Goal: Task Accomplishment & Management: Manage account settings

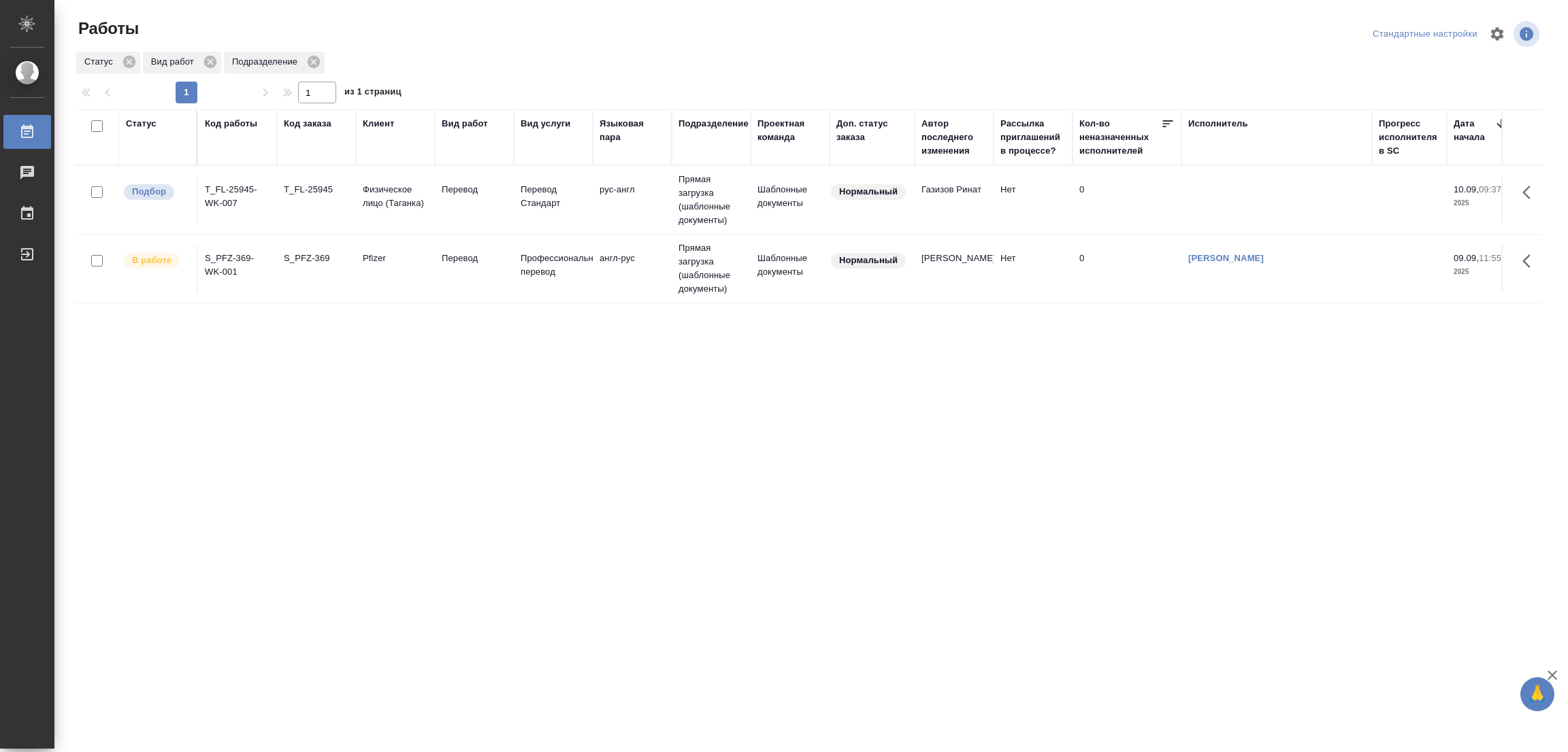
click at [344, 475] on div "Статус Код работы Код заказа Клиент Вид работ Вид услуги Языковая пара Подразде…" at bounding box center [808, 354] width 1467 height 490
click at [453, 188] on p "Перевод" at bounding box center [475, 189] width 66 height 13
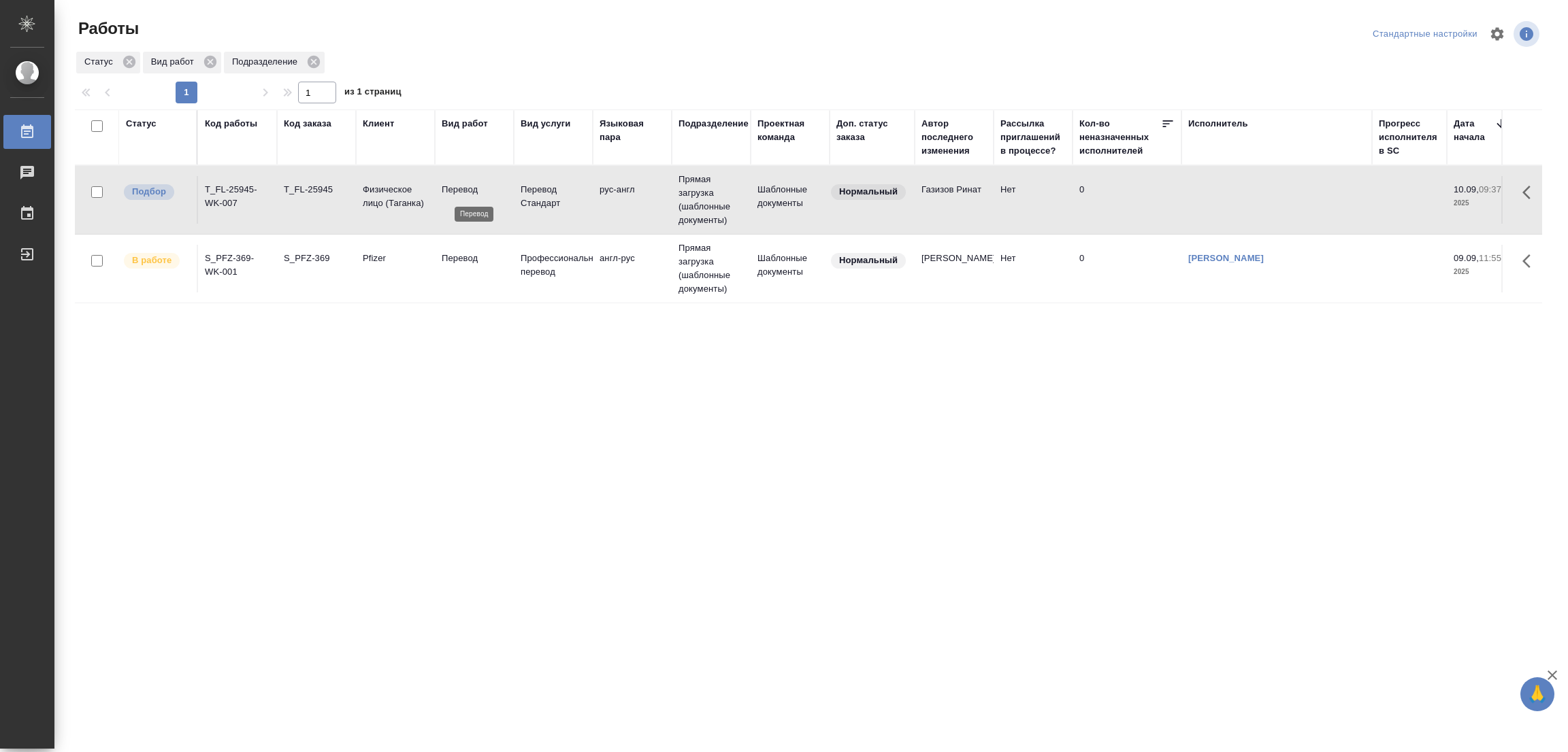
click at [453, 188] on p "Перевод" at bounding box center [475, 189] width 66 height 13
click at [260, 430] on div "Статус Код работы Код заказа Клиент Вид работ Вид услуги Языковая пара Подразде…" at bounding box center [808, 354] width 1467 height 490
click at [632, 684] on div ".cls-1 fill:#fff; AWATERA Popova Galina Работы 0 Чаты График Выйти Работы Станд…" at bounding box center [784, 376] width 1568 height 752
click at [877, 427] on div "Статус Код работы Код заказа Клиент Вид работ Вид услуги Языковая пара Подразде…" at bounding box center [808, 354] width 1467 height 490
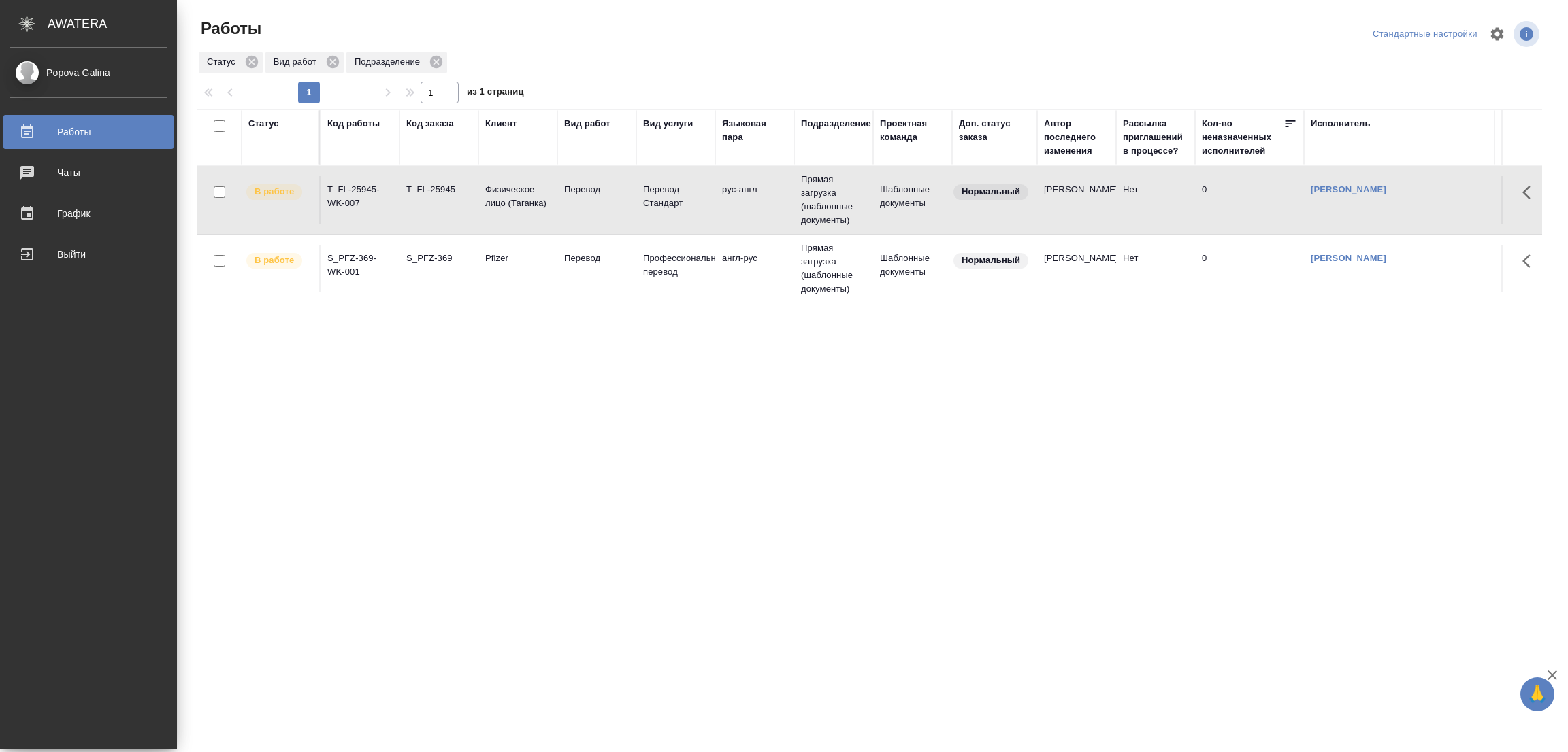
click at [526, 450] on div "Статус Код работы Код заказа Клиент Вид работ Вид услуги Языковая пара Подразде…" at bounding box center [869, 354] width 1344 height 490
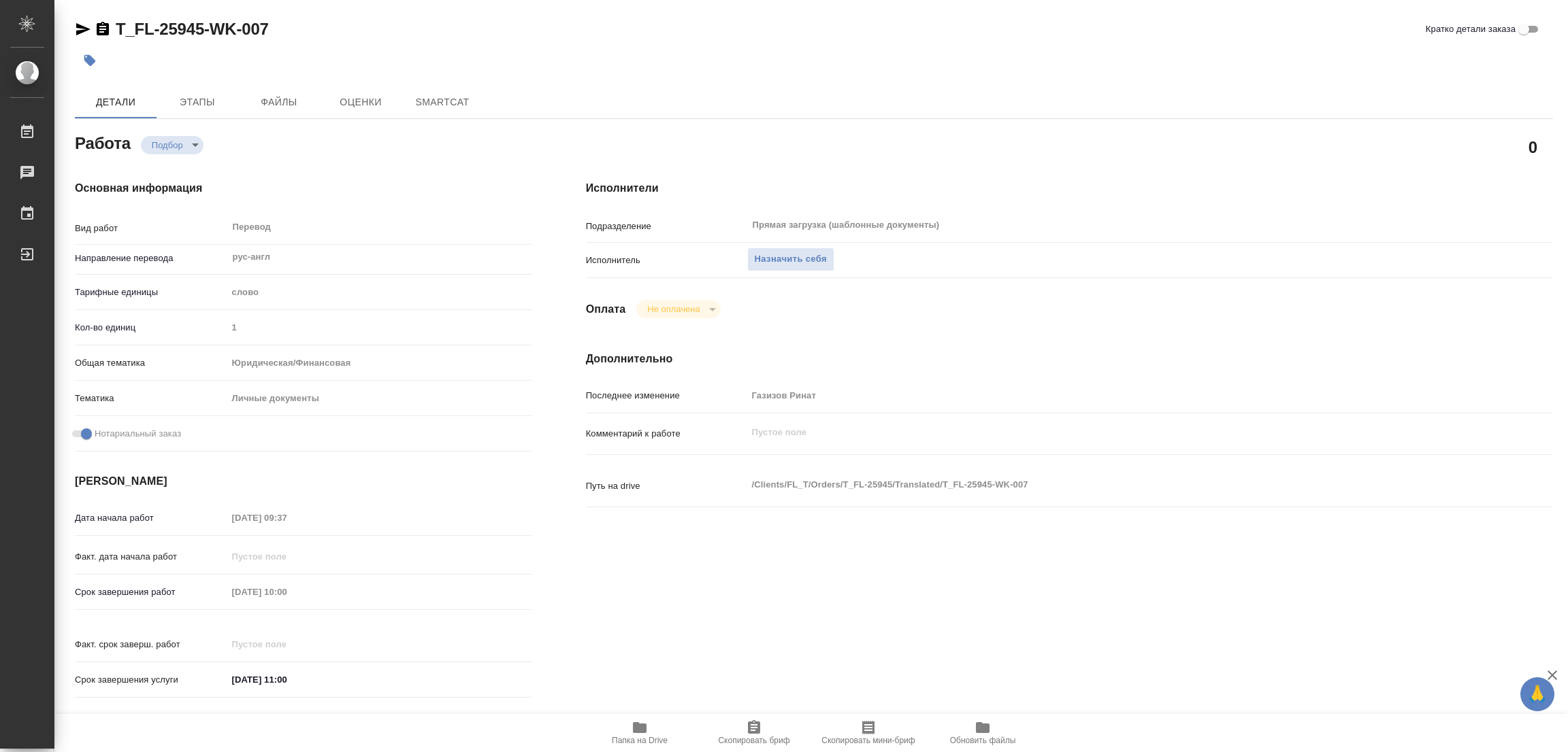
type textarea "x"
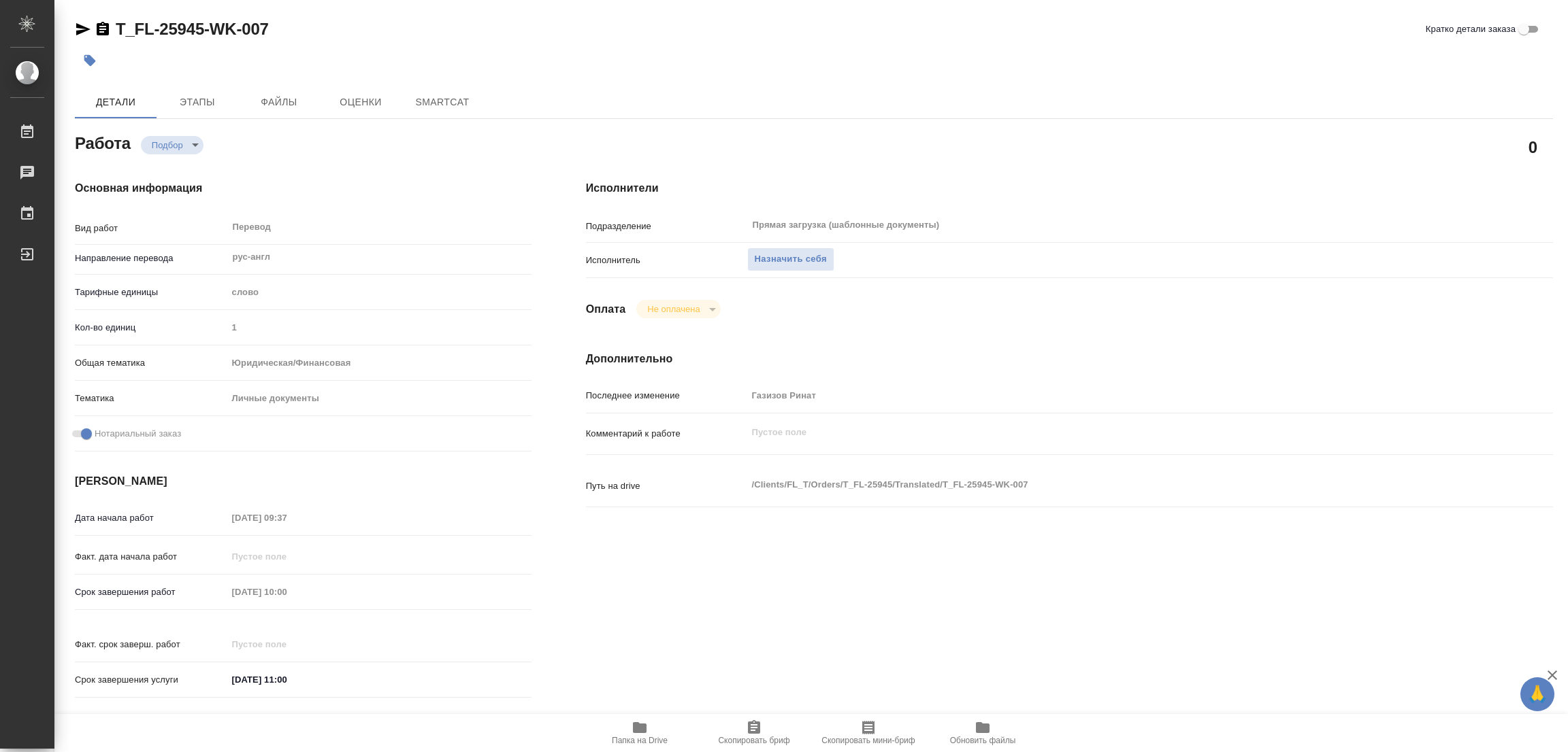
type textarea "x"
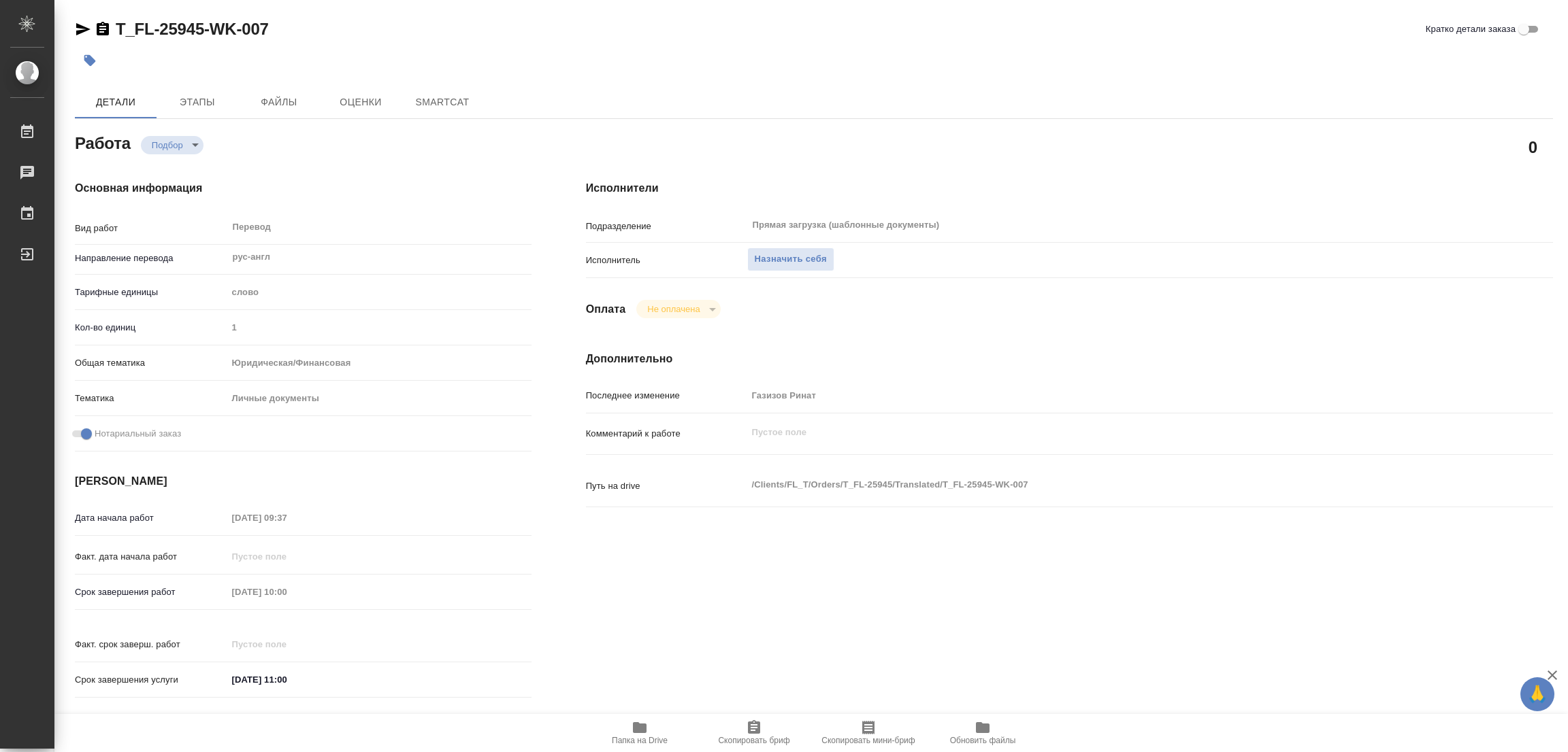
type textarea "x"
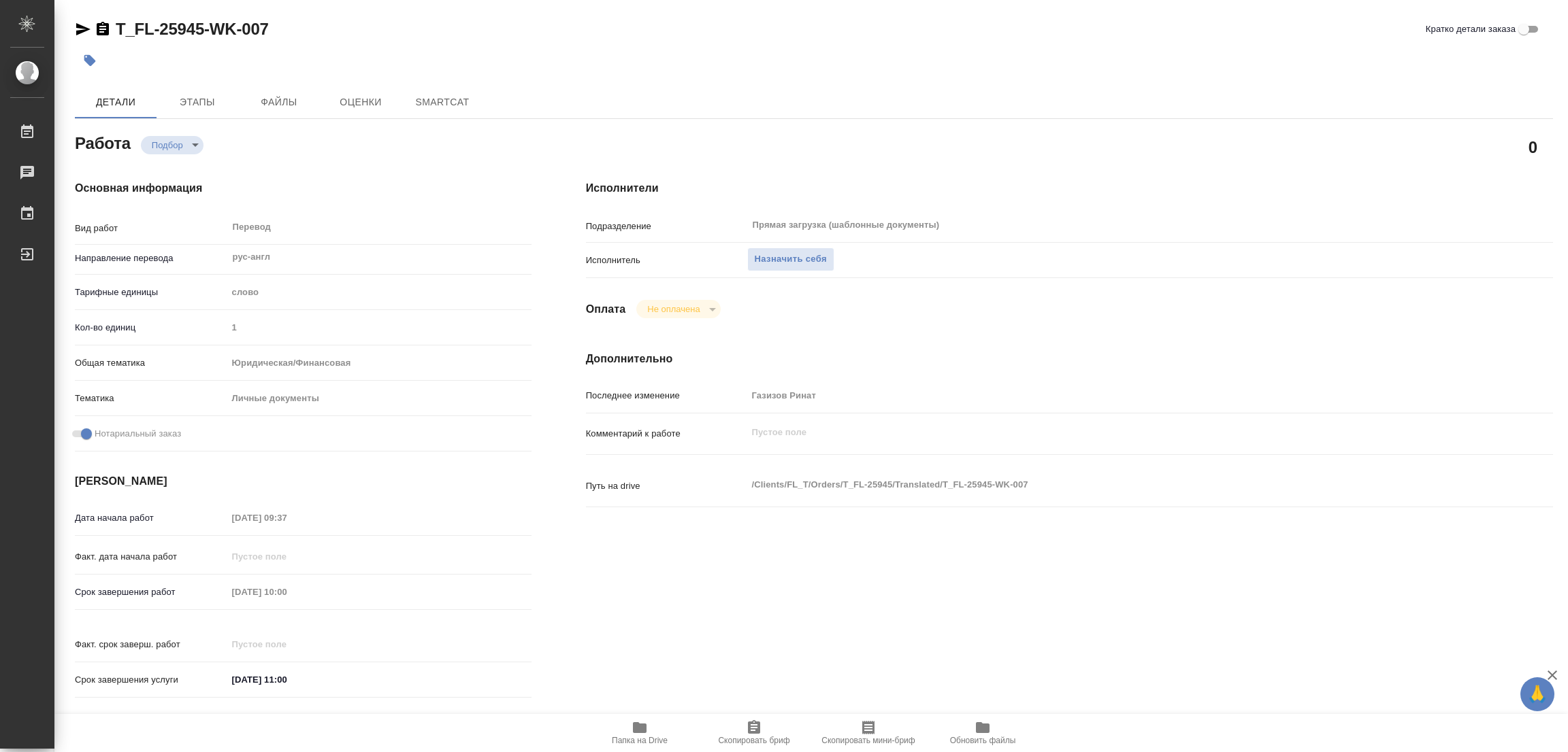
type textarea "x"
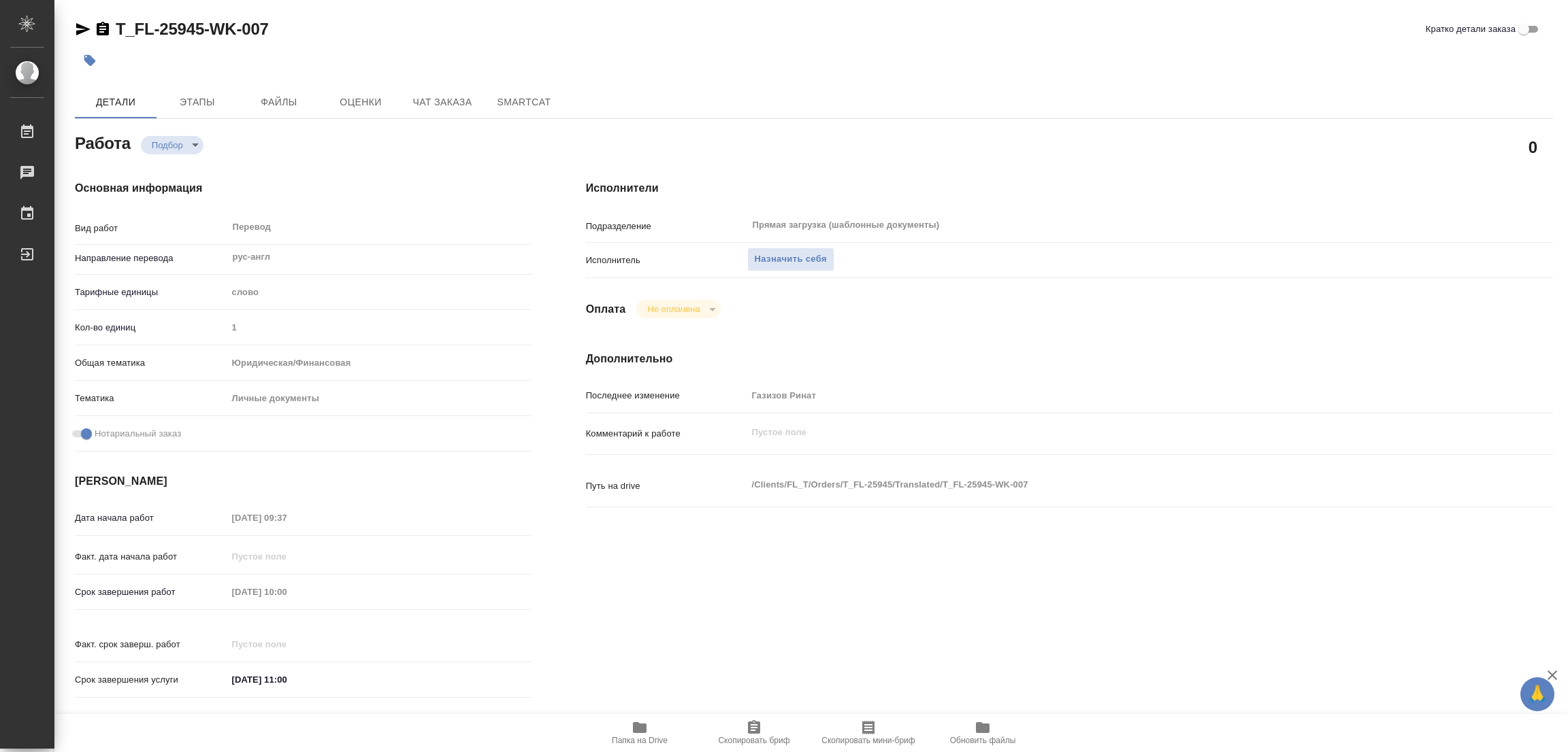
type textarea "x"
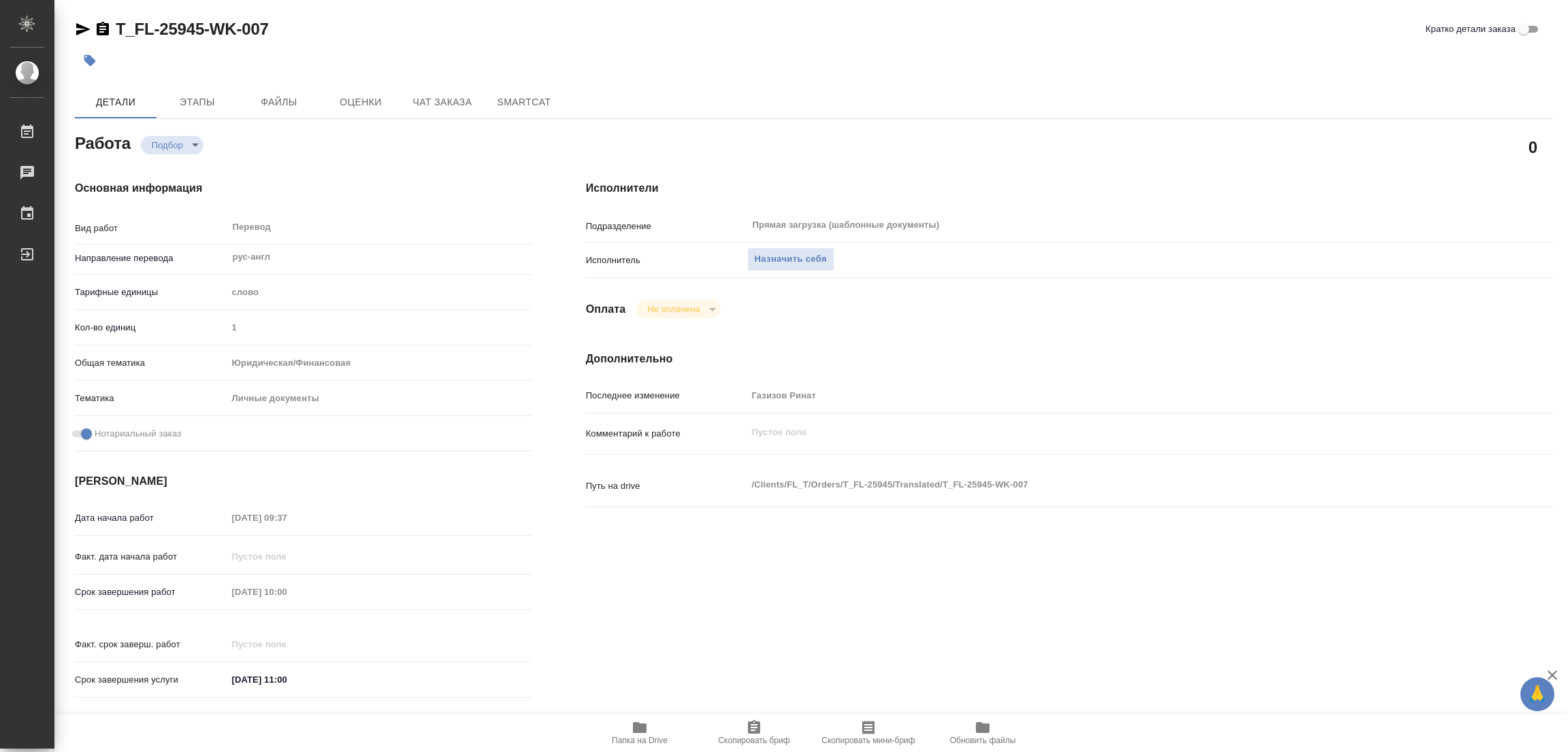
type textarea "x"
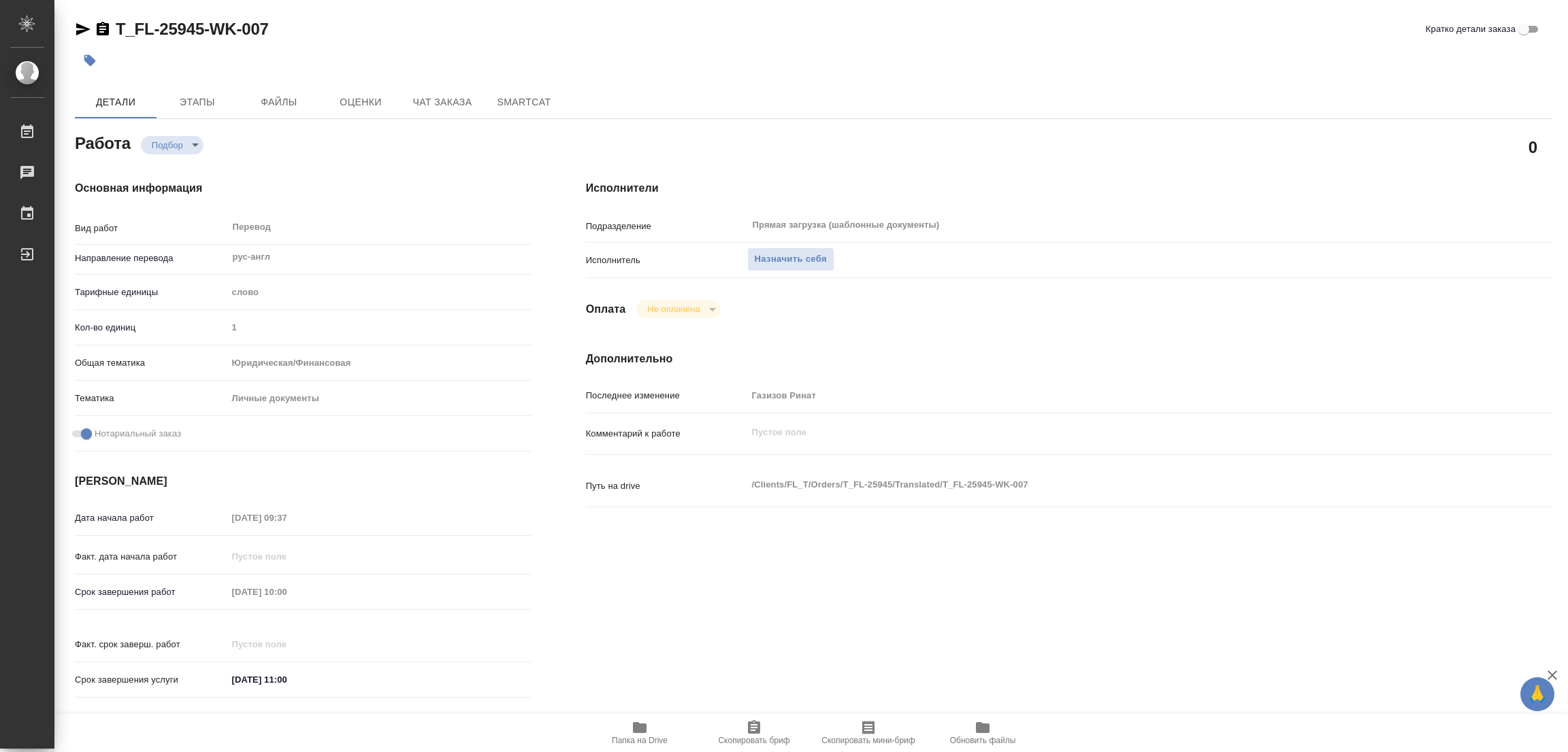
type textarea "x"
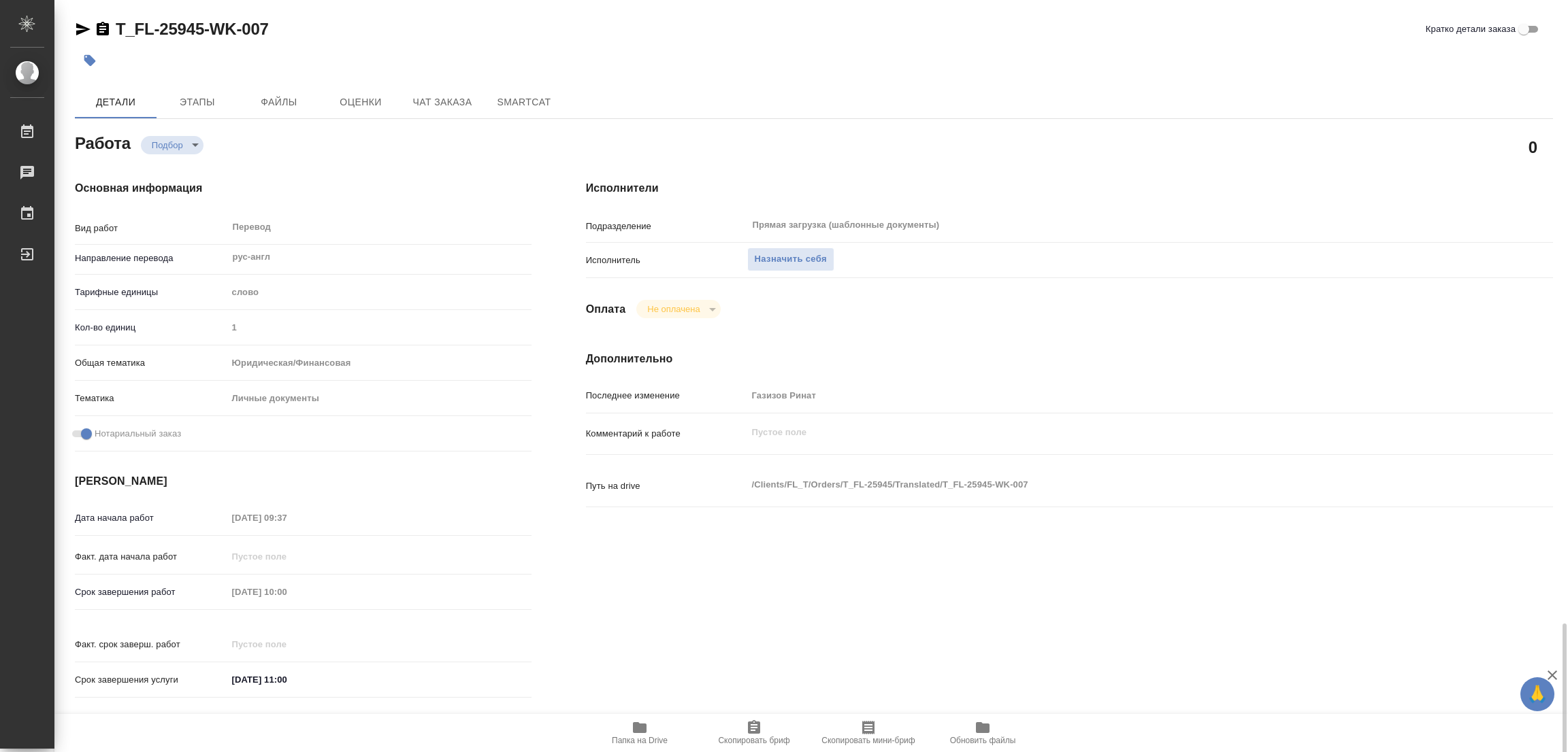
scroll to position [374, 0]
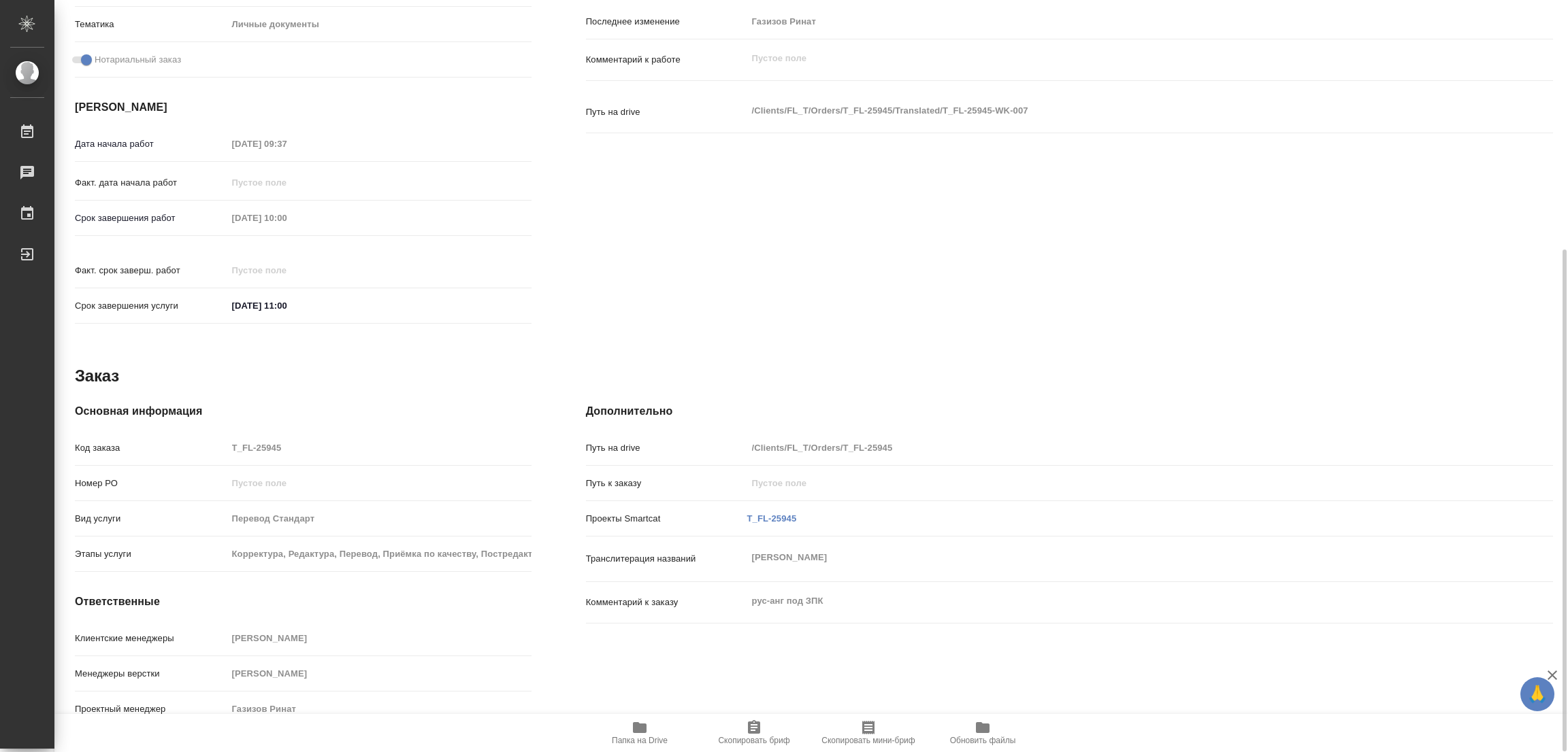
type textarea "x"
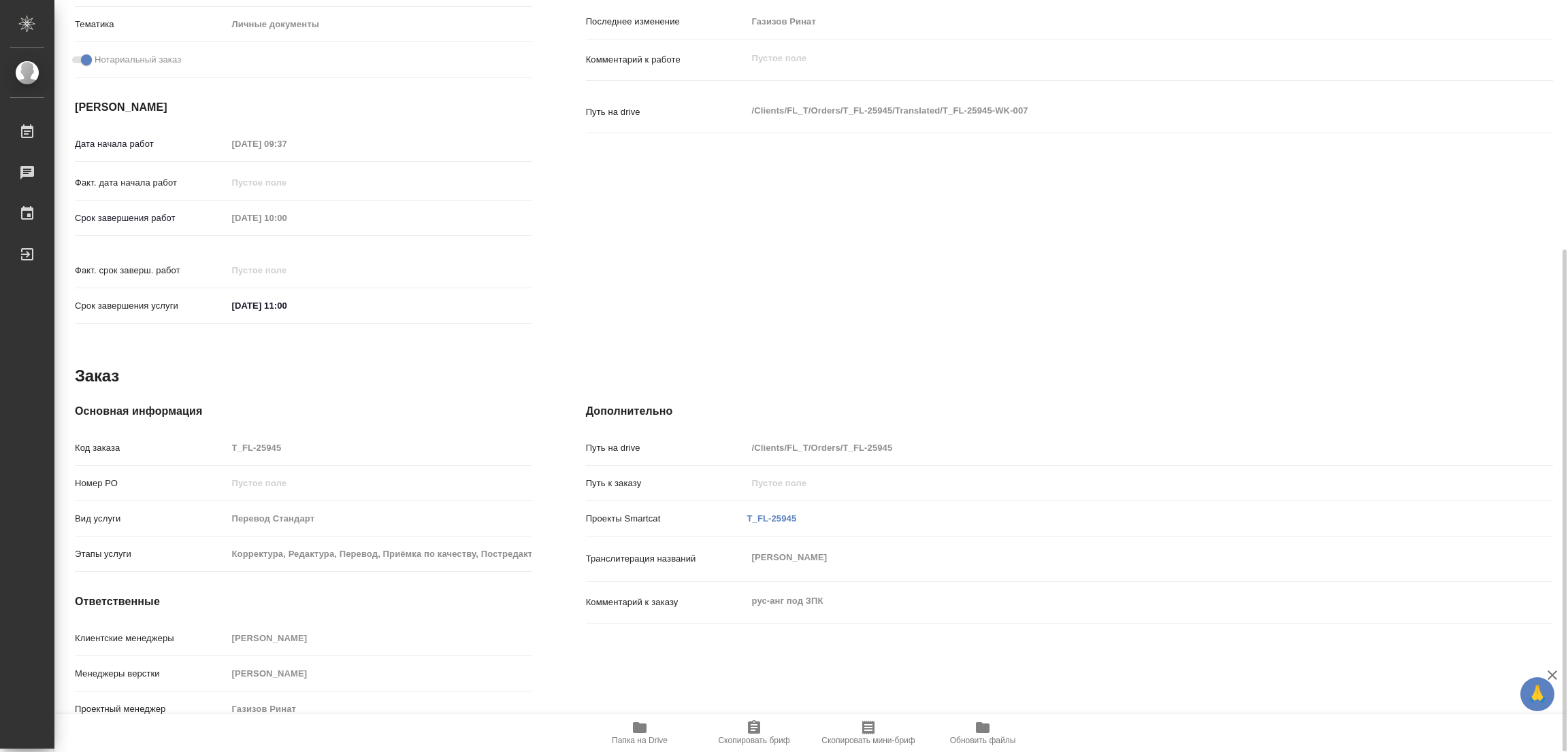
scroll to position [68, 0]
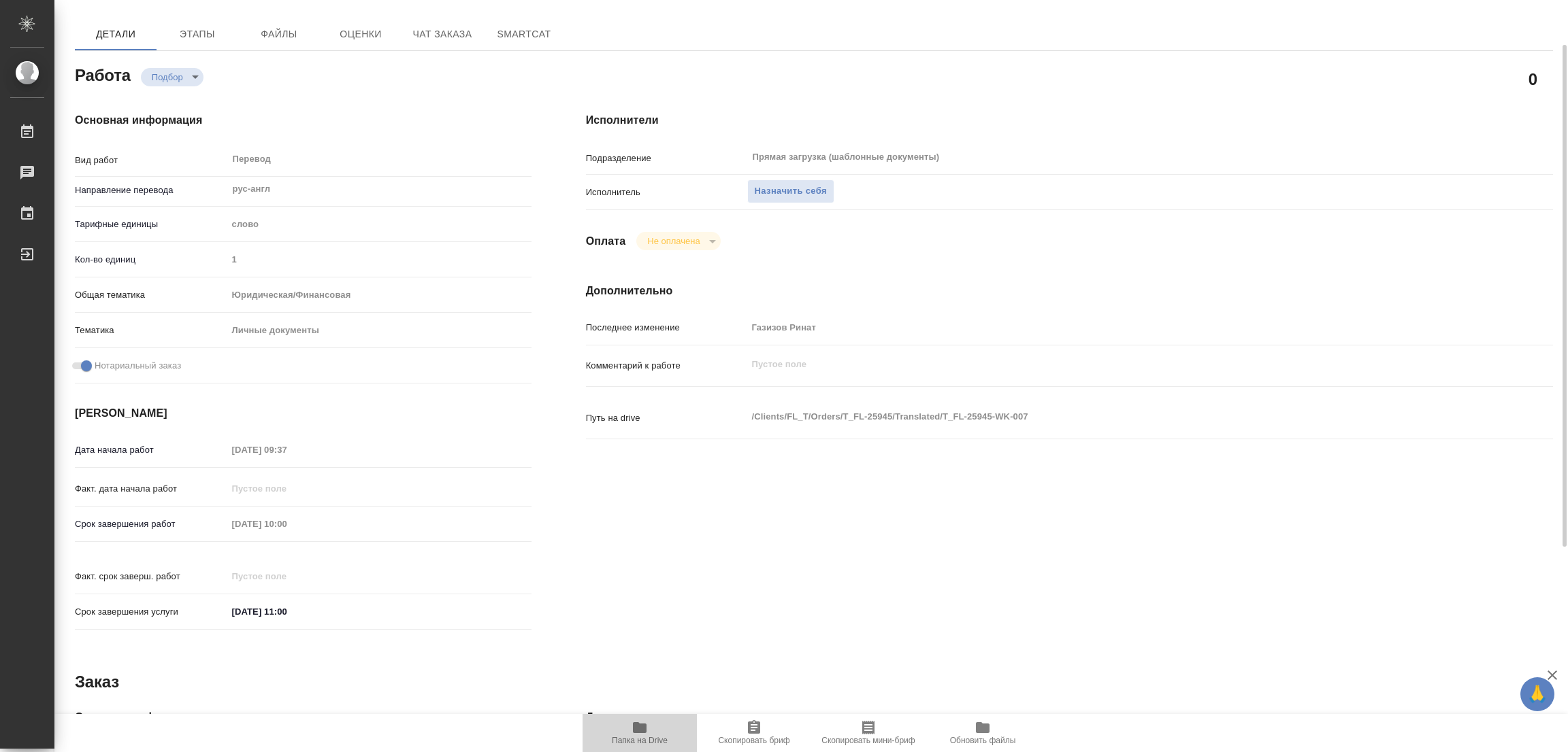
click at [638, 726] on icon "button" at bounding box center [639, 727] width 13 height 11
click at [769, 184] on span "Назначить себя" at bounding box center [790, 192] width 72 height 16
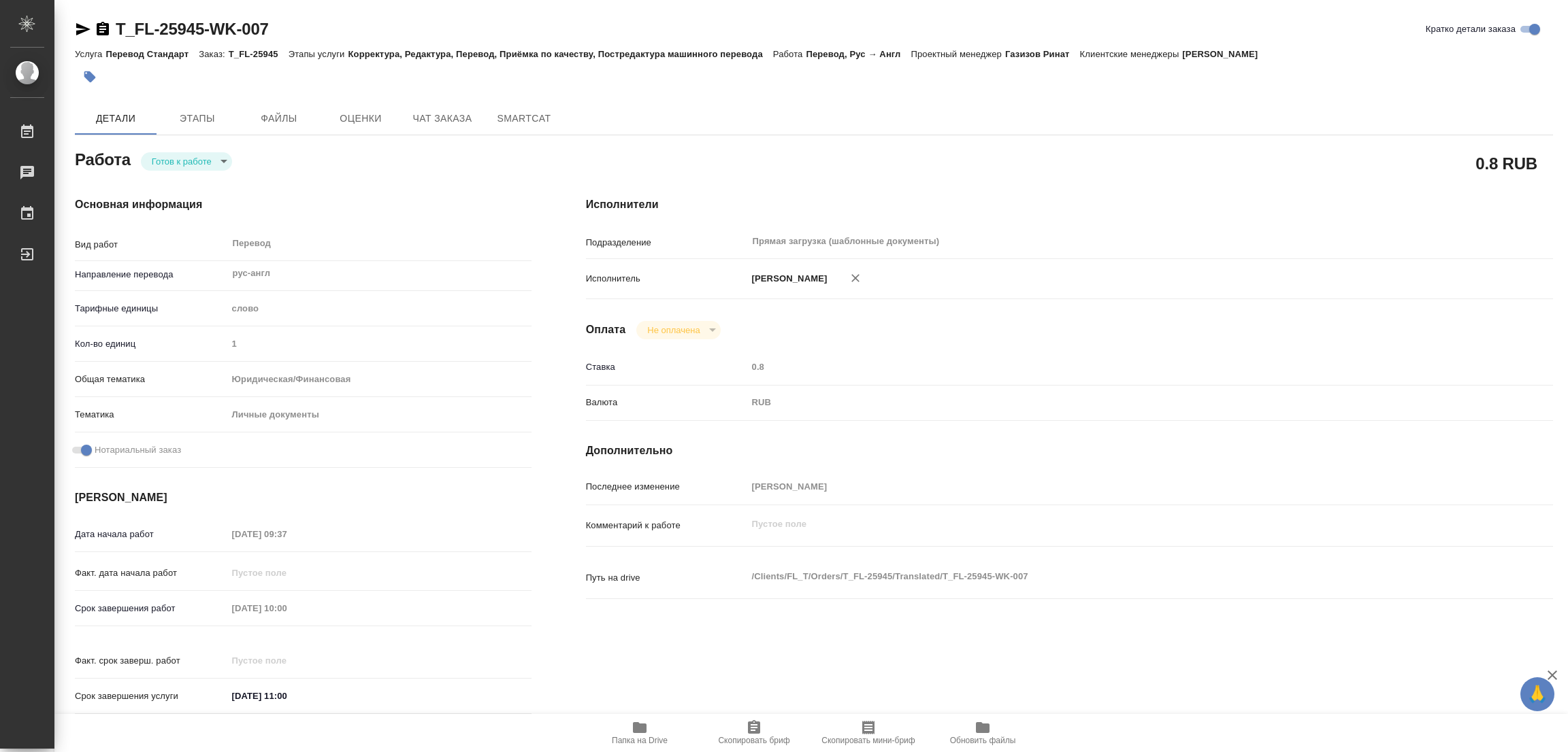
type textarea "x"
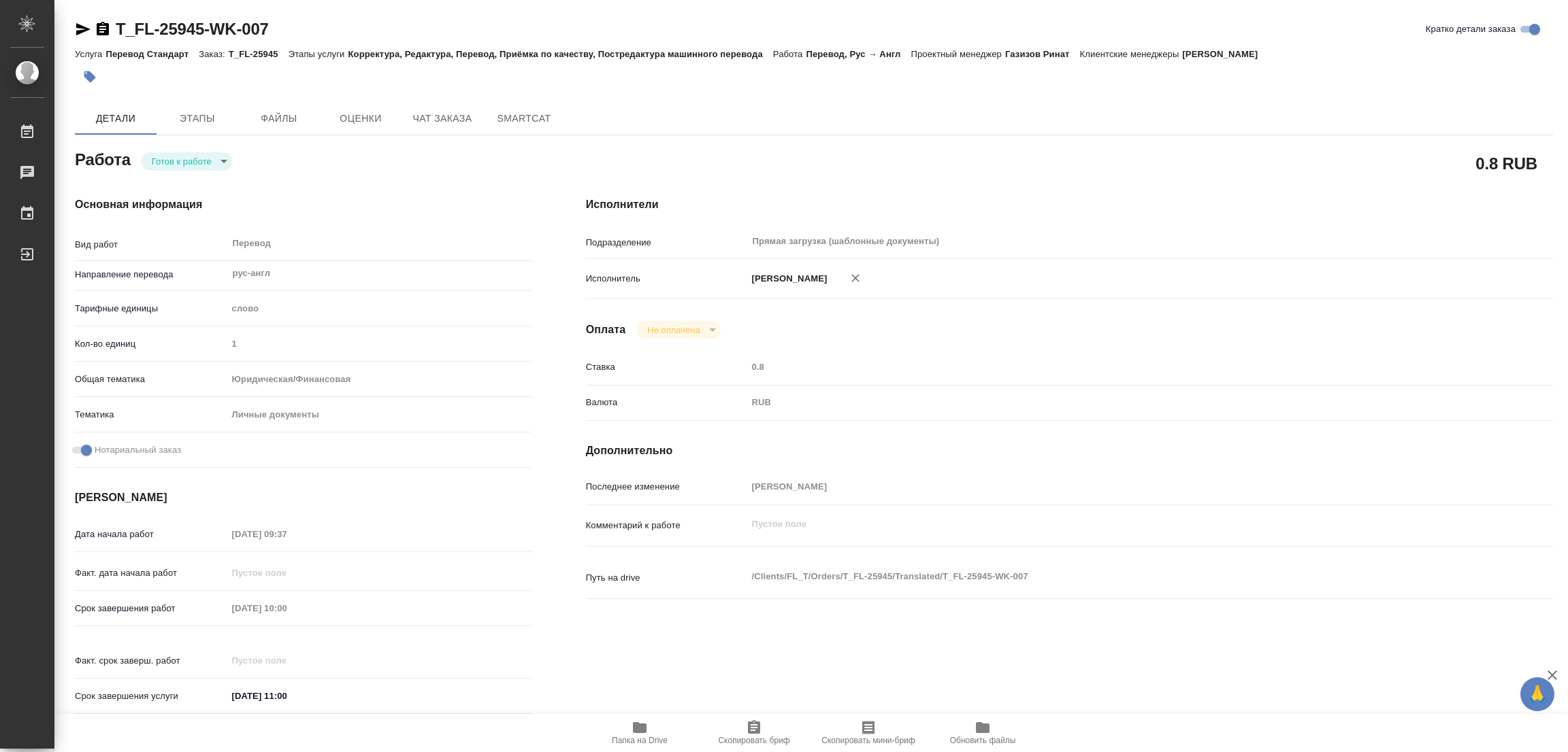
type textarea "x"
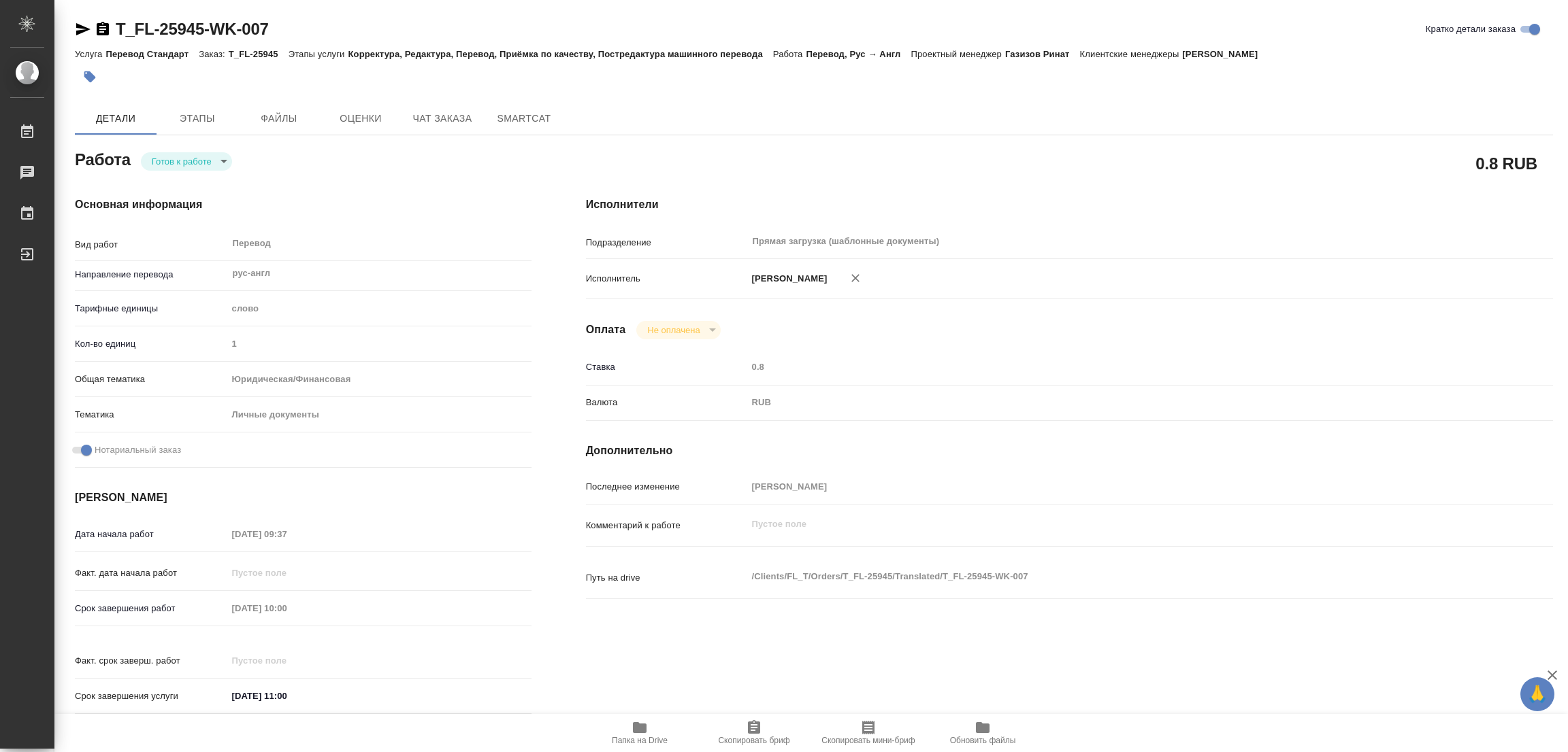
type textarea "x"
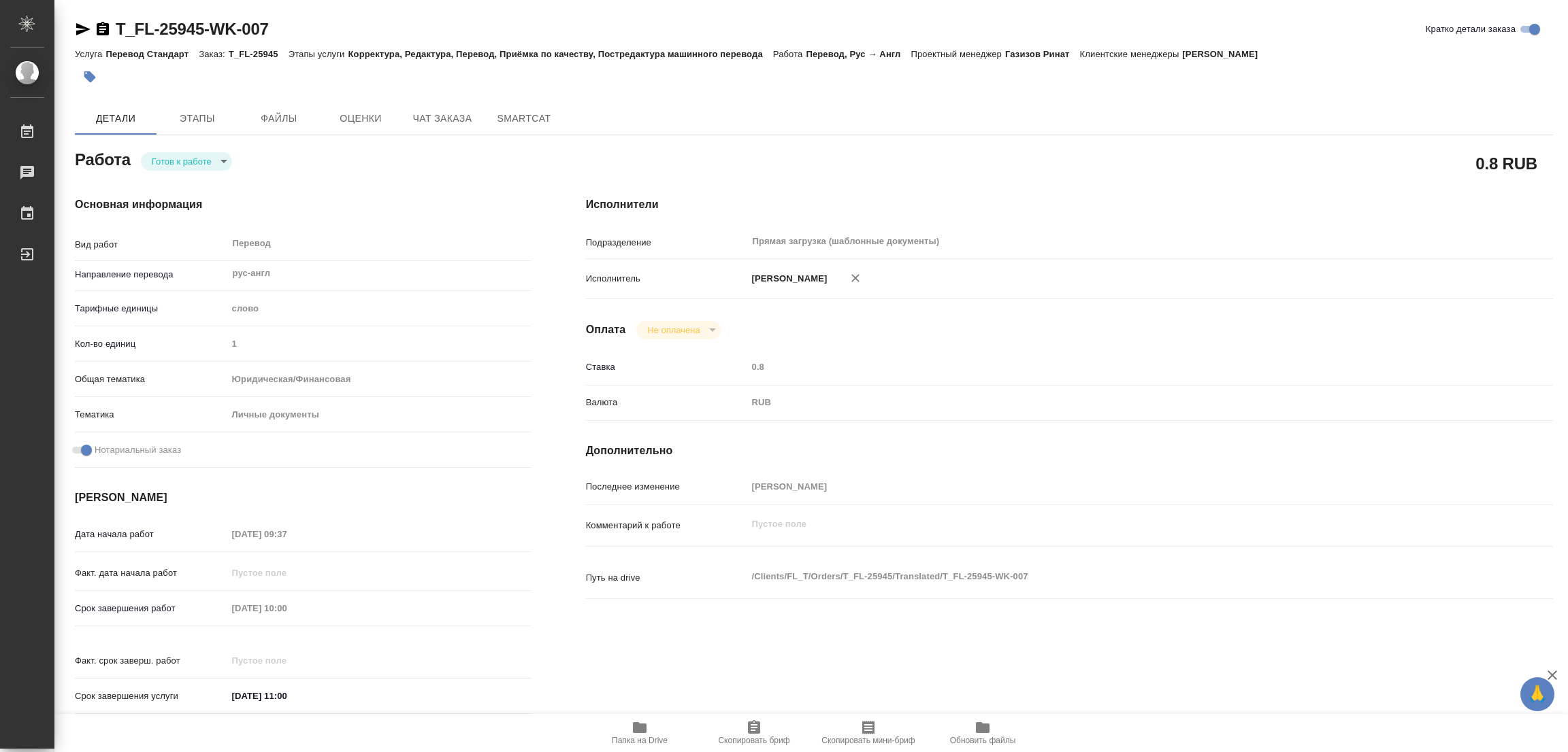
click at [162, 156] on body "🙏 .cls-1 fill:#fff; AWATERA Popova Galina Работы Чаты График Выйти T_FL-25945-W…" at bounding box center [784, 376] width 1568 height 752
click at [162, 156] on button "В работе" at bounding box center [174, 161] width 45 height 15
type textarea "x"
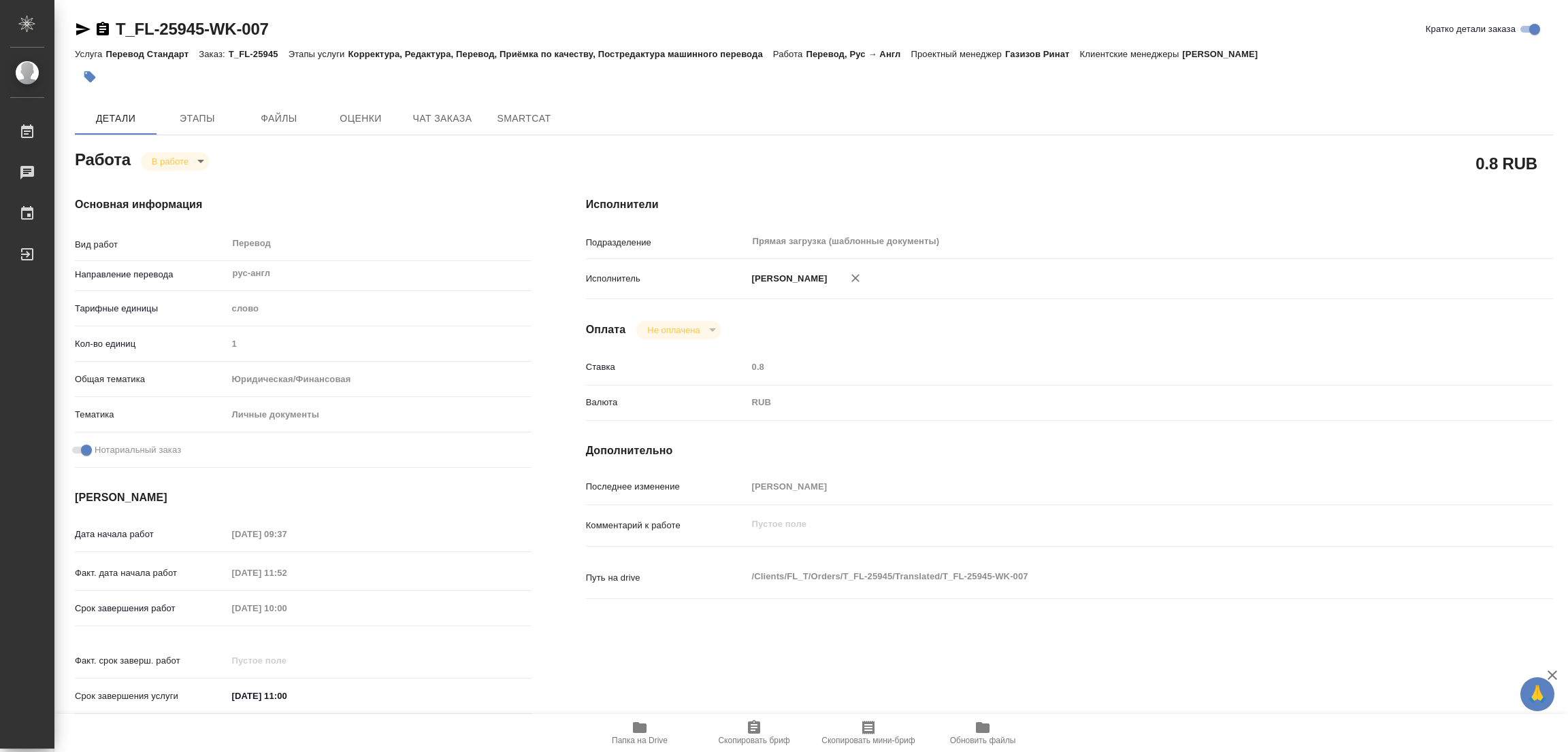
type textarea "x"
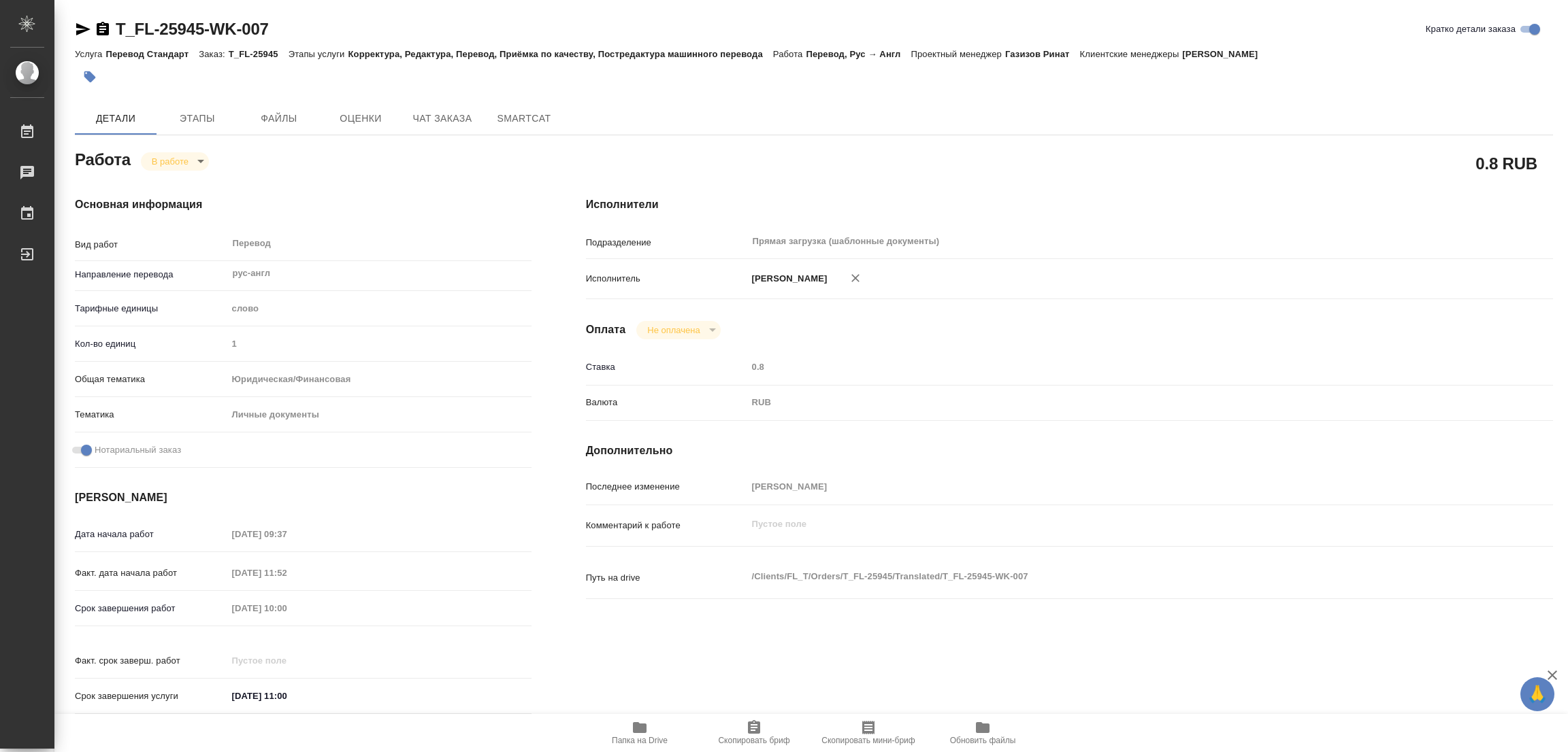
type textarea "x"
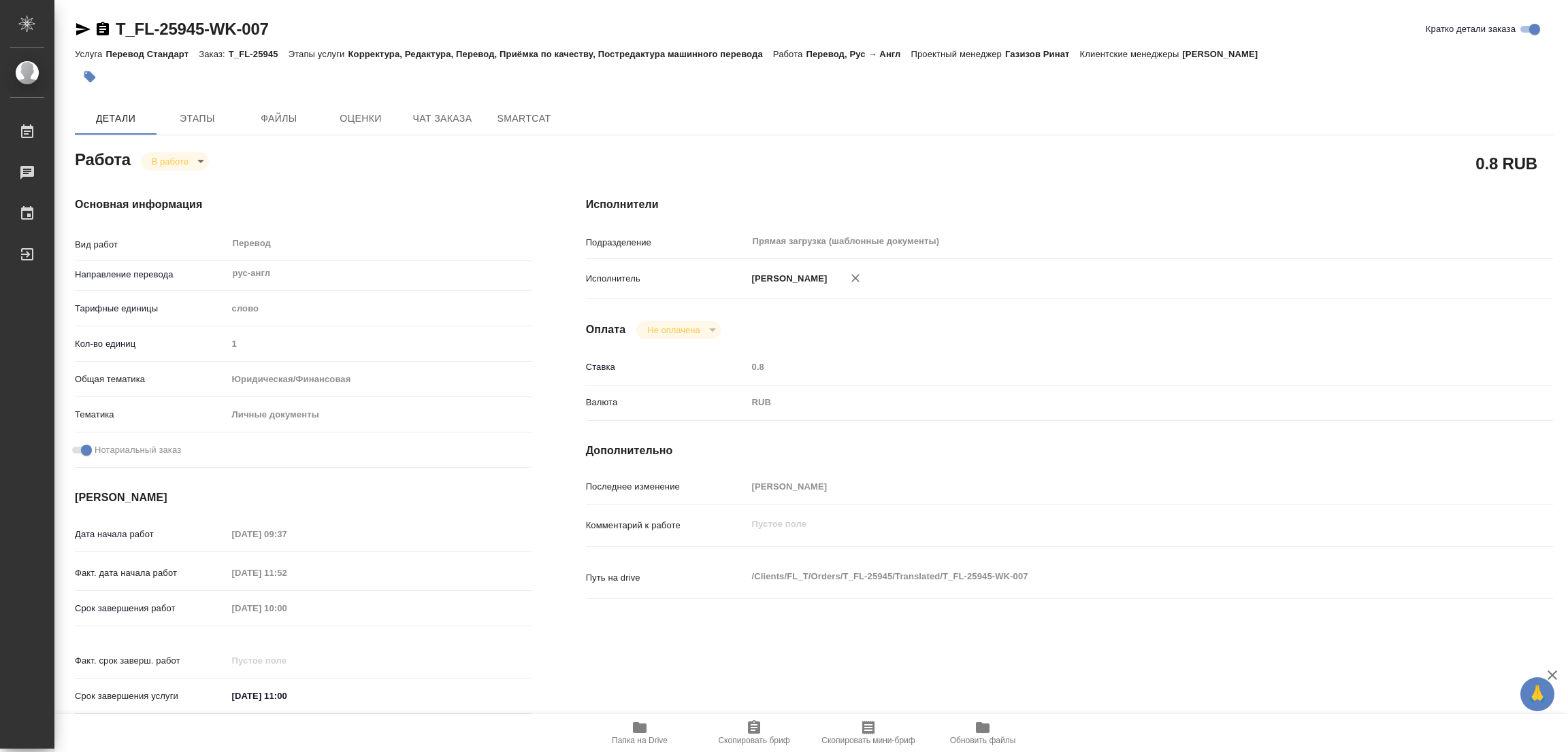
type textarea "x"
drag, startPoint x: 115, startPoint y: 16, endPoint x: 197, endPoint y: 33, distance: 83.7
click at [205, 33] on div "T_FL-25945-WK-007 Кратко детали заказа Услуга Перевод Стандарт Заказ: T_FL-2594…" at bounding box center [814, 578] width 1493 height 1157
copy link "T_FL-25945"
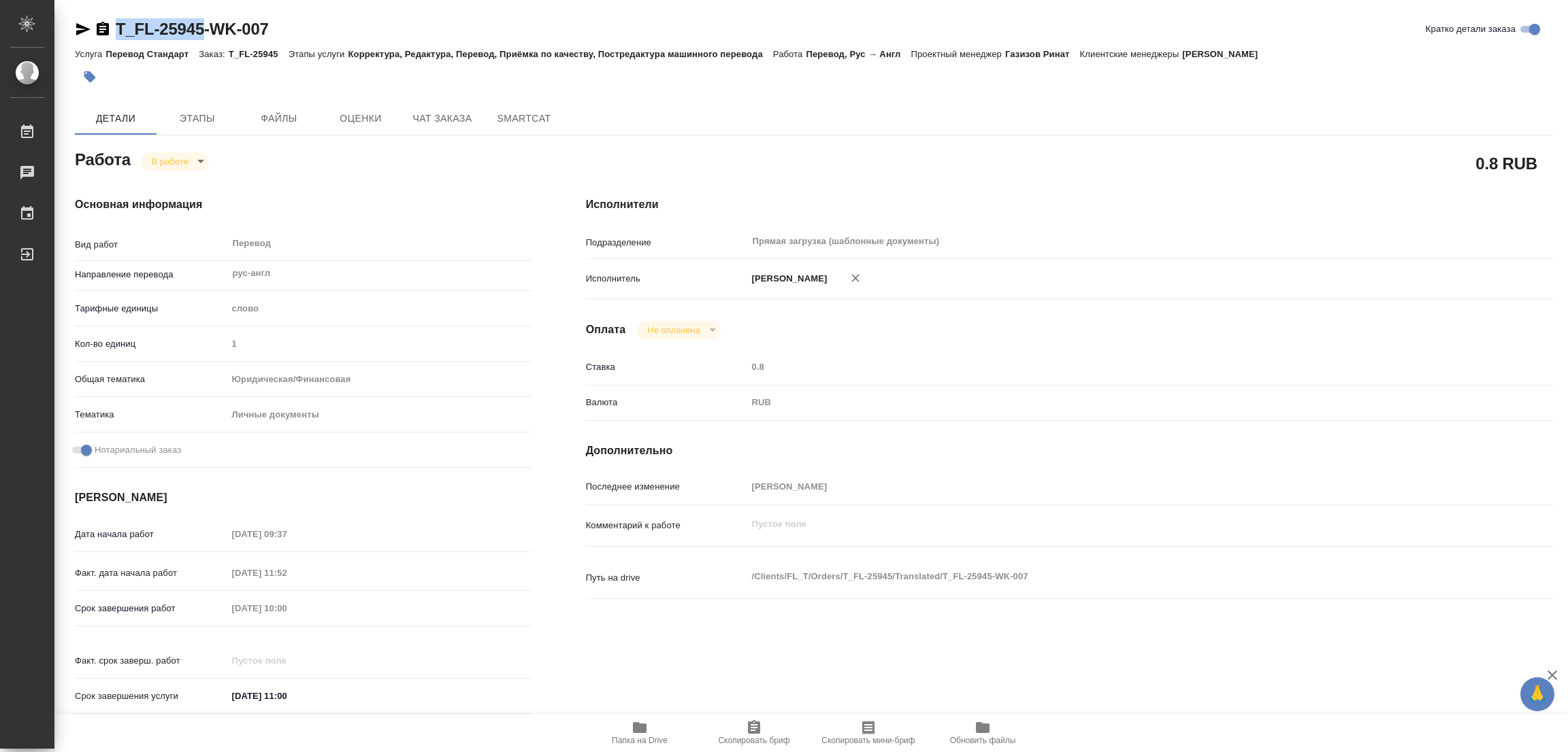
click at [754, 739] on span "Скопировать бриф" at bounding box center [753, 740] width 72 height 10
copy link "T_FL-25945"
click at [1137, 179] on div "Исполнители Подразделение Прямая загрузка (шаблонные документы) ​ Исполнитель П…" at bounding box center [1069, 459] width 1021 height 581
click at [180, 613] on div "Срок завершения работ 11.09.2025 10:00" at bounding box center [303, 608] width 457 height 24
click at [382, 185] on div "Основная информация Вид работ Перевод x ​ Направление перевода рус-англ ​ Тариф…" at bounding box center [303, 459] width 511 height 581
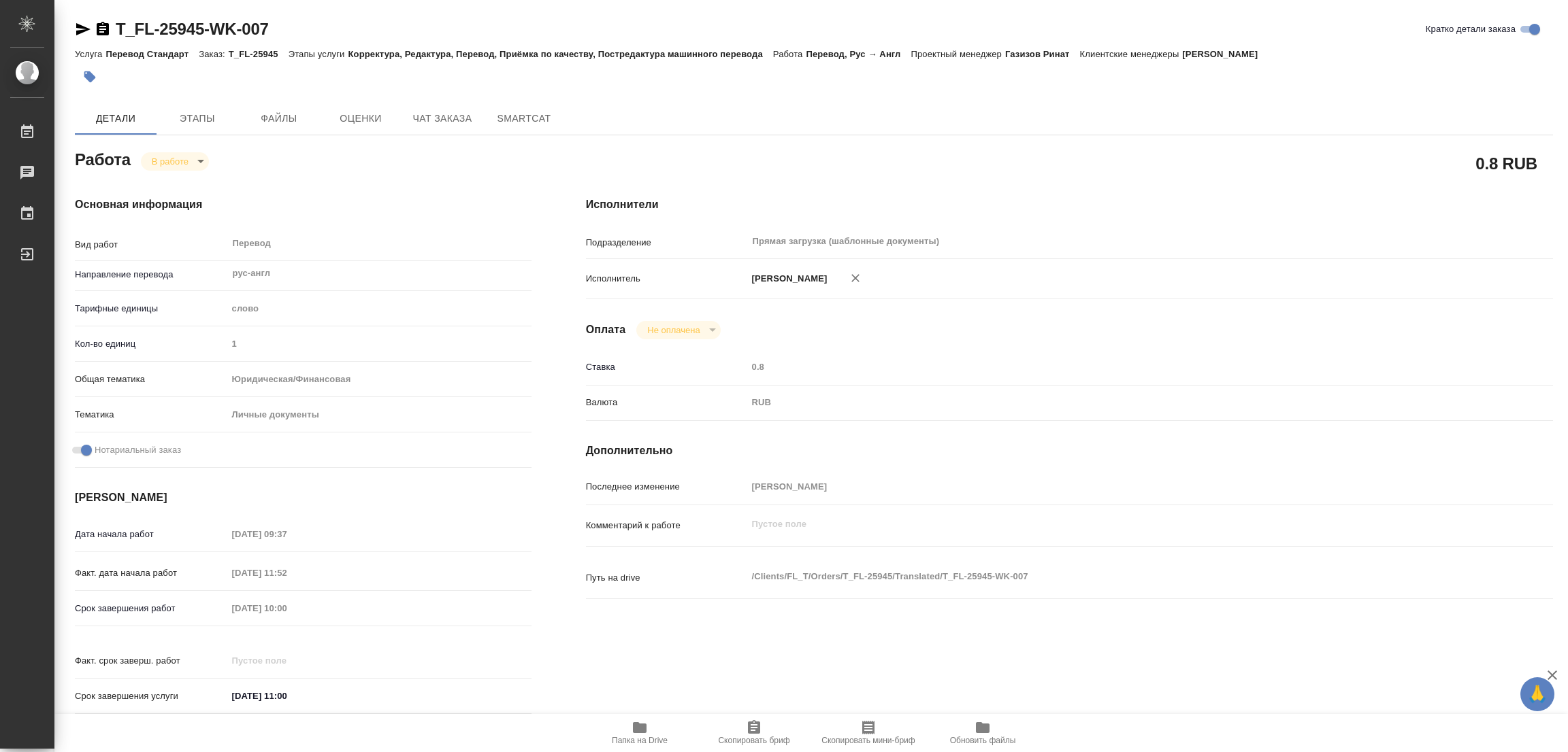
click at [1277, 328] on div "Оплата Не оплачена notPayed" at bounding box center [1069, 330] width 967 height 19
type textarea "x"
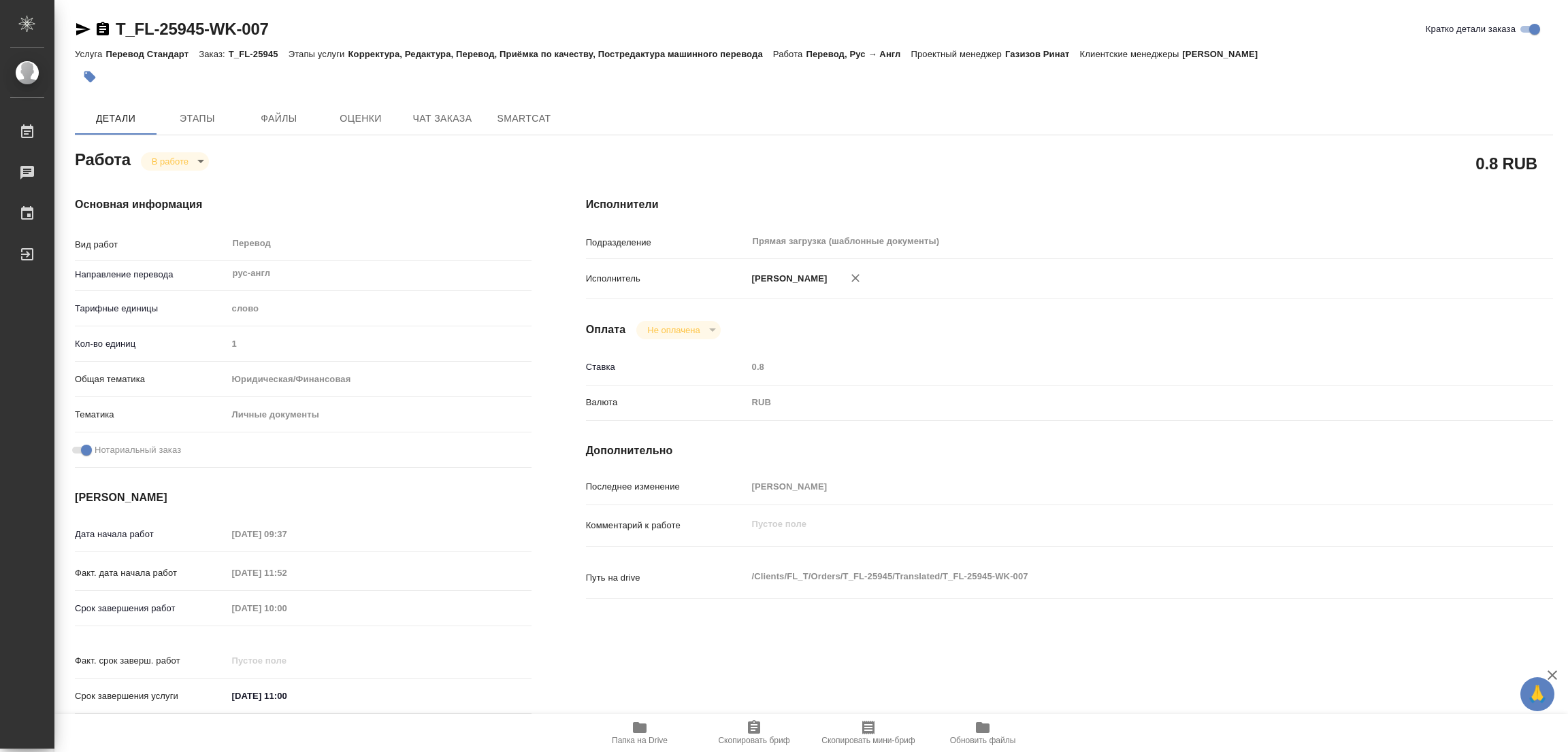
type textarea "x"
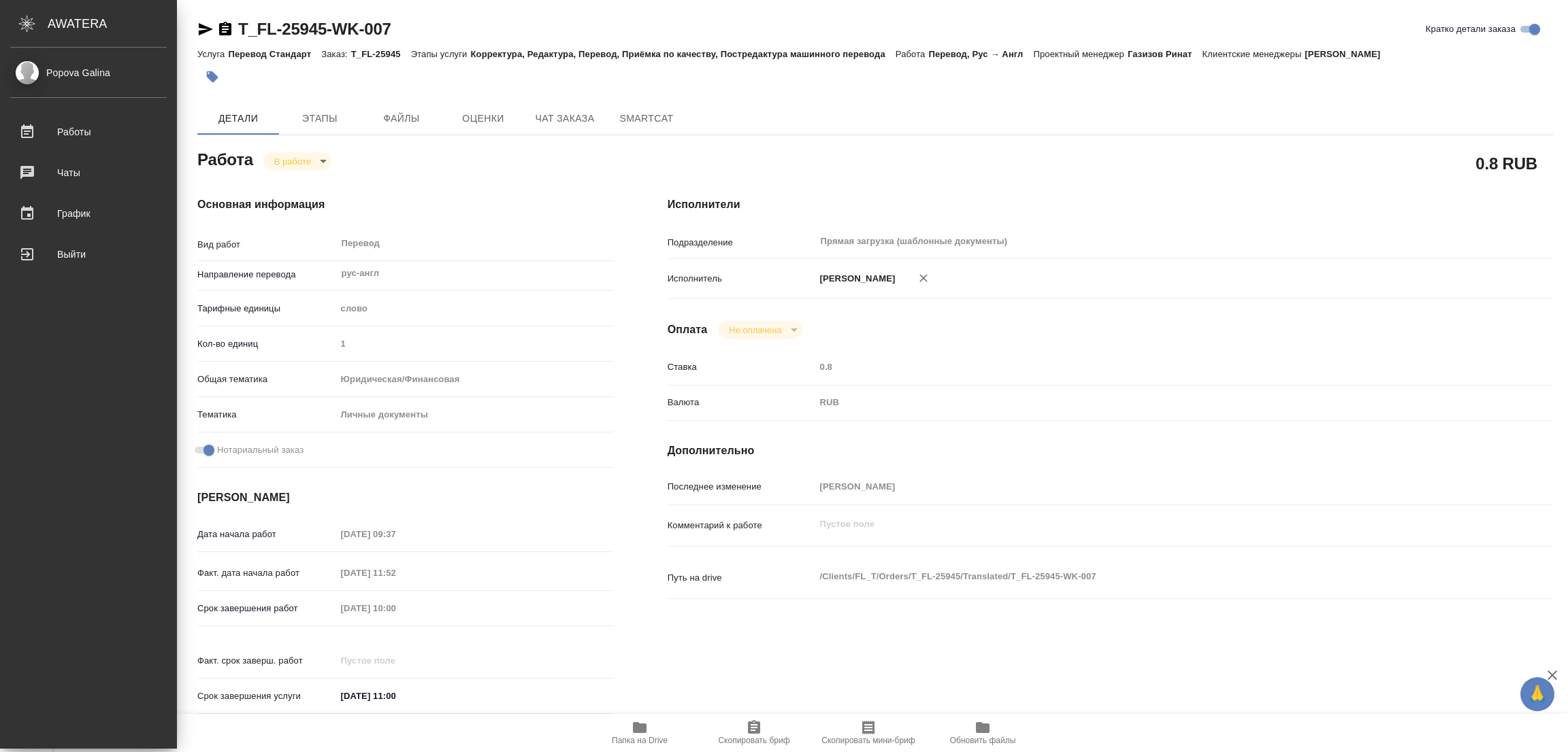
type textarea "x"
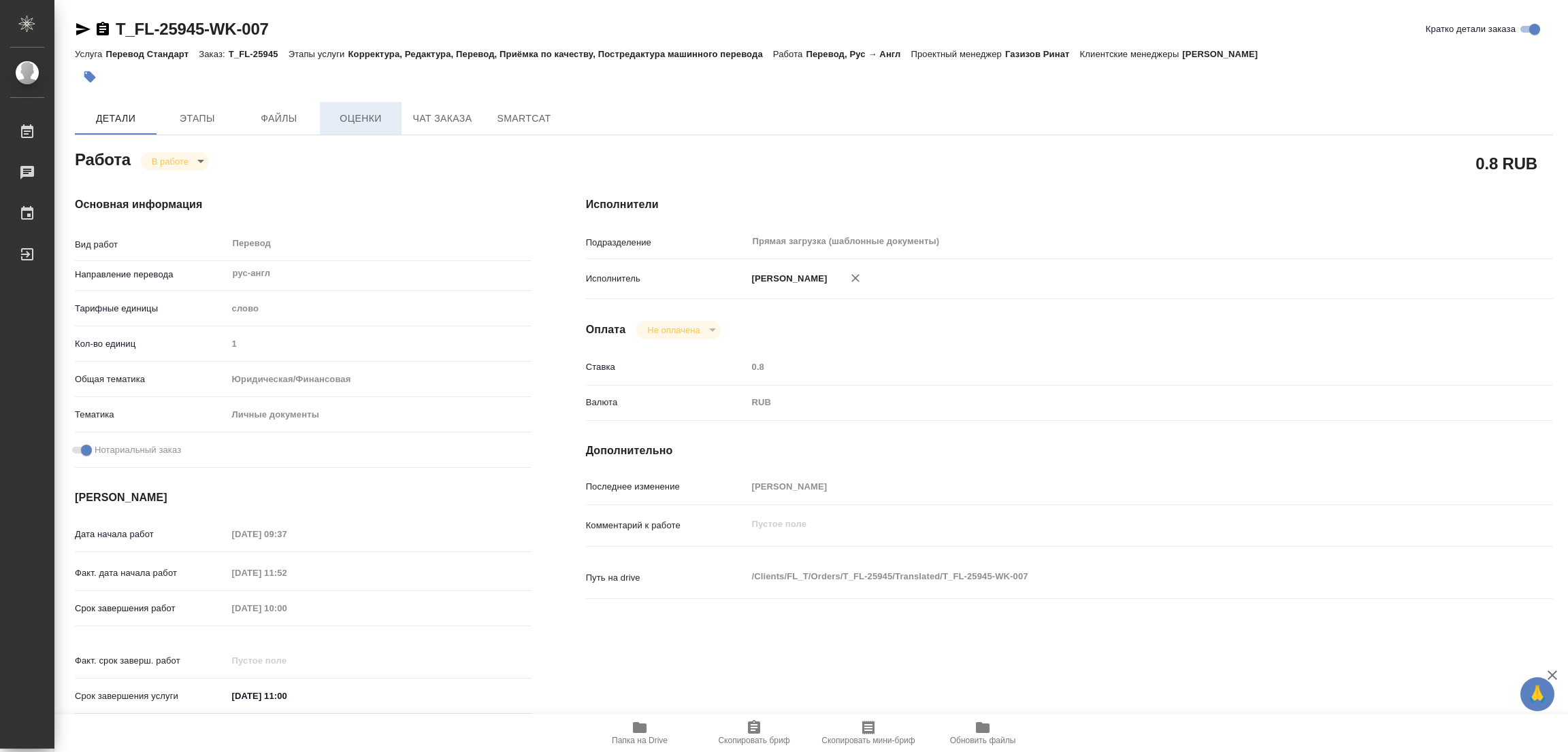
click at [351, 106] on button "Оценки" at bounding box center [360, 118] width 82 height 33
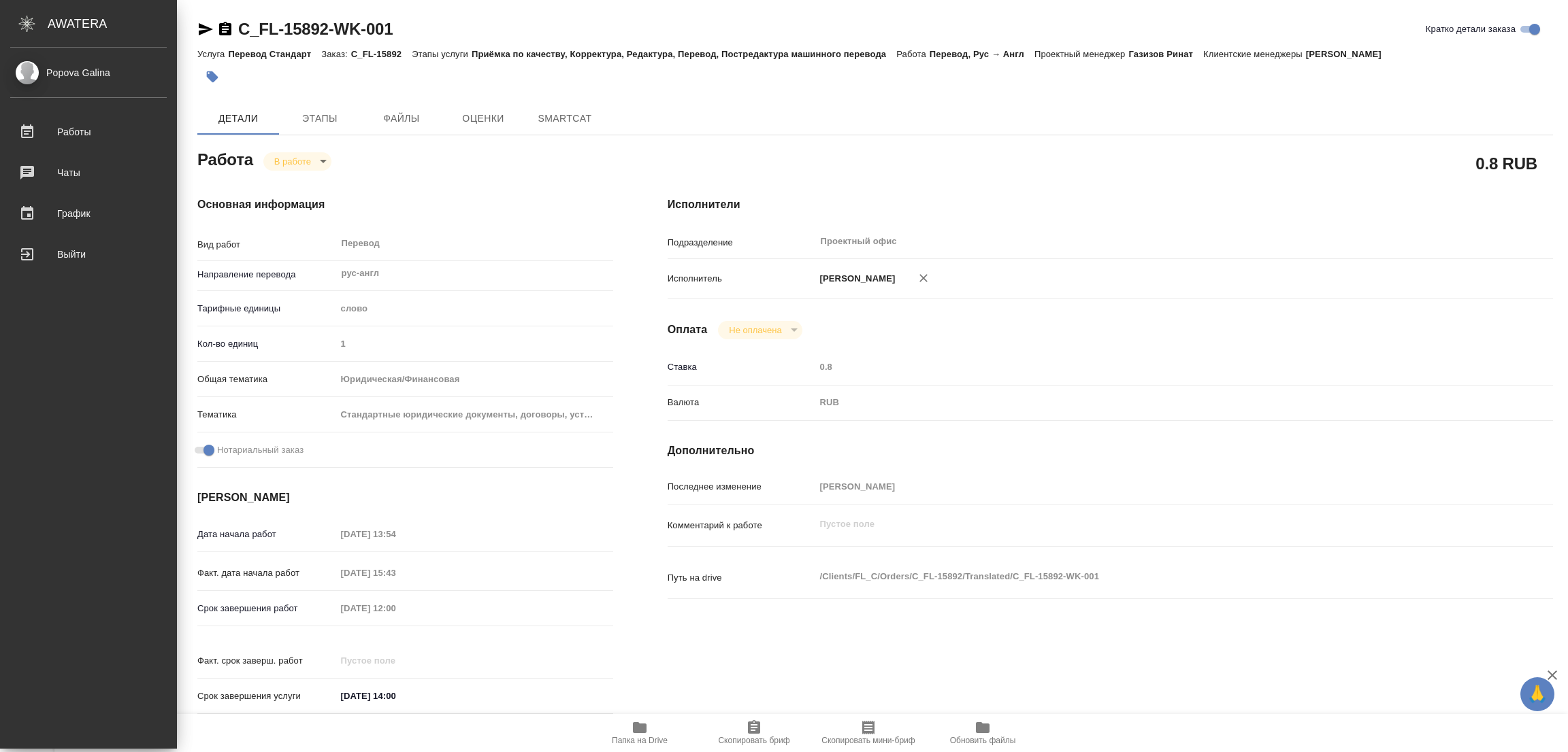
type textarea "x"
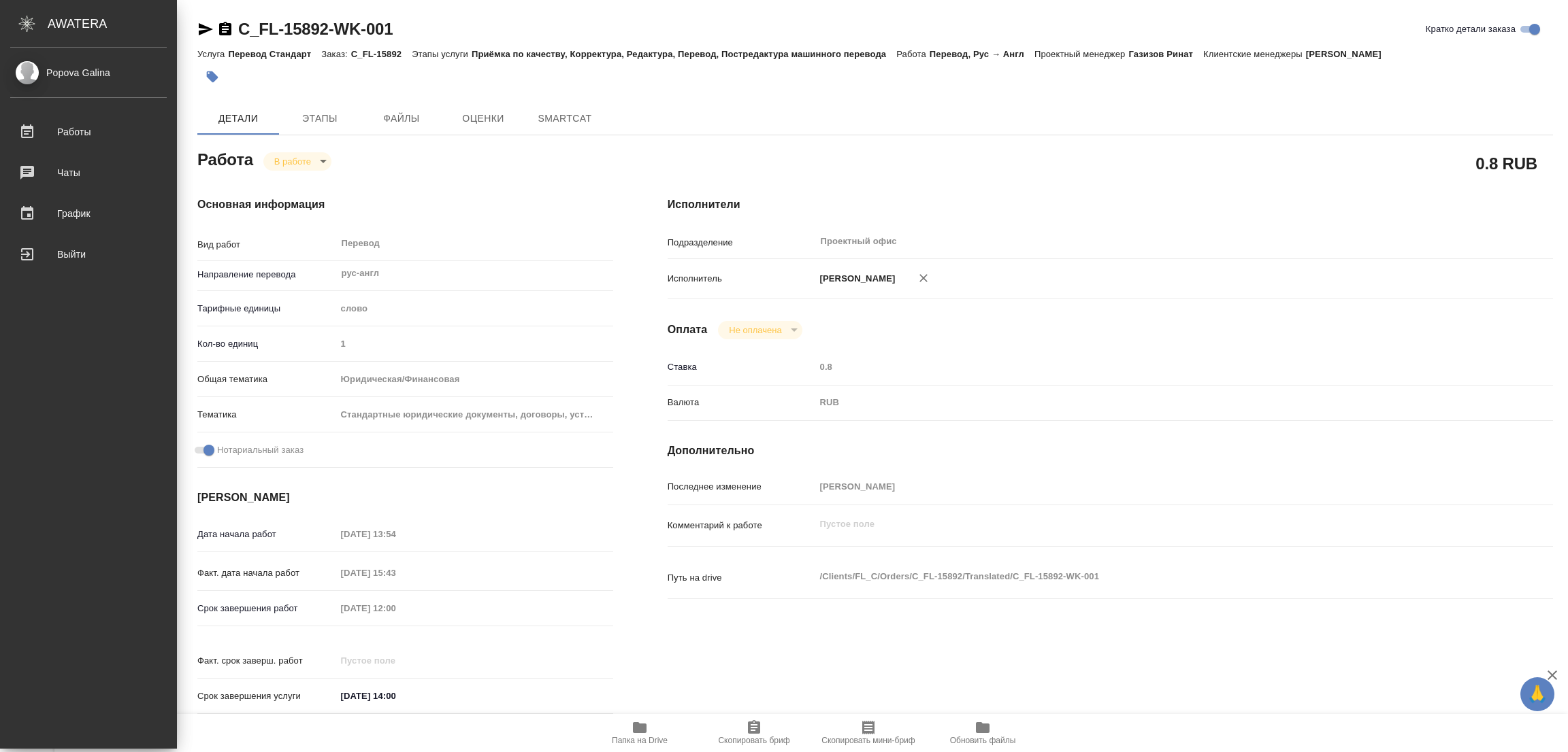
type textarea "x"
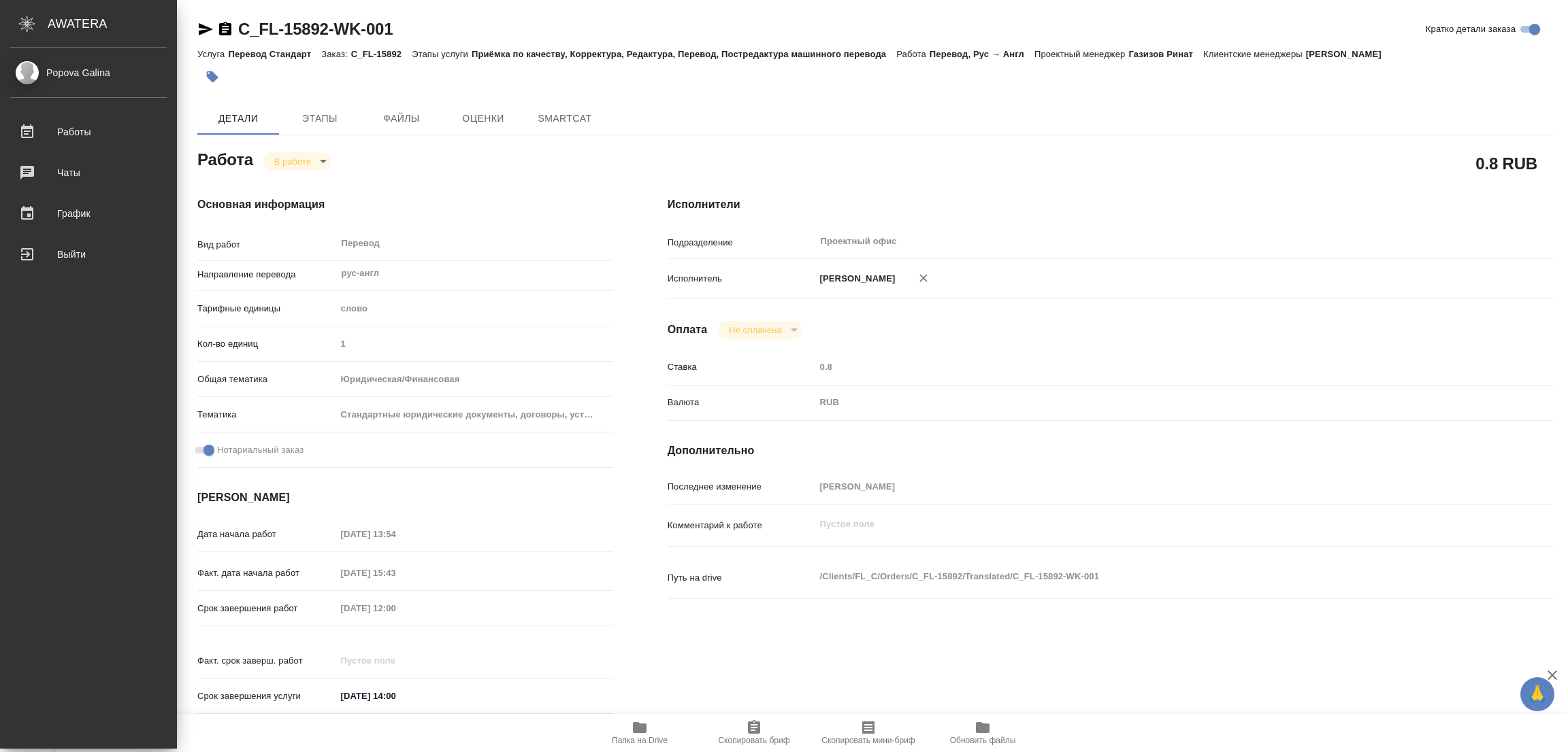
type textarea "x"
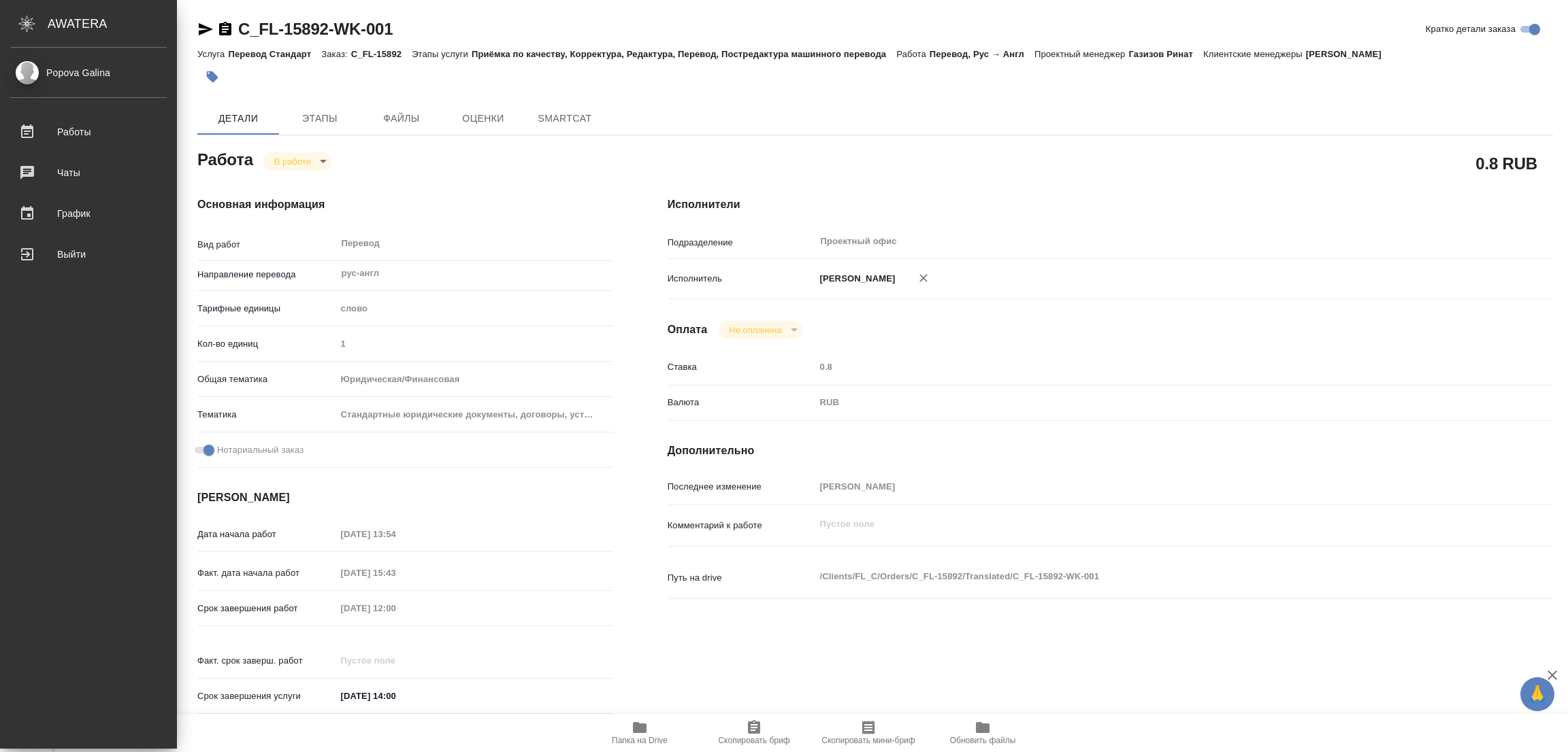
type textarea "x"
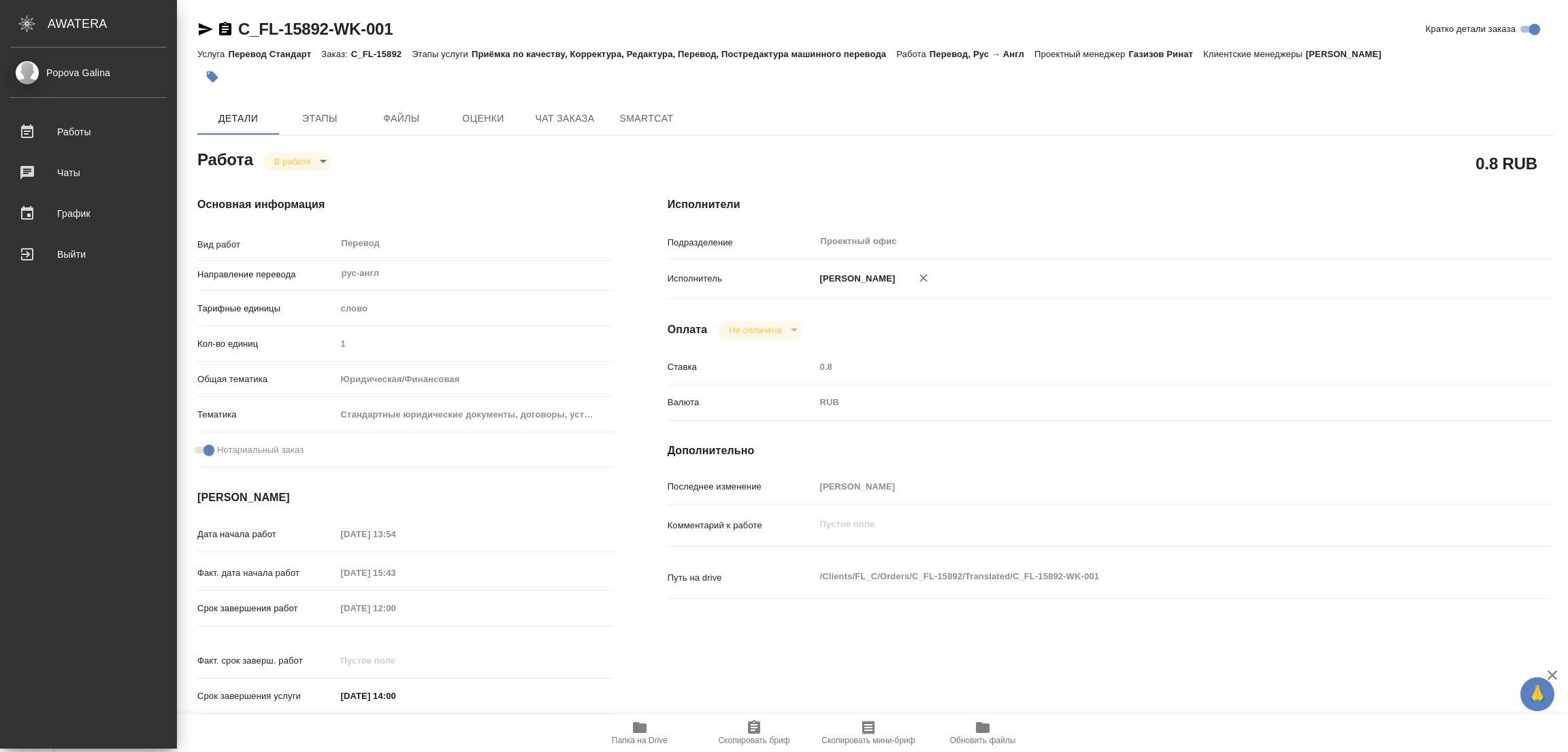
type textarea "x"
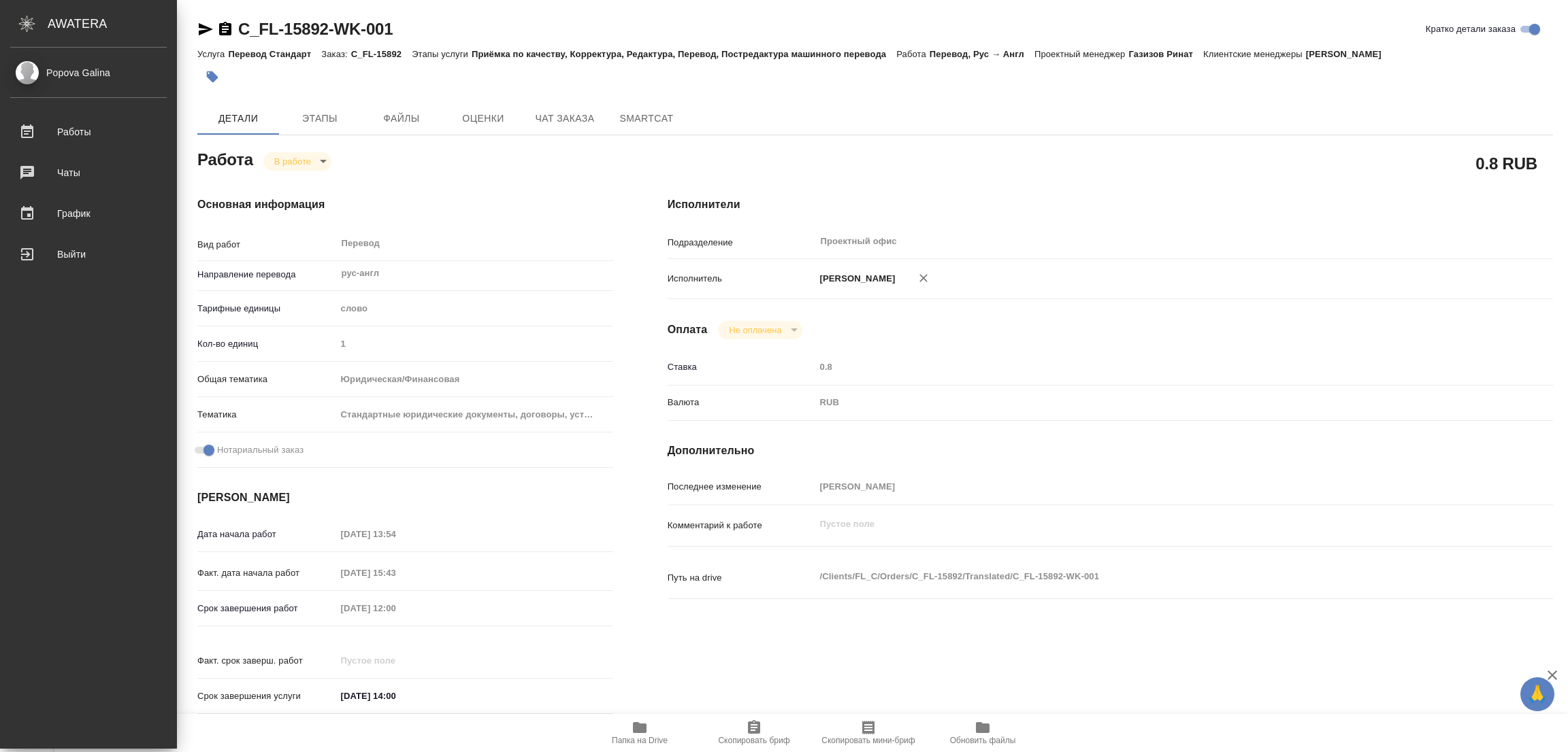
type textarea "x"
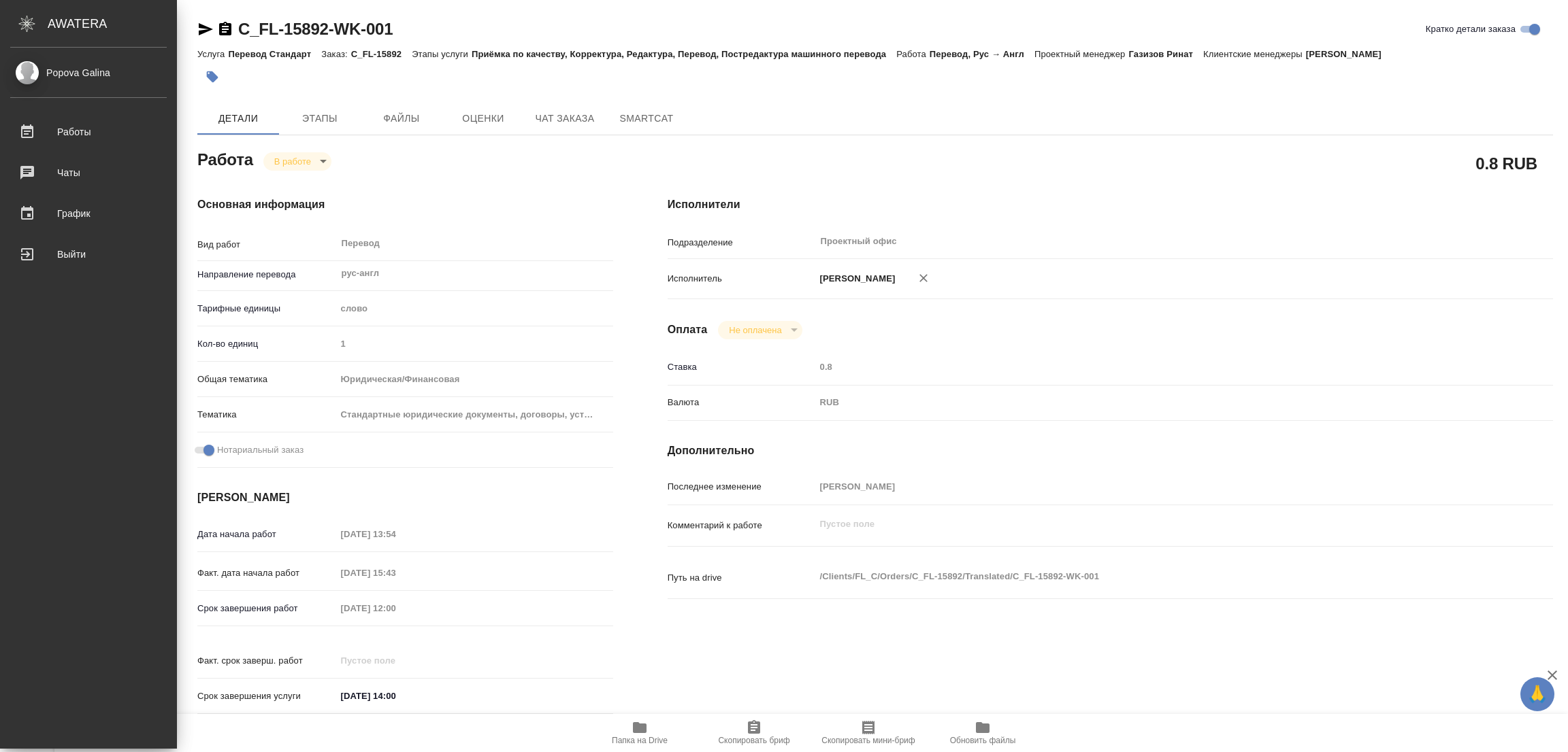
type textarea "x"
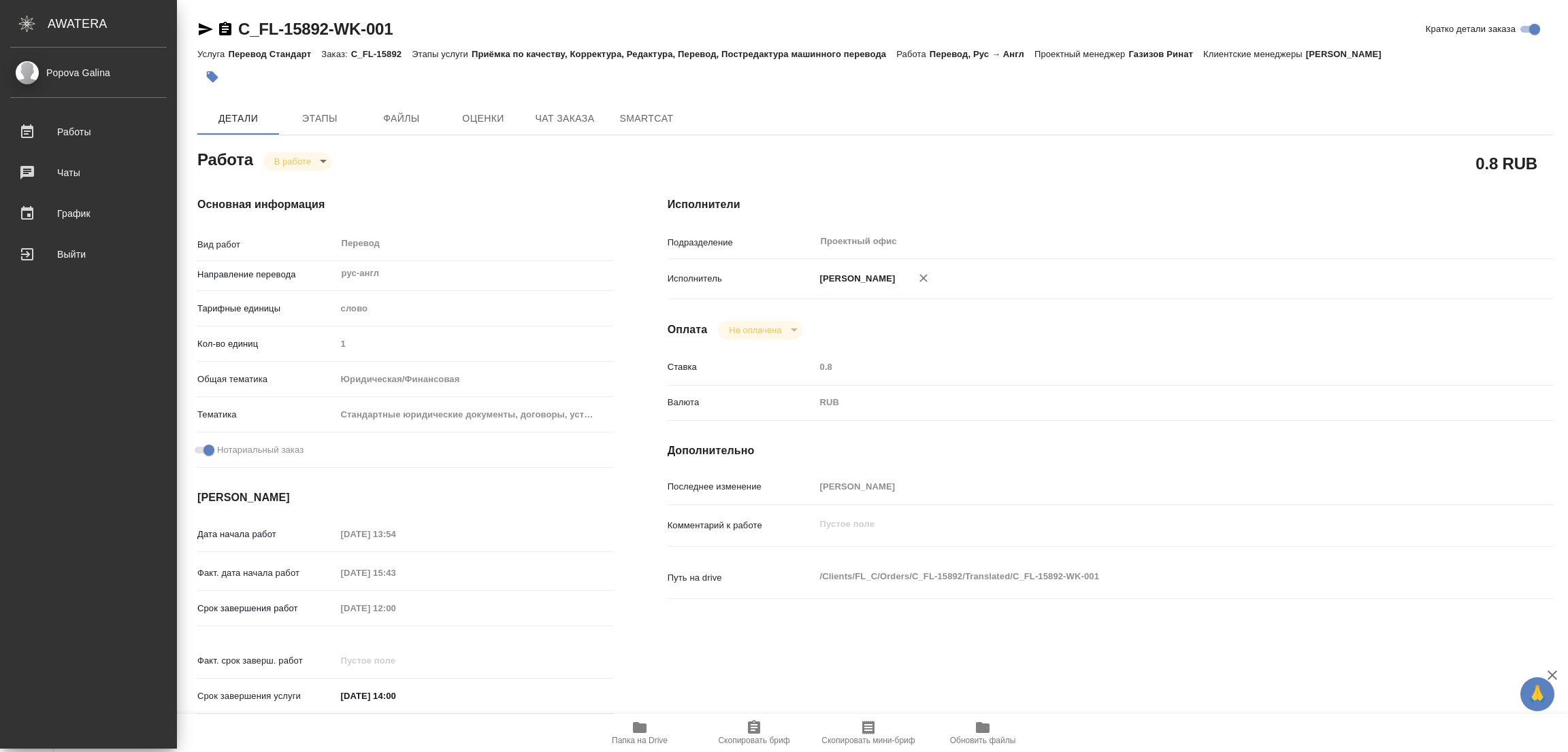
type textarea "x"
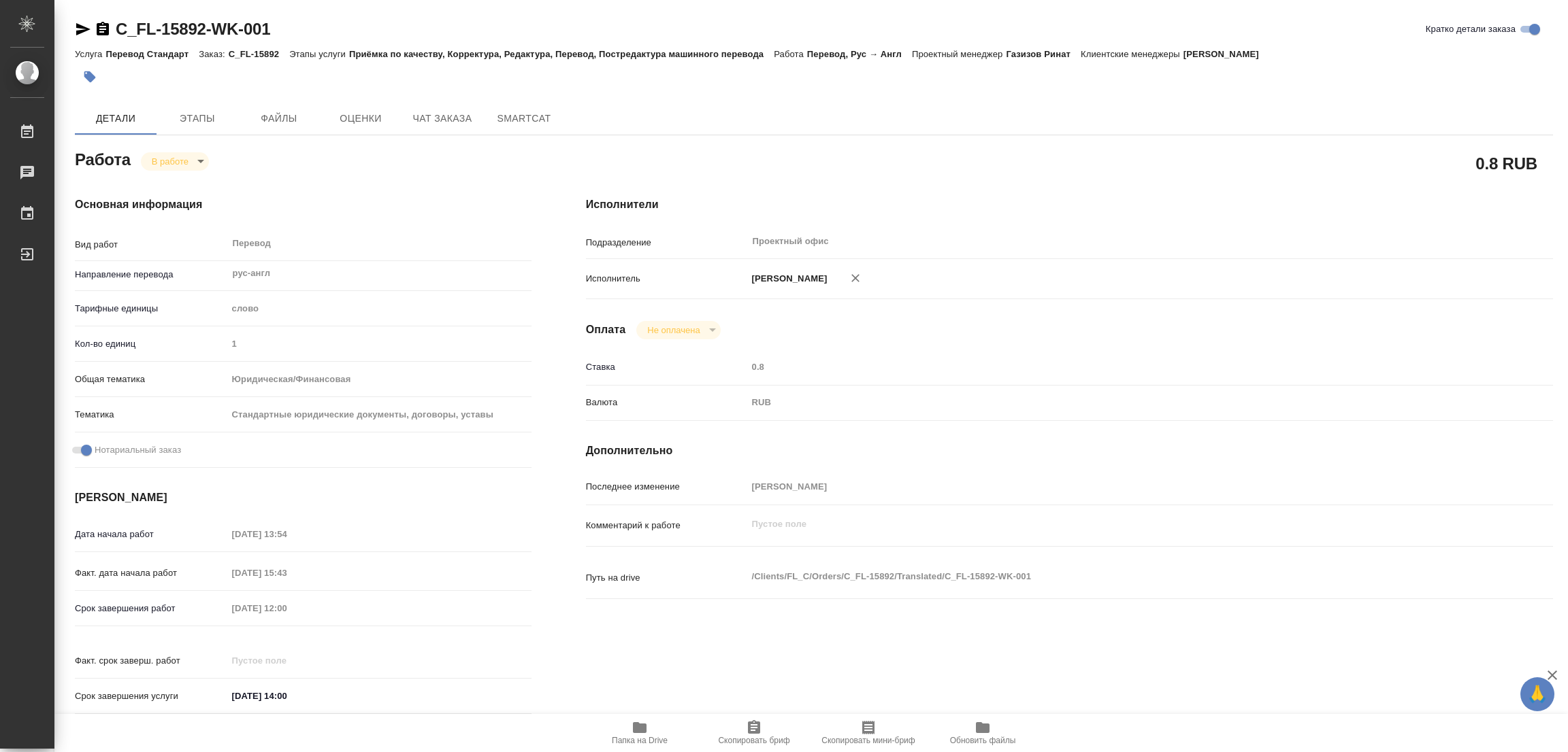
click at [634, 727] on icon "button" at bounding box center [639, 727] width 13 height 11
type textarea "x"
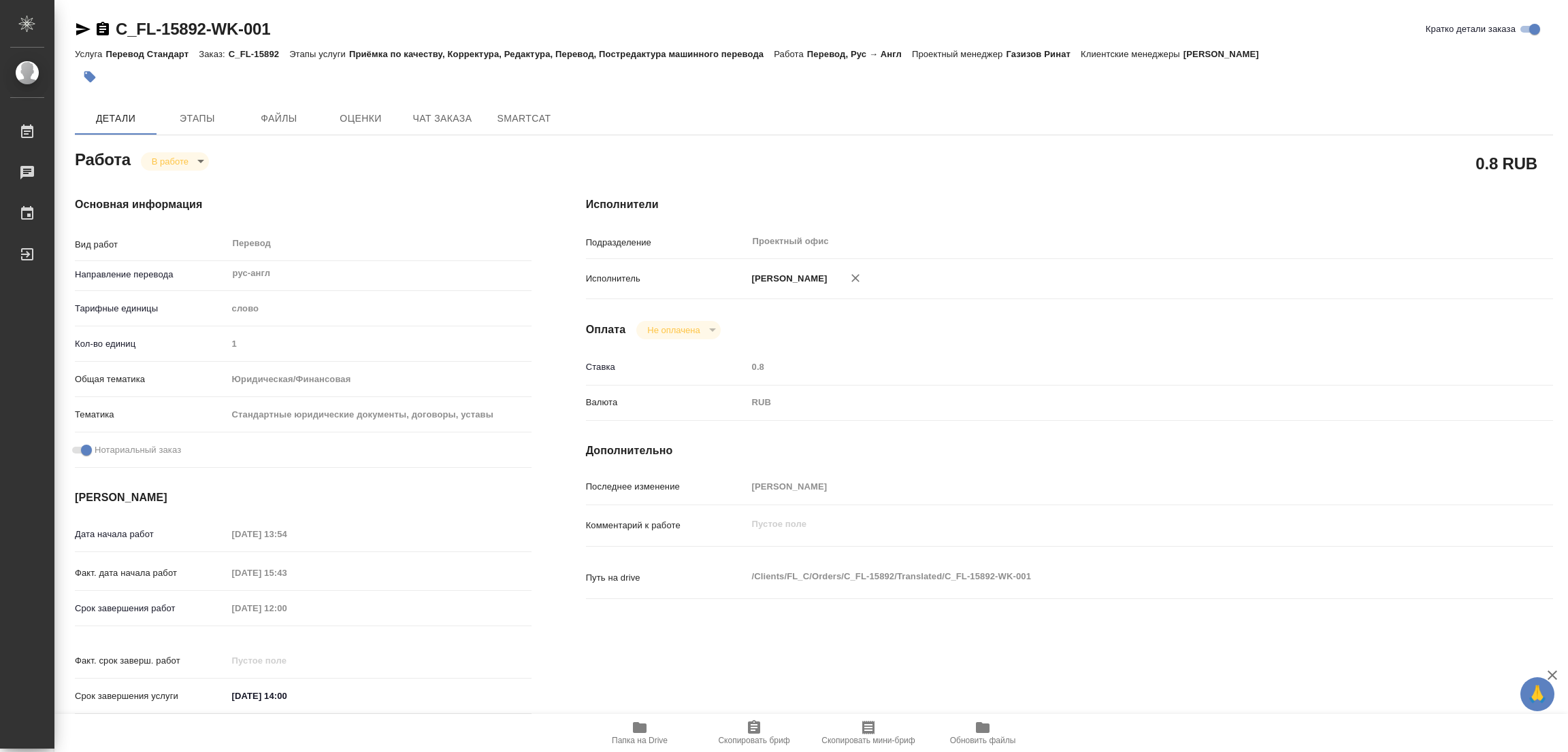
type textarea "x"
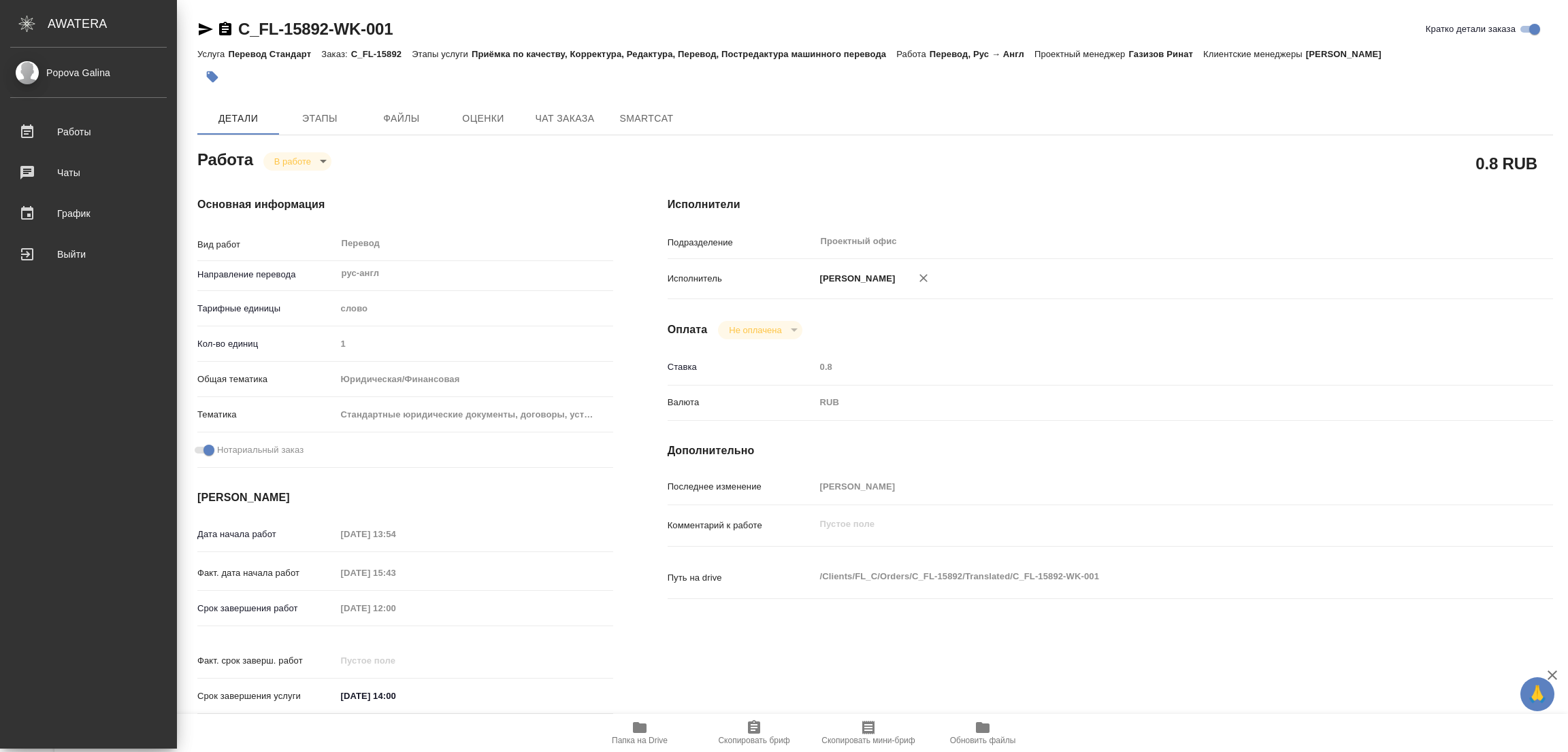
type textarea "x"
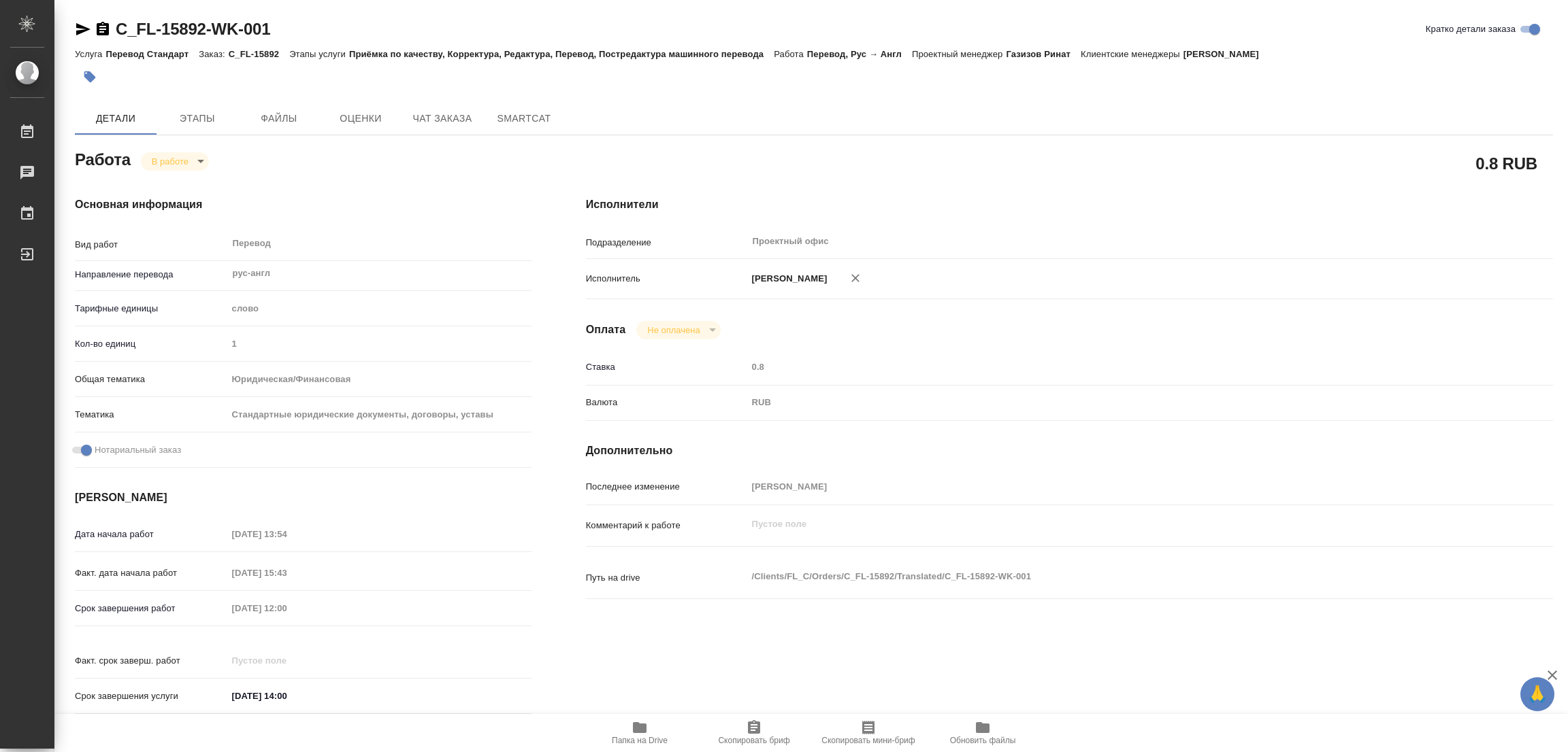
type textarea "x"
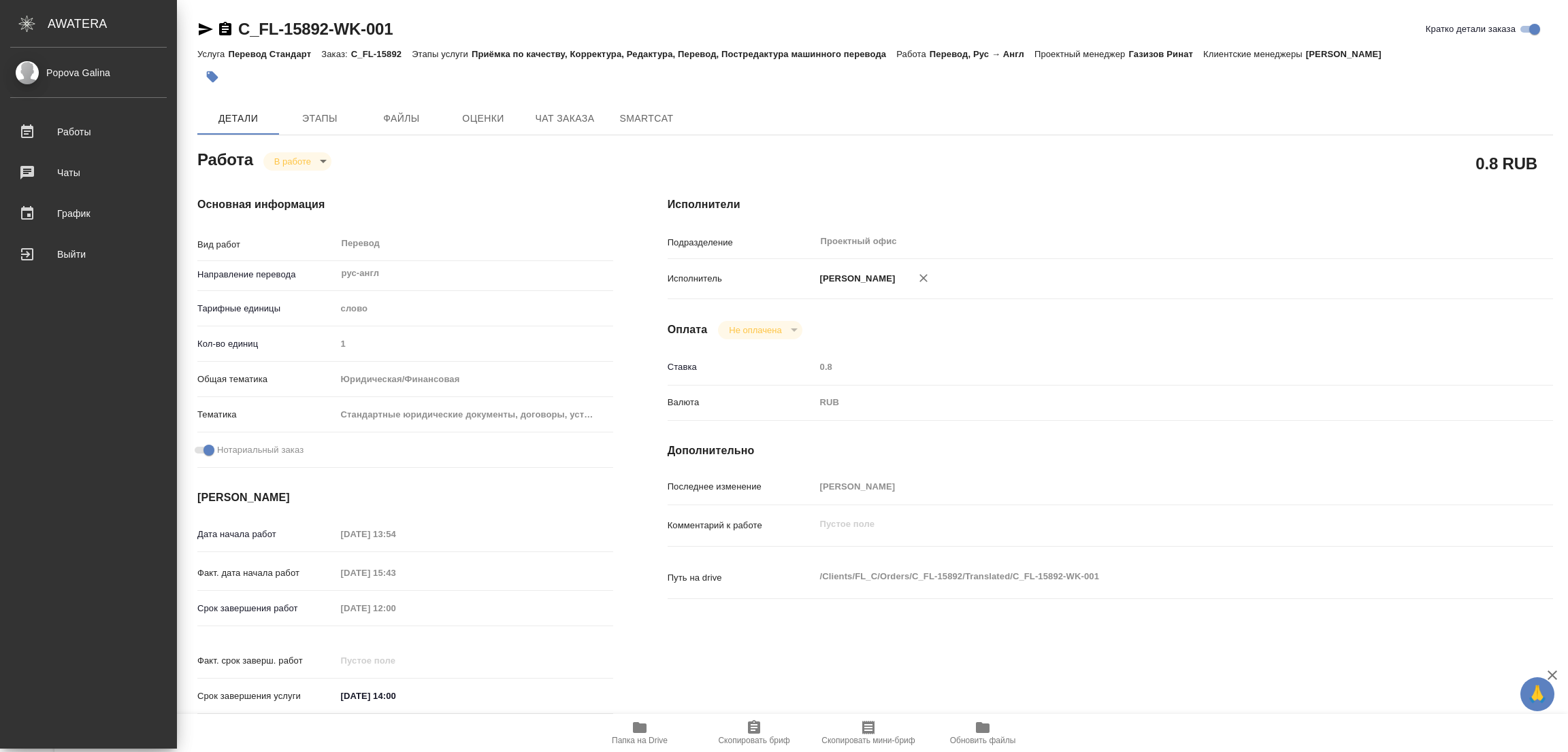
type textarea "x"
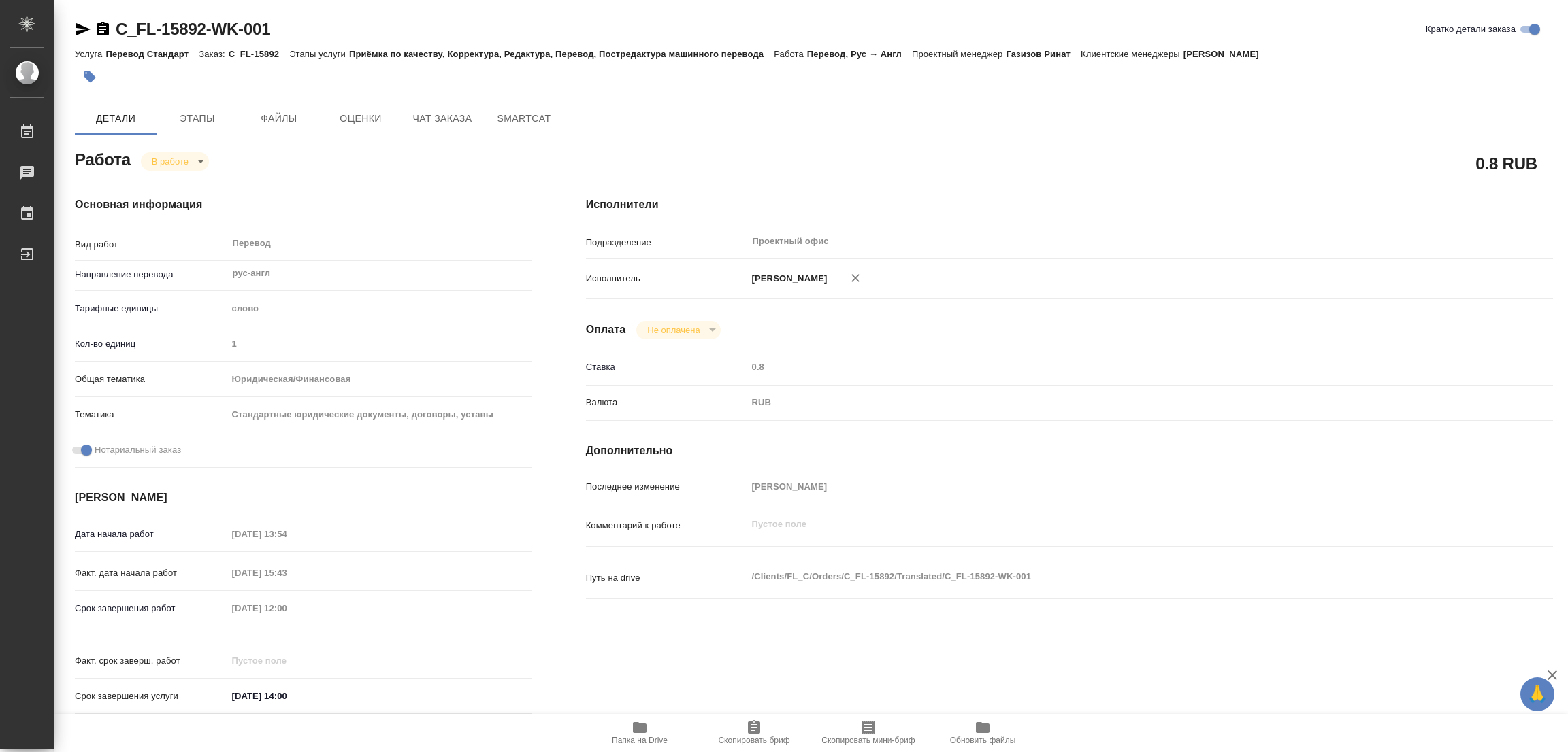
type textarea "x"
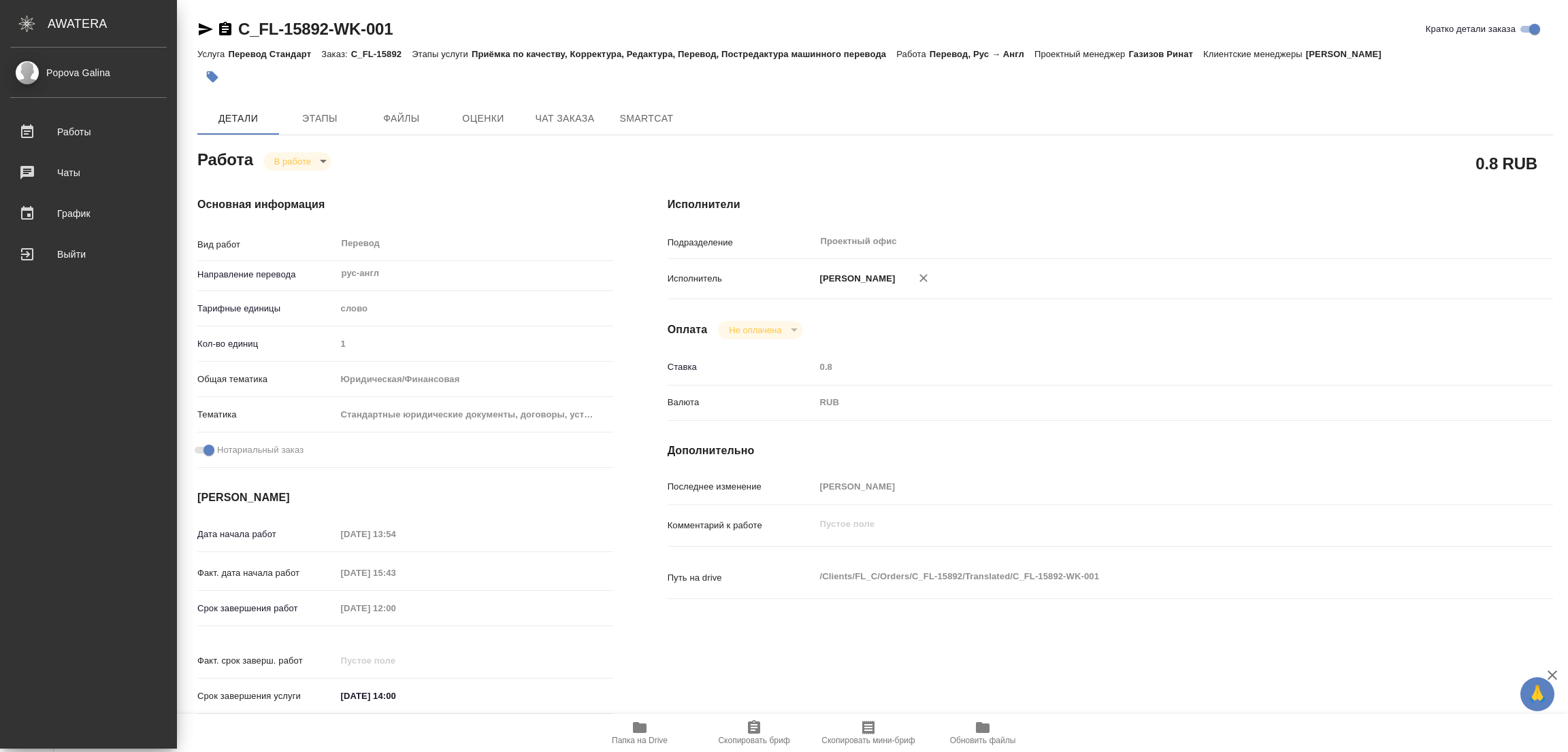
type textarea "x"
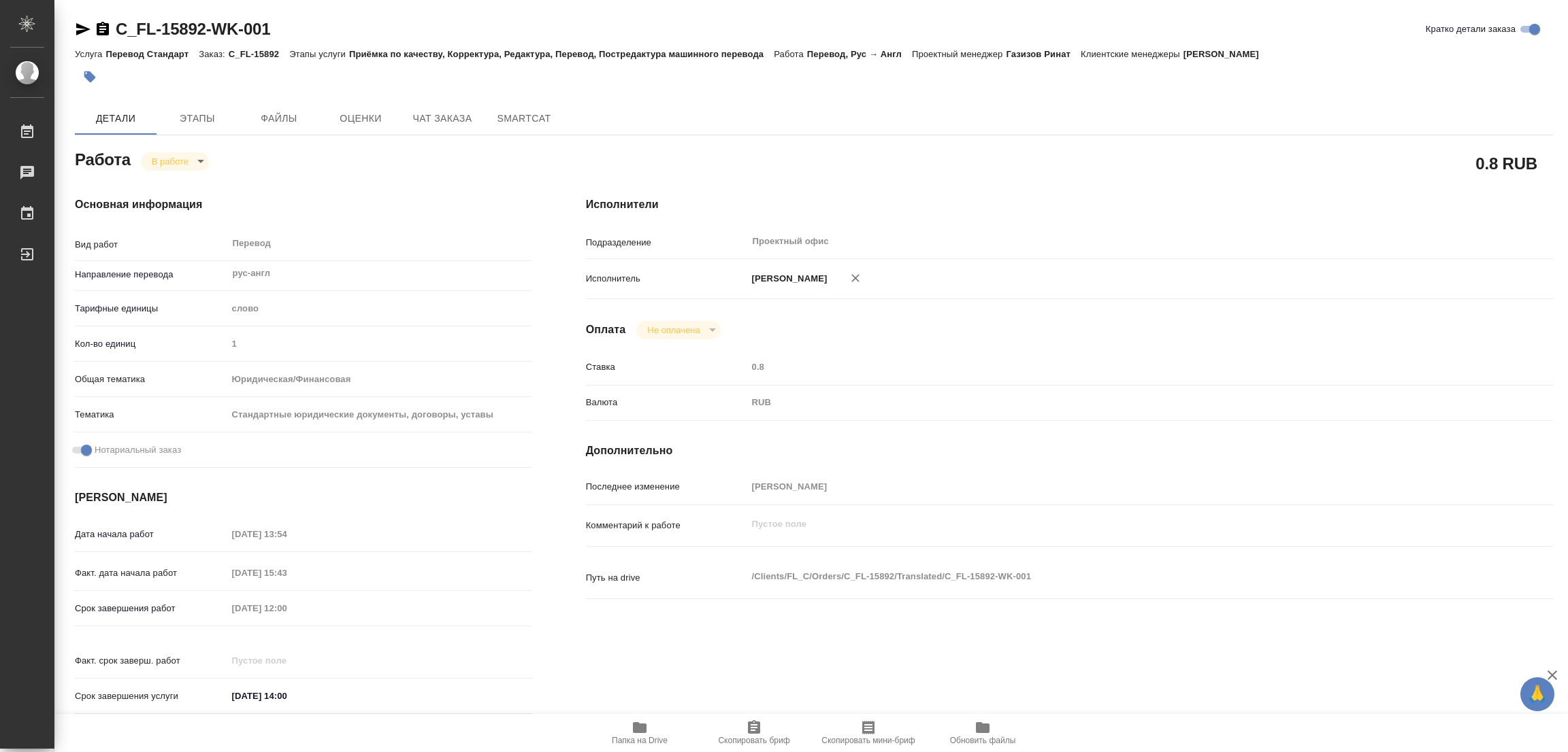
type textarea "x"
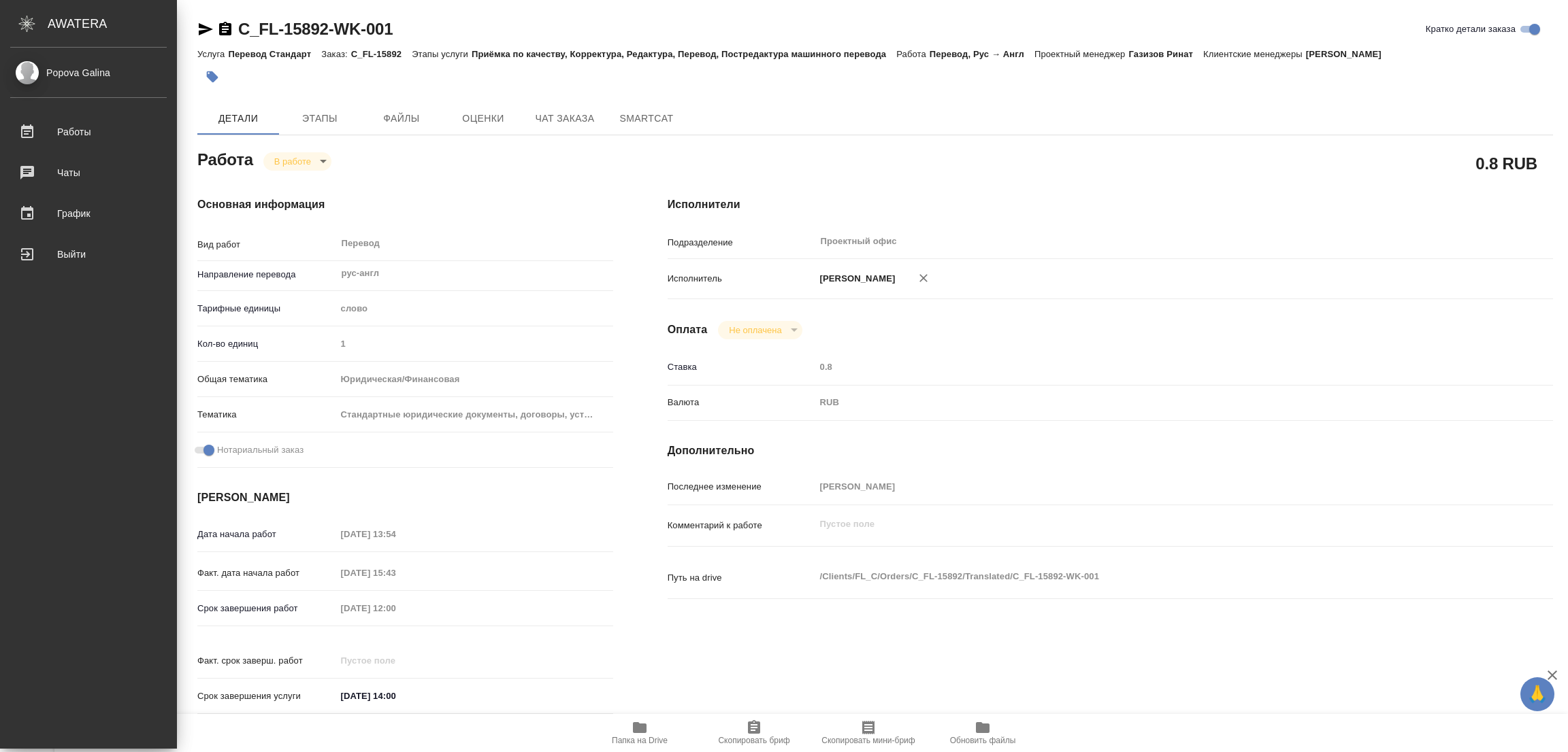
type textarea "x"
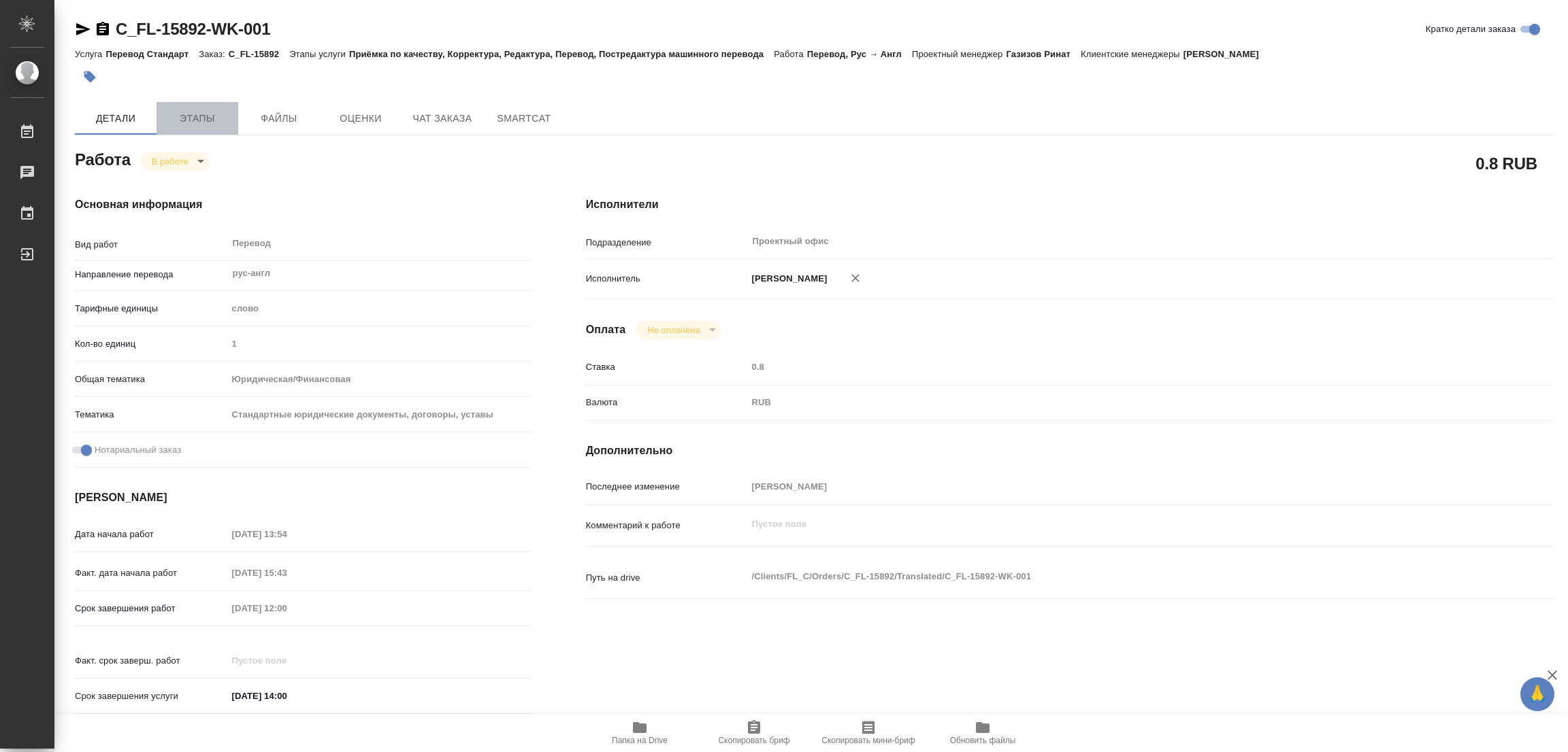
click at [207, 121] on span "Этапы" at bounding box center [198, 118] width 66 height 17
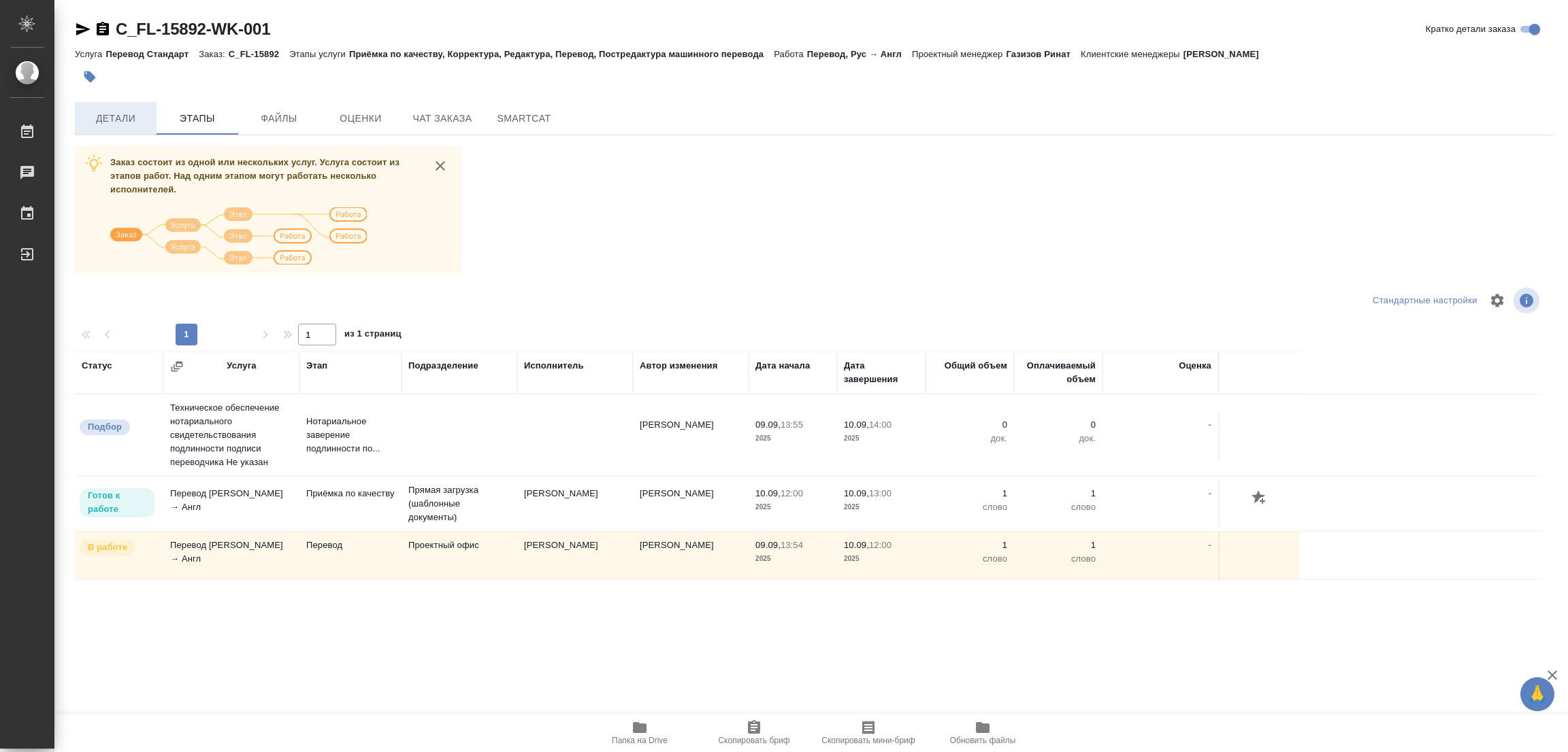
click at [111, 113] on span "Детали" at bounding box center [116, 118] width 66 height 17
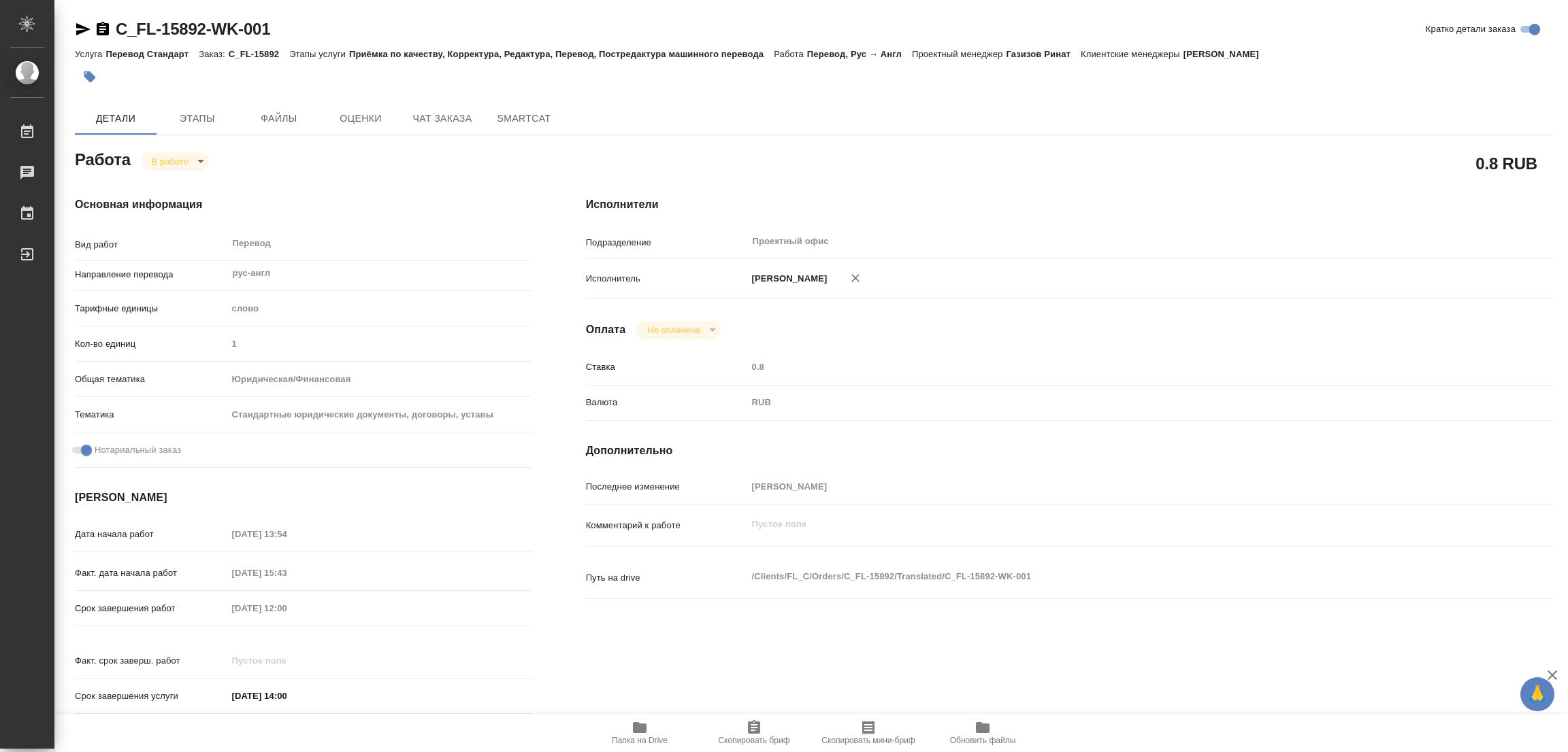
type textarea "x"
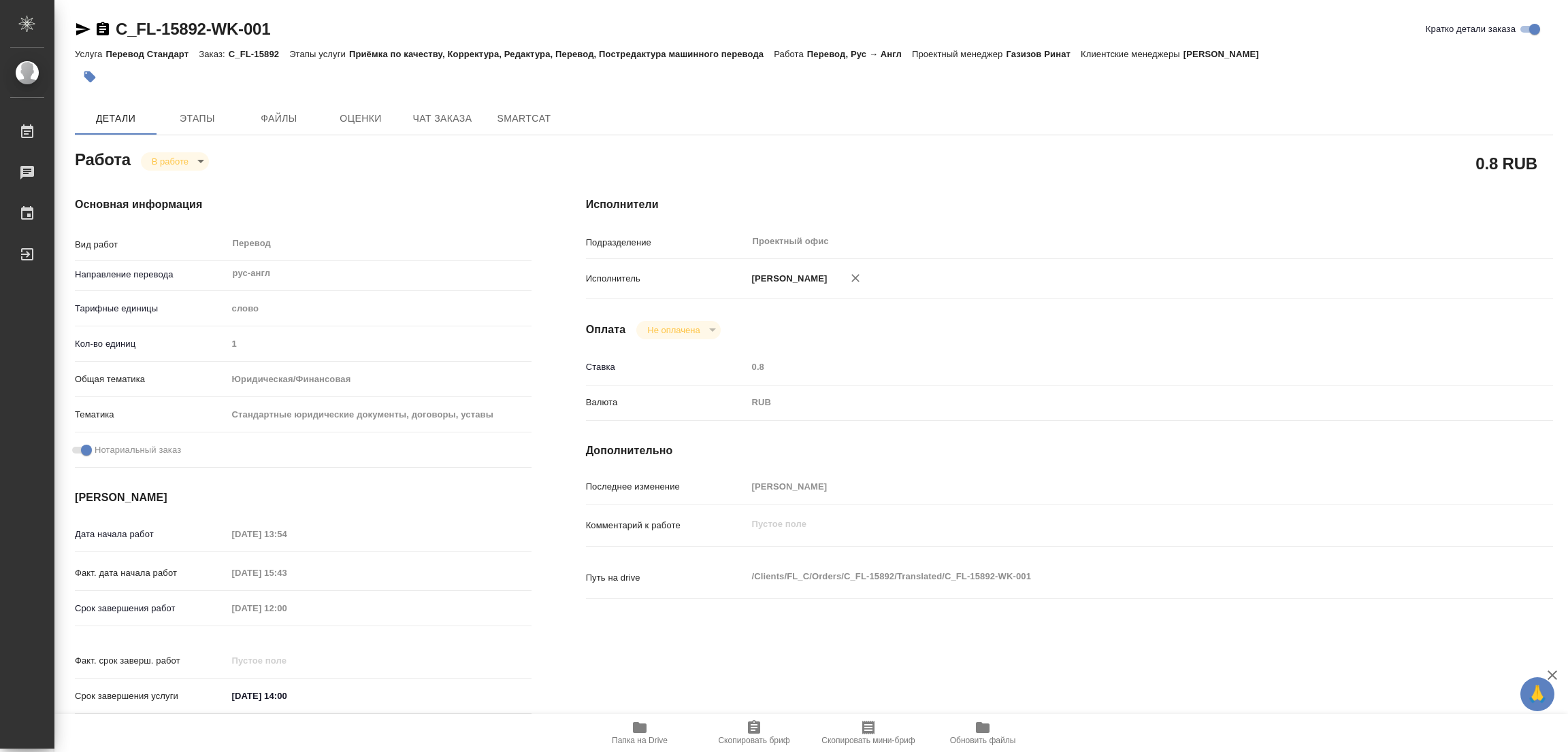
type textarea "x"
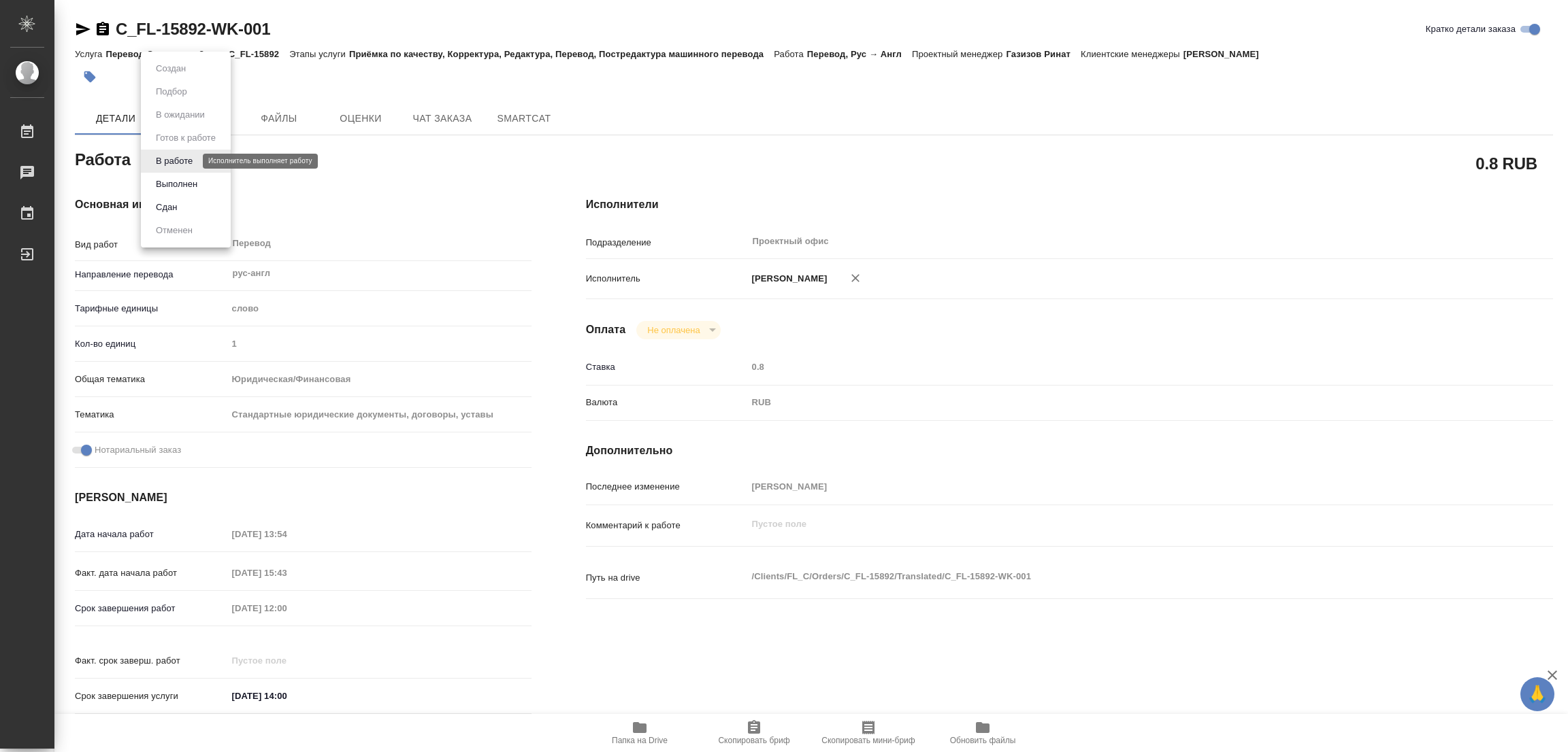
click at [168, 164] on body "🙏 .cls-1 fill:#fff; AWATERA Popova Galina Работы 0 Чаты График Выйти C_FL-15892…" at bounding box center [784, 376] width 1568 height 752
type textarea "x"
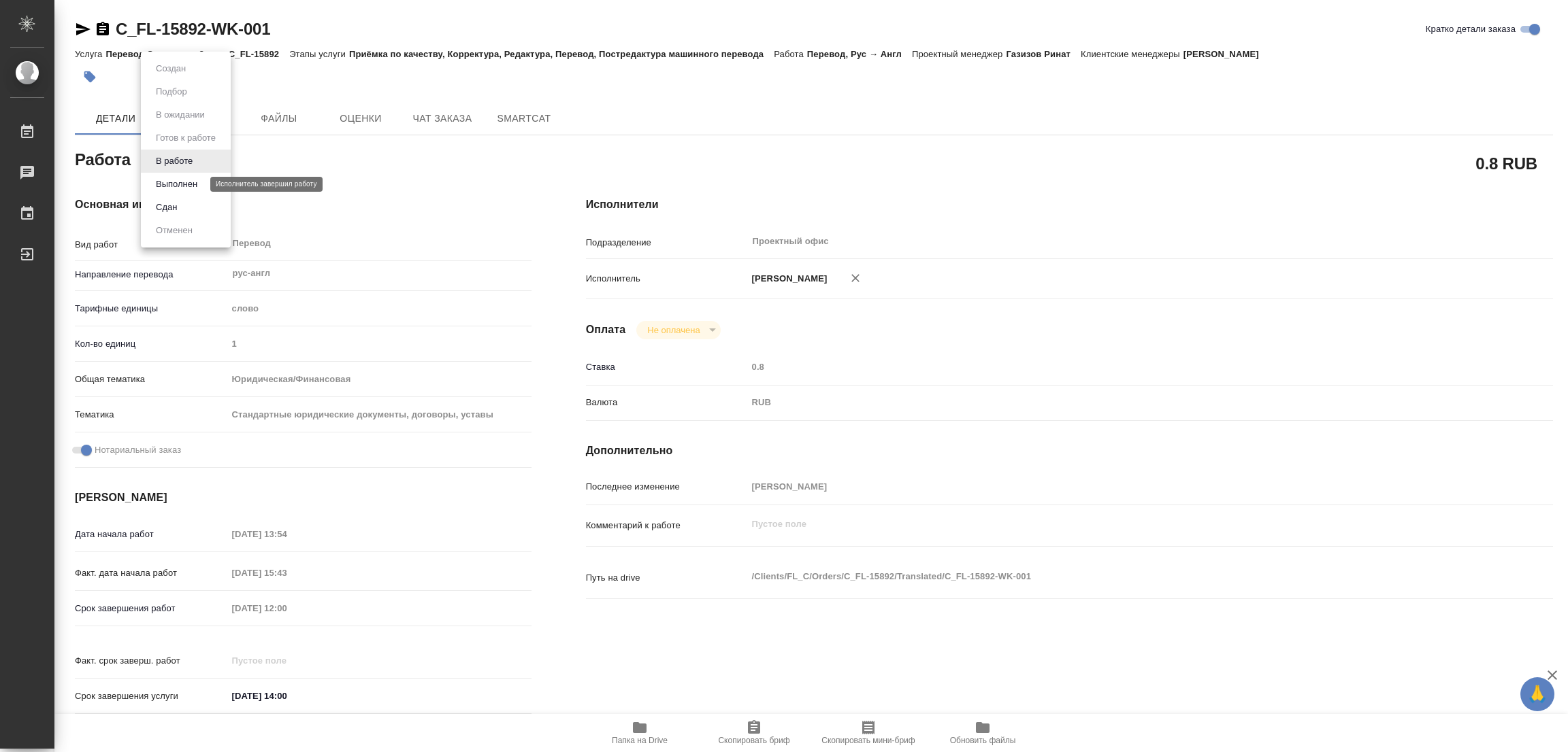
type textarea "x"
click at [169, 182] on button "Выполнен" at bounding box center [177, 184] width 50 height 15
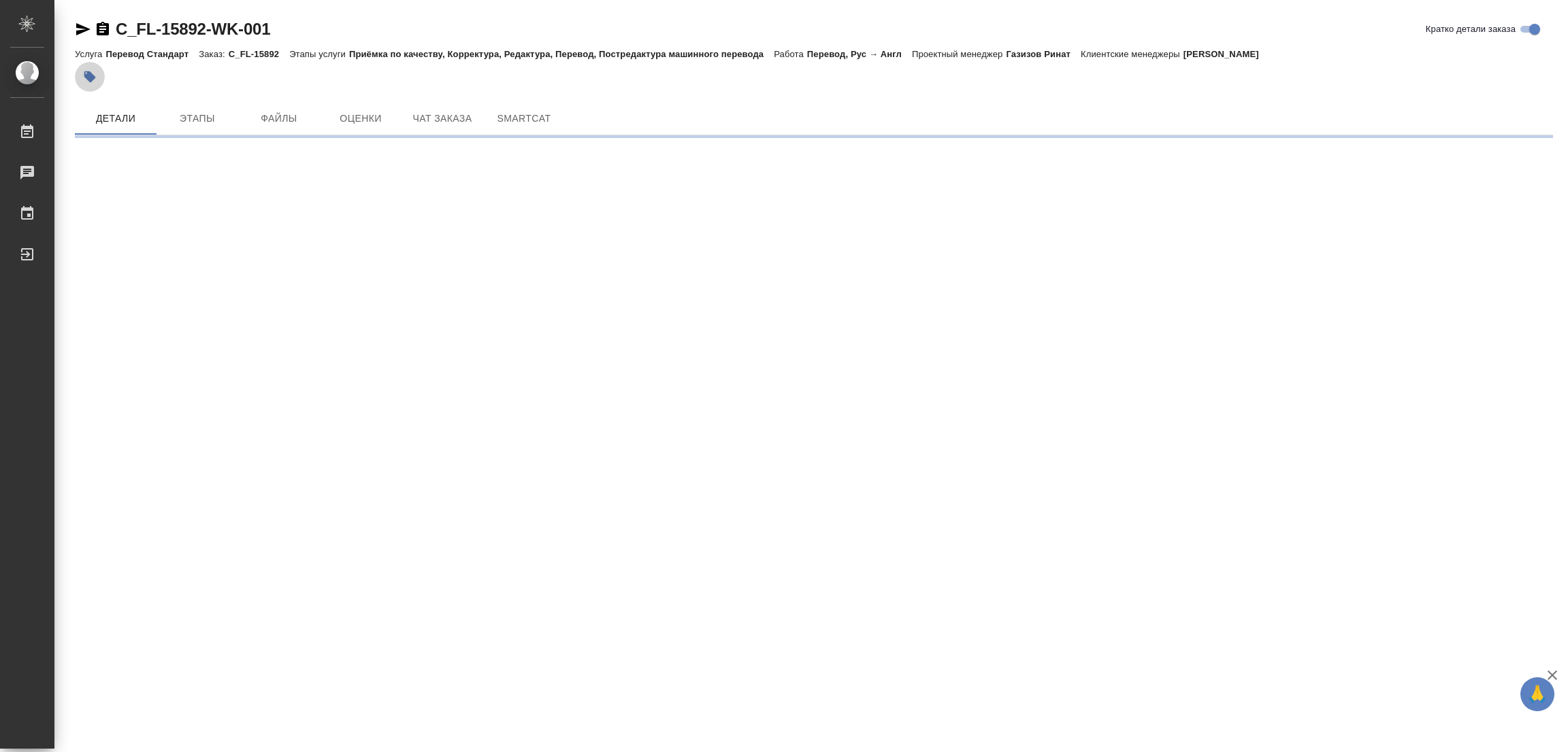
click at [89, 74] on icon "button" at bounding box center [90, 77] width 12 height 12
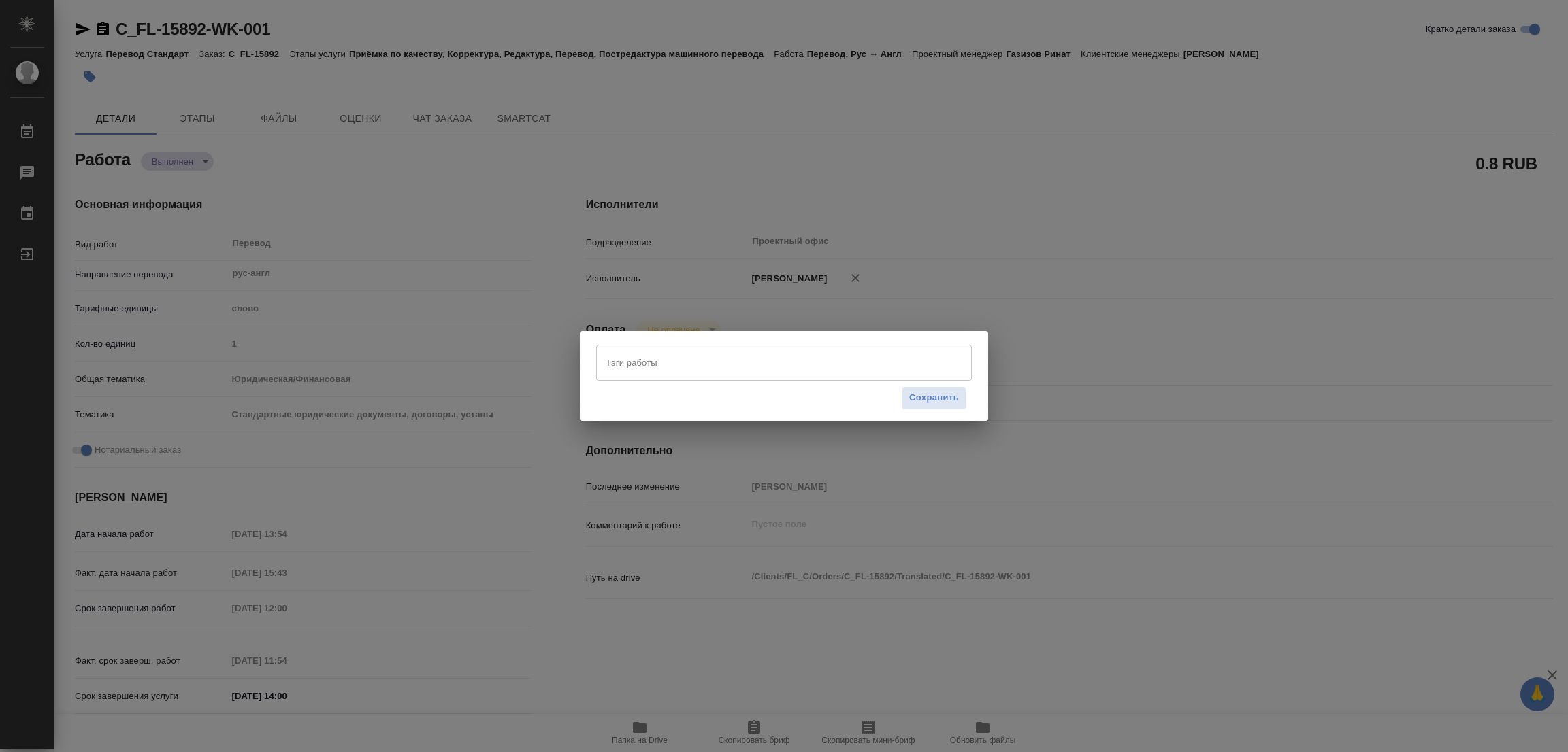
type textarea "x"
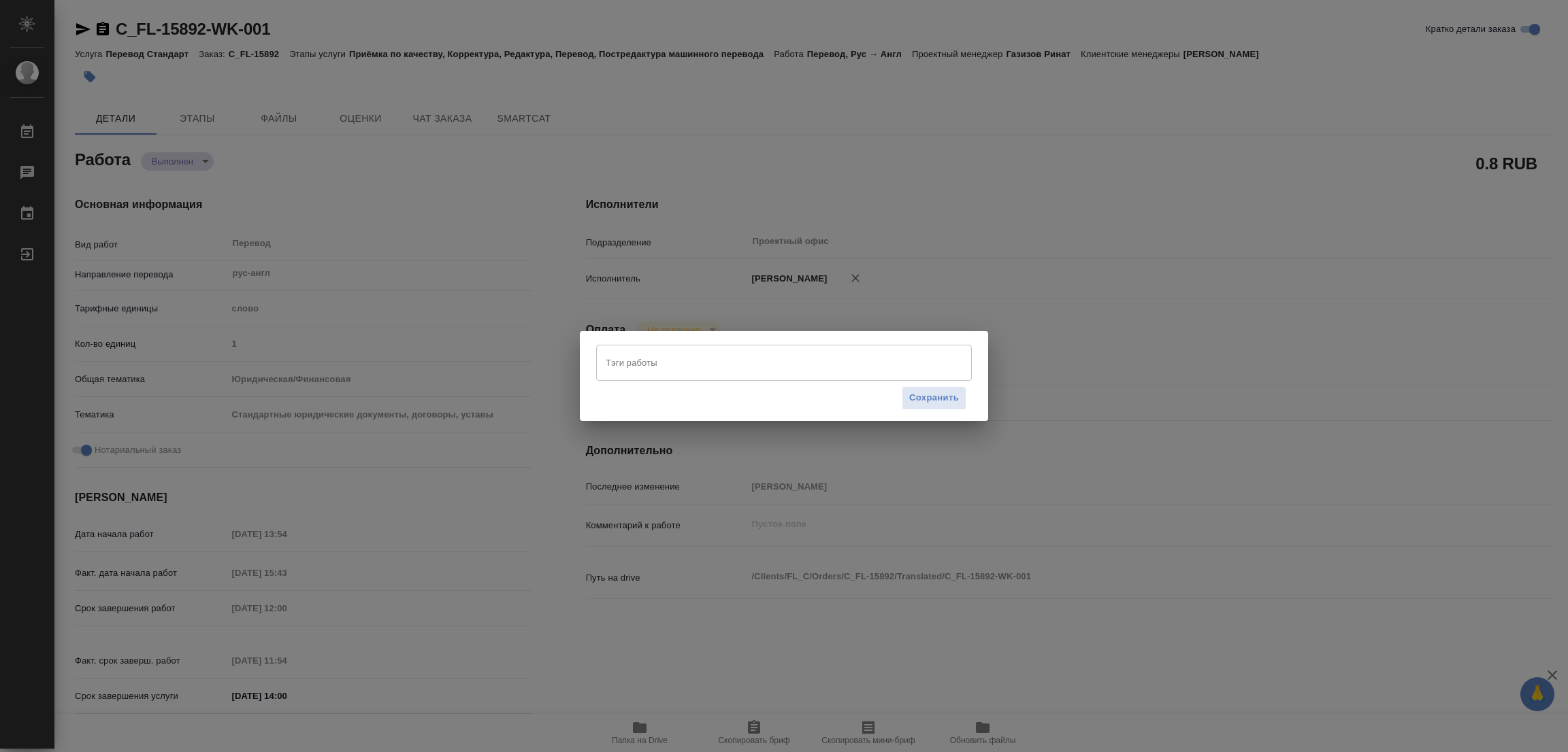
type textarea "x"
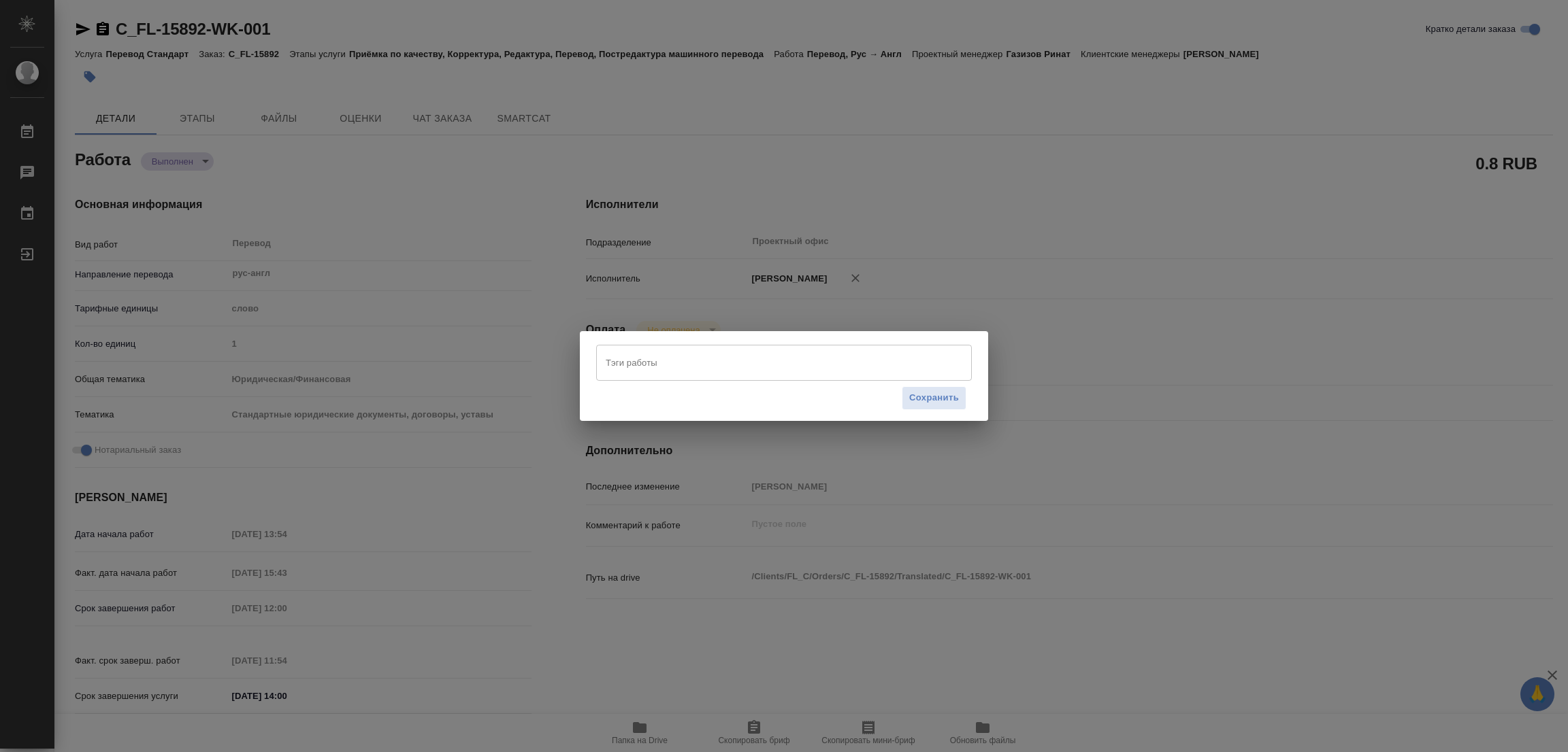
type textarea "x"
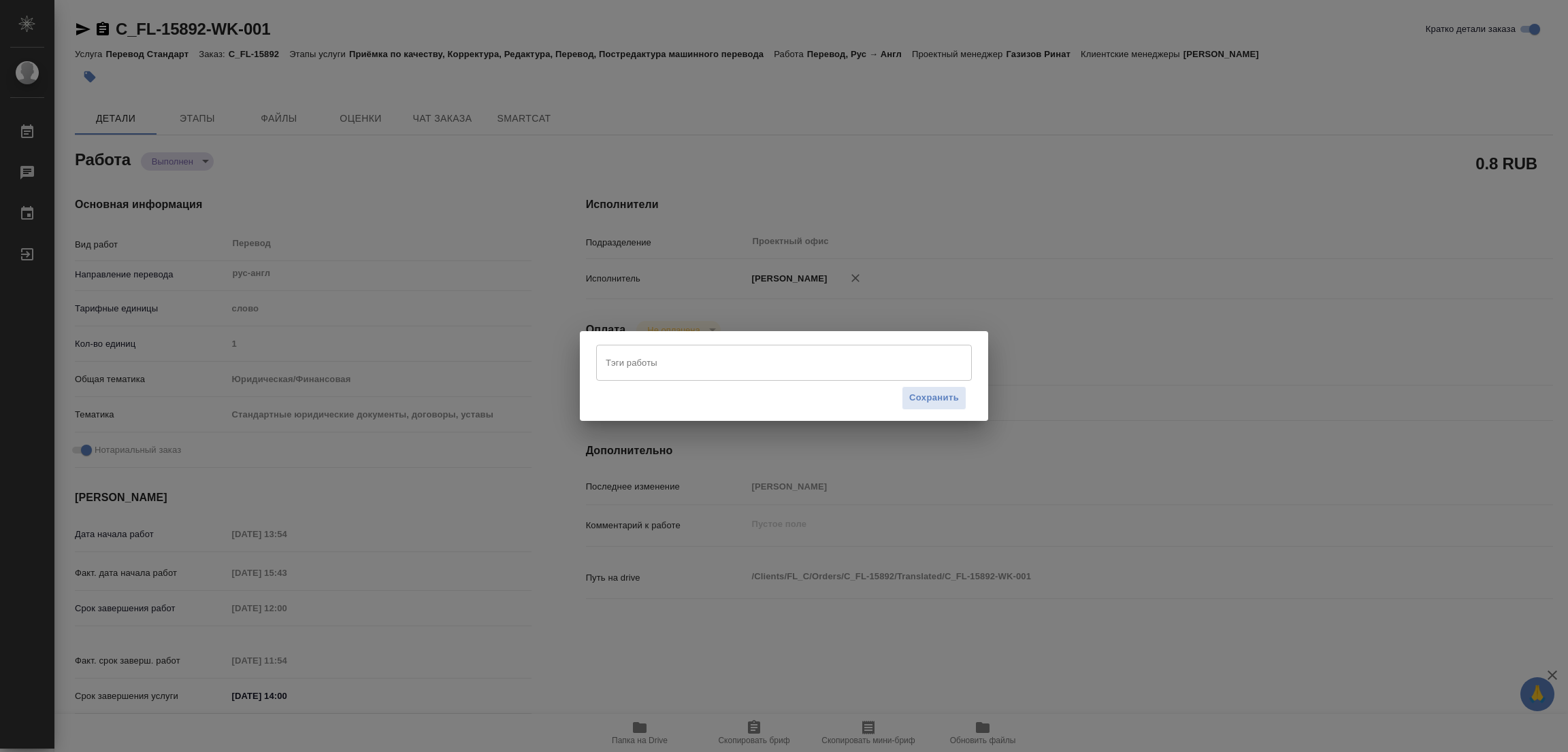
click at [615, 367] on input "Тэги работы" at bounding box center [771, 363] width 337 height 23
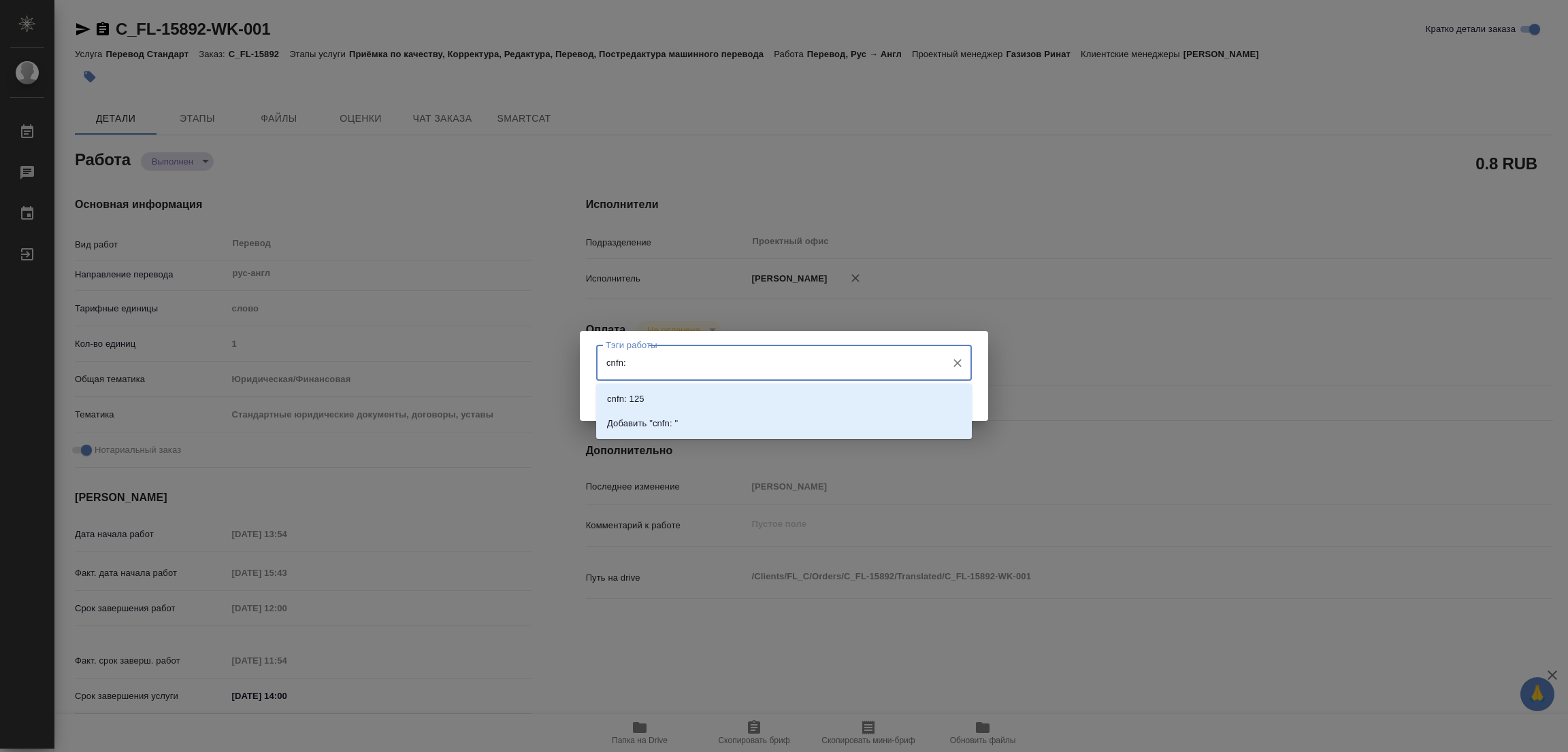
drag, startPoint x: 607, startPoint y: 361, endPoint x: 624, endPoint y: 363, distance: 17.1
click at [624, 363] on input "cnfn:" at bounding box center [771, 363] width 337 height 23
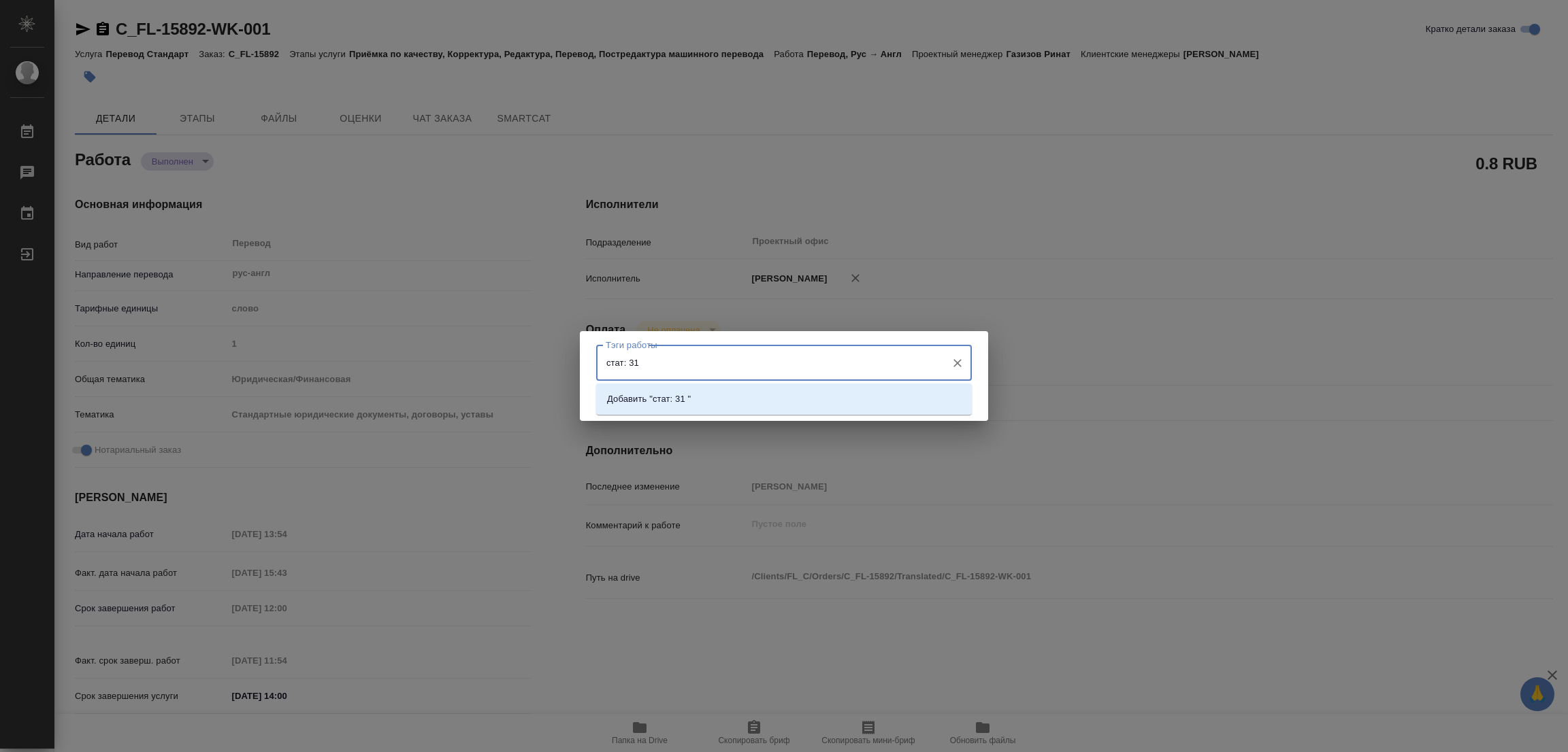
type input "стат: 315"
click at [673, 391] on li "Добавить "стат: 315 "" at bounding box center [784, 399] width 375 height 25
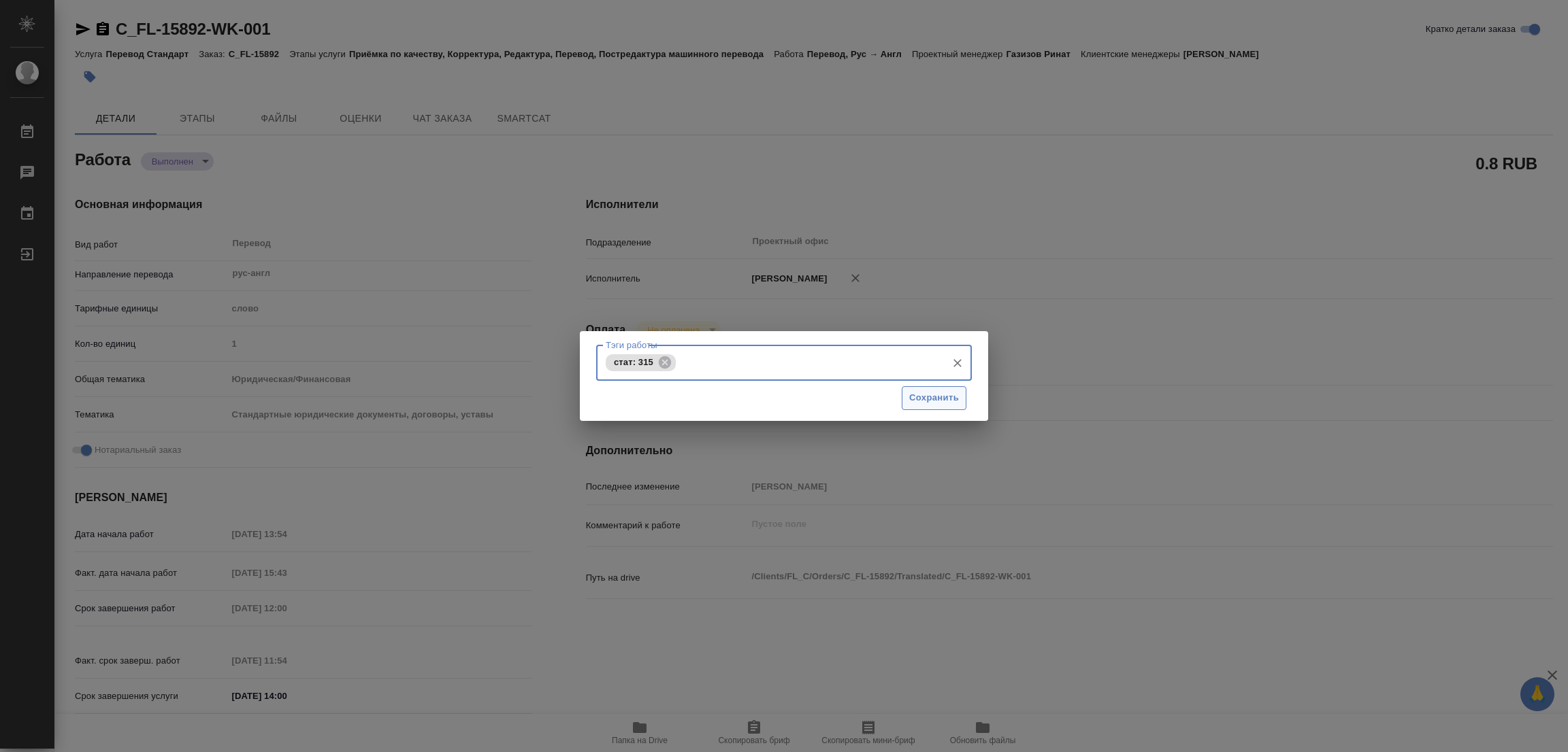
click at [933, 392] on span "Сохранить" at bounding box center [934, 398] width 50 height 16
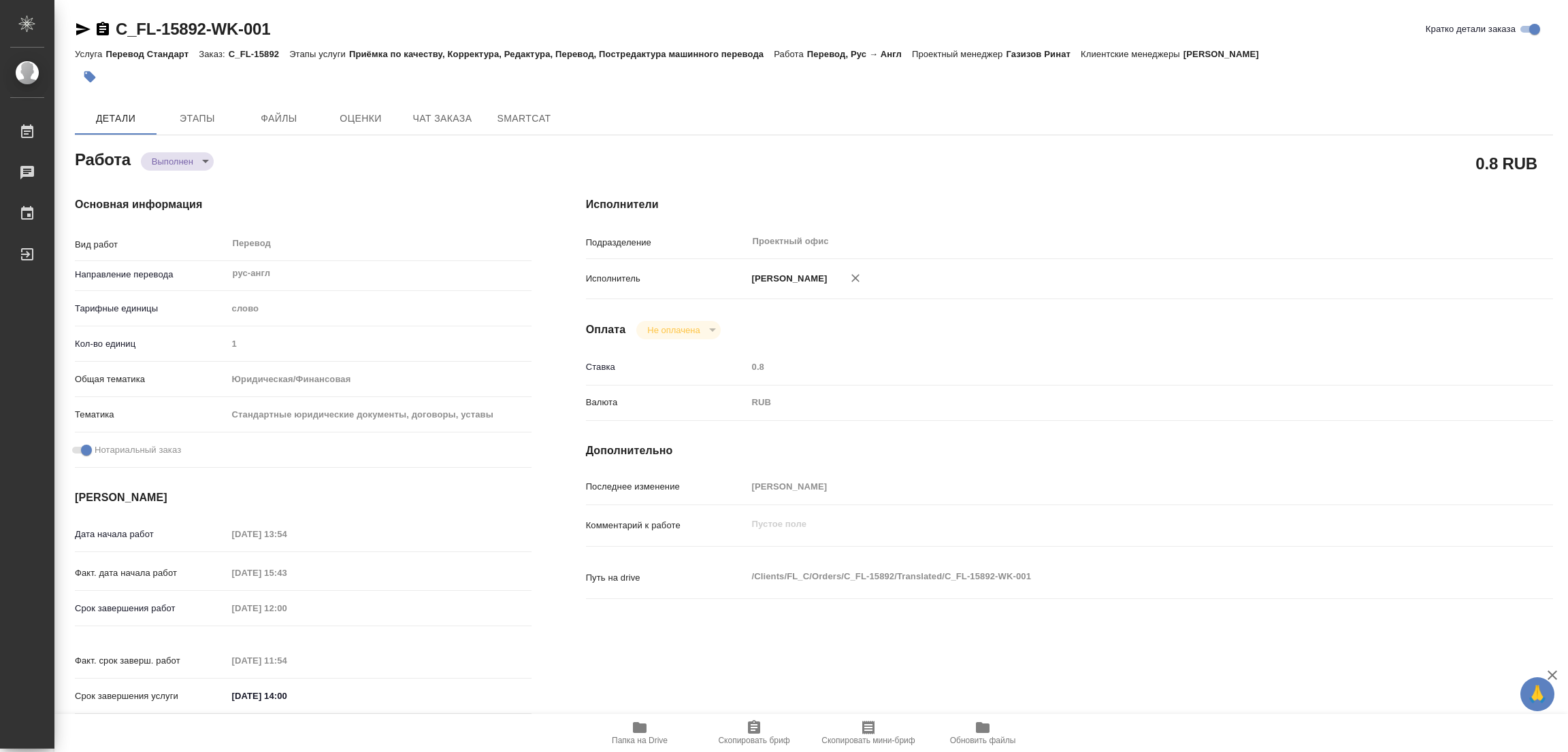
click at [946, 179] on div "Исполнители Подразделение Проектный офис ​ Исполнитель Попова Галина Оплата Не …" at bounding box center [1069, 459] width 1021 height 581
type input "completed"
type textarea "Перевод"
type textarea "x"
type input "рус-англ"
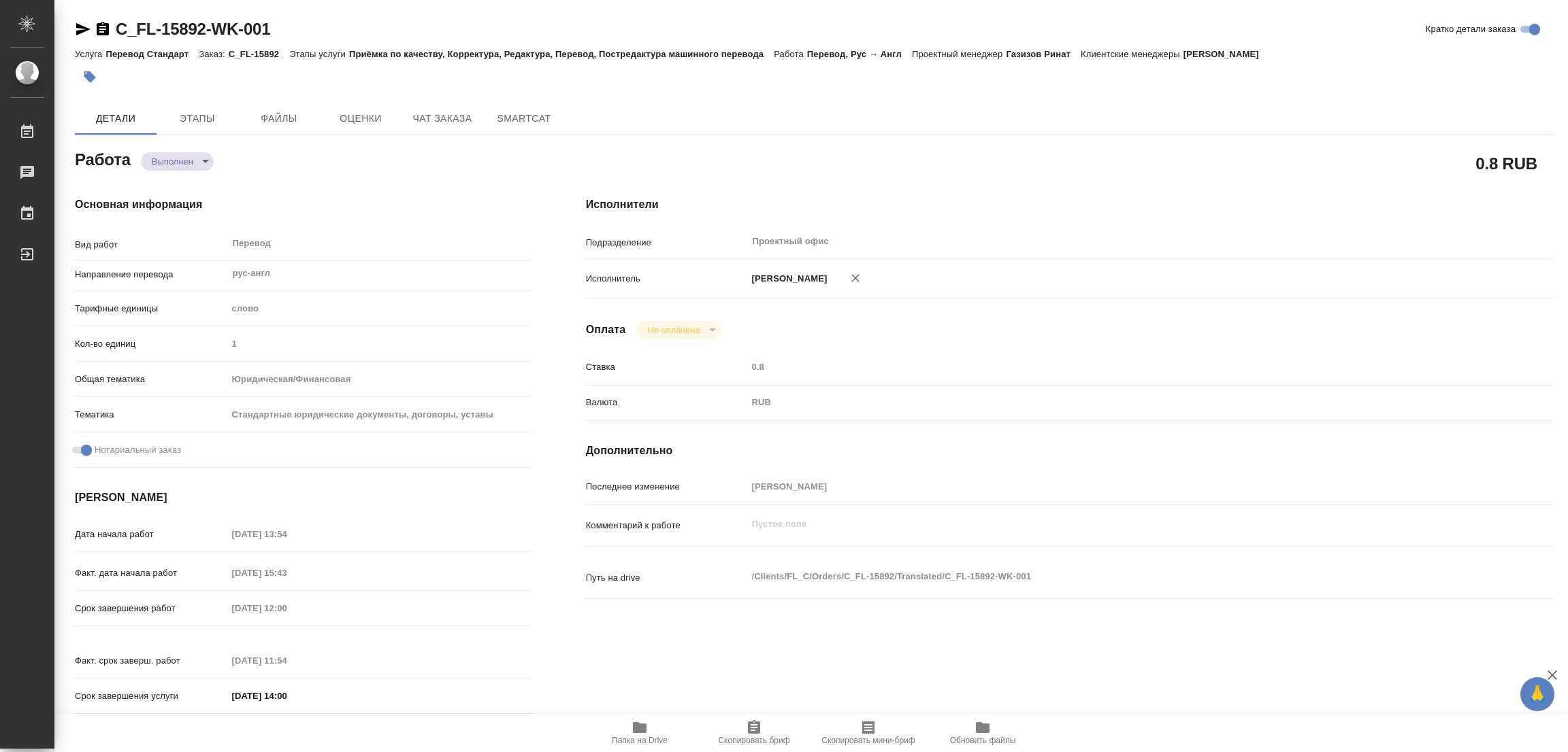
type input "5a8b1489cc6b4906c91bfd90"
type input "1"
type input "yr-fn"
type input "5f647205b73bc97568ca66bf"
checkbox input "true"
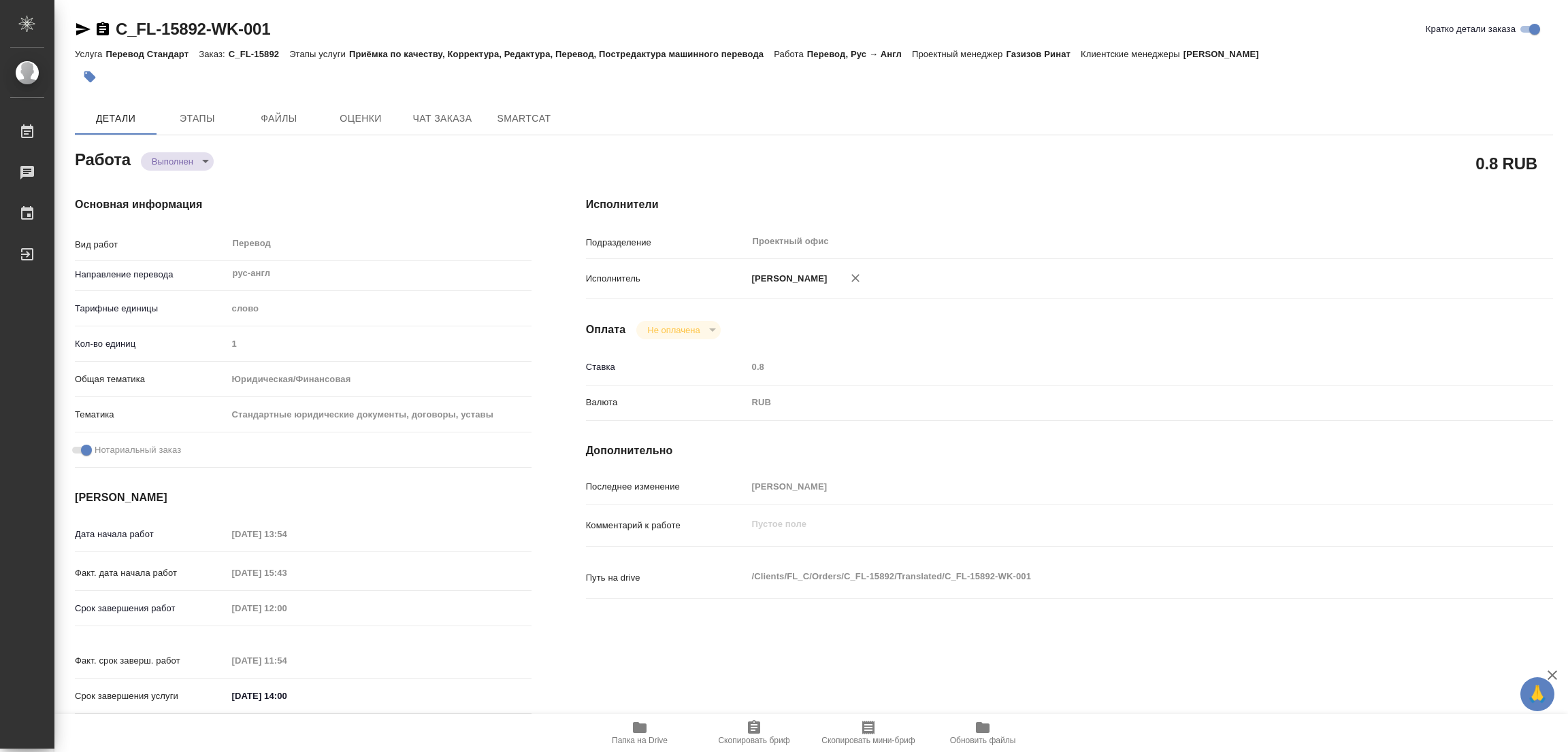
type input "09.09.2025 13:54"
type input "09.09.2025 15:43"
type input "10.09.2025 12:00"
type input "10.09.2025 11:54"
type input "10.09.2025 14:00"
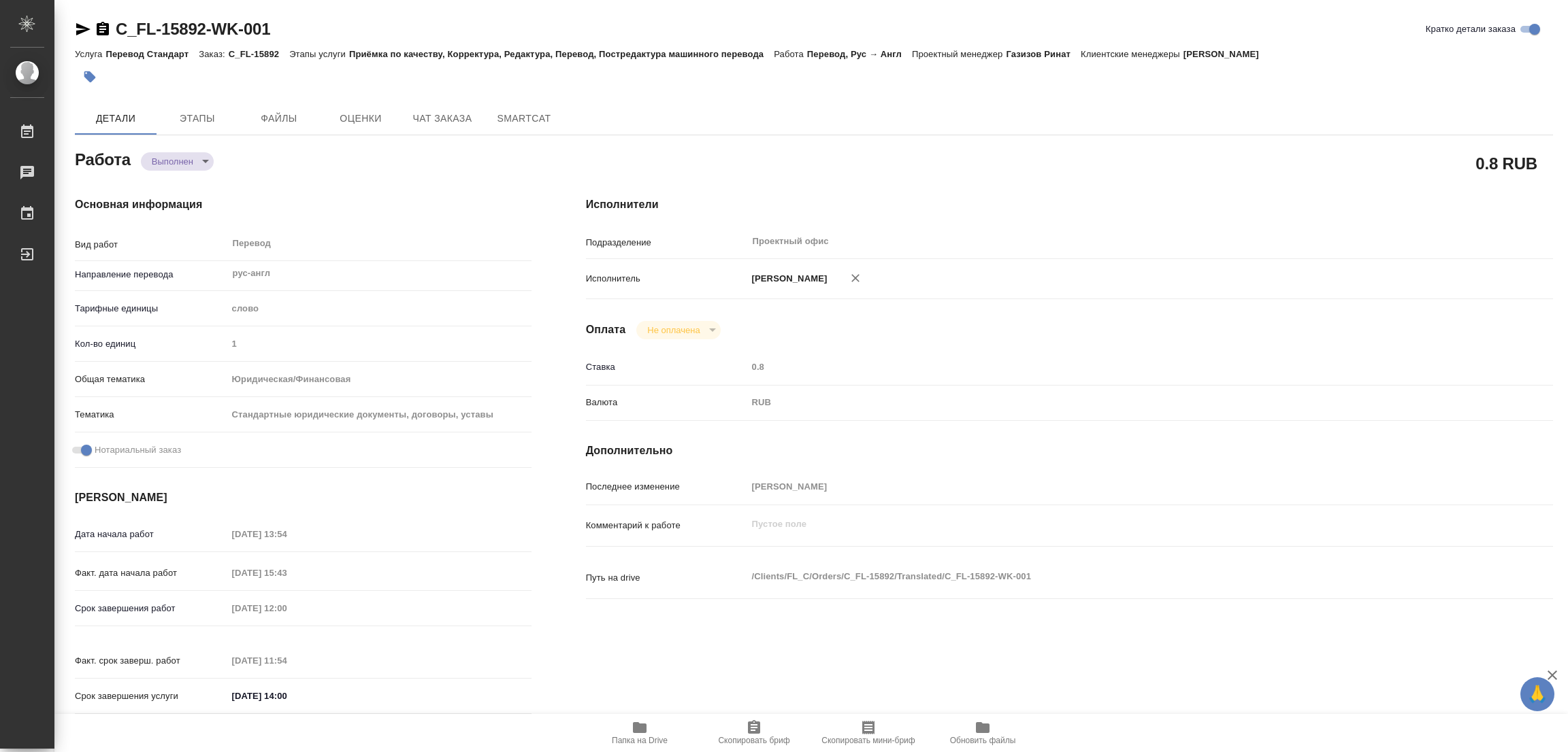
type input "Проектный офис"
type input "notPayed"
type input "0.8"
type input "RUB"
type input "Попова Галина"
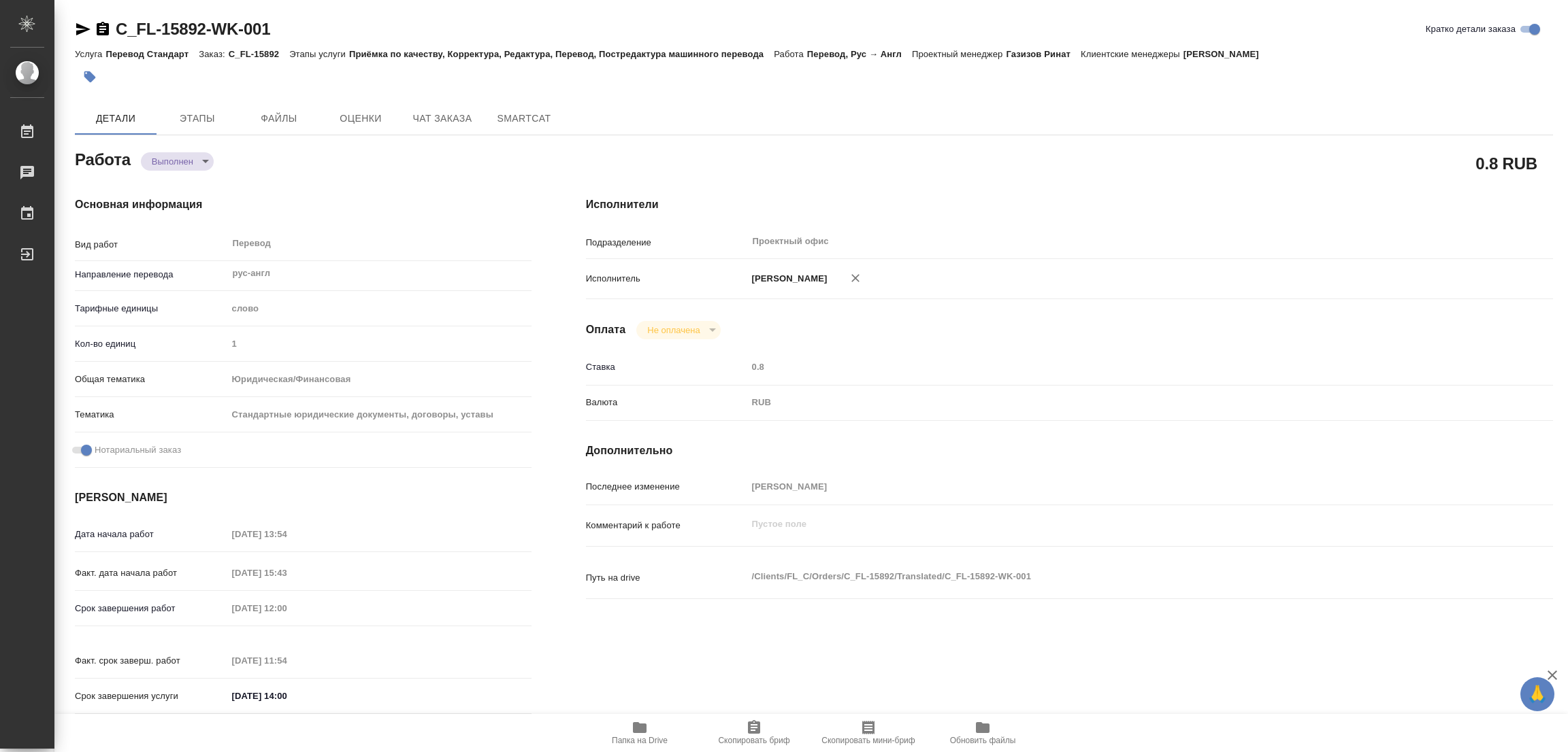
type textarea "x"
type textarea "/Clients/FL_C/Orders/C_FL-15892/Translated/C_FL-15892-WK-001"
type textarea "x"
type input "C_FL-15892"
type input "Перевод Стандарт"
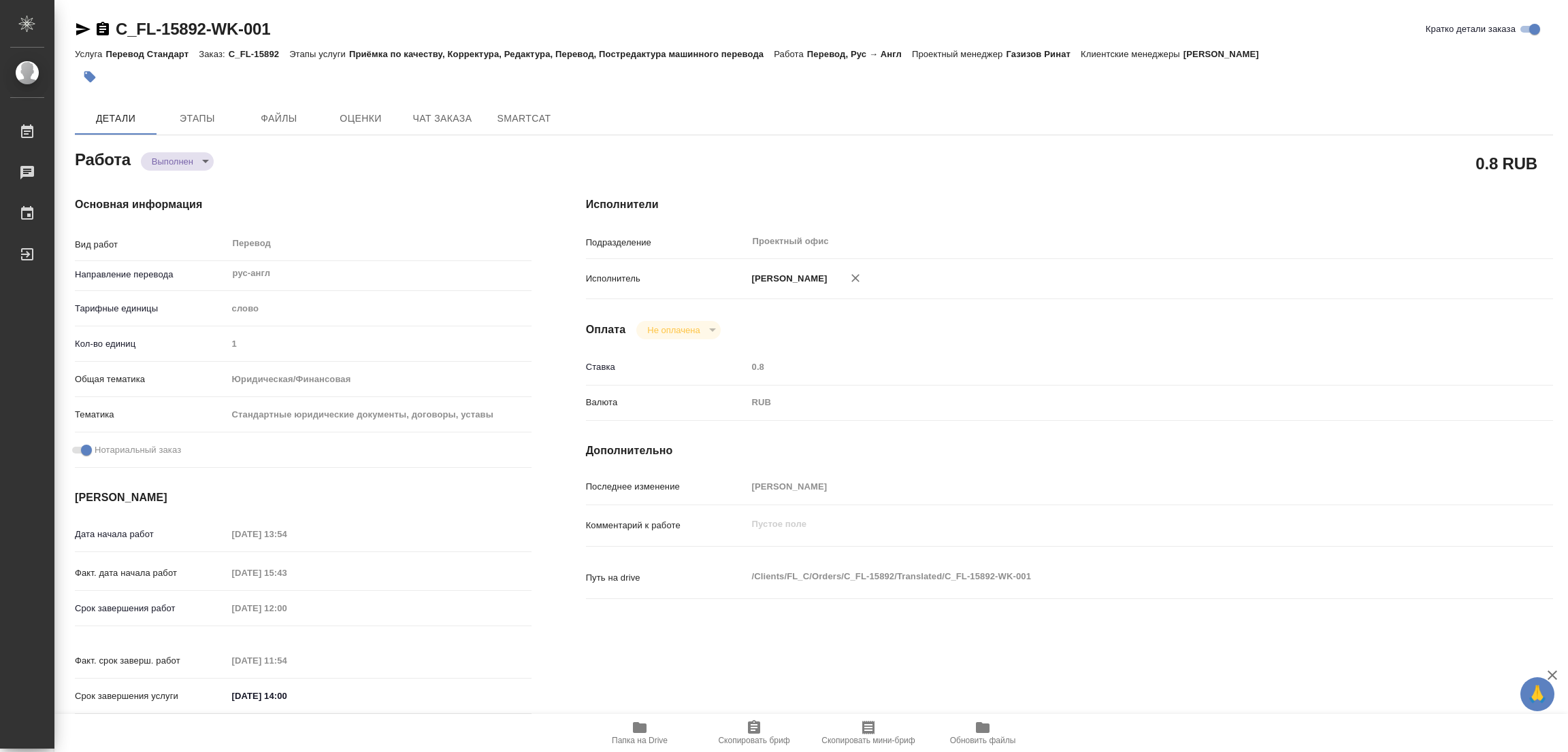
type input "Приёмка по качеству, Корректура, Редактура, Перевод, Постредактура машинного пе…"
type input "Зайцева Светлана"
type input "/Clients/FL_C/Orders/C_FL-15892"
type textarea "x"
type textarea "нот"
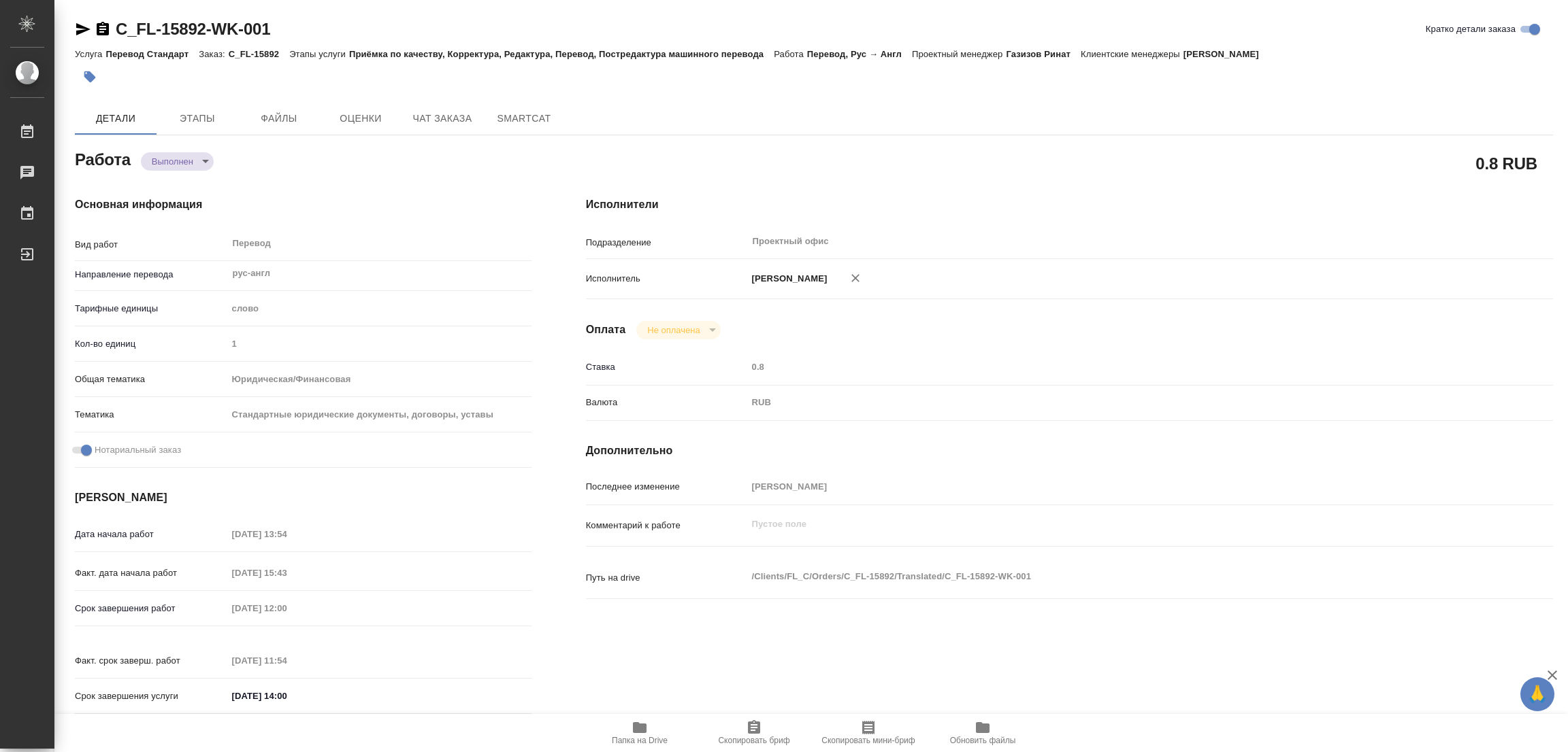
type textarea "x"
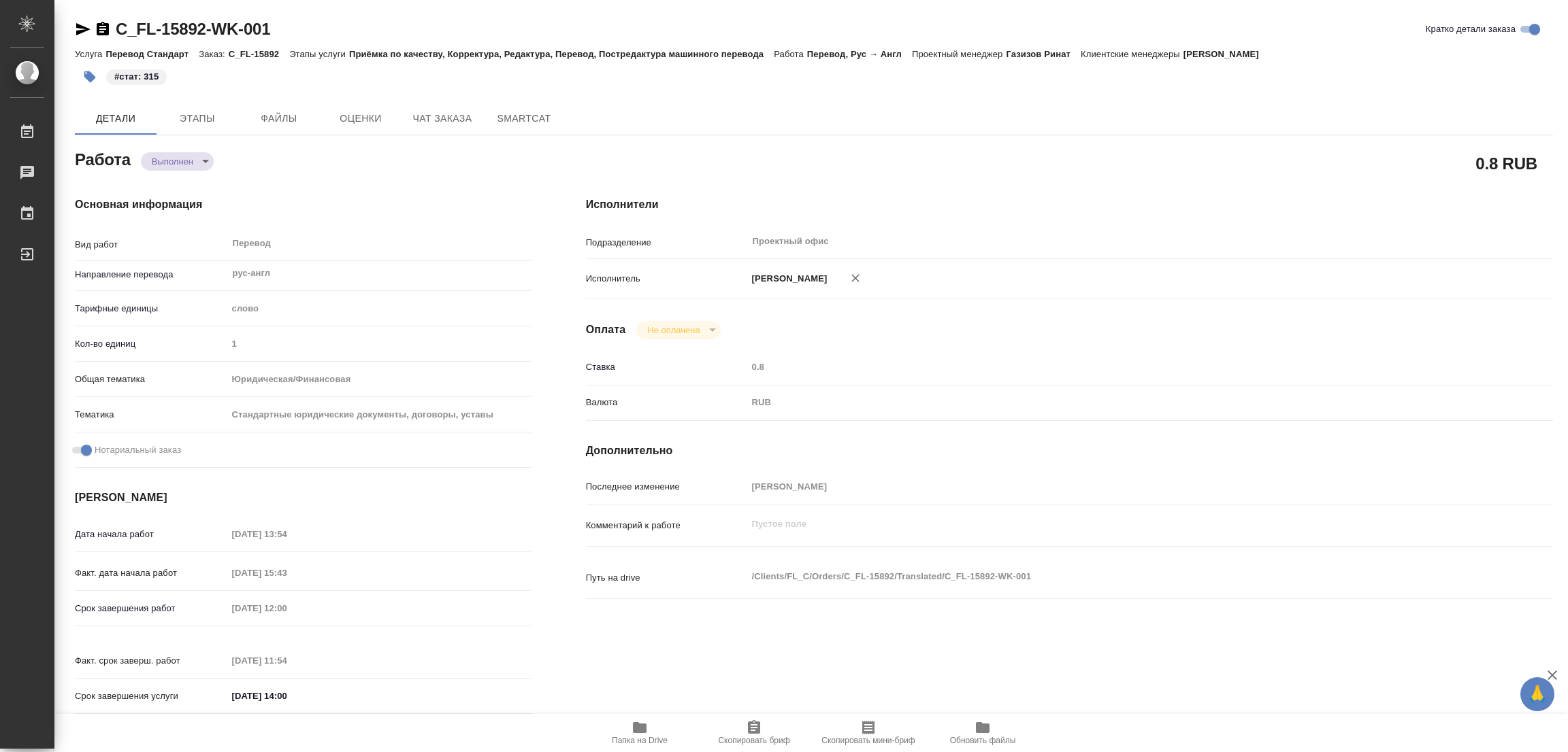
type textarea "x"
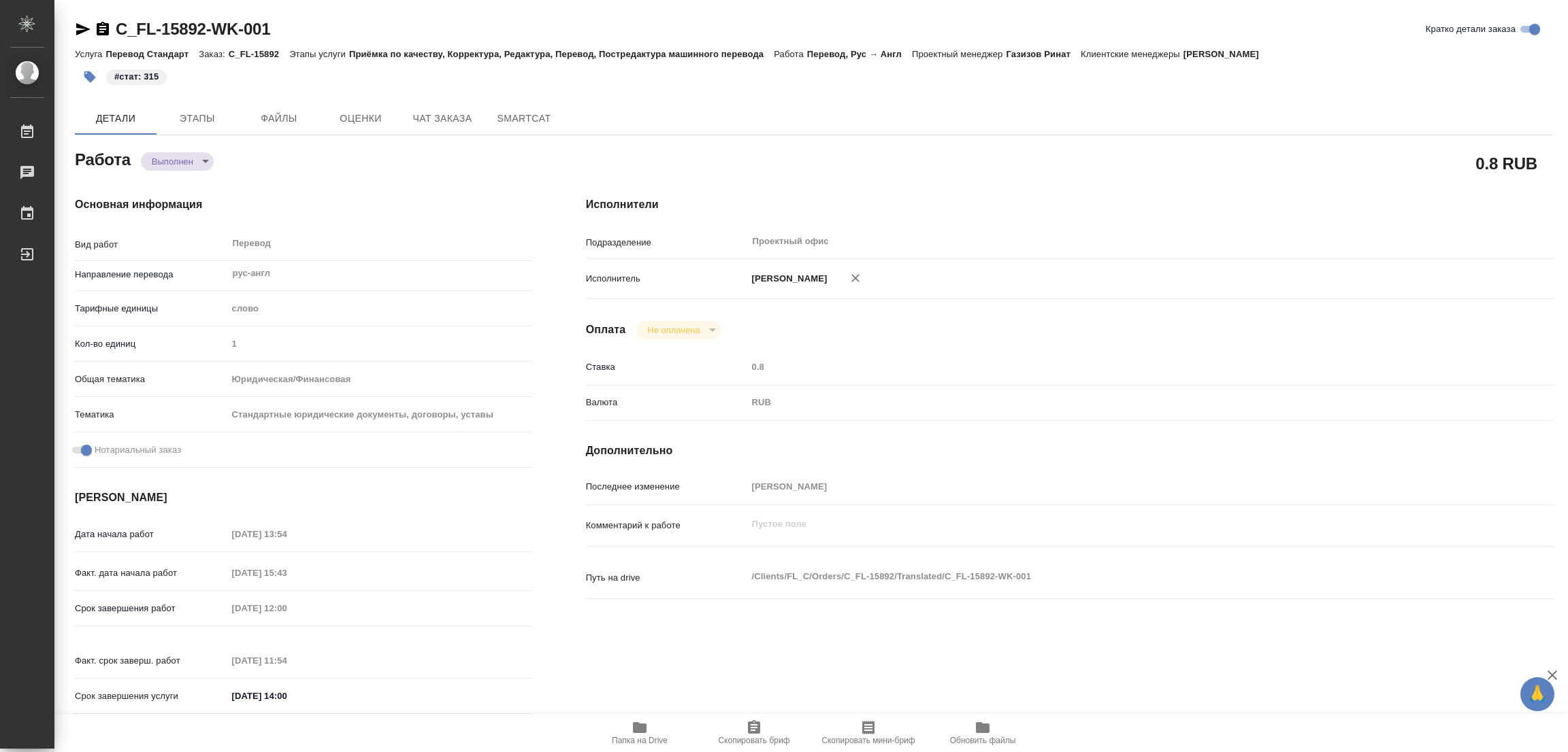
type textarea "x"
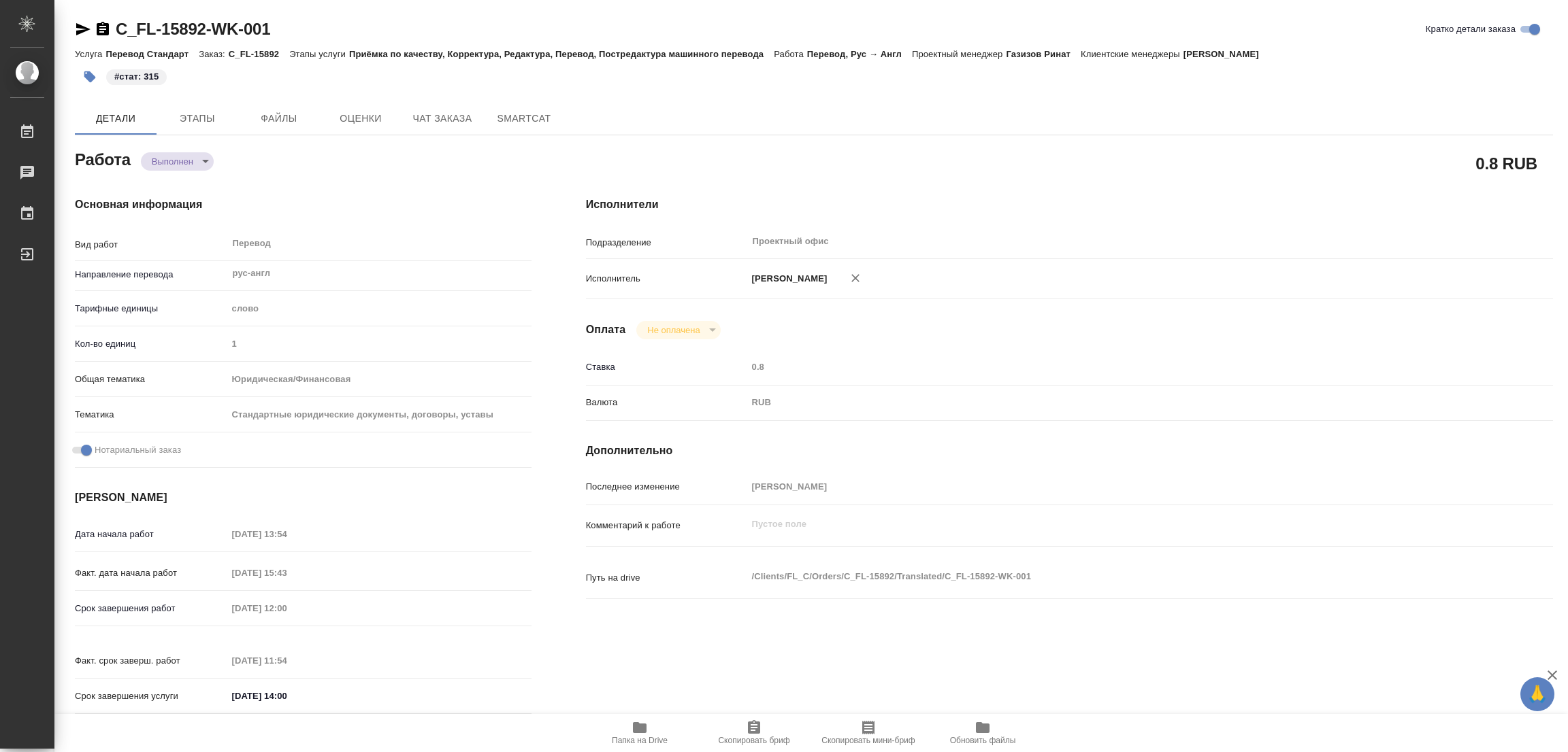
type textarea "x"
click at [328, 14] on div "C_FL-15892-WK-001 Кратко детали заказа Услуга Перевод Стандарт Заказ: C_FL-1589…" at bounding box center [814, 578] width 1493 height 1157
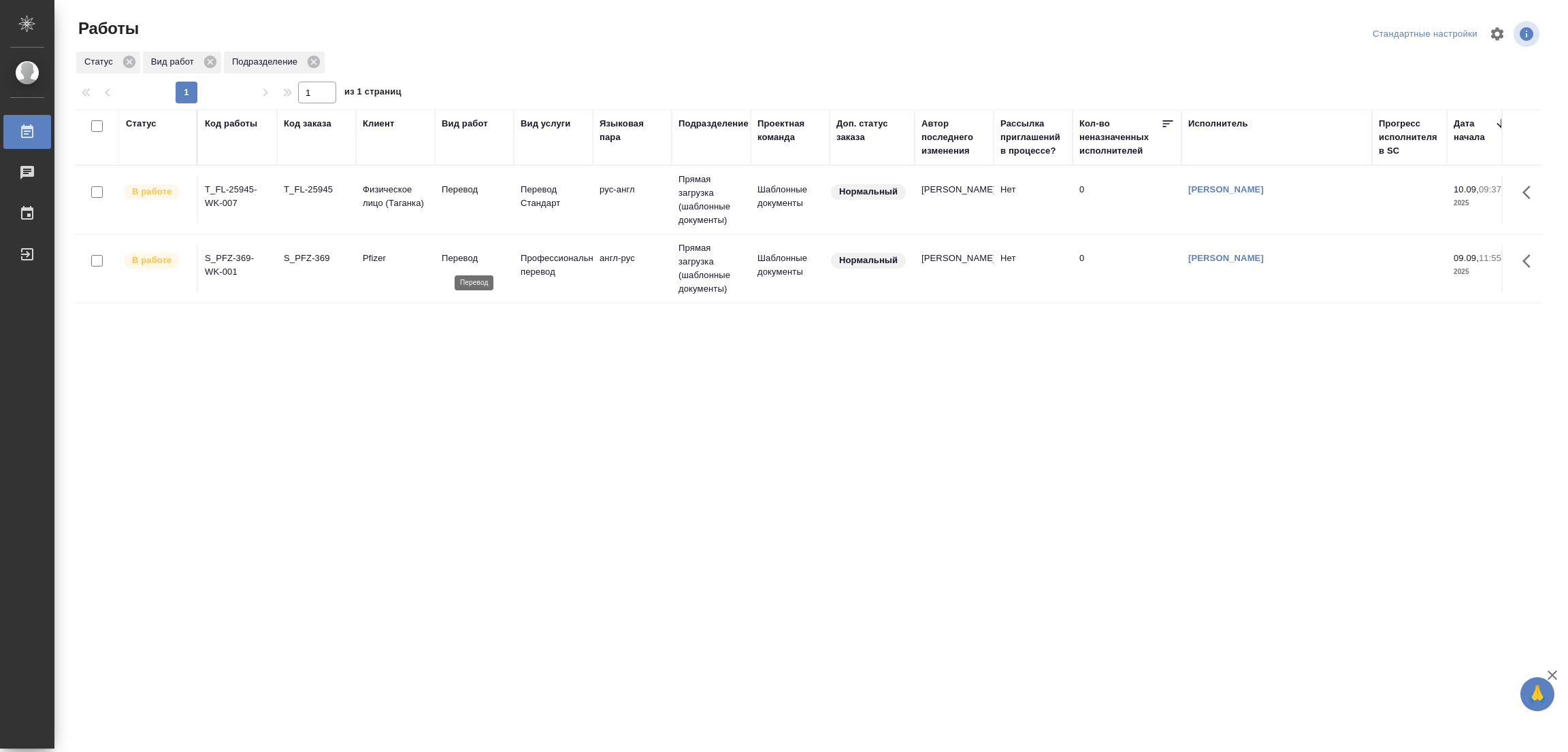
click at [456, 263] on p "Перевод" at bounding box center [475, 258] width 66 height 13
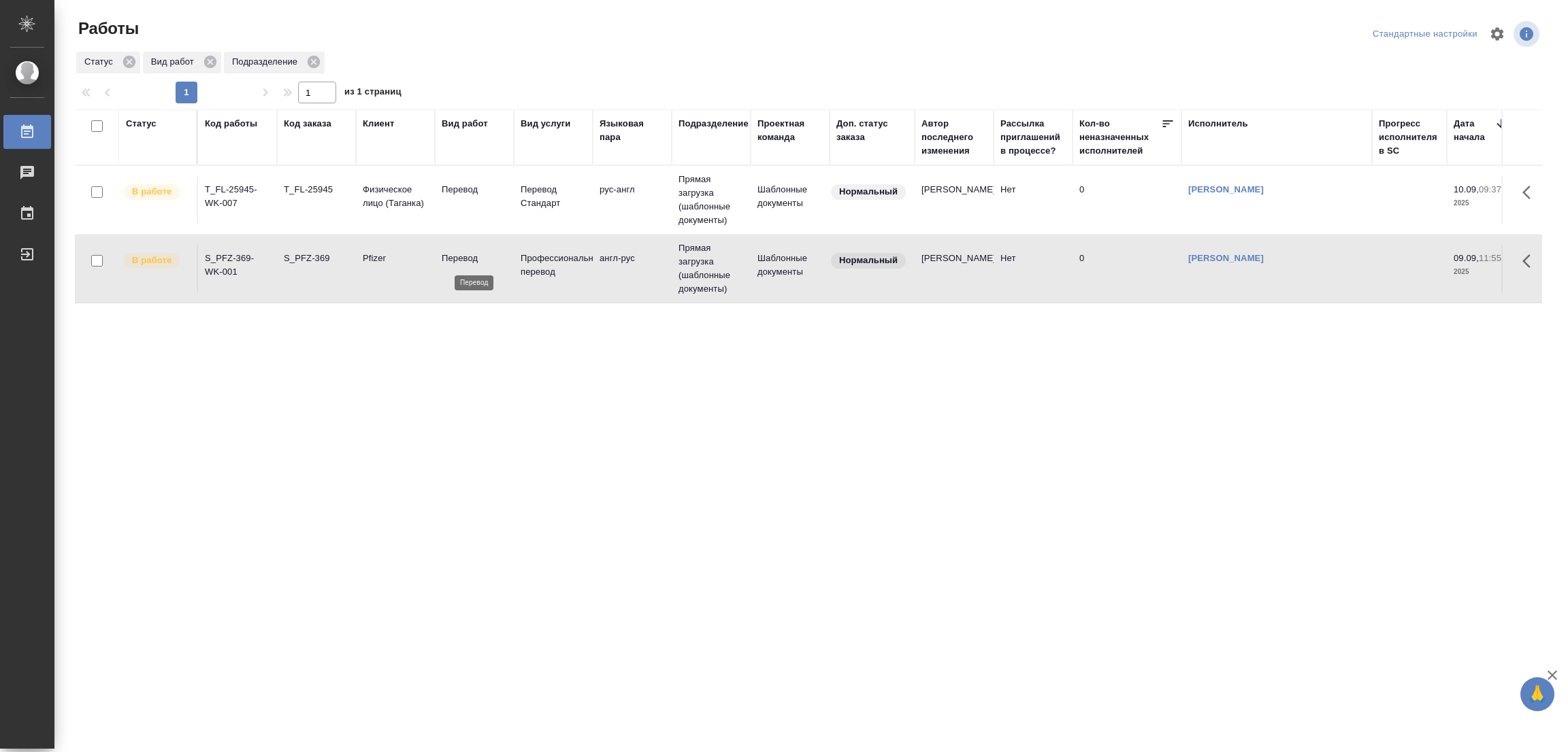
click at [456, 263] on p "Перевод" at bounding box center [475, 258] width 66 height 13
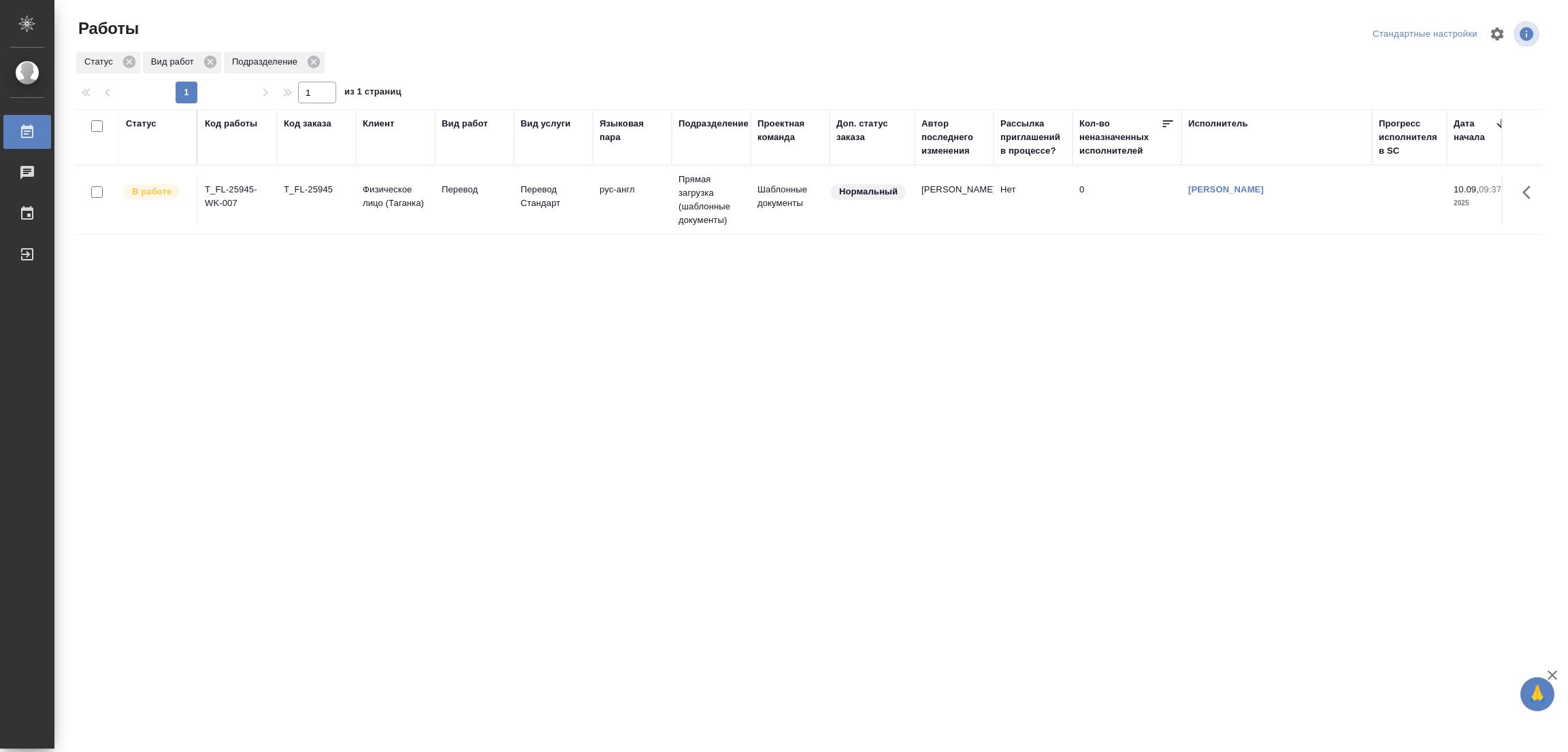
click at [485, 450] on div "Статус Код работы Код заказа Клиент Вид работ Вид услуги Языковая пара Подразде…" at bounding box center [808, 354] width 1467 height 490
click at [514, 430] on div "Статус Код работы Код заказа Клиент Вид работ Вид услуги Языковая пара Подразде…" at bounding box center [808, 354] width 1467 height 490
click at [224, 388] on div "Статус Код работы Код заказа Клиент Вид работ Вид услуги Языковая пара Подразде…" at bounding box center [808, 354] width 1467 height 490
click at [771, 315] on div "Статус Код работы Код заказа Клиент Вид работ Вид услуги Языковая пара Подразде…" at bounding box center [808, 354] width 1467 height 490
click at [1300, 140] on div "Исполнитель" at bounding box center [1276, 137] width 177 height 41
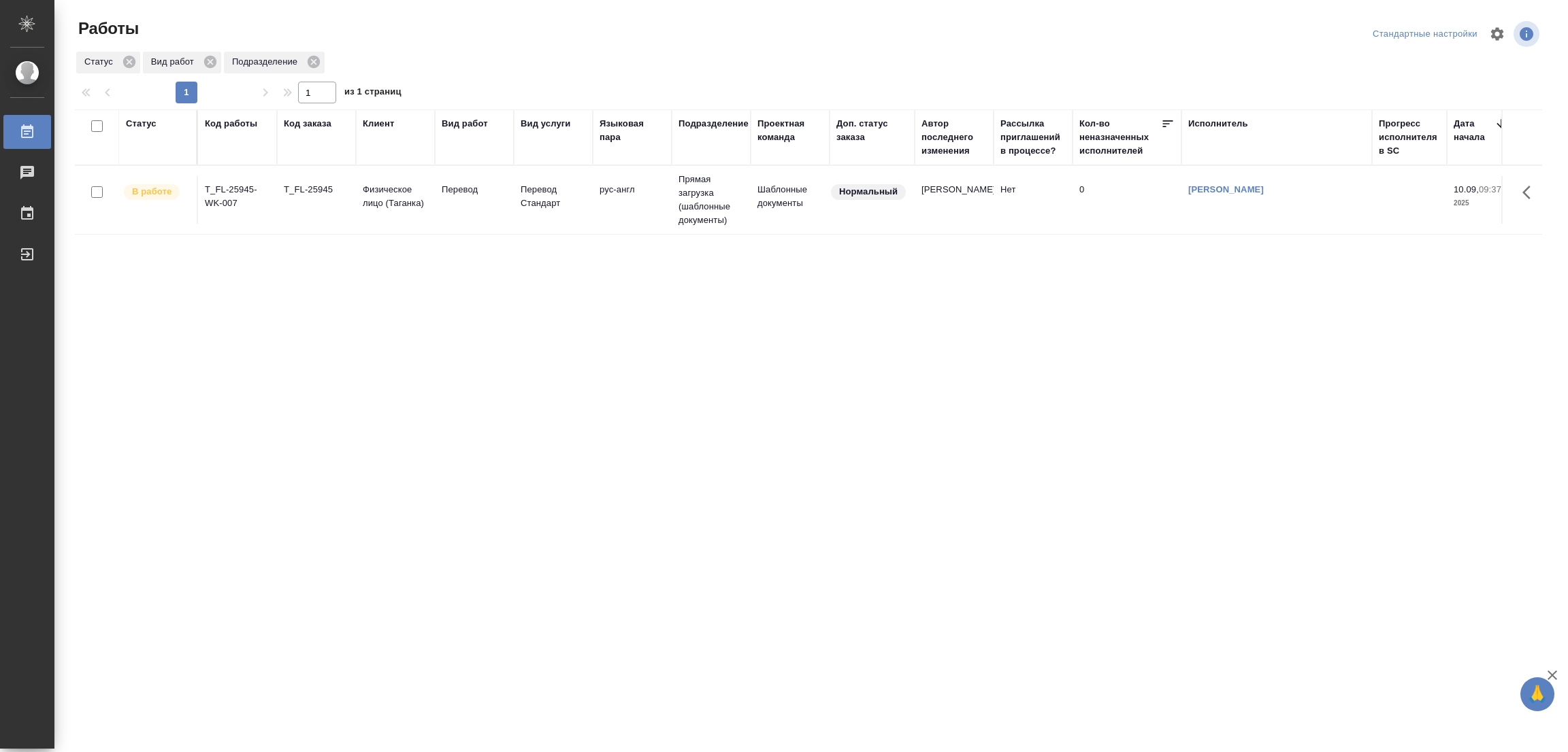
click at [1454, 209] on p "2025" at bounding box center [1480, 203] width 54 height 13
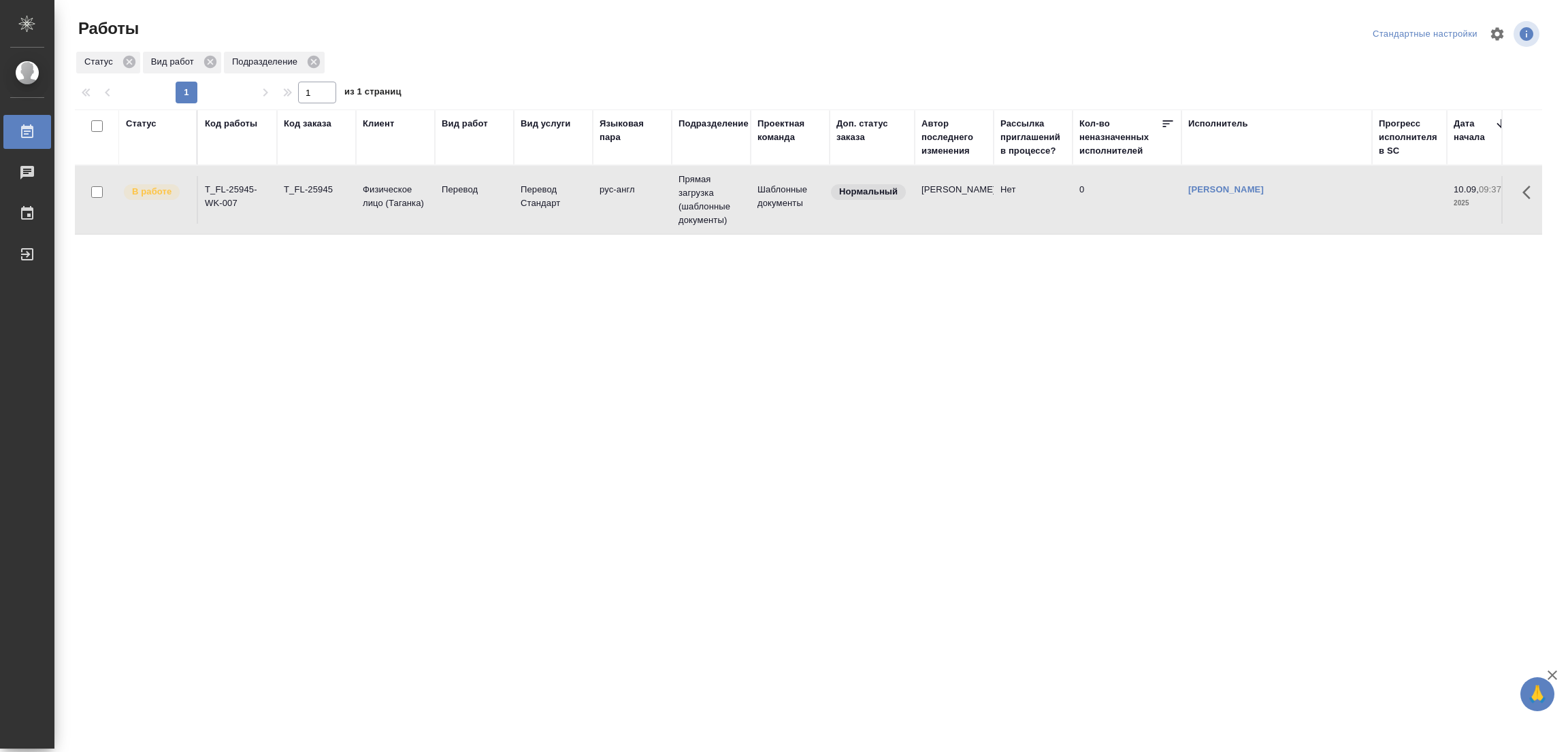
click at [1332, 124] on div "Исполнитель" at bounding box center [1276, 123] width 177 height 13
click at [1436, 146] on div "Прогресс исполнителя в SC" at bounding box center [1409, 137] width 61 height 41
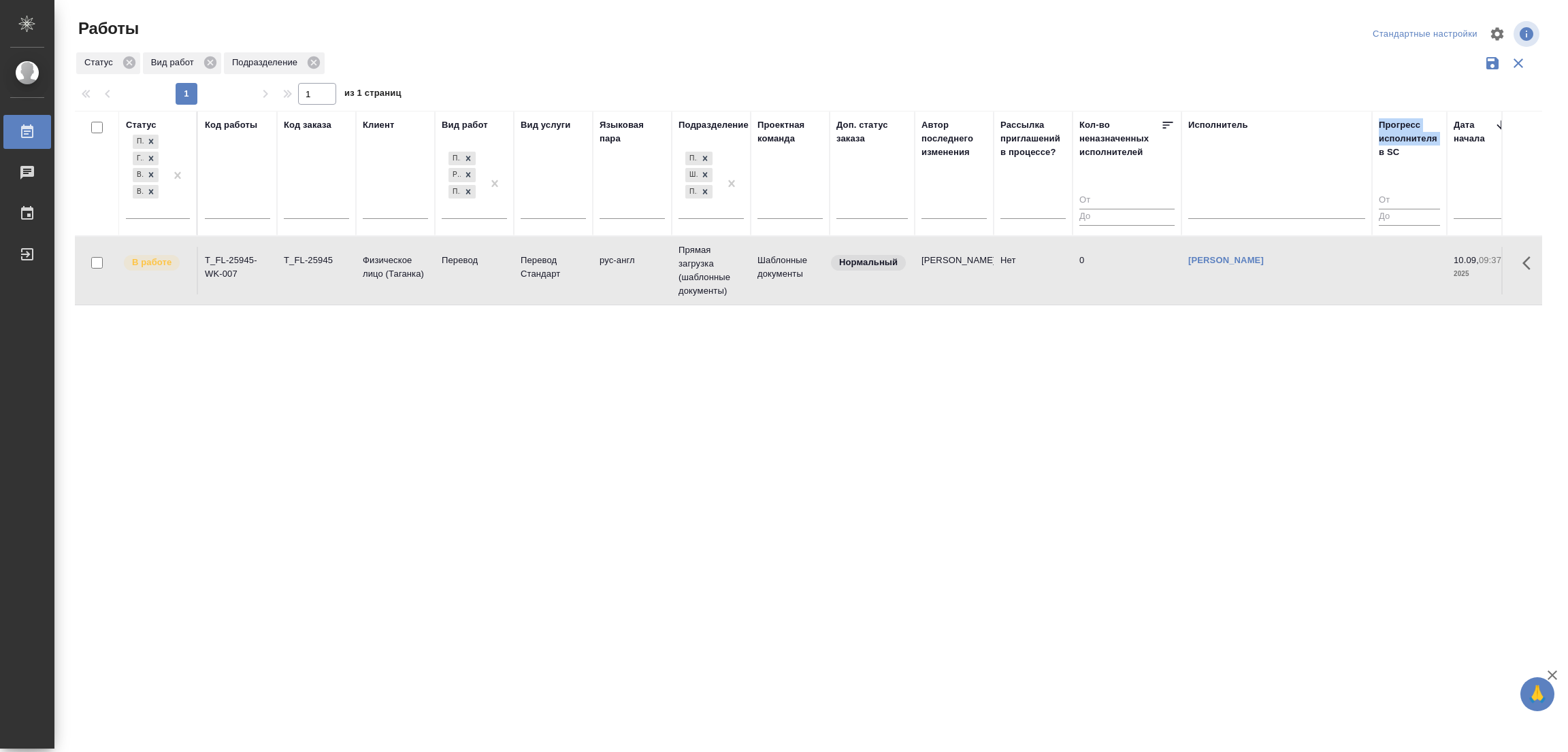
drag, startPoint x: 1371, startPoint y: 153, endPoint x: 1325, endPoint y: 156, distance: 46.1
click at [1325, 156] on tr "Статус Подбор Готов к работе В работе В ожидании Код работы Код заказа Клиент В…" at bounding box center [1470, 173] width 2790 height 125
drag, startPoint x: 1180, startPoint y: 161, endPoint x: 1520, endPoint y: 174, distance: 340.2
click at [1009, 147] on tr "Статус Подбор Готов к работе В работе В ожидании Код работы Код заказа Клиент В…" at bounding box center [1470, 173] width 2790 height 125
click at [738, 682] on div ".cls-1 fill:#fff; AWATERA Popova Galina Работы 0 Чаты График Выйти Работы Станд…" at bounding box center [784, 376] width 1568 height 752
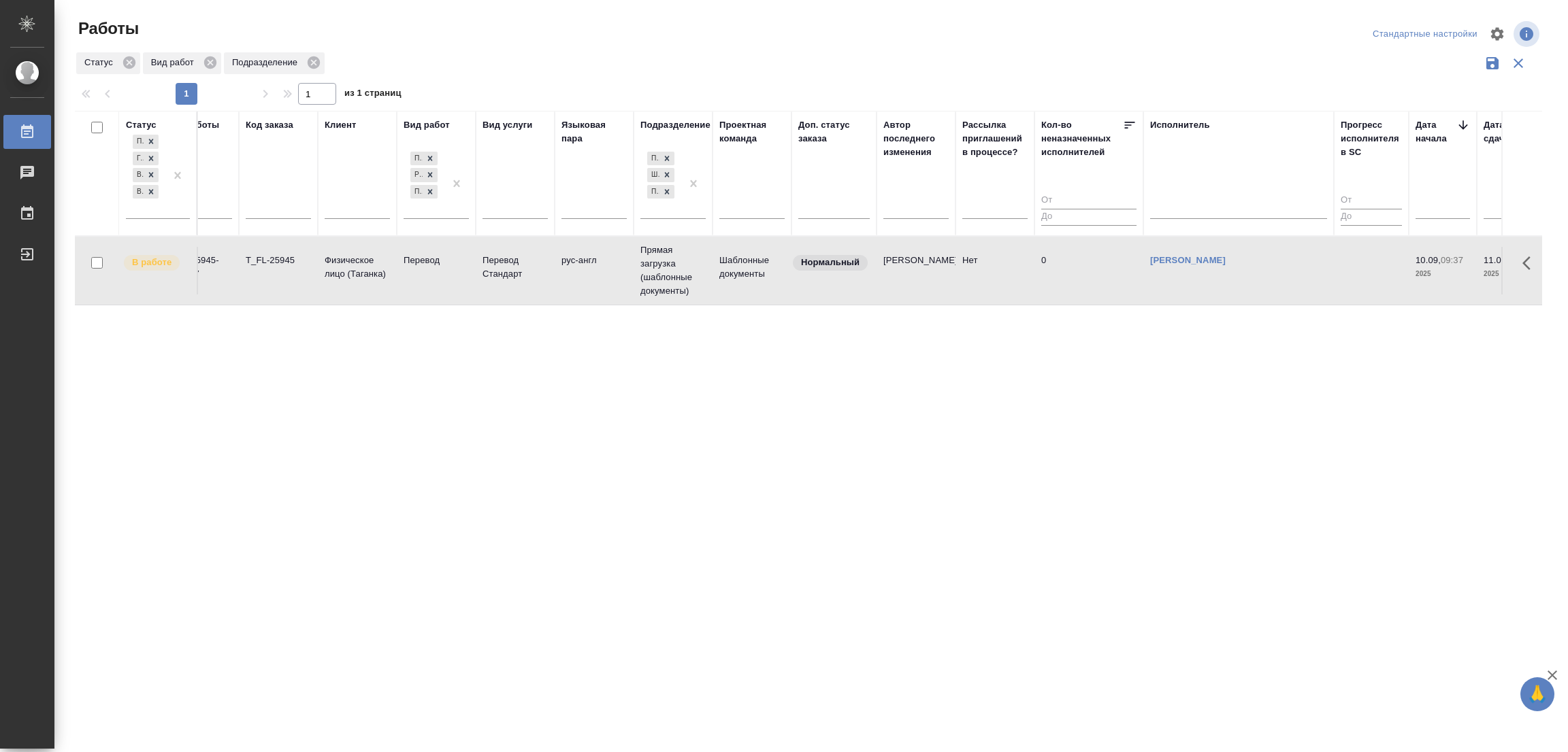
scroll to position [0, 19]
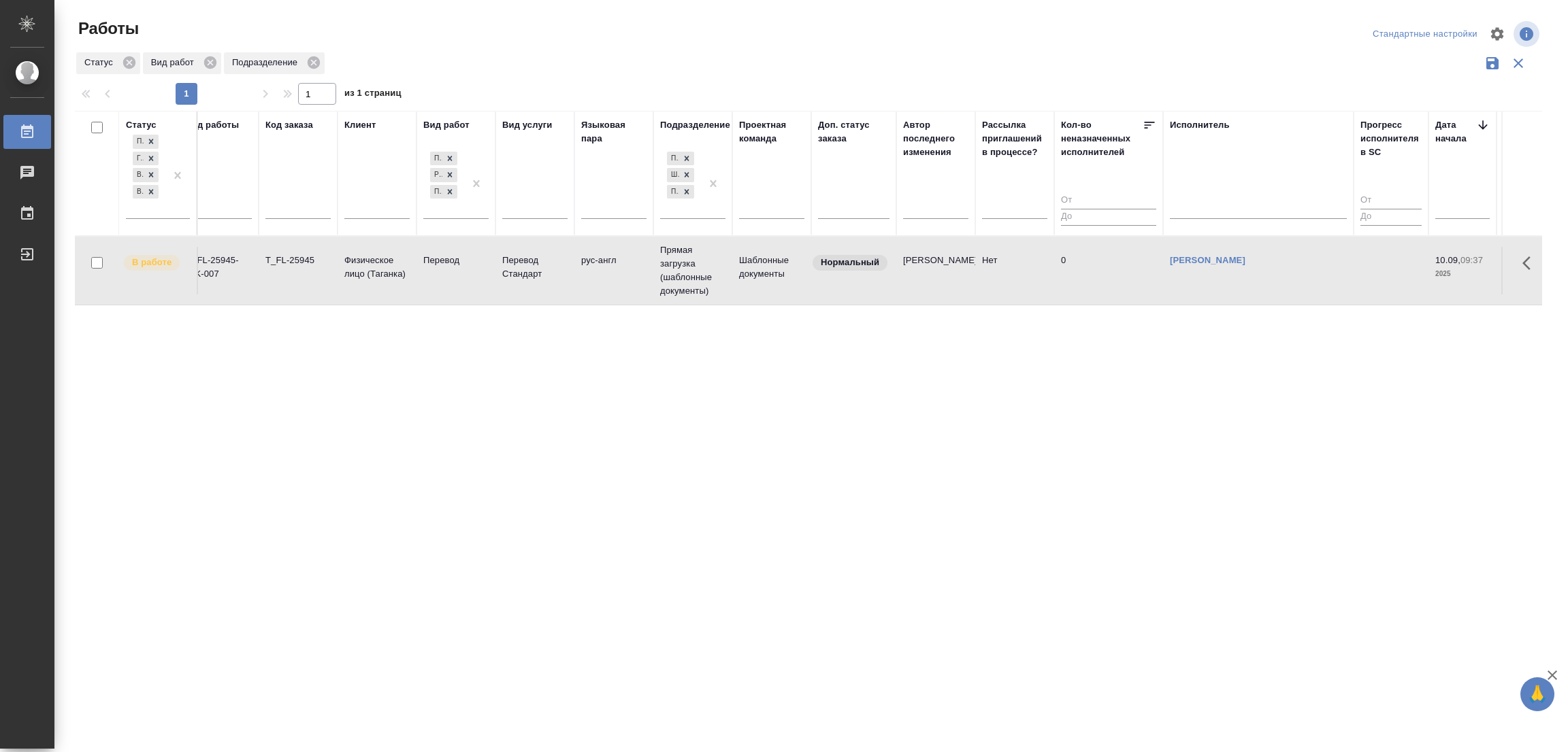
click at [769, 499] on div "Статус Подбор Готов к работе В работе В ожидании Код работы Код заказа Клиент В…" at bounding box center [808, 356] width 1467 height 490
click at [634, 61] on div "Статус Вид работ Подразделение" at bounding box center [808, 63] width 1467 height 26
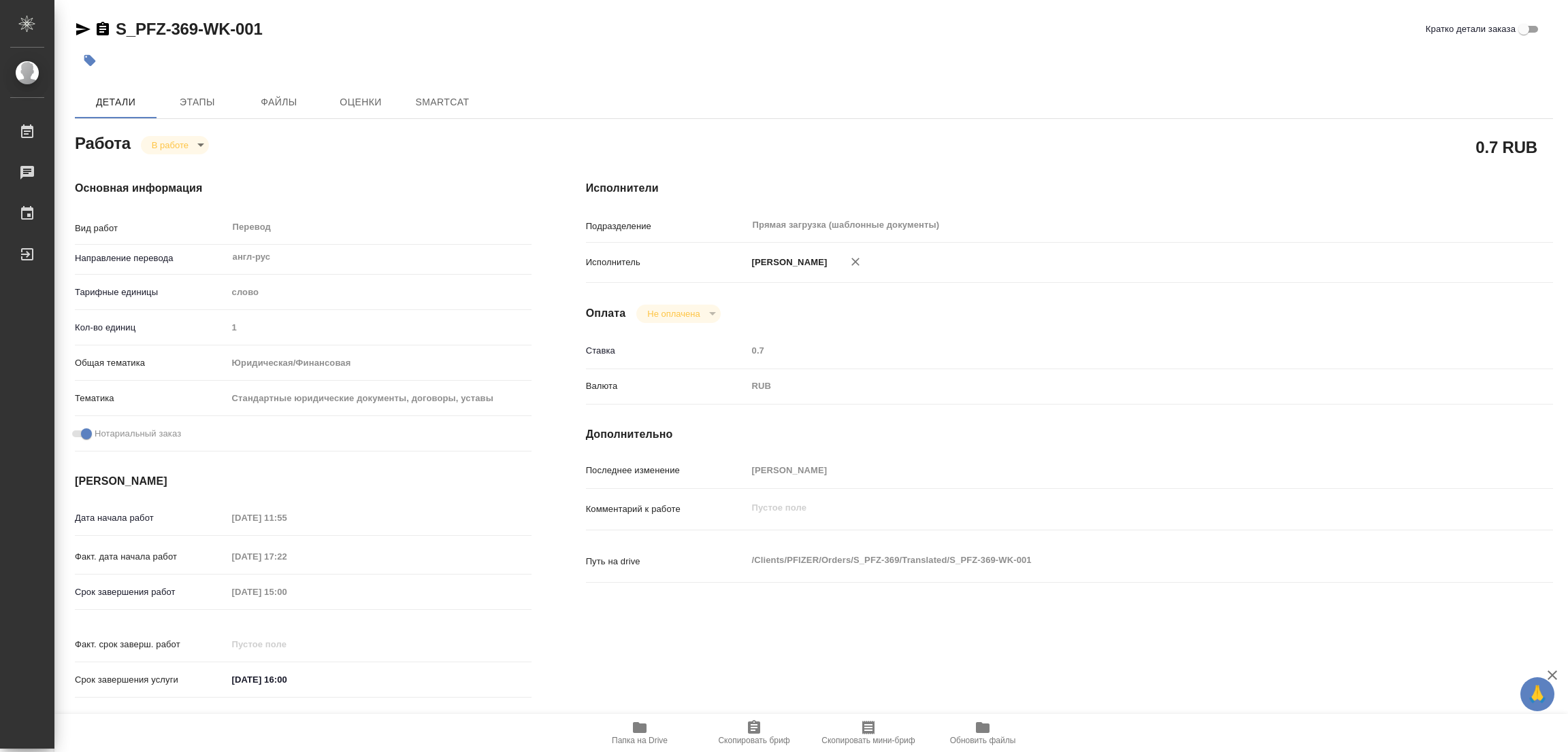
type textarea "x"
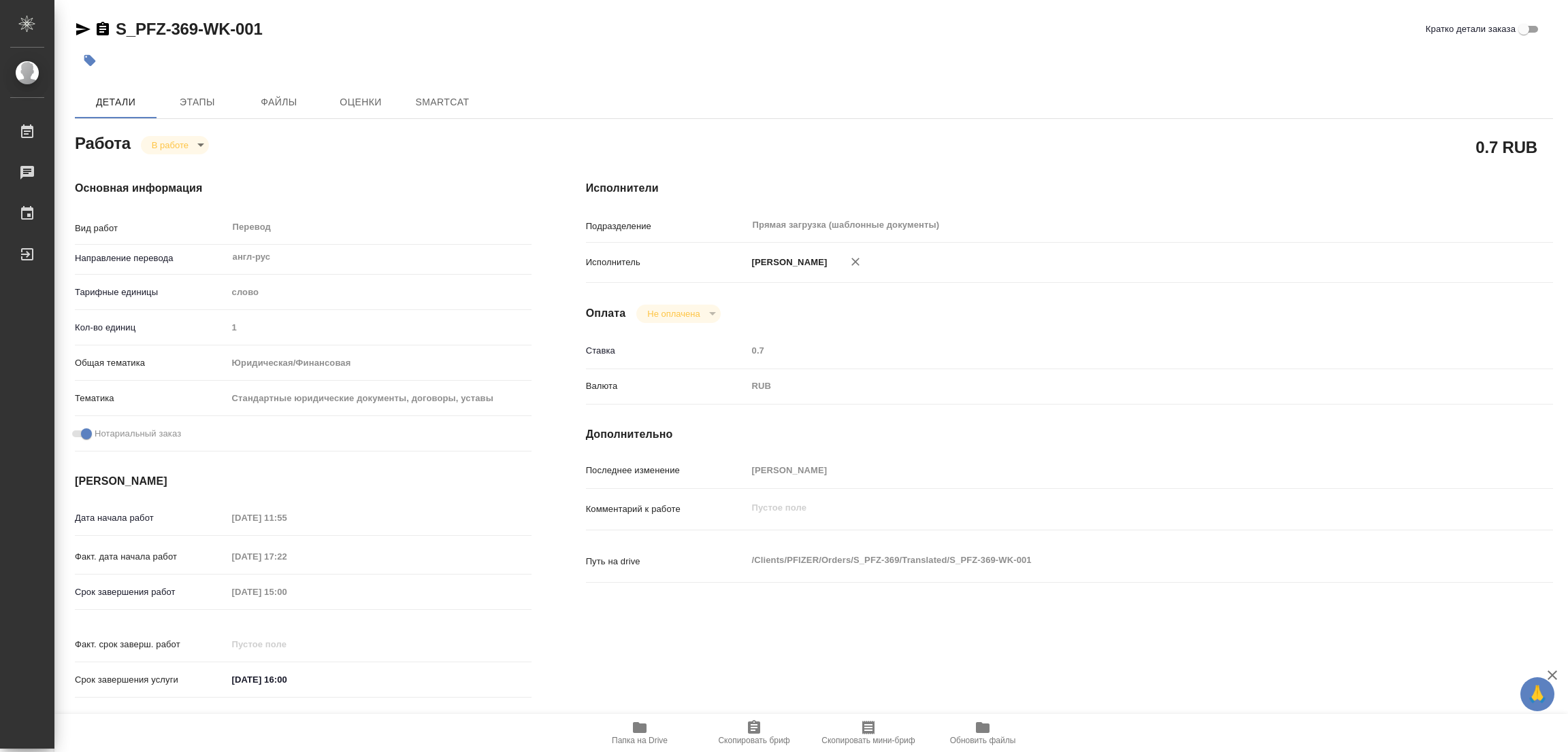
type textarea "x"
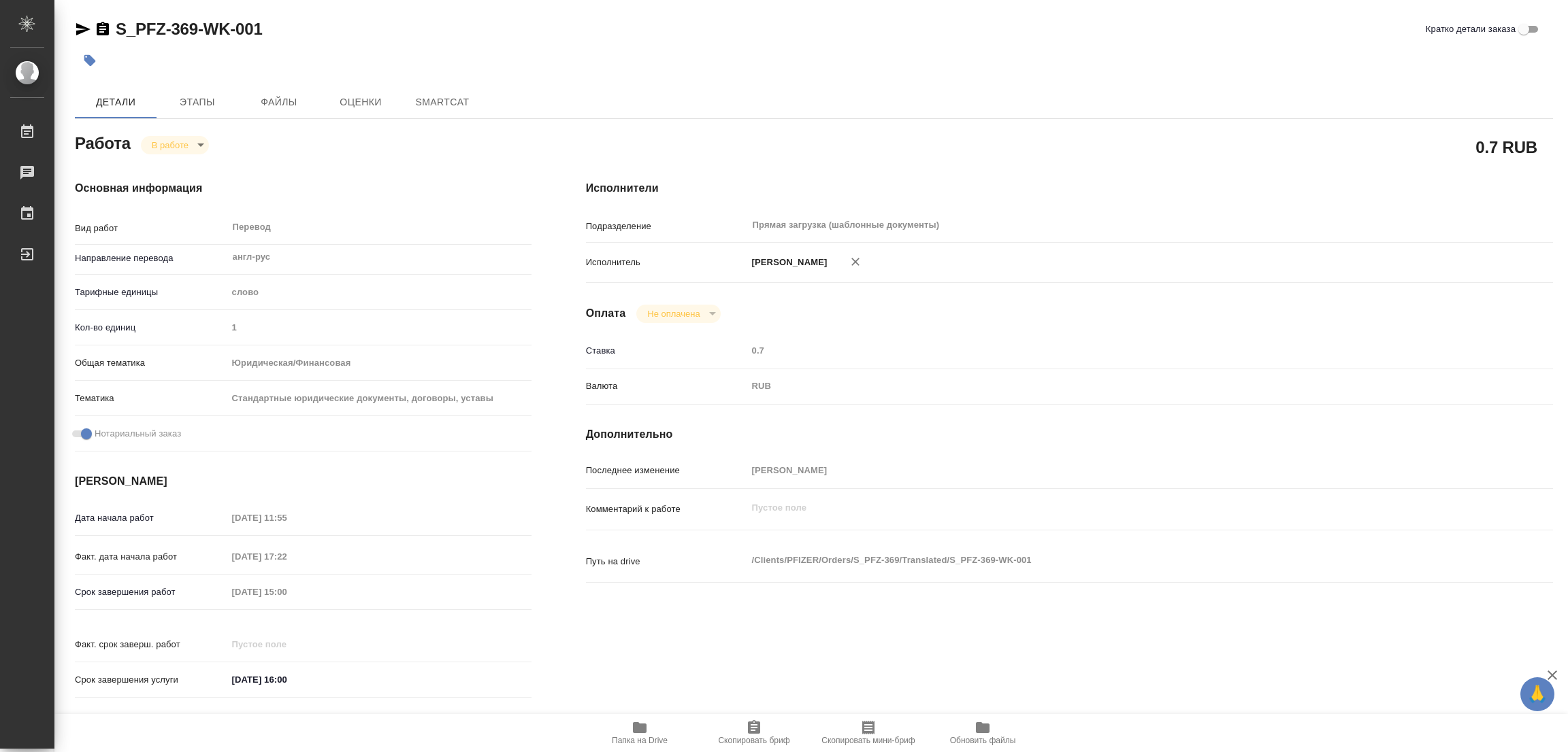
type textarea "x"
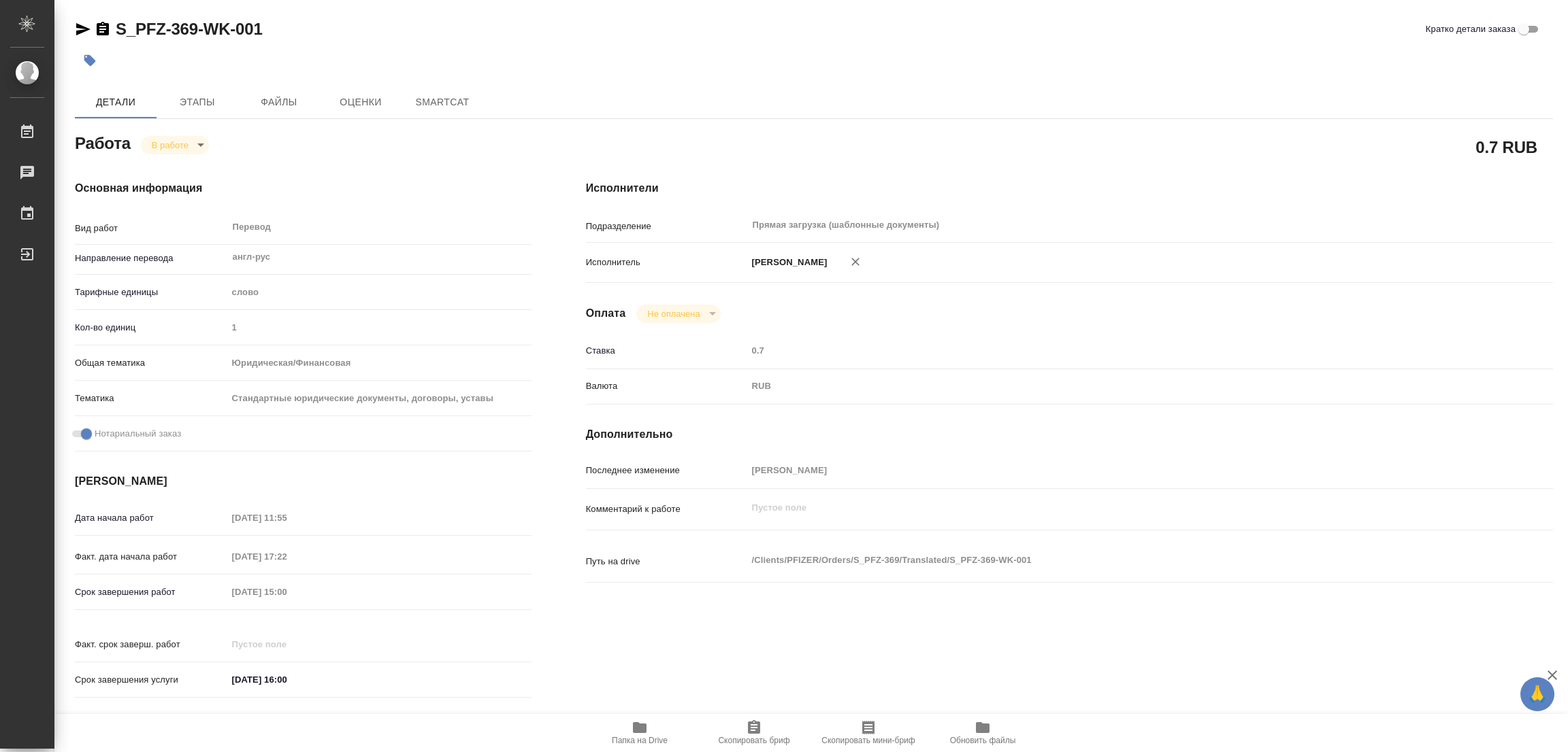
type textarea "x"
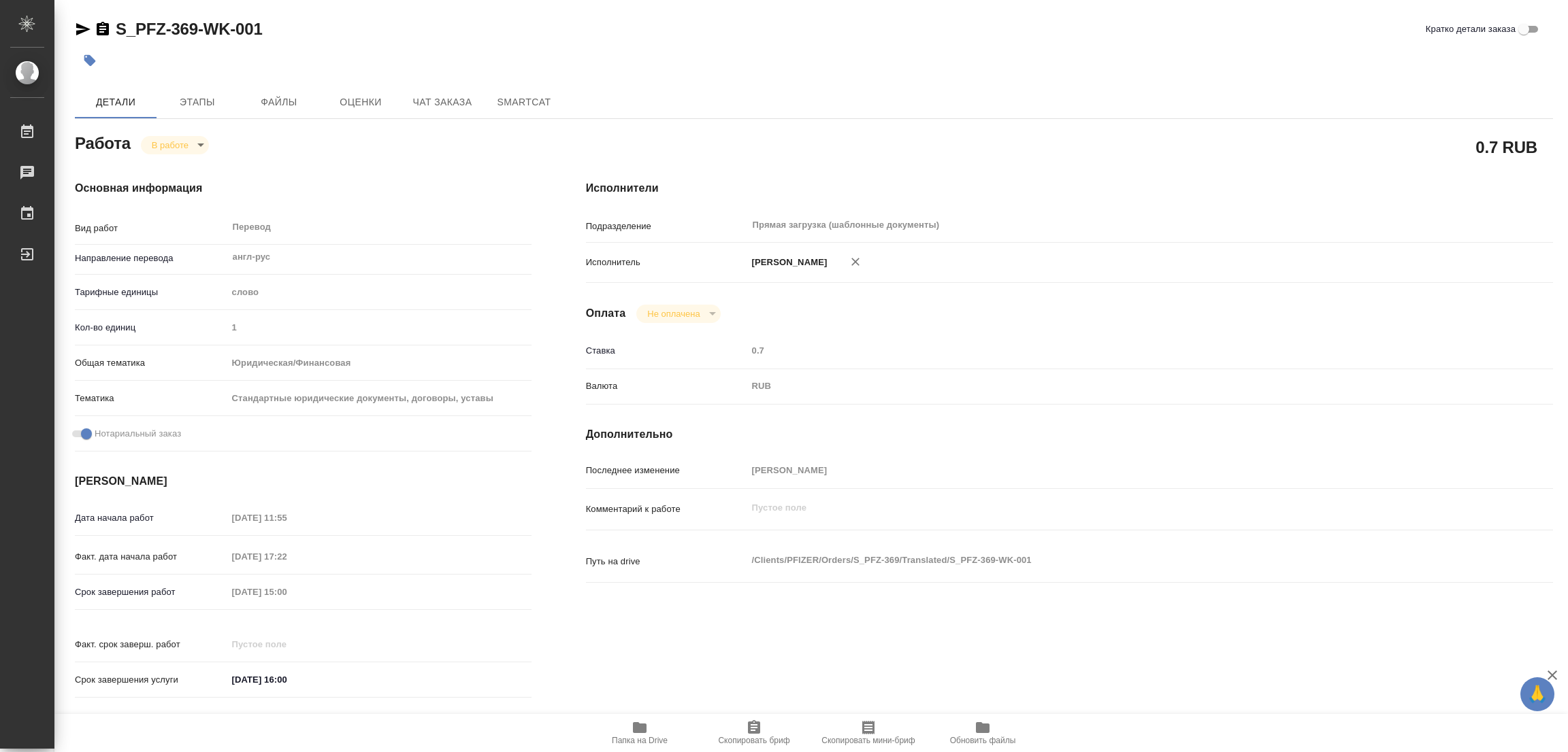
type textarea "x"
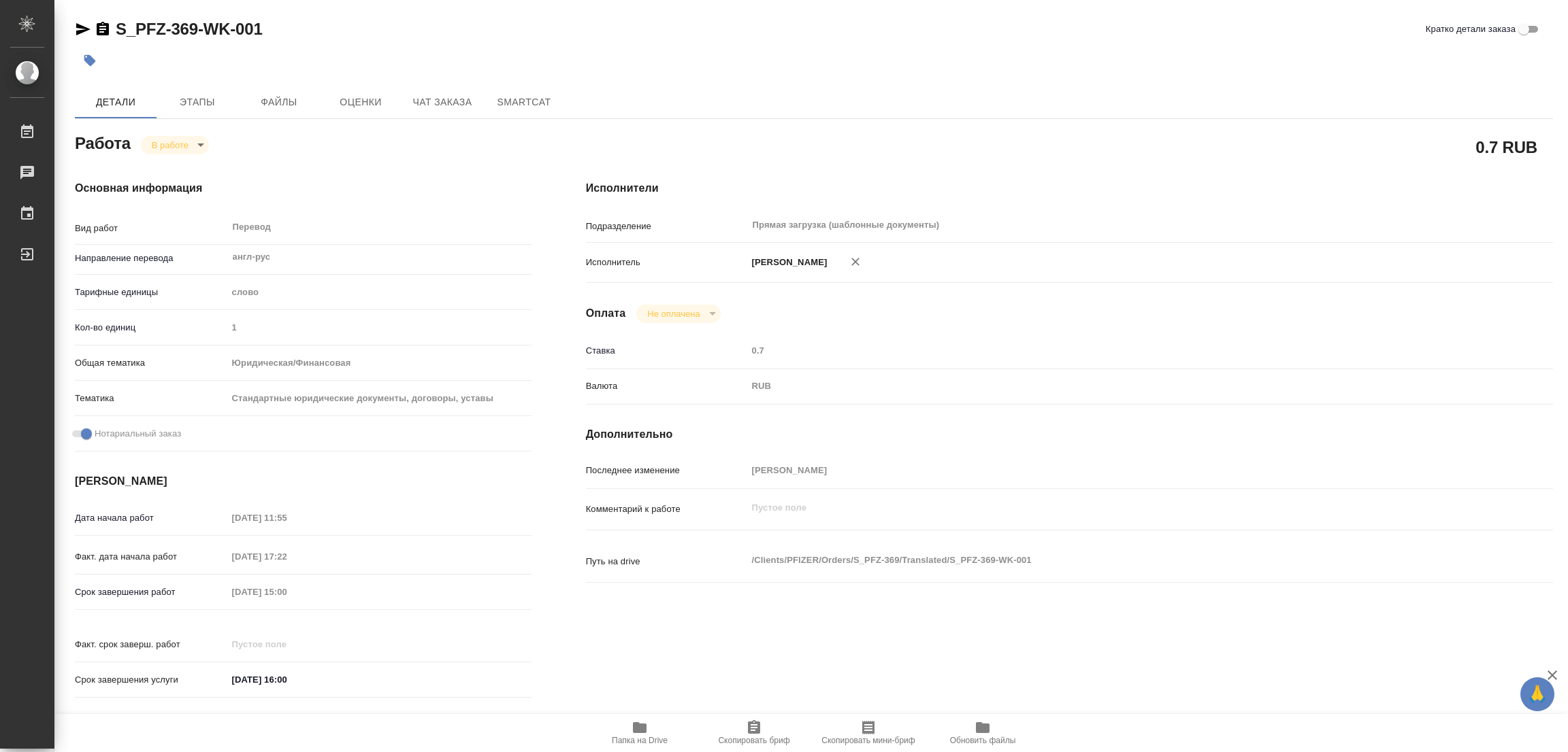
type textarea "x"
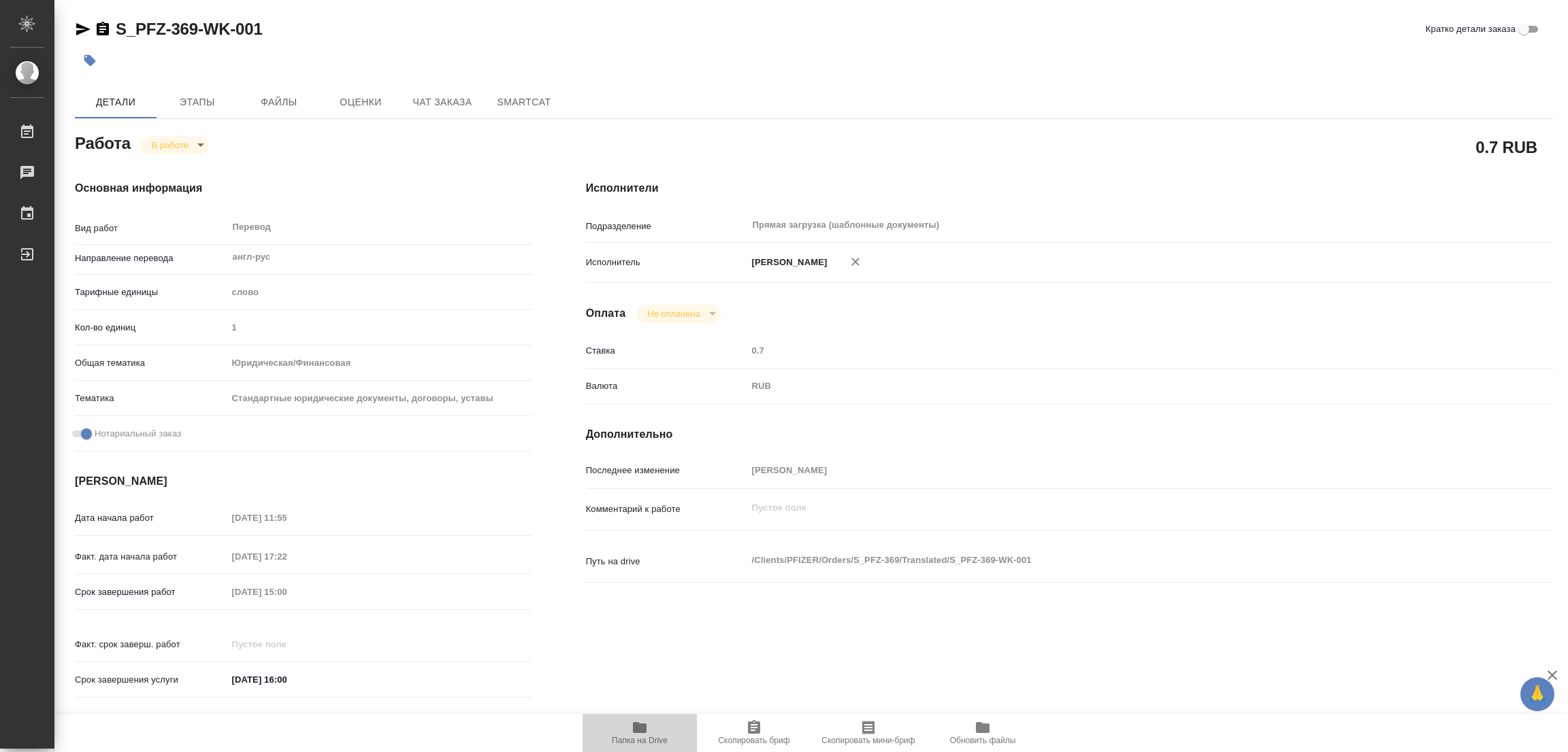
click at [626, 726] on span "Папка на Drive" at bounding box center [640, 732] width 98 height 26
click at [188, 98] on span "Этапы" at bounding box center [198, 102] width 66 height 17
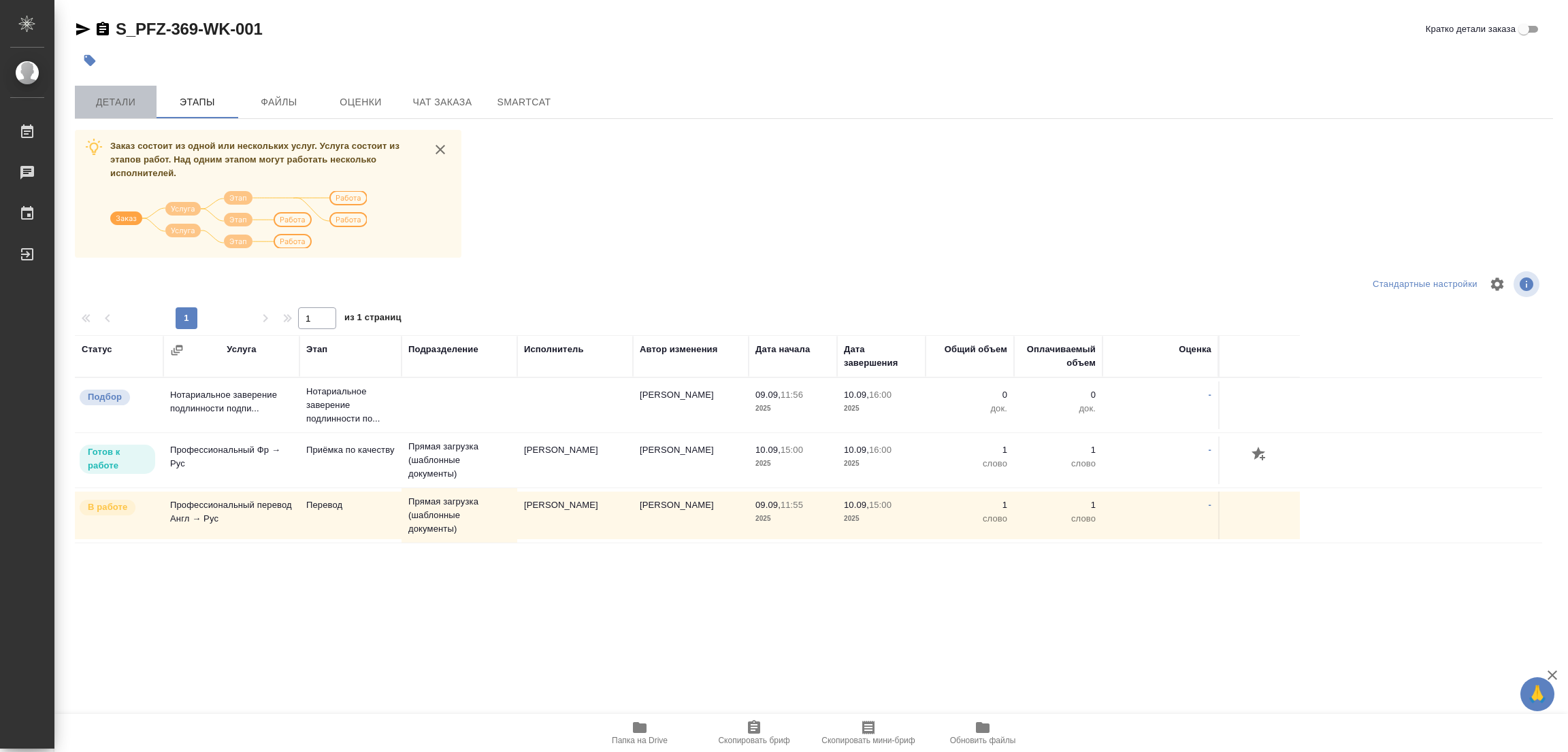
click at [103, 99] on span "Детали" at bounding box center [116, 102] width 66 height 17
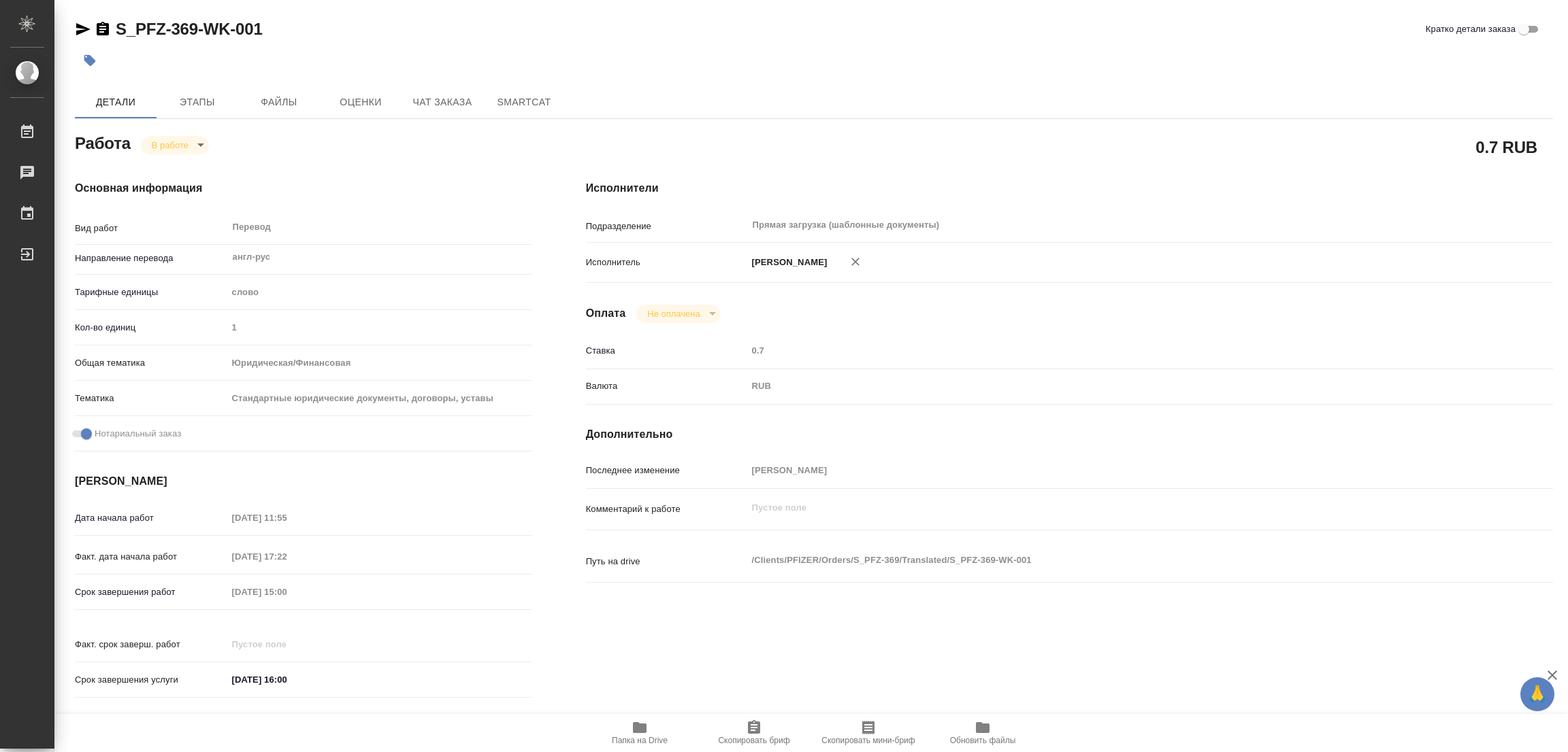
type textarea "x"
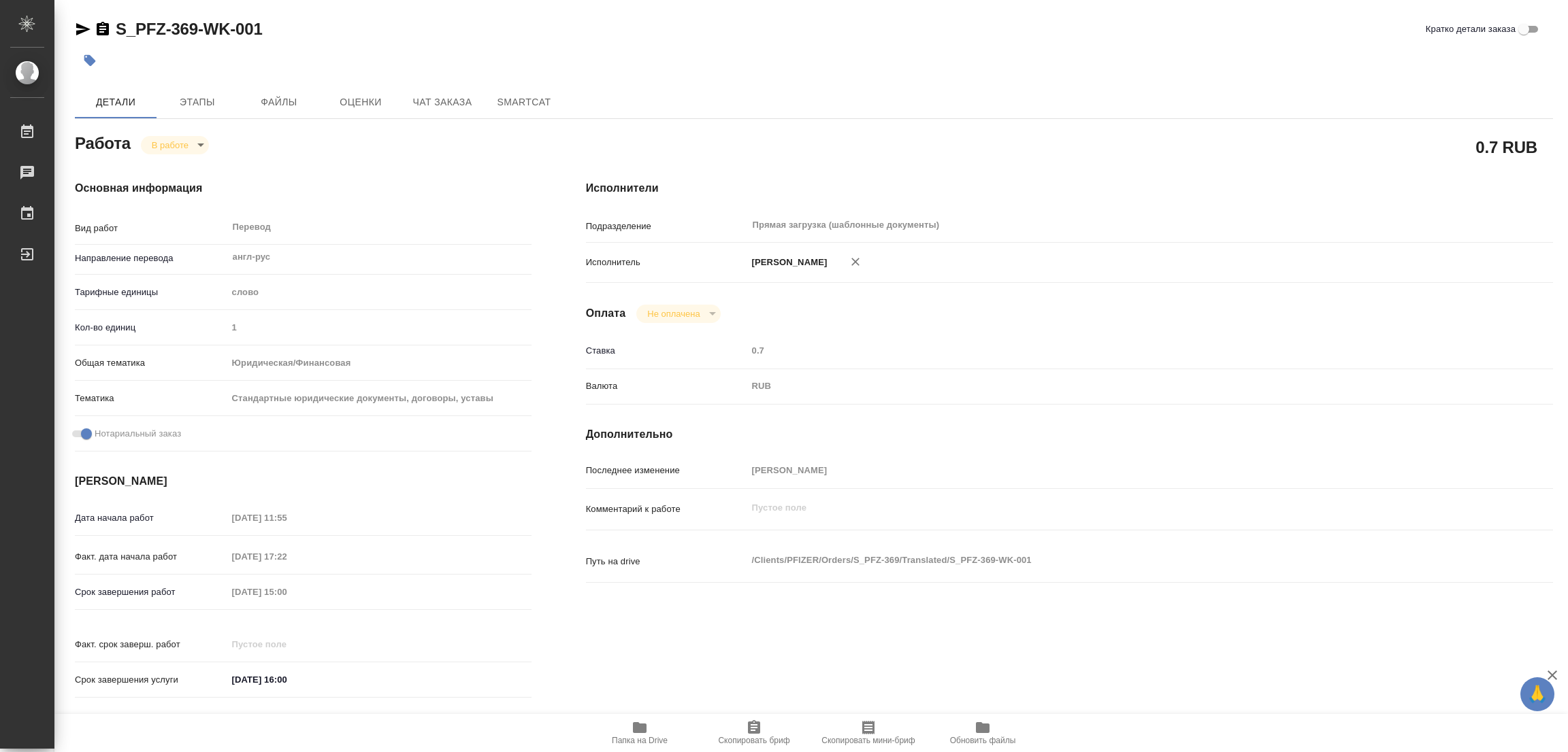
type textarea "x"
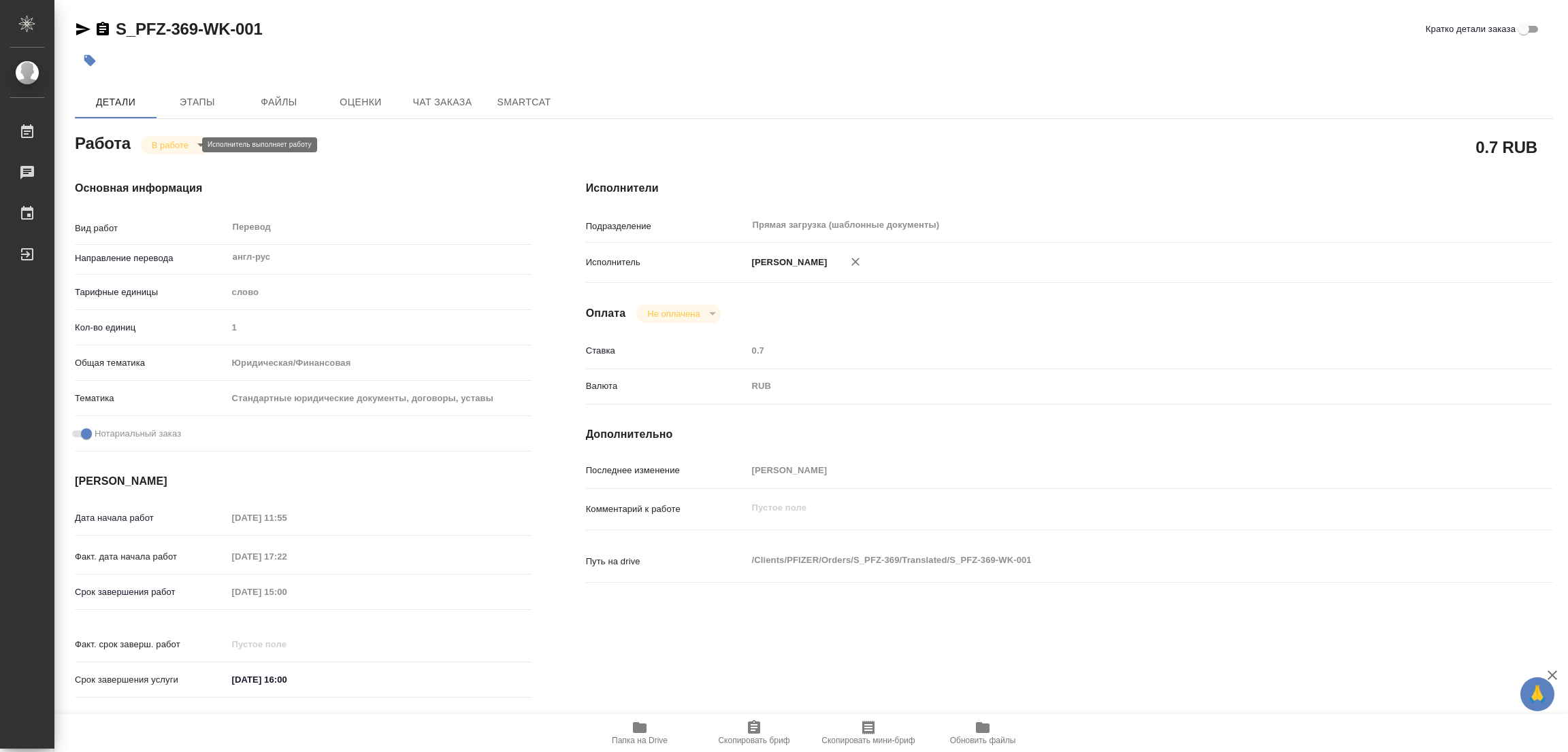
click at [162, 145] on body "🙏 .cls-1 fill:#fff; AWATERA Popova Galina Работы 0 Чаты График Выйти S_PFZ-369-…" at bounding box center [784, 376] width 1568 height 752
type textarea "x"
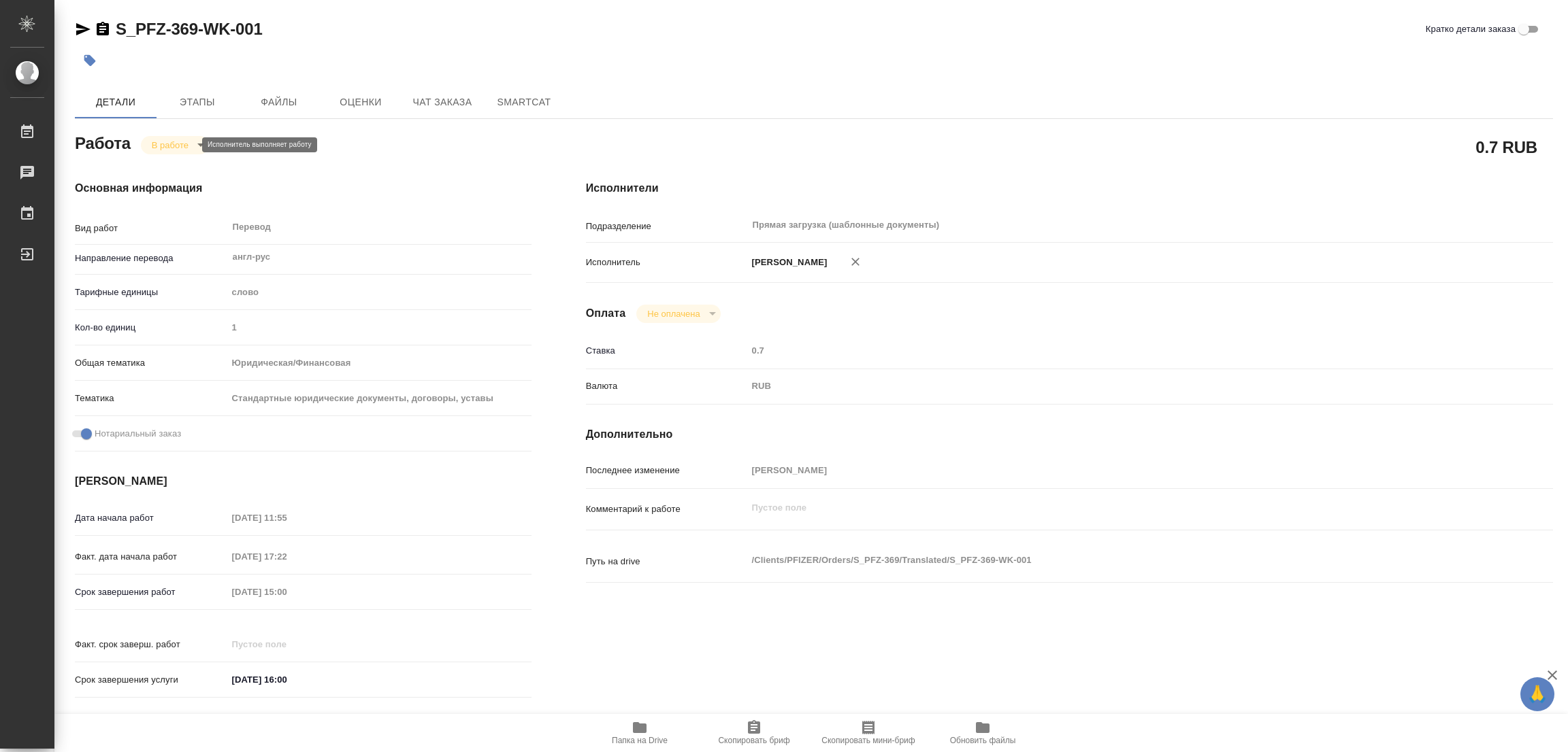
type textarea "x"
click at [162, 170] on button "Выполнен" at bounding box center [177, 168] width 50 height 15
type textarea "x"
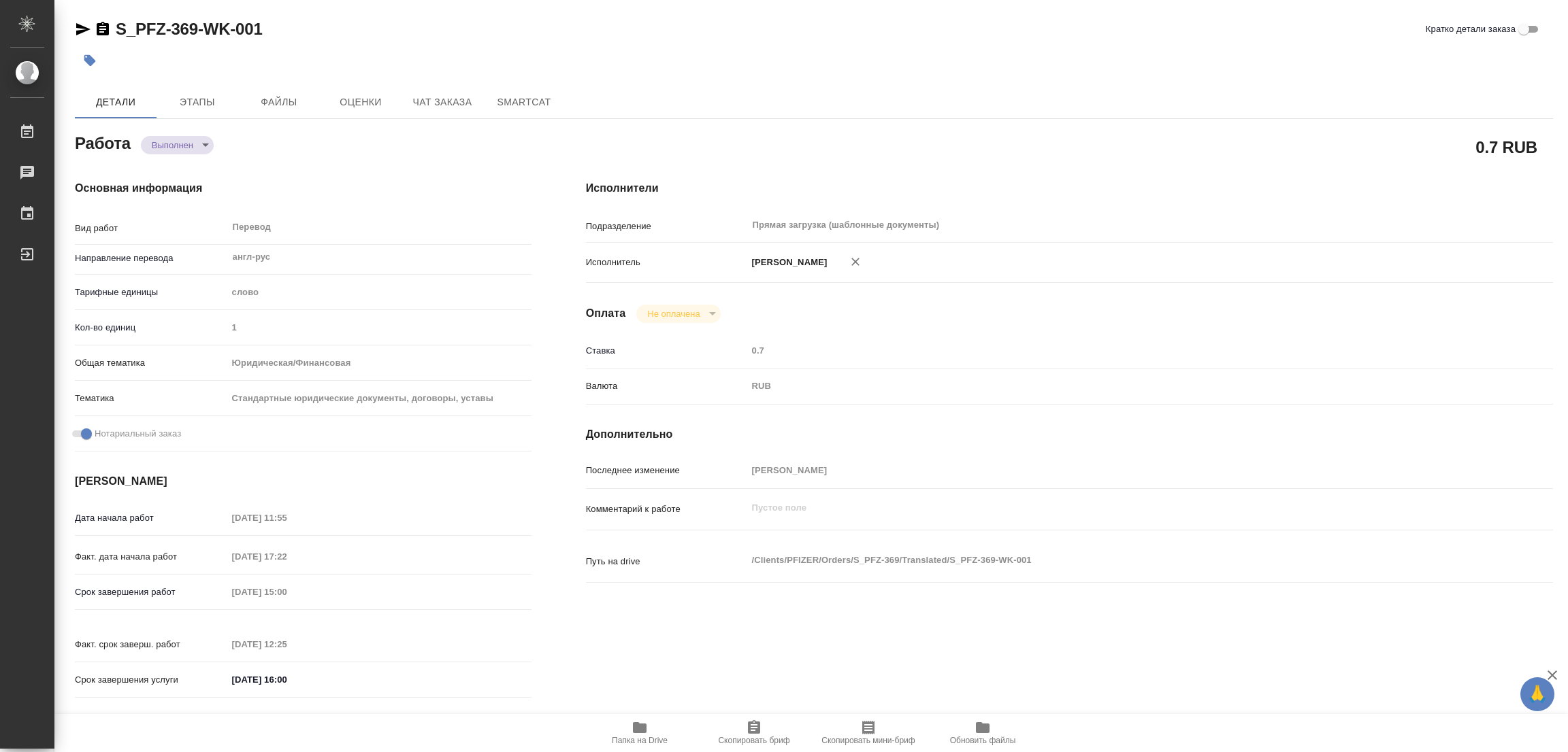
type textarea "x"
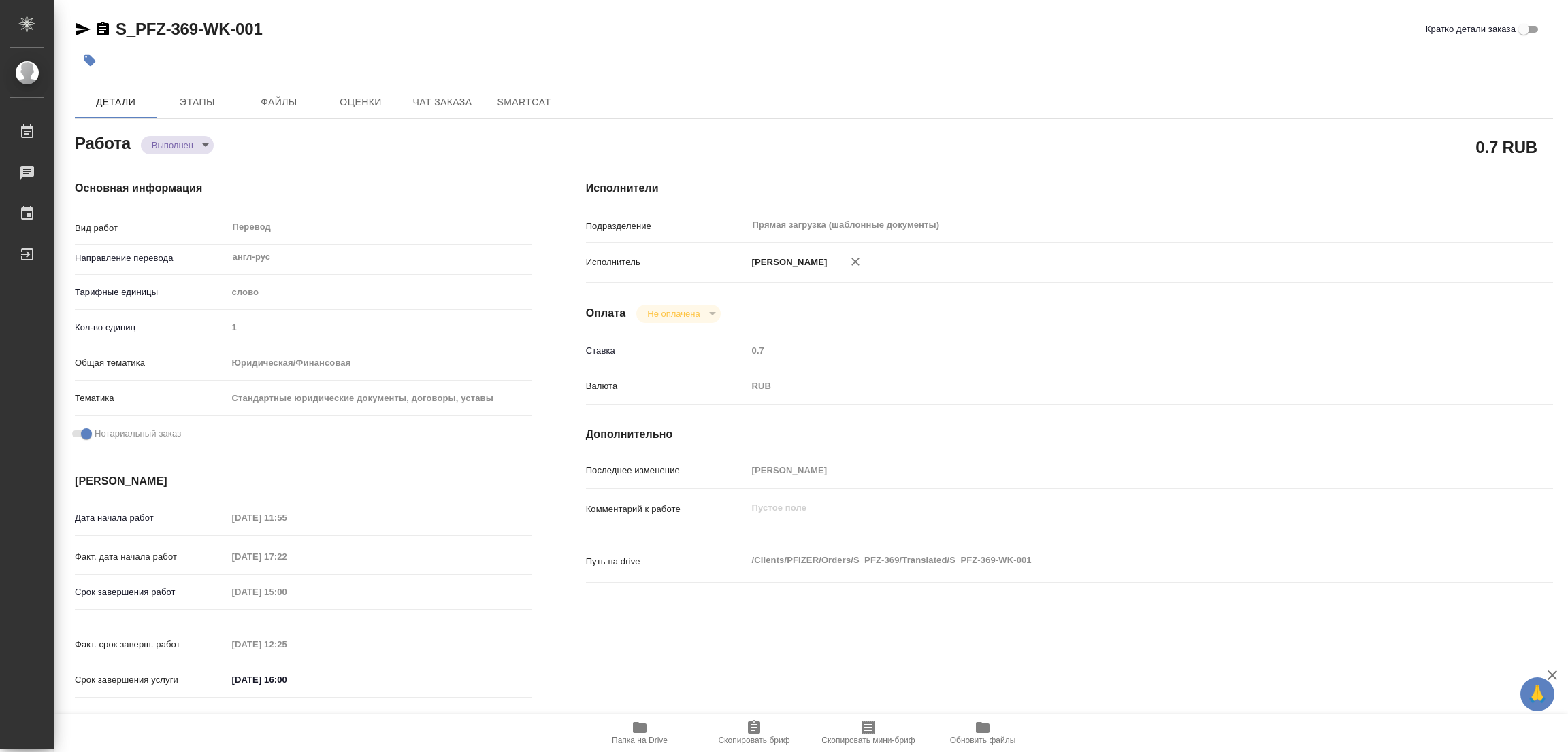
type textarea "x"
click at [89, 59] on icon "button" at bounding box center [90, 60] width 12 height 12
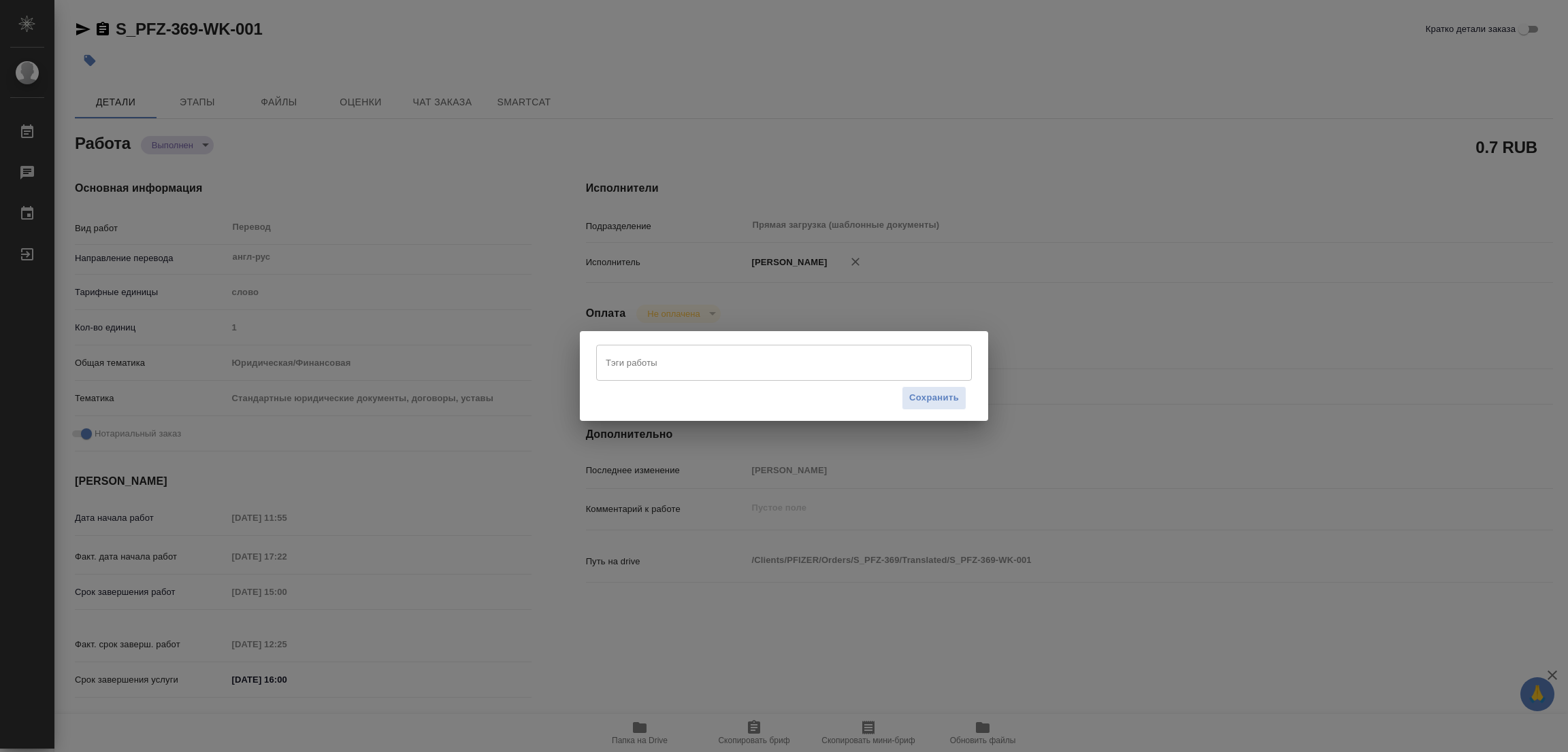
type textarea "x"
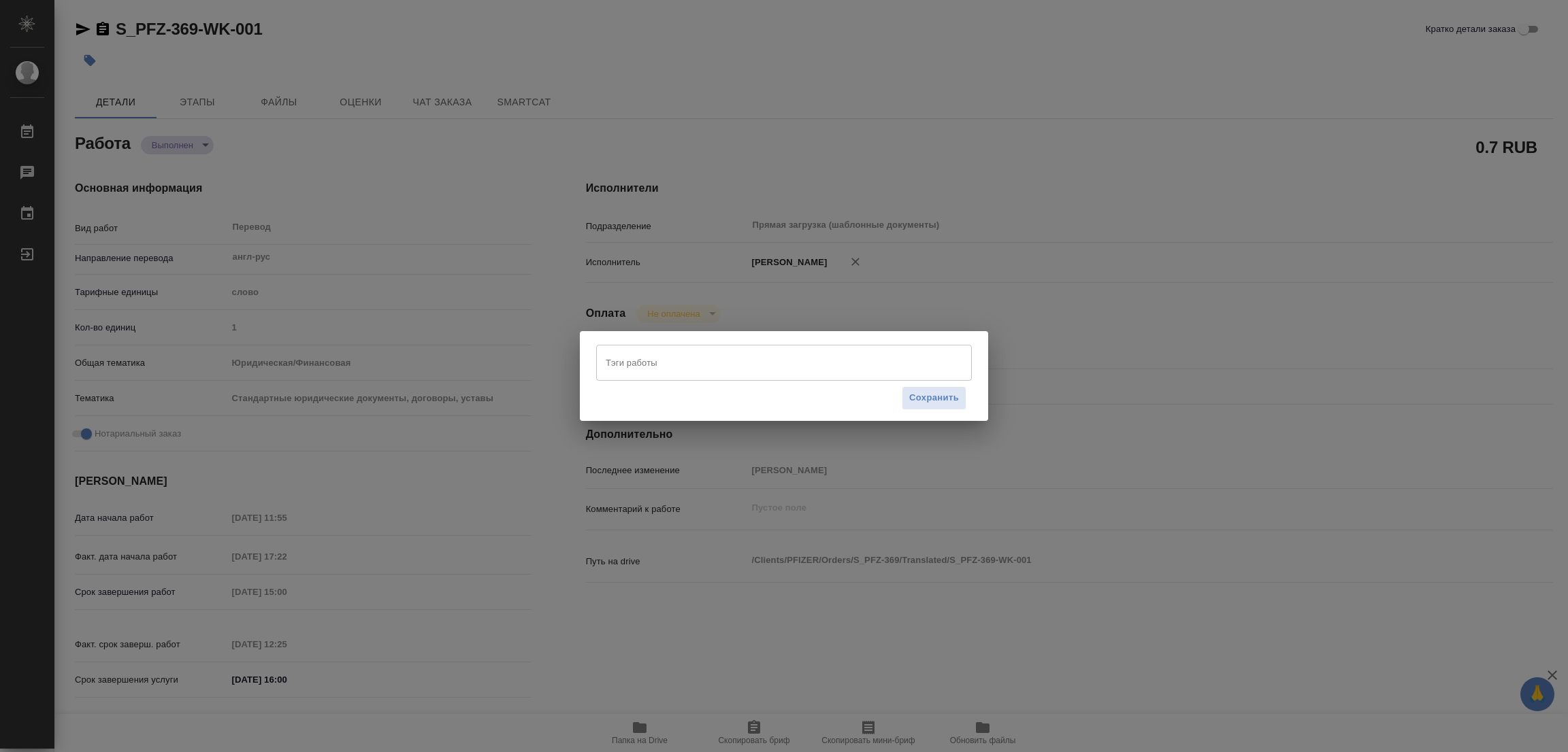
click at [594, 351] on div "Тэги работы Тэги работы Сохранить" at bounding box center [784, 375] width 408 height 89
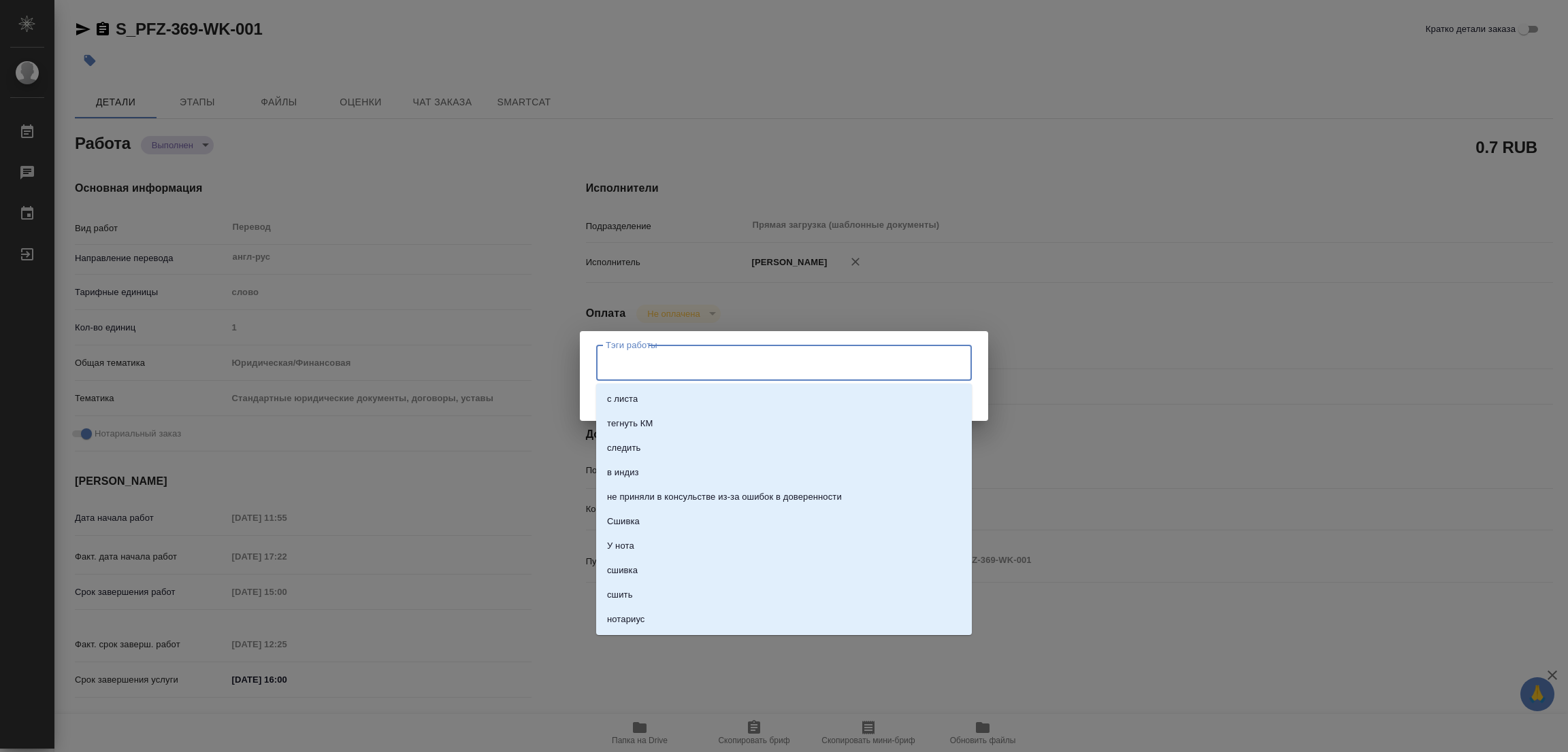
click at [608, 361] on input "Тэги работы" at bounding box center [771, 363] width 337 height 23
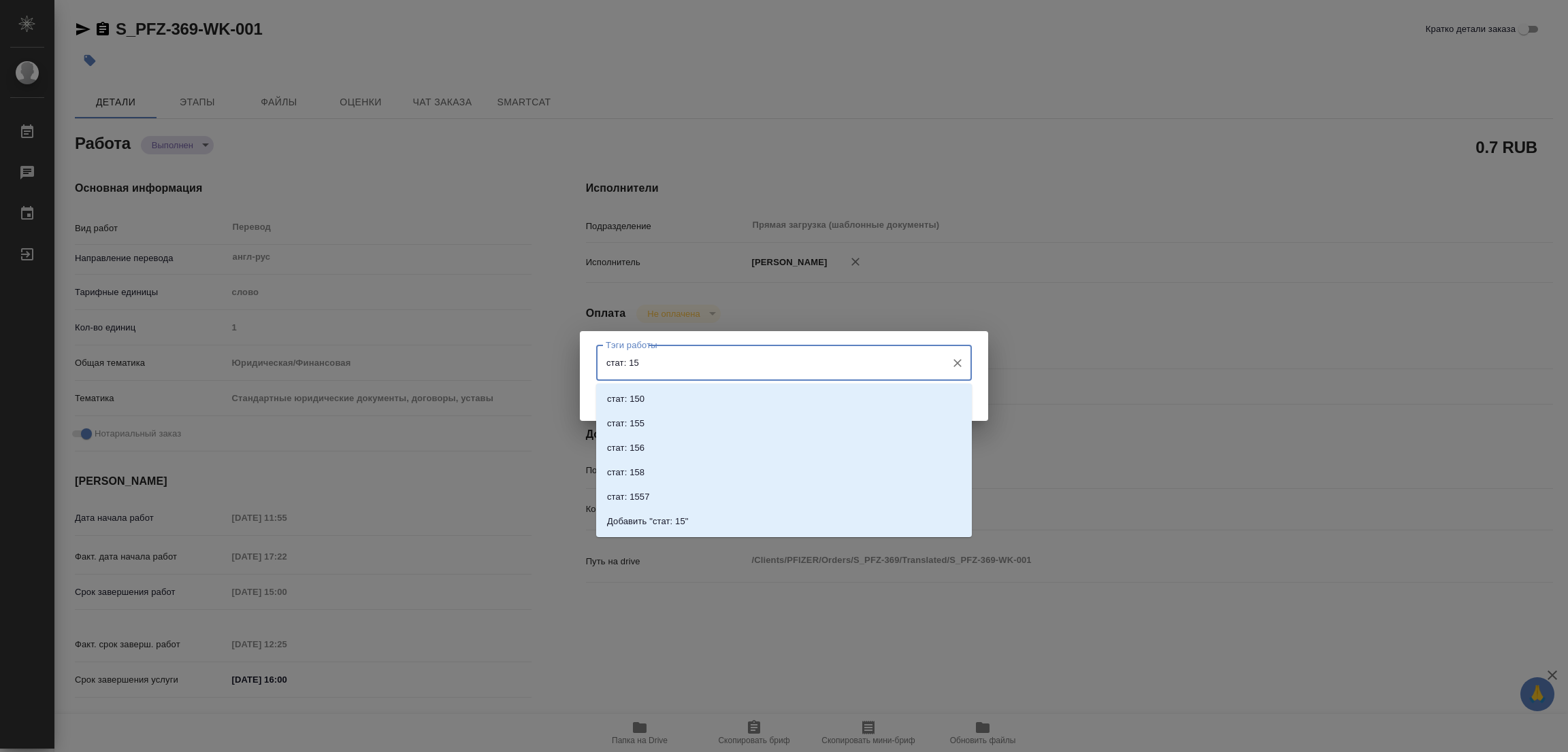
type input "стат: 150"
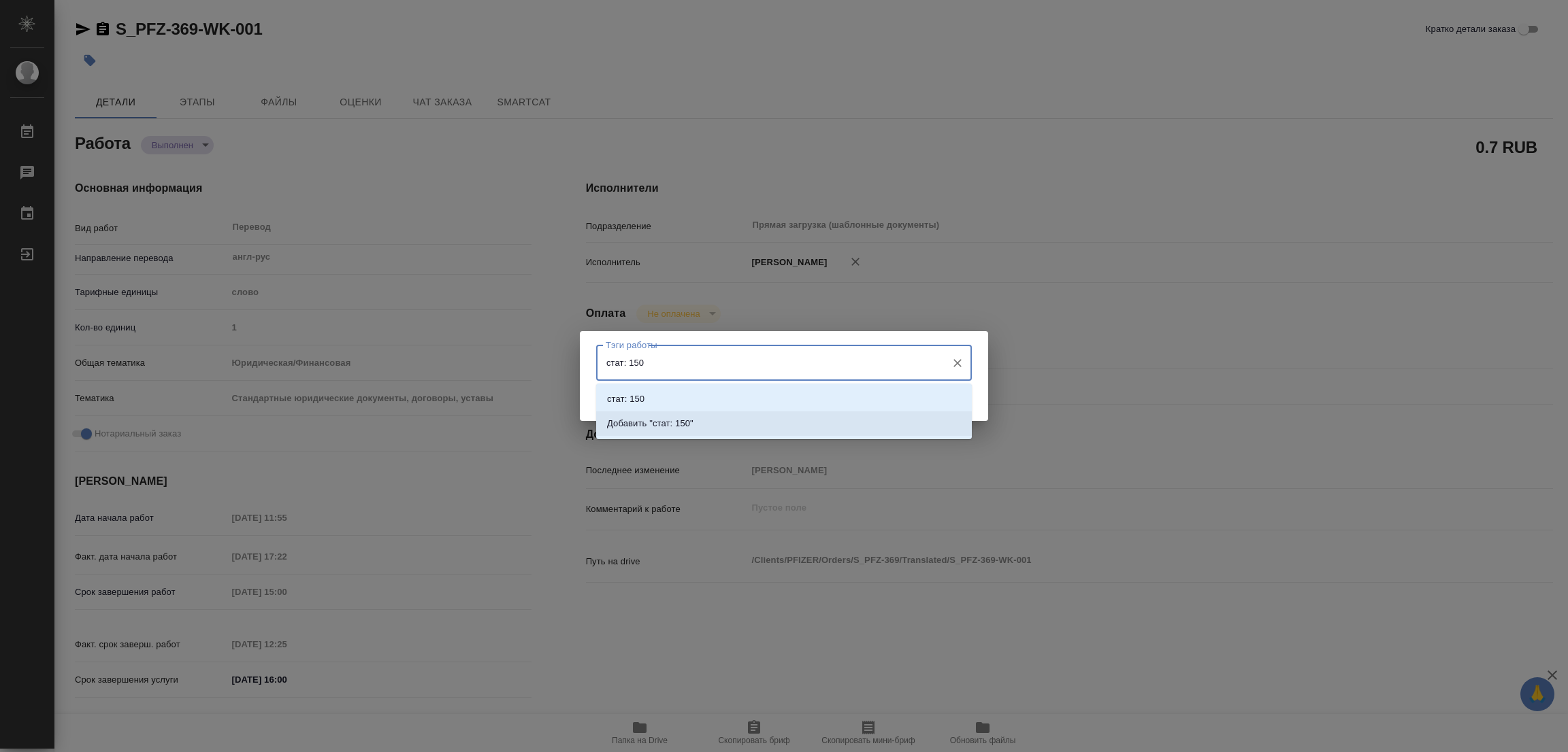
click at [674, 418] on p "Добавить "стат: 150"" at bounding box center [650, 423] width 86 height 13
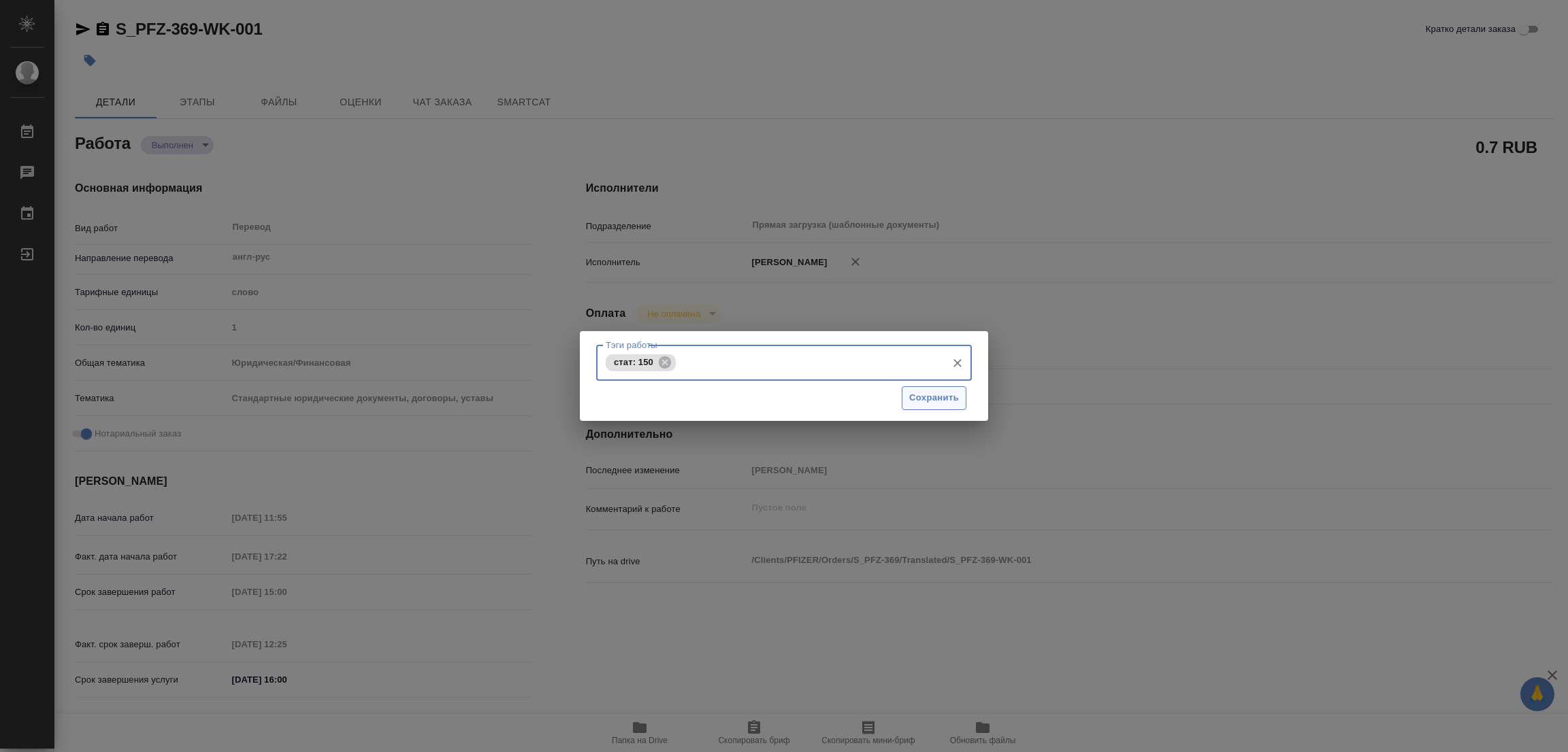
click at [922, 404] on span "Сохранить" at bounding box center [934, 398] width 50 height 16
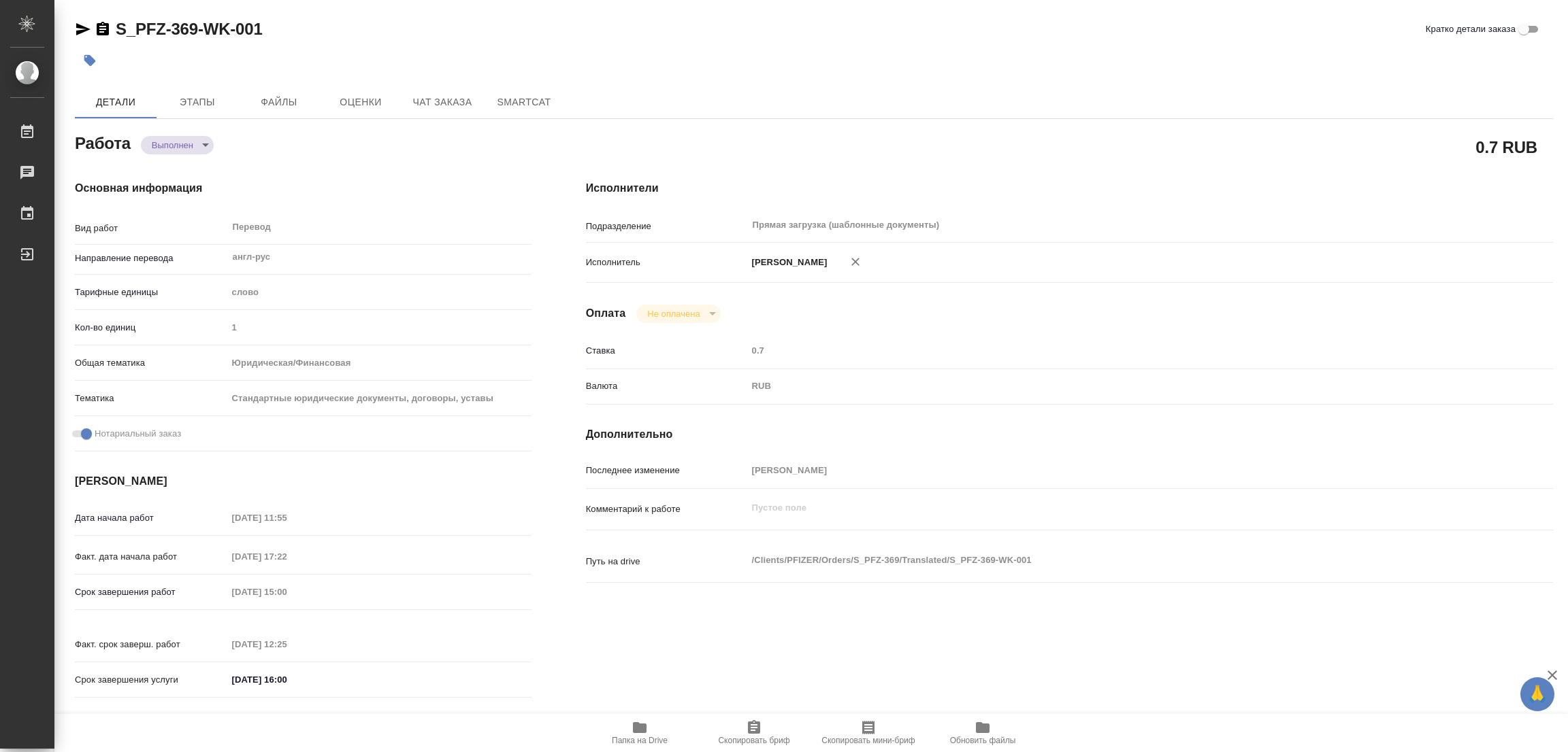
type input "completed"
type textarea "Перевод"
type textarea "x"
type input "англ-рус"
type input "5a8b1489cc6b4906c91bfd90"
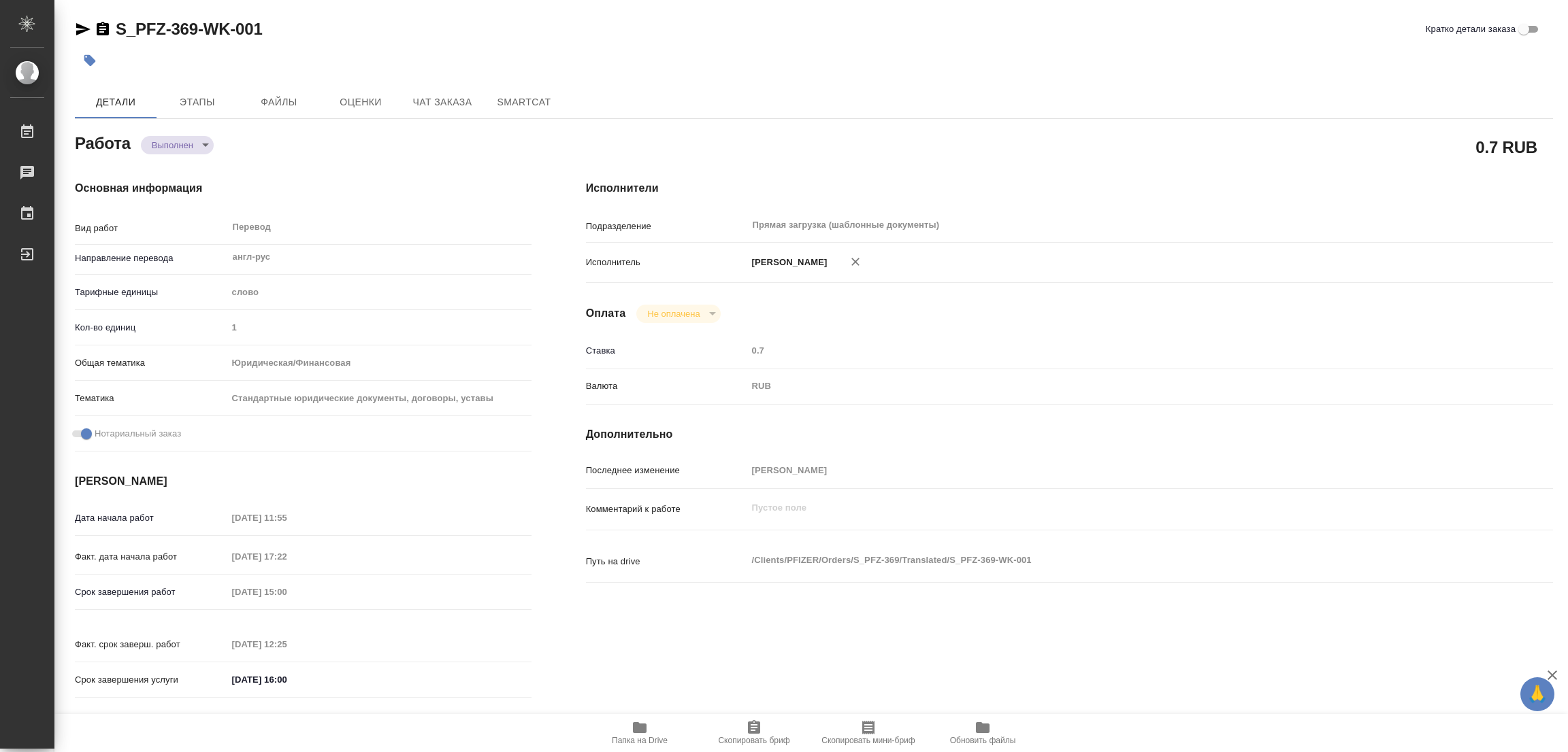
type input "1"
type input "yr-fn"
type input "5f647205b73bc97568ca66bf"
checkbox input "true"
type input "09.09.2025 11:55"
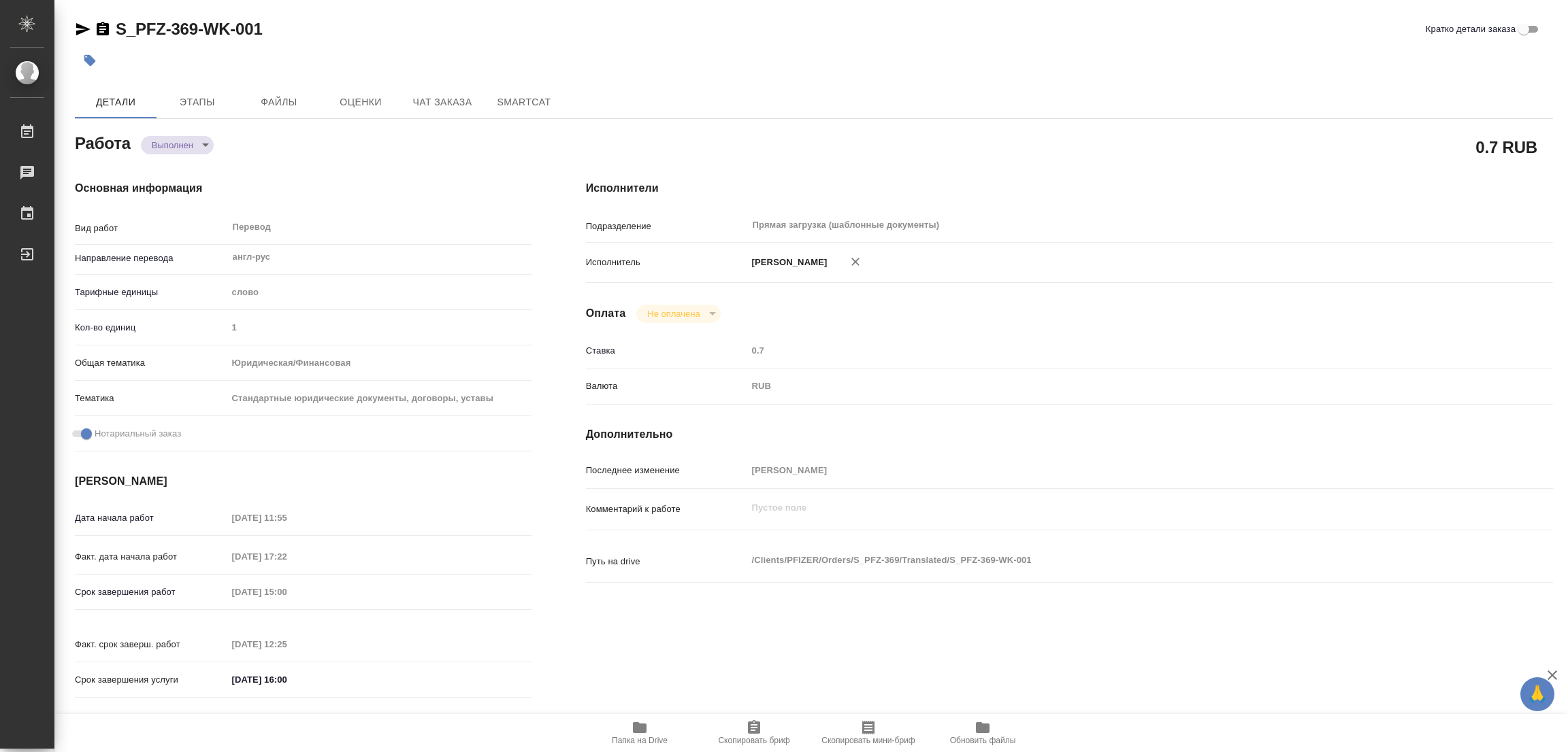
type input "09.09.2025 17:22"
type input "10.09.2025 15:00"
type input "10.09.2025 12:25"
type input "10.09.2025 16:00"
type input "Прямая загрузка (шаблонные документы)"
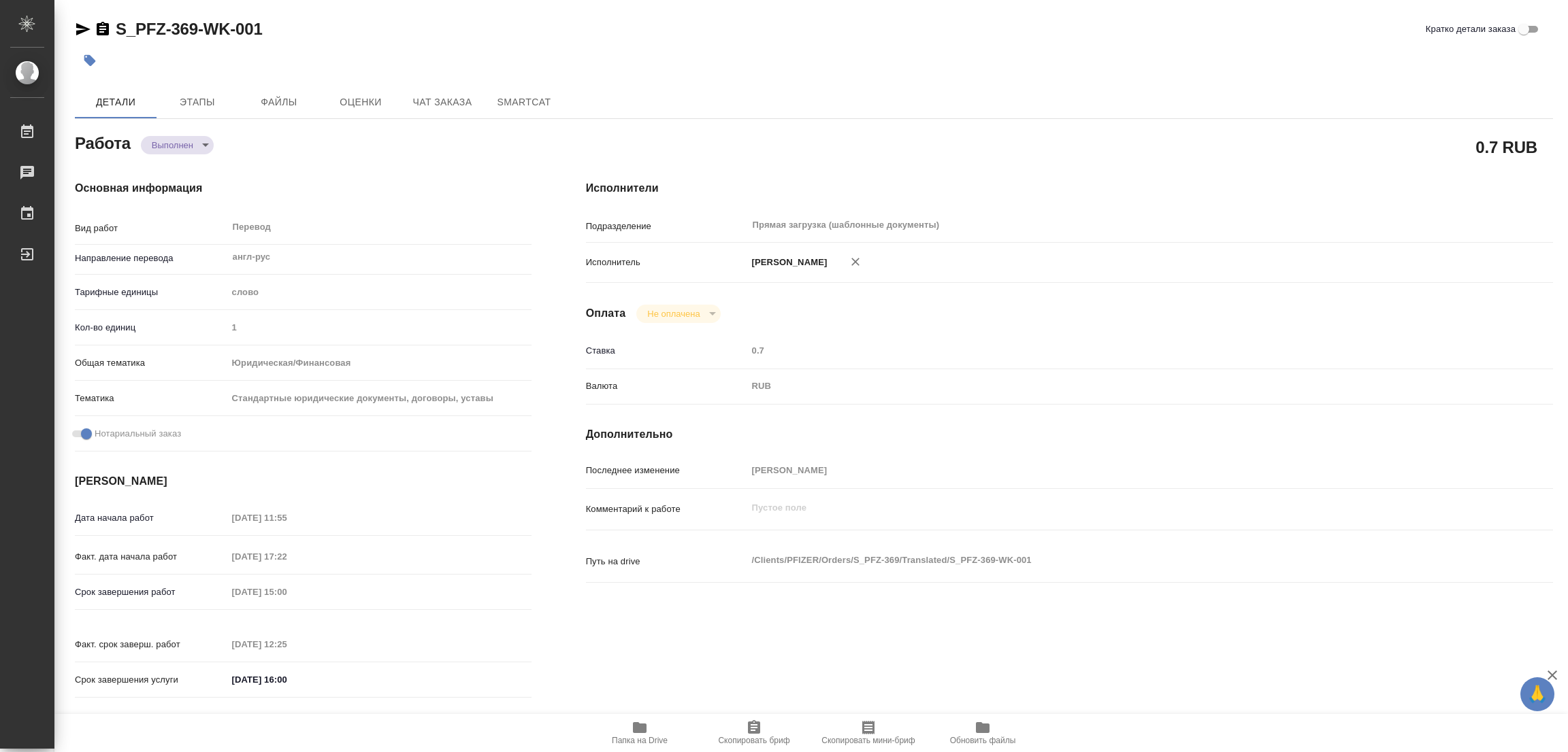
type input "notPayed"
type input "0.7"
type input "RUB"
type input "[PERSON_NAME]"
type textarea "x"
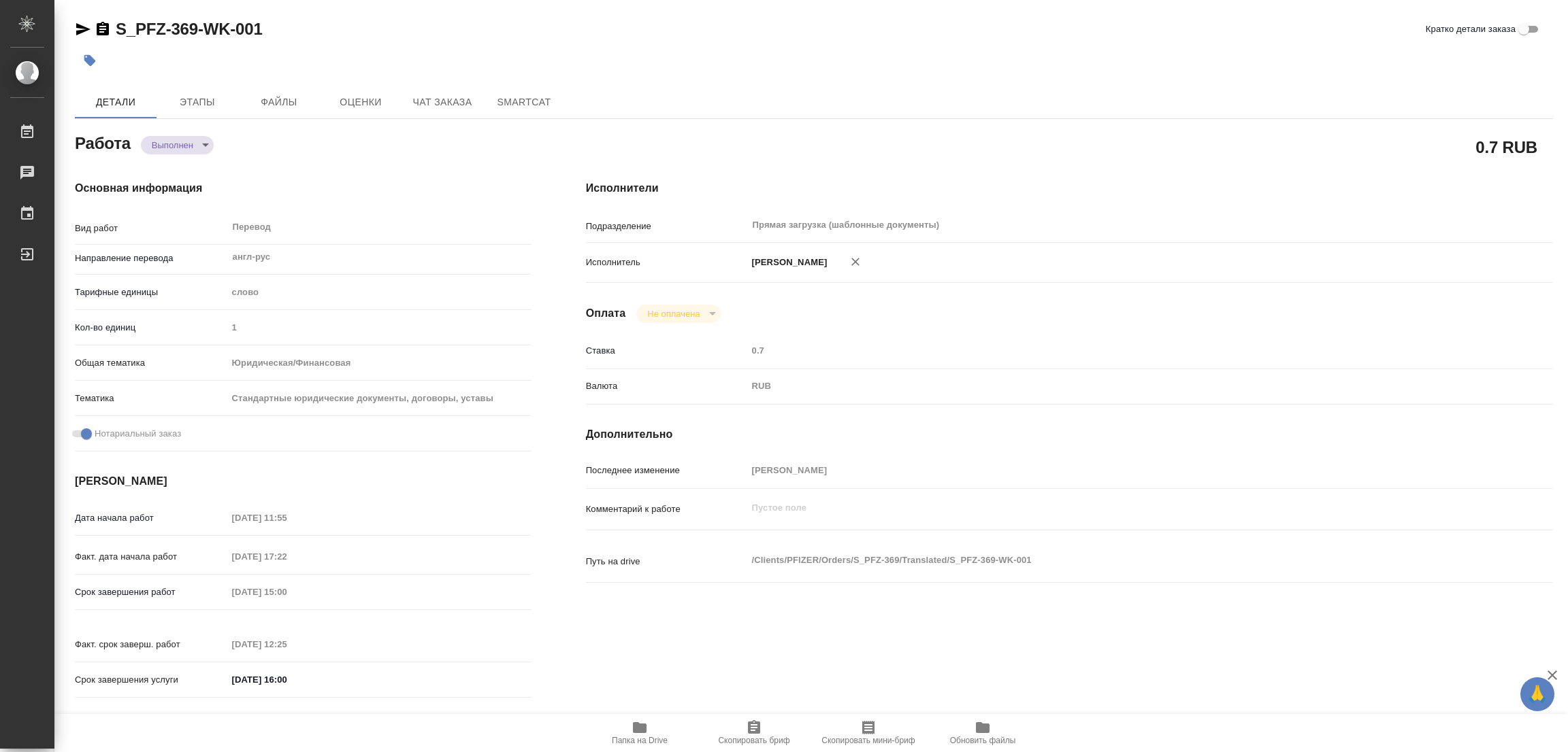
type textarea "/Clients/PFIZER/Orders/S_PFZ-369/Translated/S_PFZ-369-WK-001"
type textarea "x"
type input "S_PFZ-369"
type input "на уточнении"
type input "Профессиональный перевод"
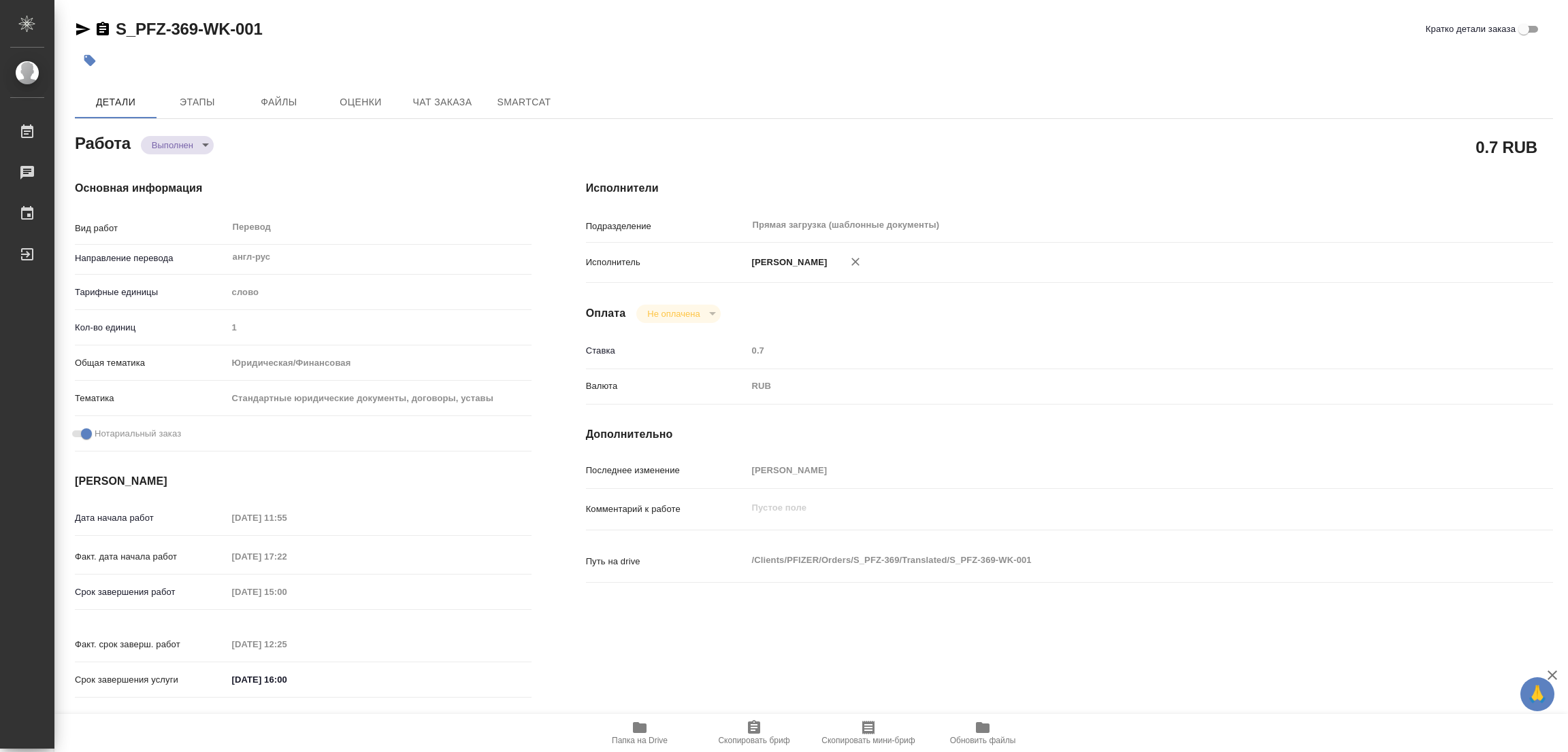
type input "Корректура, Редактура, Постредактура машинного перевода, Перевод, Приёмка по ка…"
type input "Никифорова Валерия"
type input "/Clients/PFIZER/Orders/S_PFZ-369"
type textarea "x"
type textarea "англ-рус штамп нотариуса франц-рус апостиль под нзп"
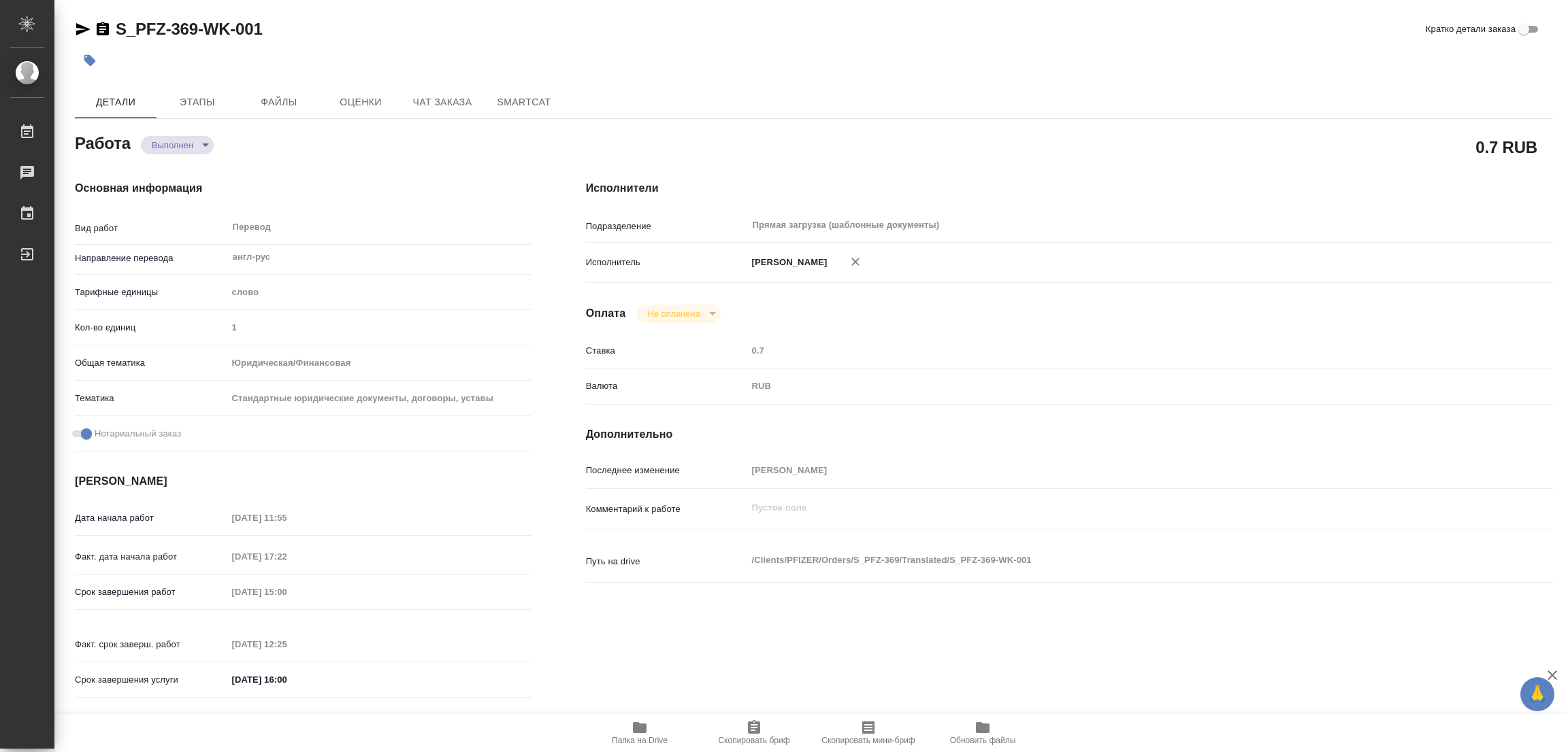
type textarea "x"
click at [954, 159] on div "Исполнители Подразделение Прямая загрузка (шаблонные документы) ​ Исполнитель П…" at bounding box center [1069, 443] width 1021 height 581
type textarea "x"
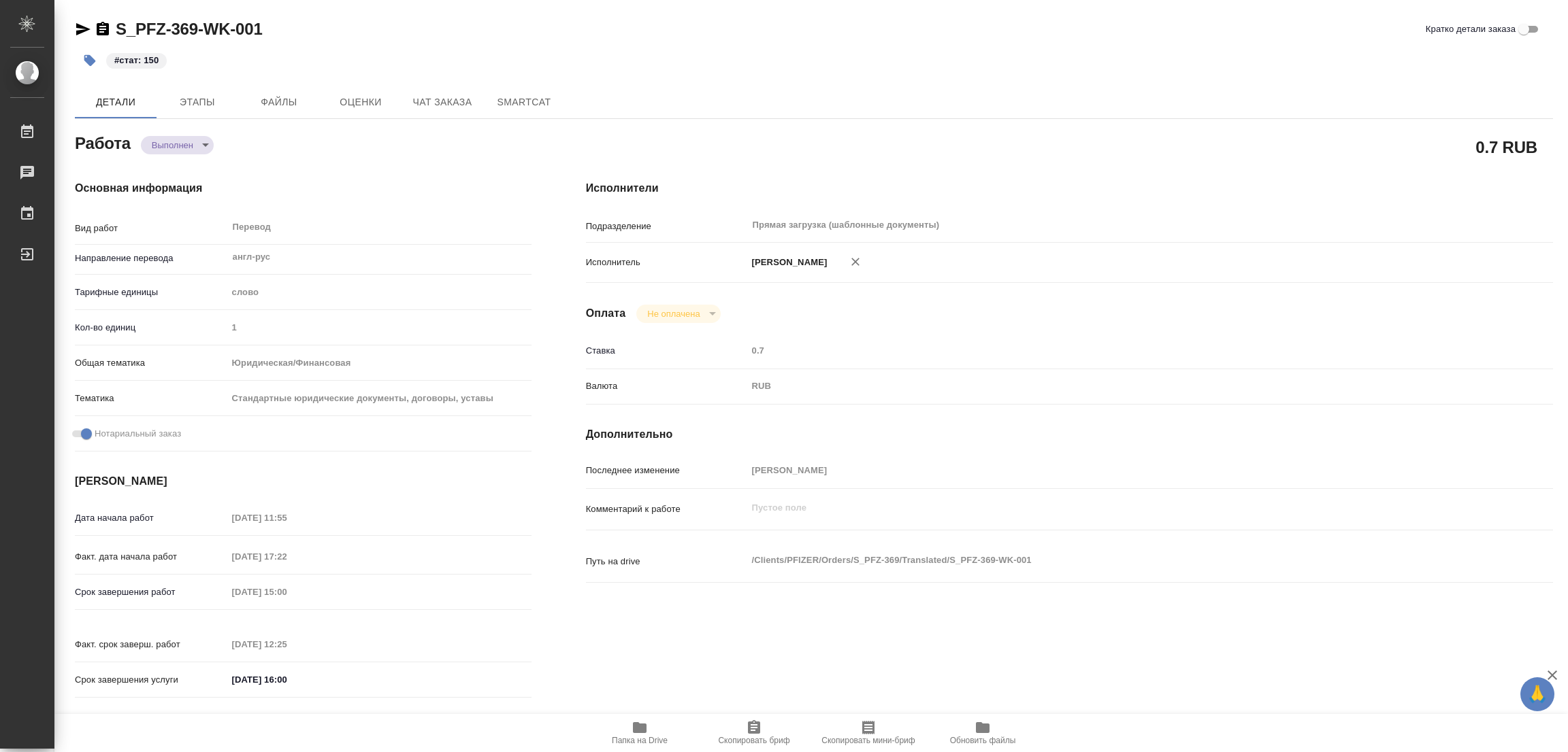
type textarea "x"
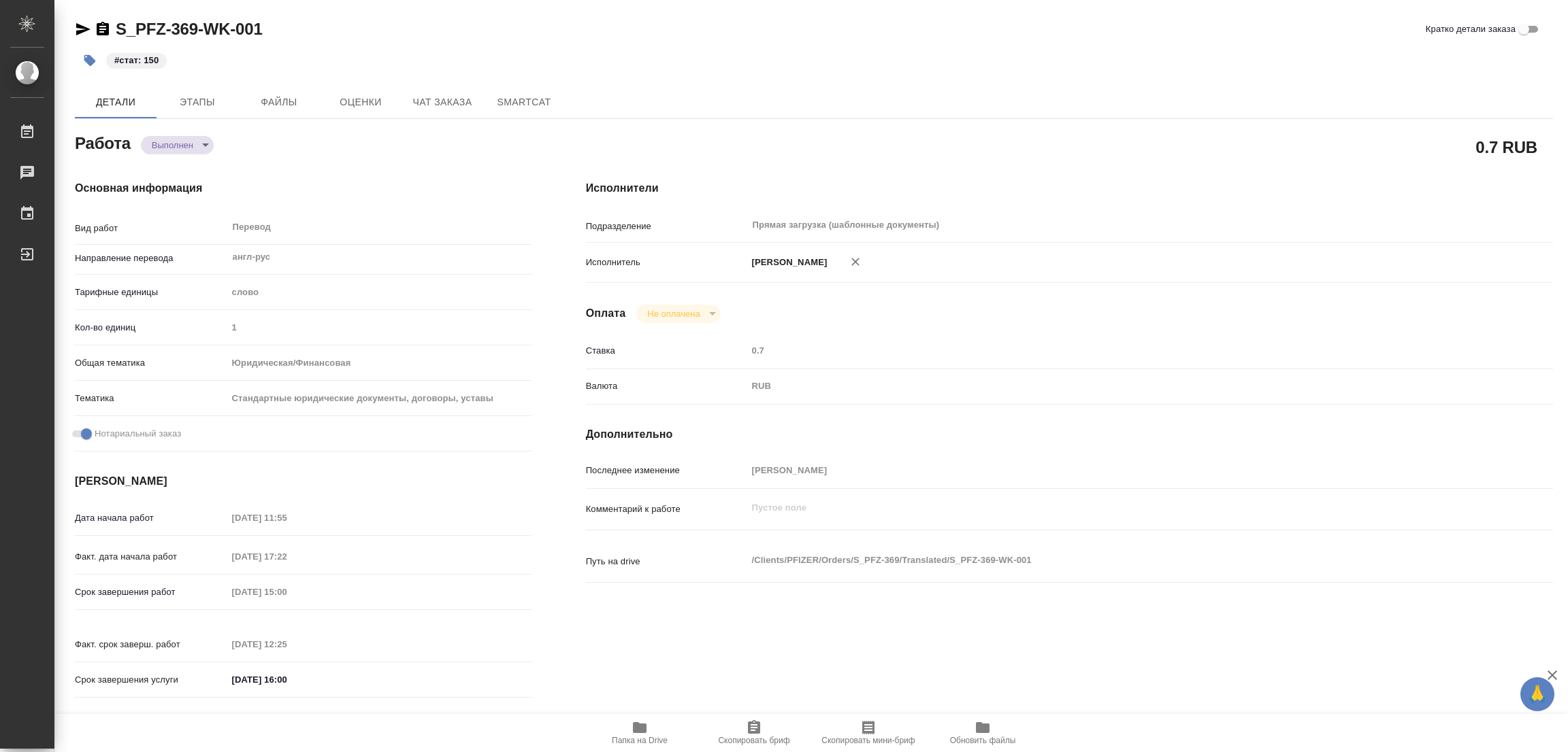
type textarea "x"
click at [1089, 489] on div "Последнее изменение Попова Галина" at bounding box center [1069, 477] width 967 height 35
type textarea "x"
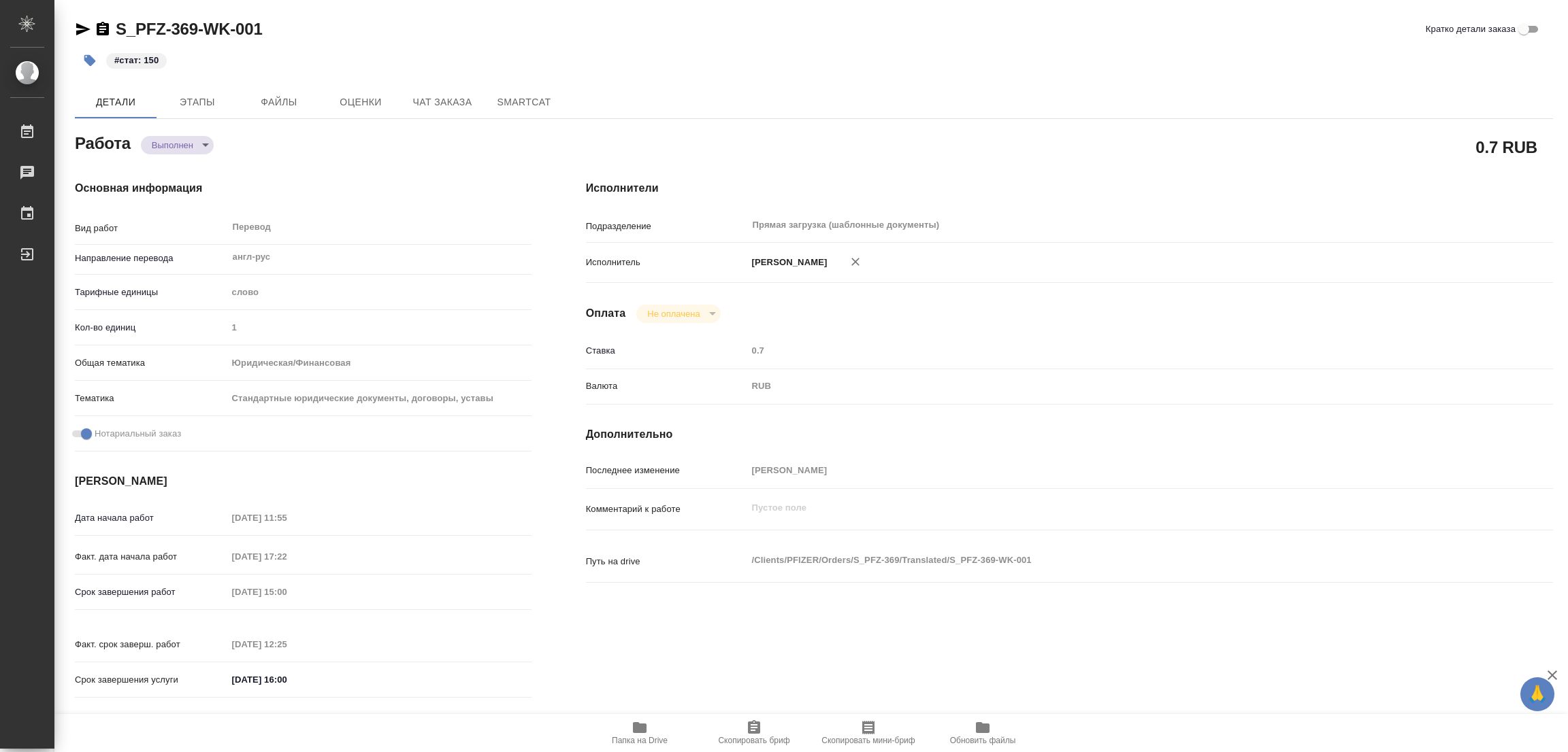
type textarea "x"
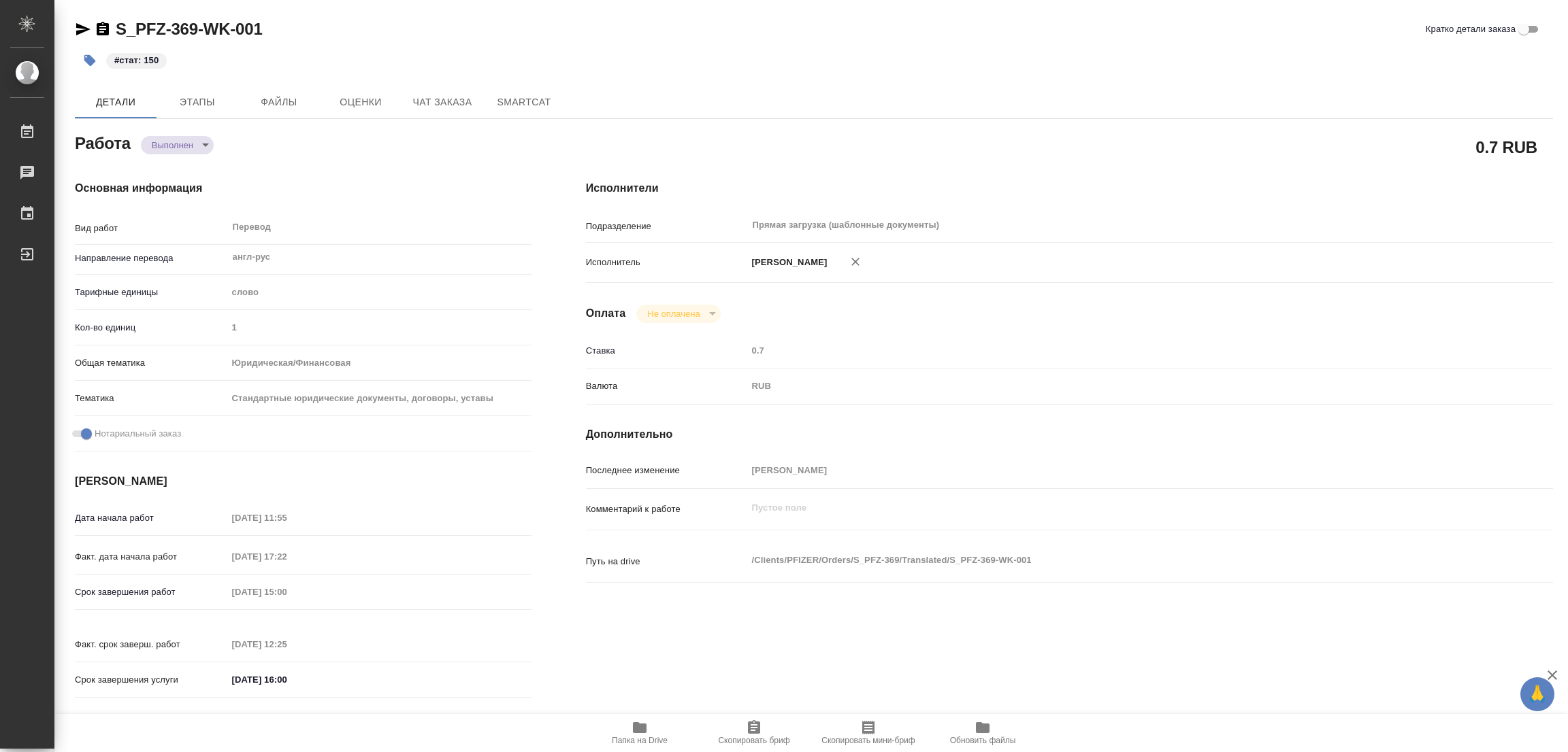
type textarea "x"
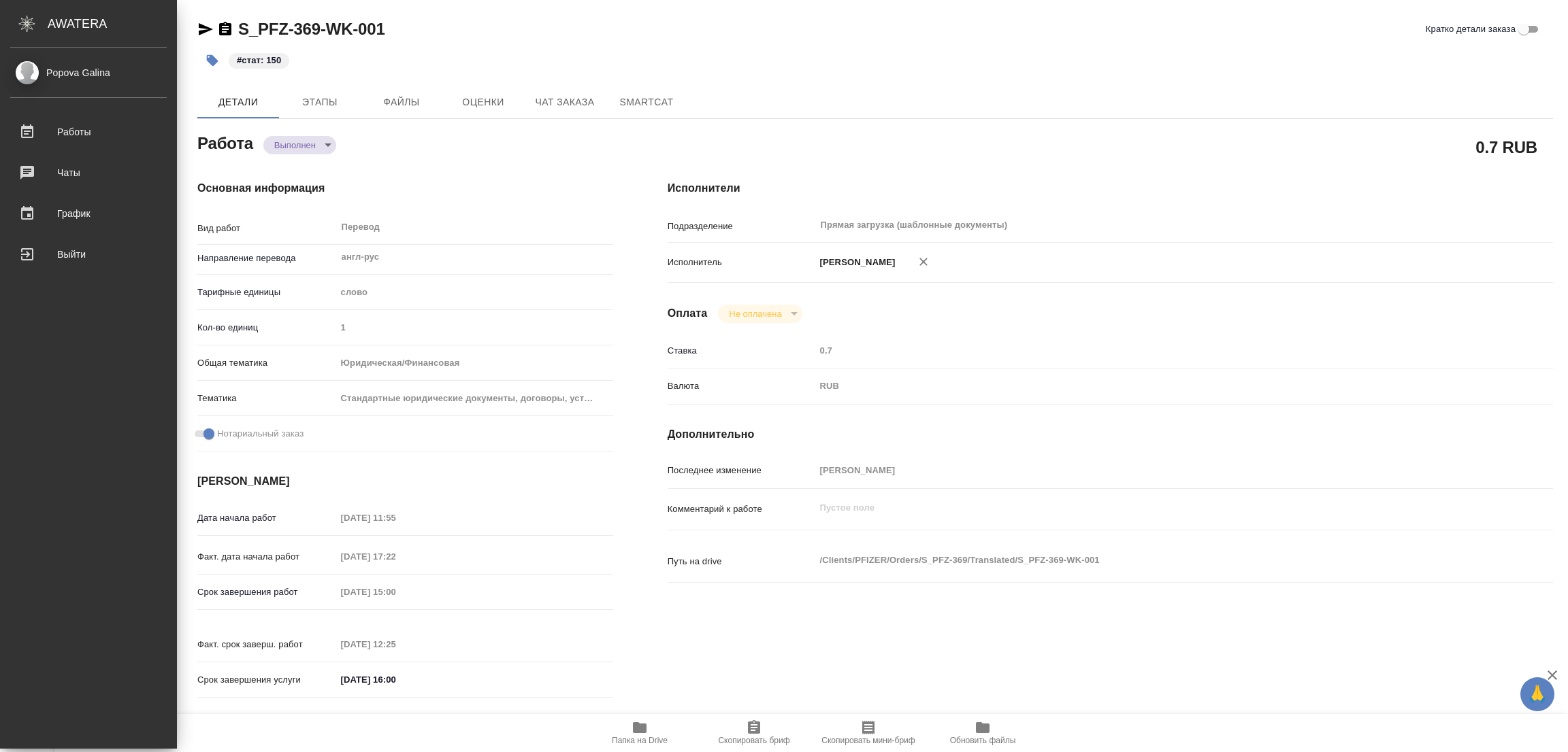
type textarea "x"
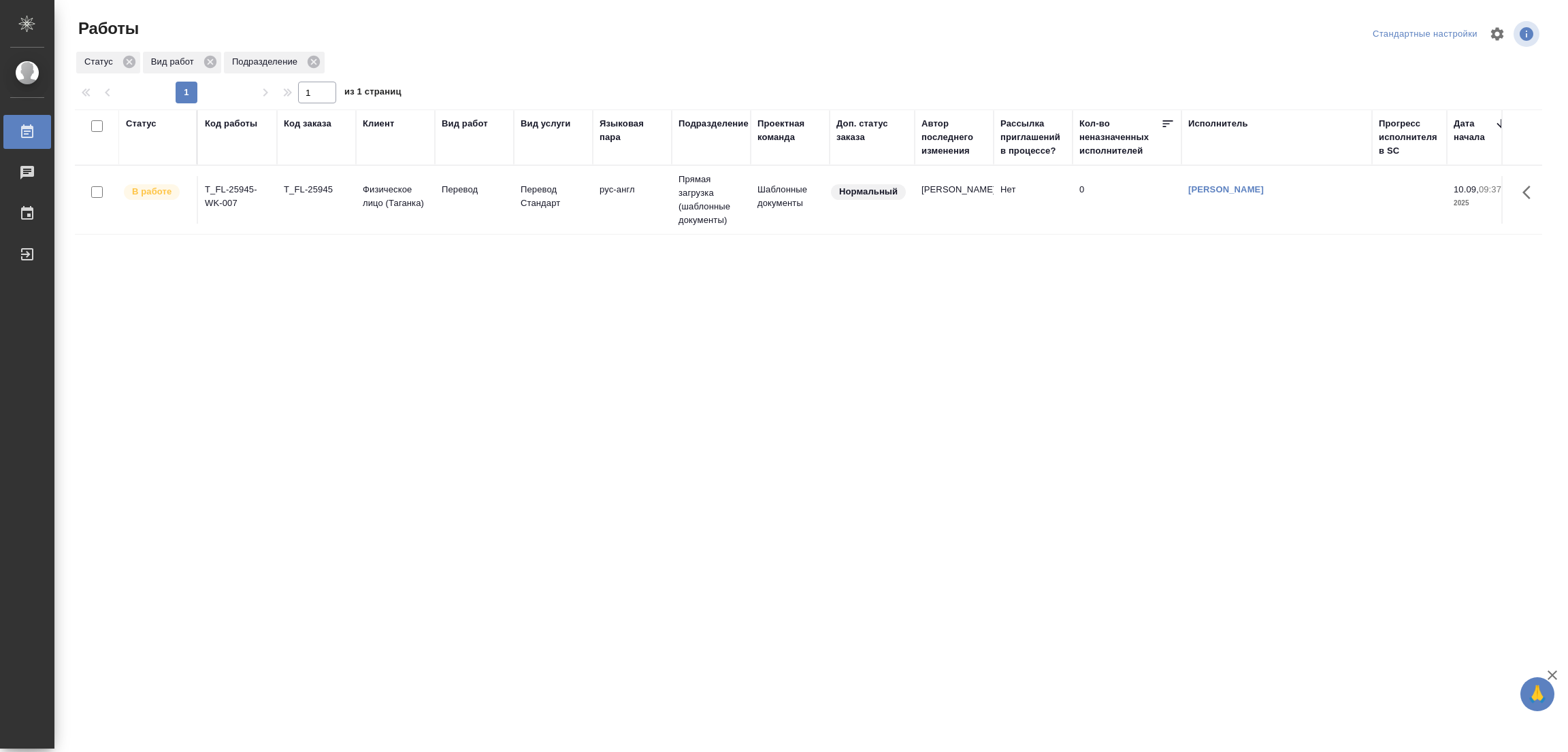
click at [680, 743] on div ".cls-1 fill:#fff; AWATERA [PERSON_NAME] Работы 0 Чаты График Выйти Работы Станд…" at bounding box center [784, 376] width 1568 height 752
click at [932, 626] on div ".cls-1 fill:#fff; AWATERA [PERSON_NAME] Работы 0 Чаты График Выйти Работы Станд…" at bounding box center [784, 376] width 1568 height 752
click at [330, 365] on div "Статус Код работы Код заказа Клиент Вид работ Вид услуги Языковая пара Подразде…" at bounding box center [808, 354] width 1467 height 490
click at [415, 359] on div "Статус Код работы Код заказа Клиент Вид работ Вид услуги Языковая пара Подразде…" at bounding box center [808, 354] width 1467 height 490
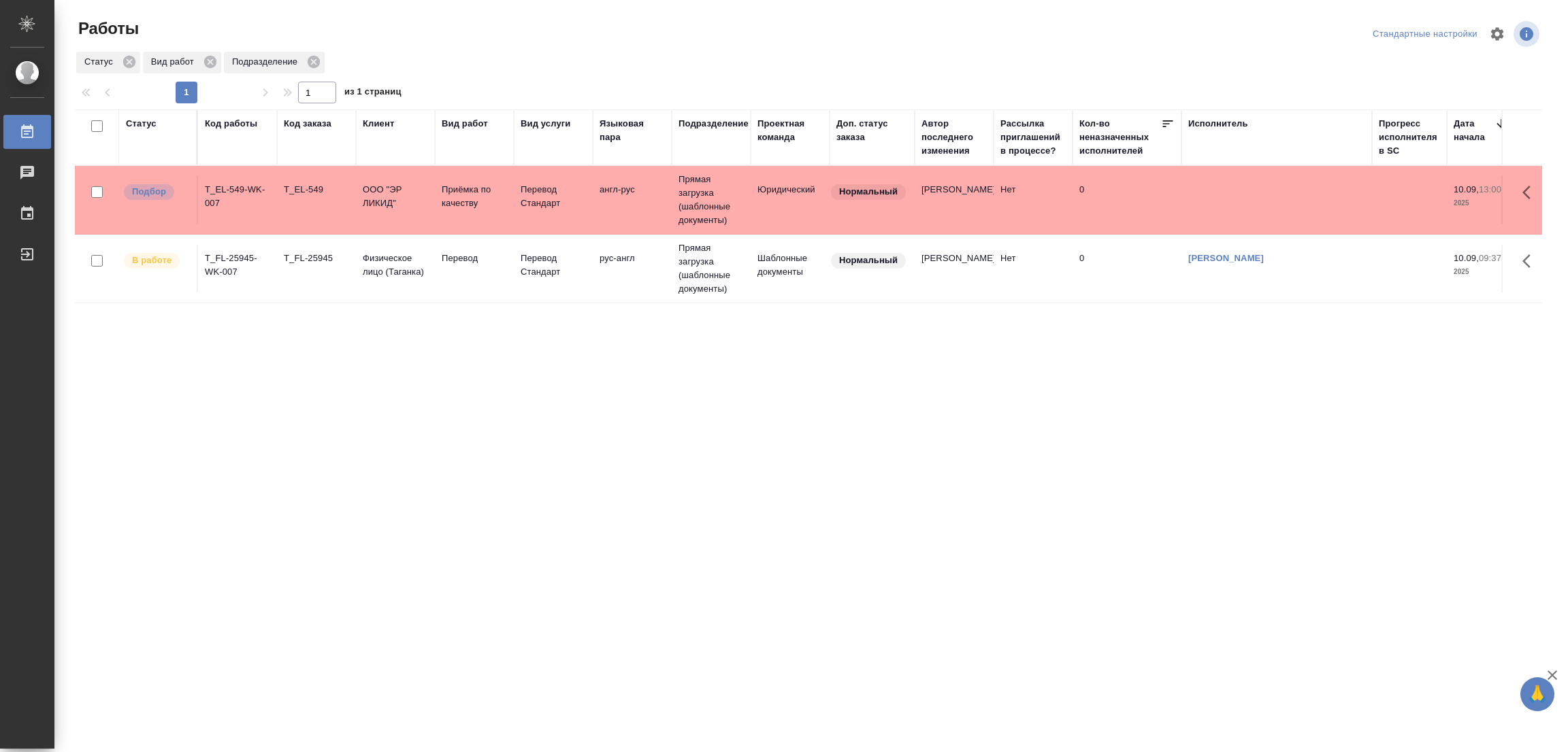
click at [522, 429] on div "Статус Код работы Код заказа Клиент Вид работ Вид услуги Языковая пара Подразде…" at bounding box center [808, 354] width 1467 height 490
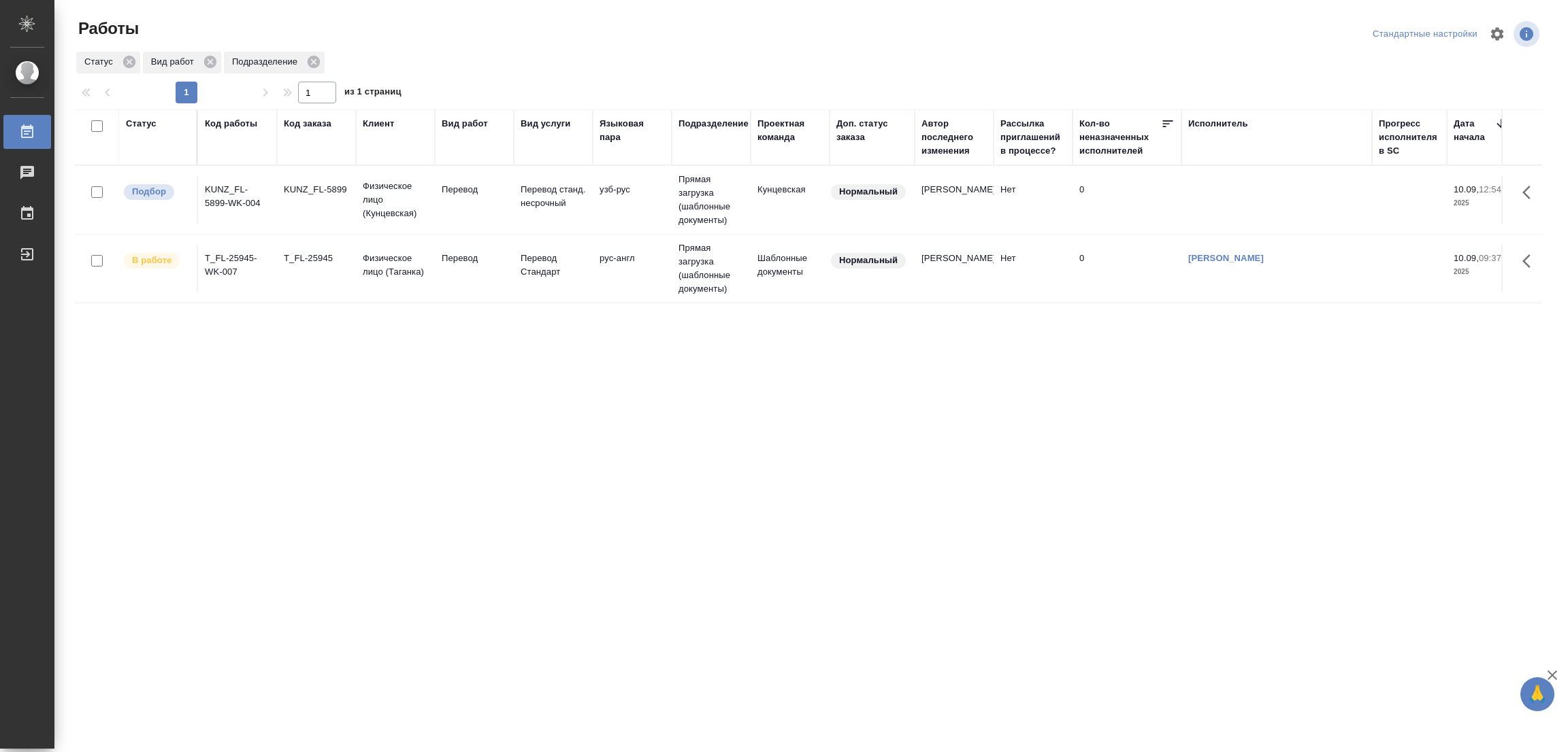
drag, startPoint x: 240, startPoint y: 399, endPoint x: 264, endPoint y: 365, distance: 41.6
click at [240, 399] on div "Статус Код работы Код заказа Клиент Вид работ Вид услуги Языковая пара Подразде…" at bounding box center [808, 354] width 1467 height 490
click at [456, 191] on p "Перевод" at bounding box center [475, 189] width 66 height 13
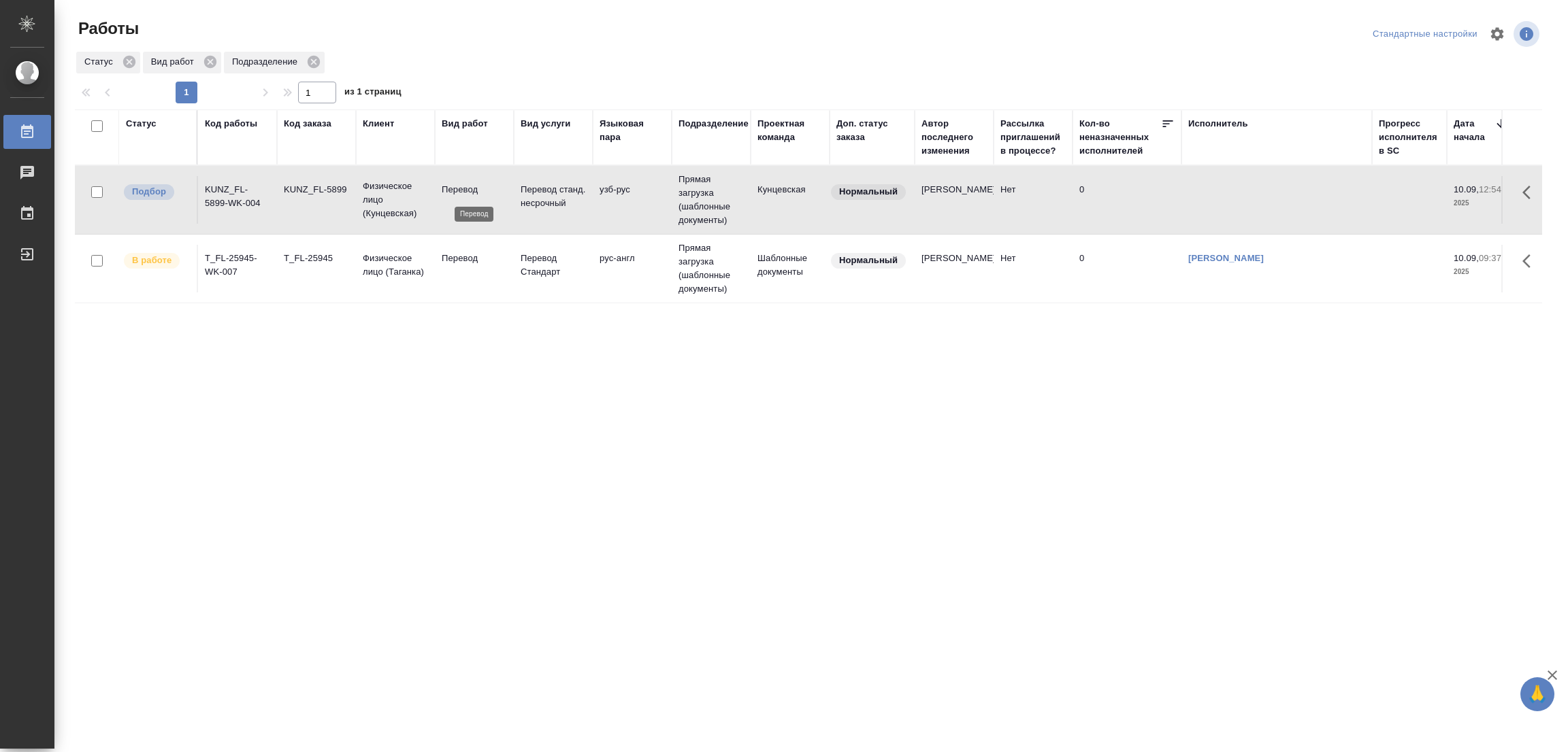
click at [456, 191] on p "Перевод" at bounding box center [475, 189] width 66 height 13
click at [618, 538] on div "Статус Код работы Код заказа Клиент Вид работ Вид услуги Языковая пара Подразде…" at bounding box center [808, 354] width 1467 height 490
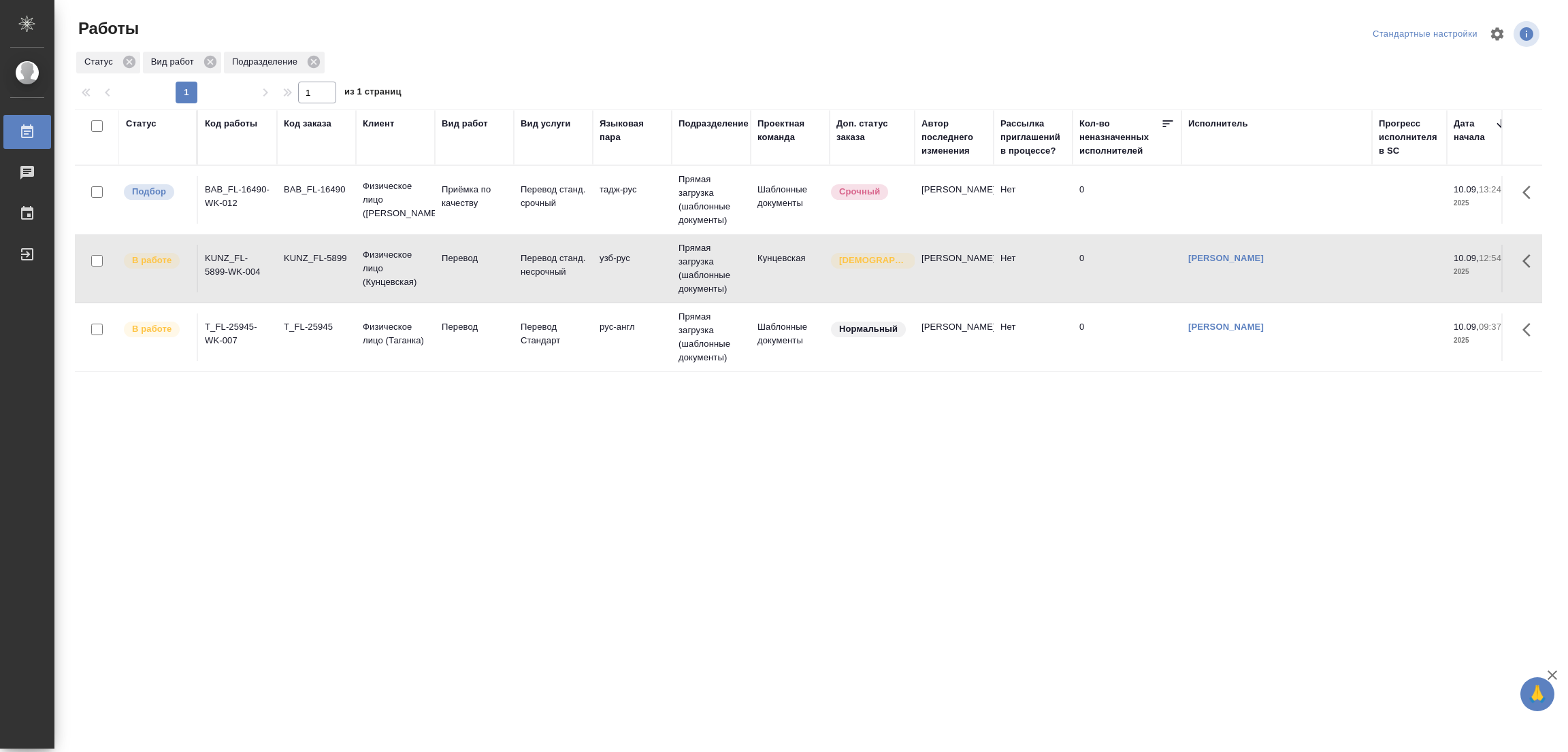
click at [203, 467] on div "Статус Код работы Код заказа Клиент Вид работ Вид услуги Языковая пара Подразде…" at bounding box center [808, 354] width 1467 height 490
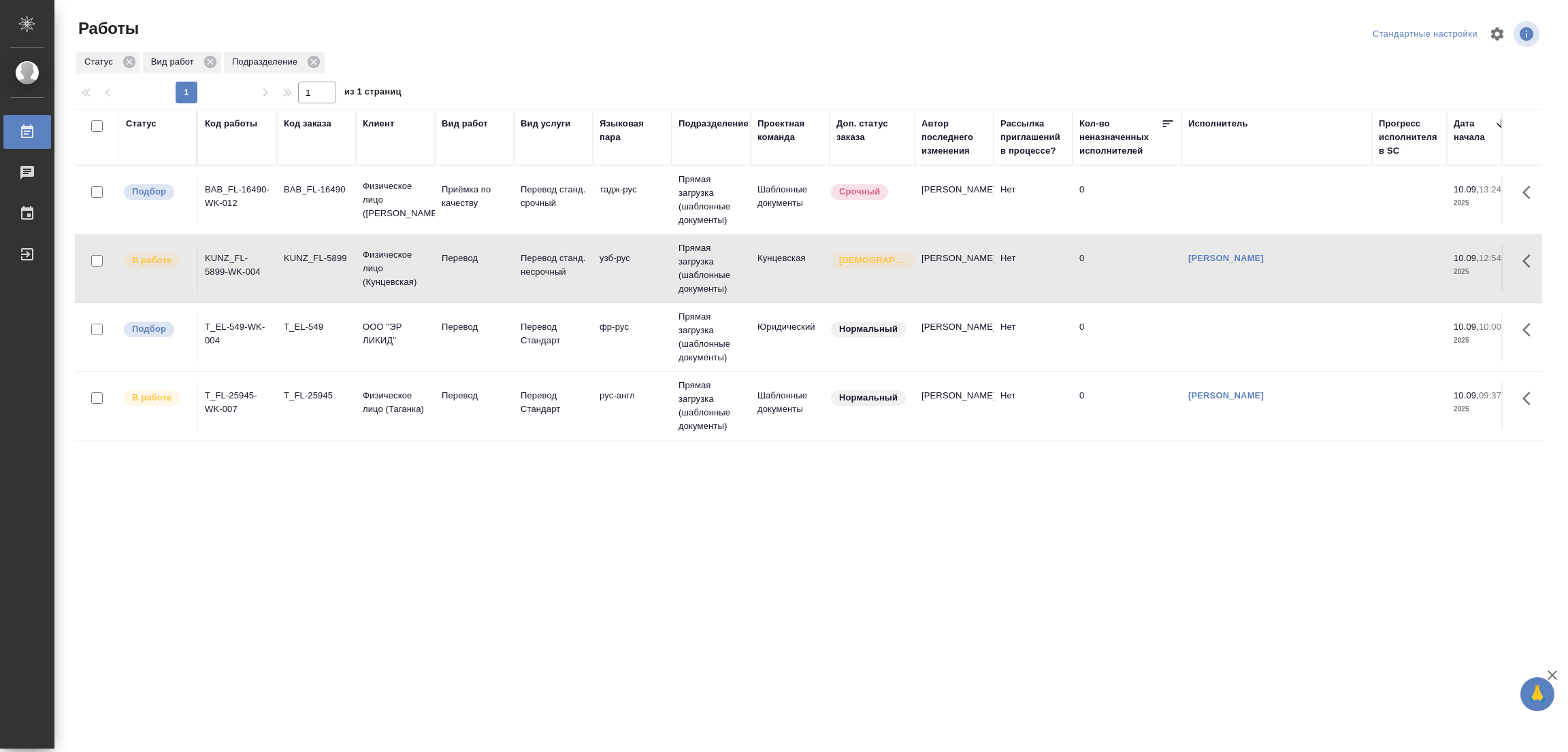
click at [235, 489] on div "Статус Код работы Код заказа Клиент Вид работ Вид услуги Языковая пара Подразде…" at bounding box center [808, 354] width 1467 height 490
click at [481, 333] on p "Перевод" at bounding box center [475, 326] width 66 height 13
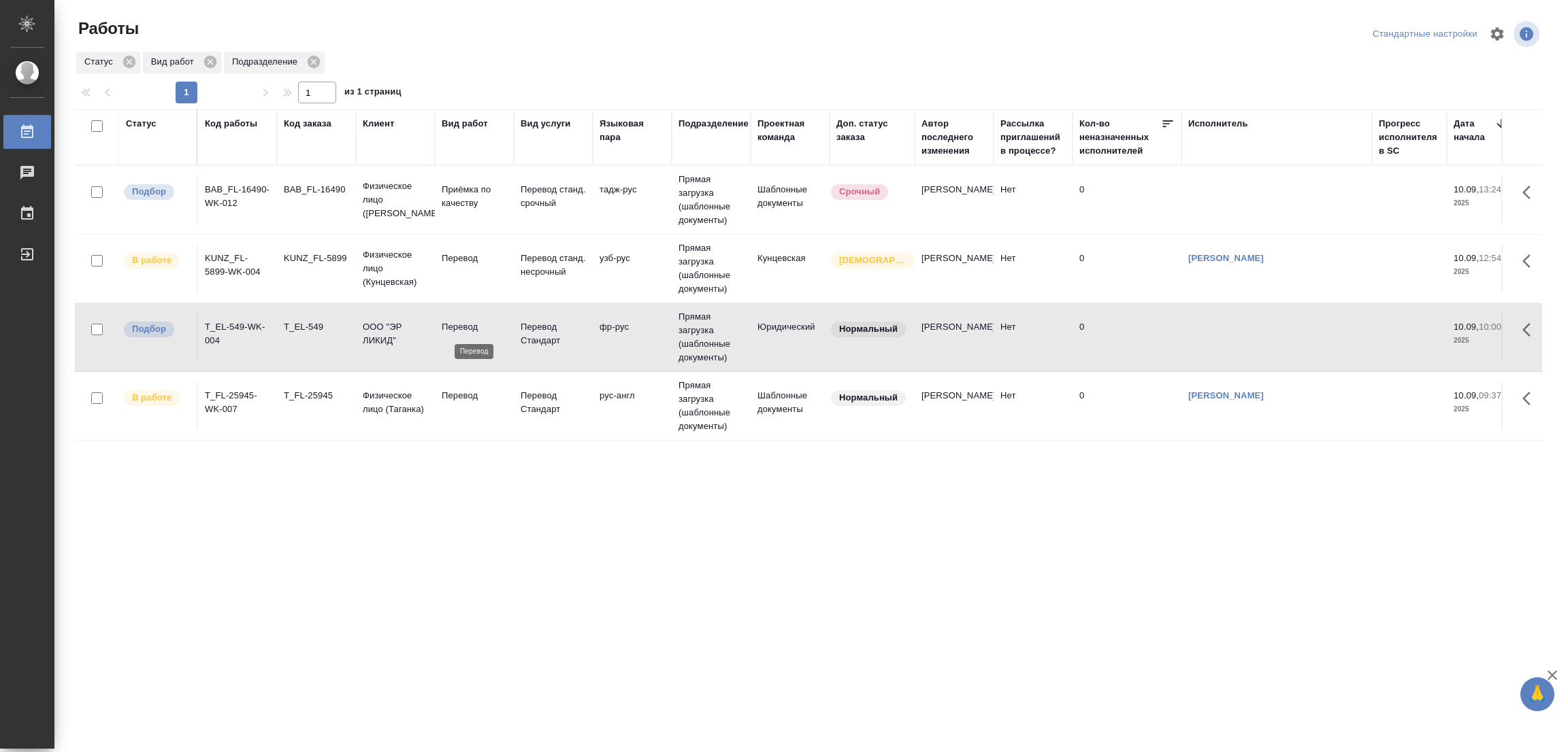
click at [481, 333] on p "Перевод" at bounding box center [475, 326] width 66 height 13
click at [203, 503] on div "Статус Код работы Код заказа Клиент Вид работ Вид услуги Языковая пара Подразде…" at bounding box center [808, 354] width 1467 height 490
click at [137, 510] on div "Статус Код работы Код заказа Клиент Вид работ Вид услуги Языковая пара Подразде…" at bounding box center [808, 354] width 1467 height 490
click at [198, 510] on div "Статус Код работы Код заказа Клиент Вид работ Вид услуги Языковая пара Подразде…" at bounding box center [808, 354] width 1467 height 490
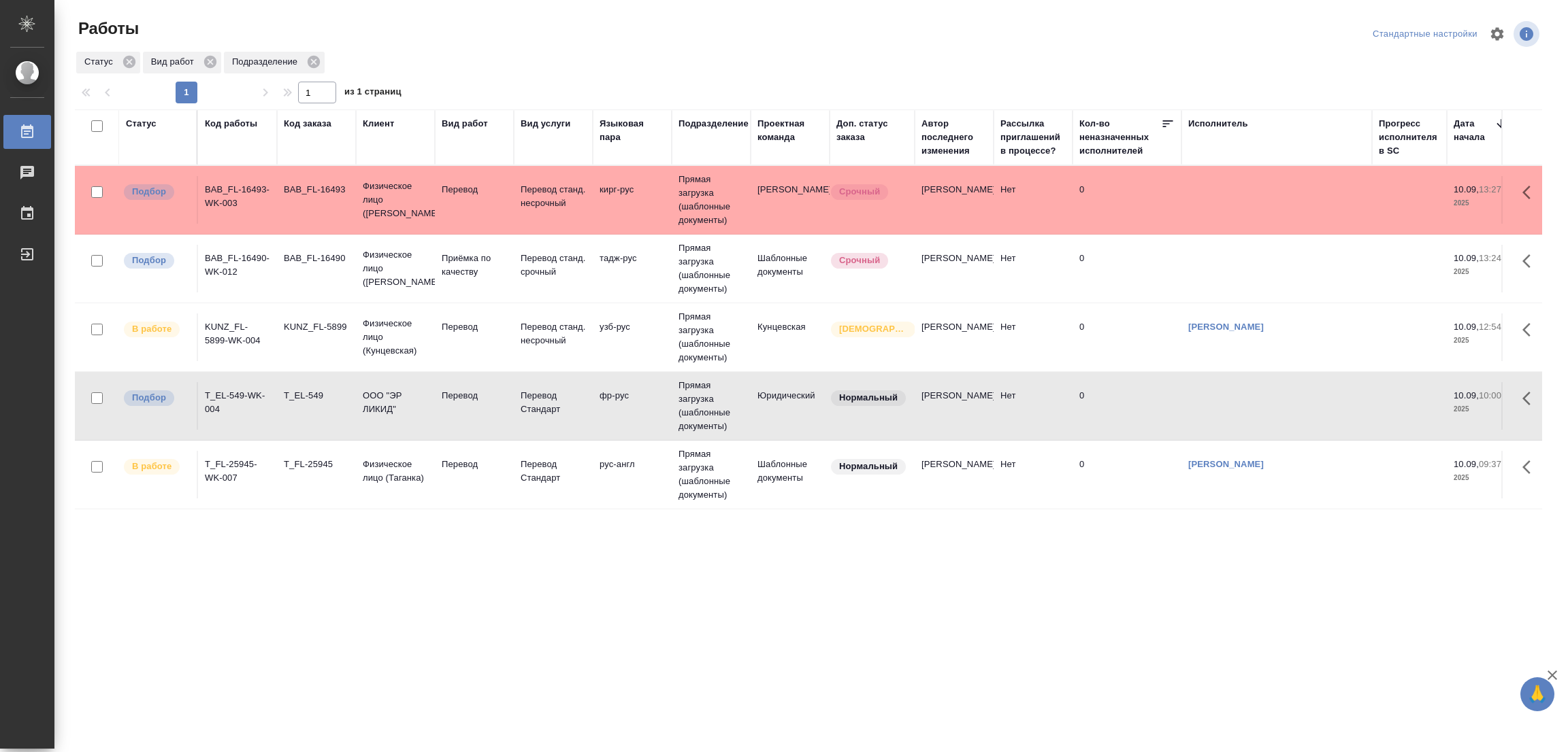
click at [193, 559] on div "Статус Код работы Код заказа Клиент Вид работ Вид услуги Языковая пара Подразде…" at bounding box center [808, 354] width 1467 height 490
click at [456, 179] on td "Перевод" at bounding box center [474, 200] width 79 height 48
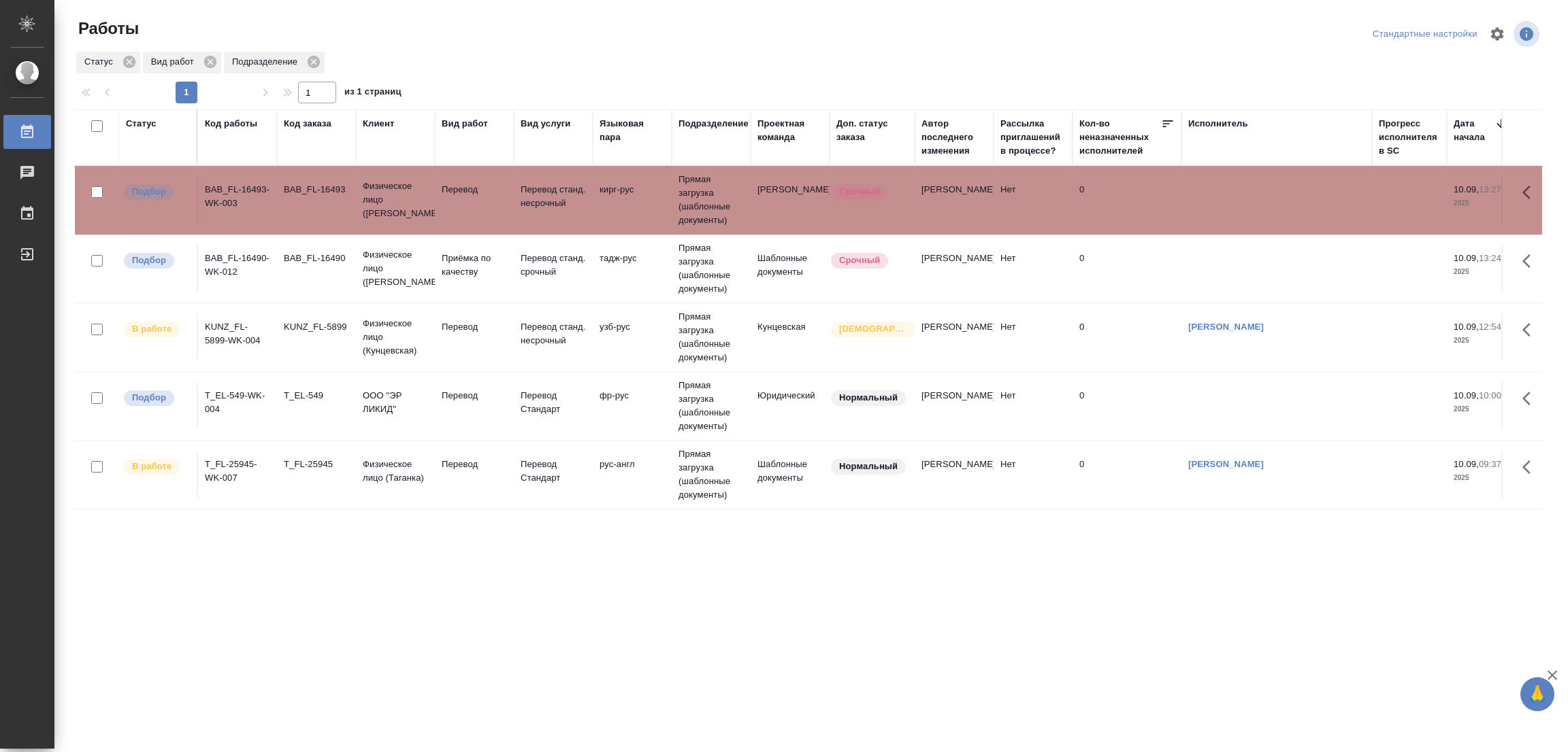
click at [456, 179] on td "Перевод" at bounding box center [474, 200] width 79 height 48
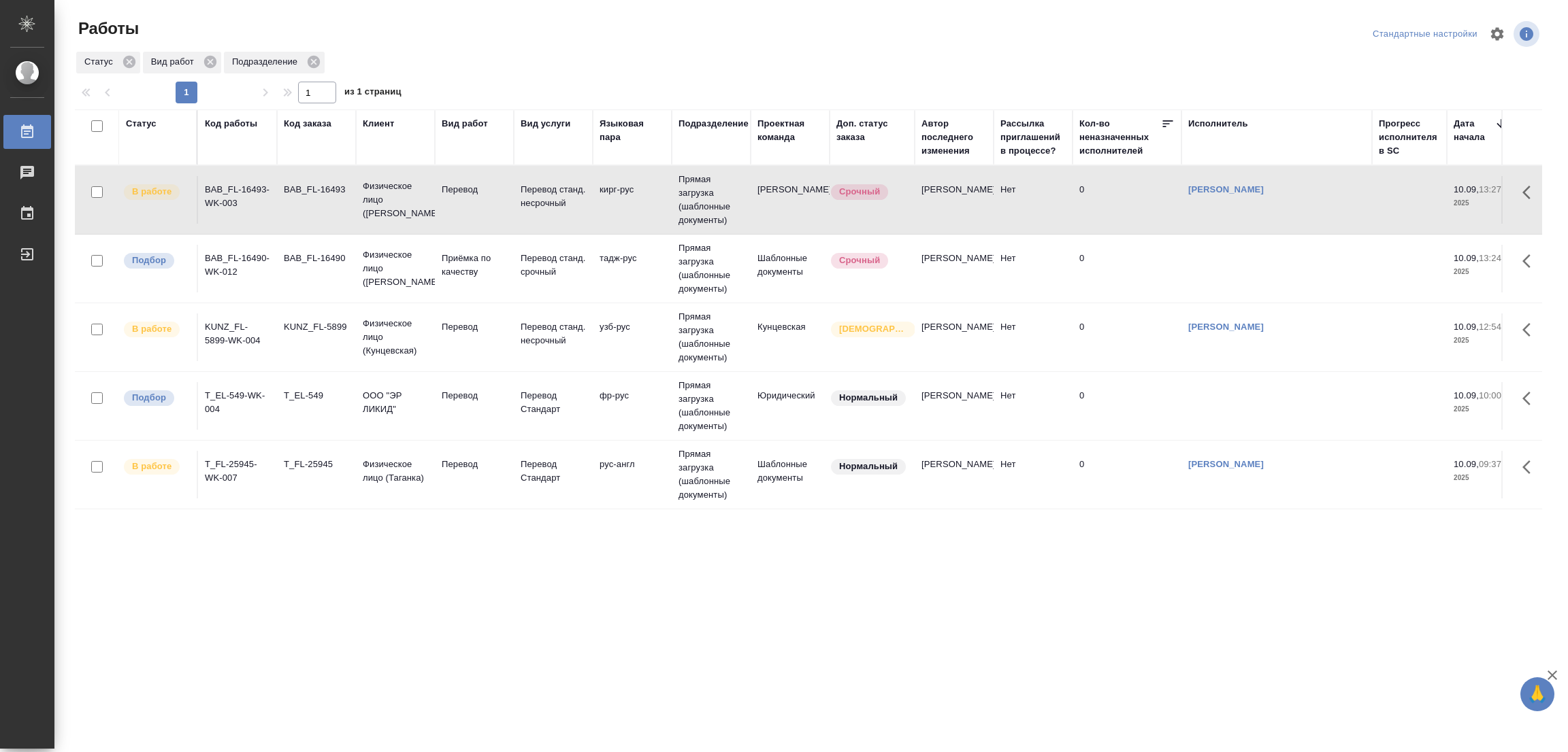
click at [227, 560] on div "Статус Код работы Код заказа Клиент Вид работ Вид услуги Языковая пара Подразде…" at bounding box center [808, 354] width 1467 height 490
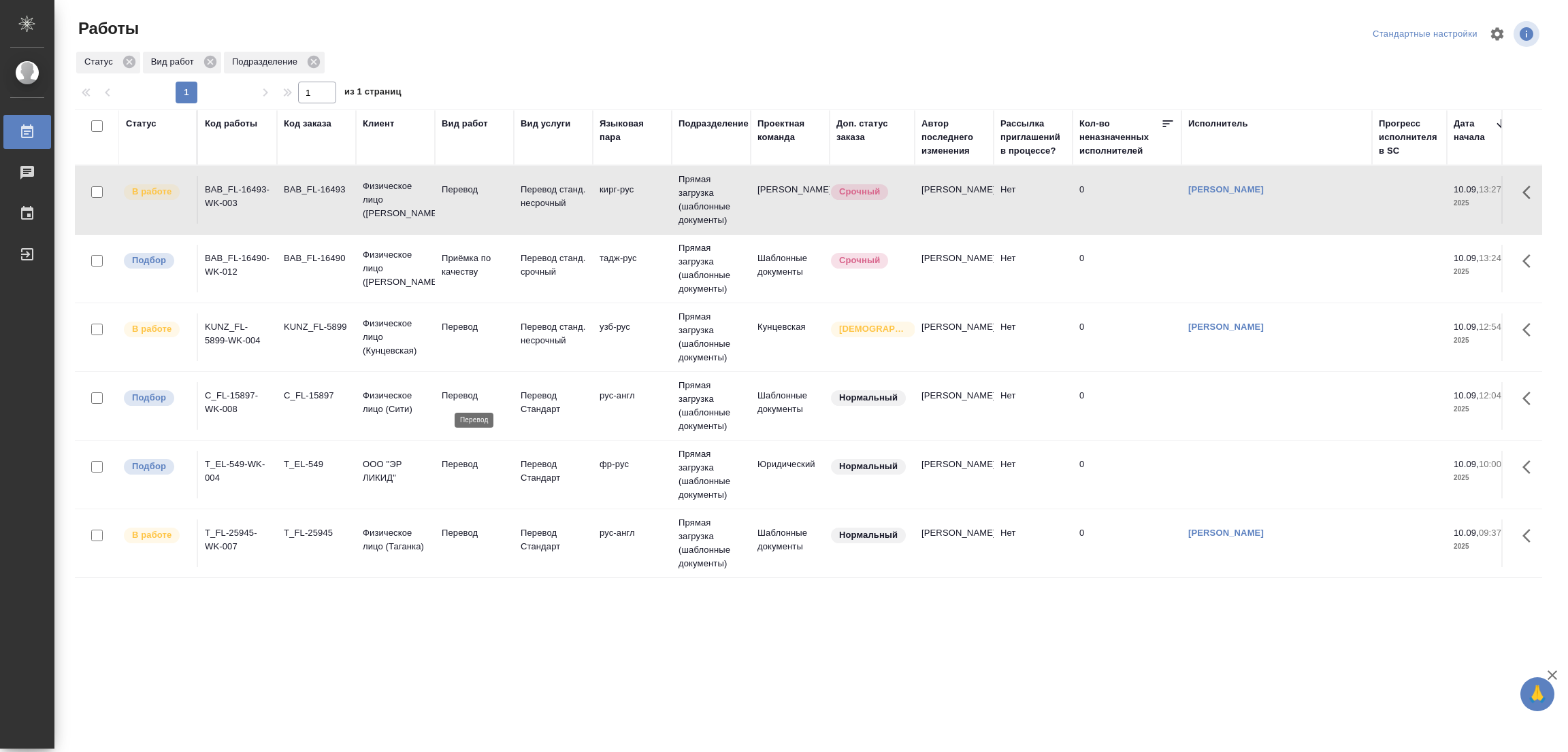
click at [455, 391] on p "Перевод" at bounding box center [475, 396] width 66 height 13
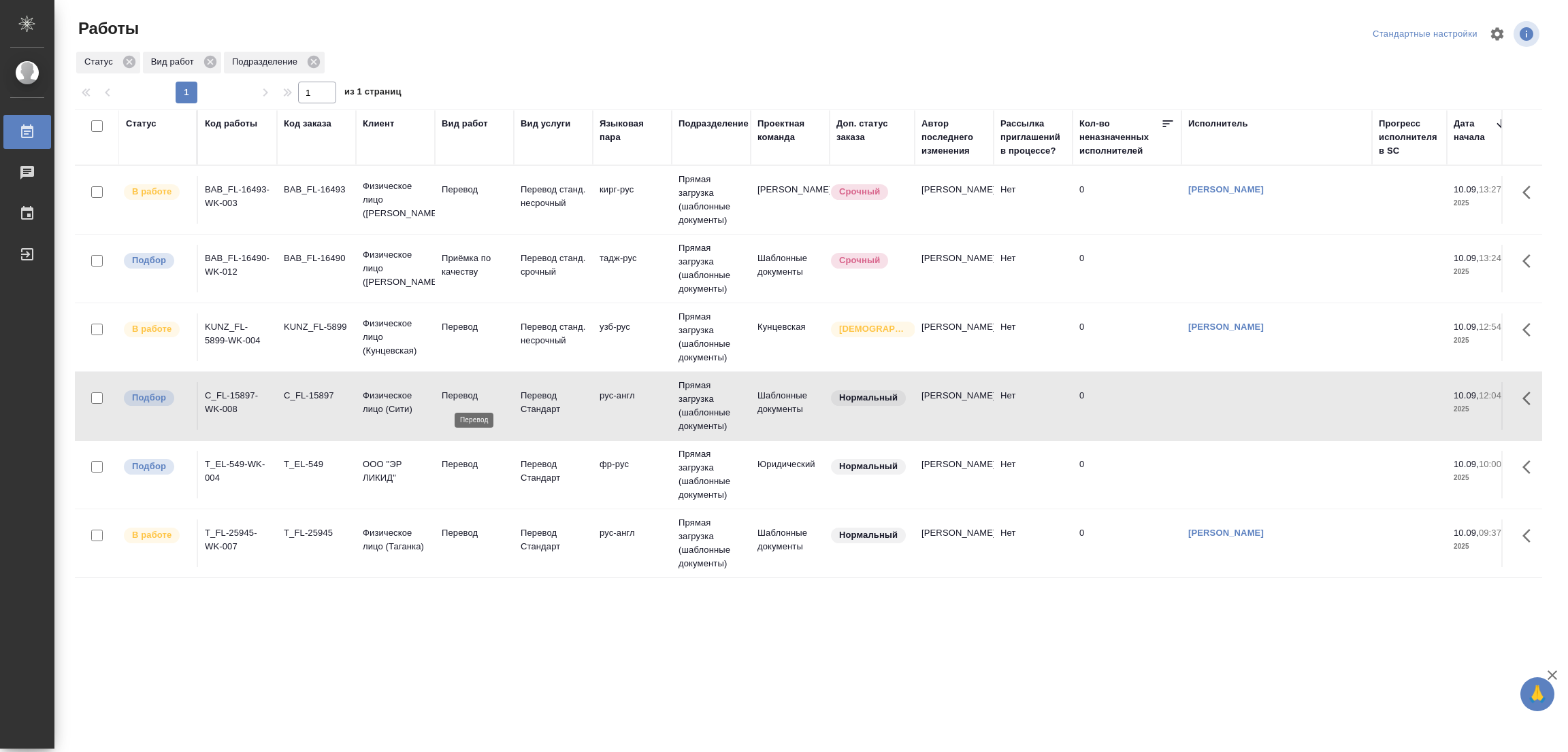
click at [455, 391] on p "Перевод" at bounding box center [475, 396] width 66 height 13
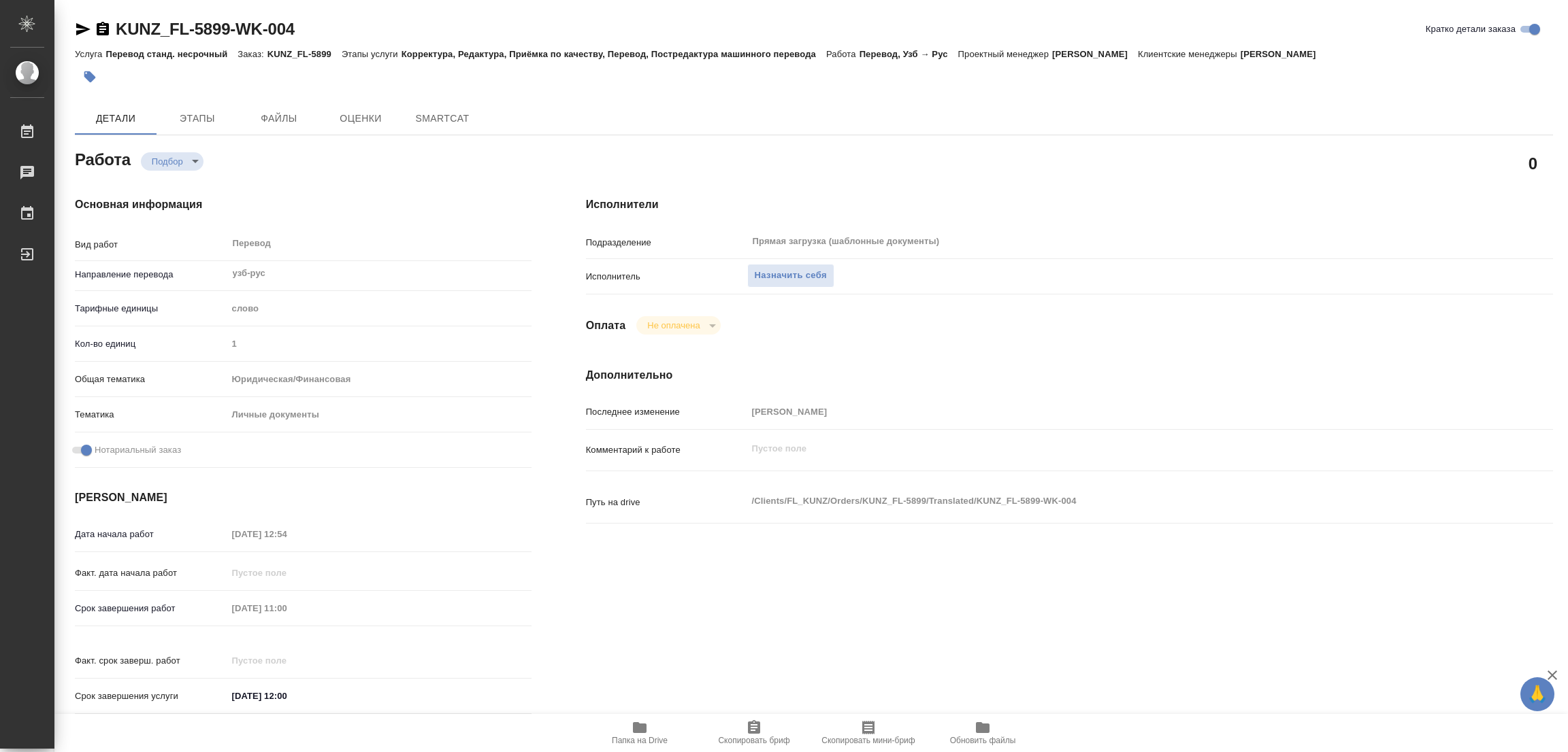
type textarea "x"
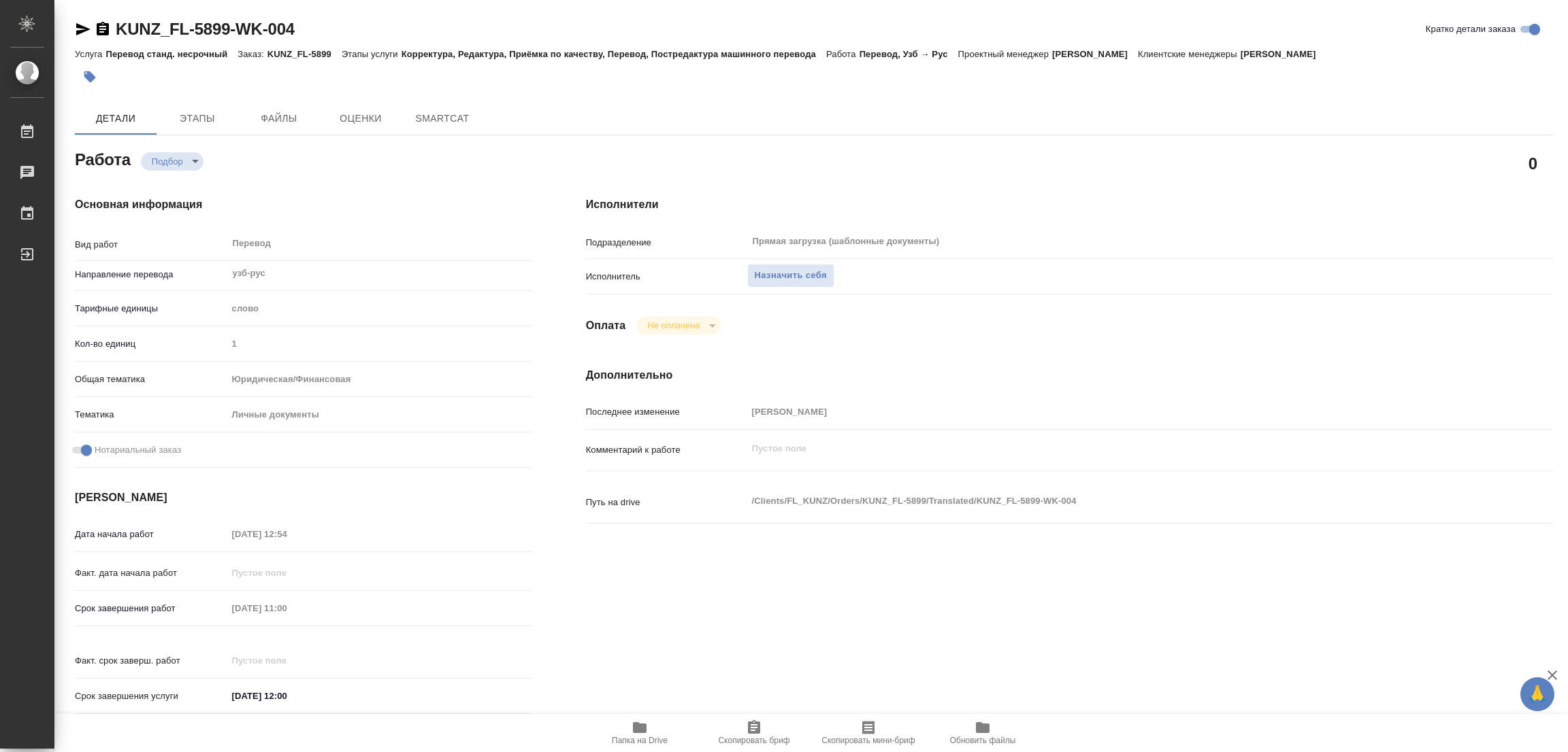
type textarea "x"
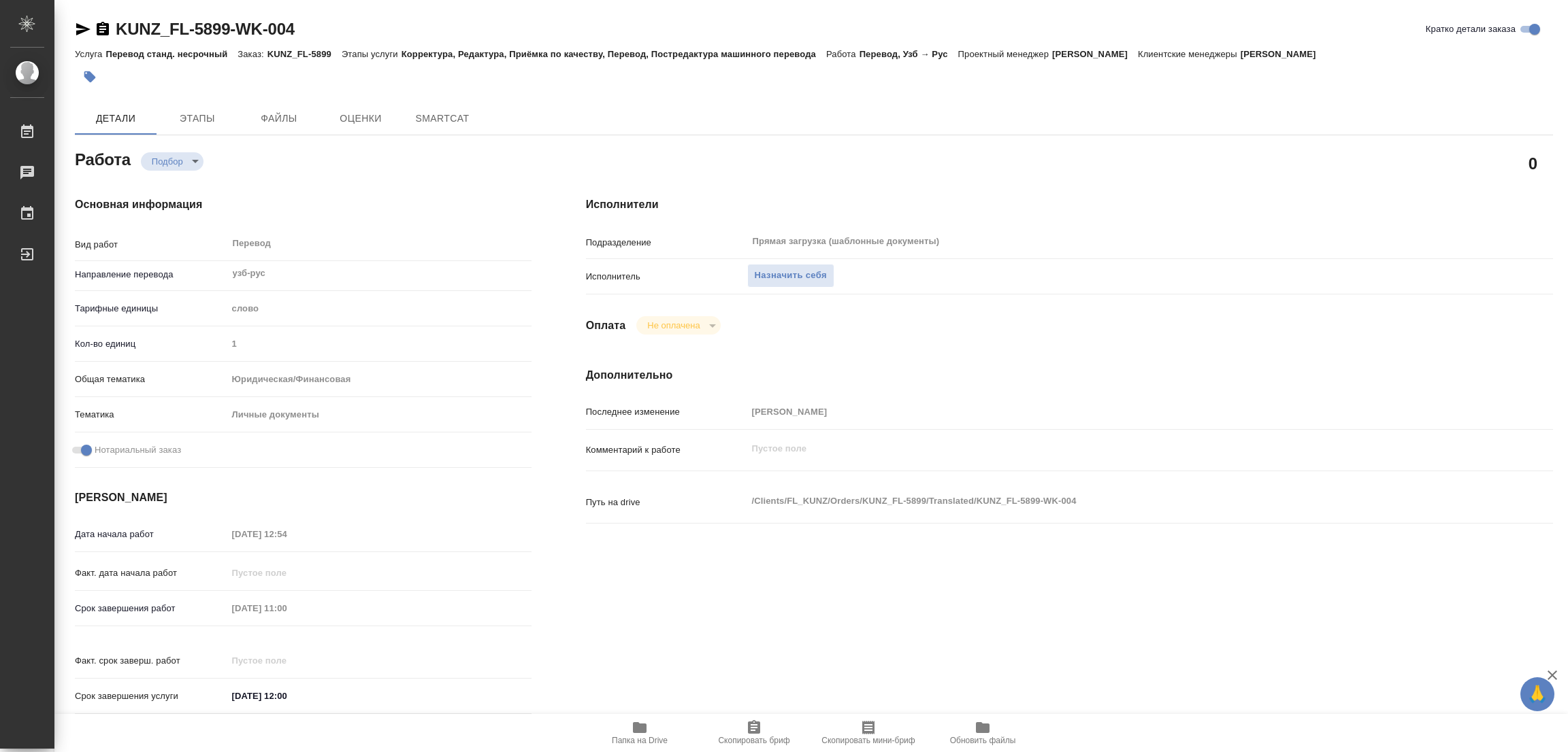
type textarea "x"
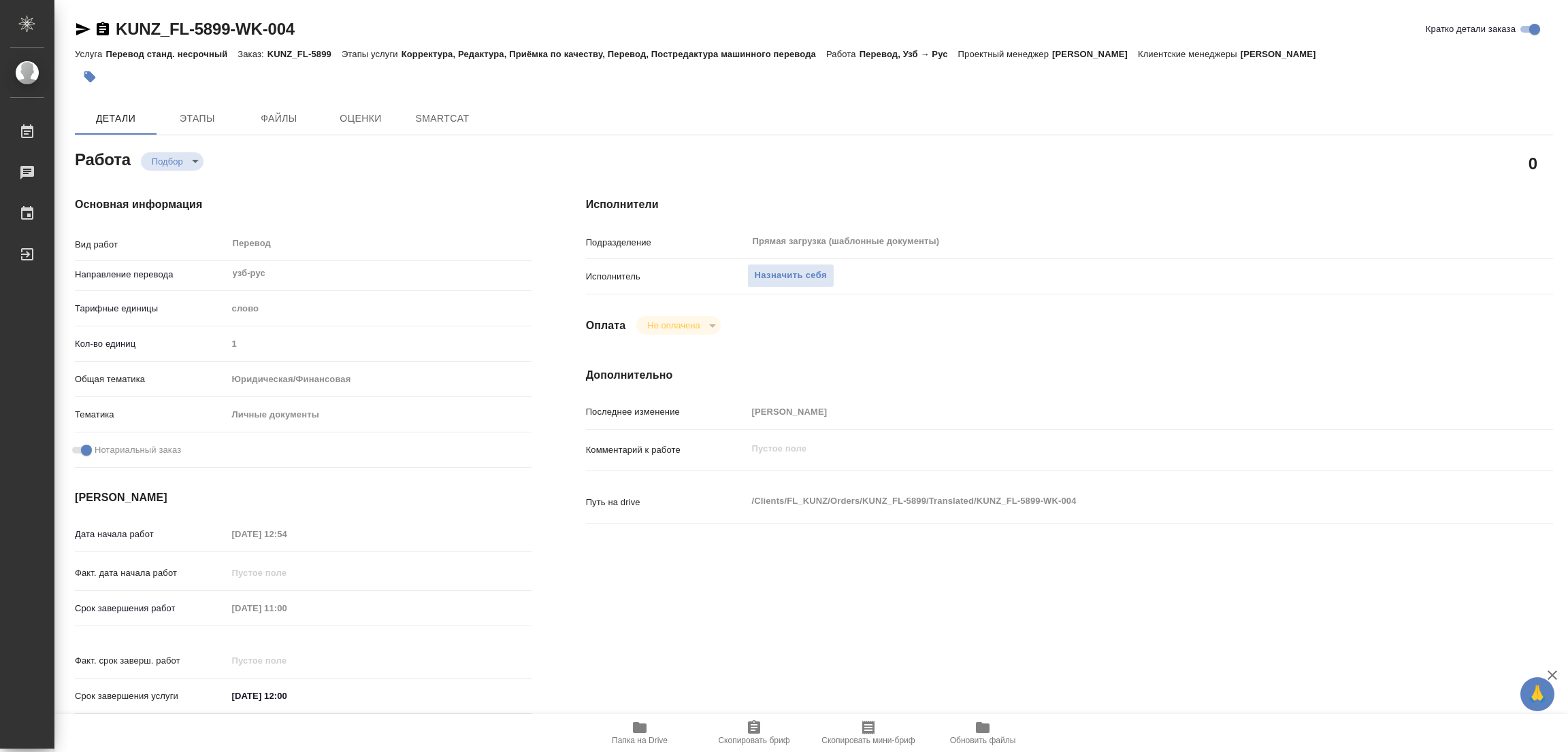
type textarea "x"
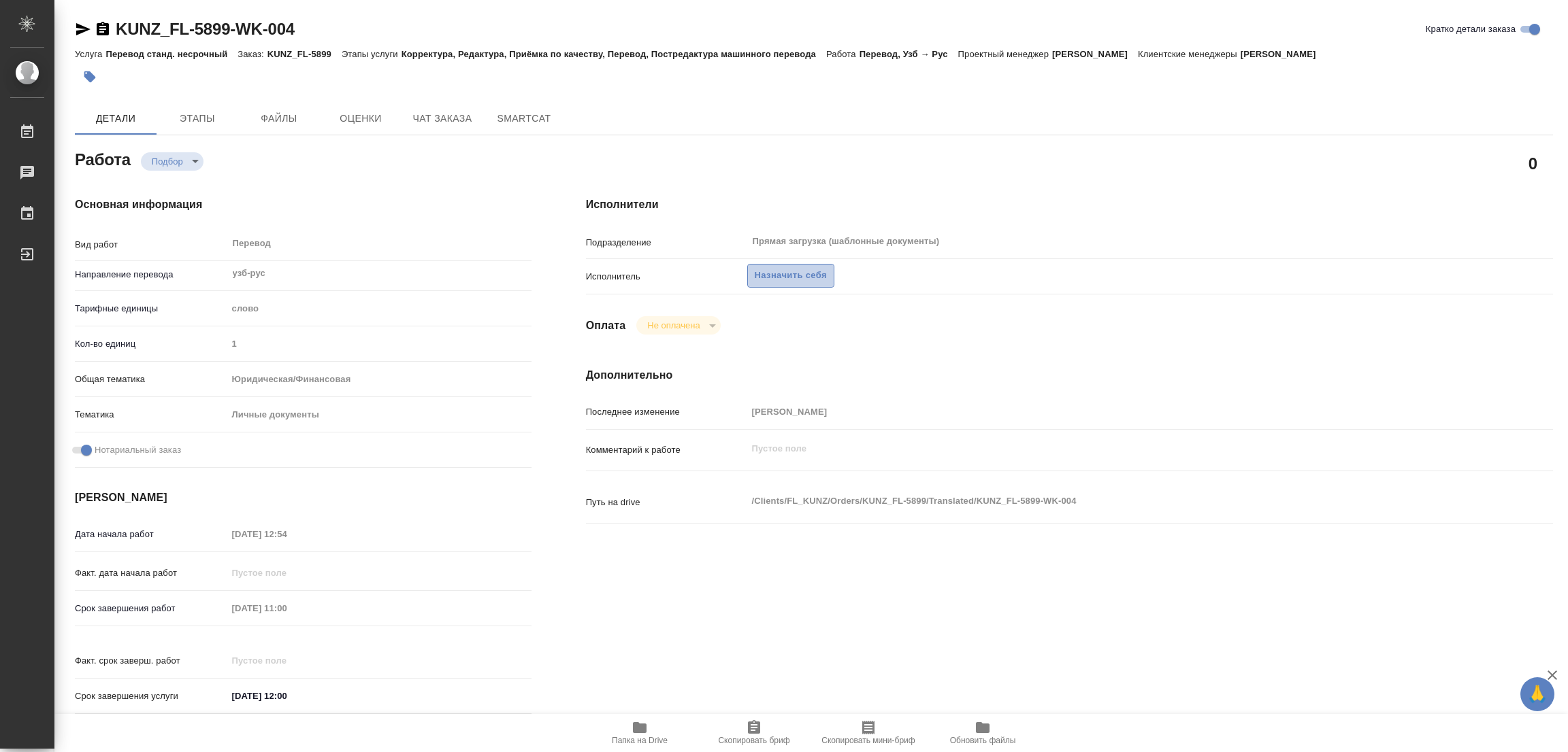
type textarea "x"
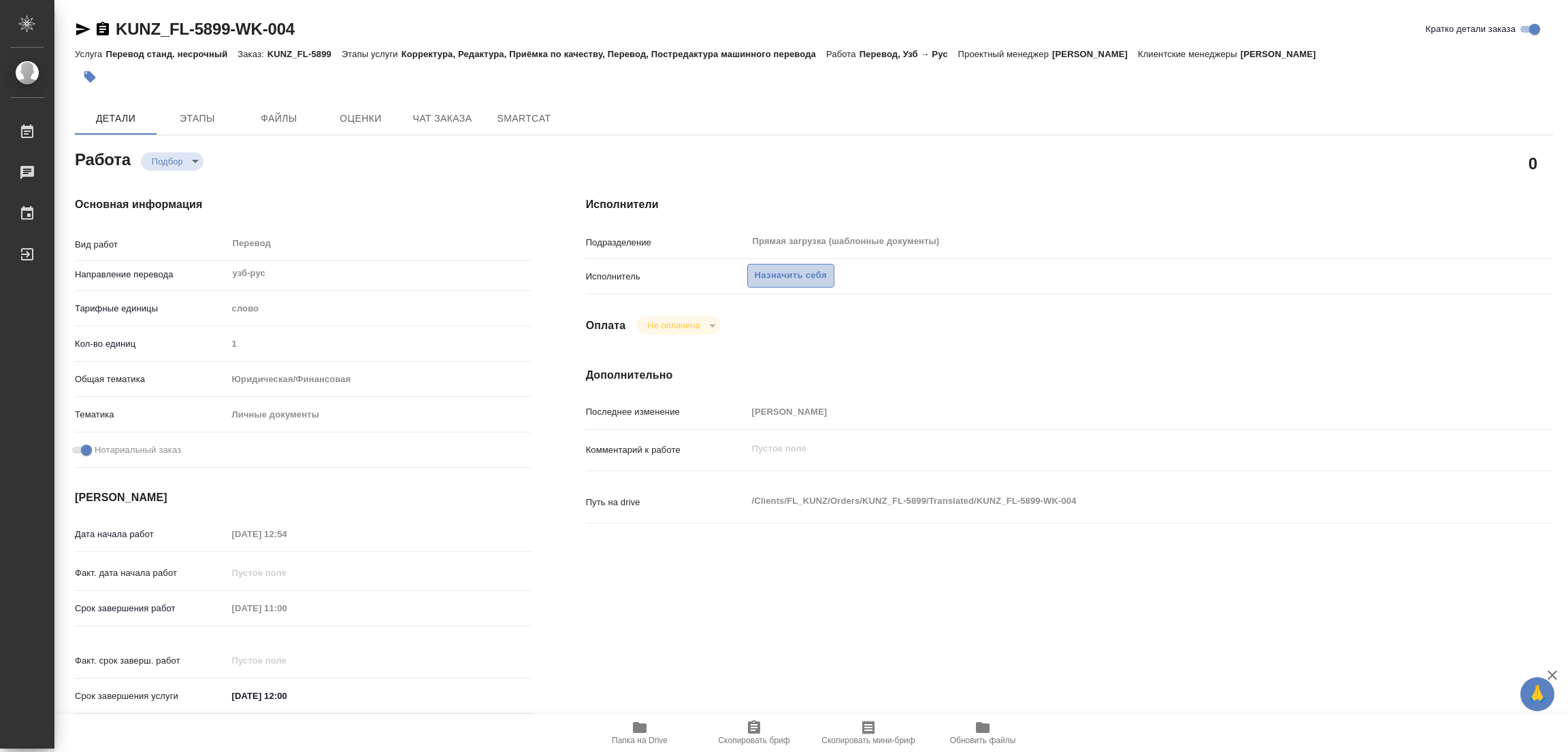
click at [784, 271] on span "Назначить себя" at bounding box center [790, 276] width 72 height 16
type textarea "x"
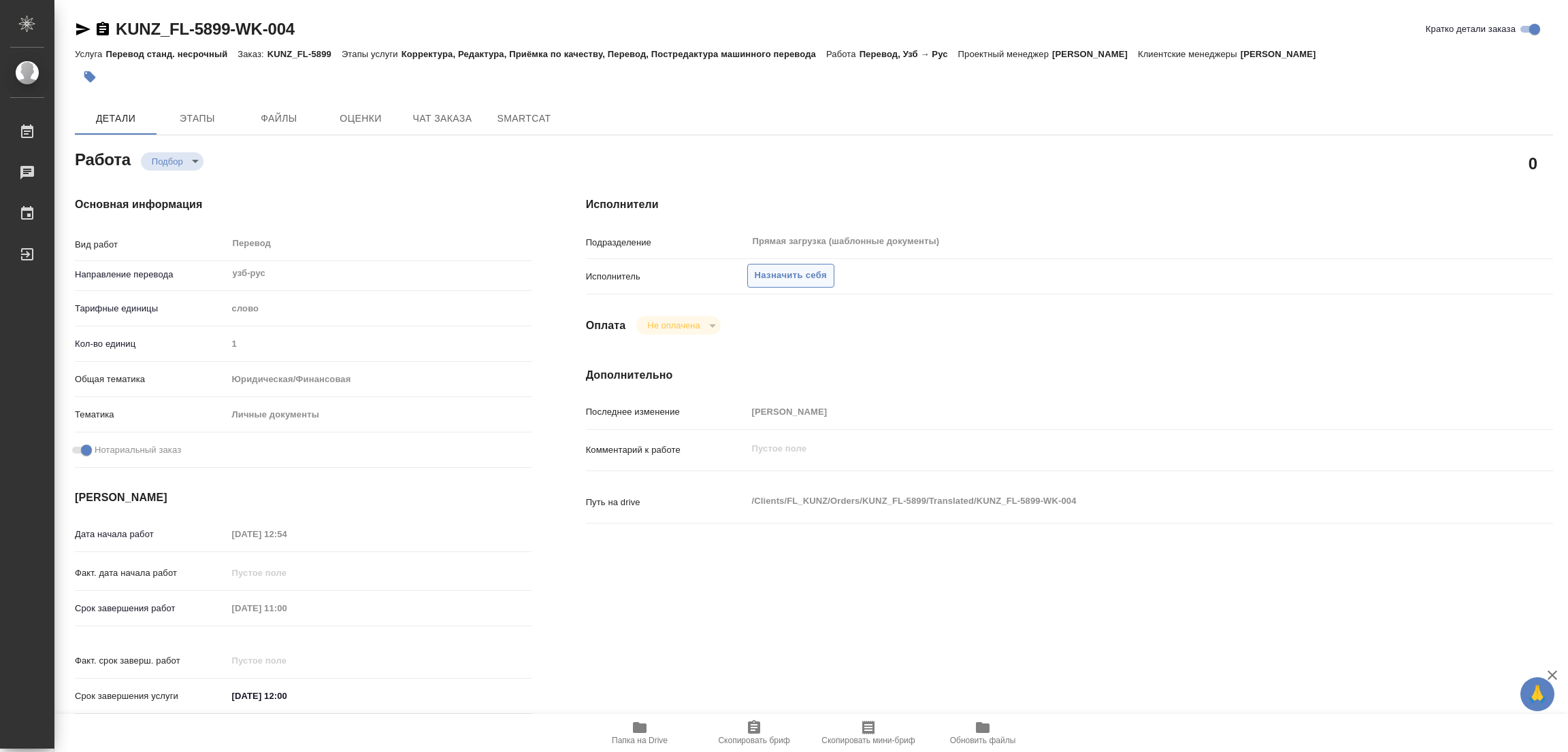
type textarea "x"
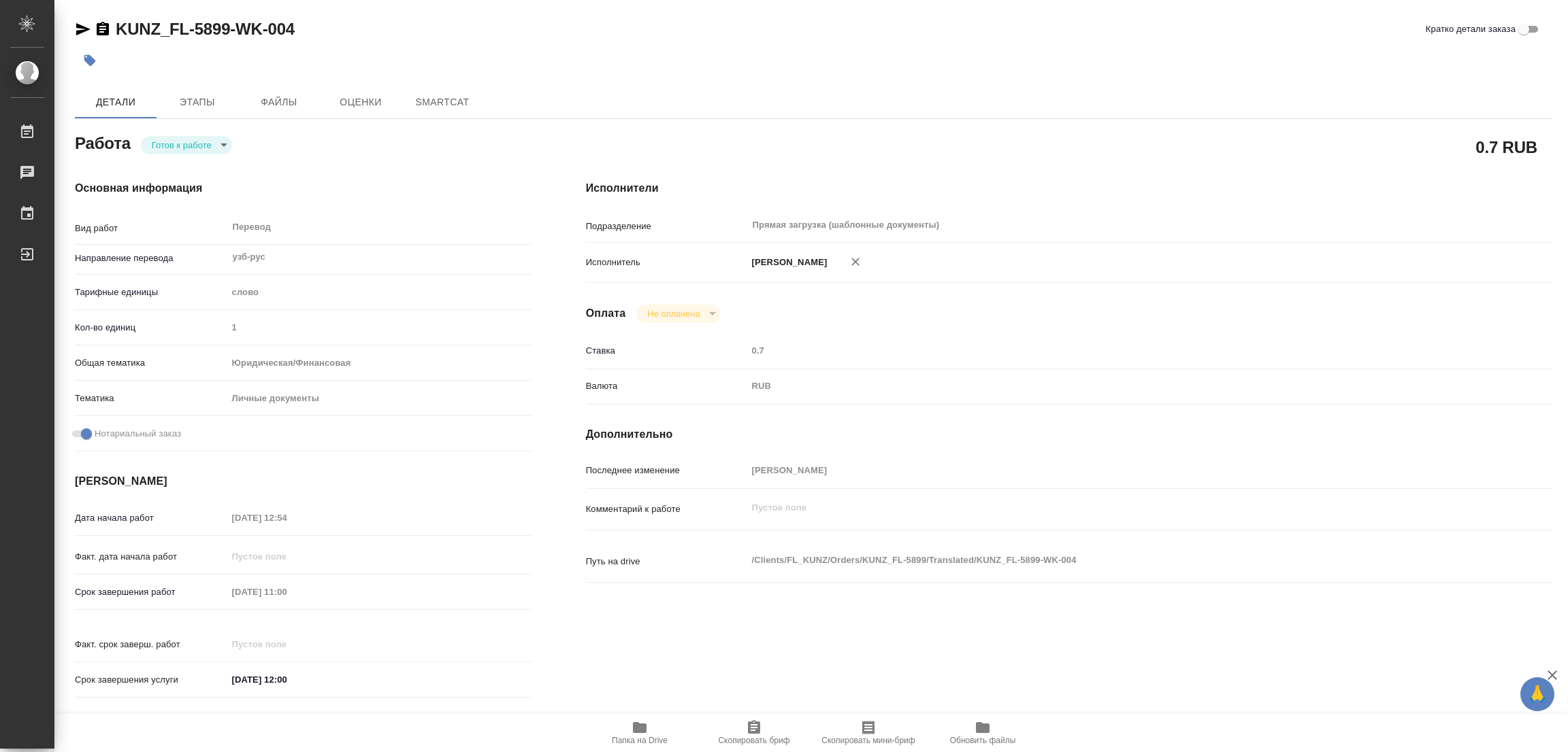
type textarea "x"
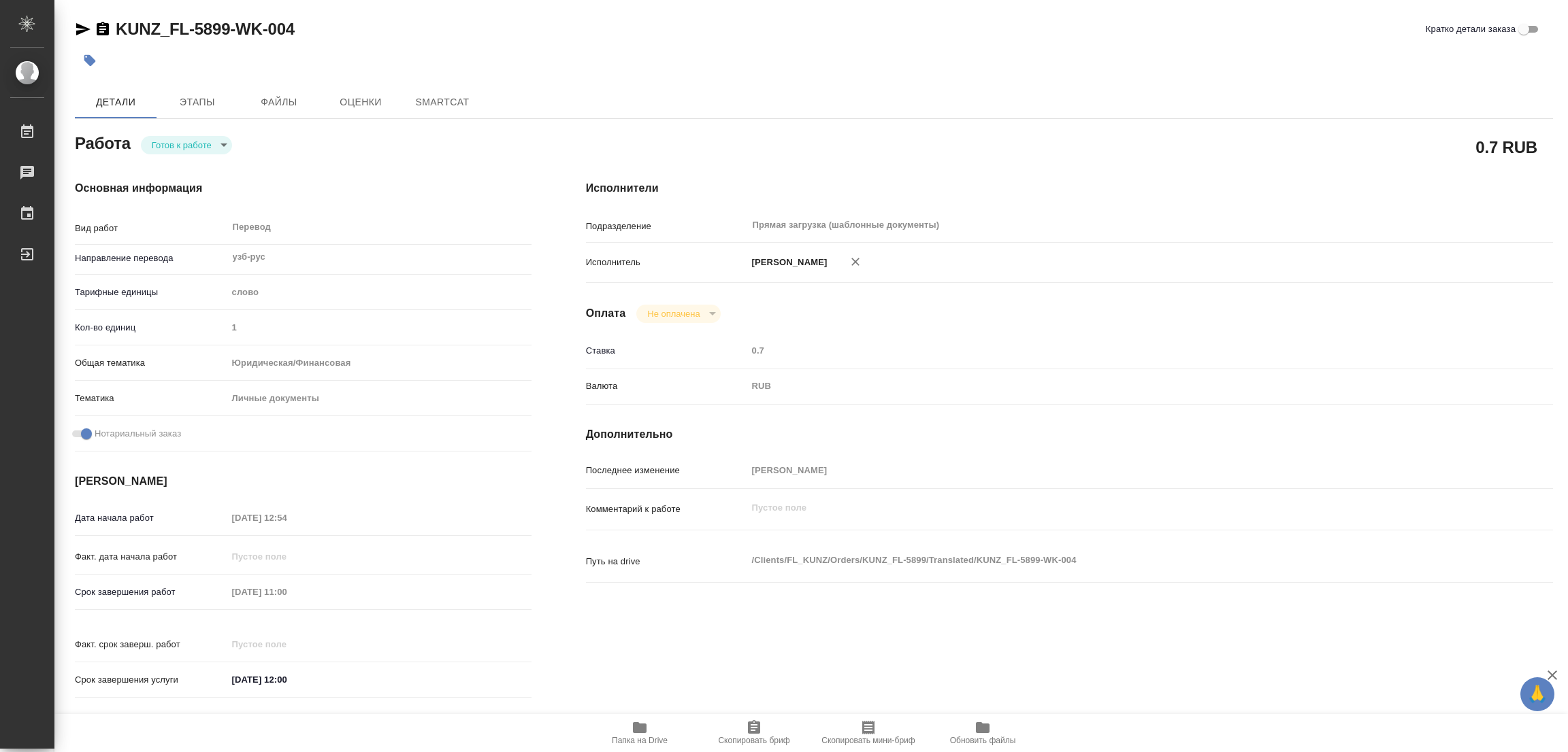
type textarea "x"
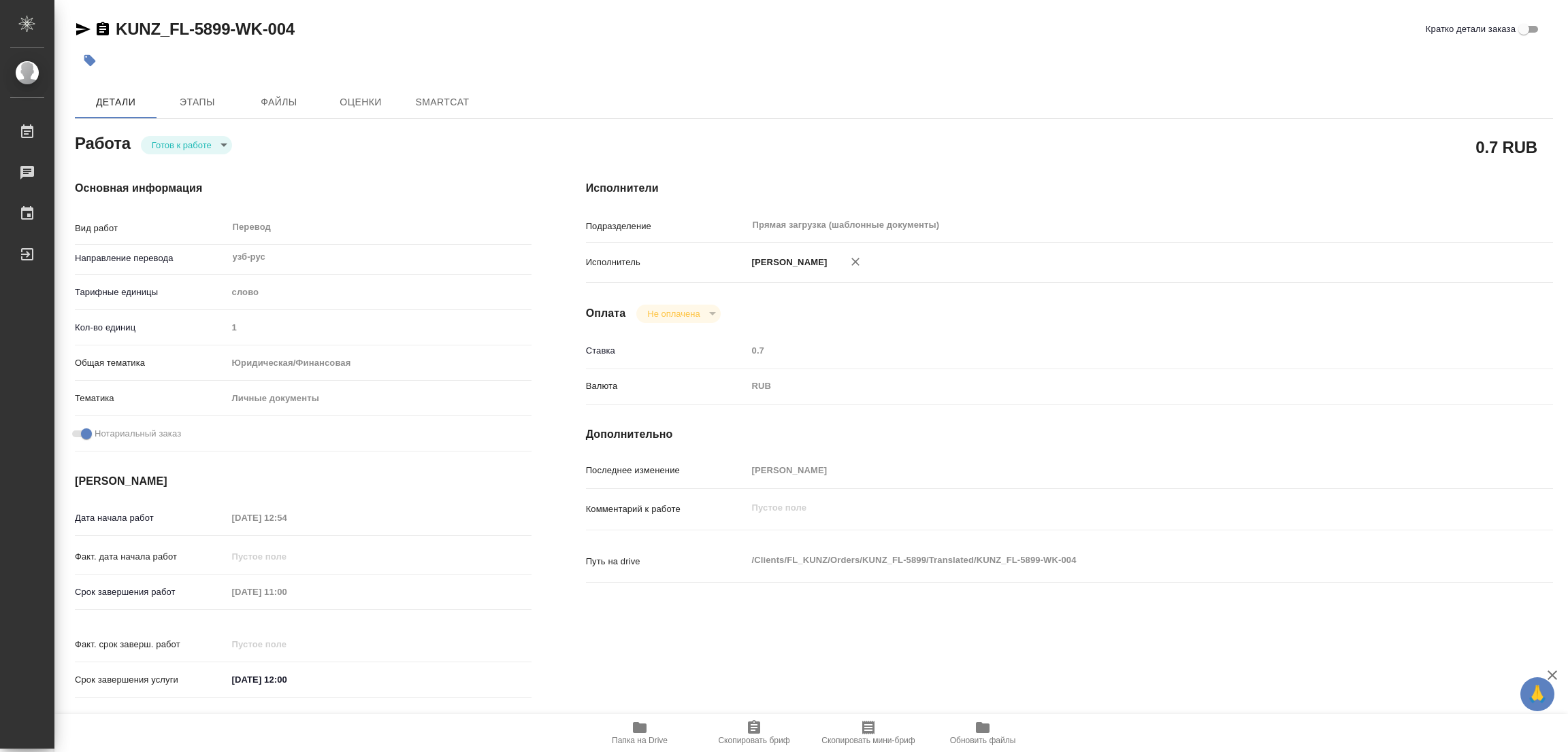
type textarea "x"
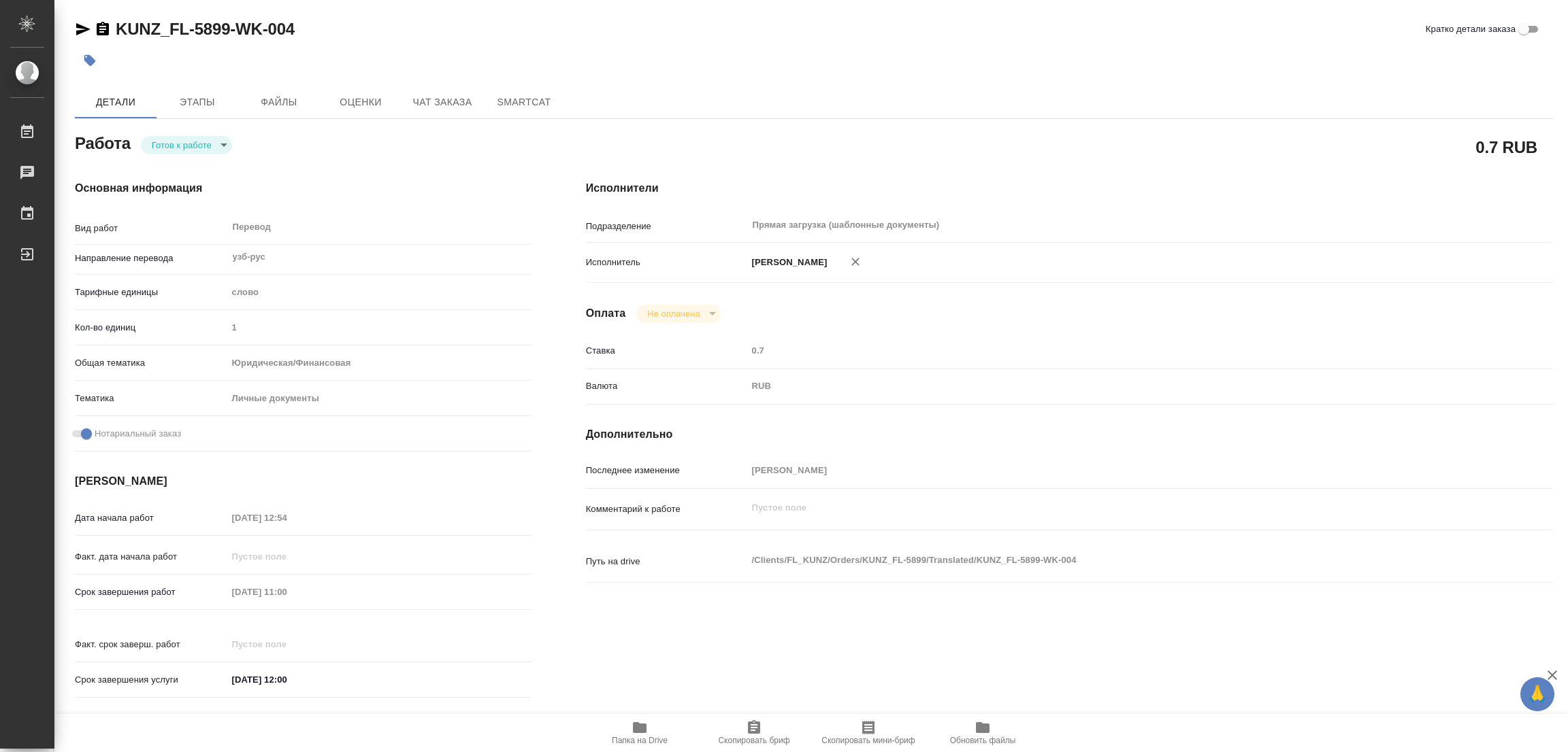
type textarea "x"
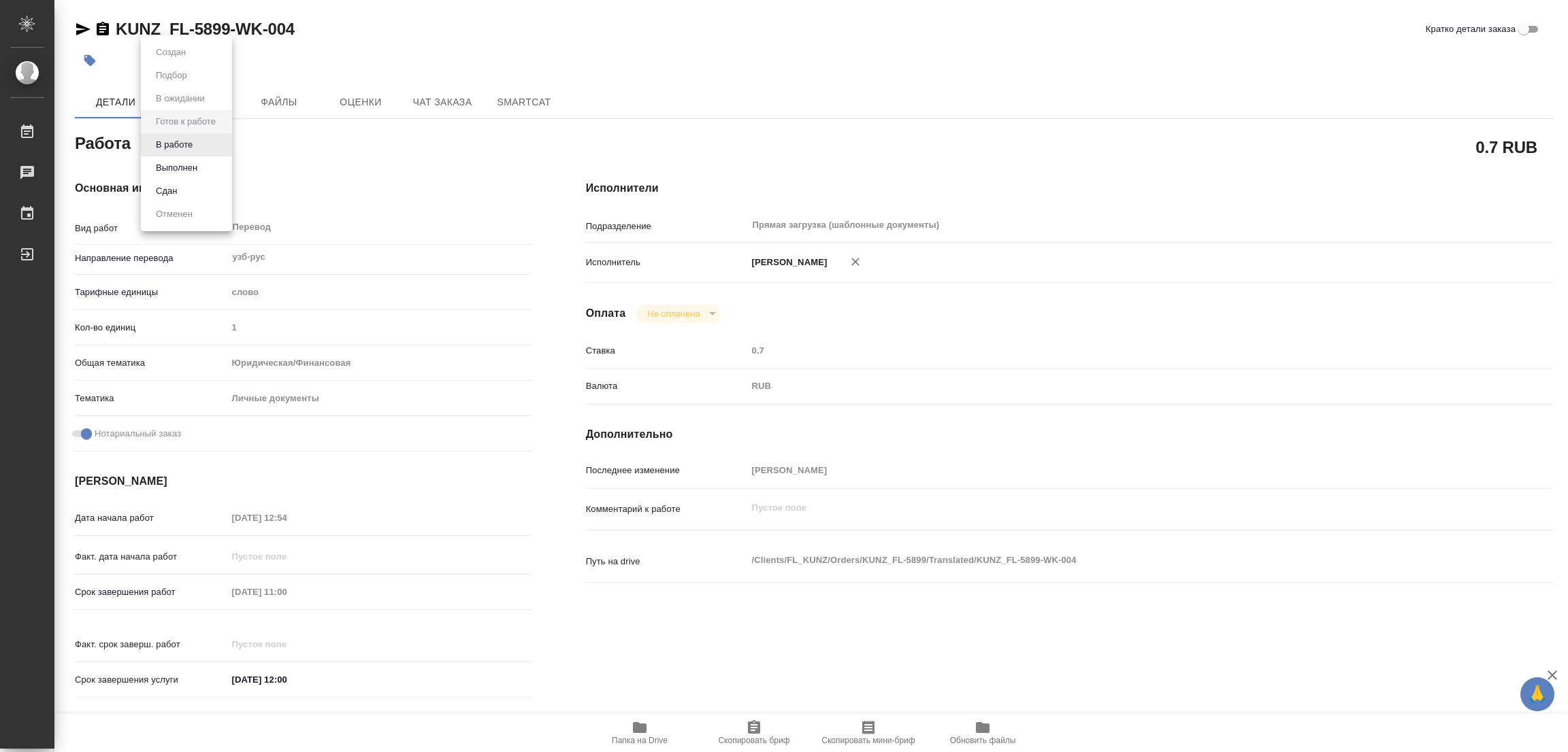
click at [174, 138] on body "🙏 .cls-1 fill:#fff; AWATERA Popova Galina Работы Чаты График Выйти KUNZ_FL-5899…" at bounding box center [784, 376] width 1568 height 752
click at [174, 138] on button "В работе" at bounding box center [174, 145] width 45 height 15
type textarea "x"
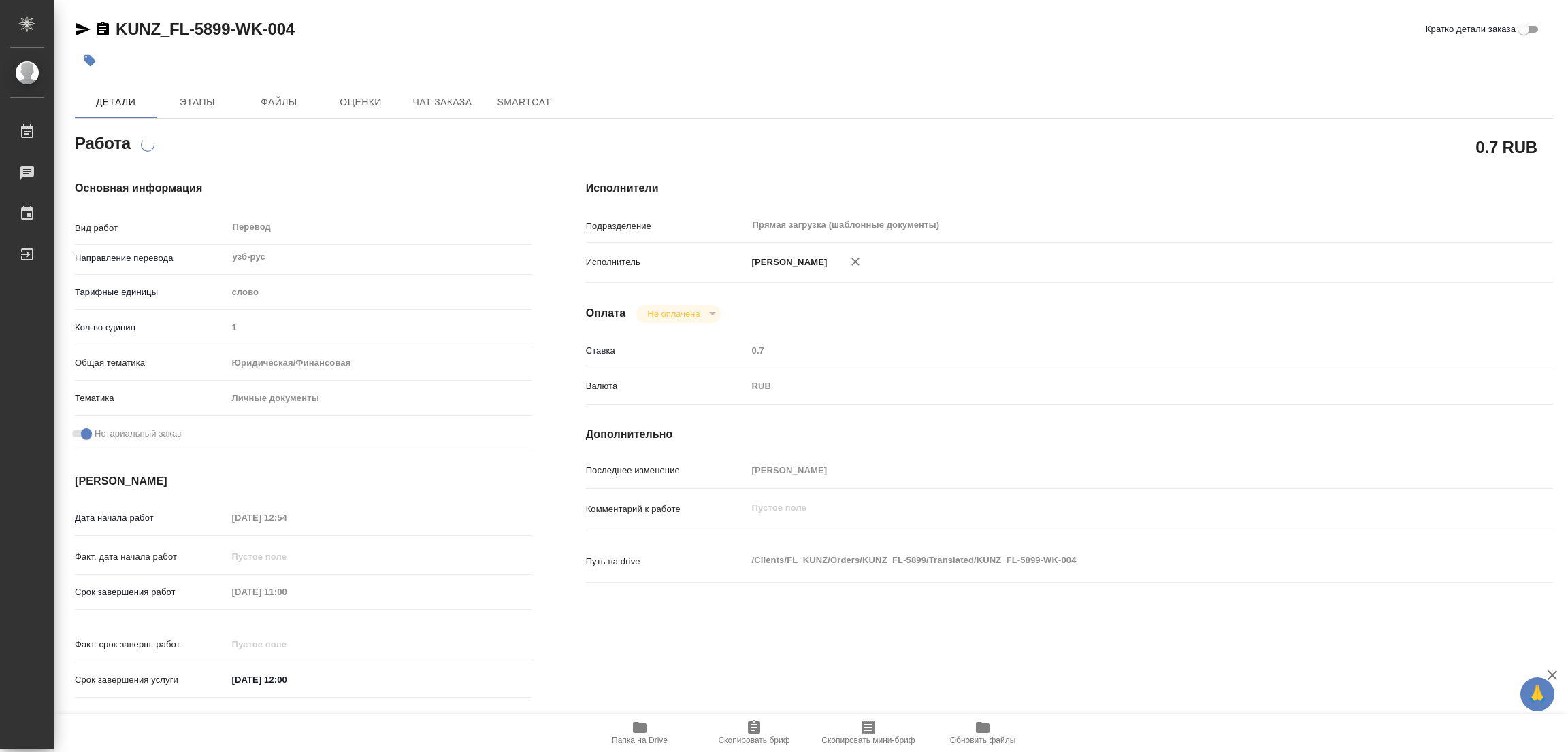
type textarea "x"
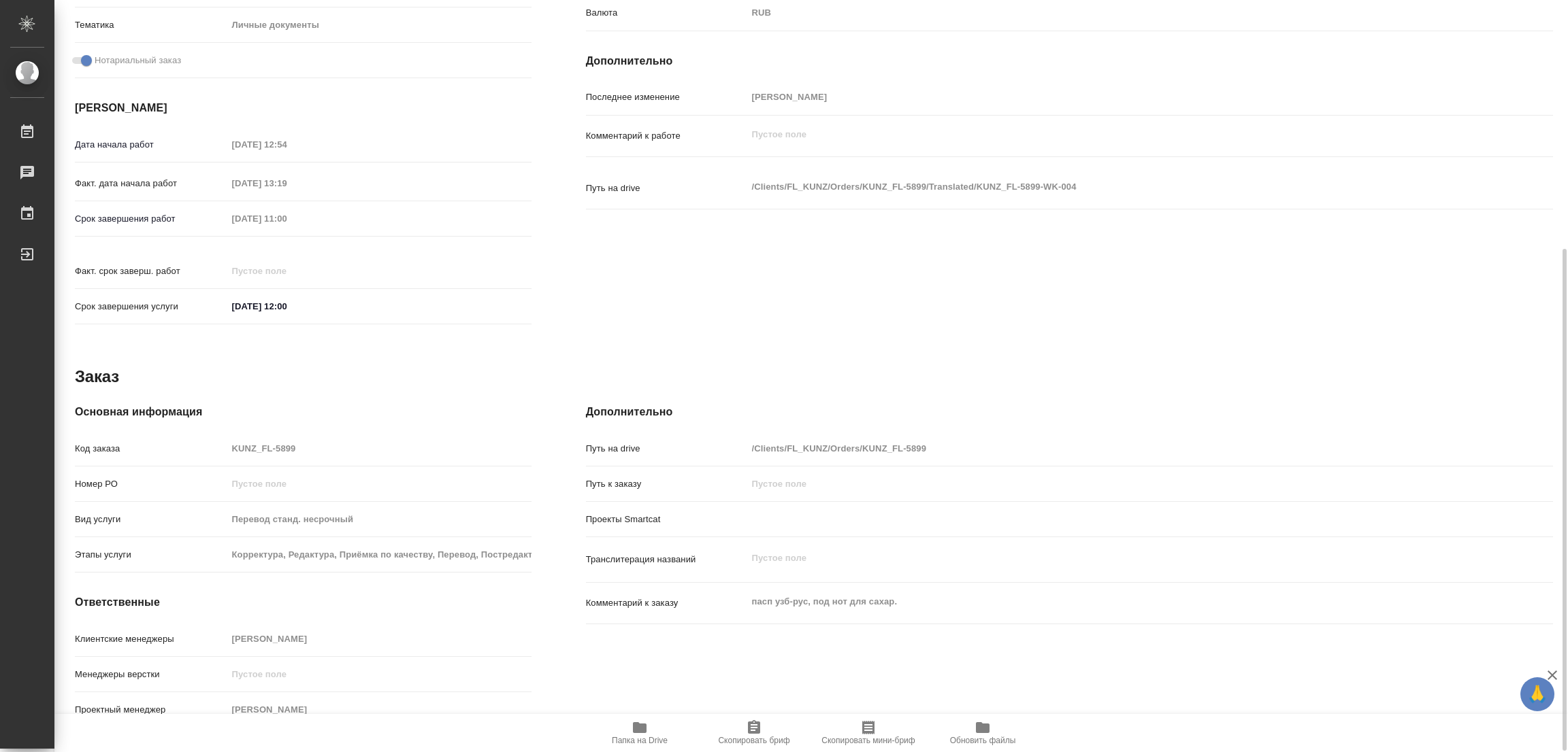
type textarea "x"
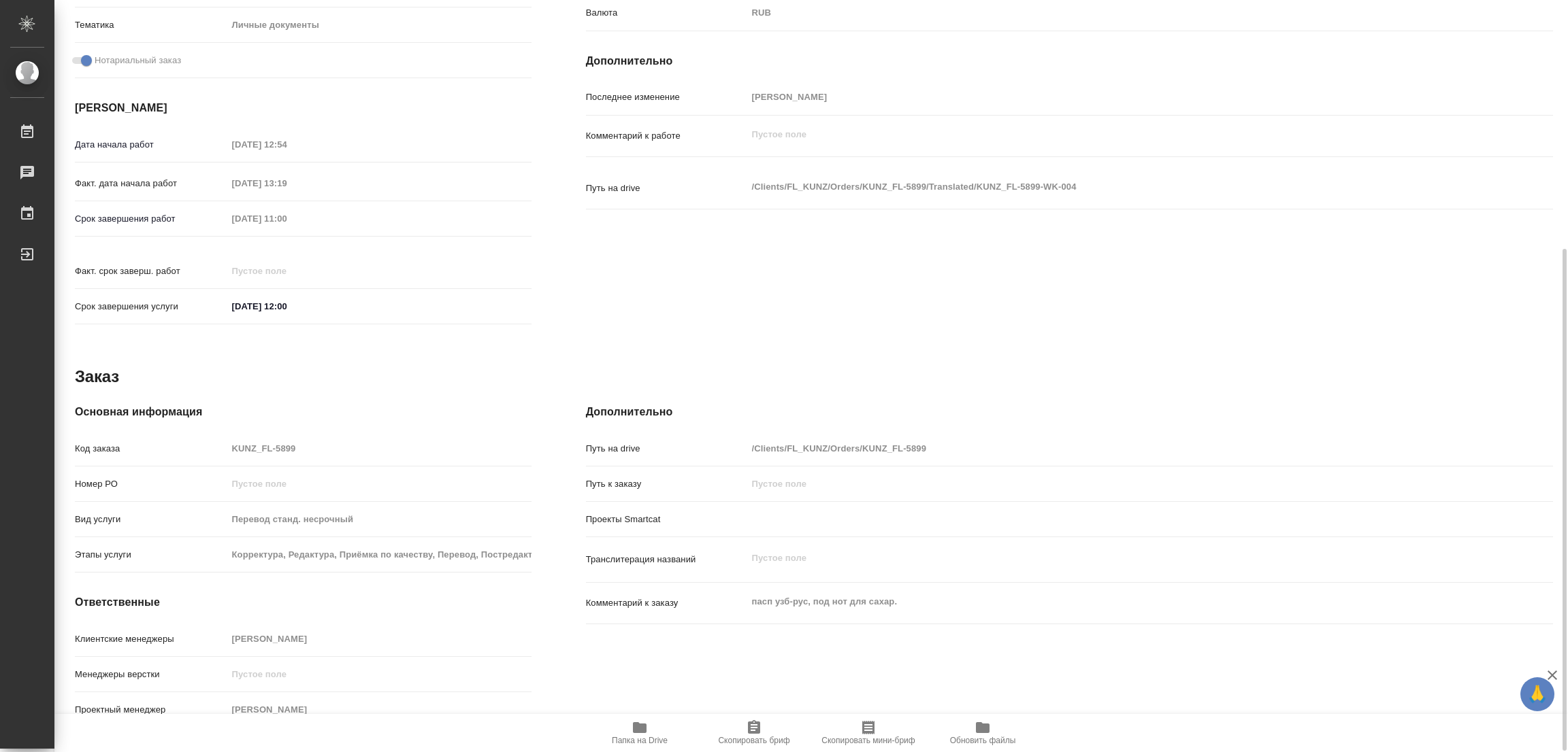
type textarea "x"
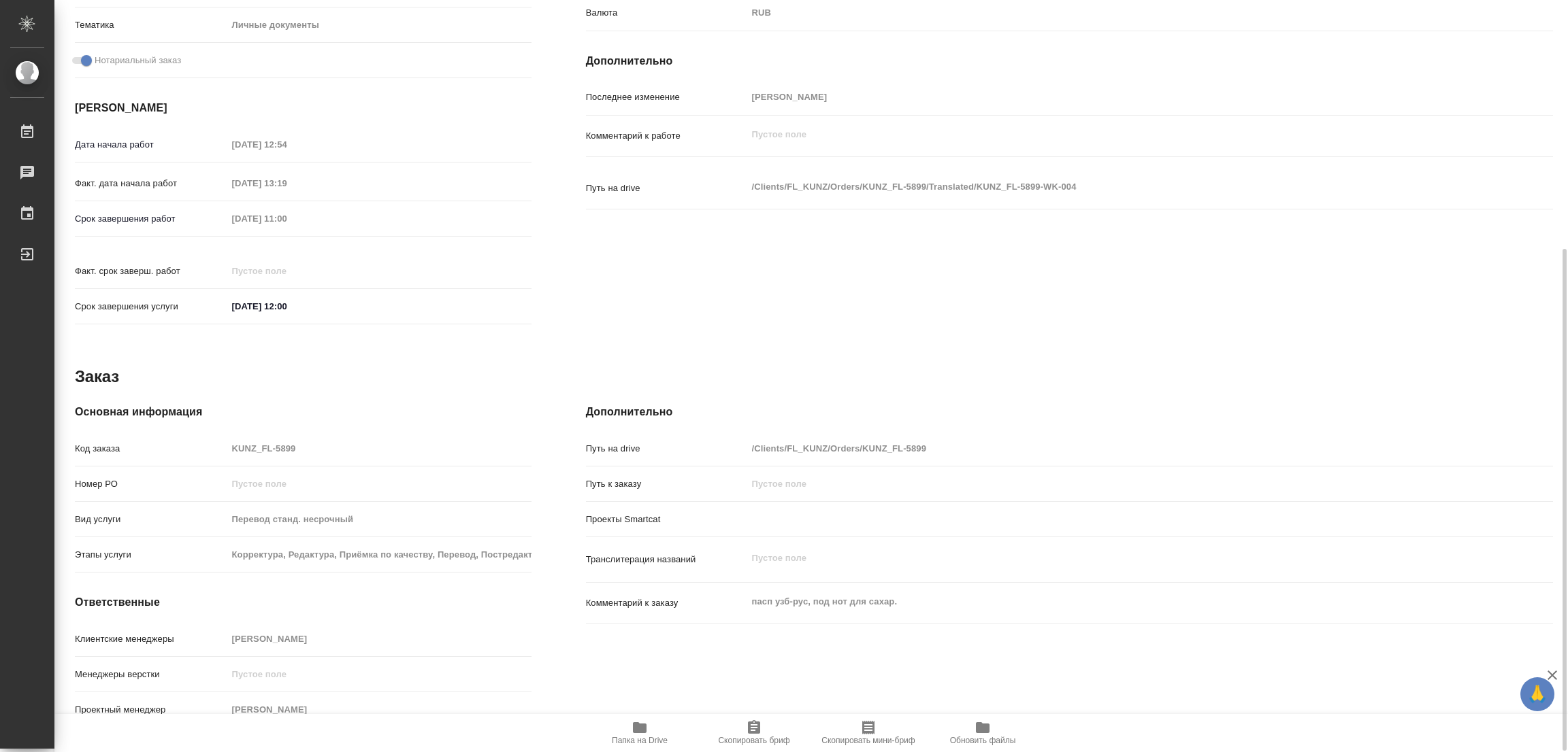
scroll to position [374, 0]
type textarea "x"
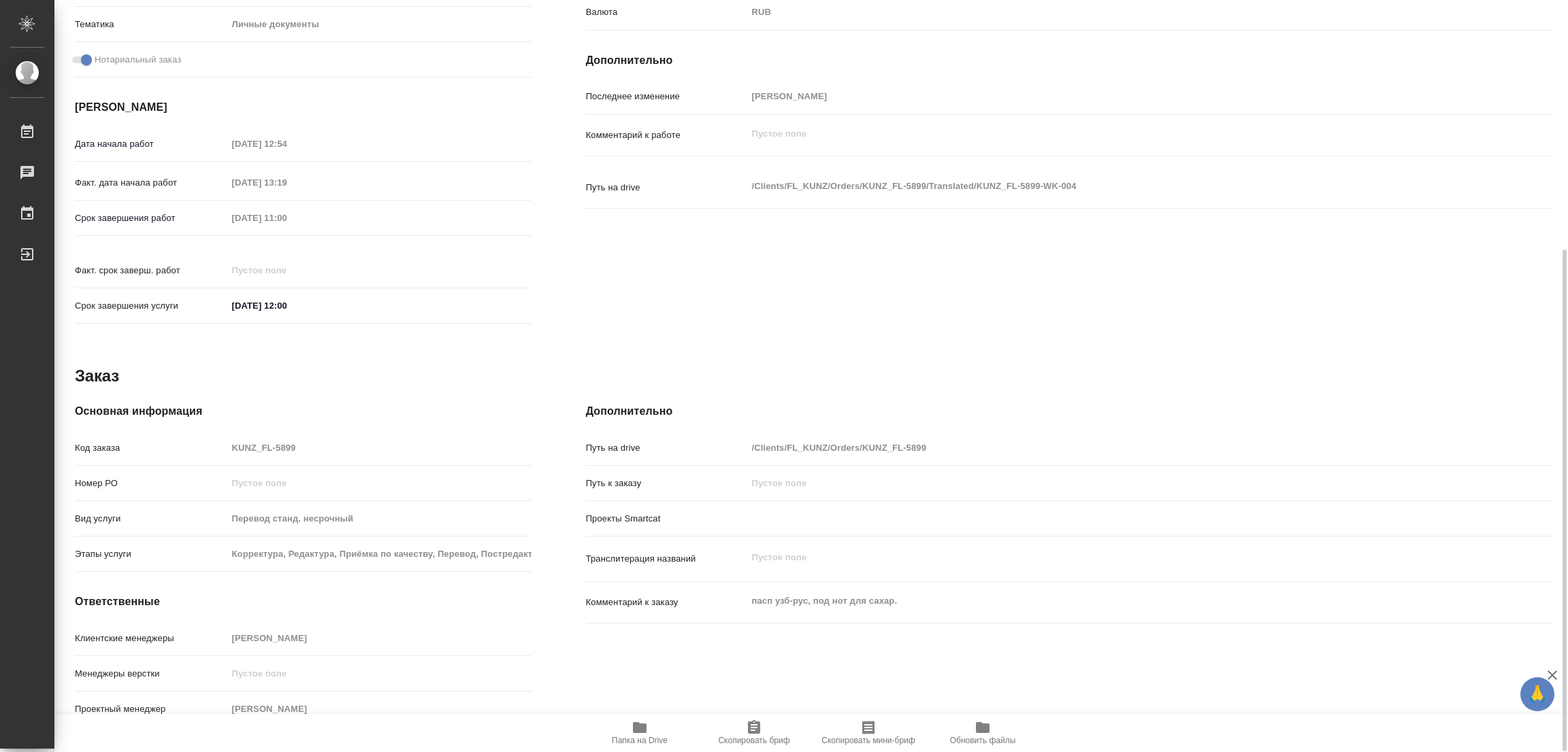
type textarea "x"
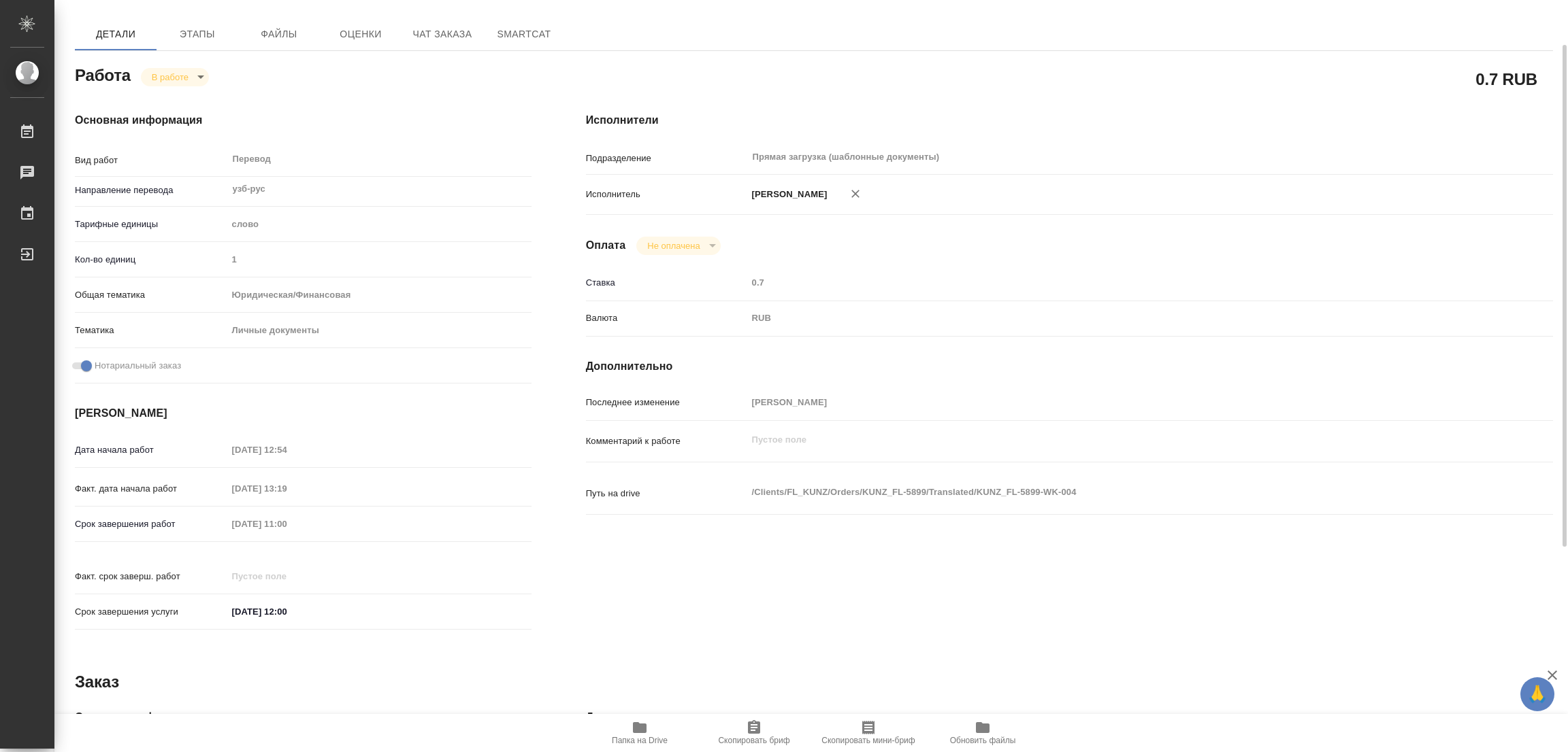
type textarea "x"
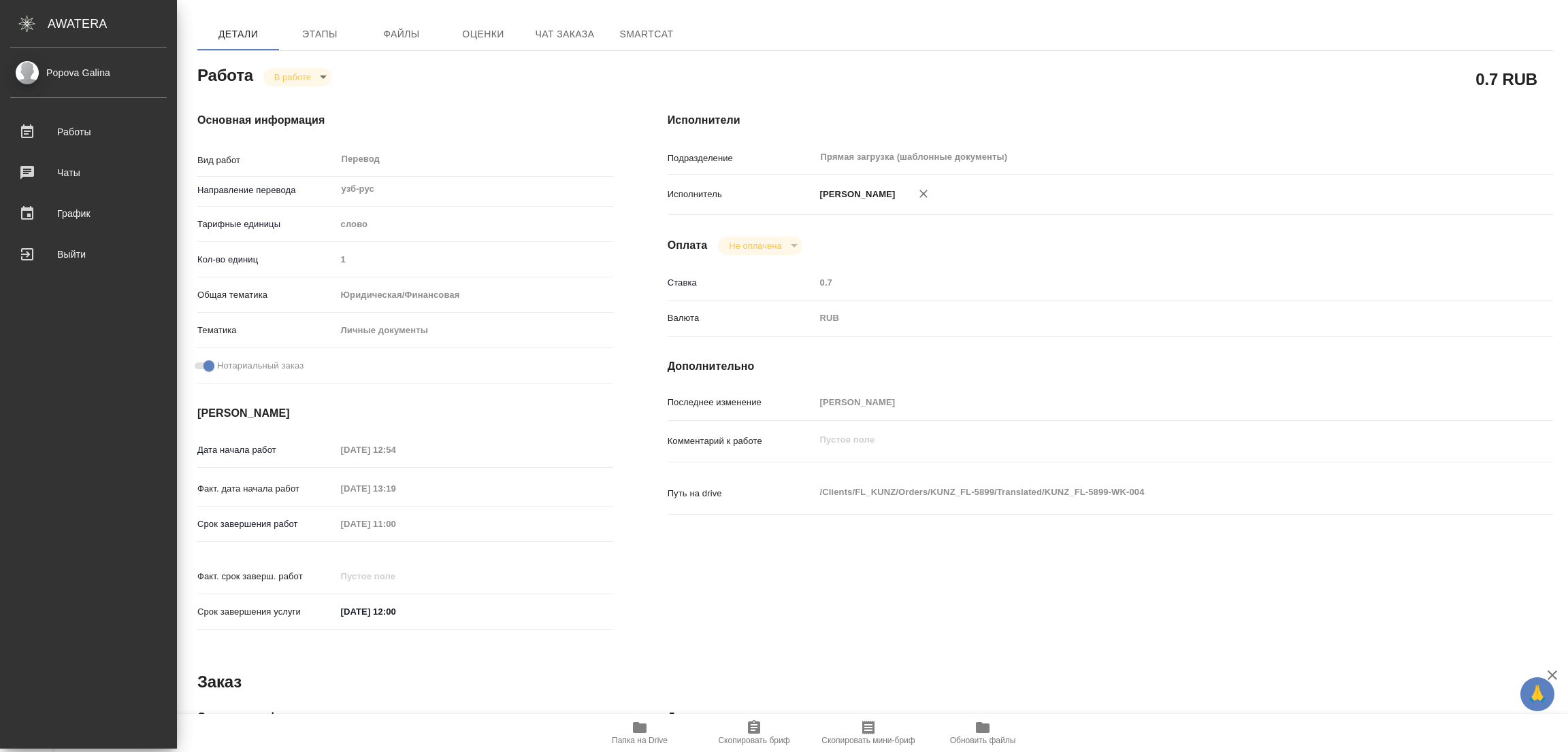
type textarea "x"
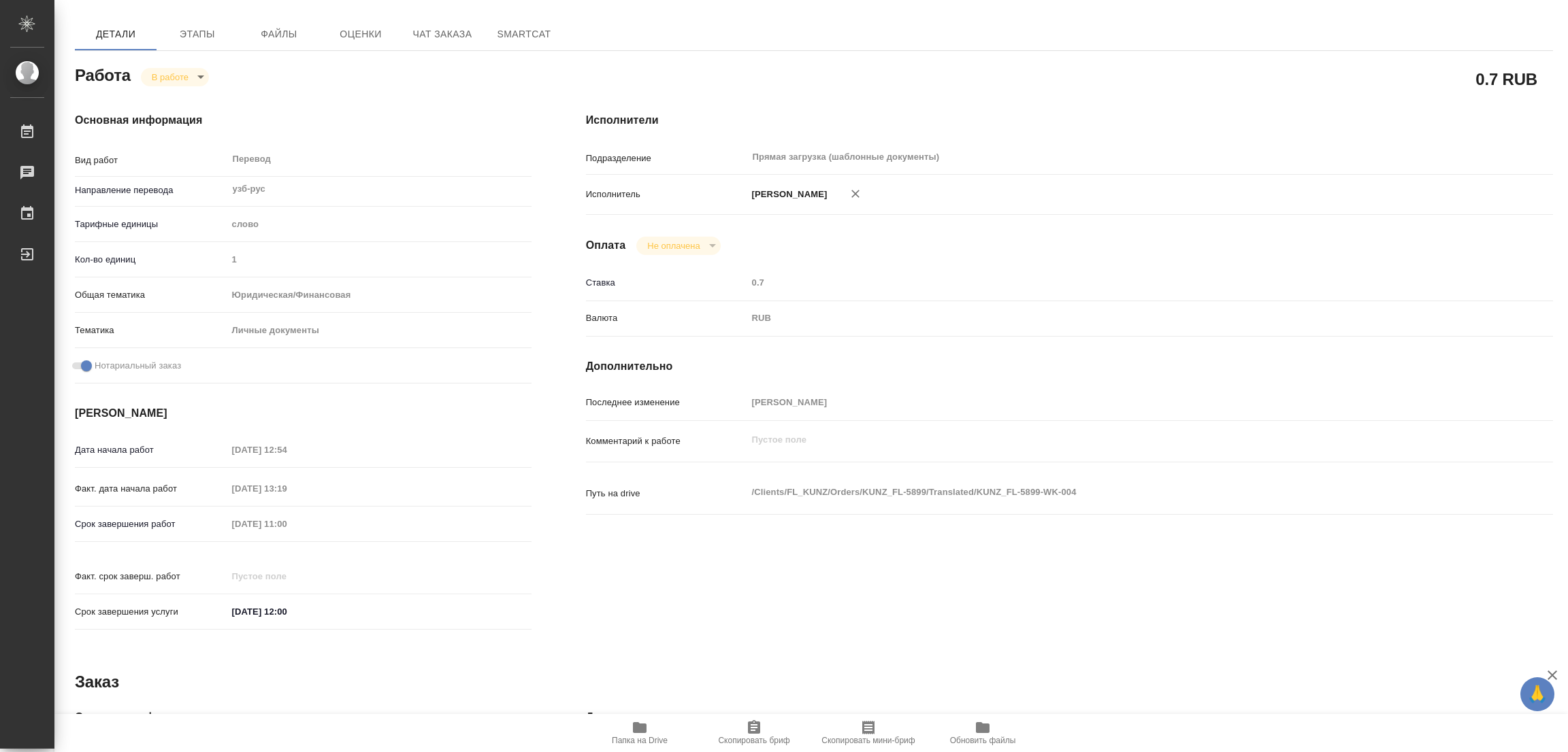
type textarea "x"
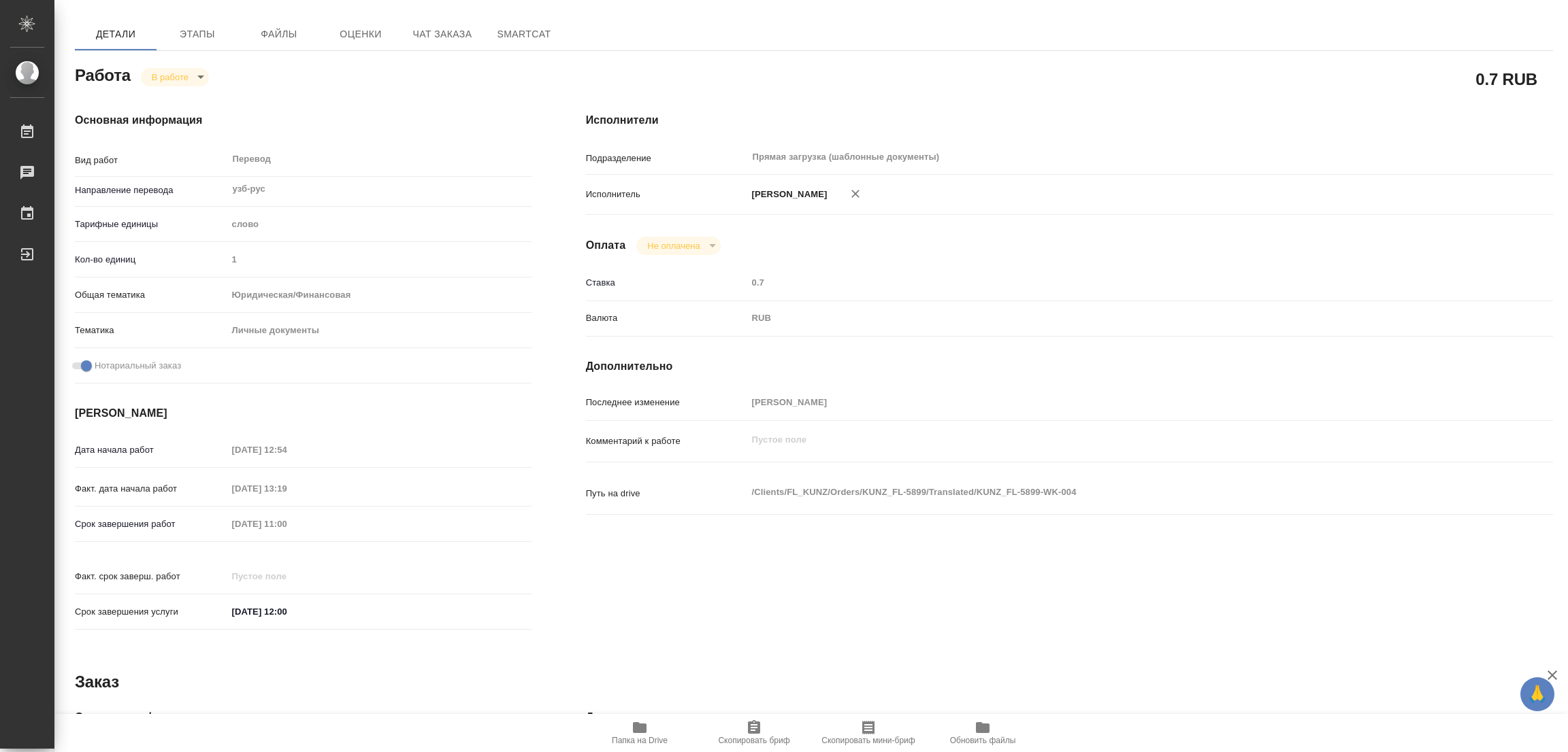
type textarea "x"
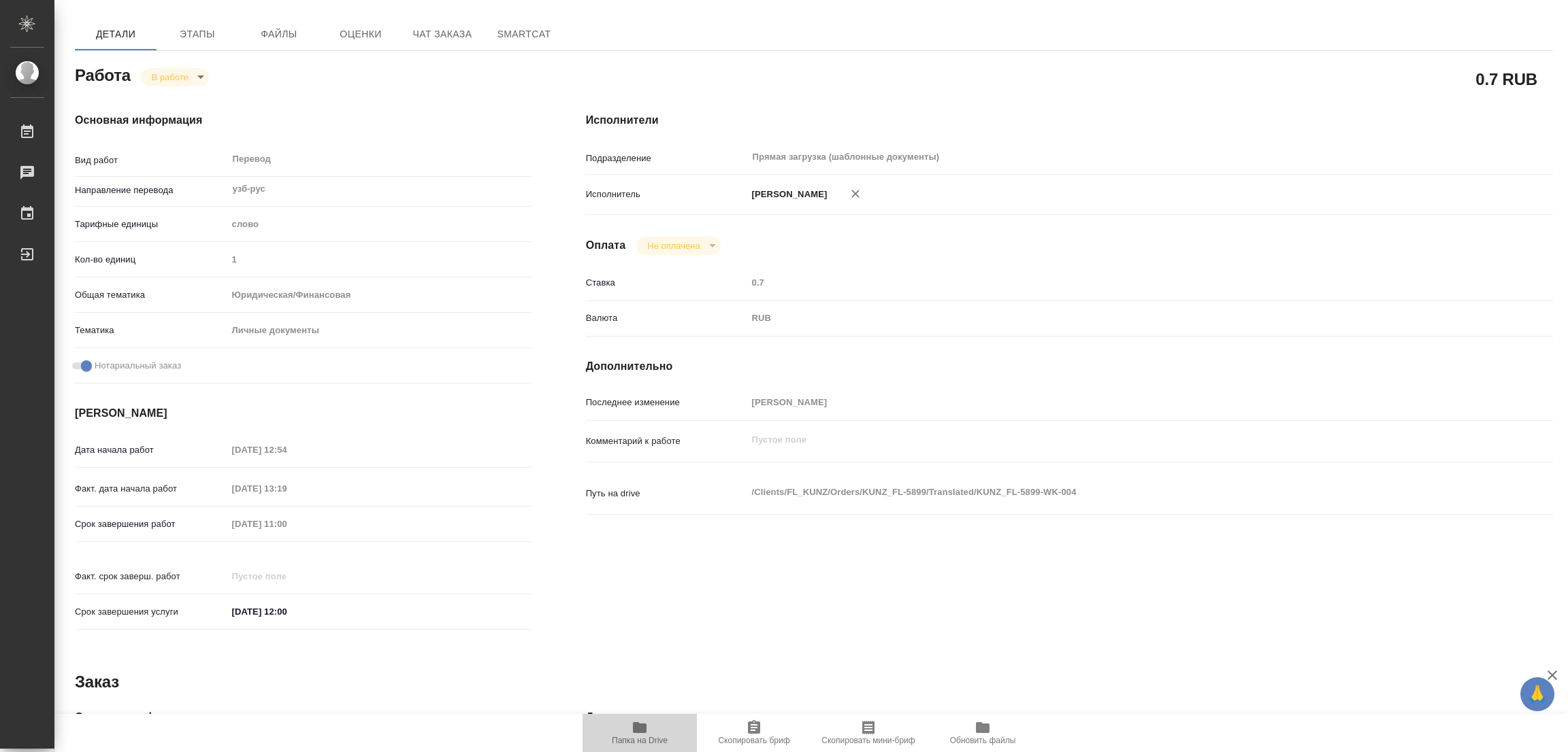
click at [632, 726] on icon "button" at bounding box center [640, 727] width 16 height 16
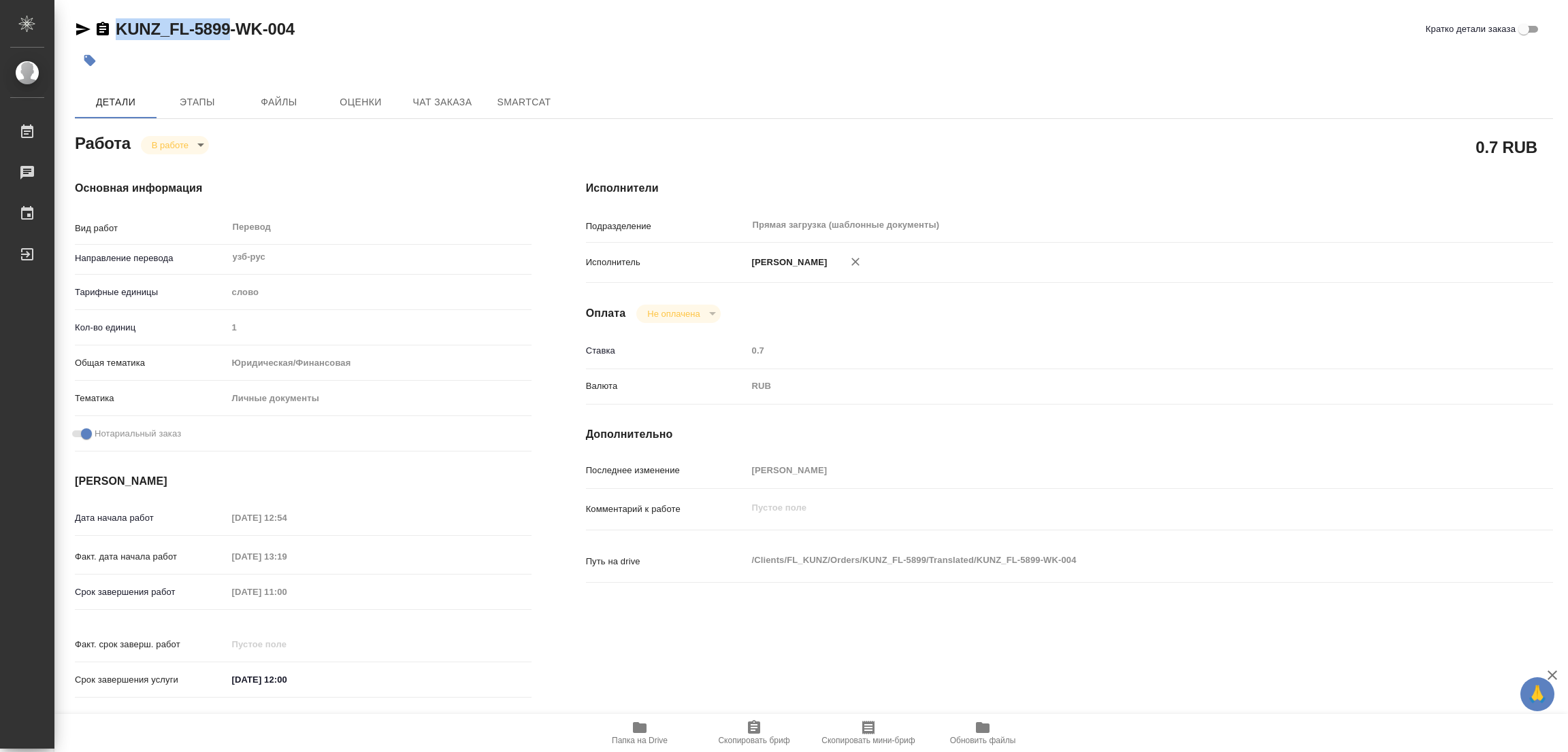
drag, startPoint x: 112, startPoint y: 11, endPoint x: 228, endPoint y: 25, distance: 116.8
click at [228, 25] on div "KUNZ_FL-5899-WK-004 Кратко детали заказа Детали Этапы Файлы Оценки Чат заказа S…" at bounding box center [814, 570] width 1493 height 1141
copy link "KUNZ_FL-5899"
click at [879, 179] on div "Исполнители Подразделение Прямая загрузка (шаблонные документы) ​ Исполнитель П…" at bounding box center [1069, 443] width 1021 height 581
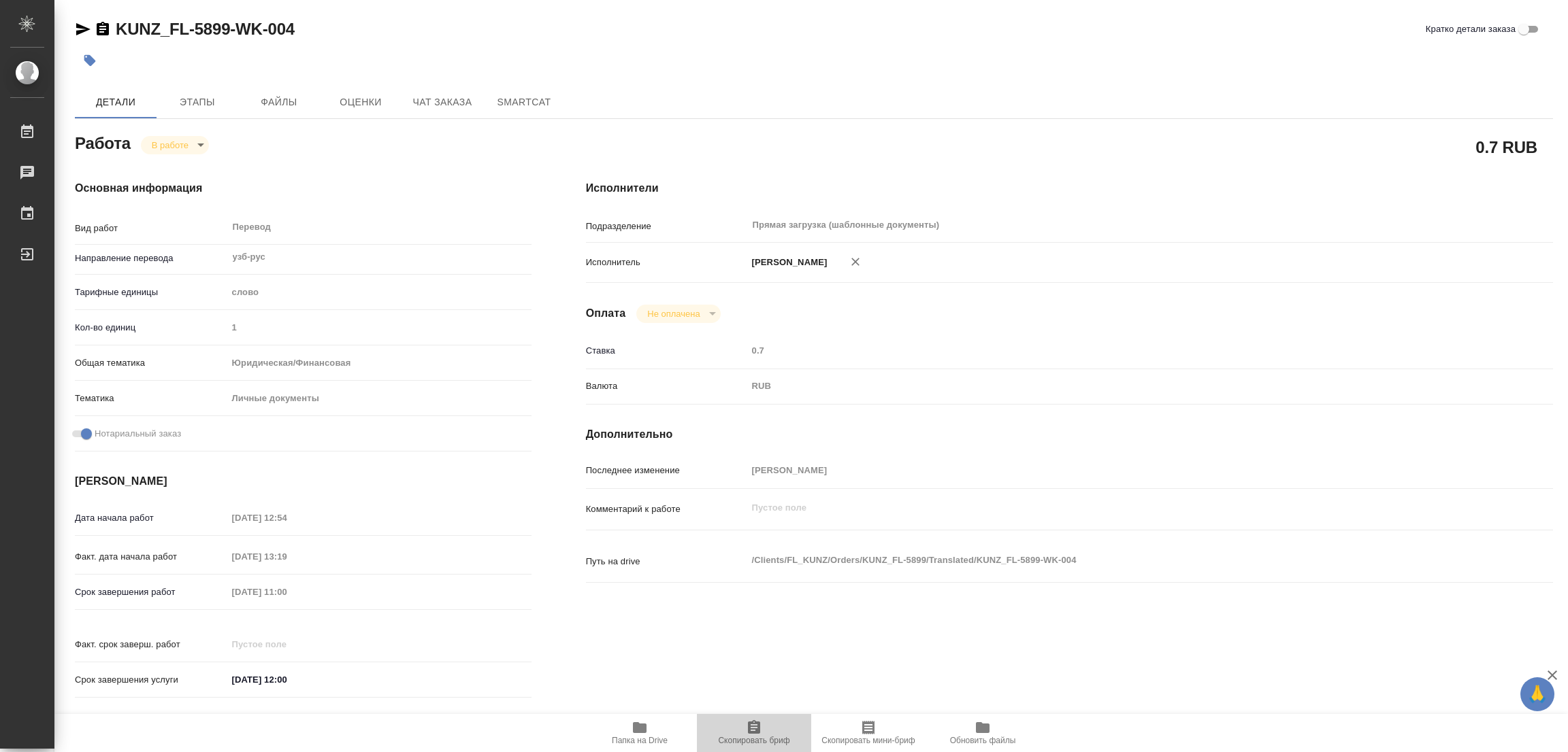
click at [737, 731] on span "Скопировать бриф" at bounding box center [753, 732] width 98 height 26
click at [193, 580] on div "Срок завершения работ 11.09.2025 11:00" at bounding box center [303, 591] width 457 height 24
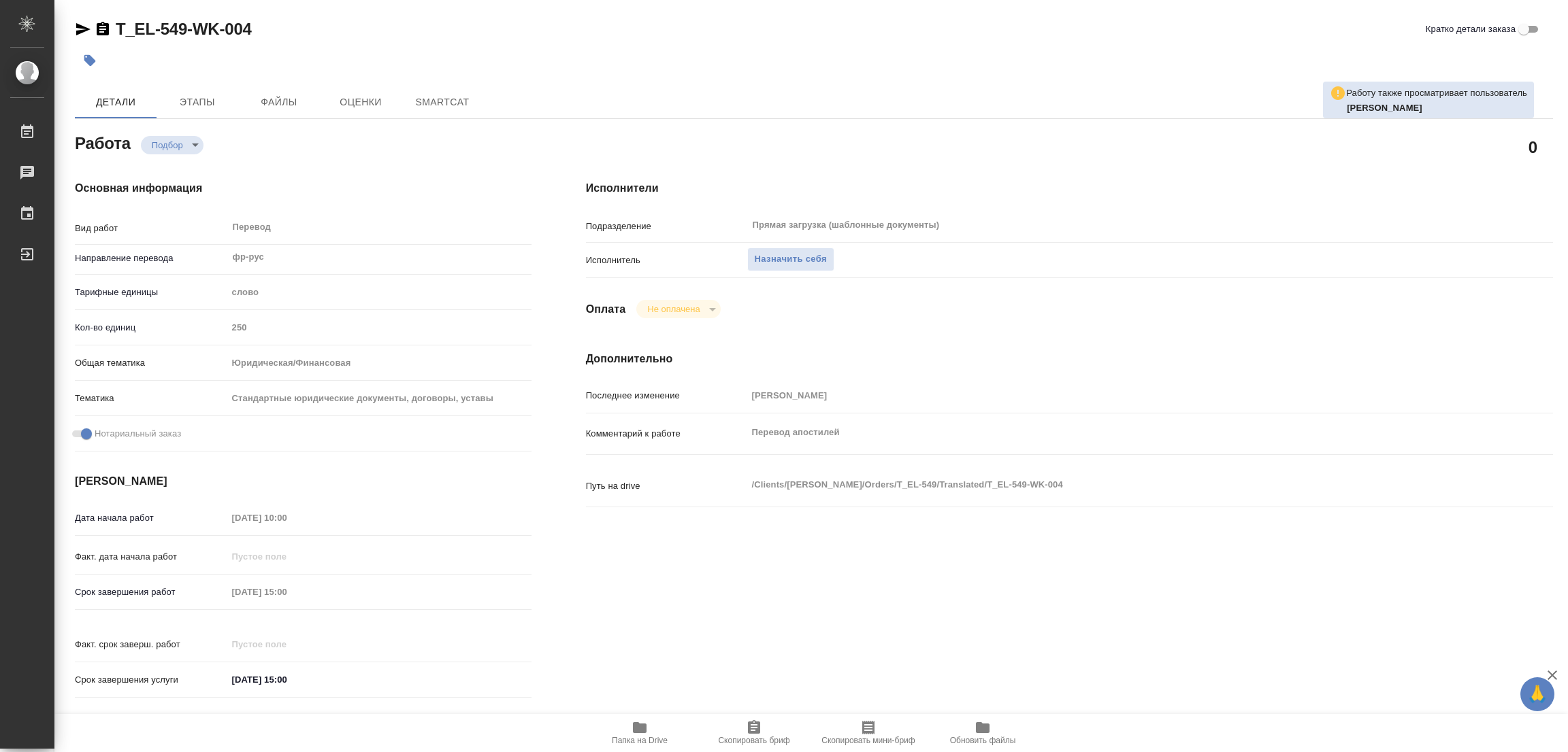
type textarea "x"
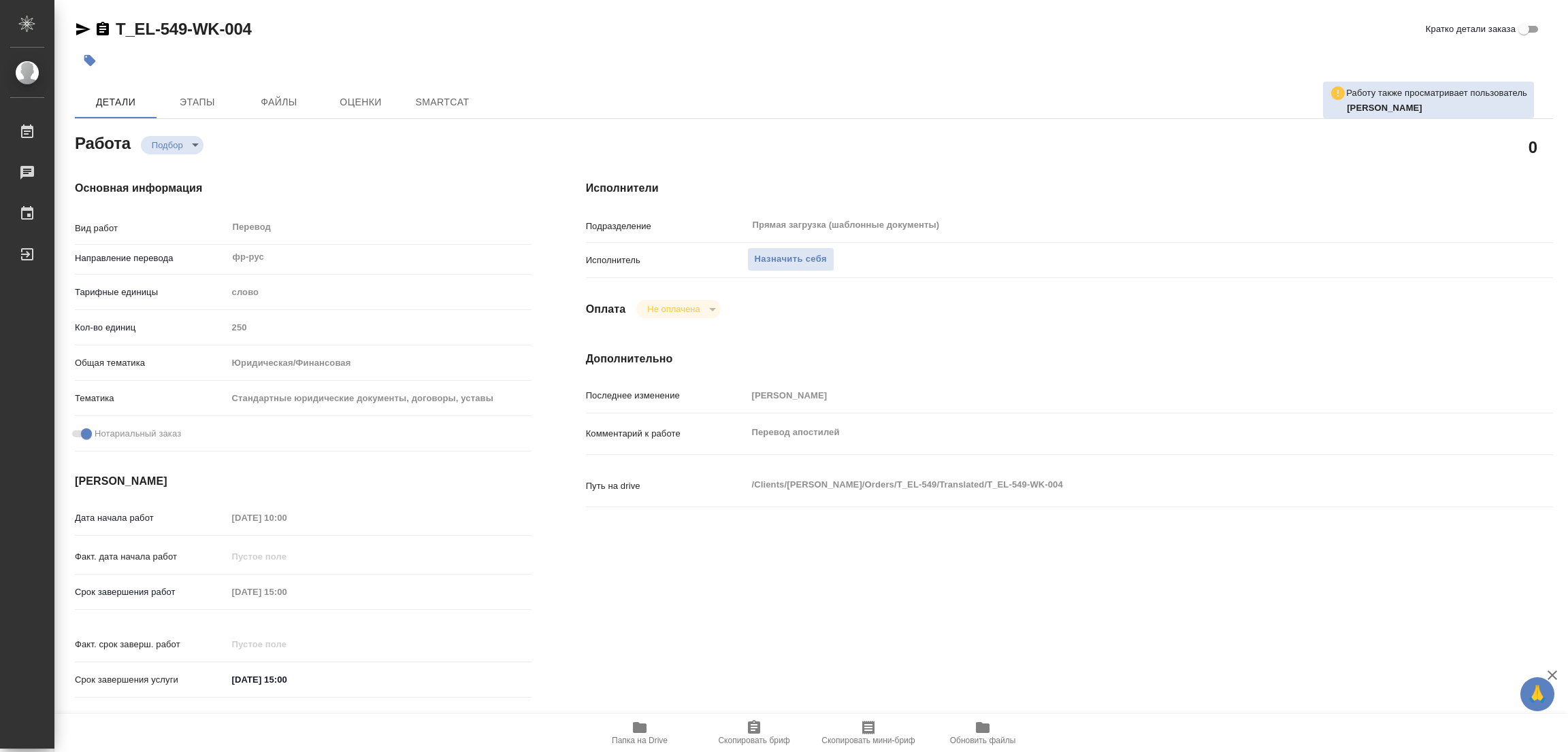
type textarea "x"
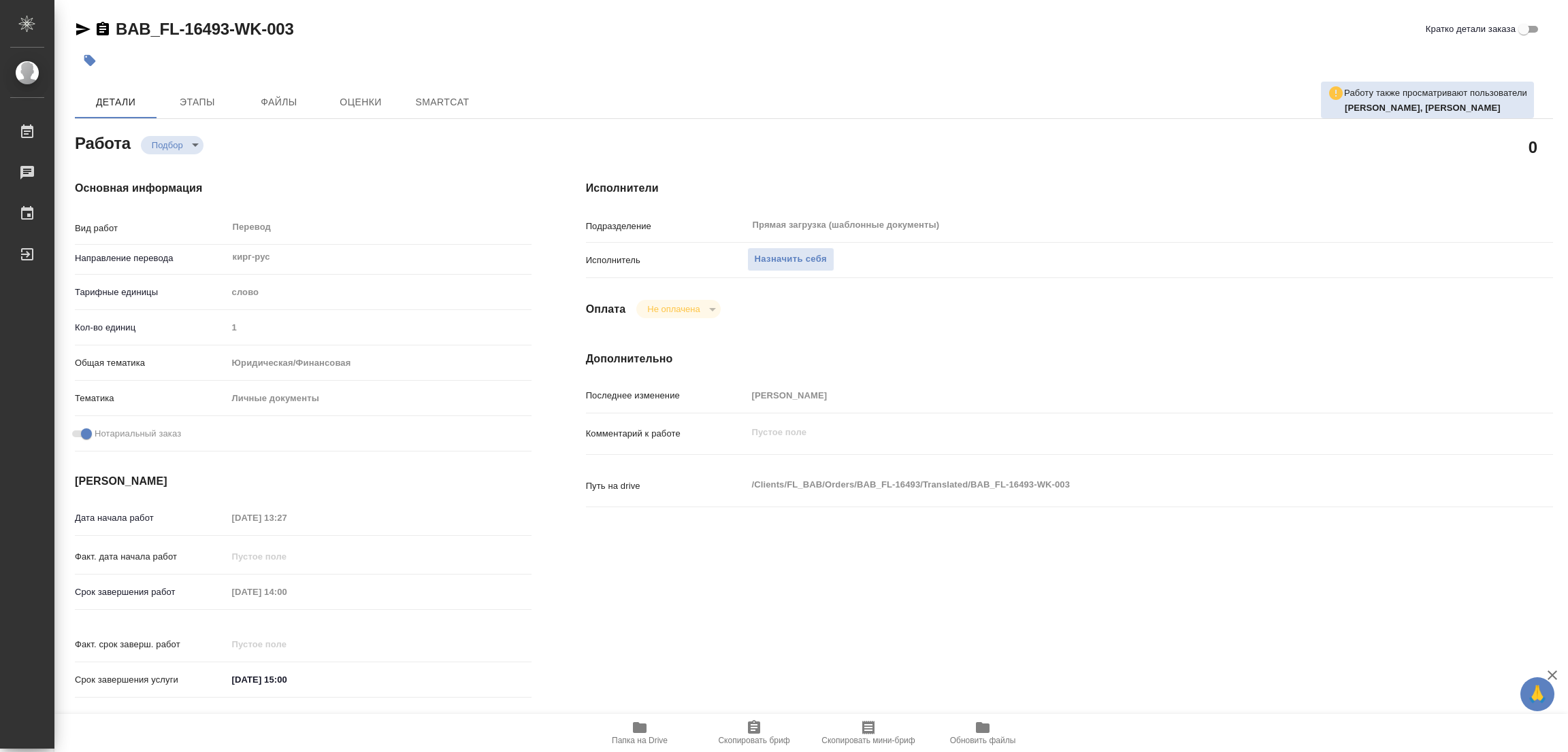
type textarea "x"
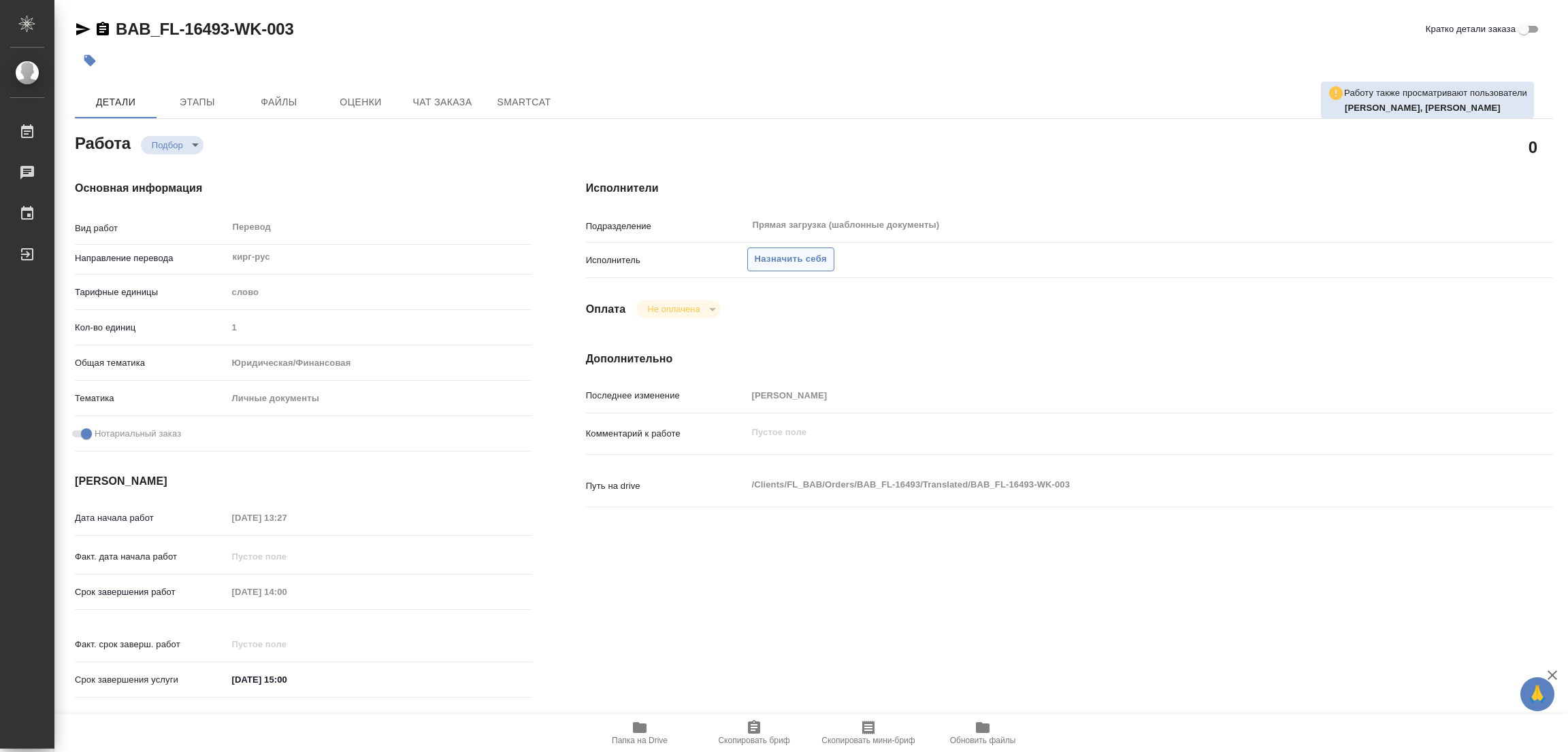
type textarea "x"
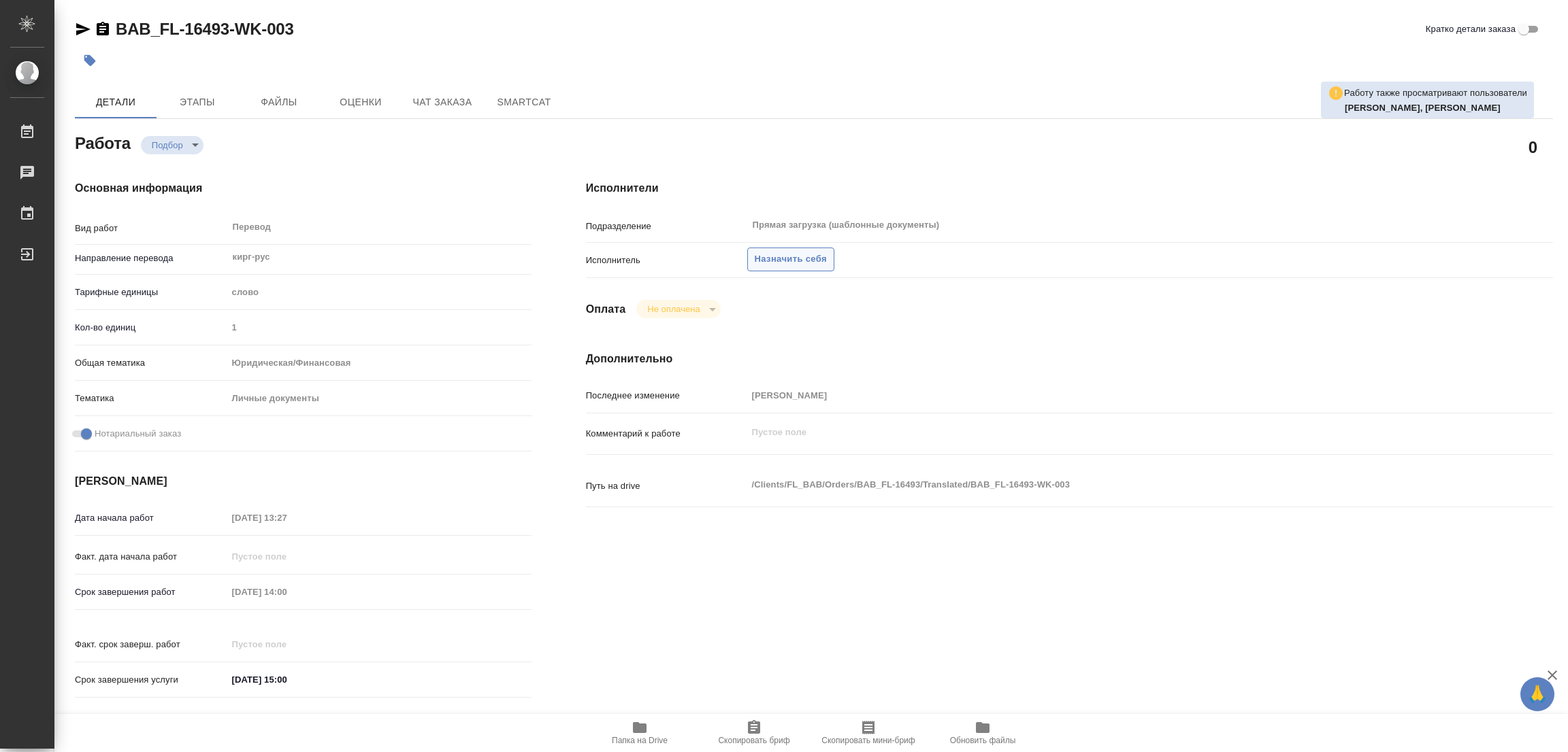
type textarea "x"
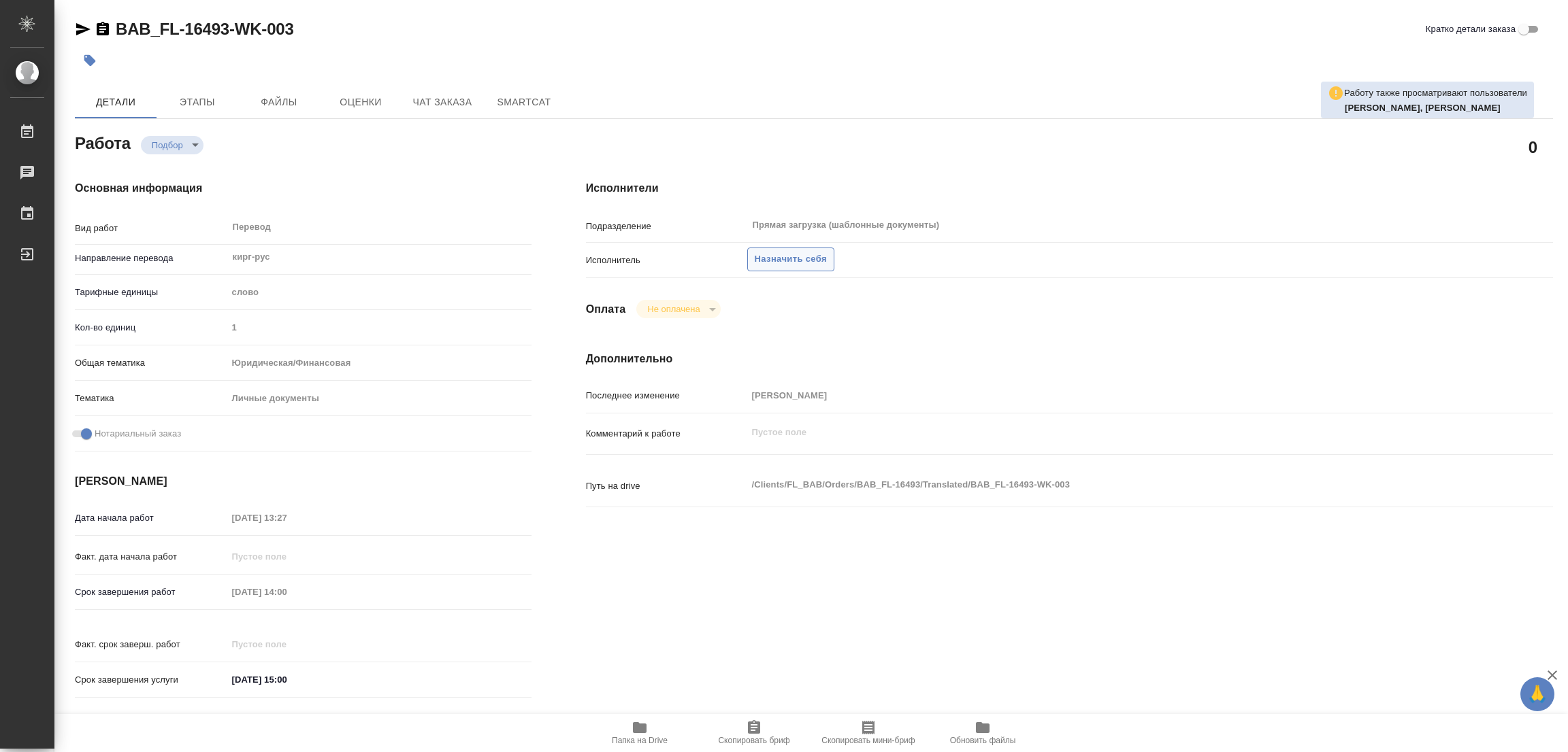
type textarea "x"
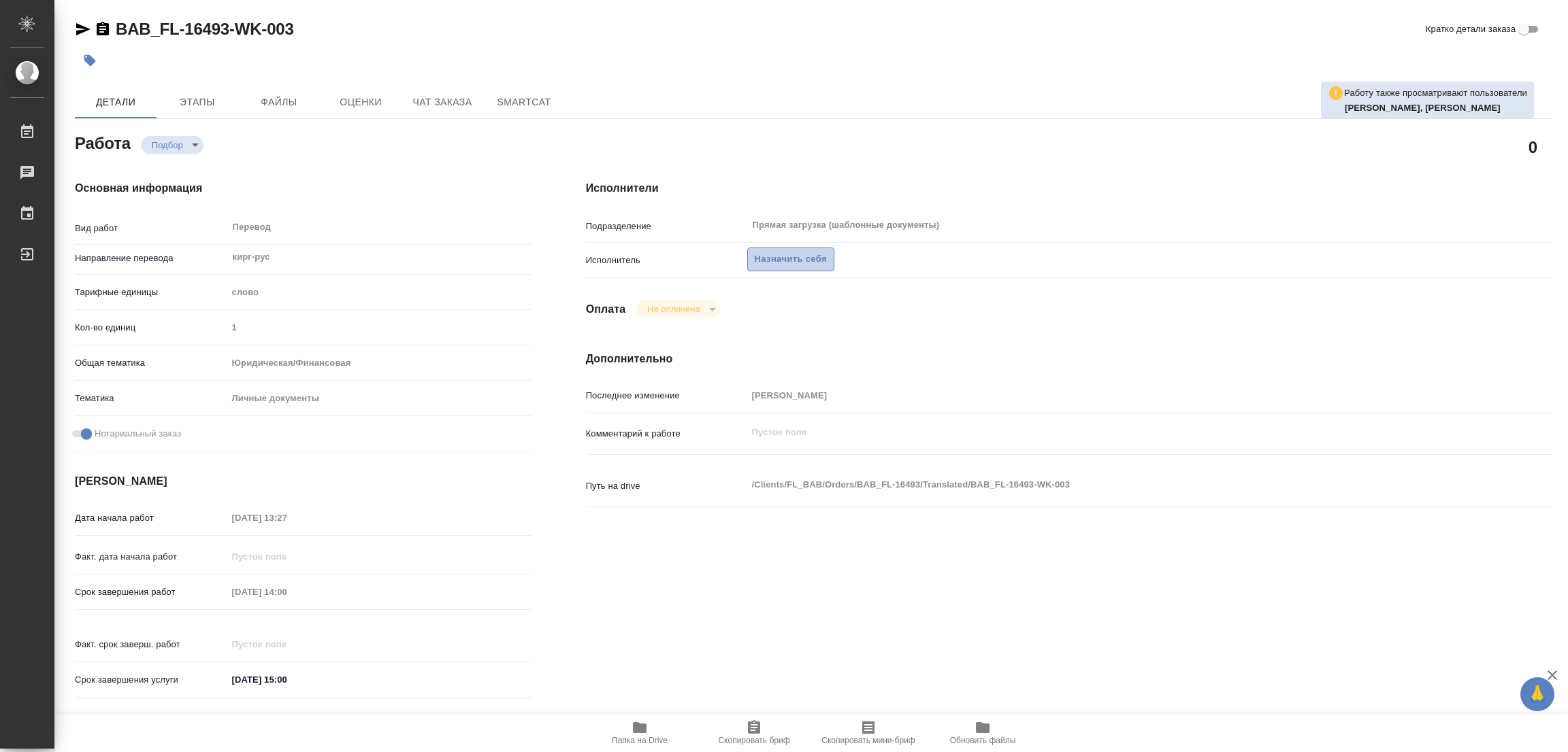
click at [792, 247] on button "Назначить себя" at bounding box center [791, 259] width 87 height 24
type textarea "x"
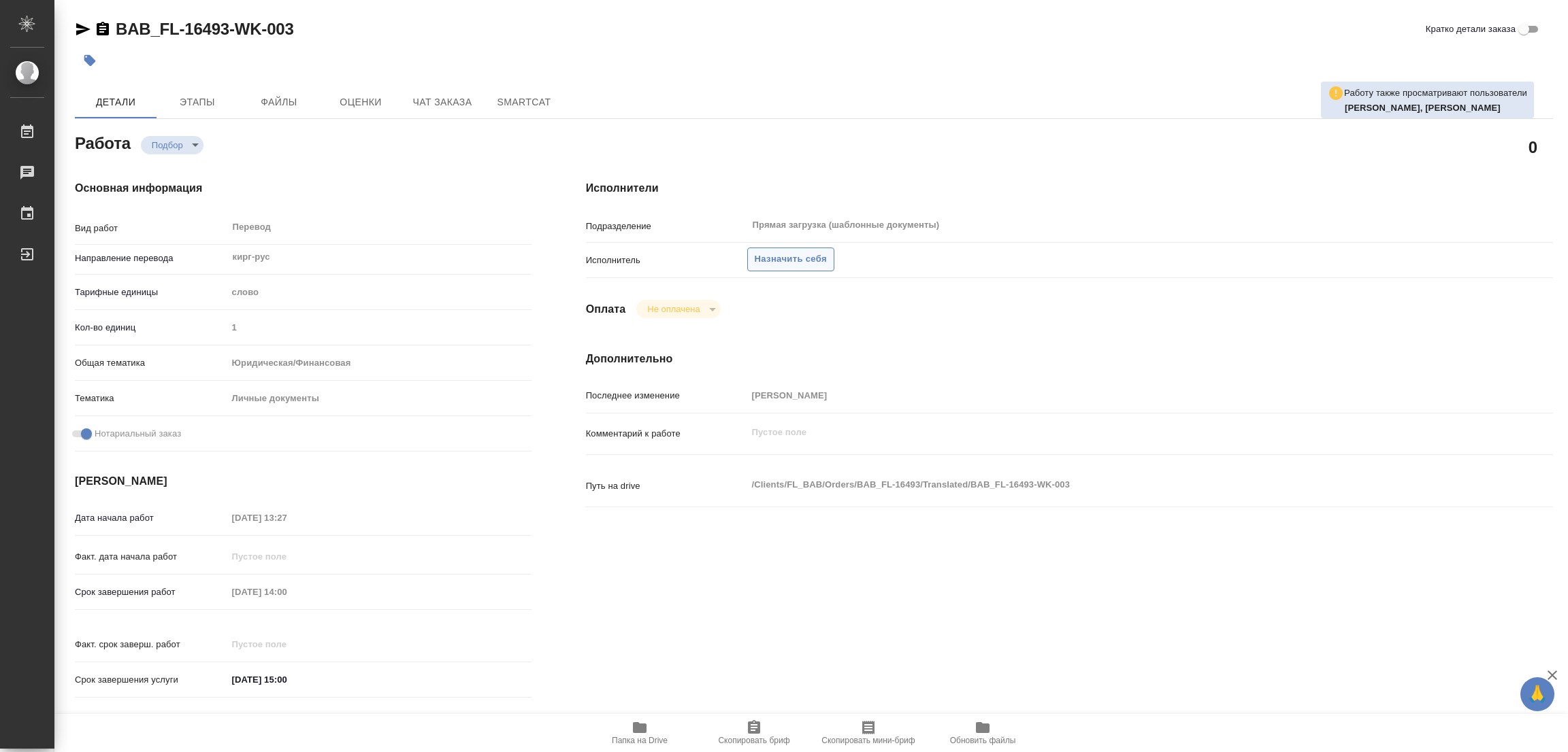
type textarea "x"
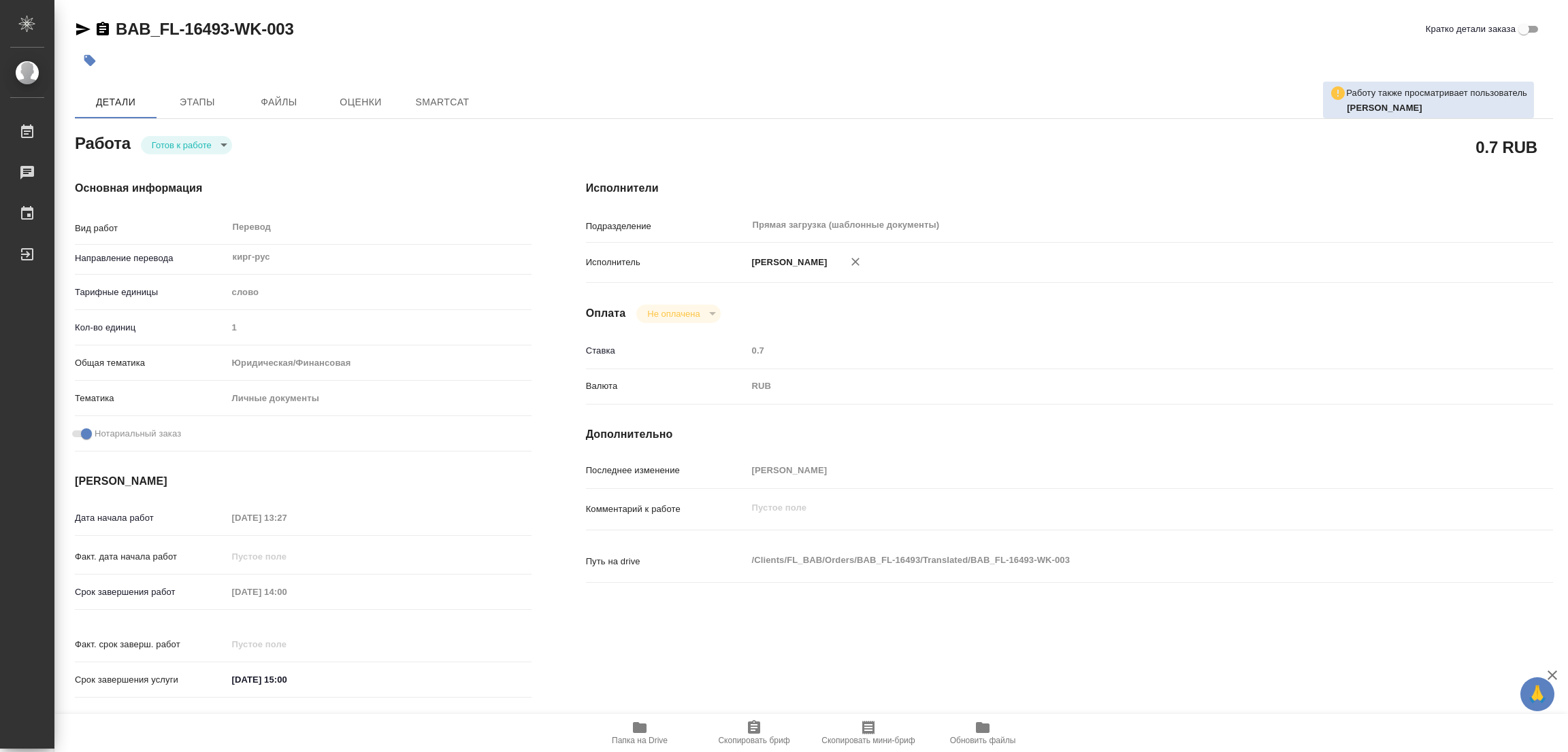
type textarea "x"
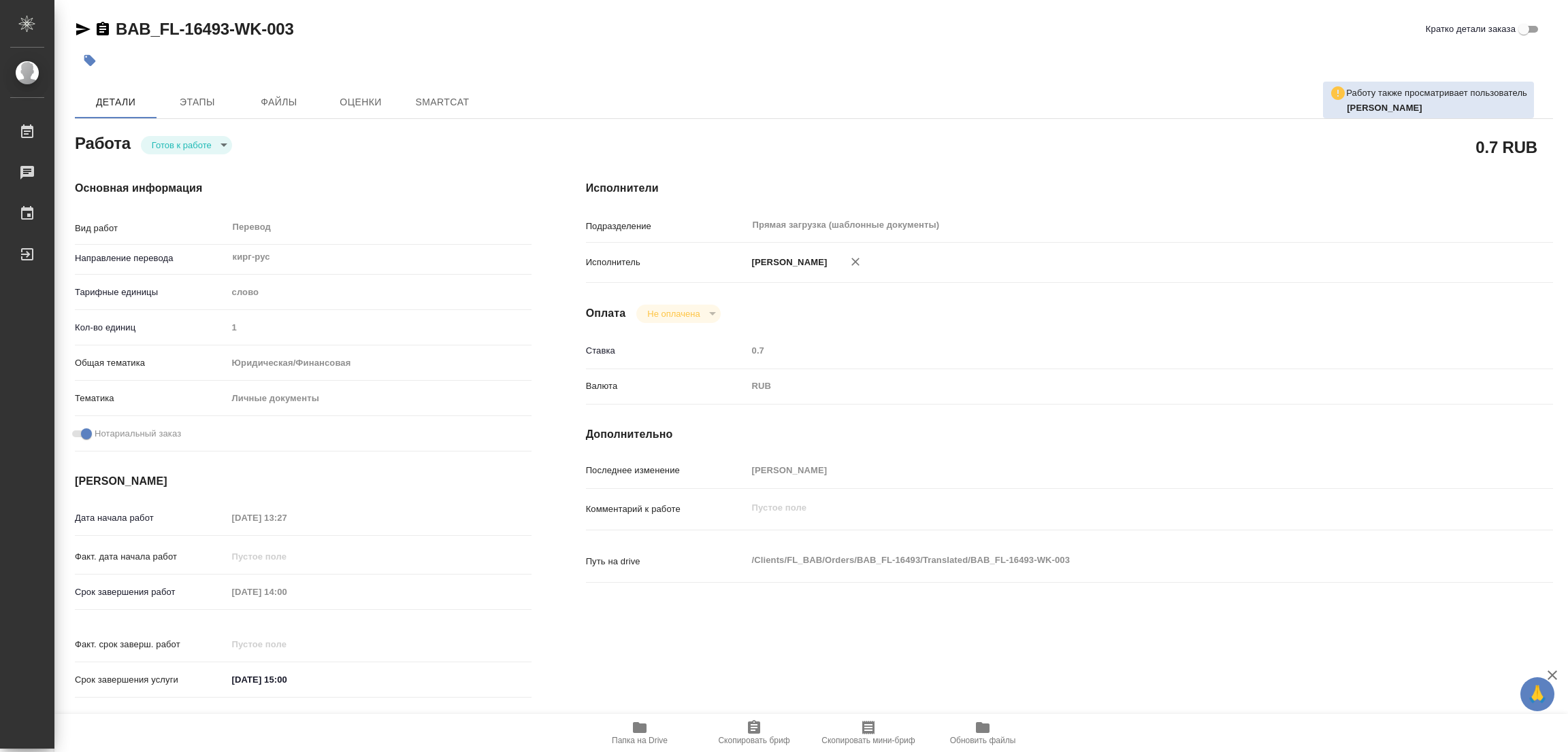
type textarea "x"
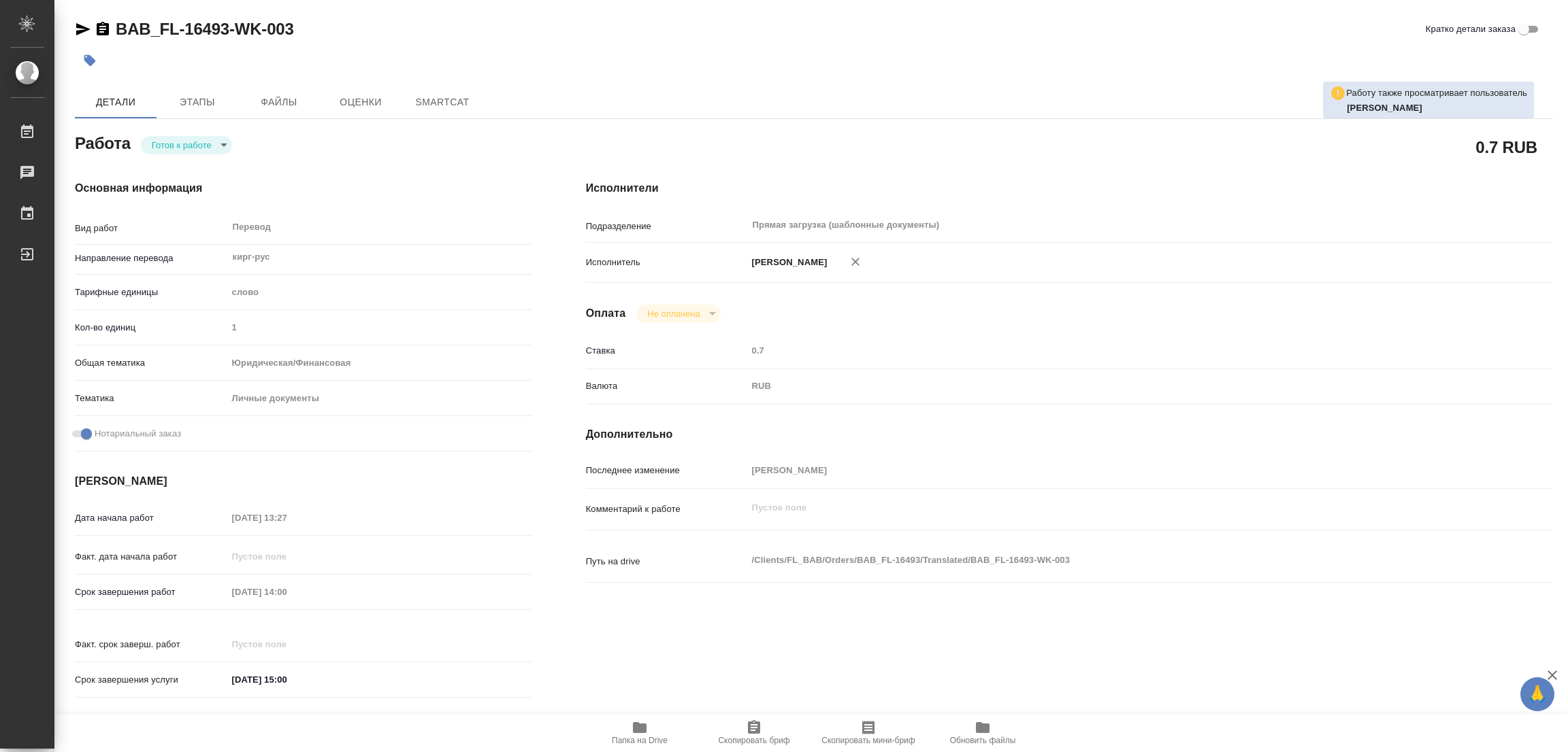
type textarea "x"
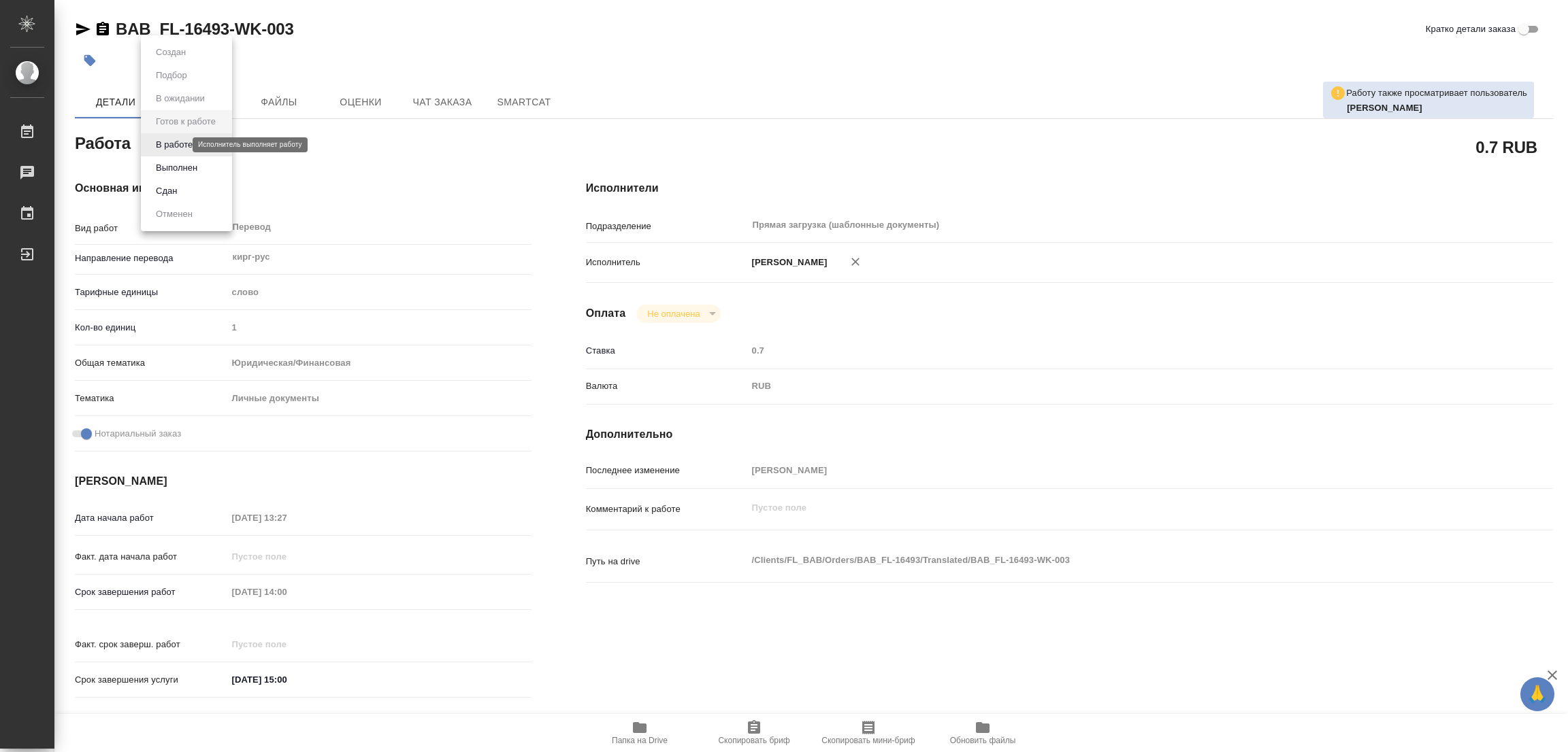
click at [160, 147] on body "🙏 .cls-1 fill:#fff; AWATERA Popova Galina Работы Чаты График Выйти BAB_FL-16493…" at bounding box center [784, 376] width 1568 height 752
click at [160, 147] on button "В работе" at bounding box center [174, 145] width 45 height 15
type textarea "x"
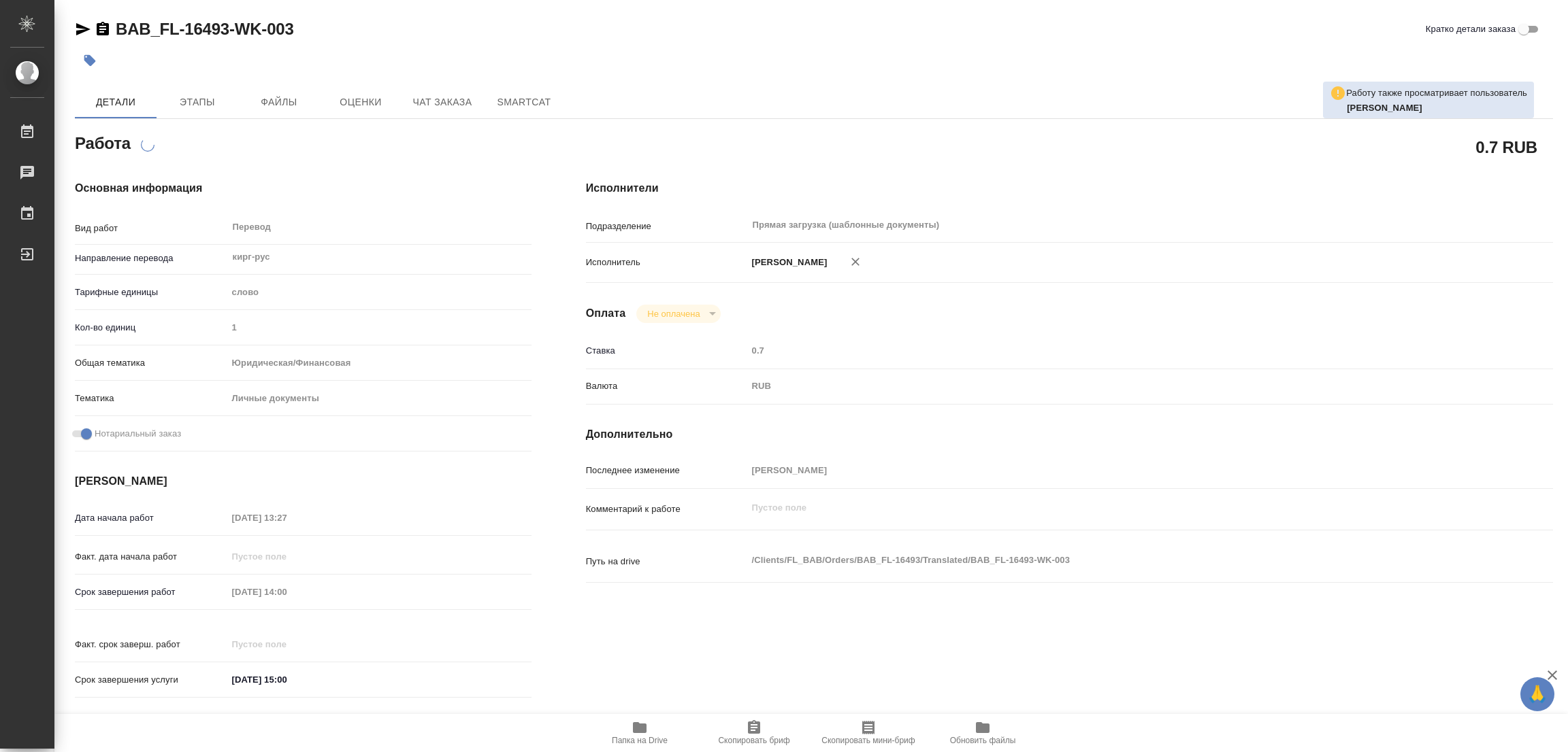
type textarea "x"
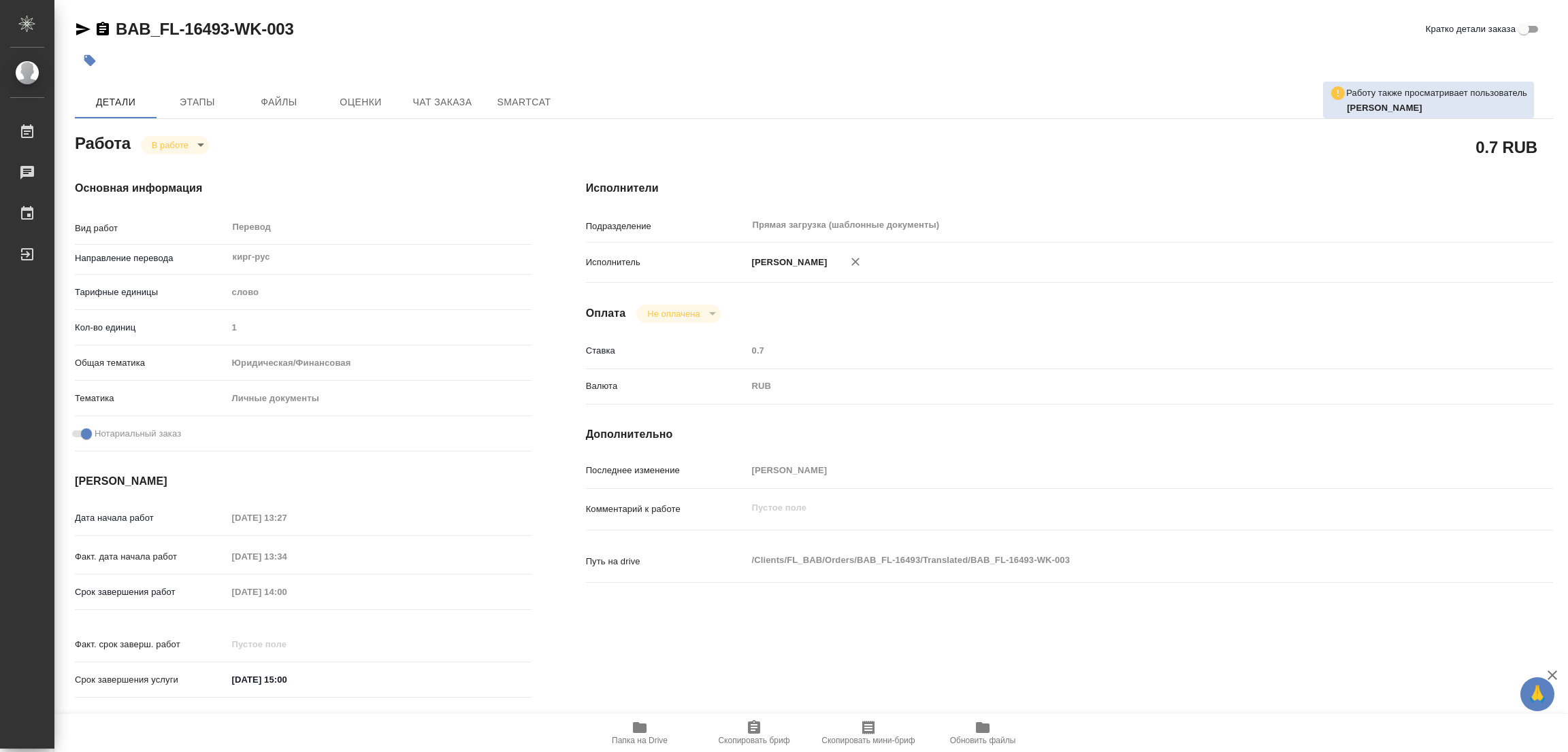
type textarea "x"
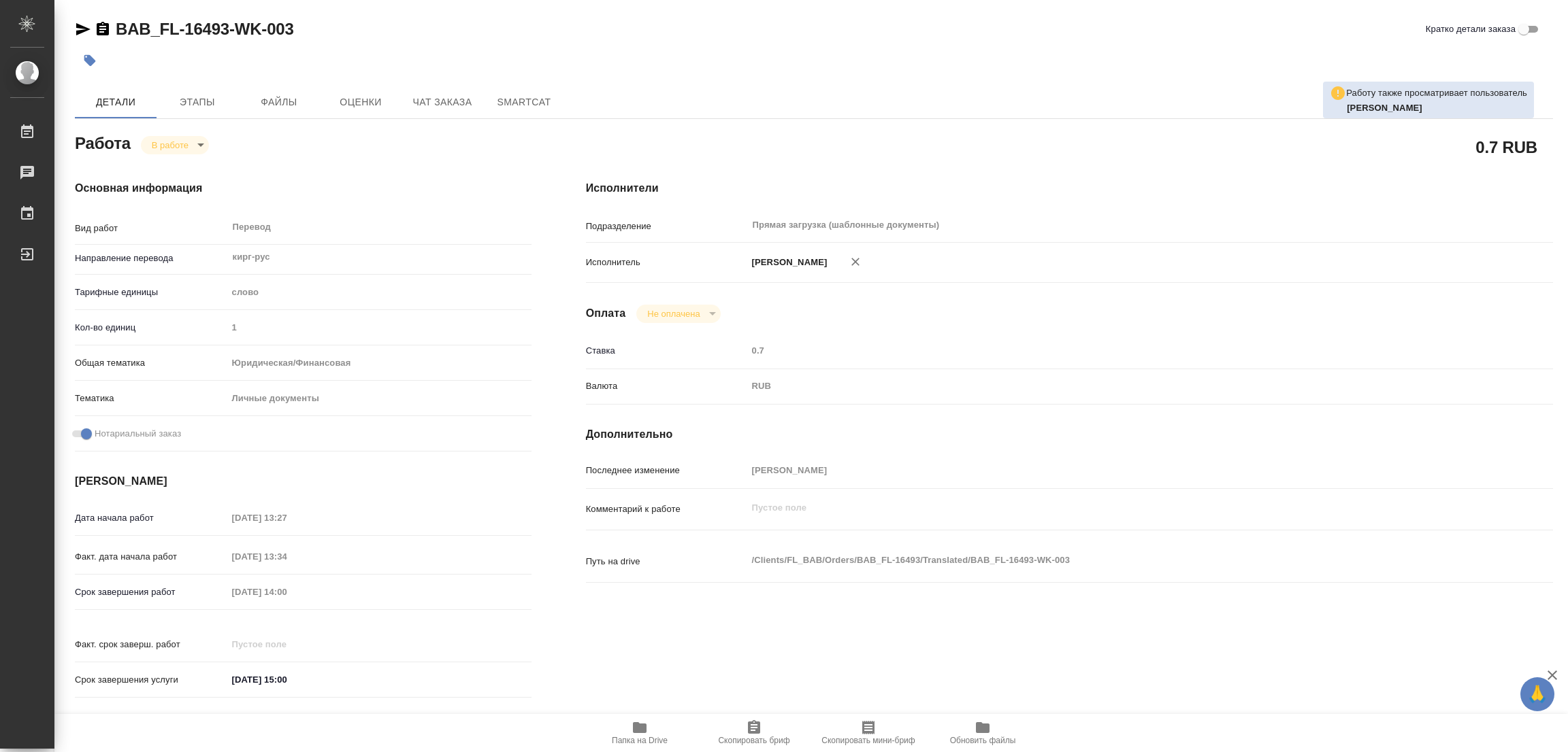
type textarea "x"
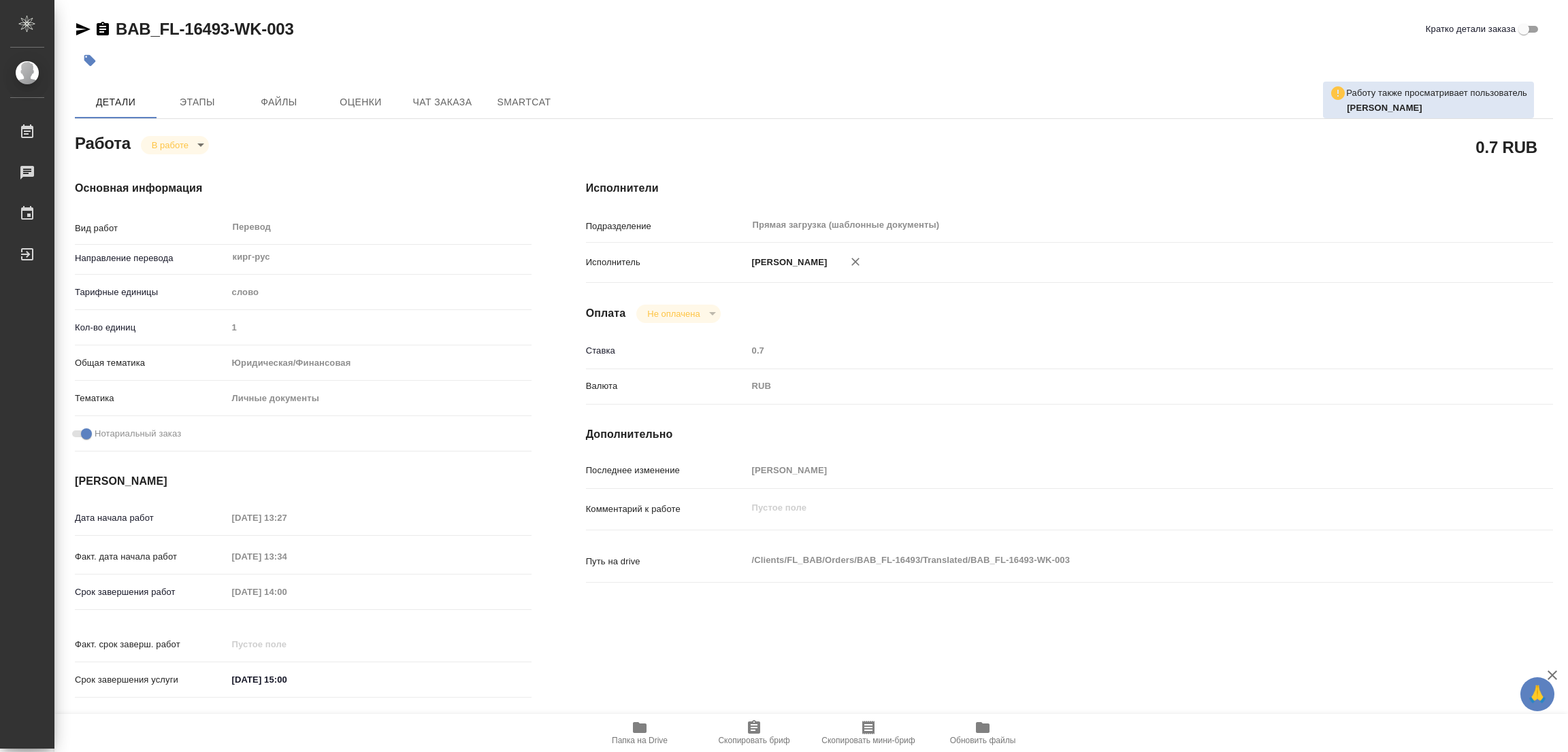
type textarea "x"
click at [638, 731] on icon "button" at bounding box center [639, 727] width 13 height 11
type textarea "x"
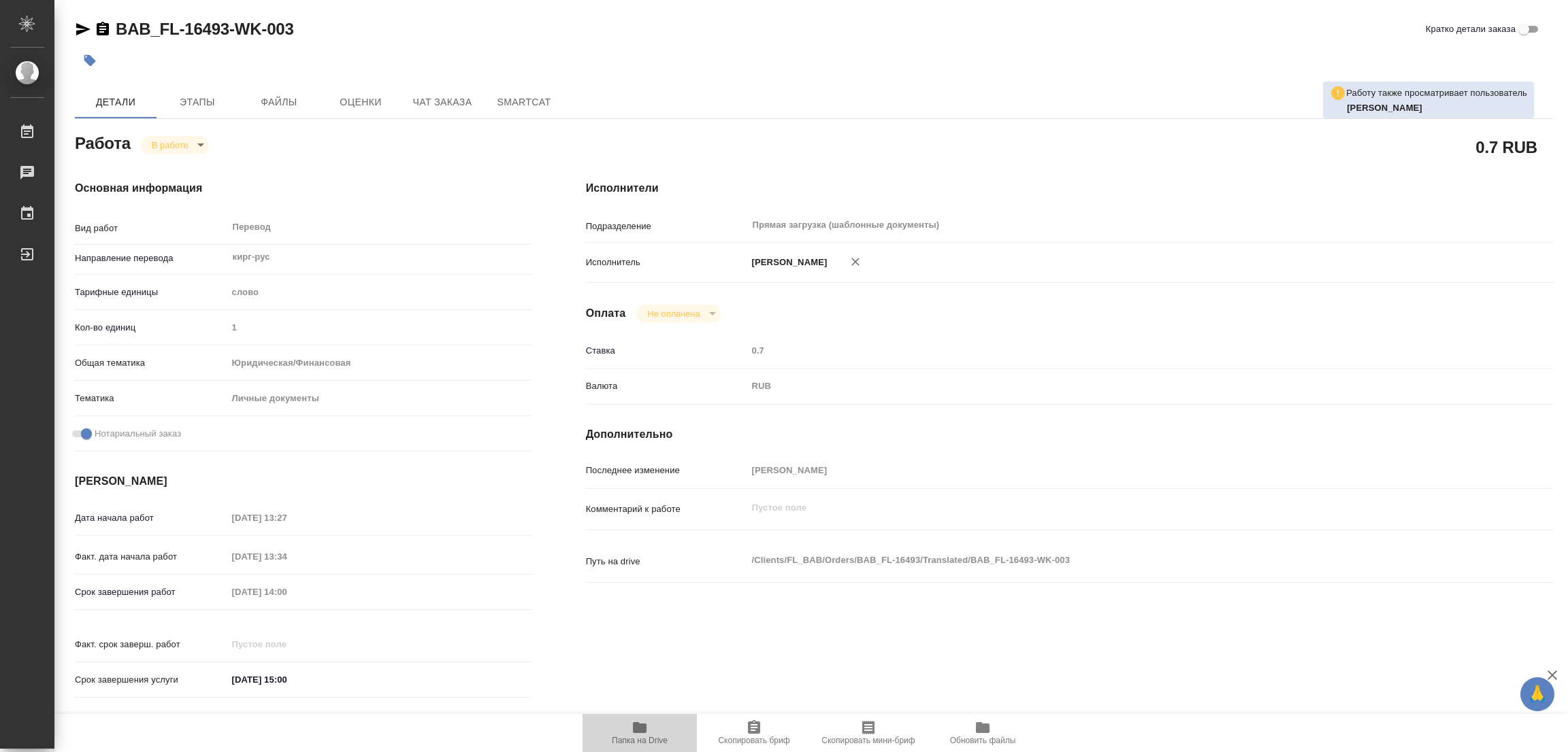
type textarea "x"
drag, startPoint x: 109, startPoint y: 12, endPoint x: 228, endPoint y: 22, distance: 119.4
click at [228, 22] on div "BAB_FL-16493-WK-003 Кратко детали заказа Работу также просматривает пользовател…" at bounding box center [814, 570] width 1493 height 1141
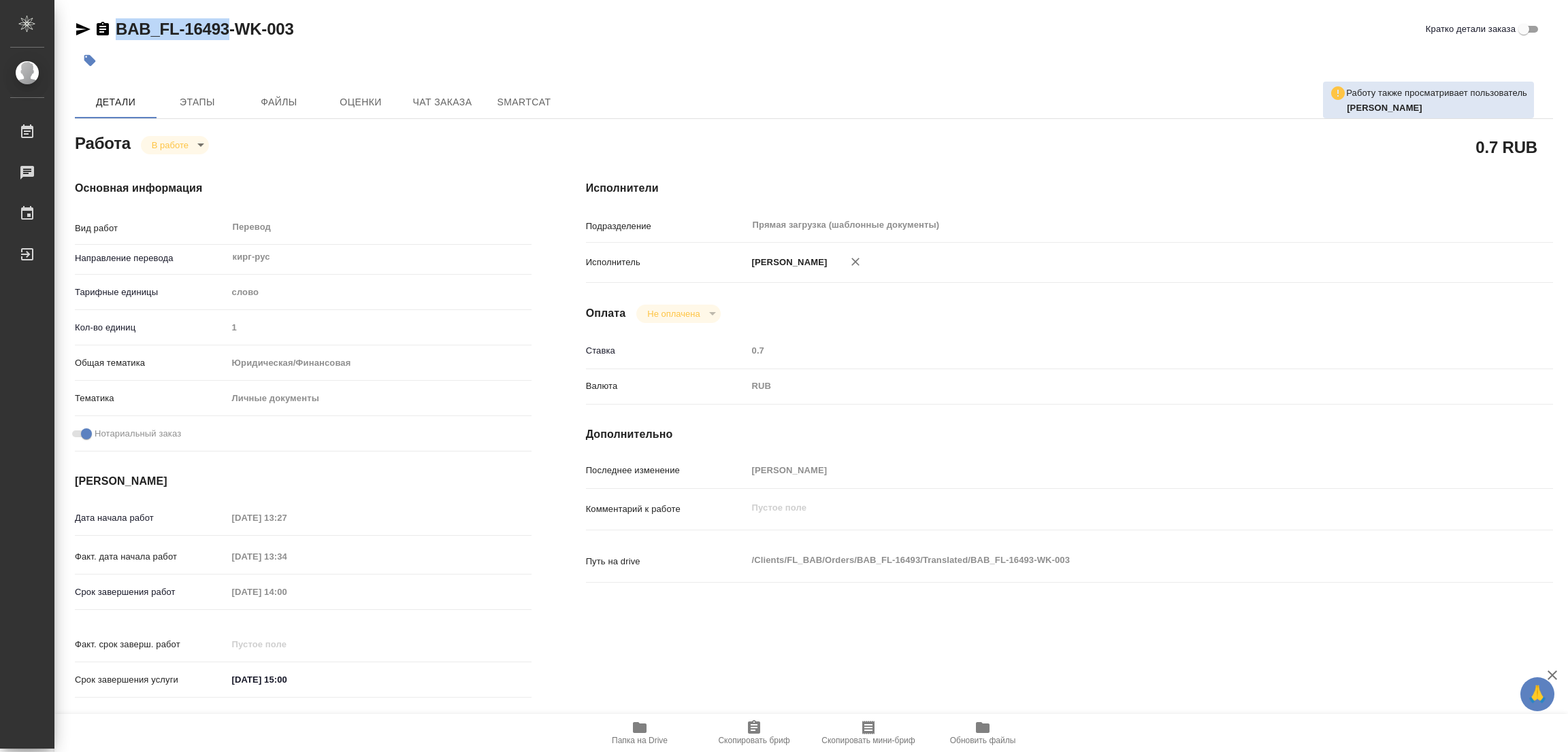
copy link "BAB_FL-16493"
click at [757, 728] on icon "button" at bounding box center [753, 727] width 16 height 16
copy link "BAB_FL-16493"
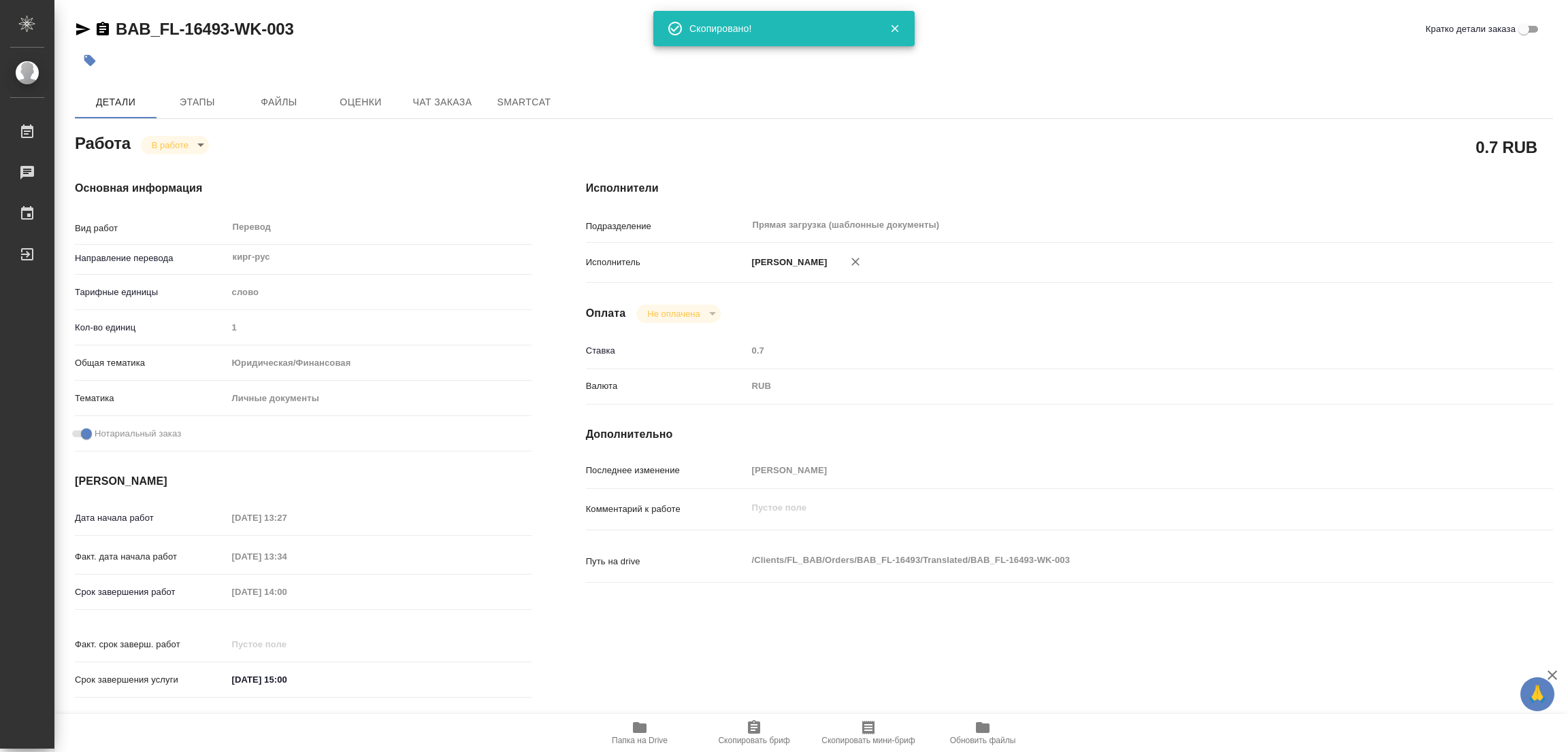
drag, startPoint x: 1120, startPoint y: 318, endPoint x: 792, endPoint y: 231, distance: 339.3
click at [1120, 319] on div "Оплата Не оплачена notPayed" at bounding box center [1069, 314] width 967 height 19
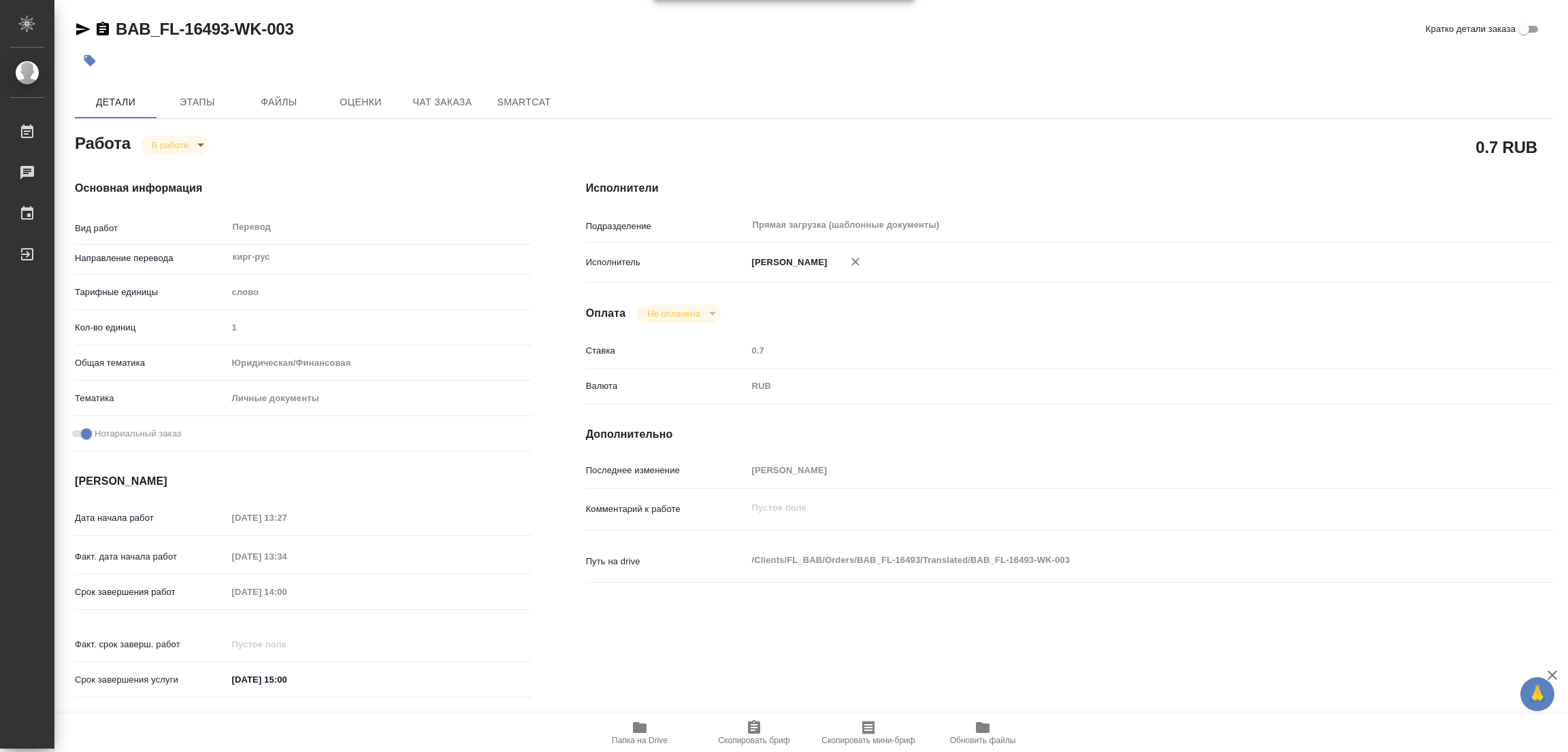
type textarea "x"
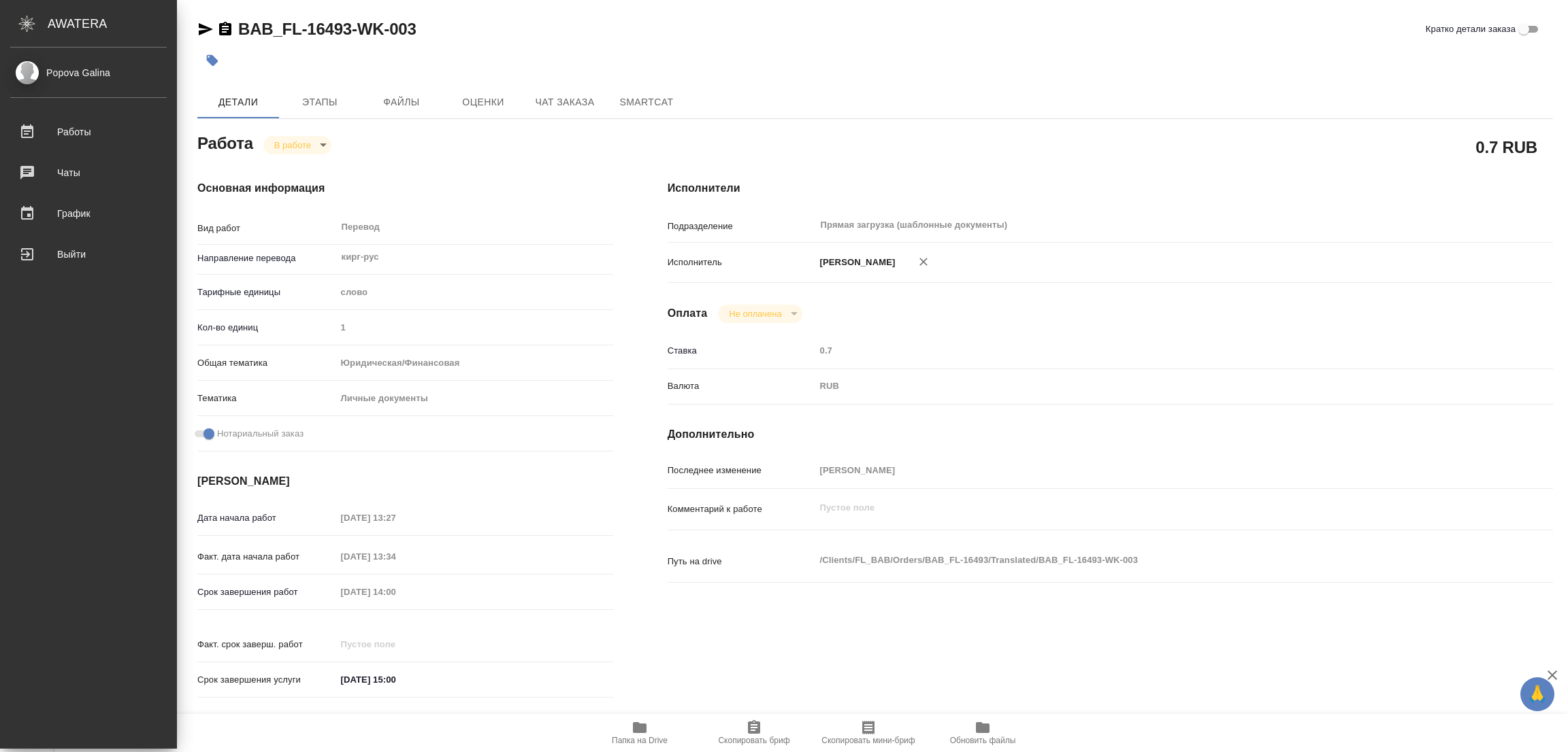
type textarea "x"
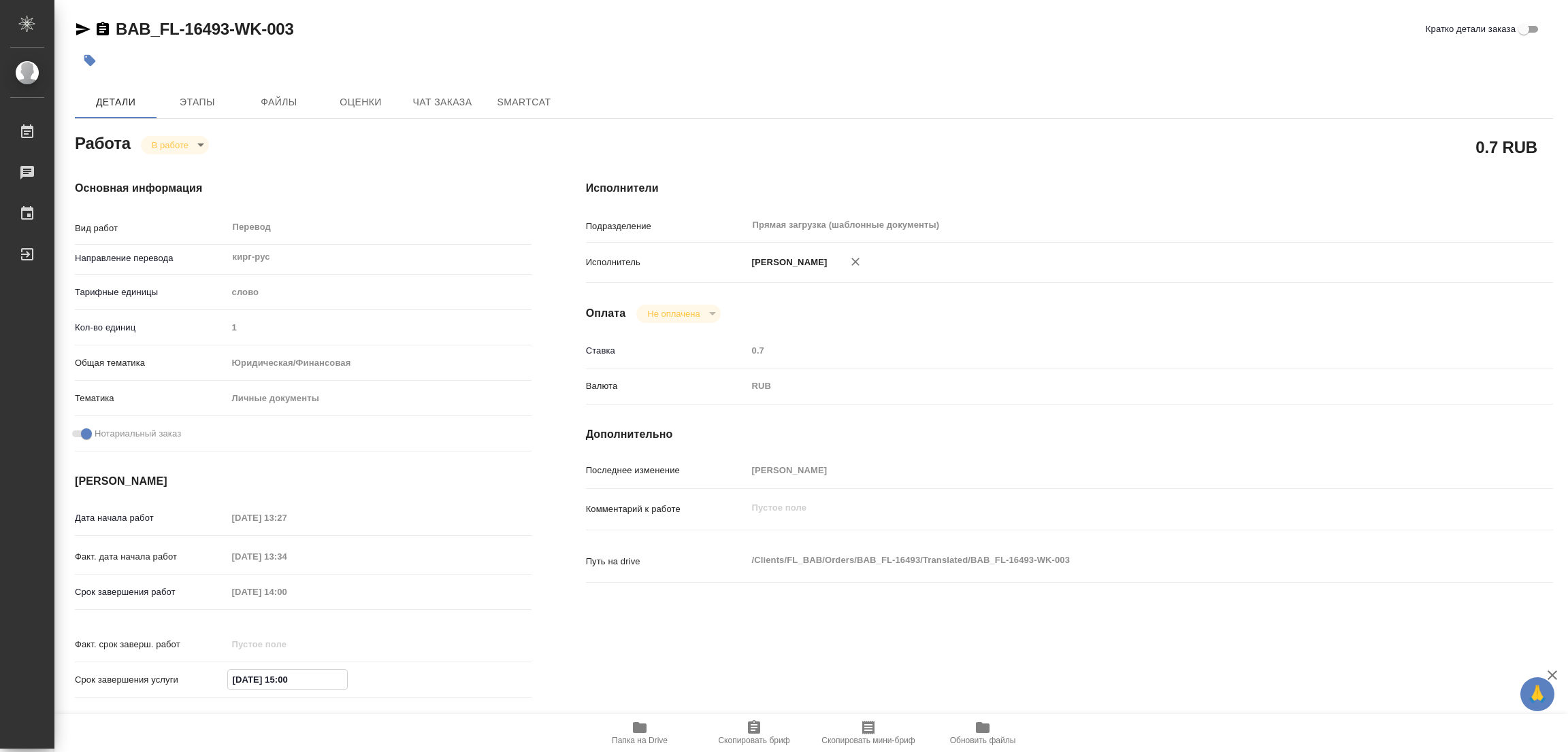
click at [321, 670] on input "10.09.2025 15:00" at bounding box center [288, 679] width 119 height 20
click at [215, 591] on div "Срок завершения работ 10.09.2025 14:00" at bounding box center [303, 591] width 457 height 24
click at [806, 143] on div "0.7 RUB" at bounding box center [1069, 146] width 967 height 34
type textarea "x"
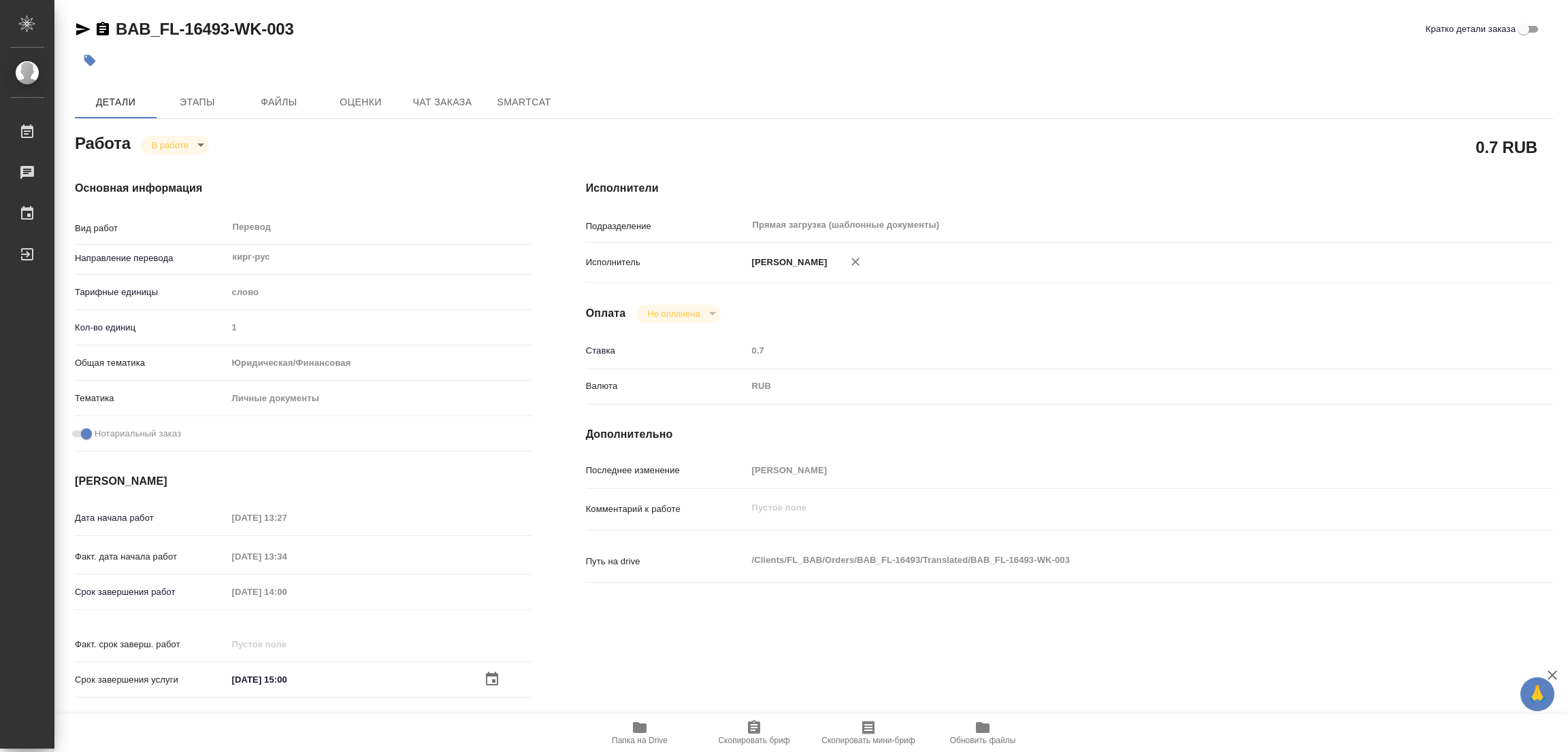
type textarea "x"
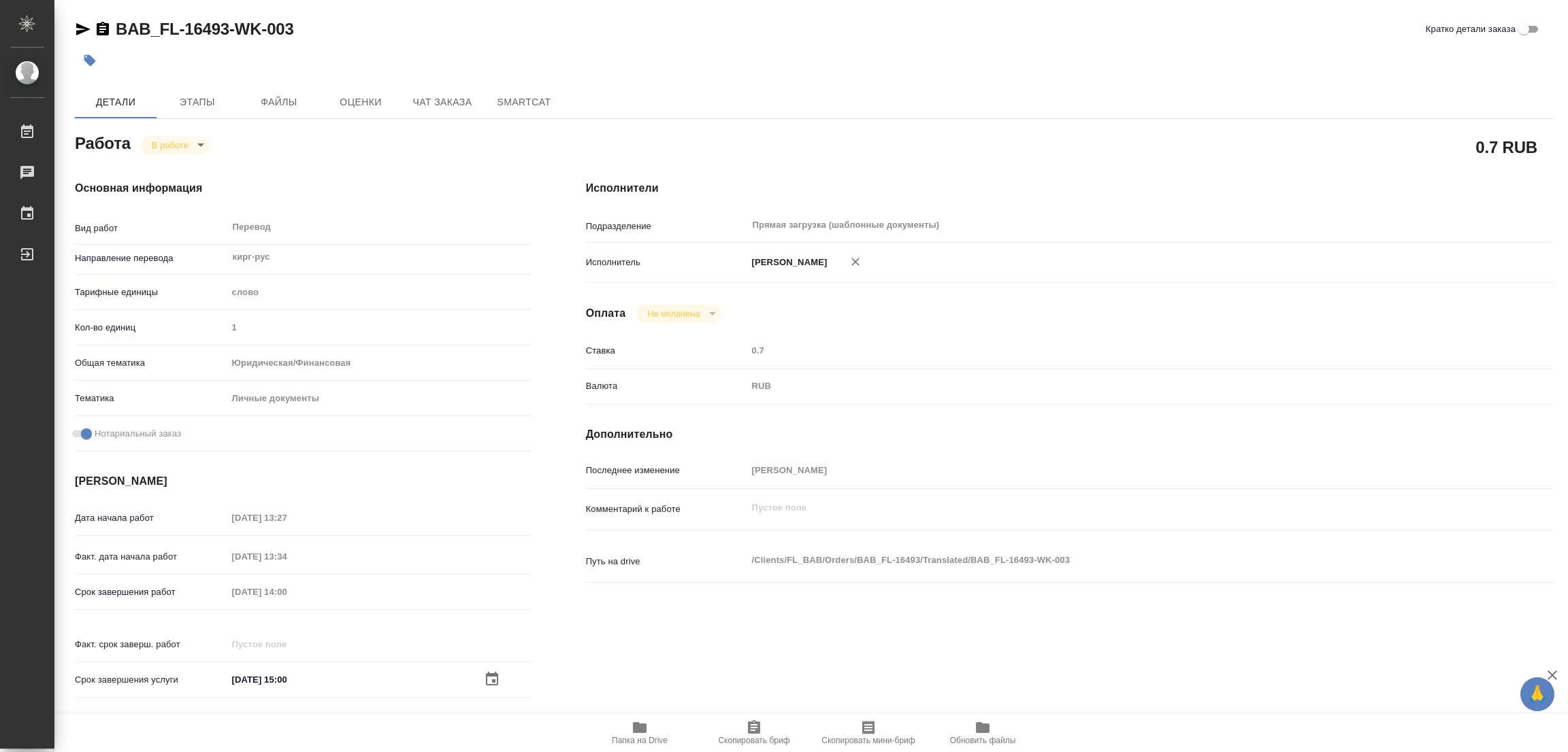
type textarea "x"
click at [1236, 73] on div at bounding box center [814, 60] width 1478 height 30
type textarea "x"
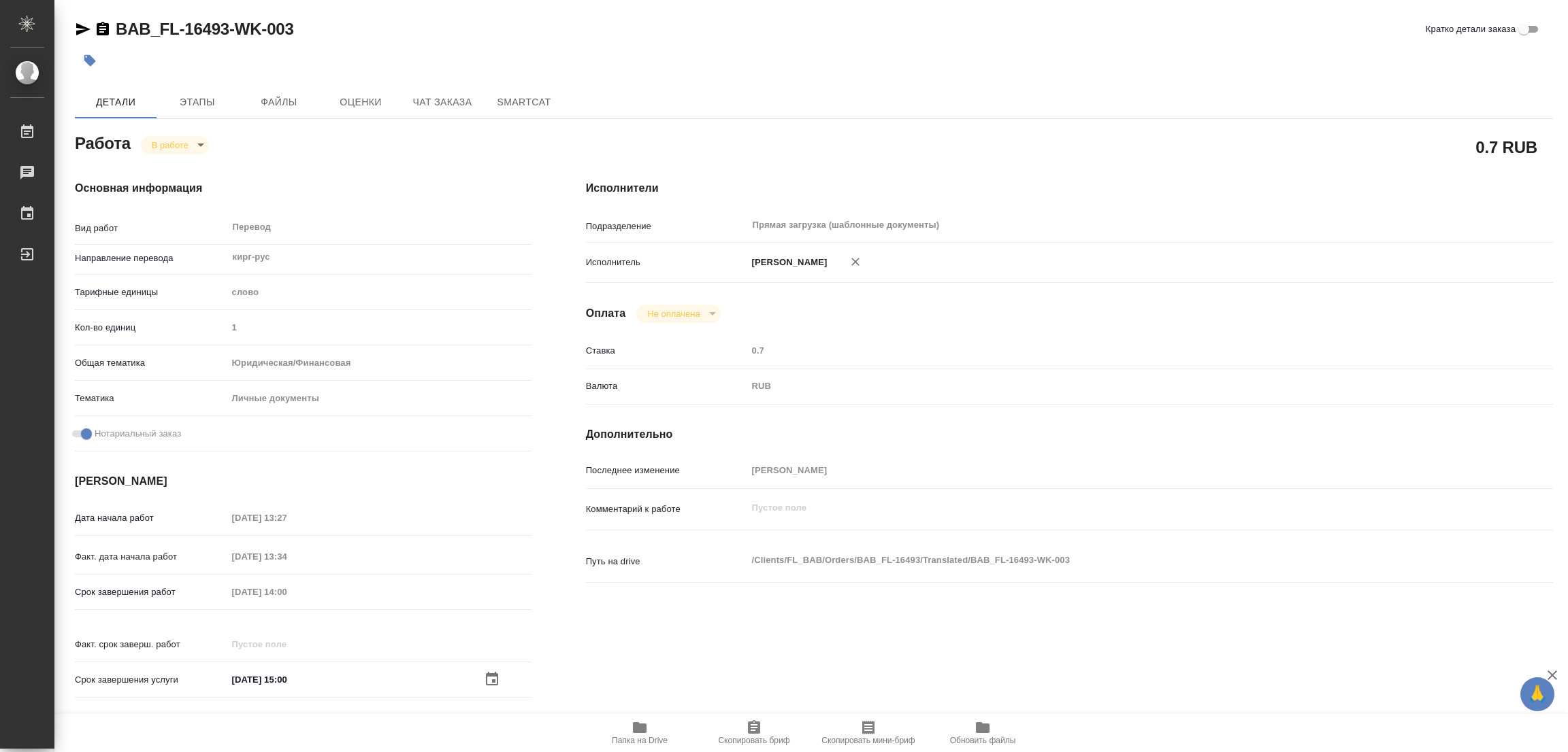
type textarea "x"
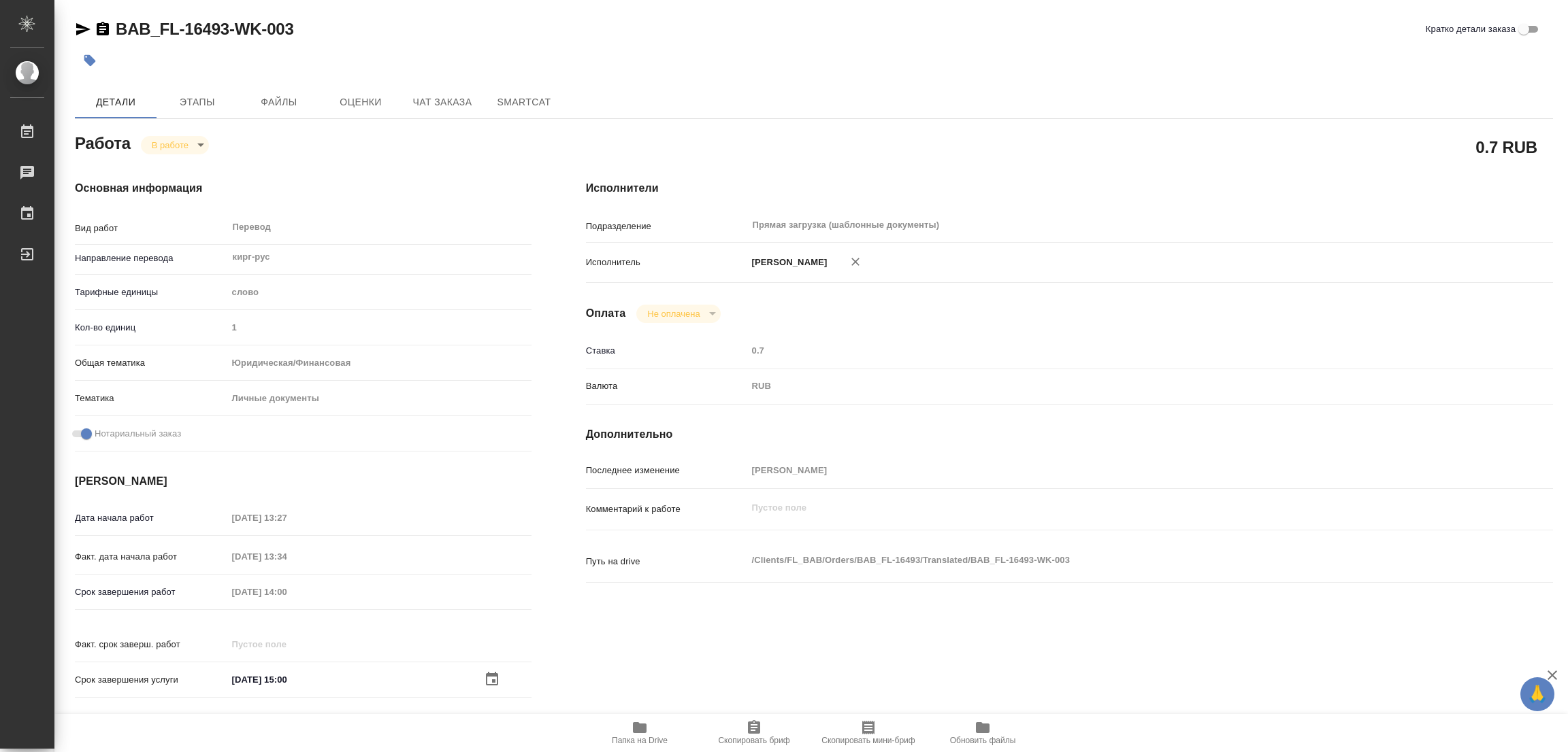
type textarea "x"
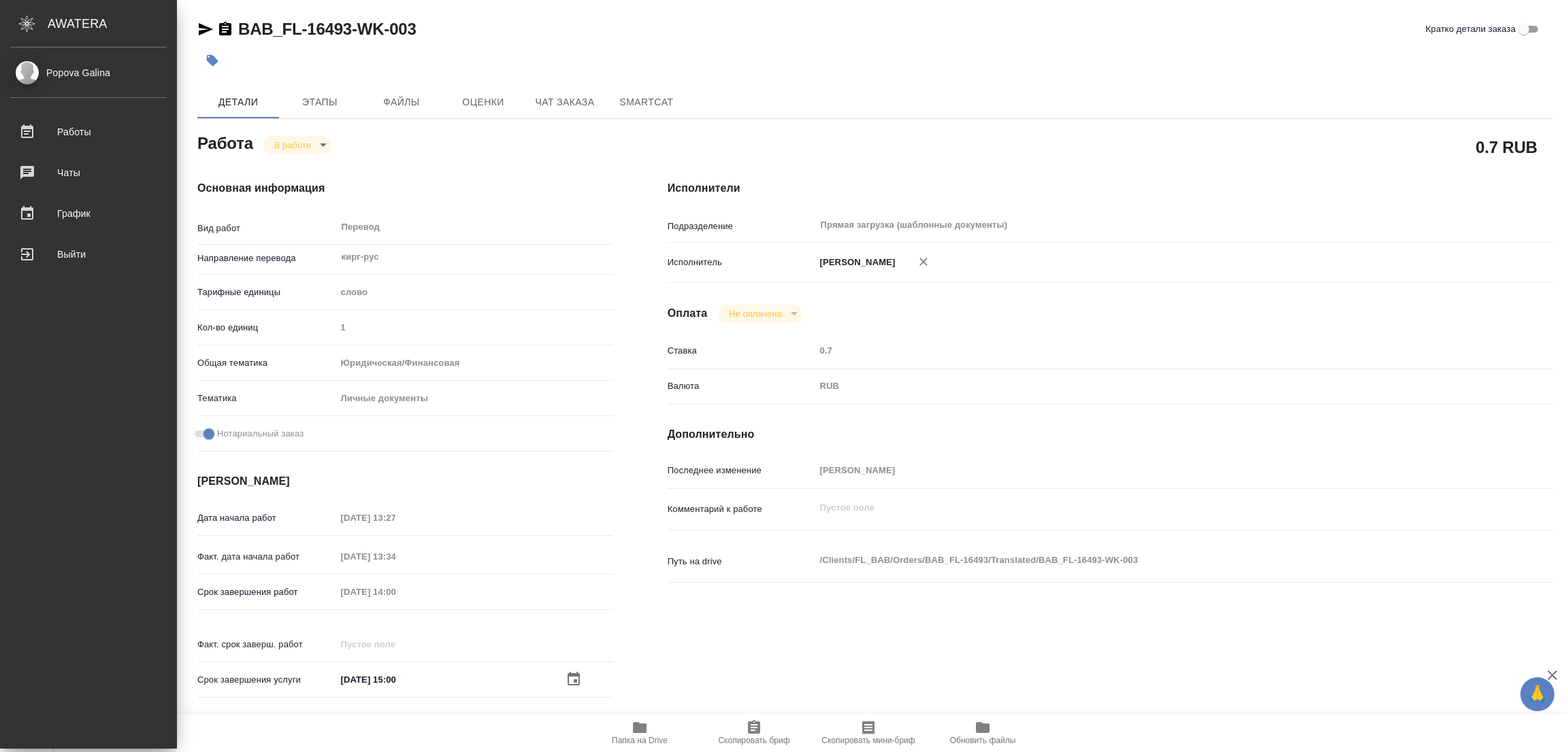
type textarea "x"
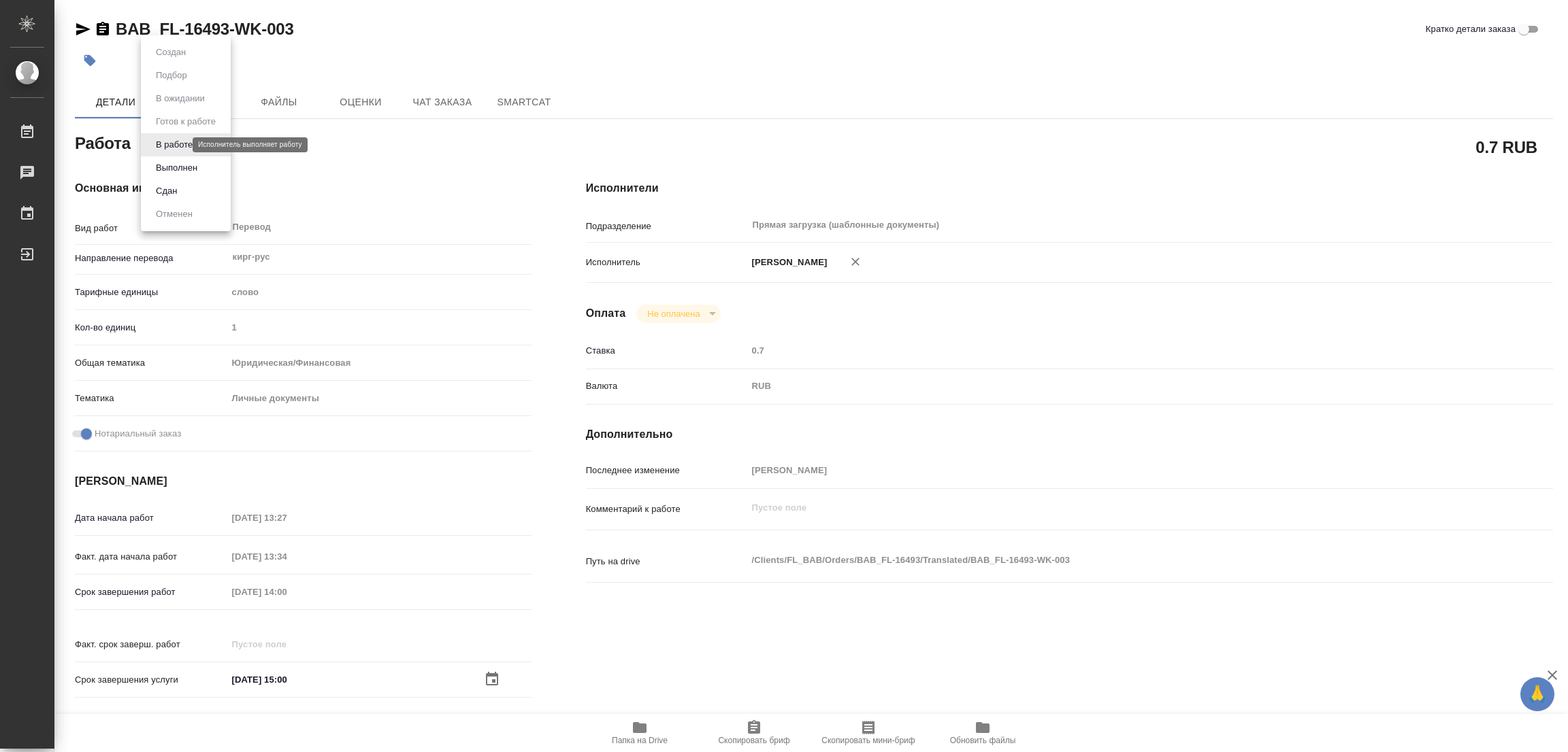
click at [161, 145] on body "🙏 .cls-1 fill:#fff; AWATERA Popova Galina Работы 0 Чаты График Выйти BAB_FL-164…" at bounding box center [784, 376] width 1568 height 752
click at [160, 159] on li "Выполнен" at bounding box center [185, 168] width 90 height 23
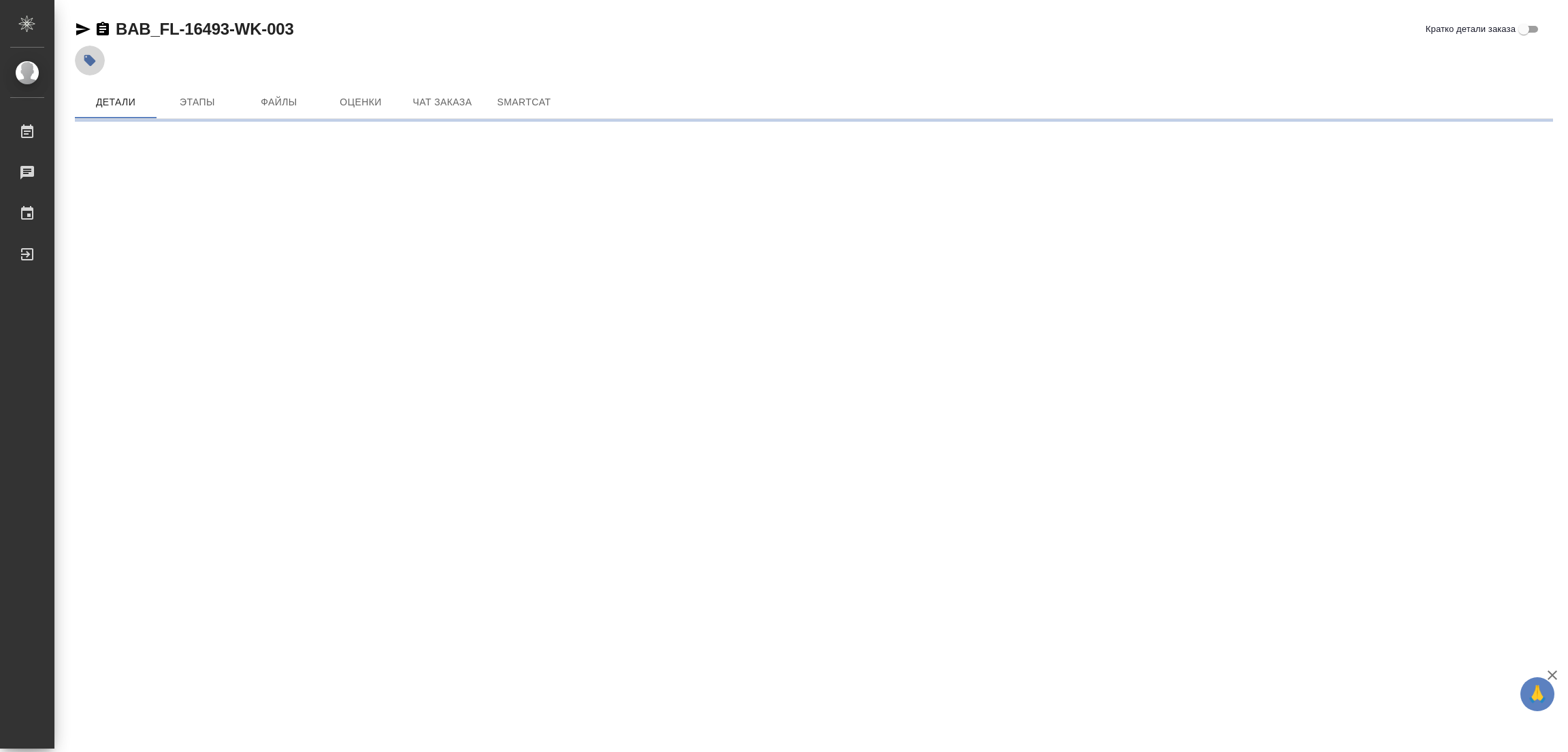
click at [89, 57] on icon "button" at bounding box center [90, 60] width 12 height 12
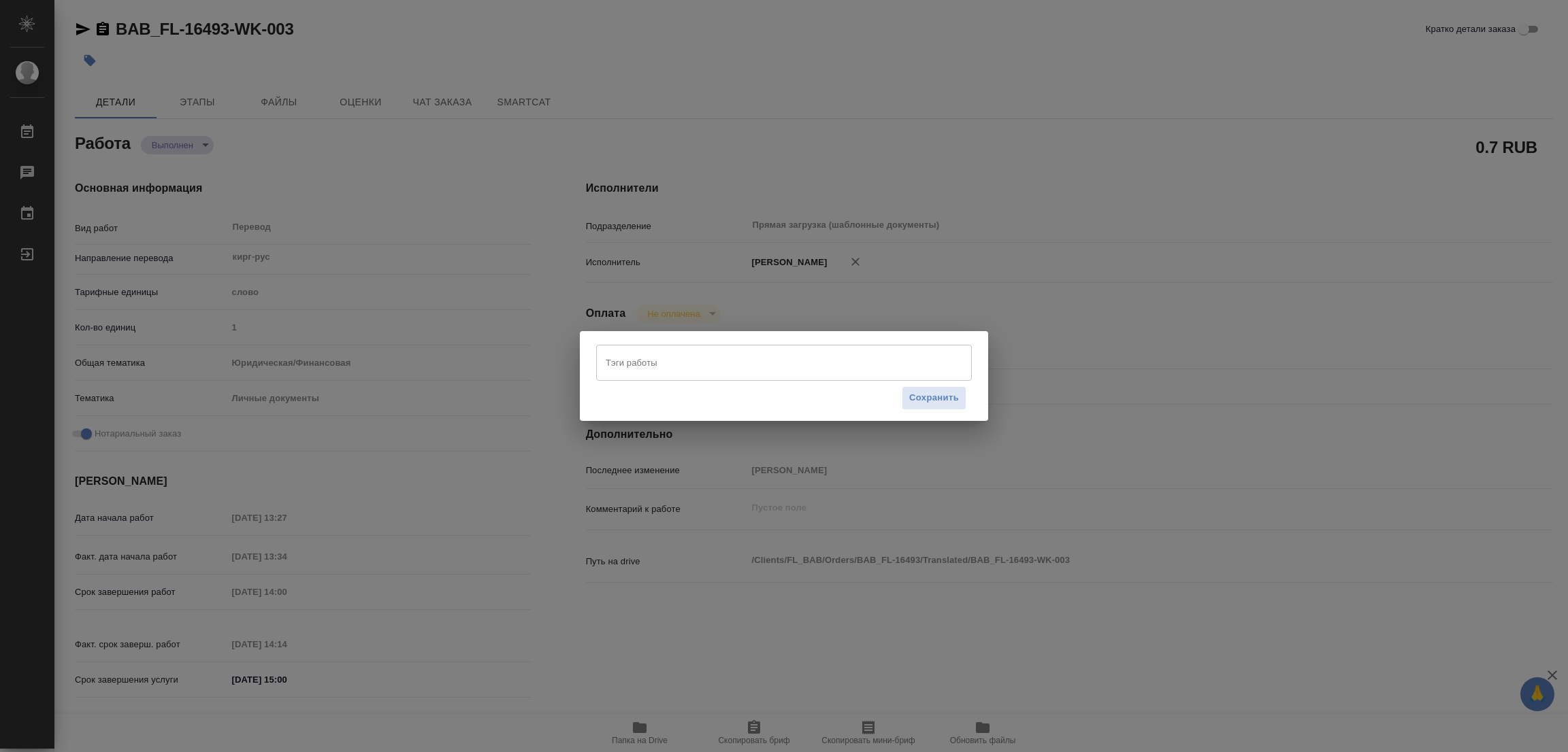
type textarea "x"
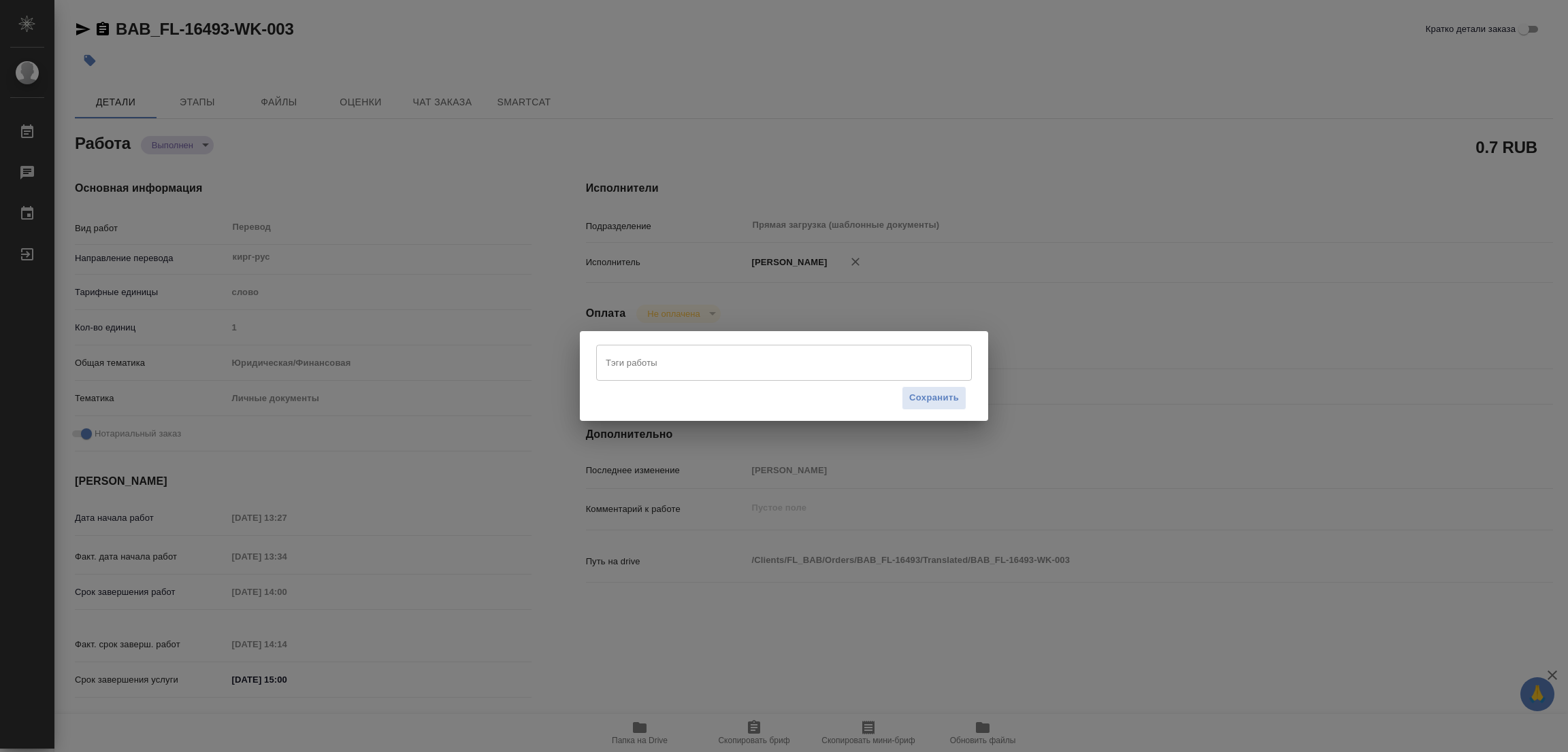
type textarea "x"
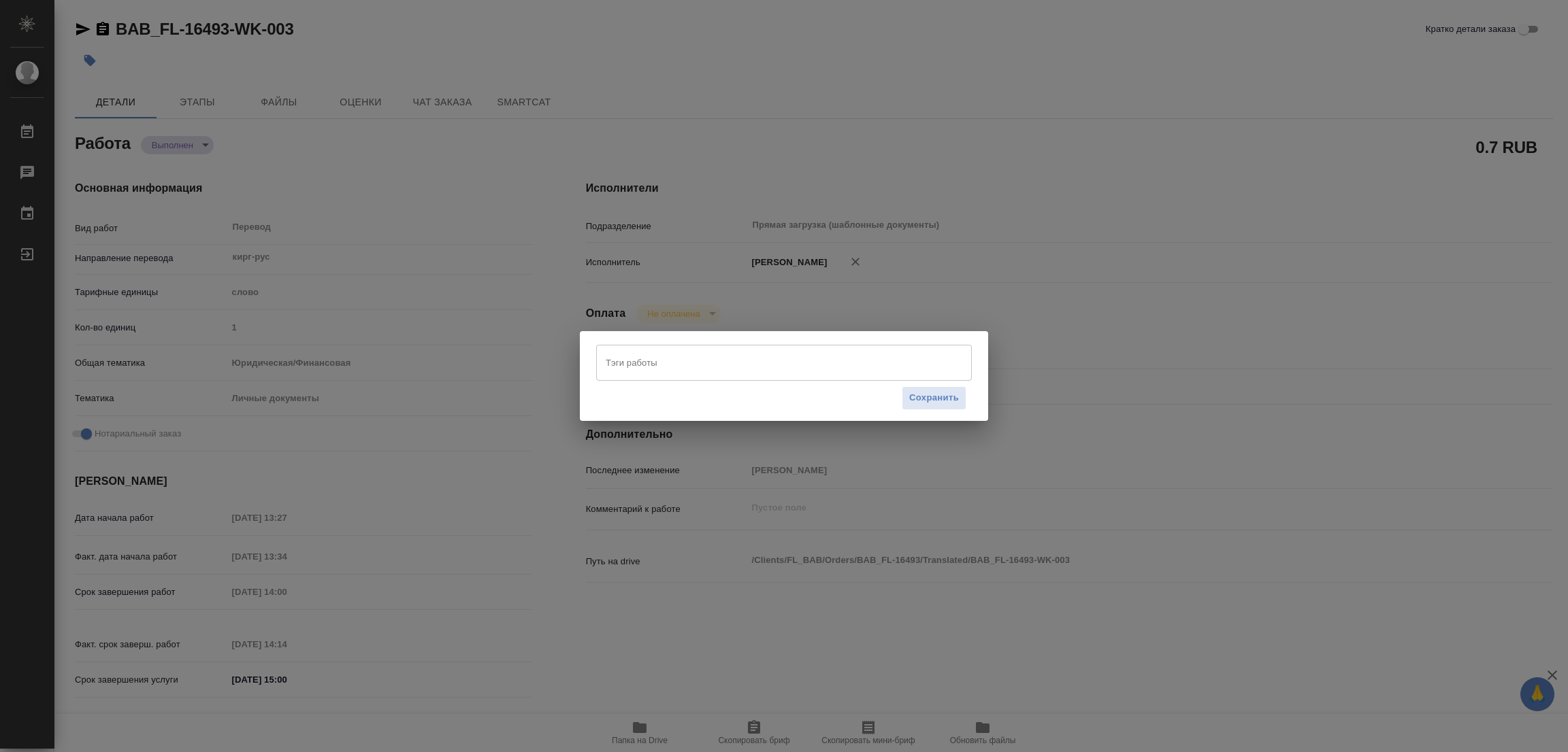
click at [652, 369] on input "Тэги работы" at bounding box center [771, 363] width 337 height 23
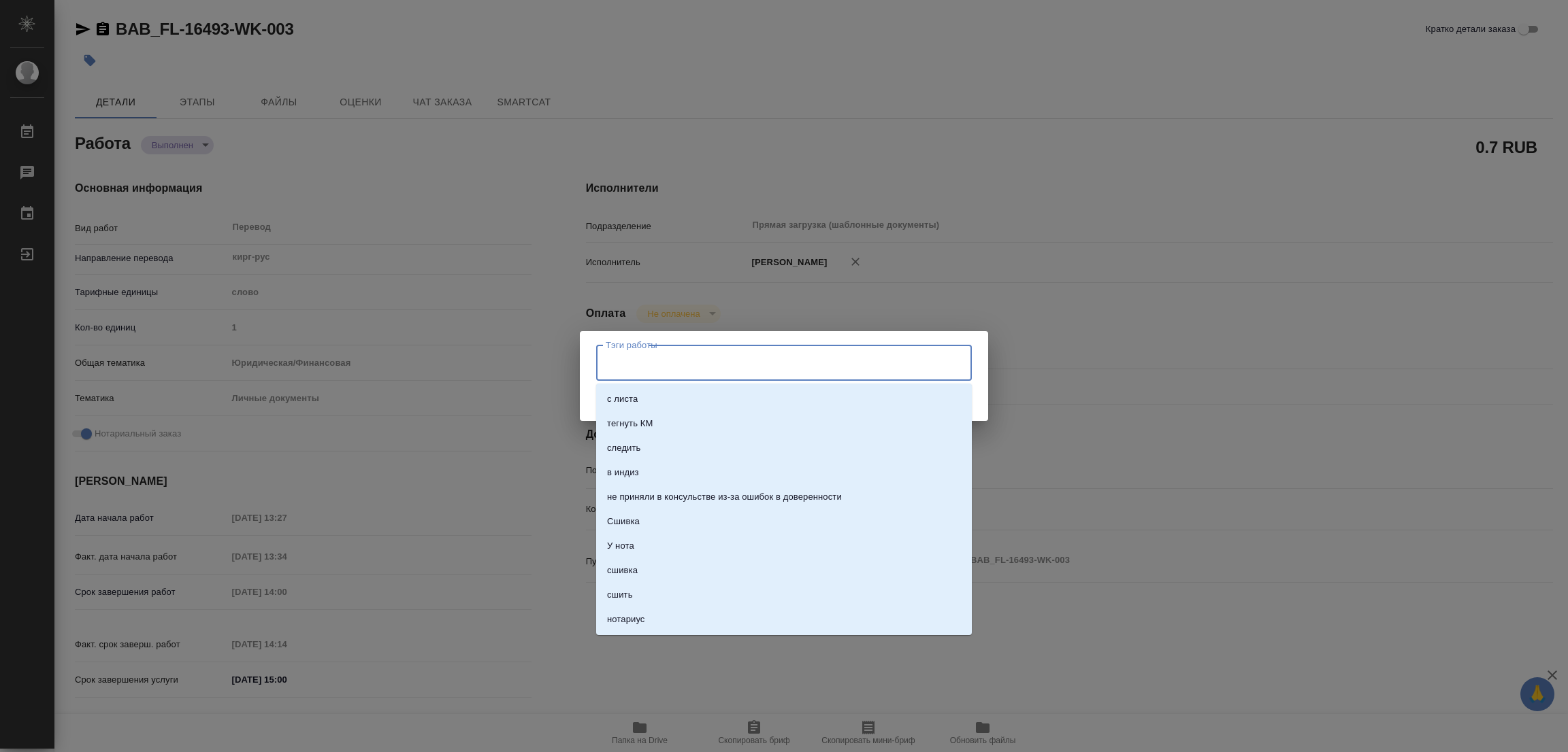
type textarea "x"
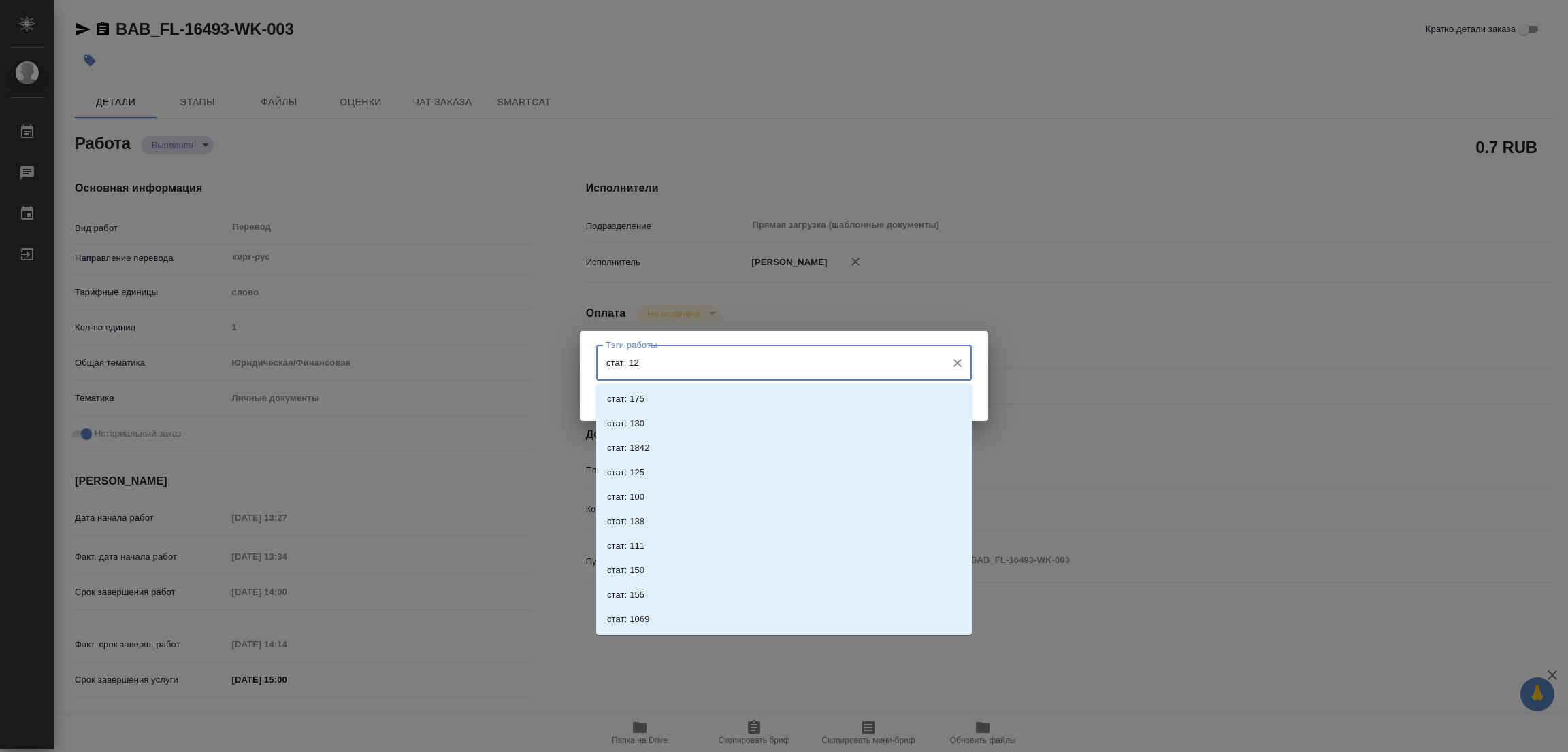
type input "стат: 125"
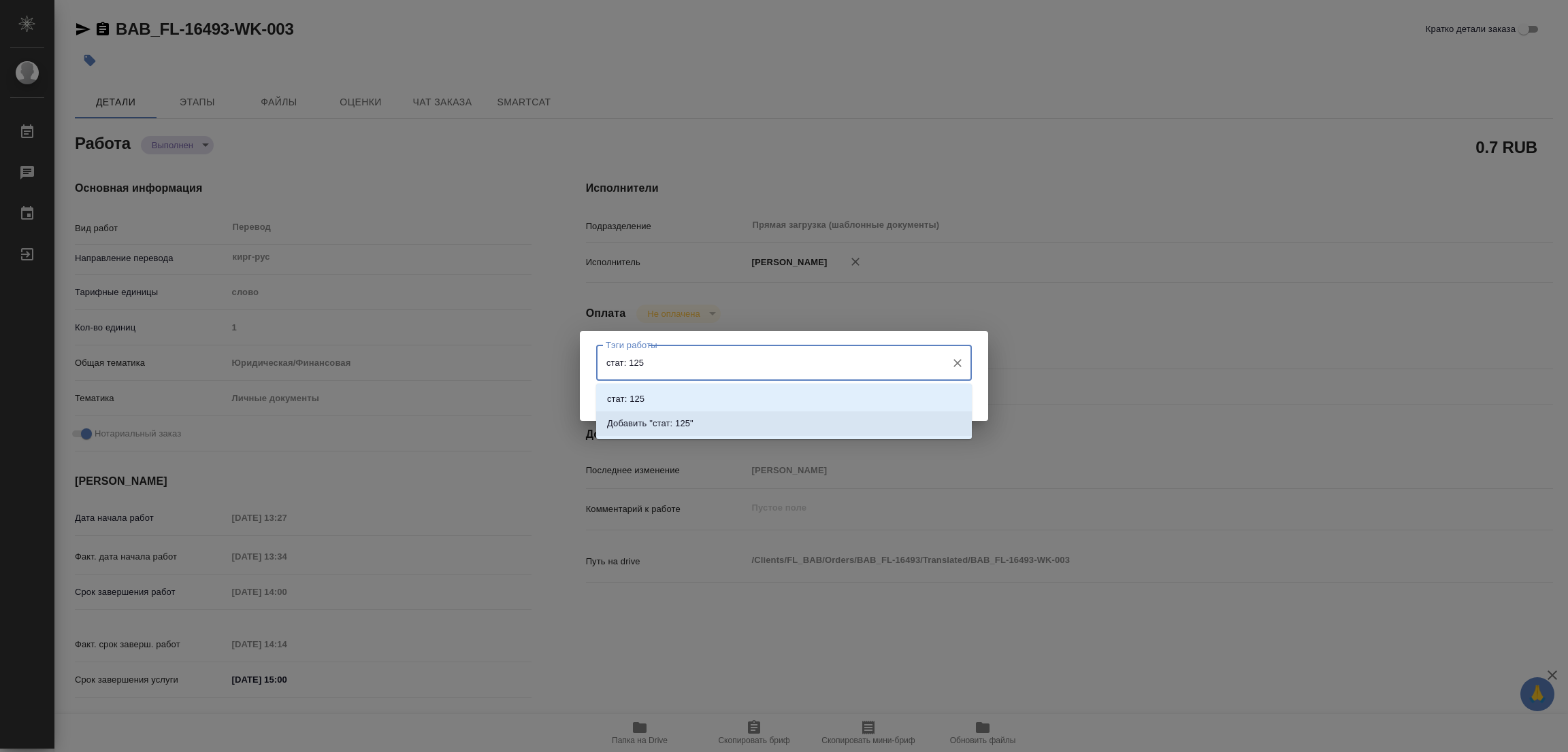
click at [670, 426] on p "Добавить "стат: 125"" at bounding box center [650, 423] width 86 height 13
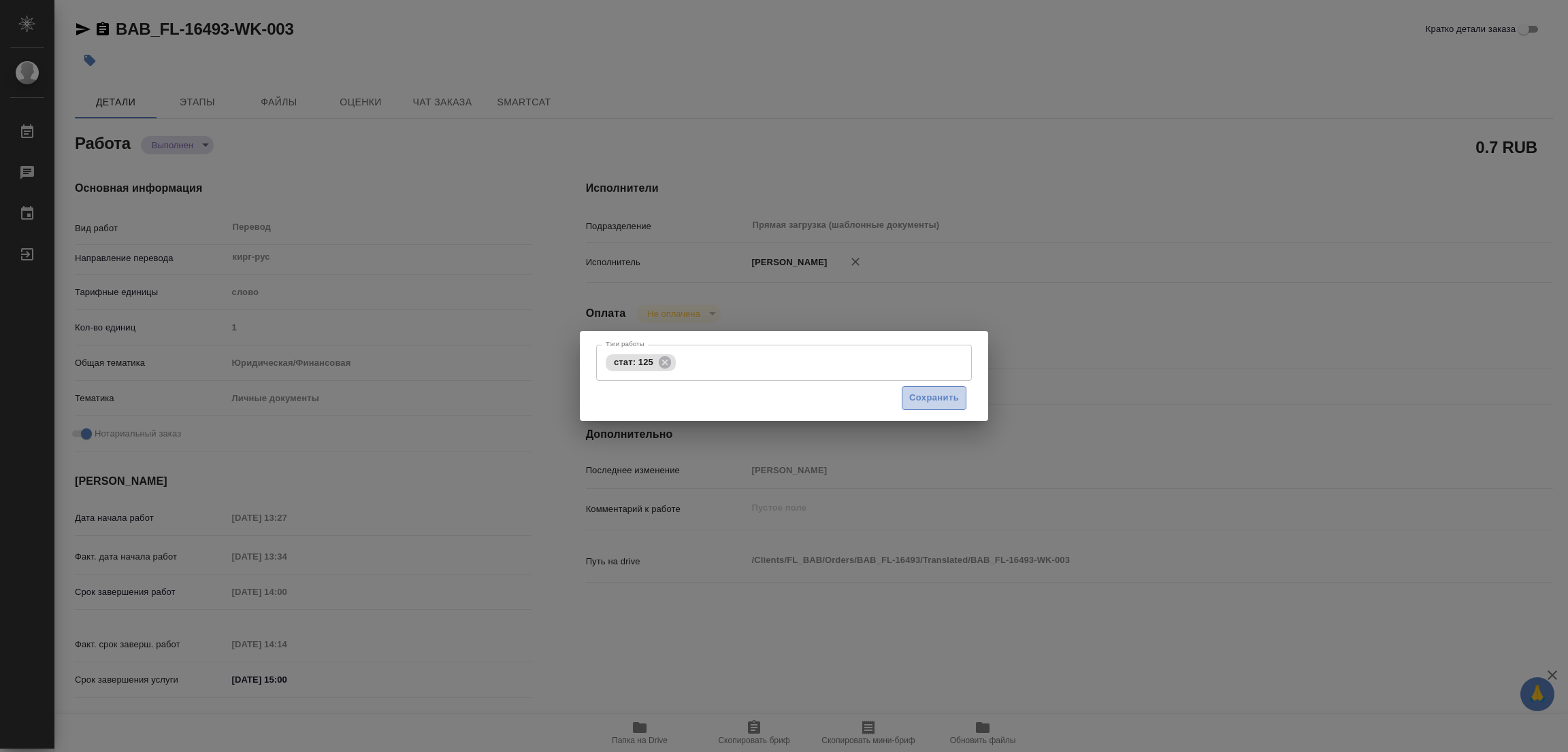
click at [945, 391] on span "Сохранить" at bounding box center [934, 398] width 50 height 16
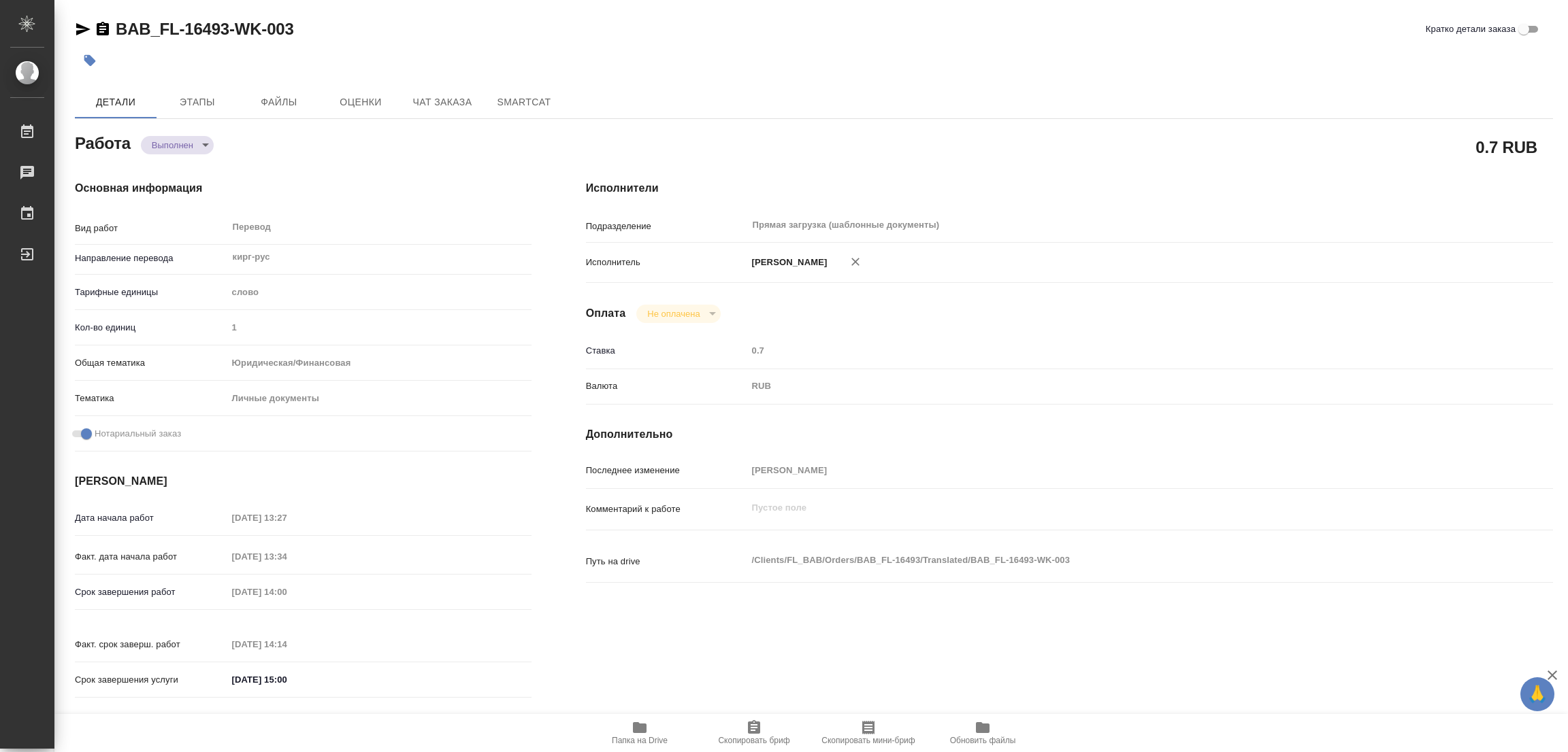
type input "completed"
type textarea "Перевод"
type textarea "x"
type input "кирг-рус"
type input "5a8b1489cc6b4906c91bfd90"
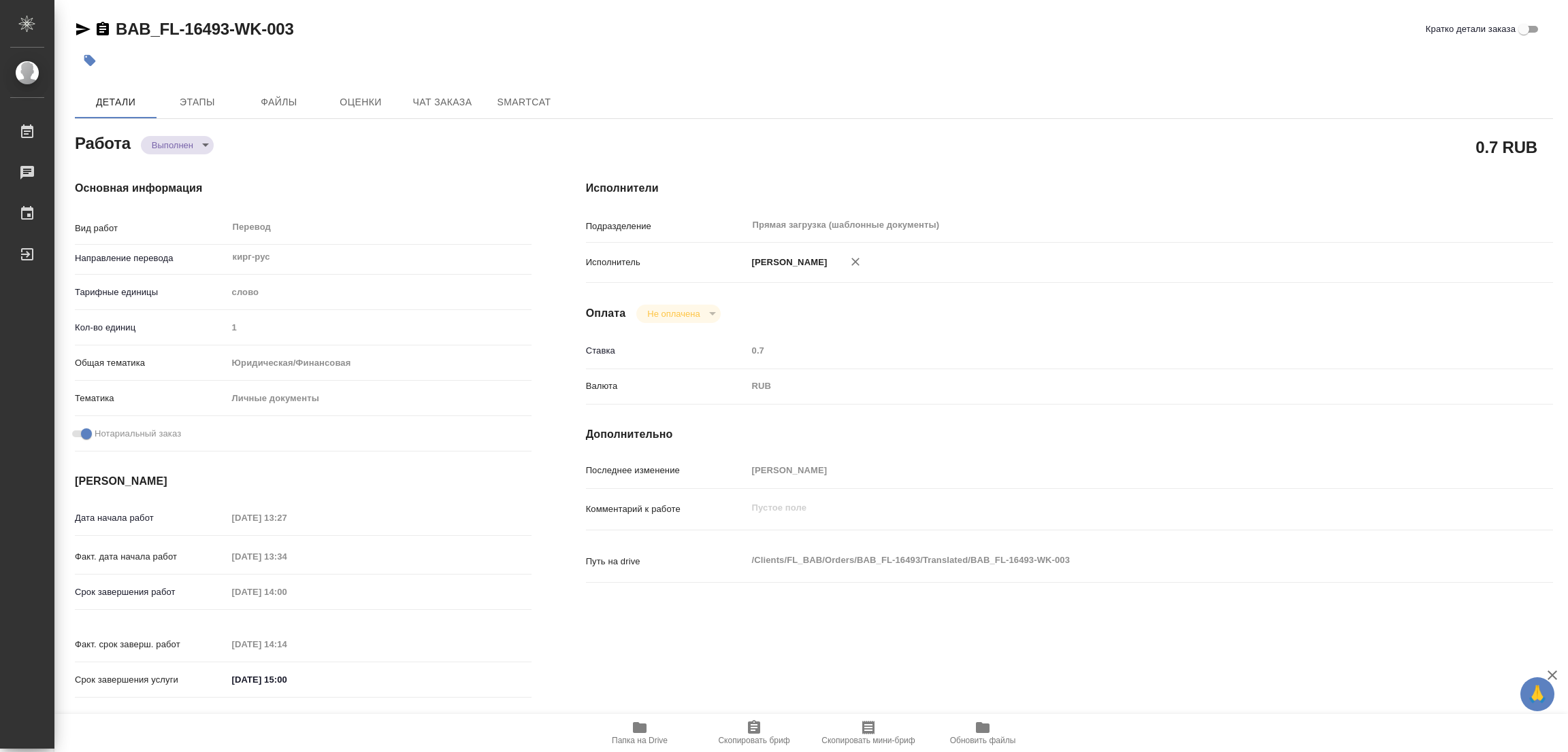
type input "1"
type input "yr-fn"
type input "5a8b8b956a9677013d343cfe"
checkbox input "true"
type input "10.09.2025 13:27"
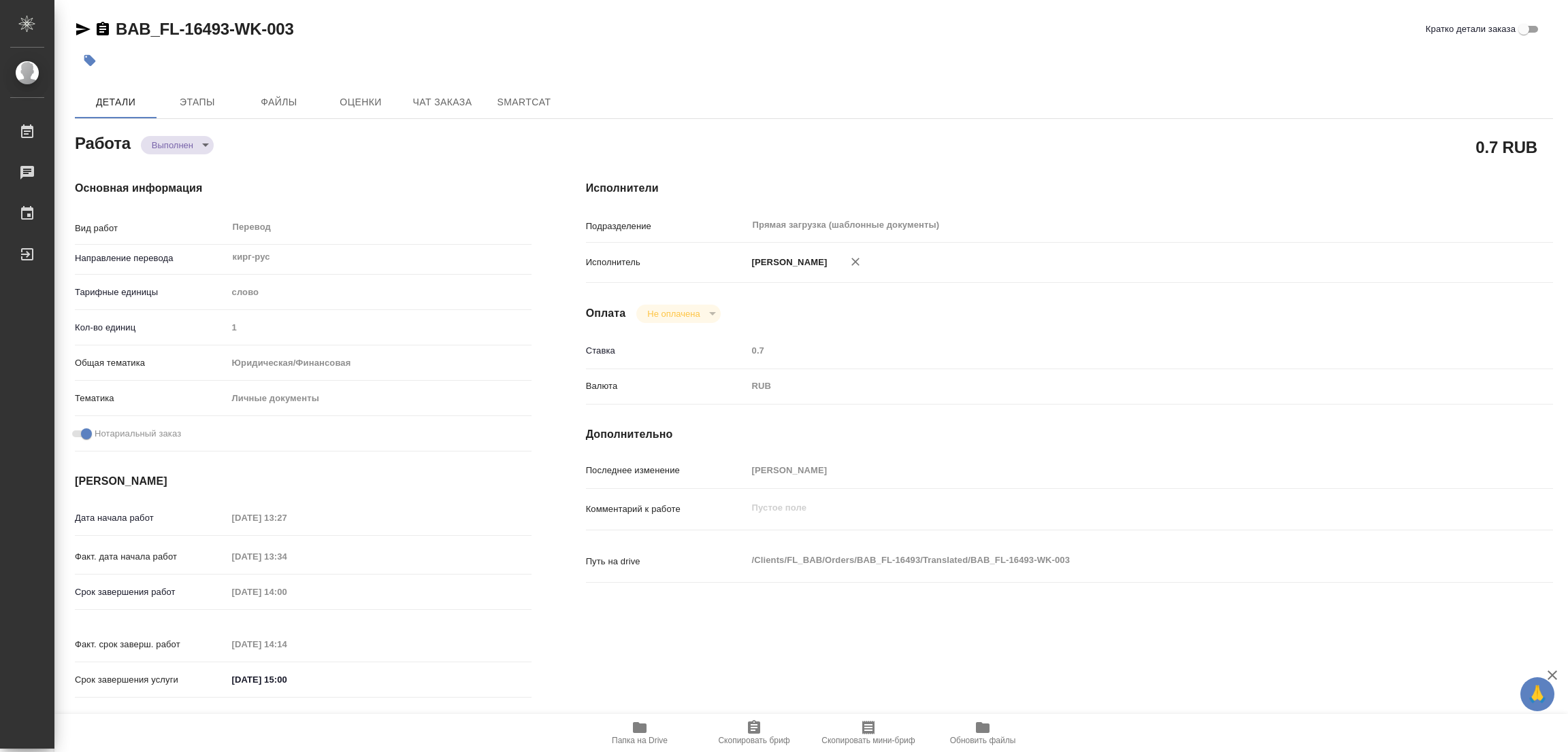
type input "10.09.2025 13:34"
type input "10.09.2025 14:00"
type input "10.09.2025 14:14"
type input "10.09.2025 15:00"
type input "Прямая загрузка (шаблонные документы)"
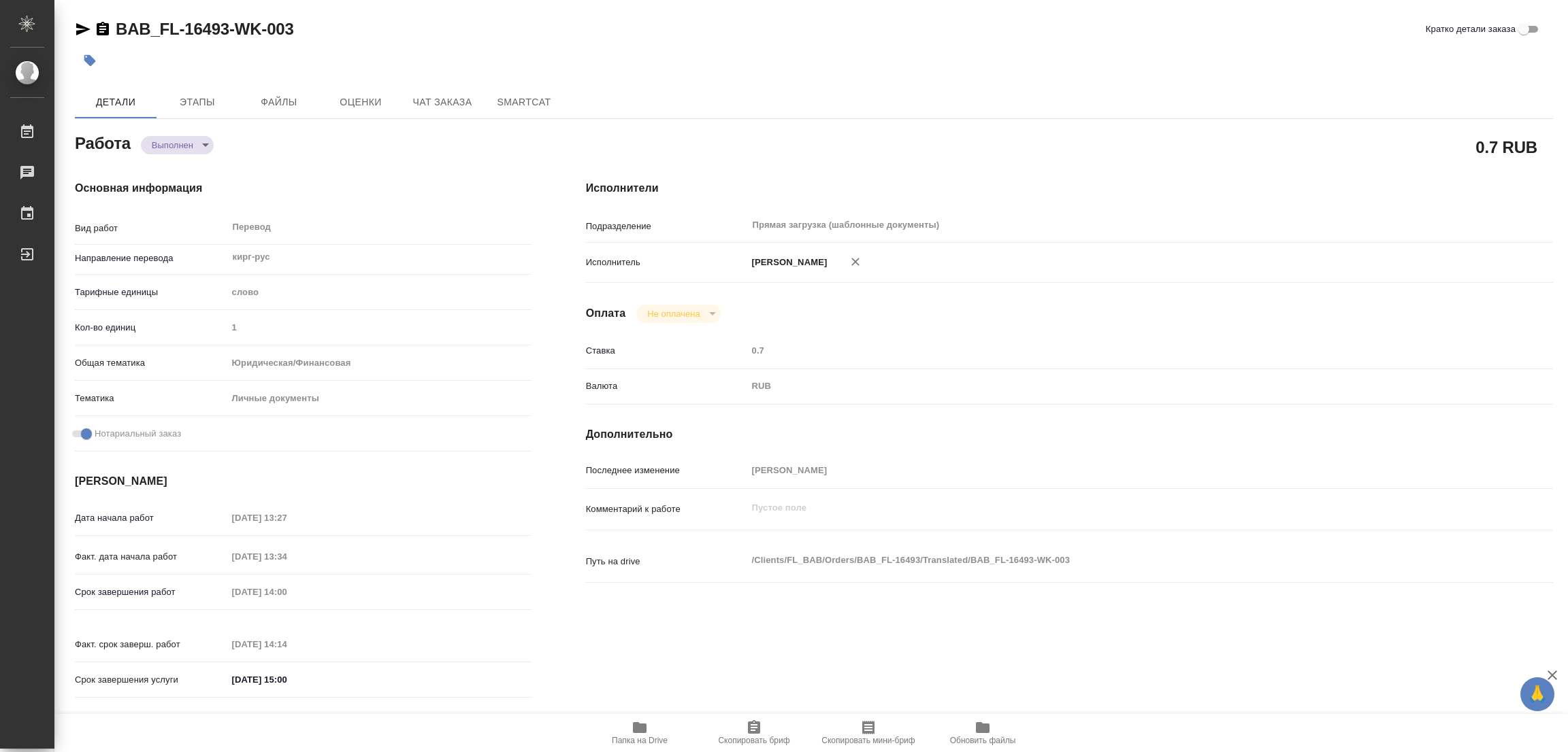
type input "notPayed"
type input "0.7"
type input "RUB"
type input "[PERSON_NAME] [PERSON_NAME]"
type textarea "x"
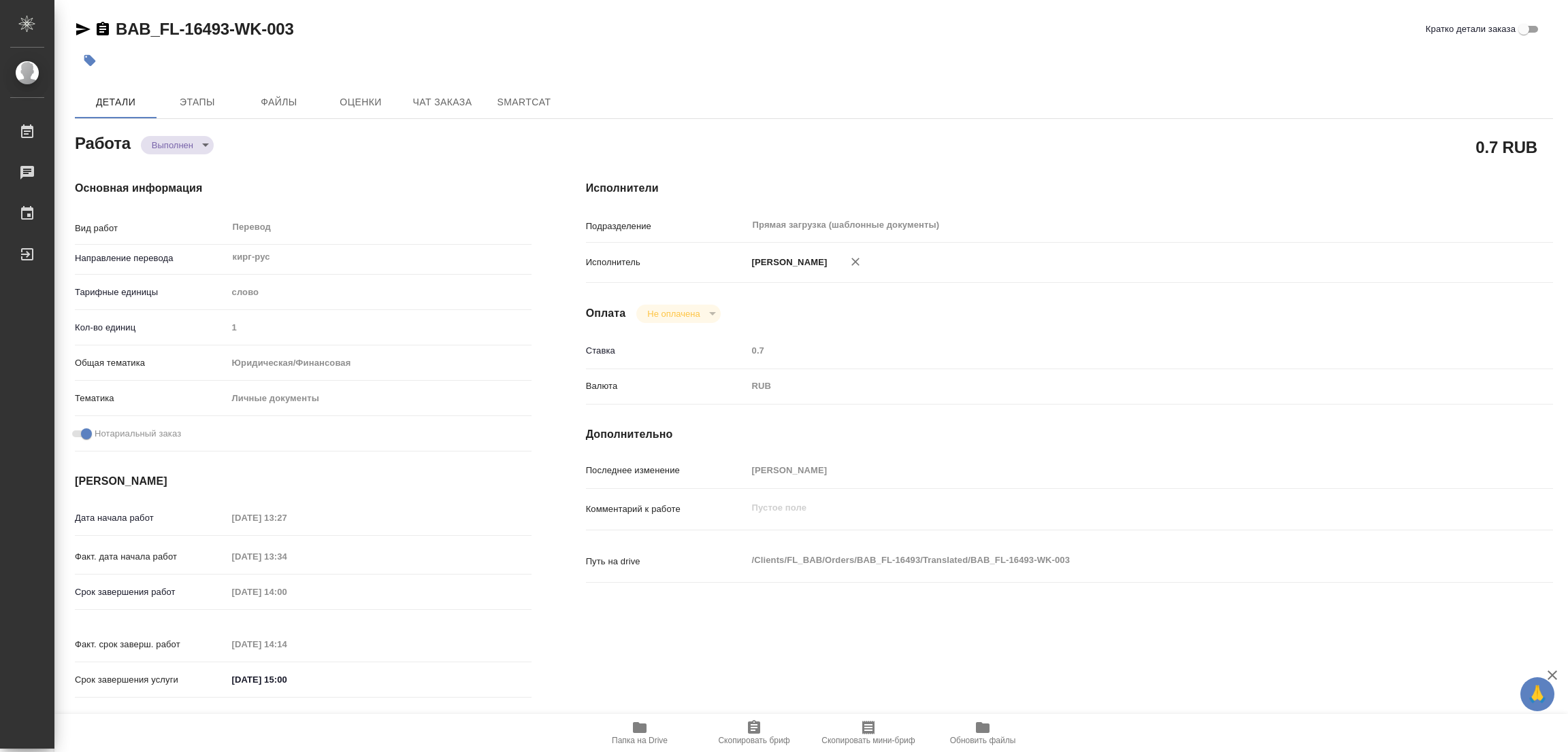
type textarea "/Clients/FL_BAB/Orders/BAB_FL-16493/Translated/BAB_FL-16493-WK-003"
type textarea "x"
type input "BAB_FL-16493"
type input "Перевод станд. несрочный"
type input "Корректура, Редактура, Перевод, Постредактура машинного перевода, Приёмка по ка…"
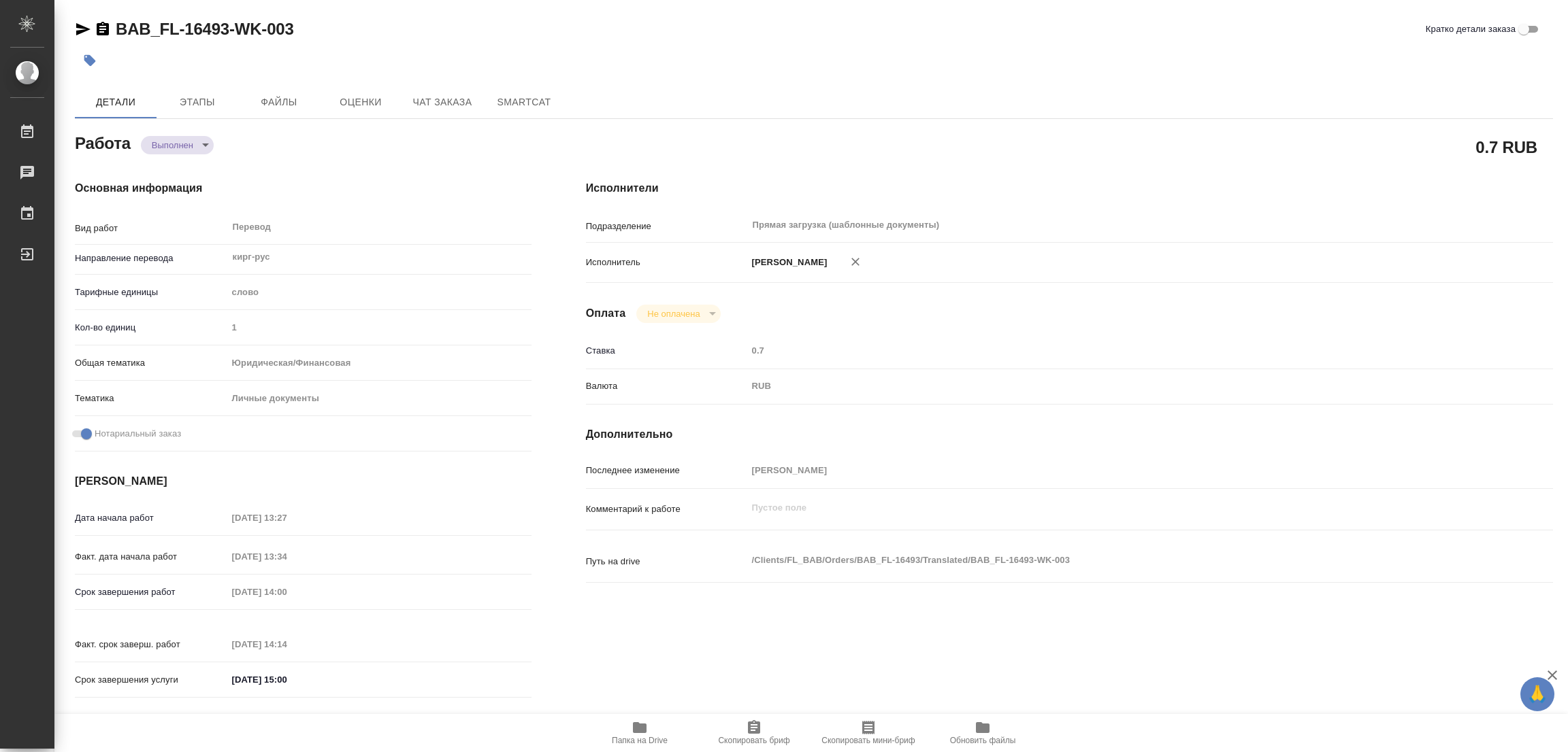
type input "Москалец Алина"
type input "/Clients/FL_BAB/Orders/BAB_FL-16493"
type textarea "x"
type textarea "пасп кирг-рус, на банк, но клиент говорит, что перевод полностью"
type textarea "x"
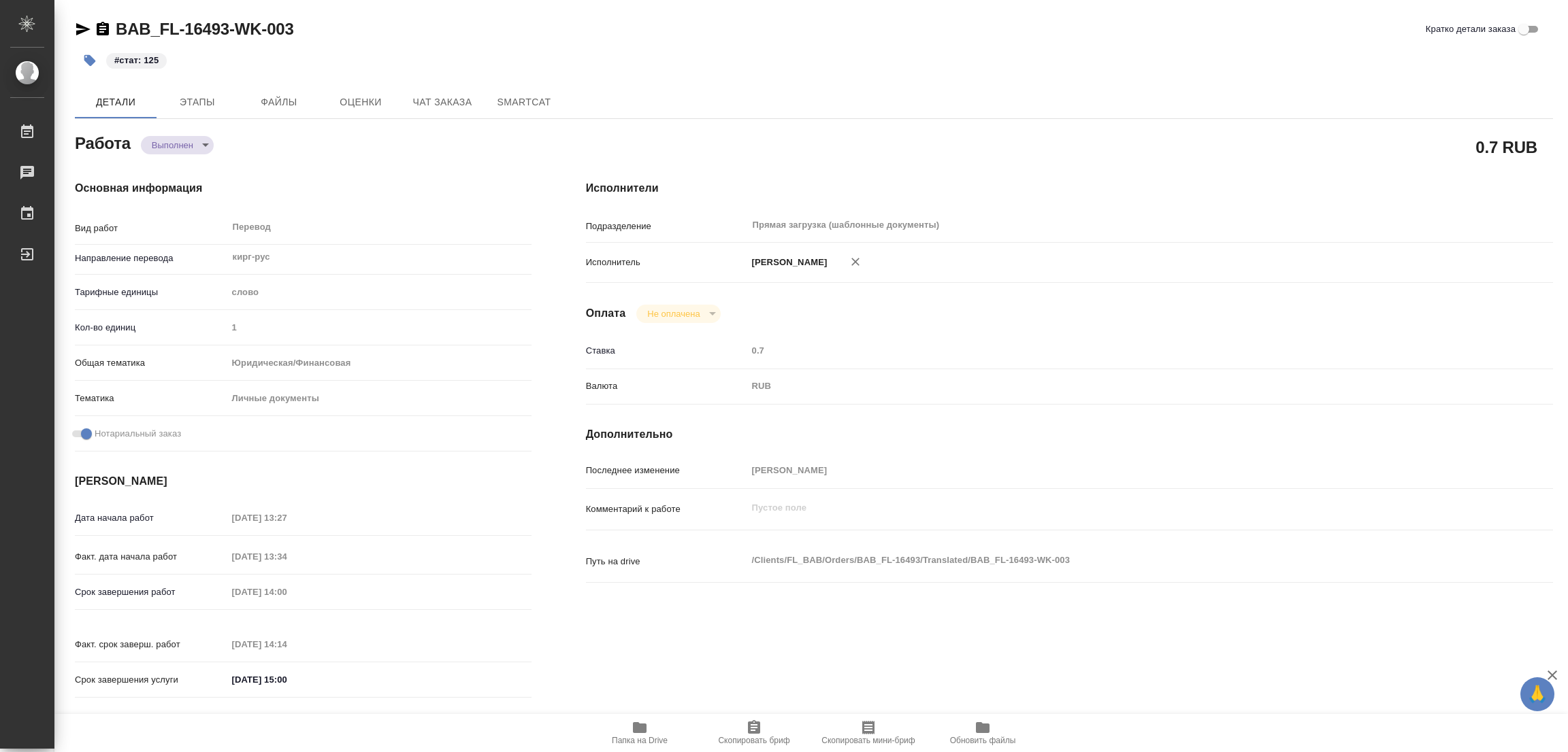
type textarea "x"
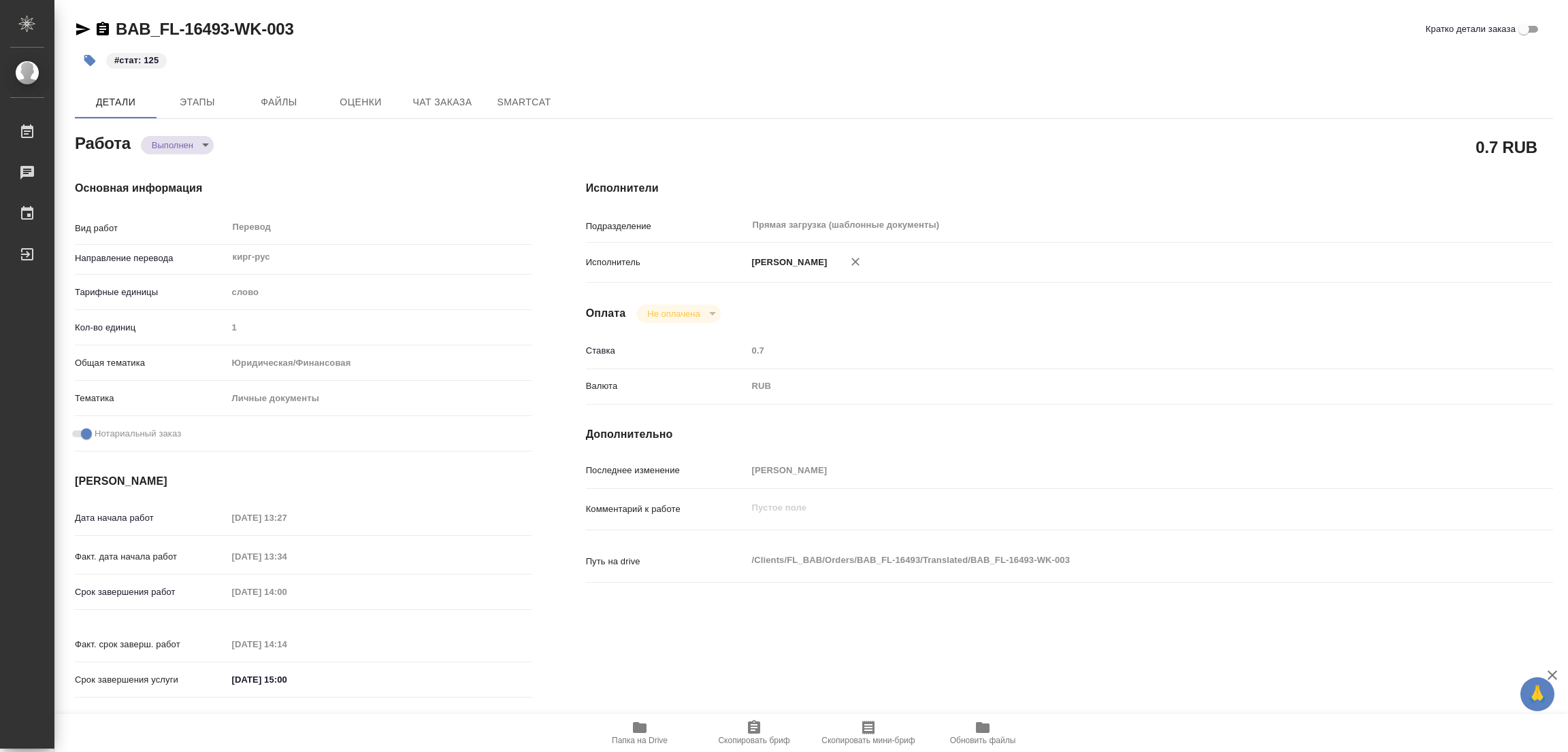
type textarea "x"
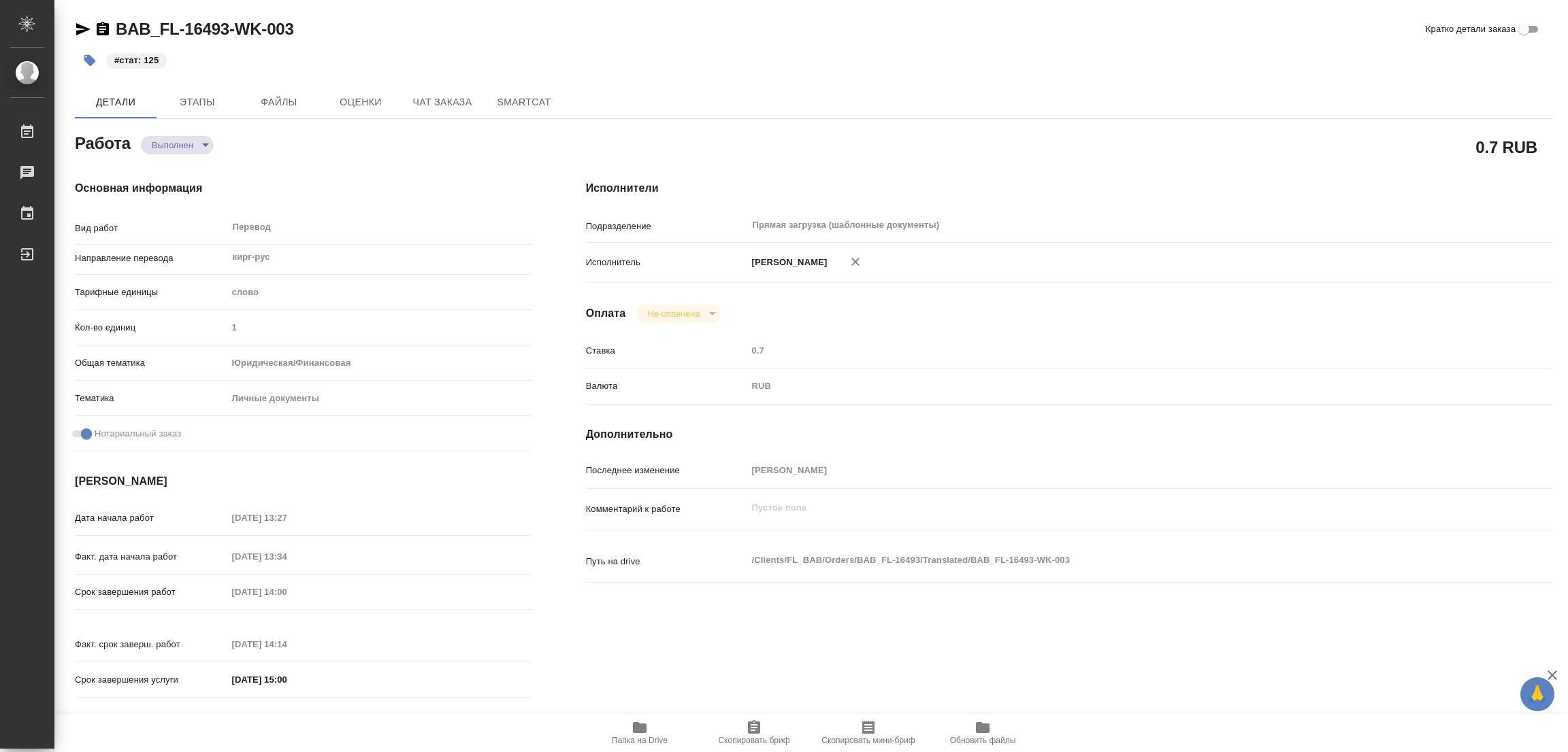
type textarea "x"
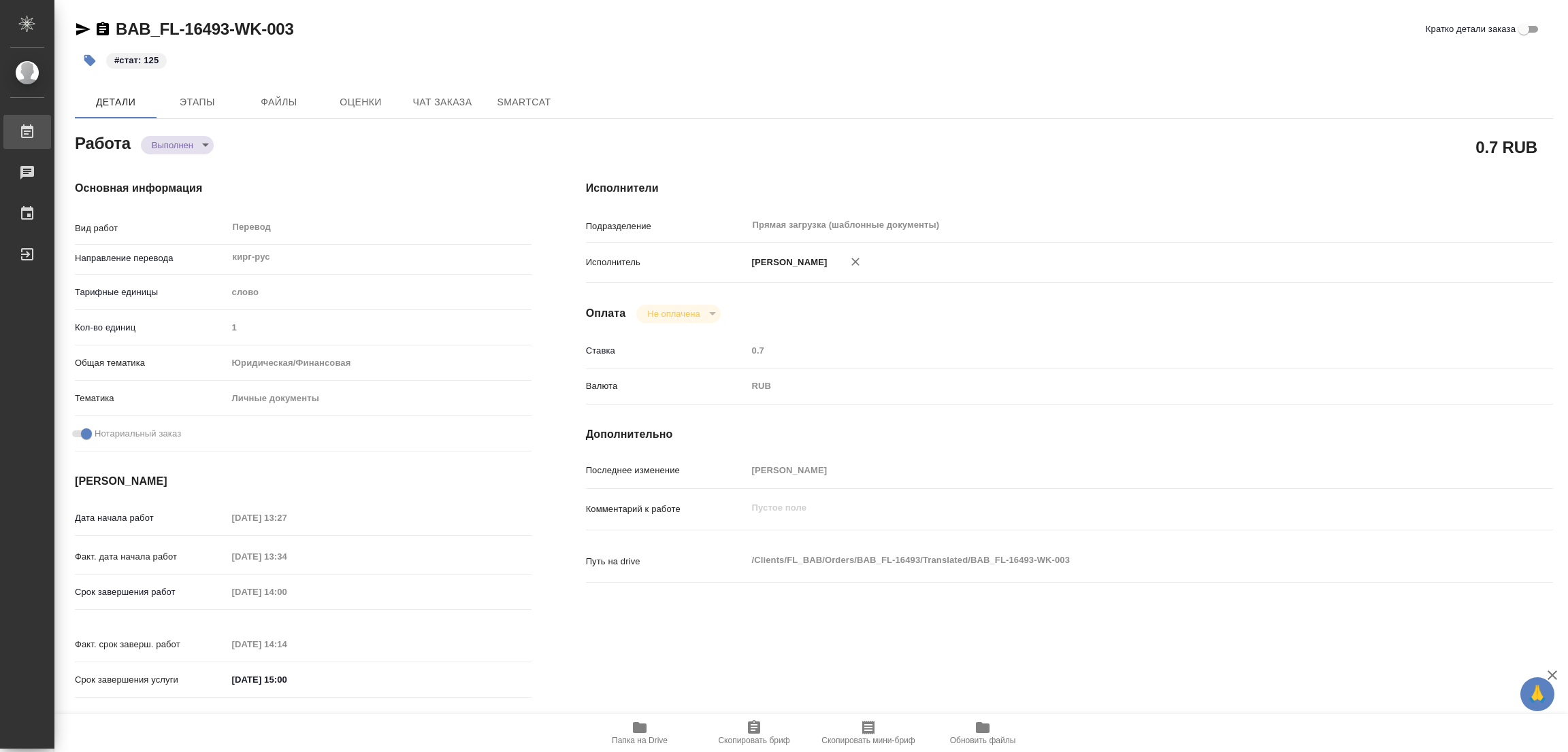
type textarea "x"
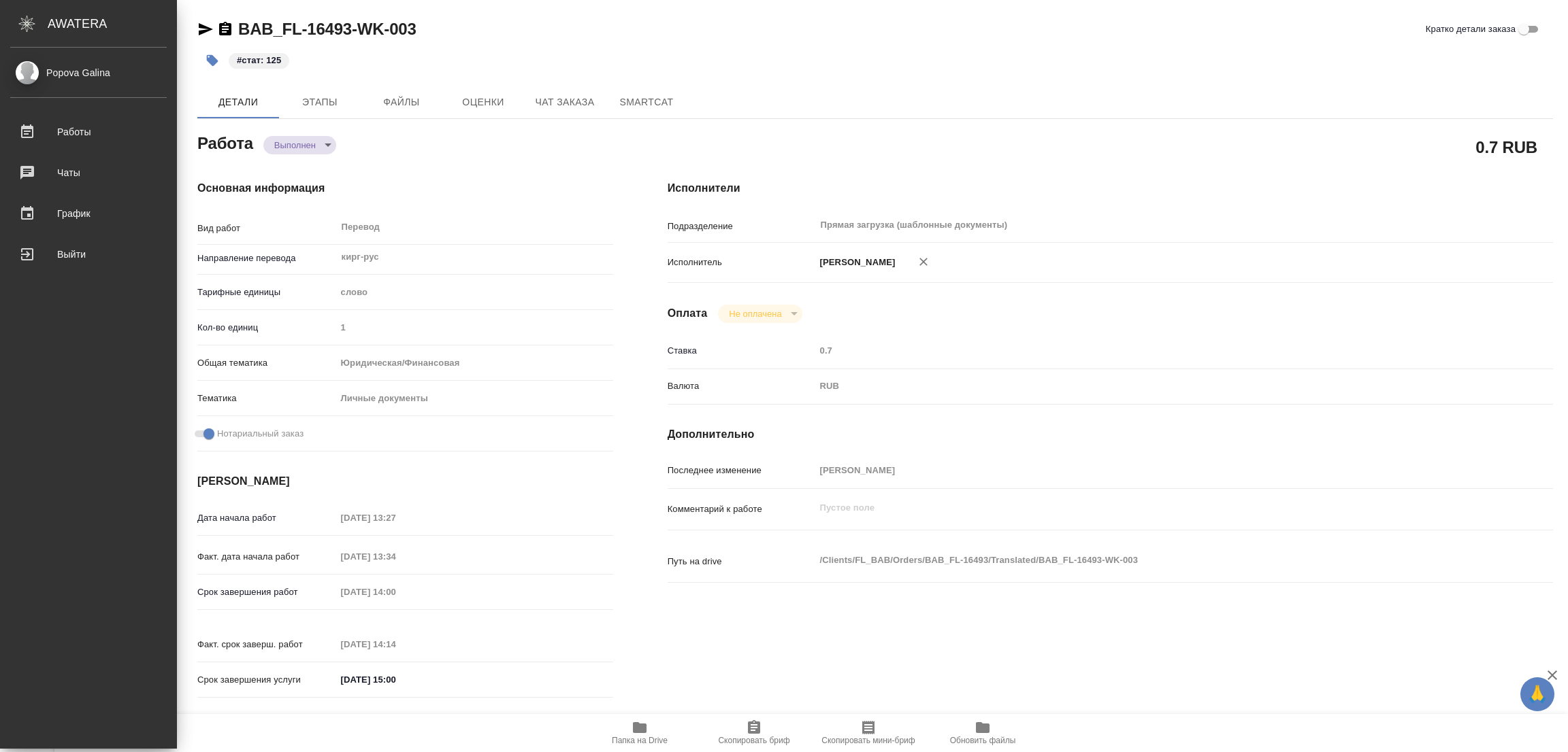
type textarea "x"
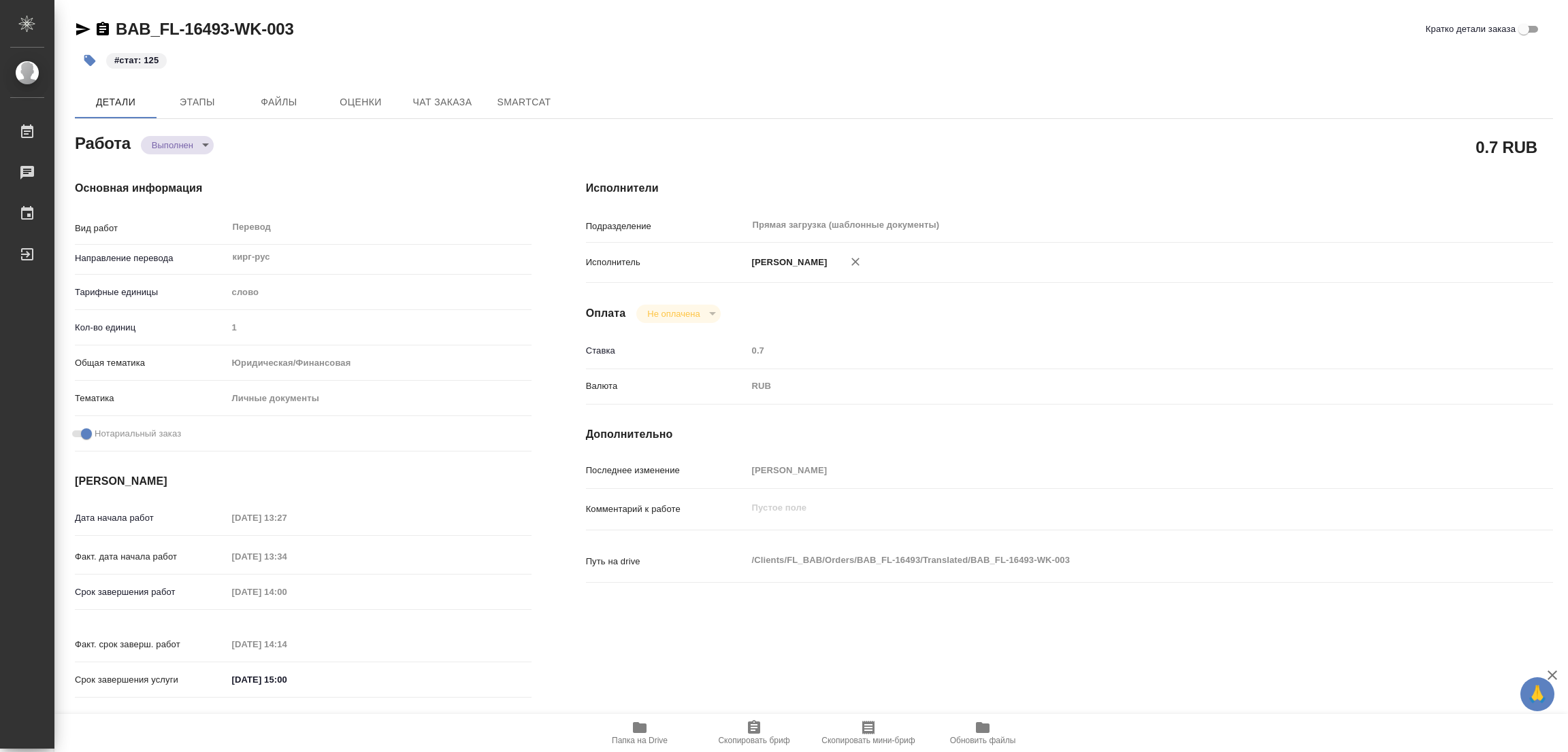
type textarea "x"
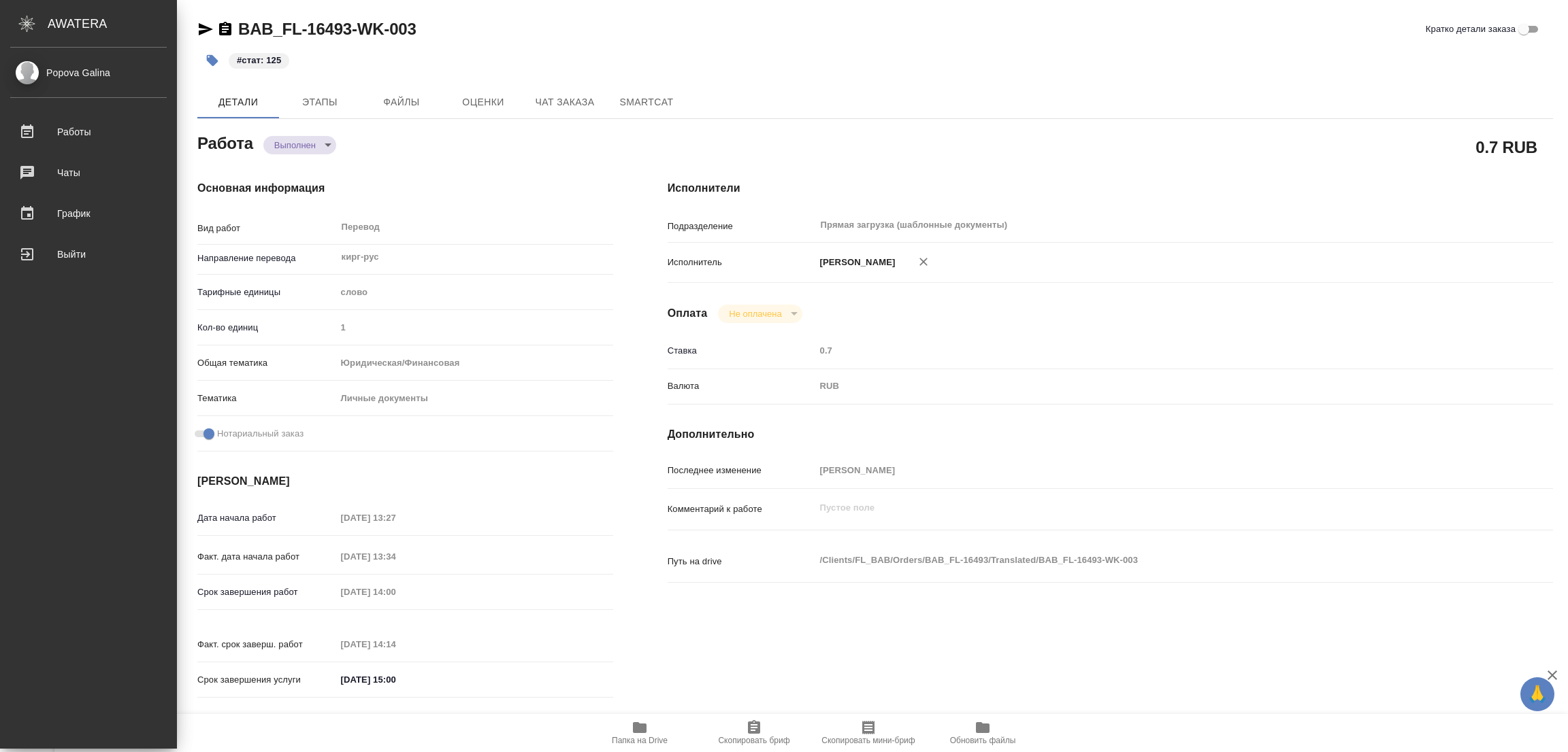
type textarea "x"
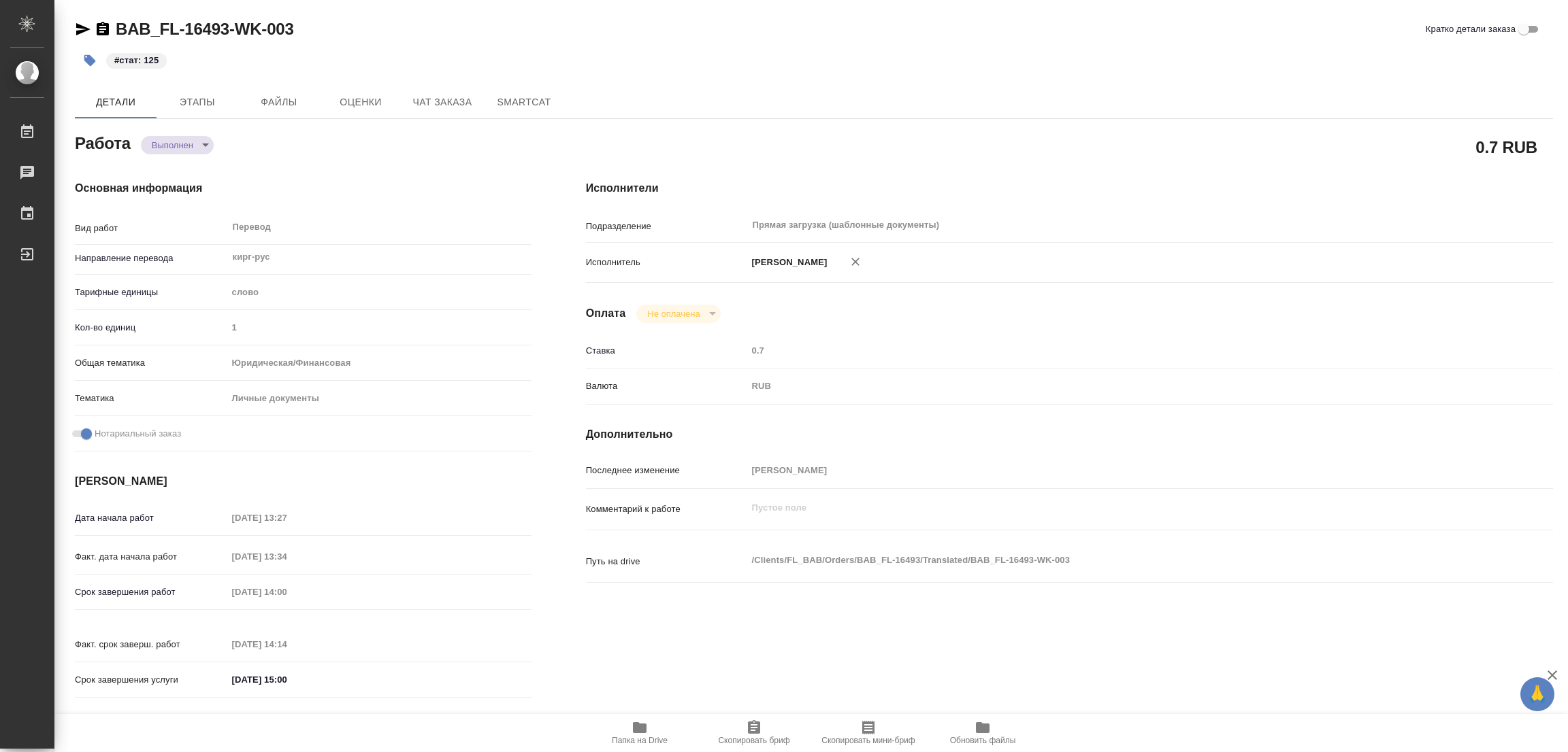
type textarea "x"
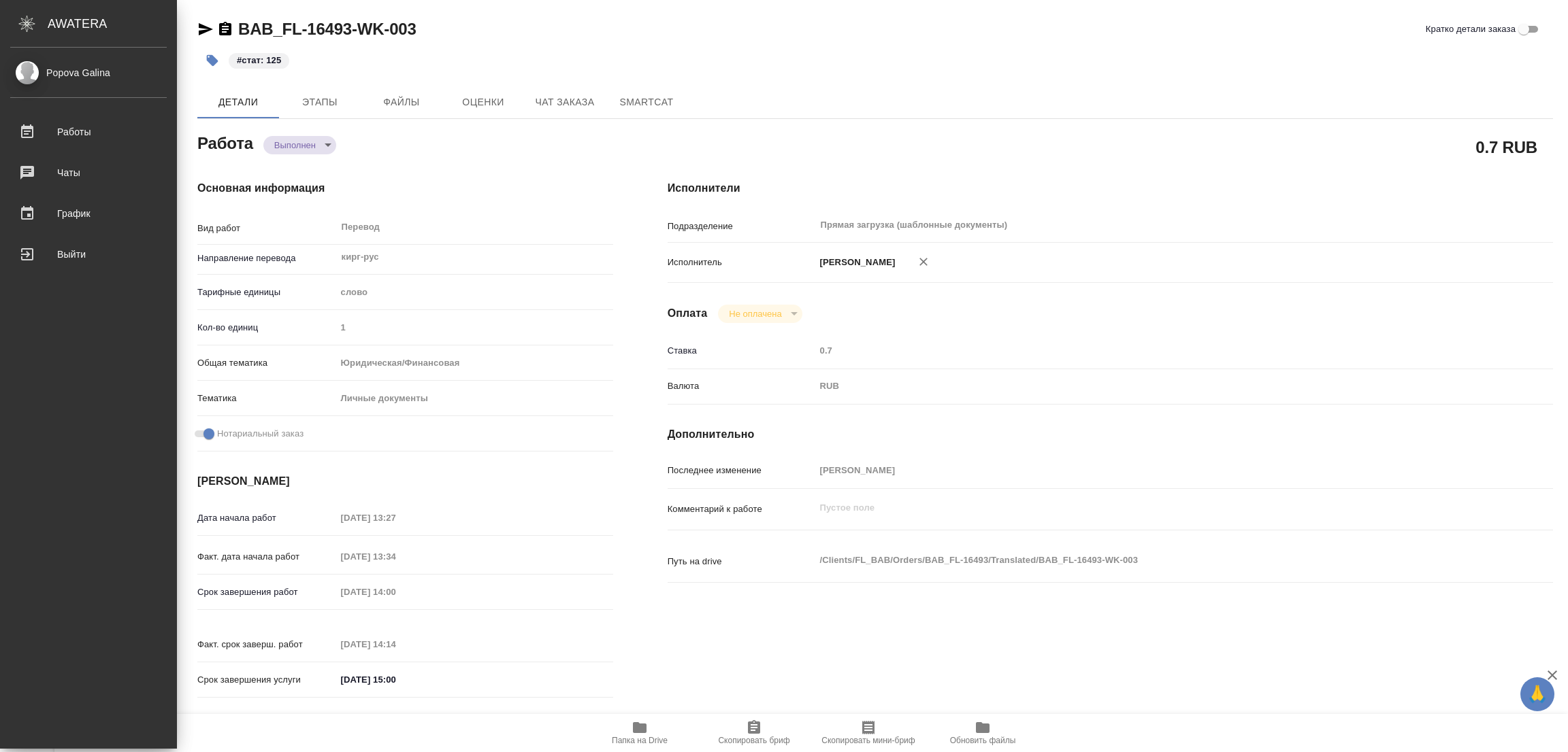
type textarea "x"
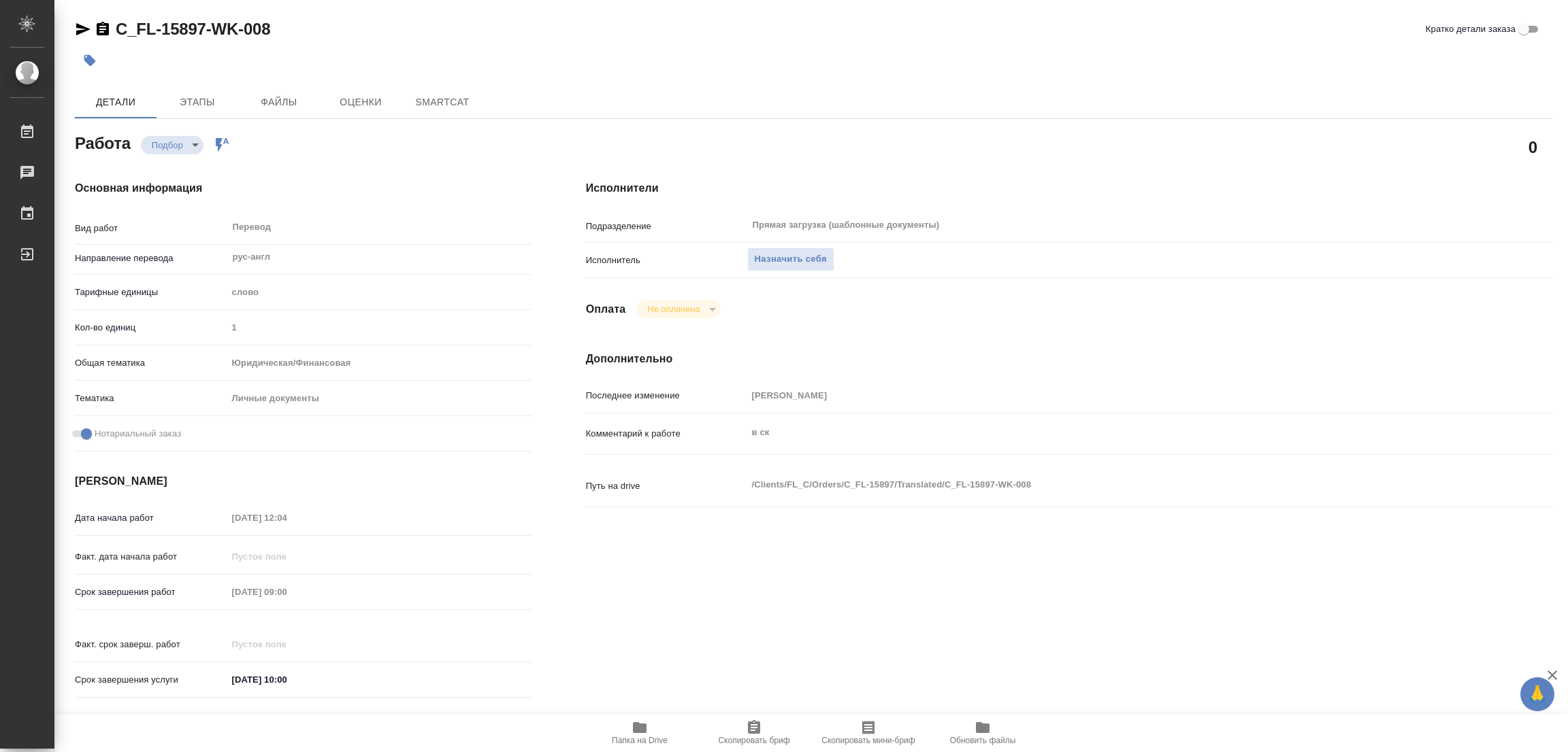
type textarea "x"
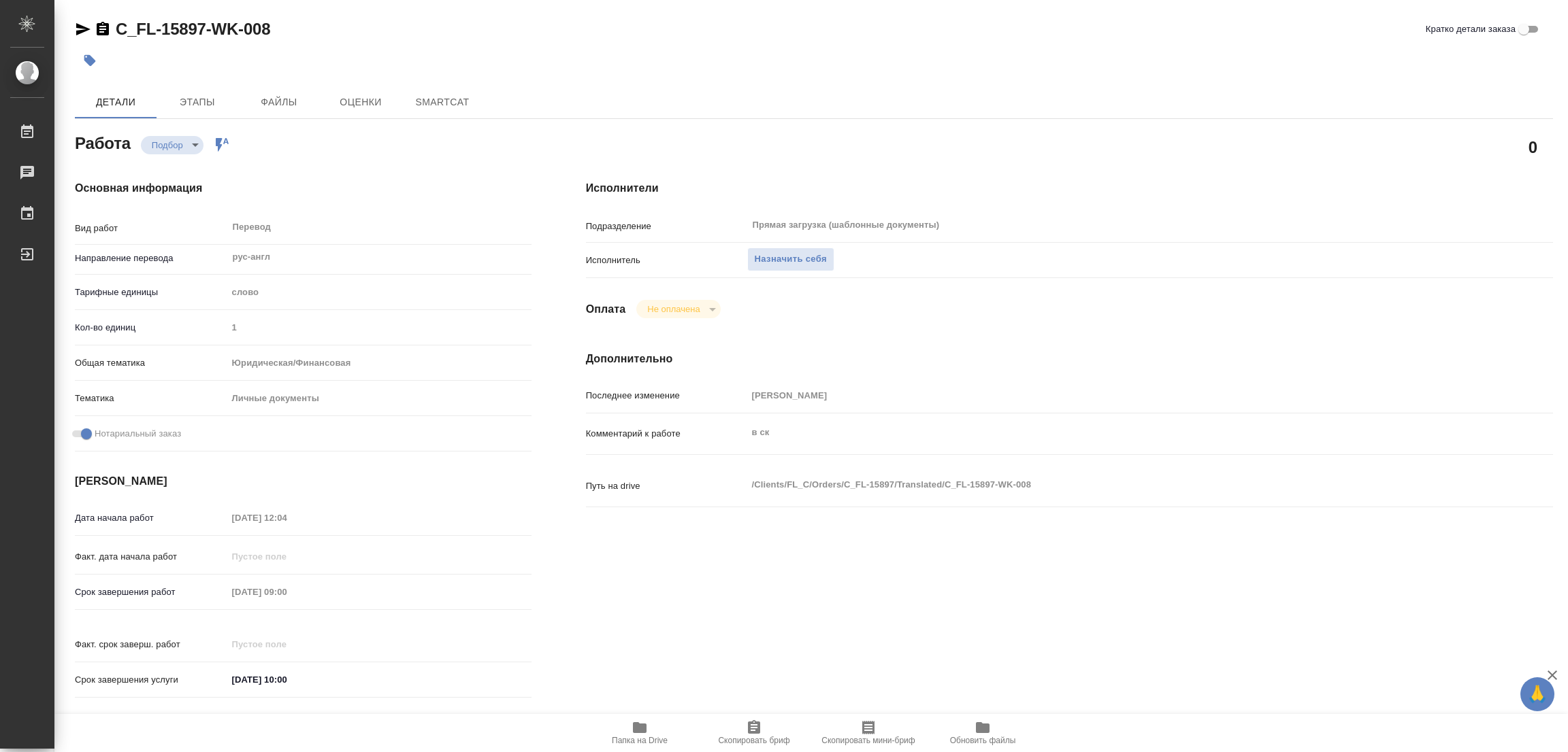
type textarea "x"
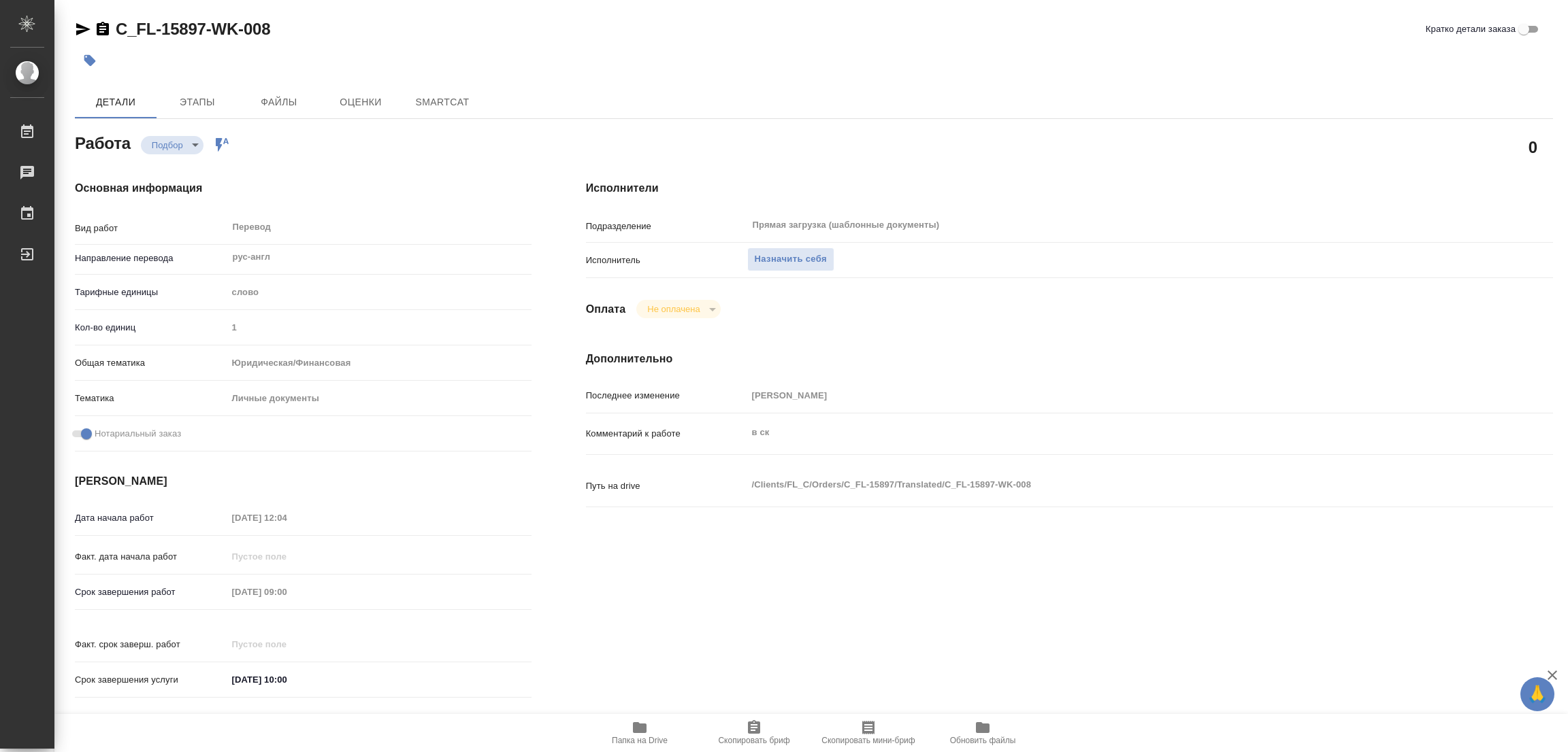
type textarea "x"
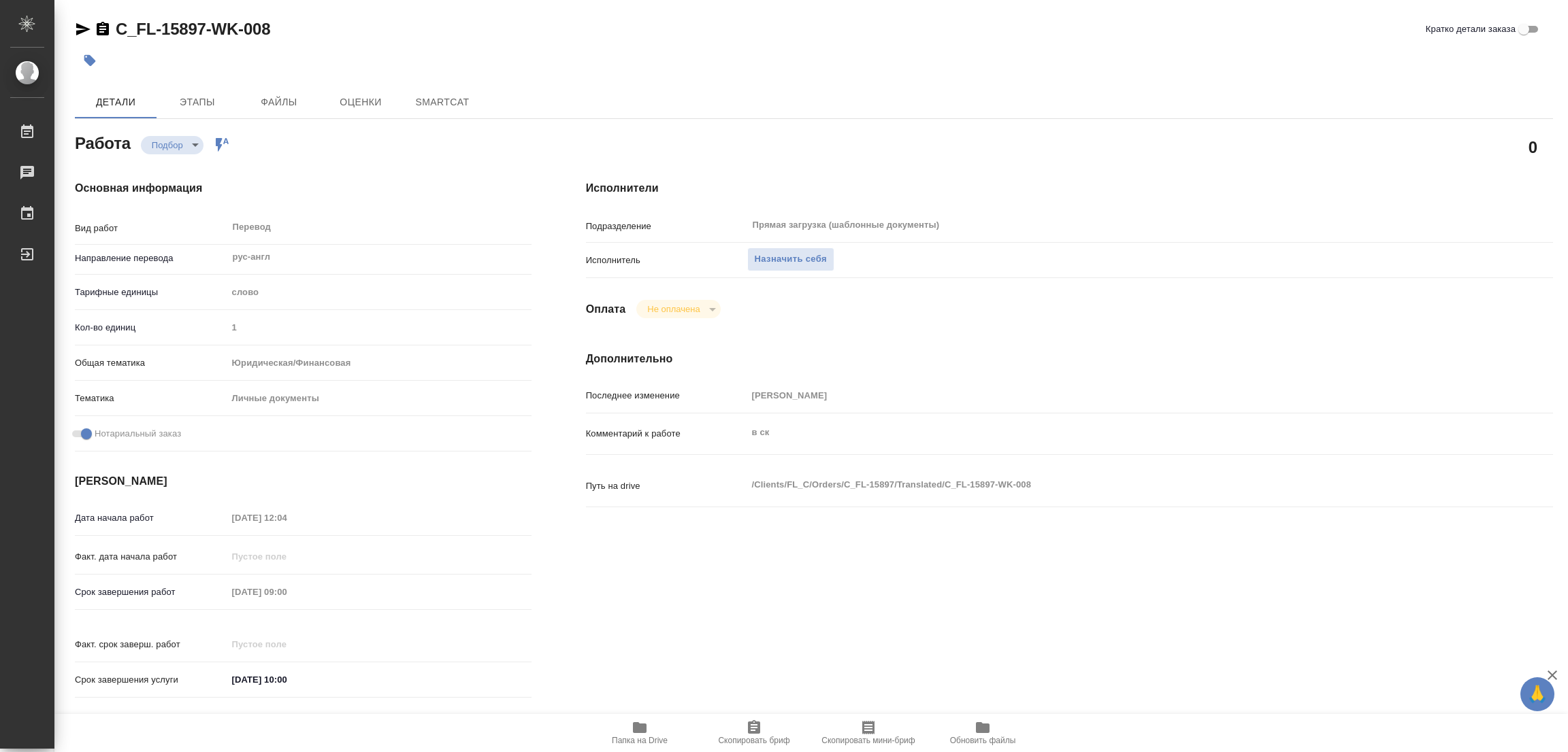
type textarea "x"
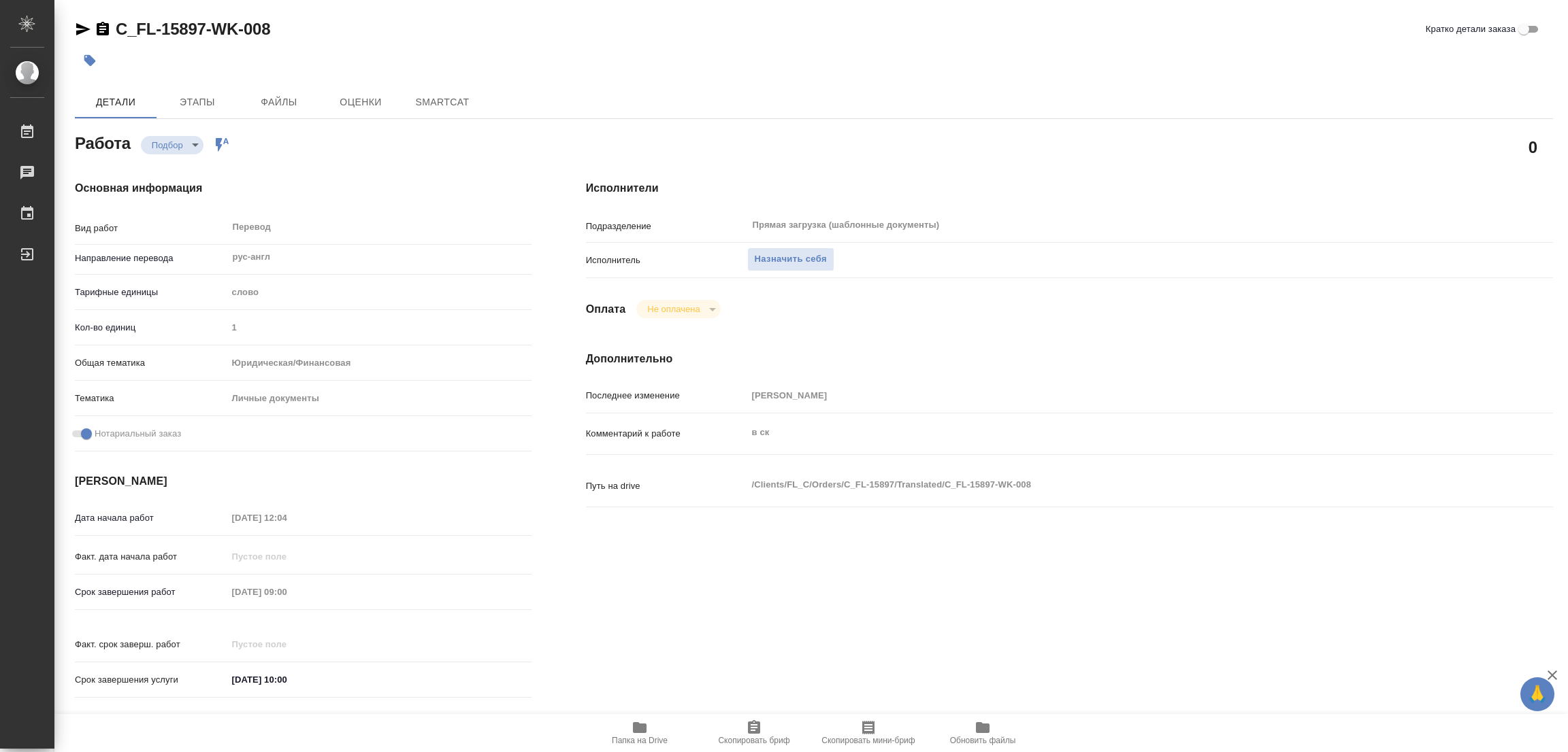
type textarea "x"
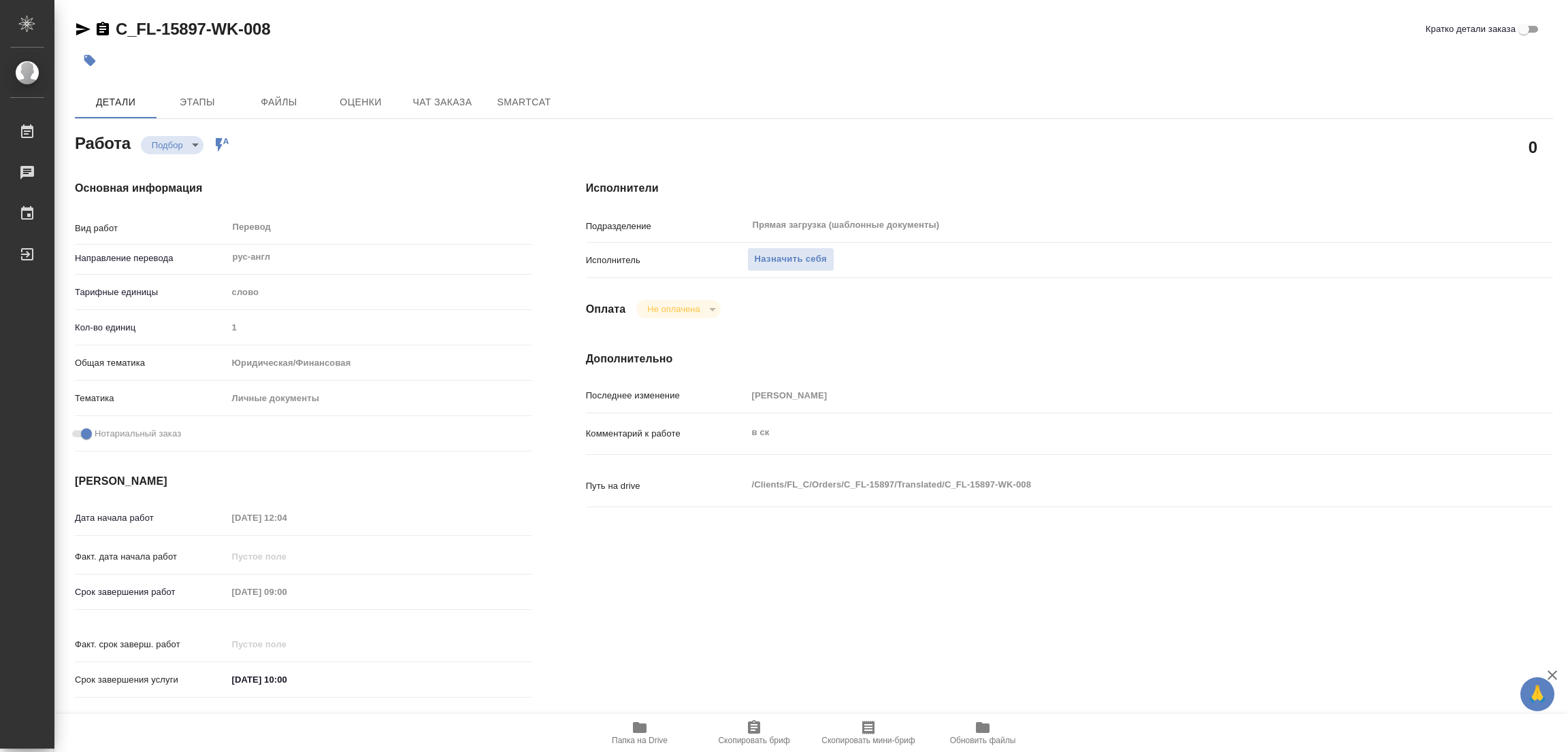
type textarea "x"
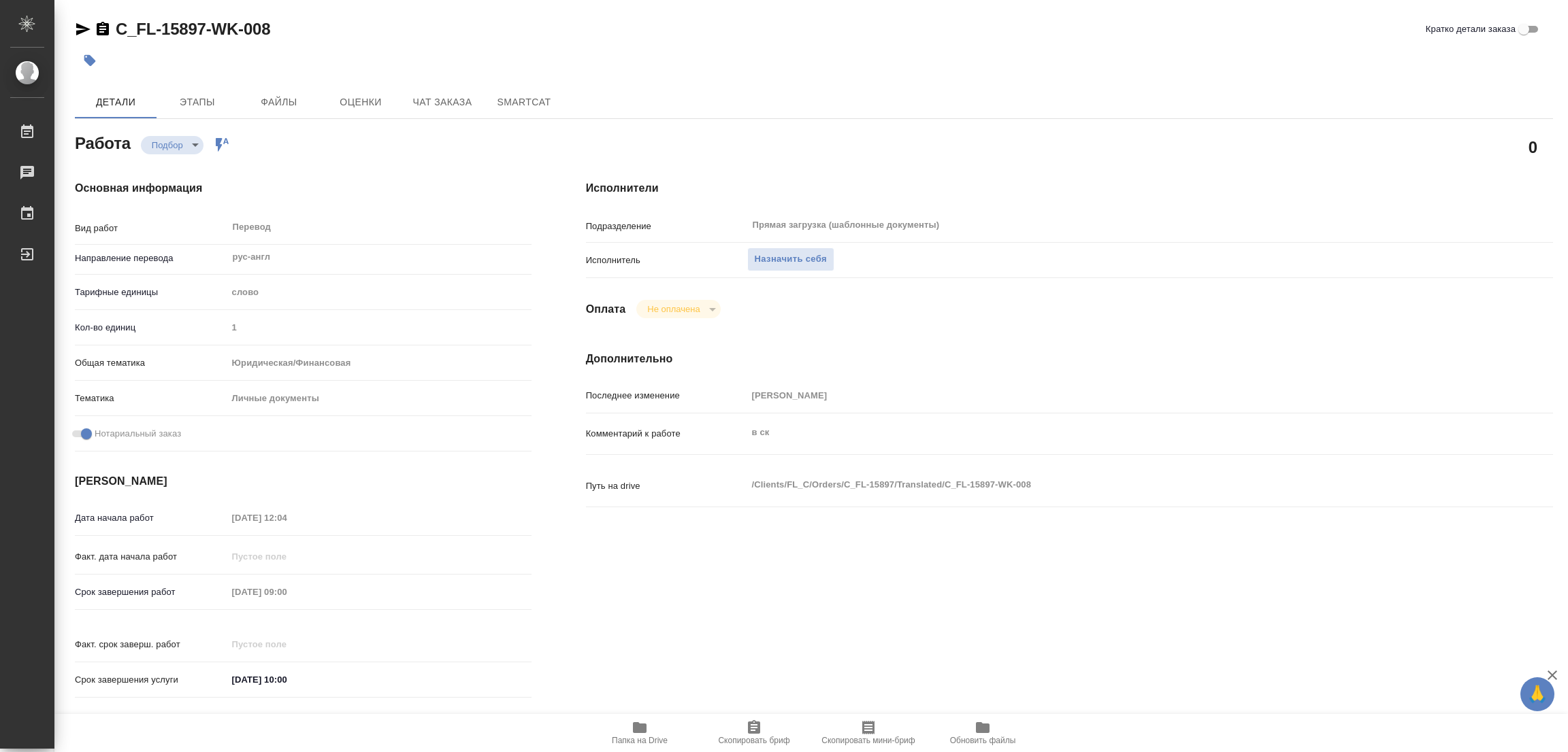
type textarea "x"
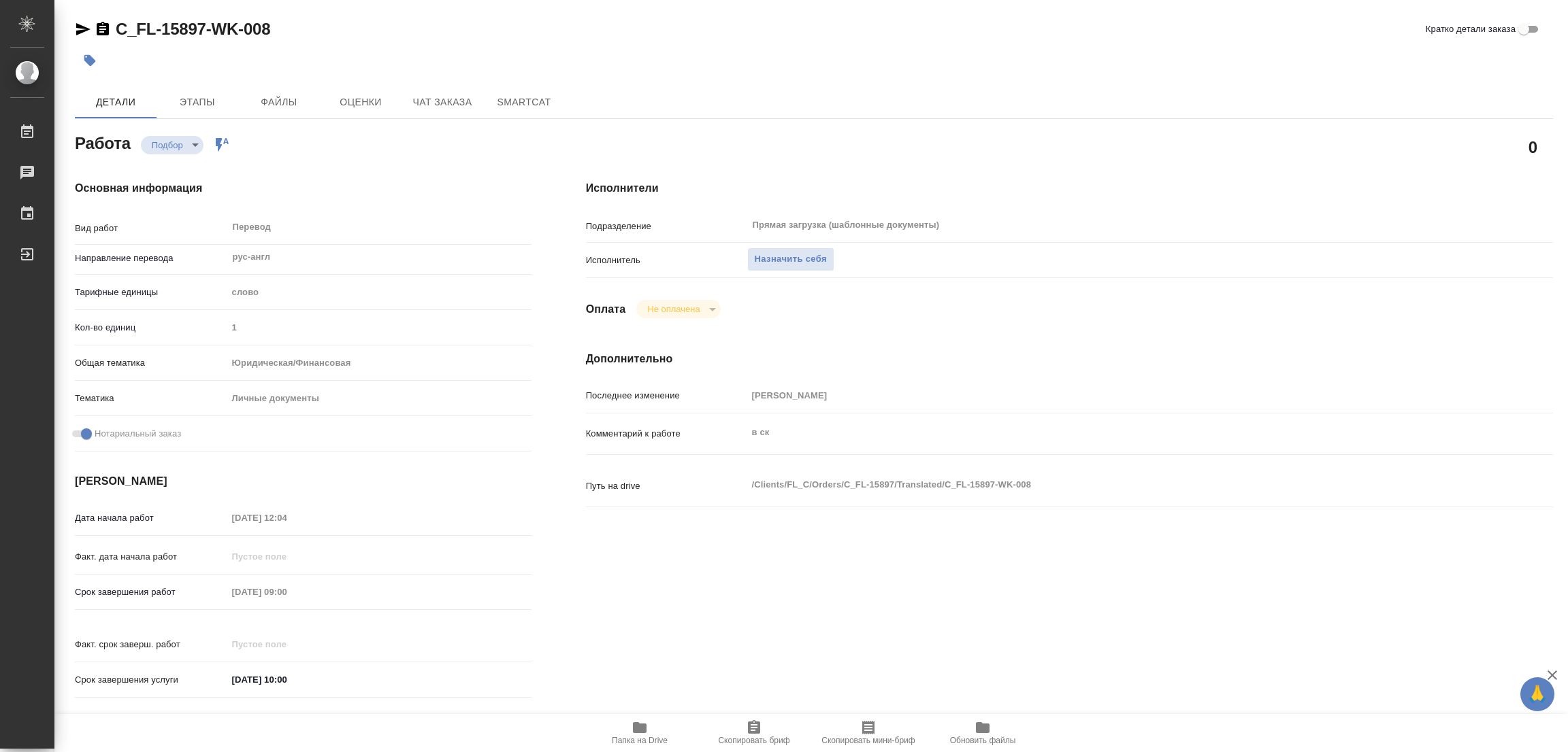
type textarea "x"
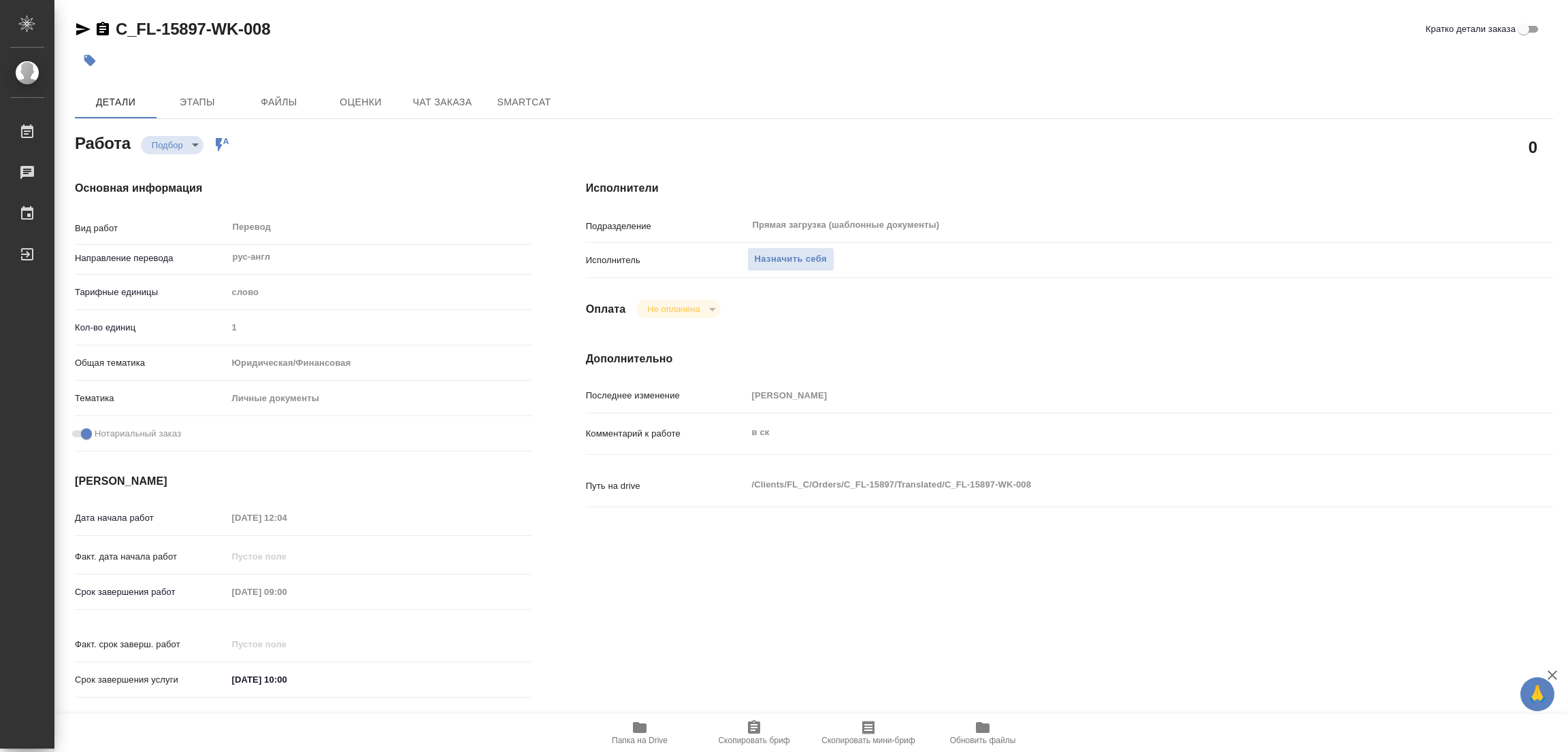
type textarea "x"
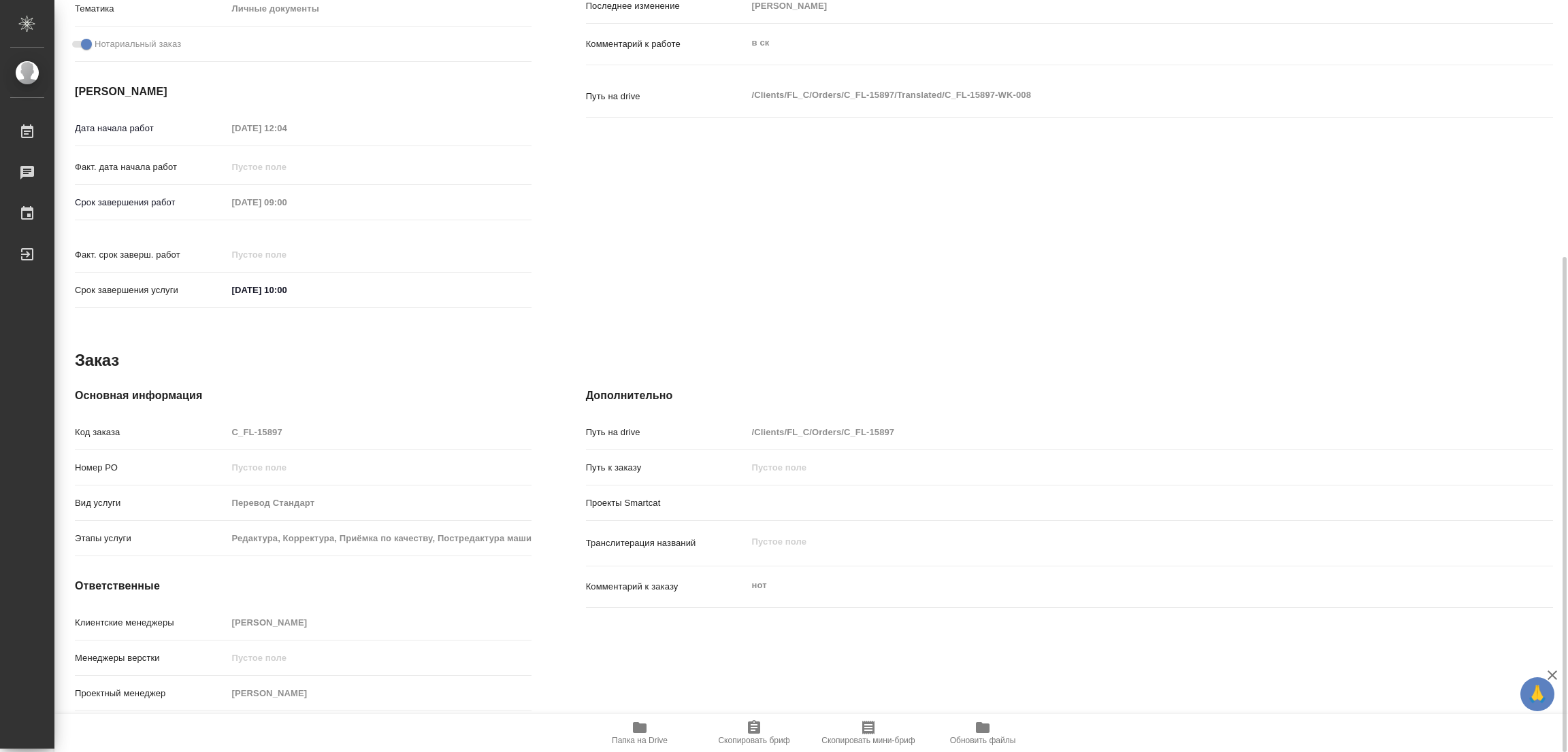
scroll to position [404, 0]
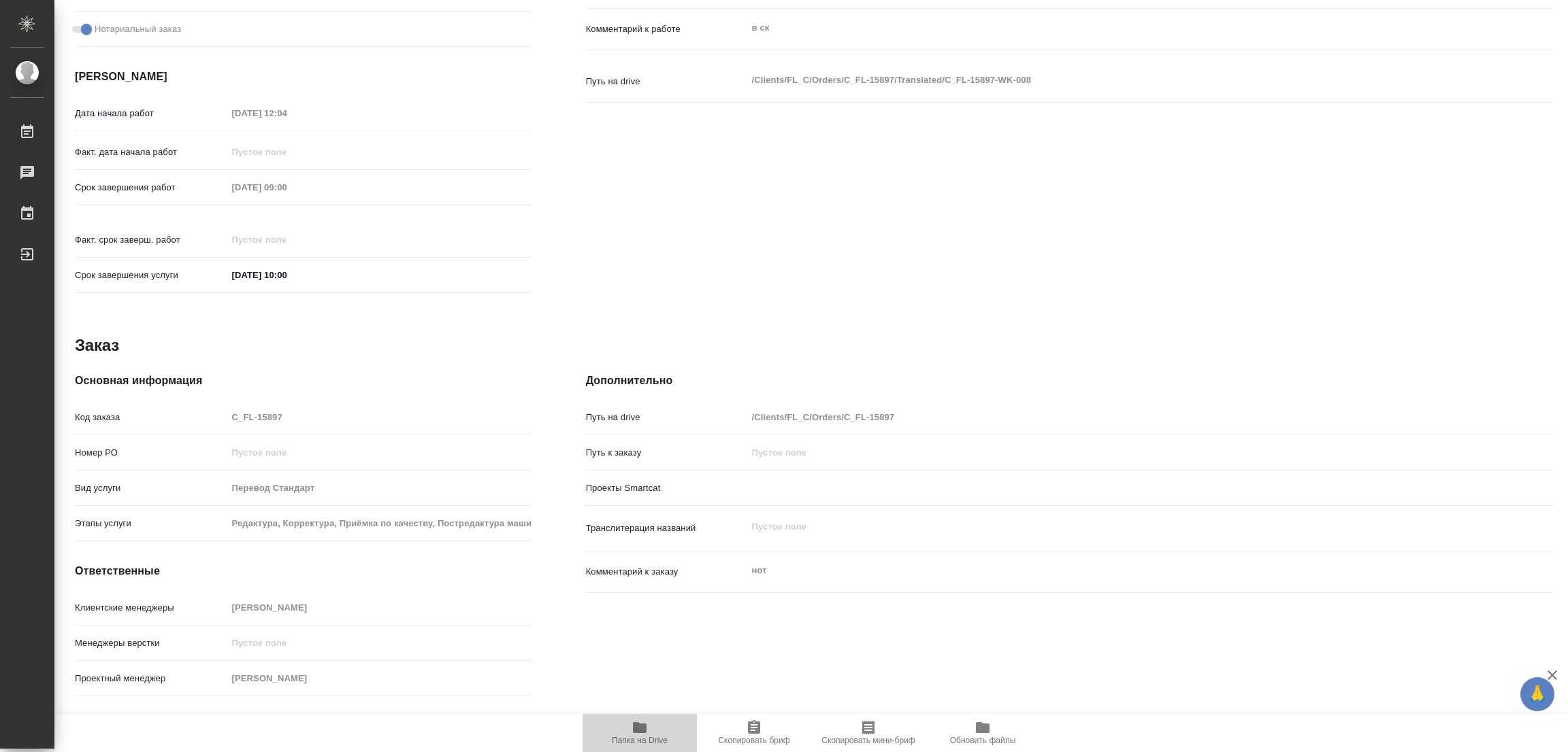
click at [638, 731] on icon "button" at bounding box center [639, 727] width 13 height 11
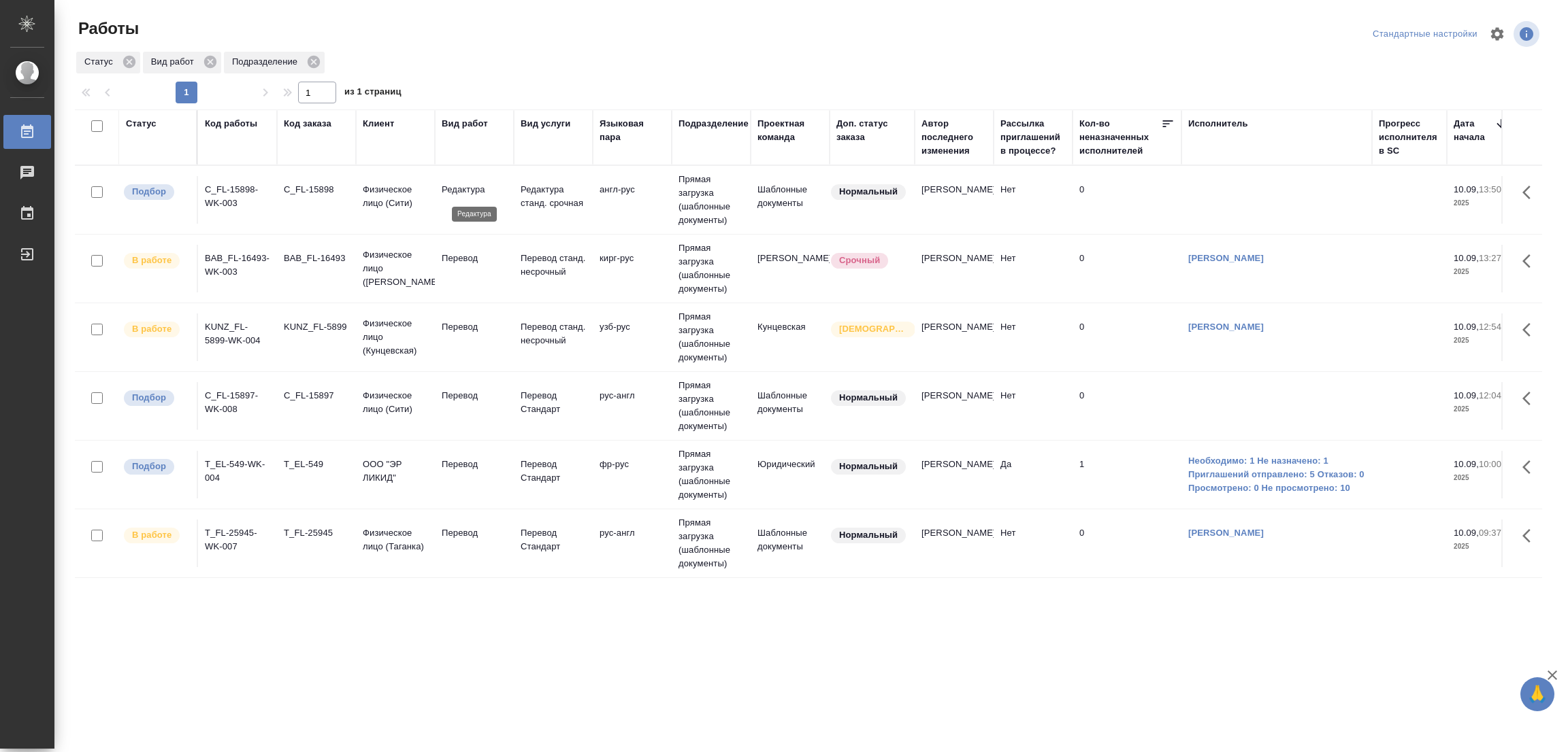
click at [468, 185] on p "Редактура" at bounding box center [475, 189] width 66 height 13
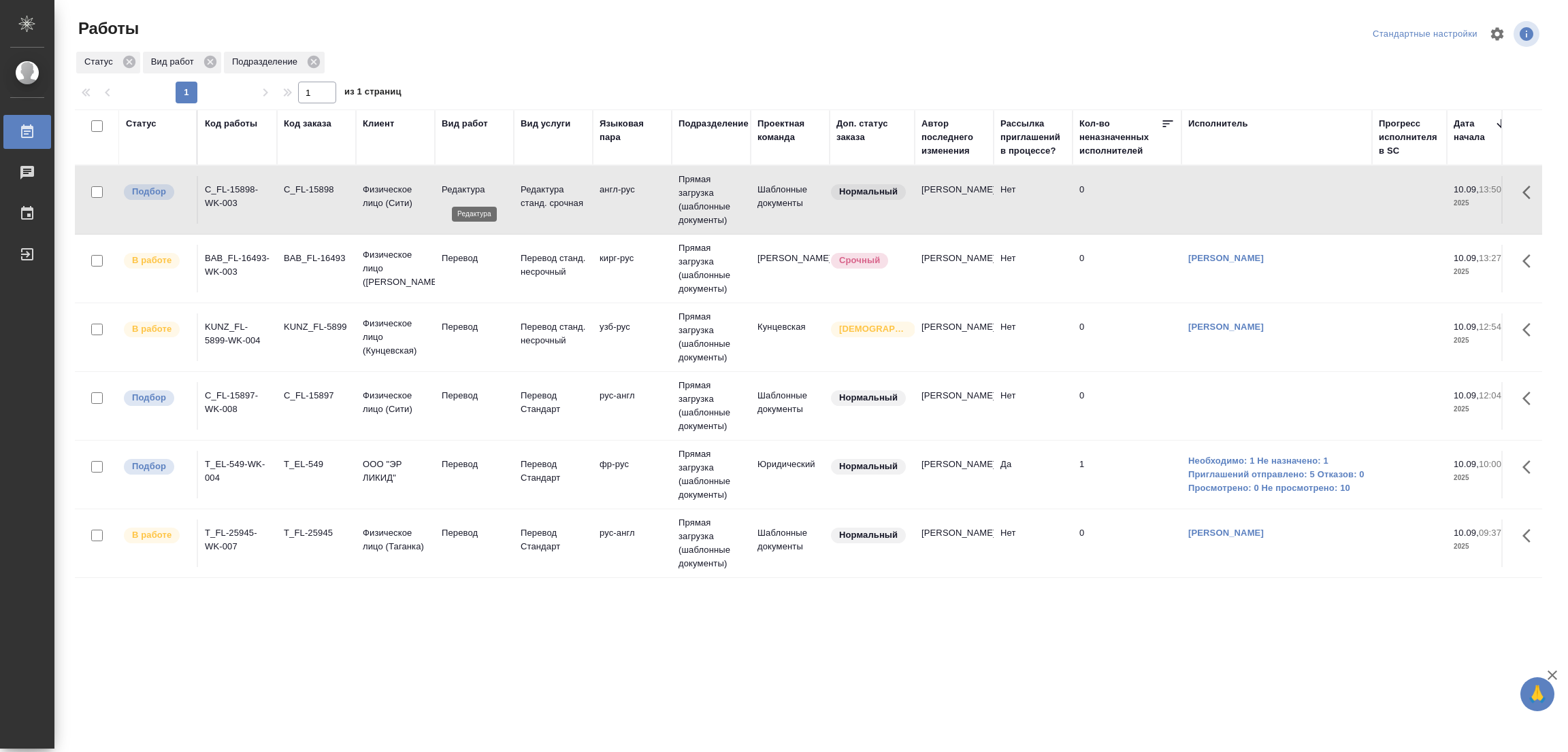
click at [468, 185] on p "Редактура" at bounding box center [475, 189] width 66 height 13
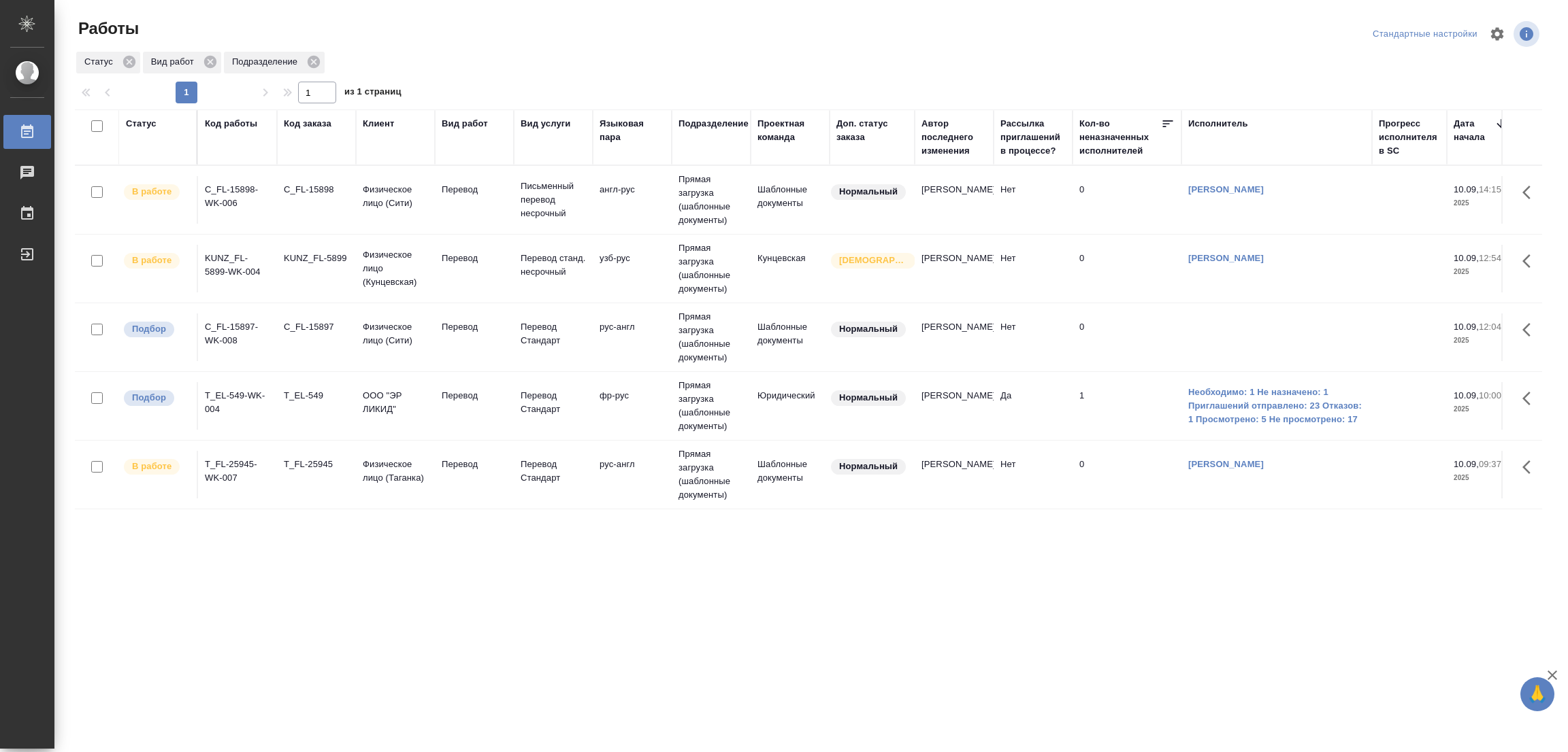
click at [1230, 317] on td at bounding box center [1276, 338] width 191 height 48
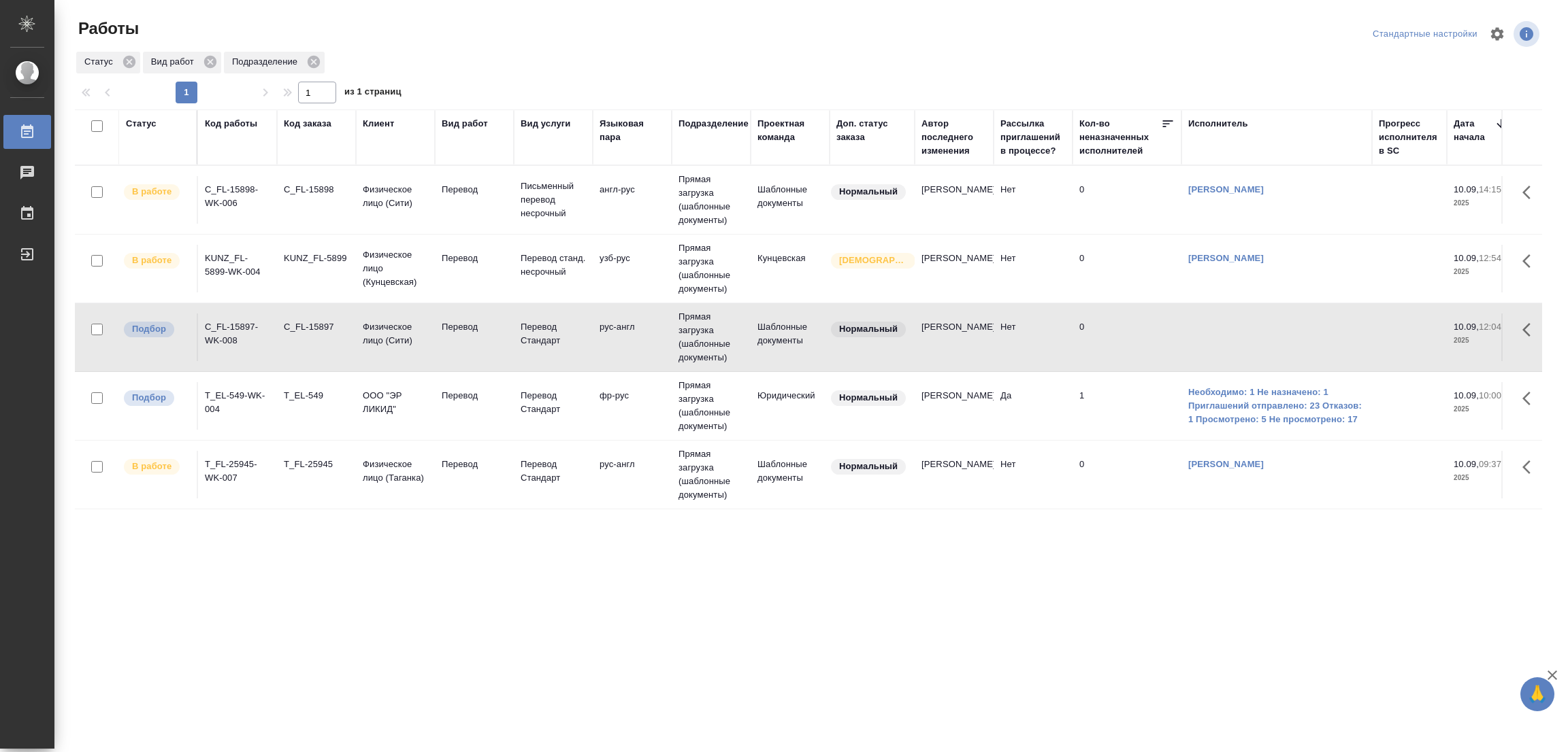
drag, startPoint x: 325, startPoint y: 208, endPoint x: 335, endPoint y: 184, distance: 26.0
click at [325, 208] on td "C_FL-15898" at bounding box center [316, 200] width 79 height 48
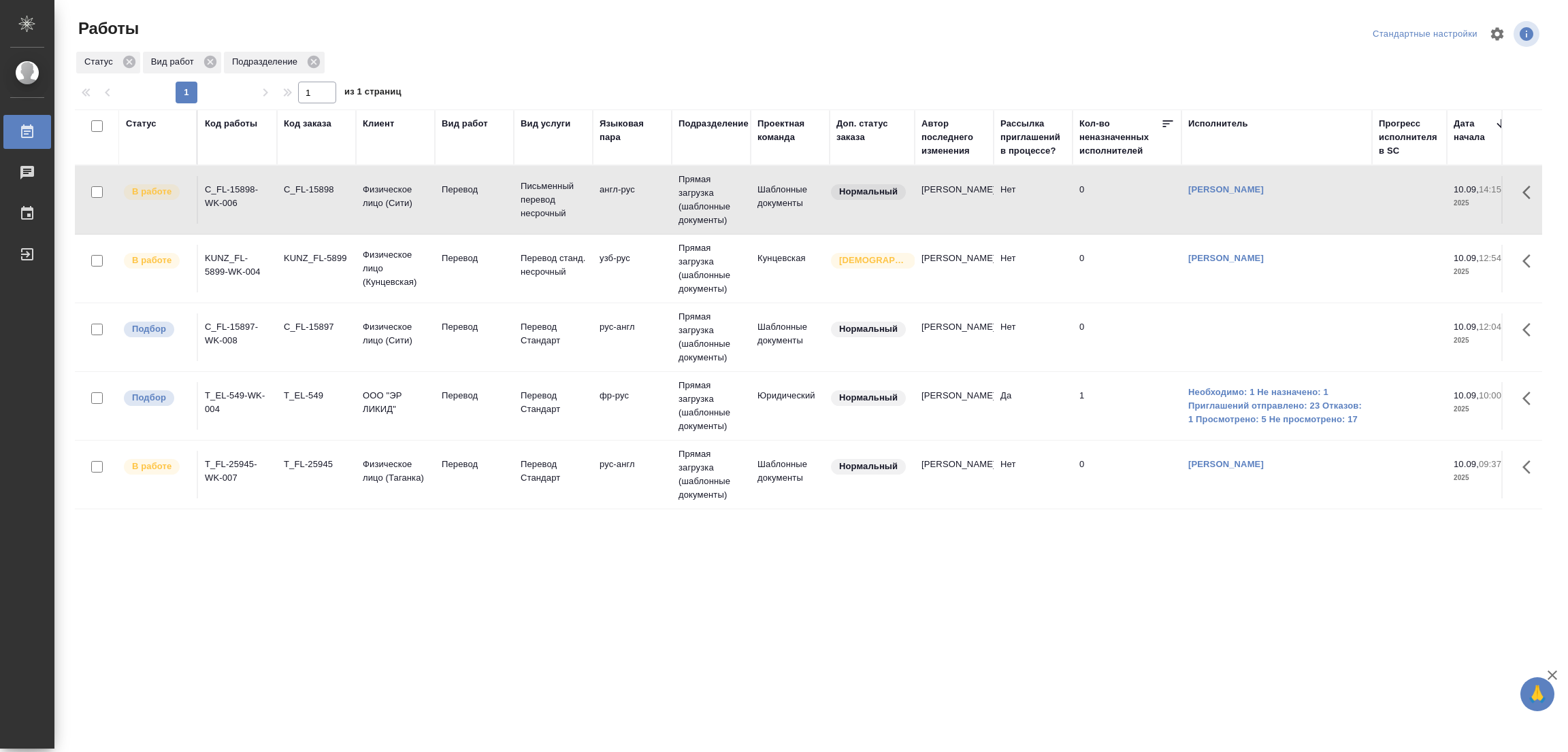
click at [382, 695] on div ".cls-1 fill:#fff; AWATERA Popova Galina Работы 0 Чаты График Выйти Работы Станд…" at bounding box center [784, 376] width 1568 height 752
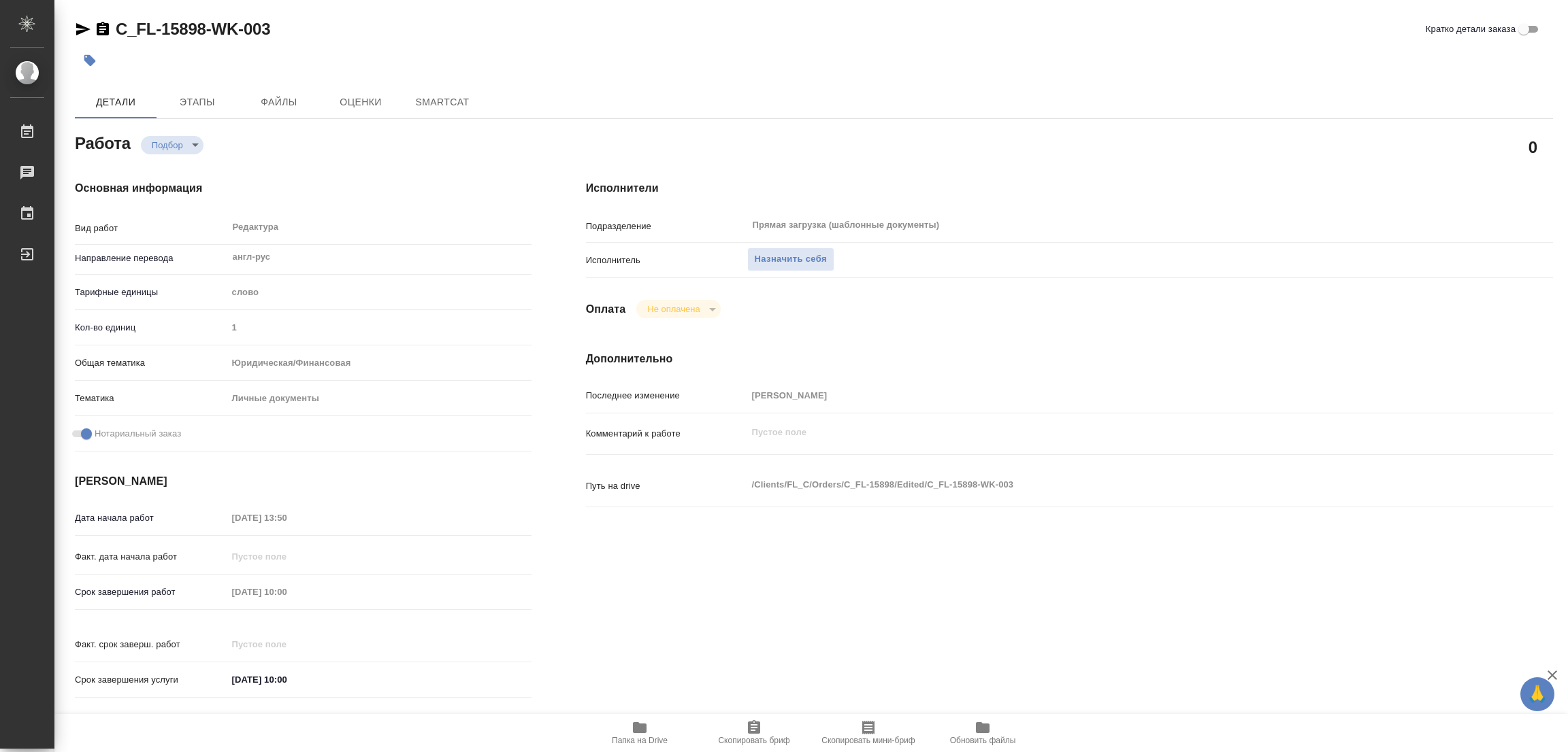
type textarea "x"
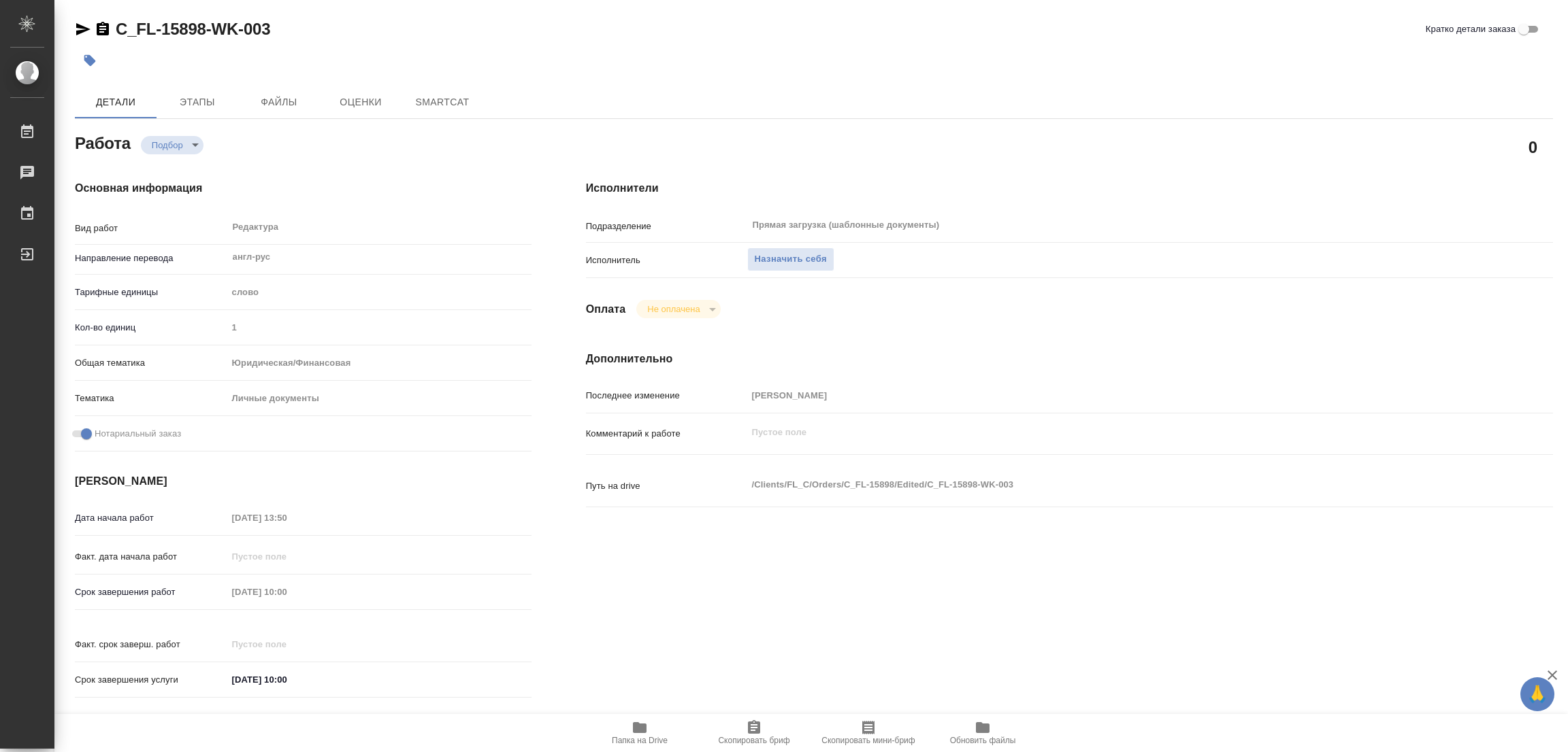
type textarea "x"
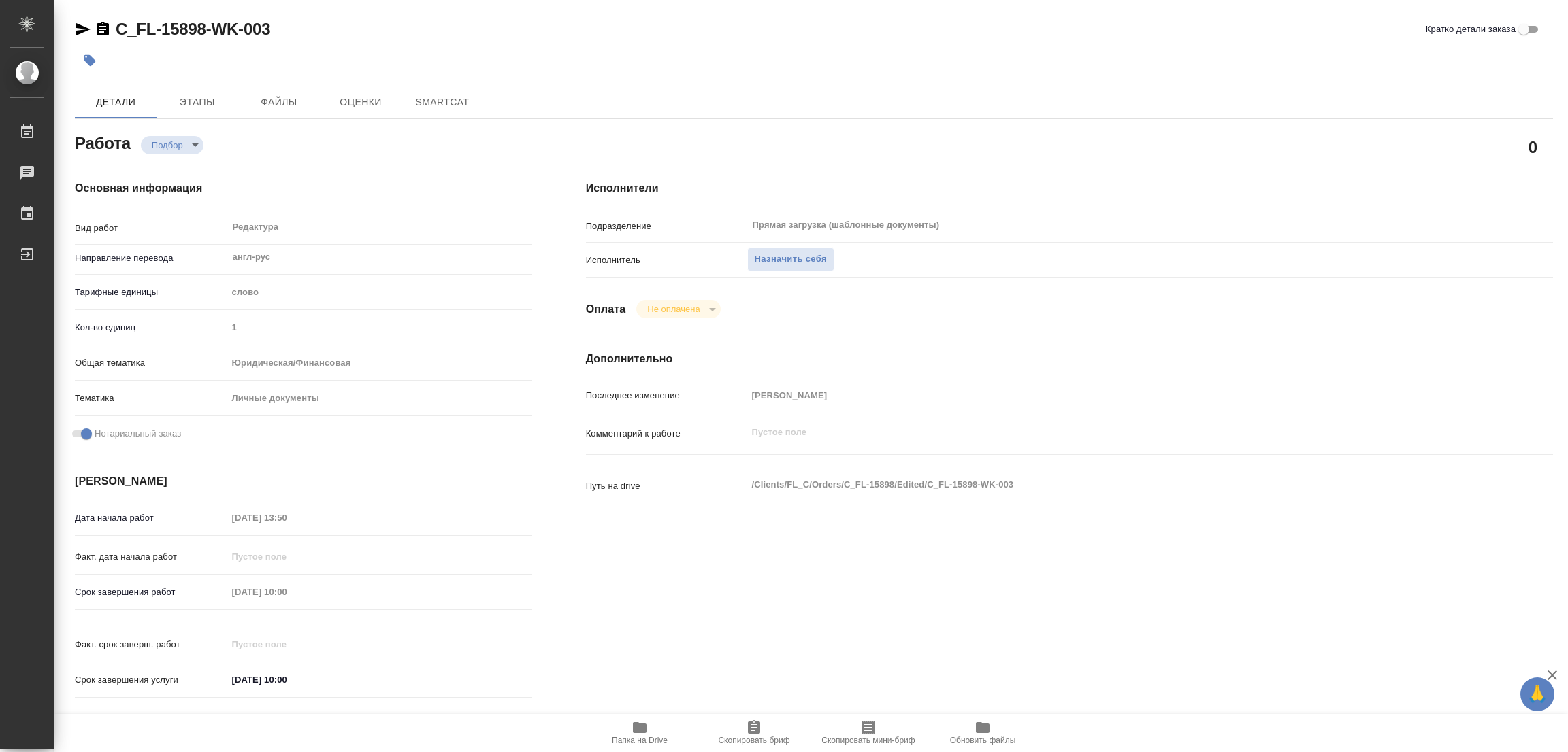
type textarea "x"
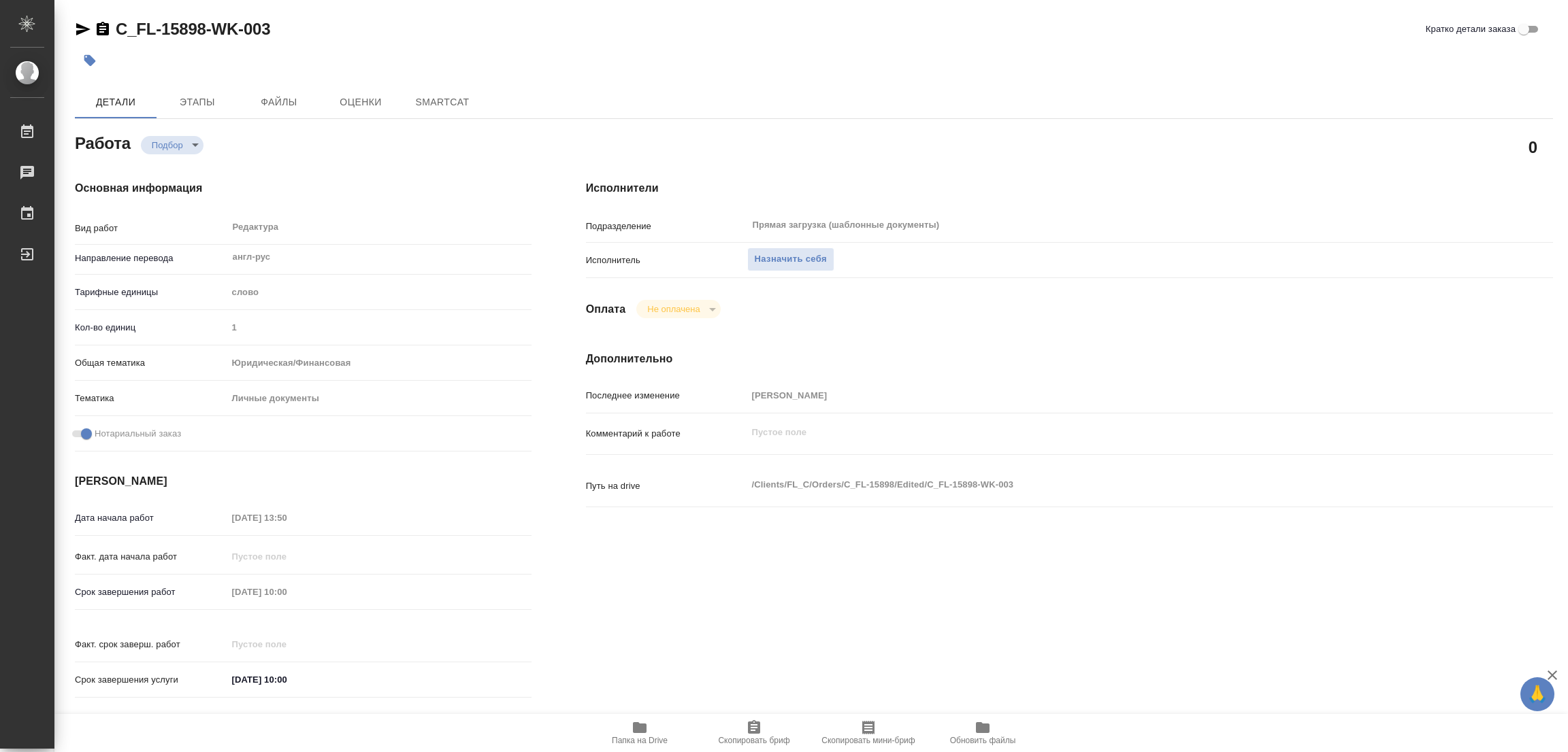
type textarea "x"
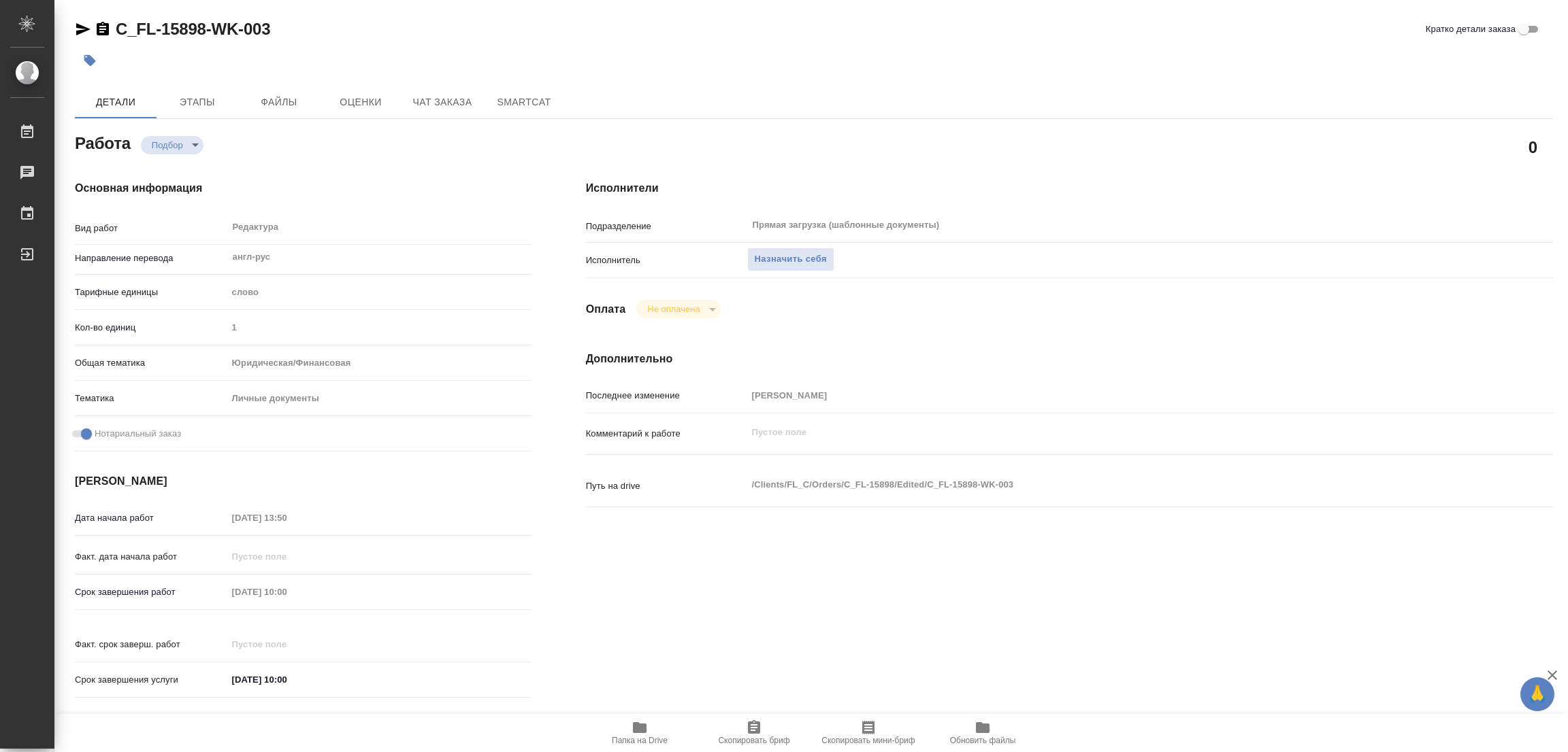
type textarea "x"
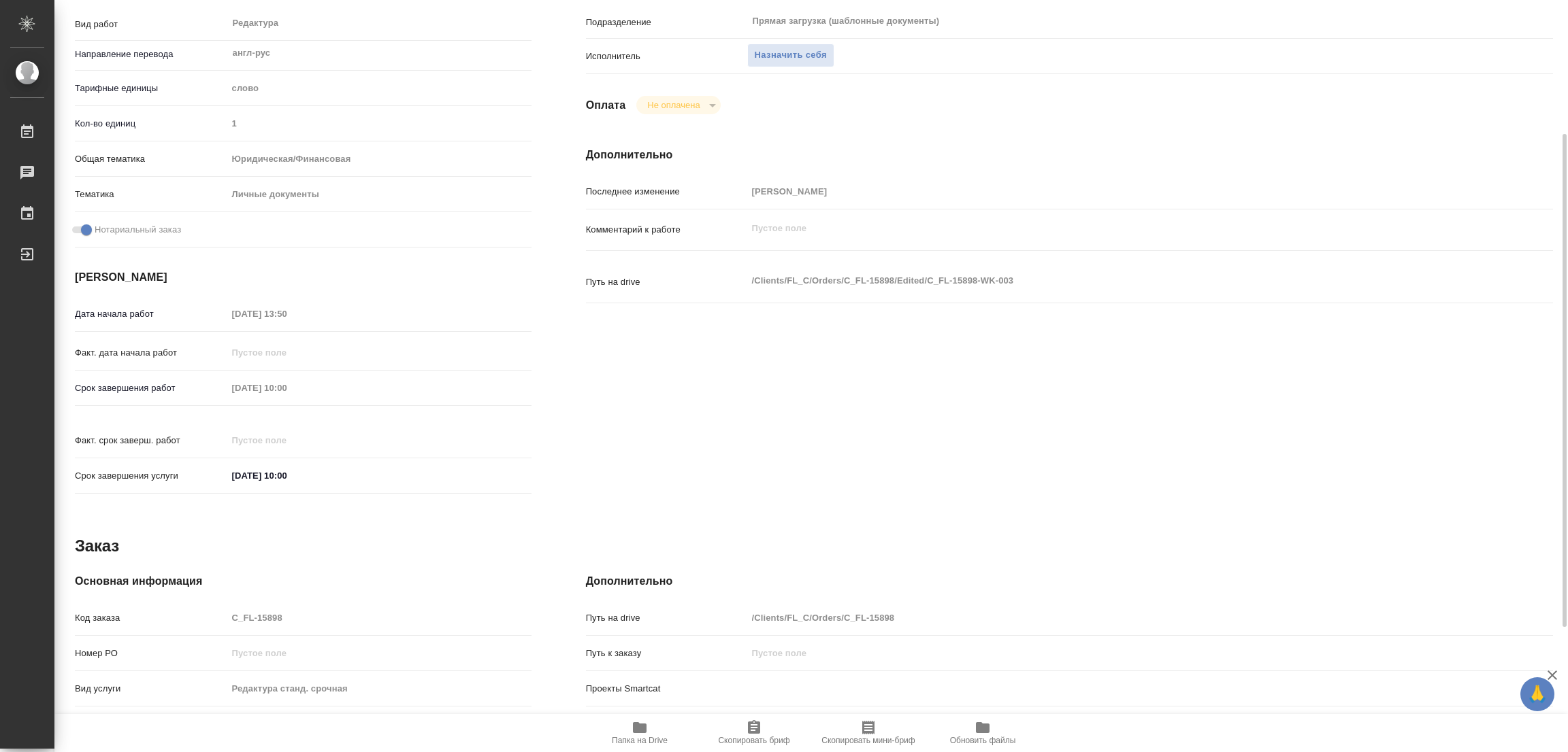
type textarea "x"
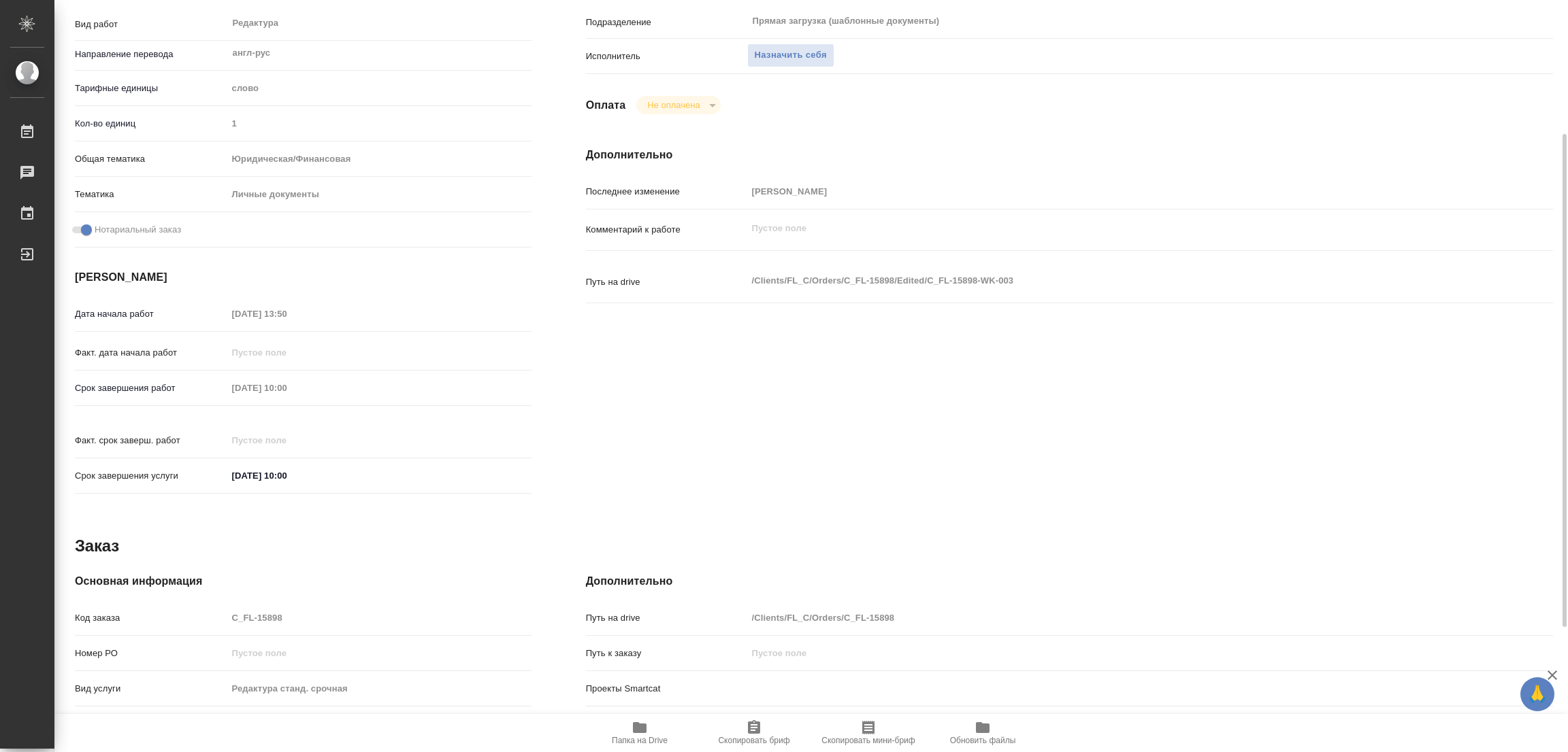
scroll to position [393, 0]
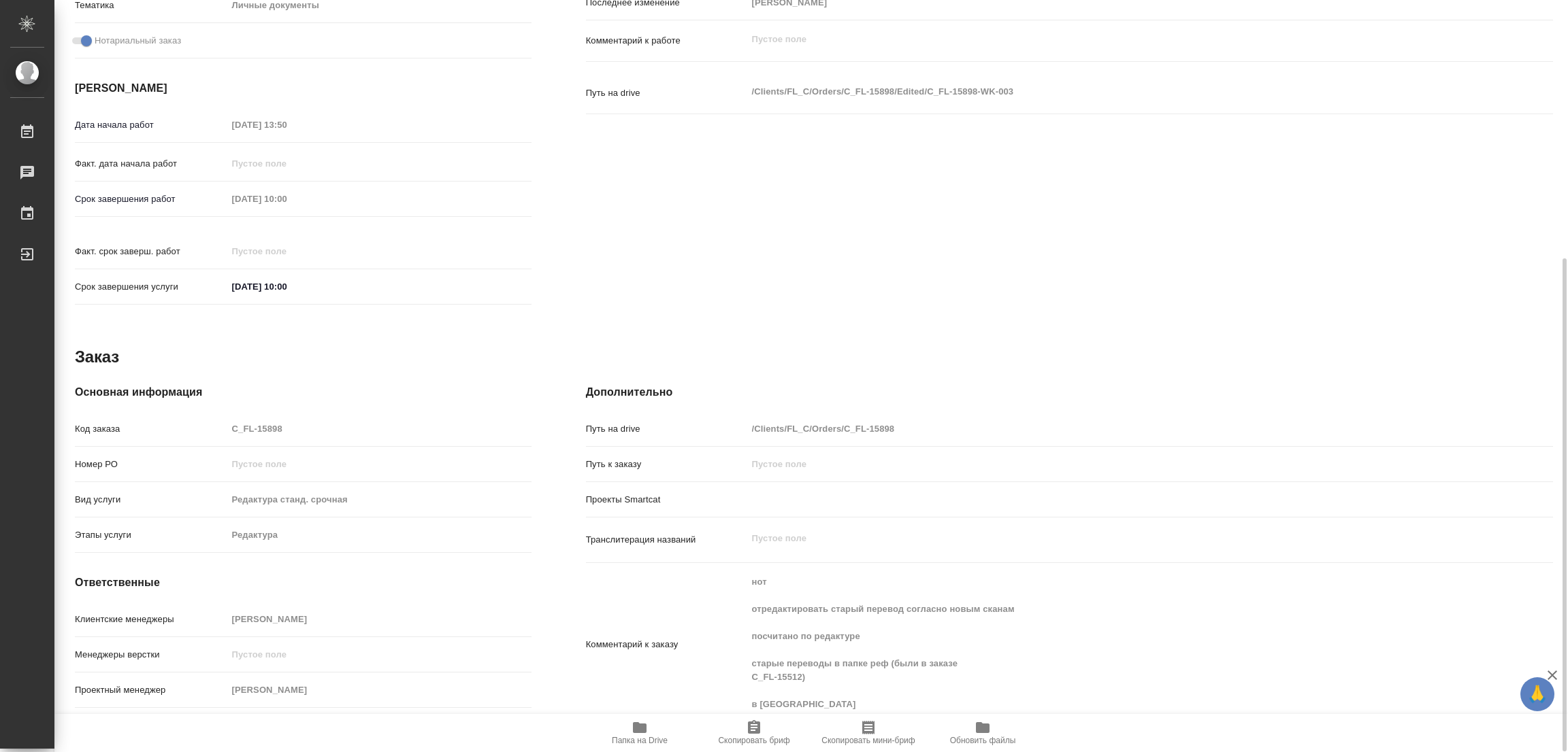
click at [640, 726] on icon "button" at bounding box center [639, 727] width 13 height 11
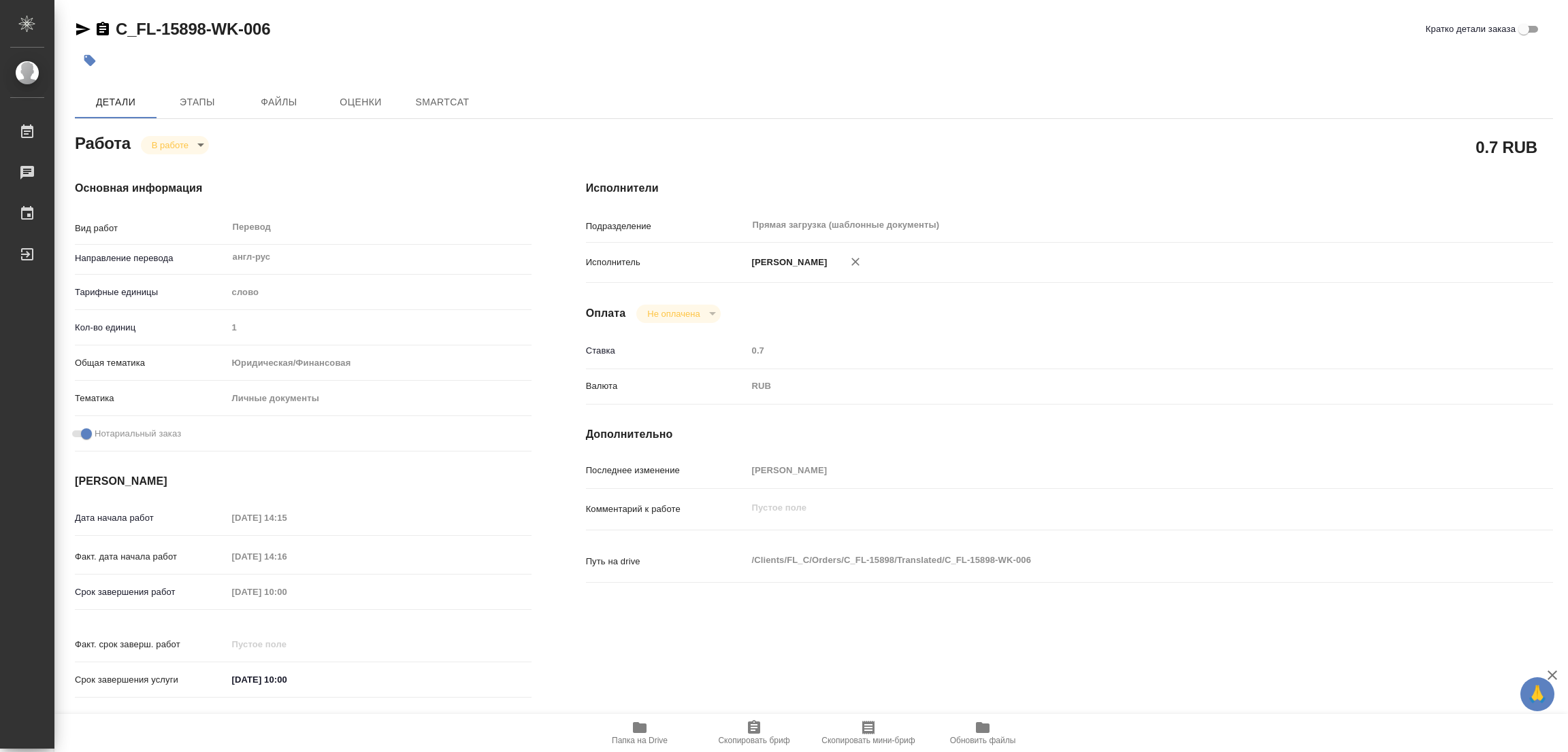
type textarea "x"
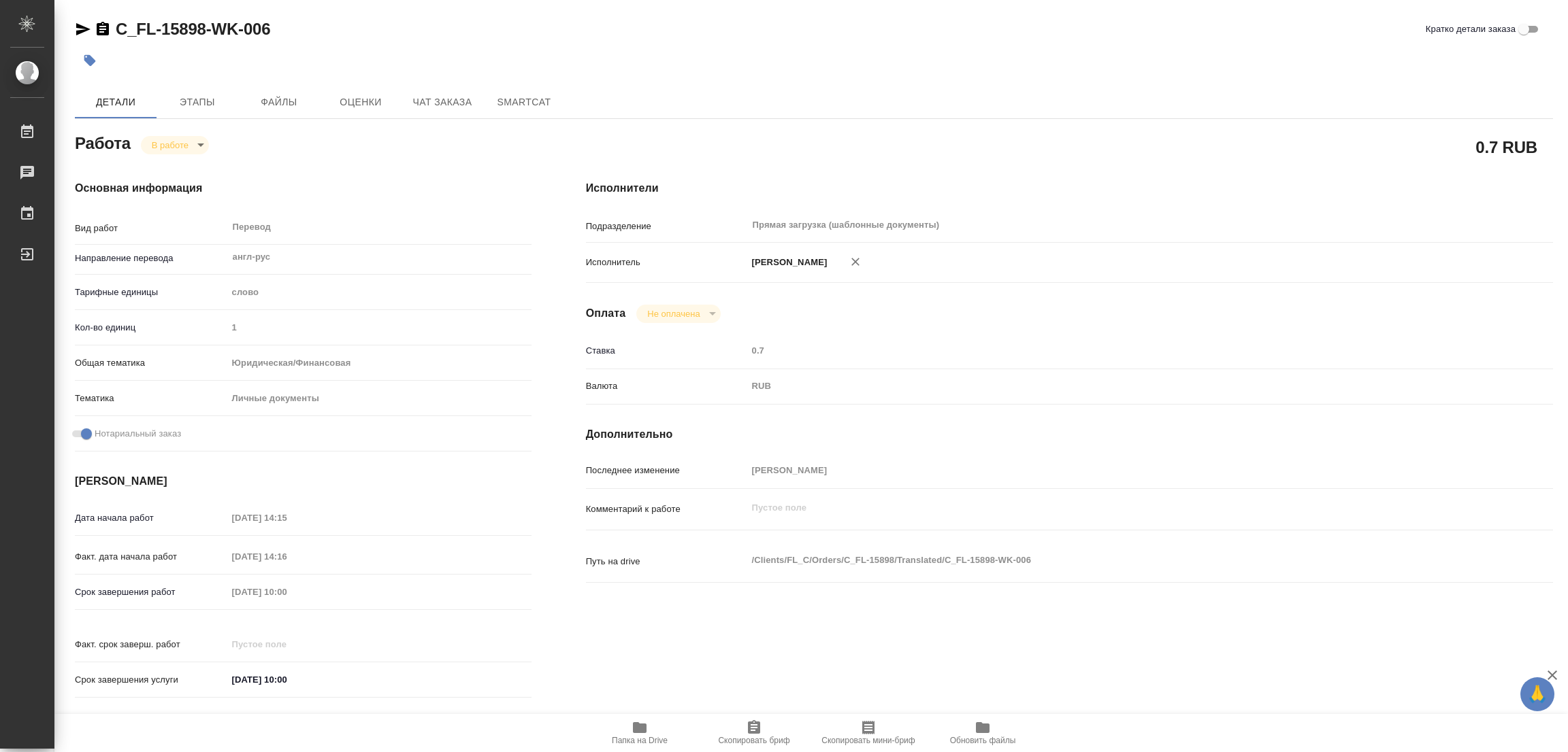
type textarea "x"
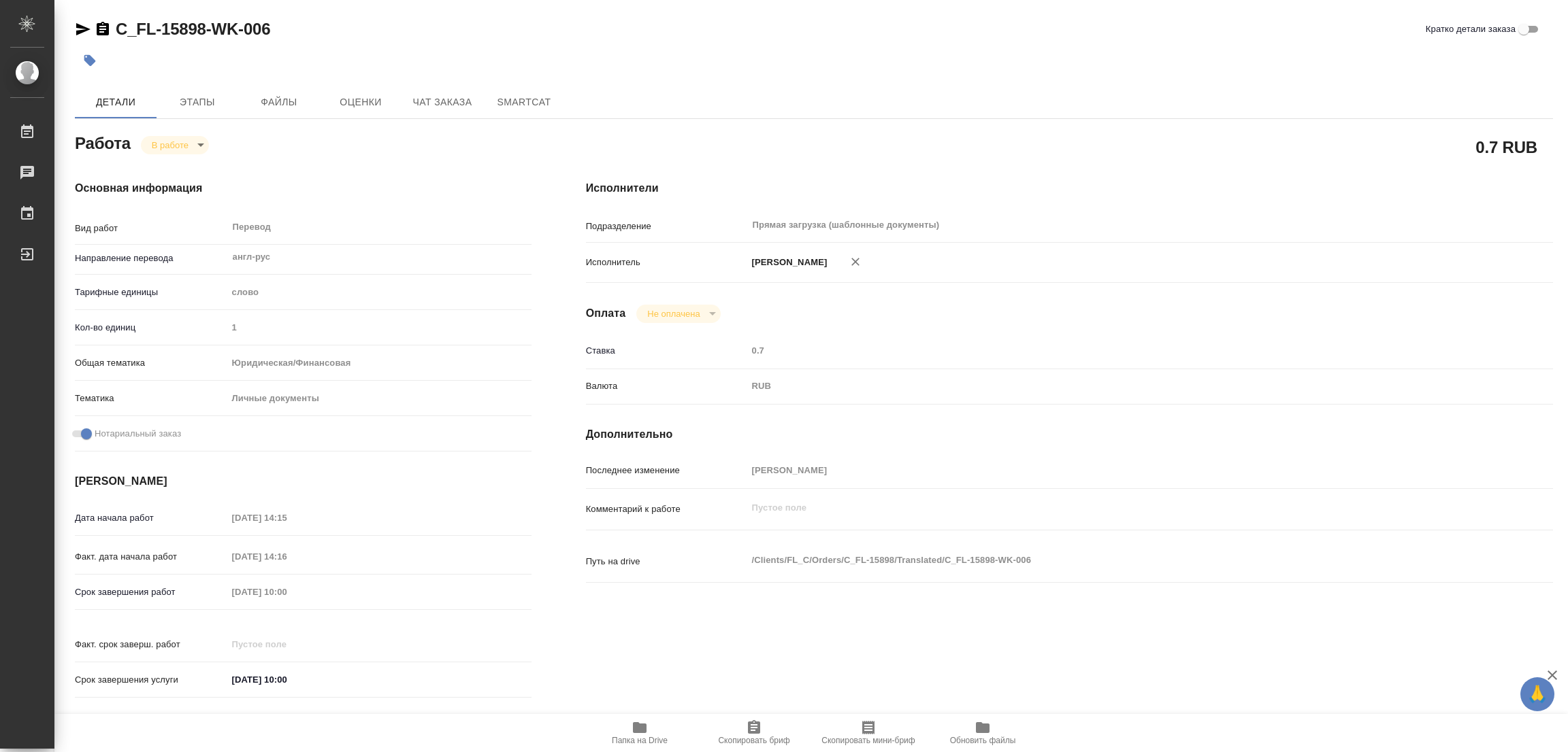
type textarea "x"
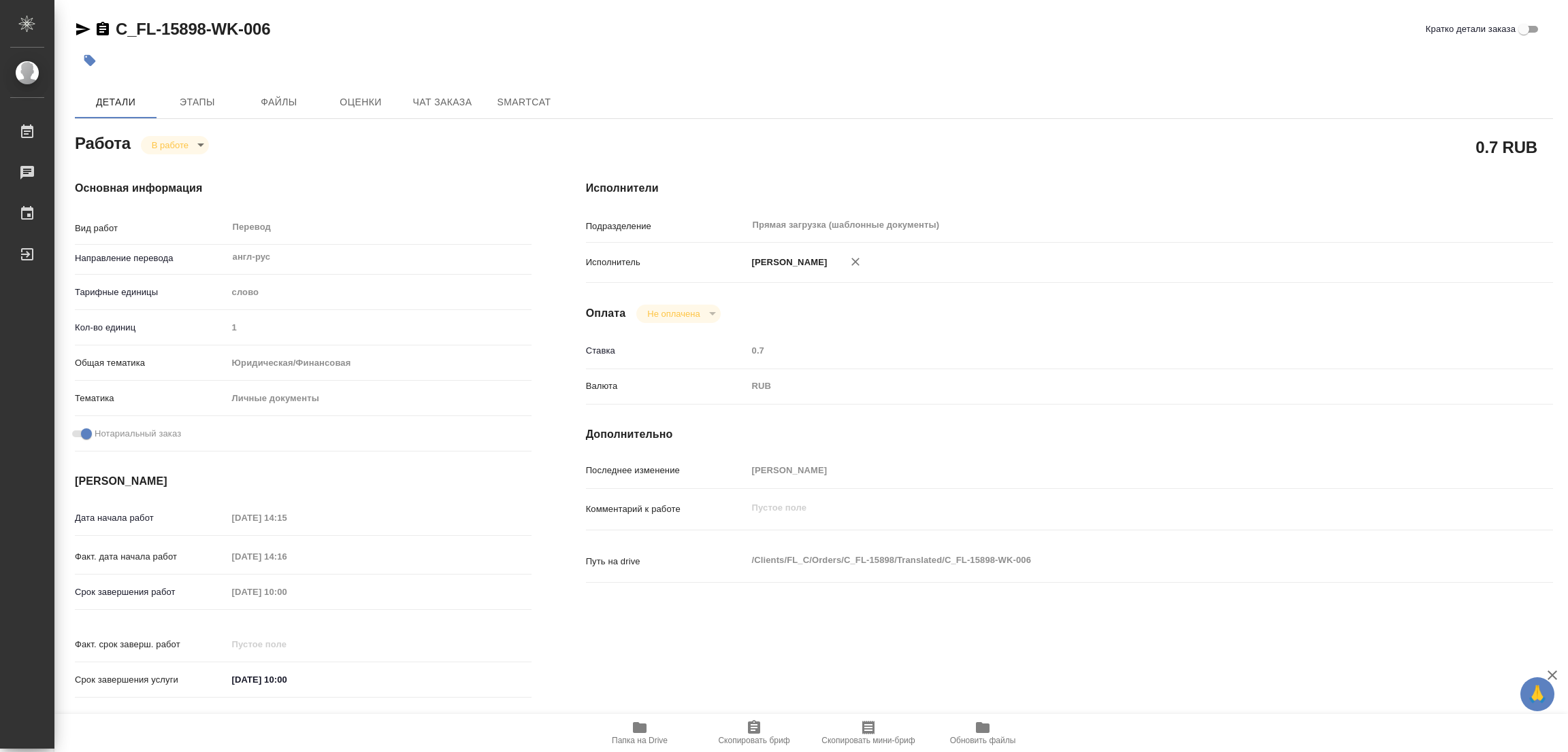
type textarea "x"
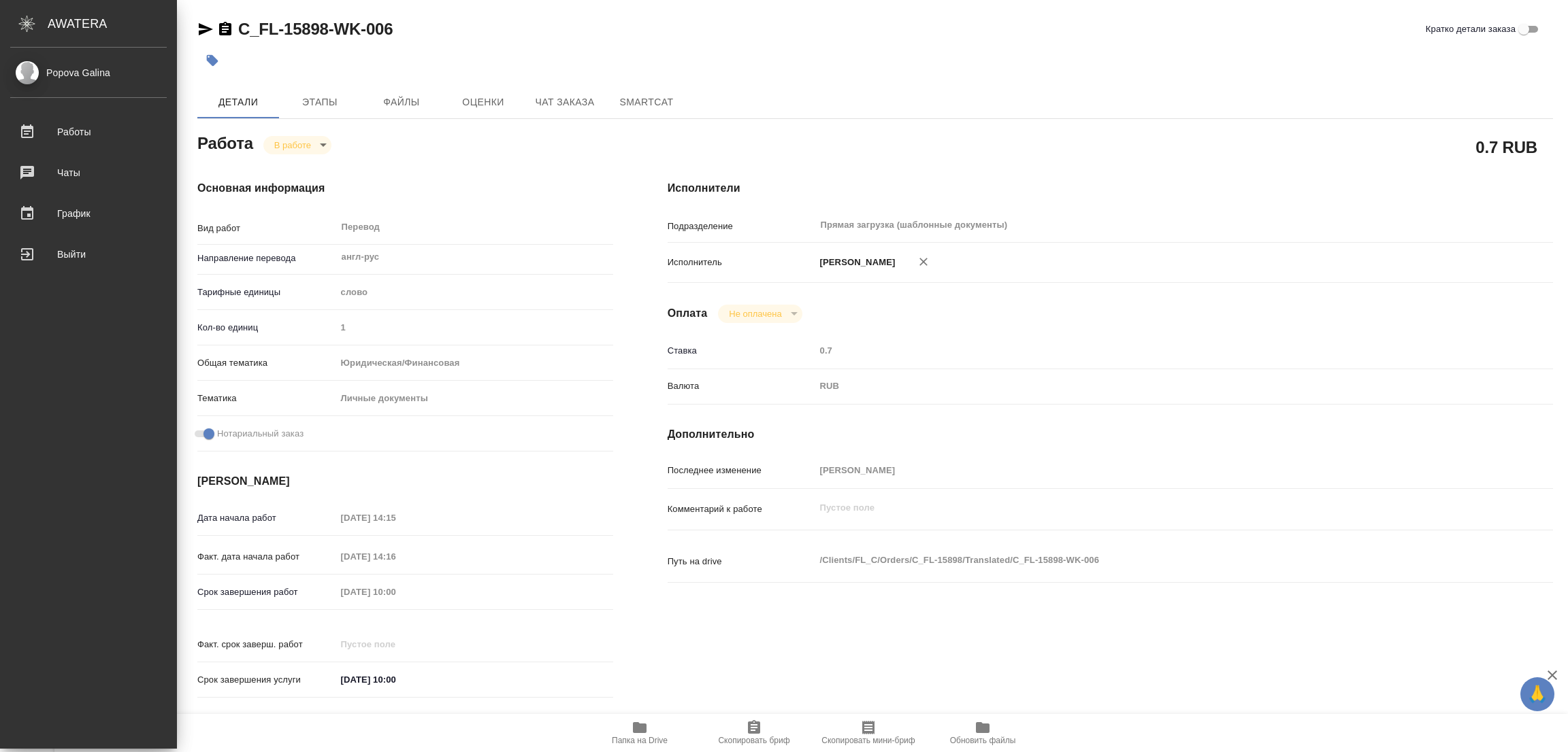
type textarea "x"
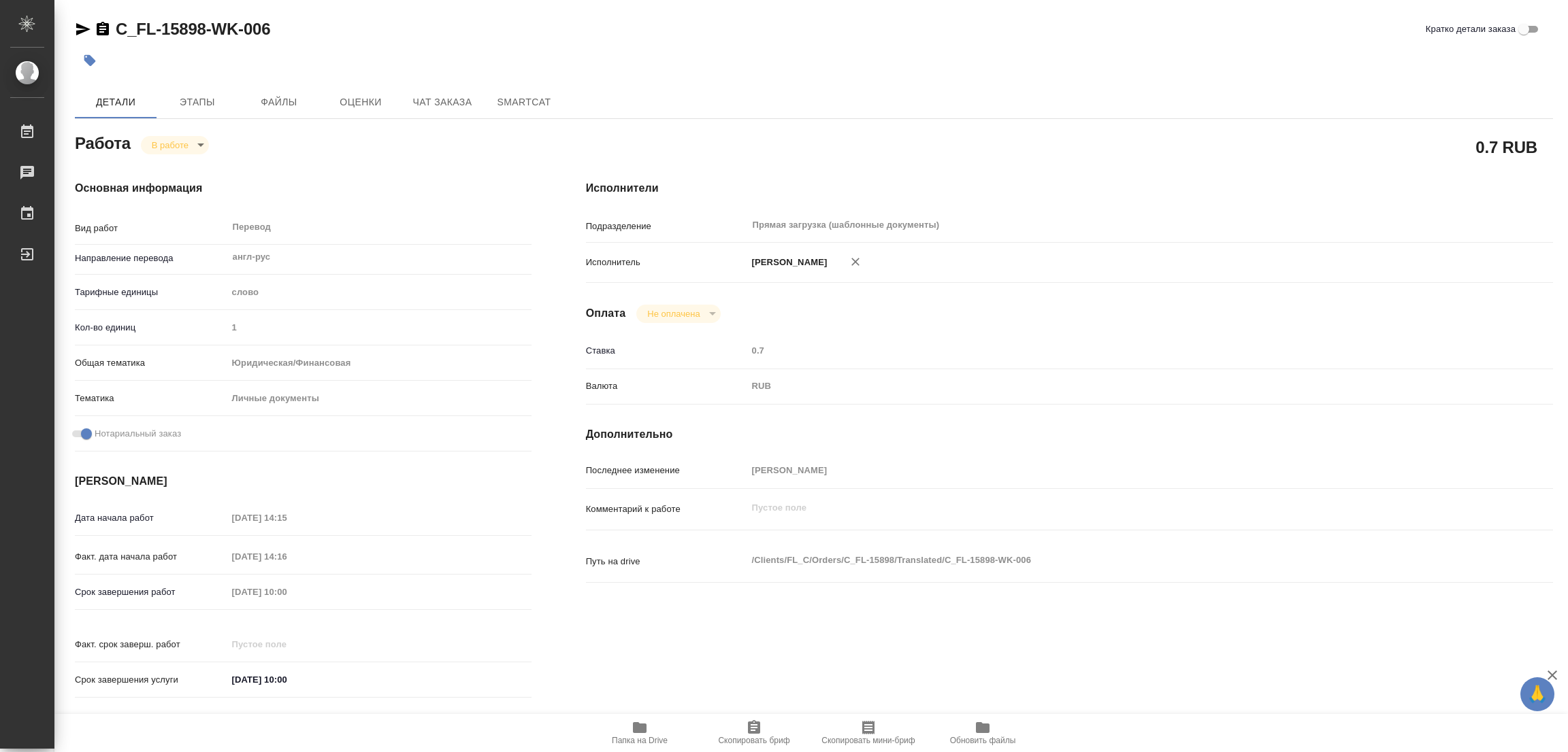
type textarea "x"
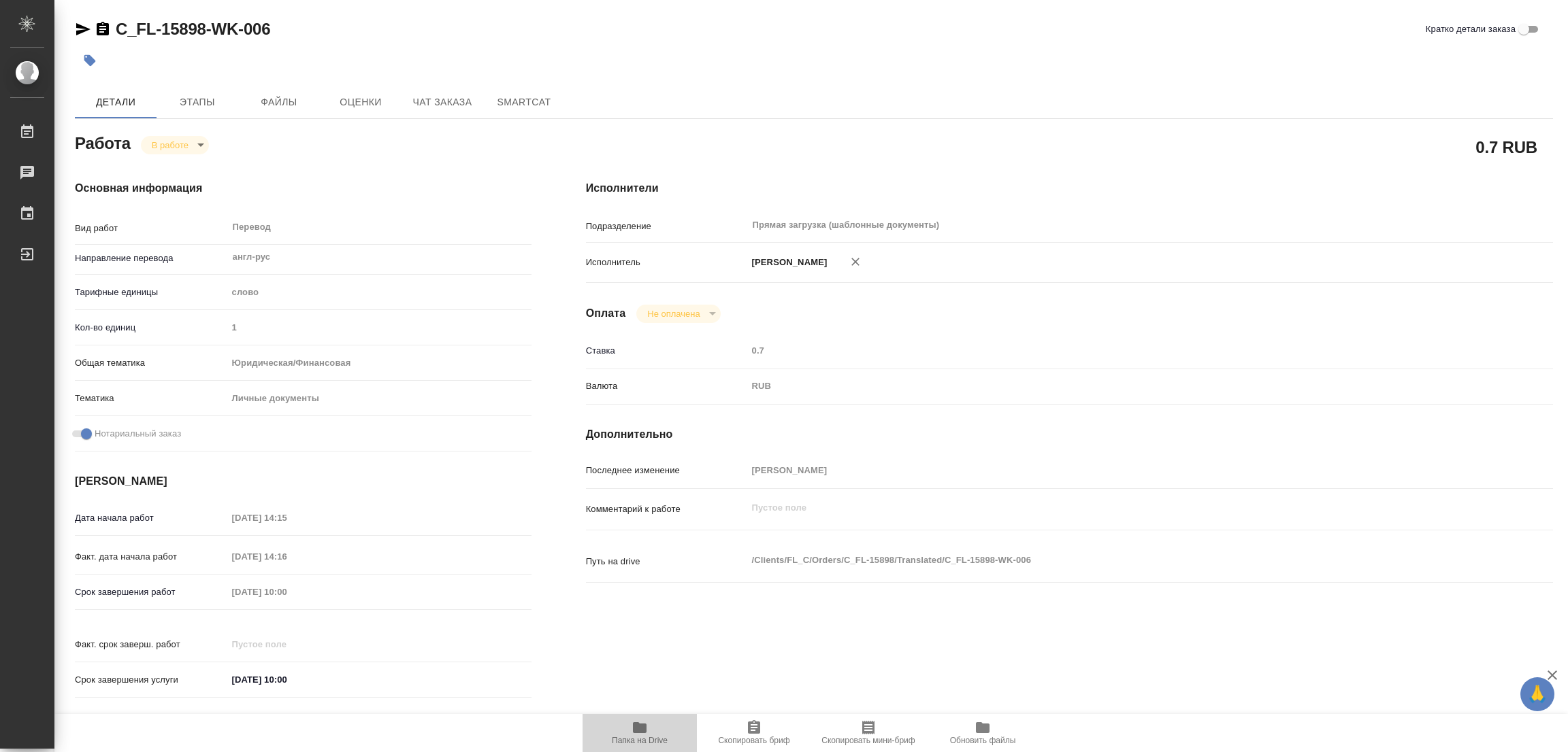
click at [636, 723] on icon "button" at bounding box center [639, 727] width 13 height 11
drag, startPoint x: 115, startPoint y: 17, endPoint x: 206, endPoint y: 38, distance: 93.4
click at [206, 38] on div "C_FL-15898-WK-006 Кратко детали заказа Детали Этапы Файлы Оценки Чат заказа Sma…" at bounding box center [814, 580] width 1493 height 1160
copy link "C_FL-15898"
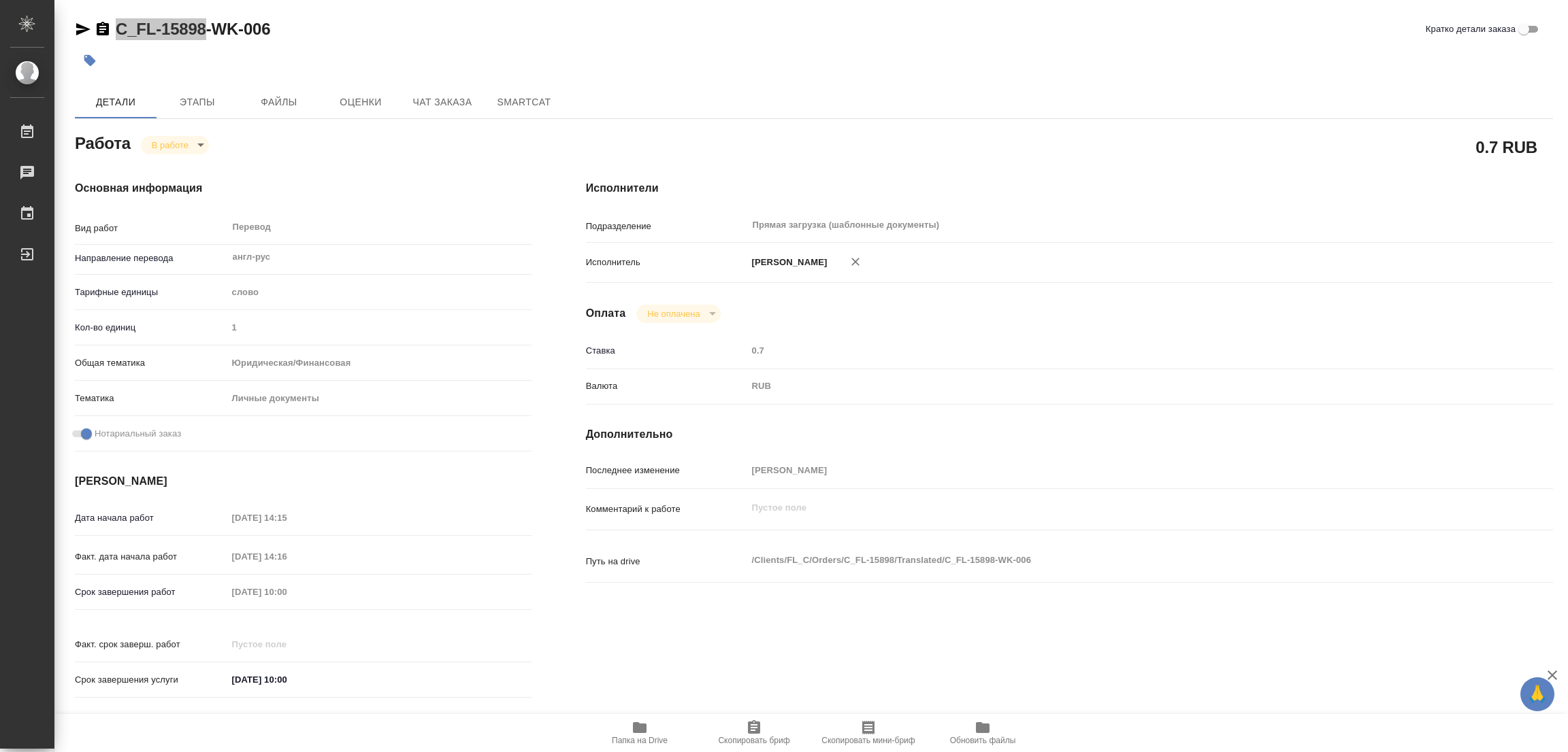
drag, startPoint x: 758, startPoint y: 724, endPoint x: 690, endPoint y: 731, distance: 68.4
click at [758, 724] on icon "button" at bounding box center [754, 726] width 12 height 13
copy link "C_FL-15898"
click at [1156, 51] on div at bounding box center [814, 60] width 1478 height 30
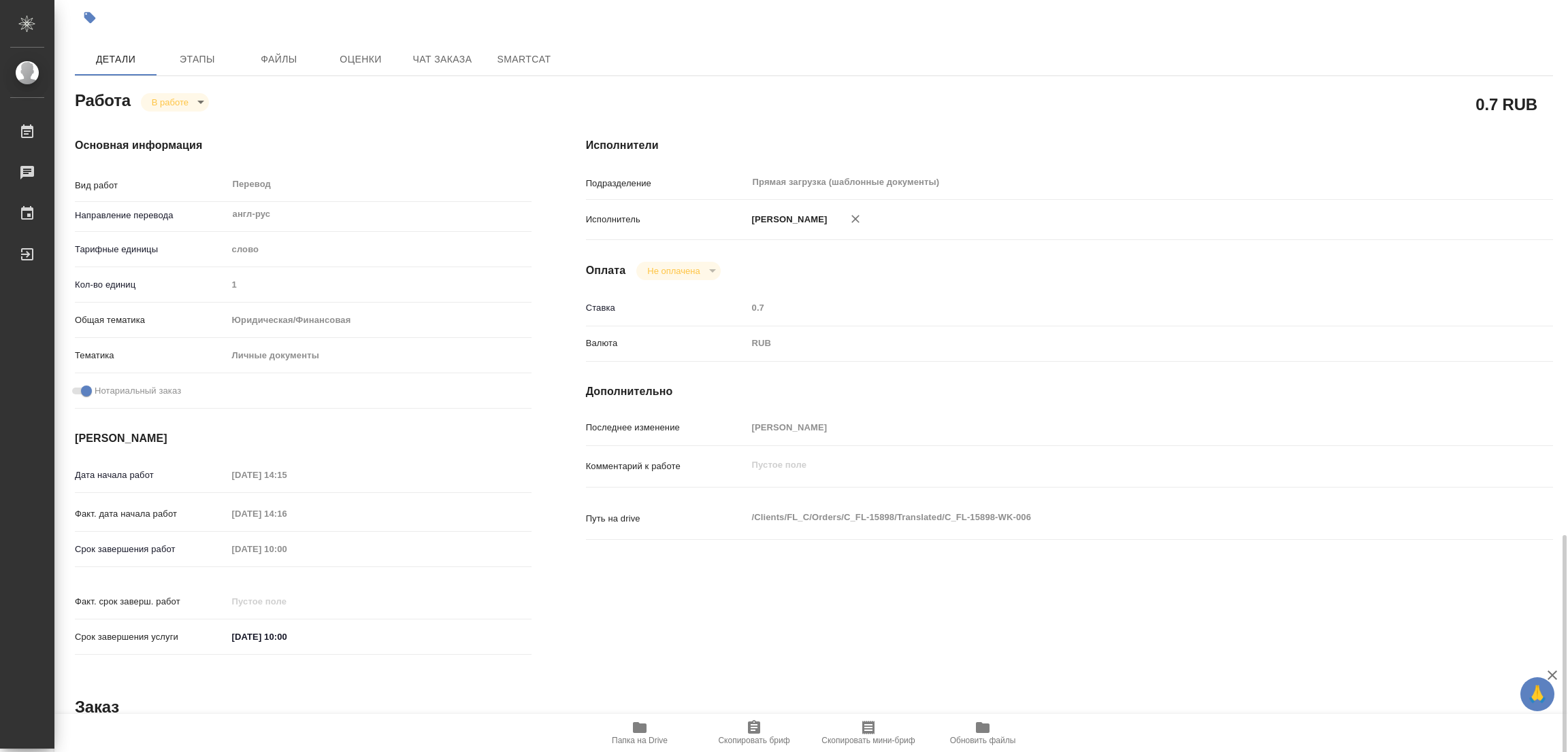
scroll to position [349, 0]
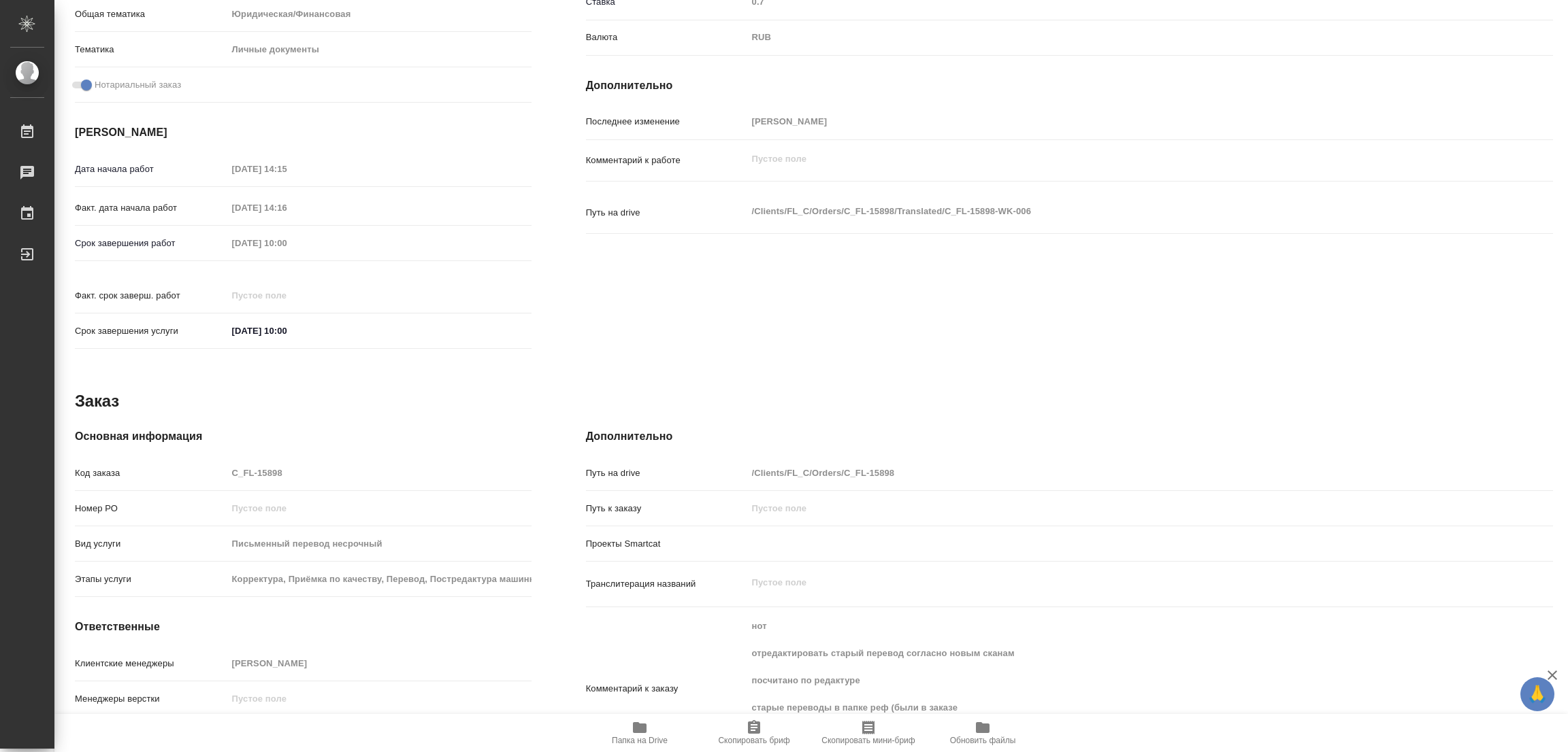
type textarea "x"
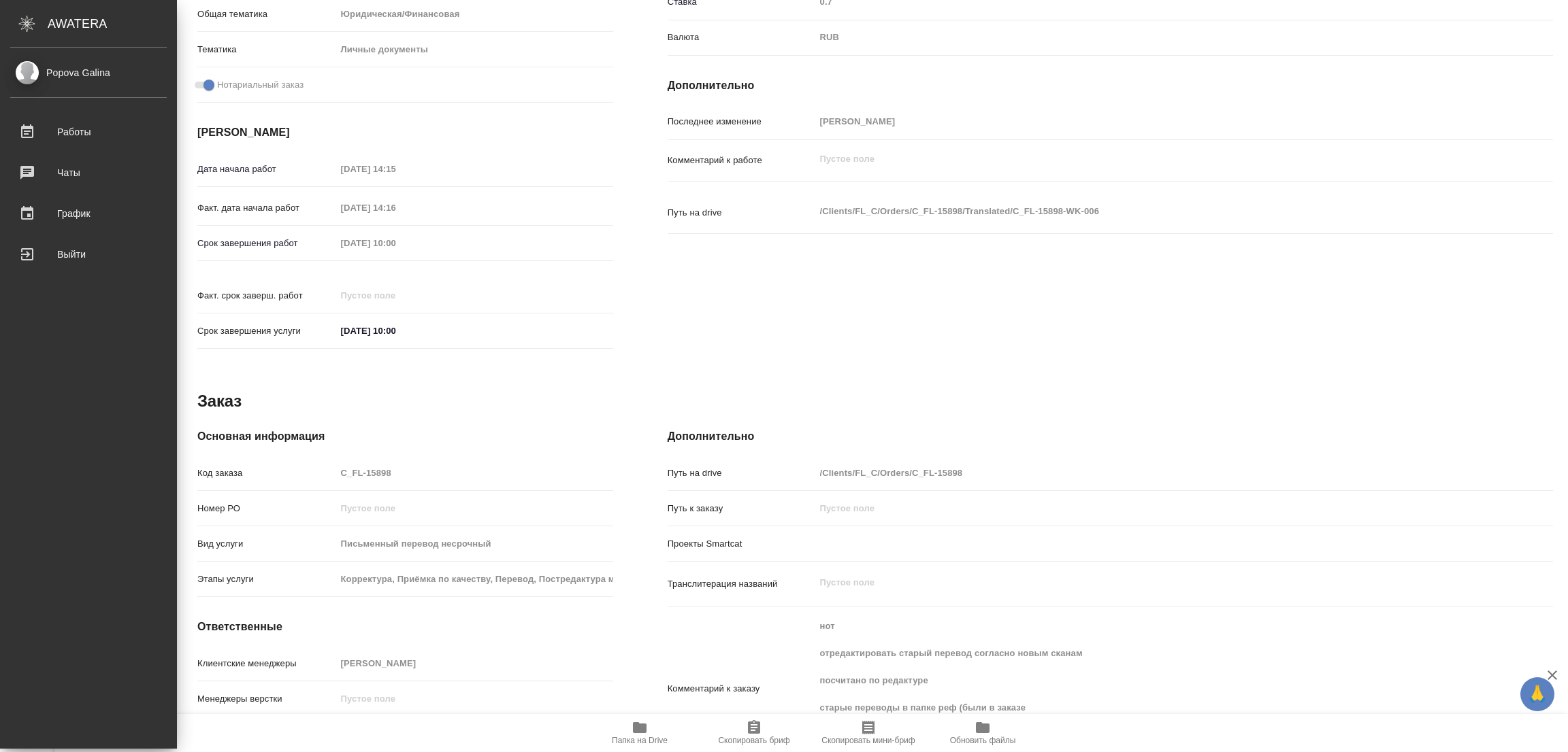
type textarea "x"
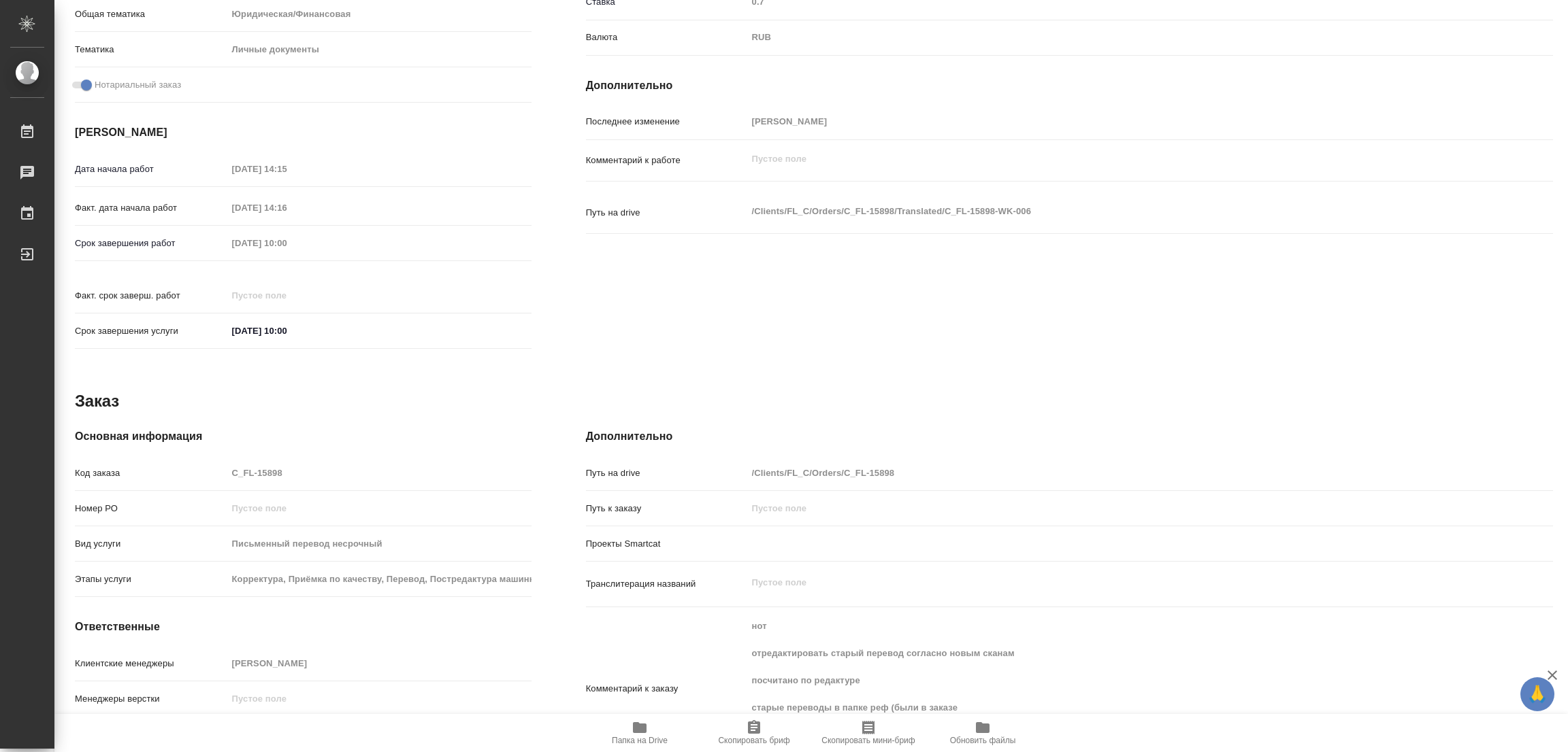
click at [185, 225] on div "Дата начала работ [DATE] 14:15 Факт. дата начала работ [DATE] 14:16 Срок заверш…" at bounding box center [303, 257] width 457 height 200
type textarea "x"
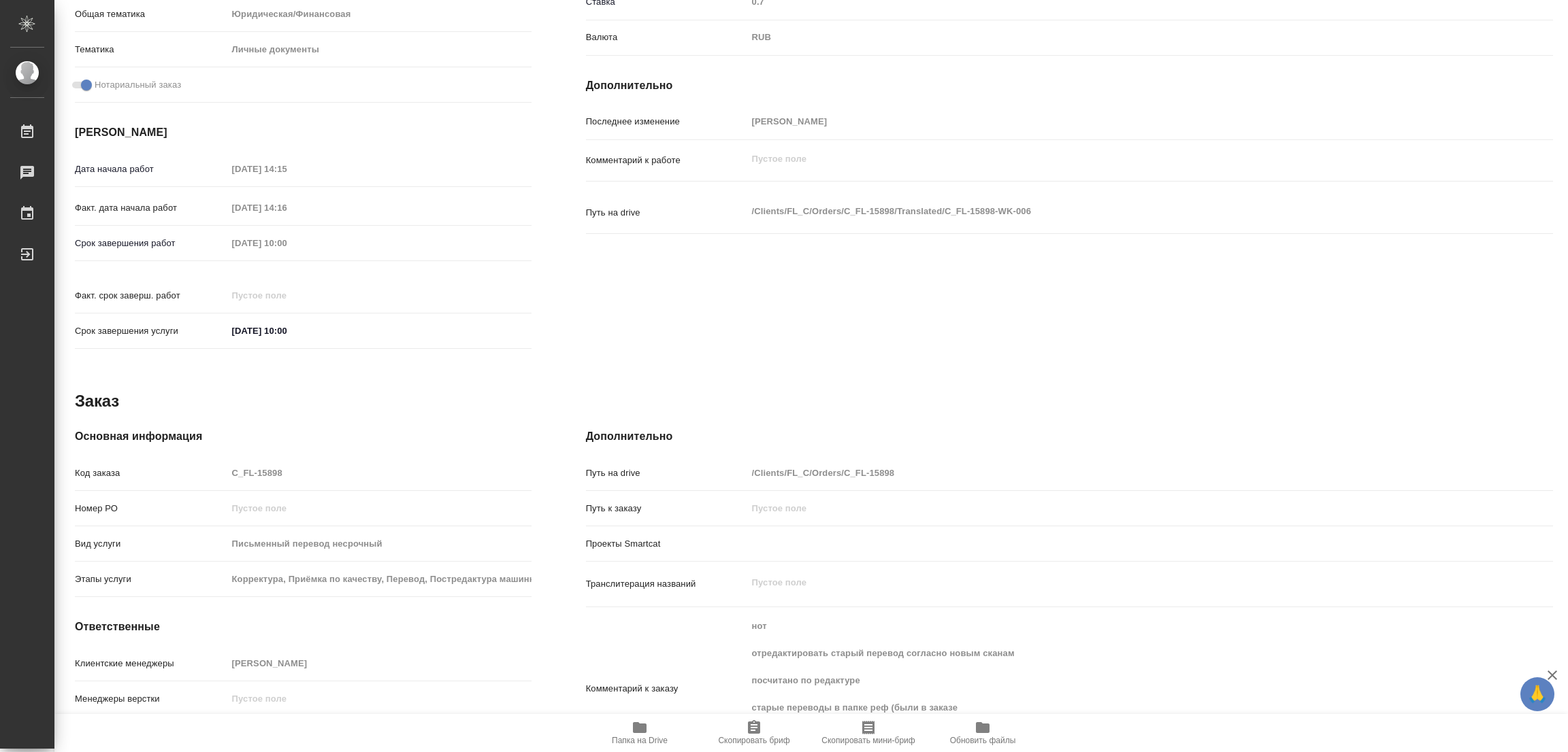
type textarea "x"
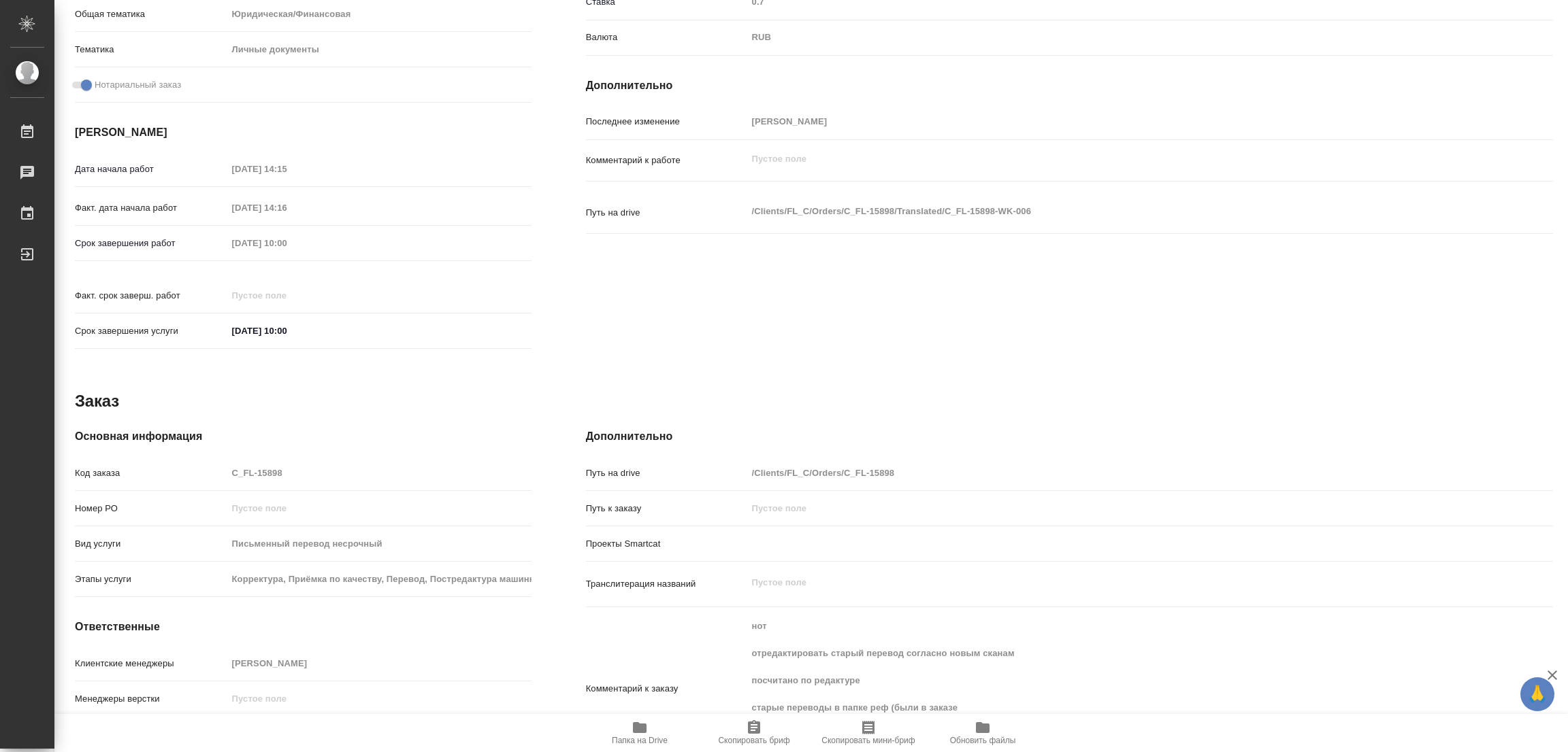
type textarea "x"
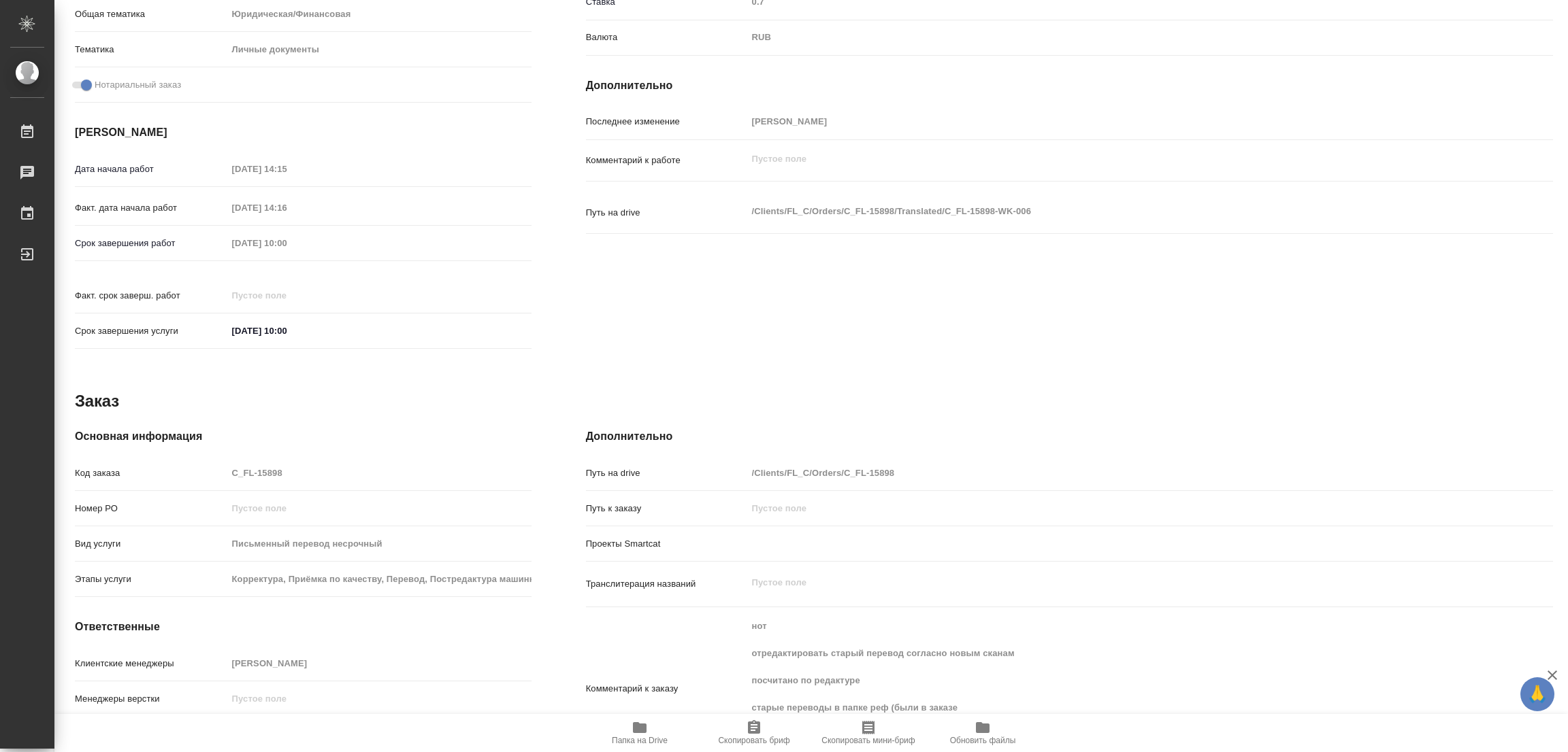
type textarea "x"
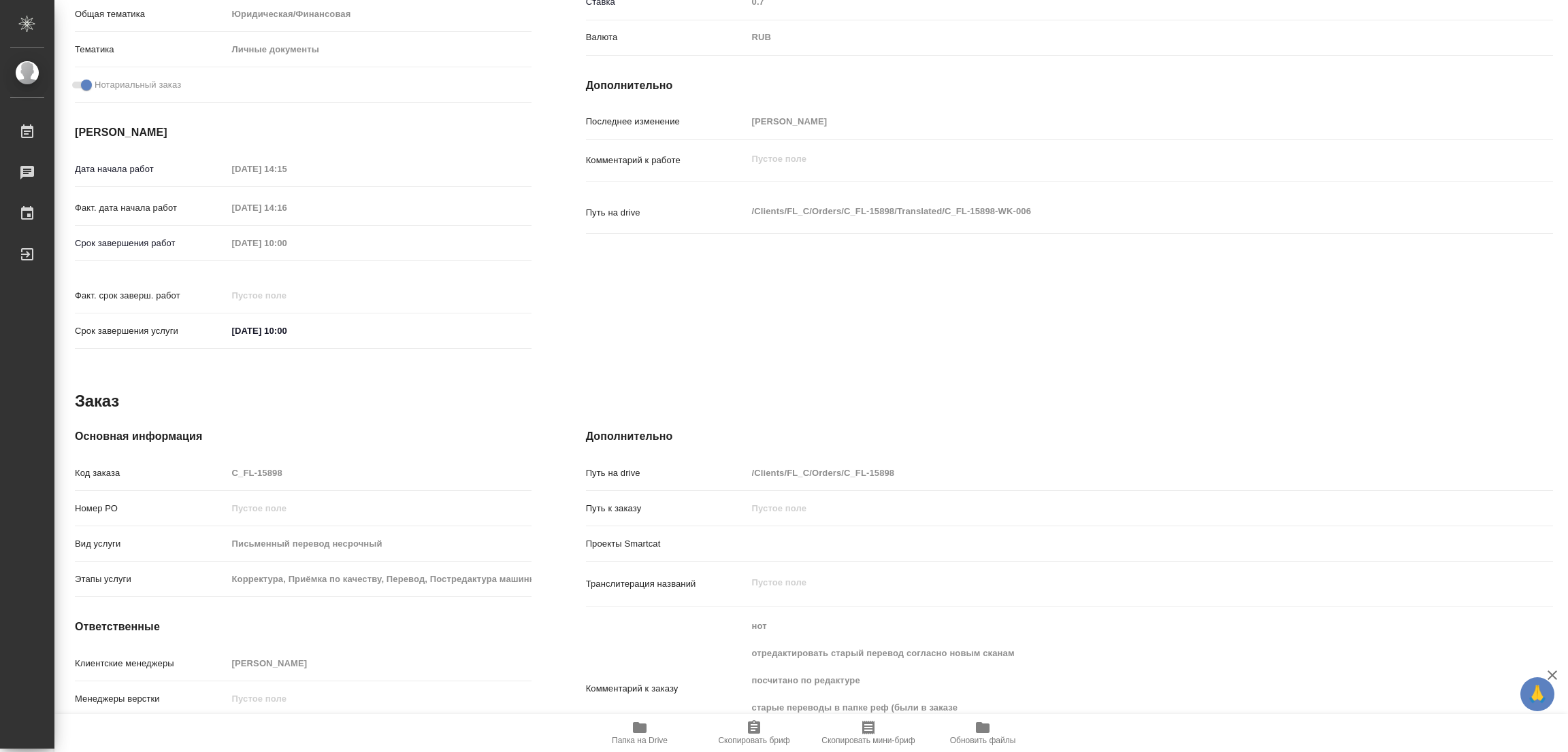
type textarea "x"
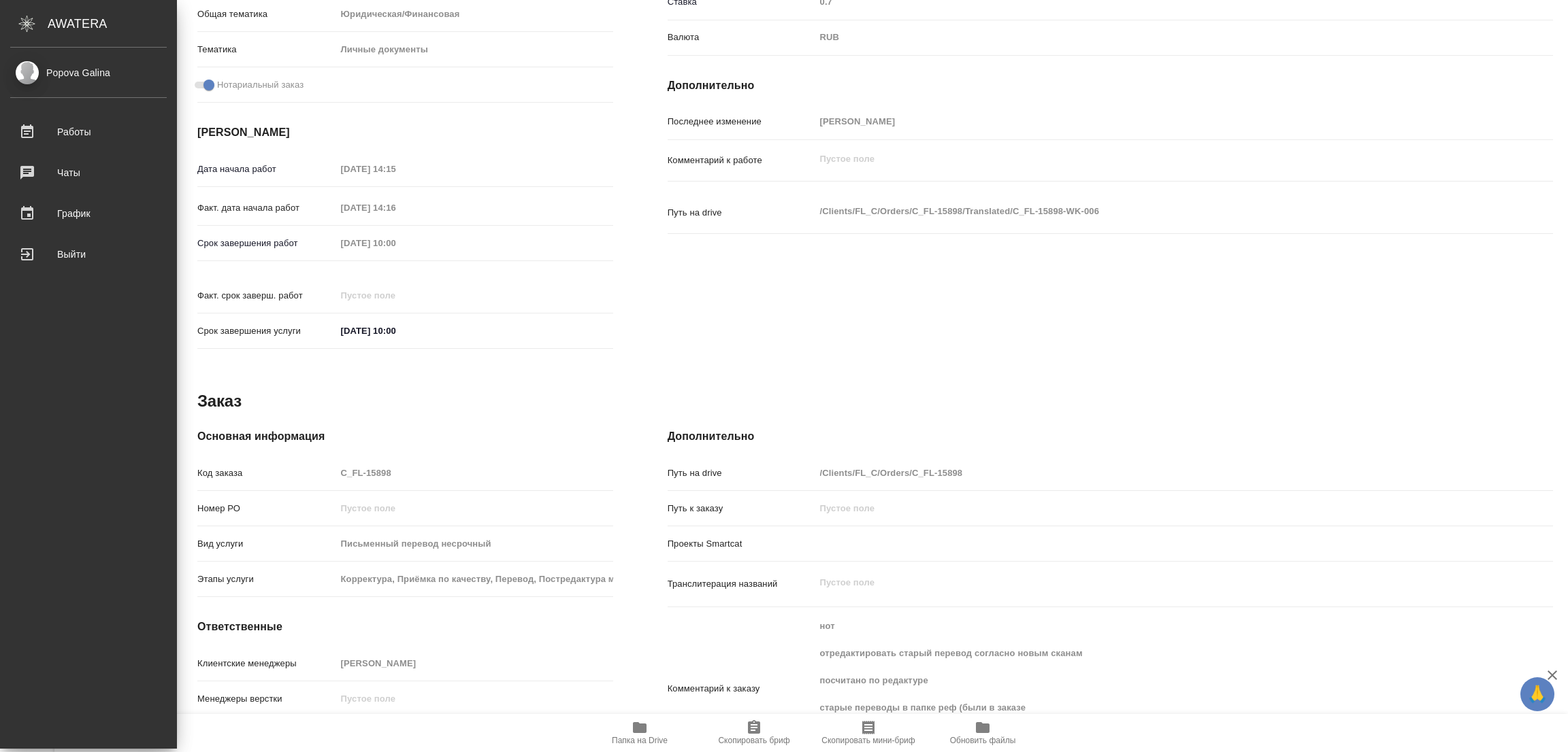
type textarea "x"
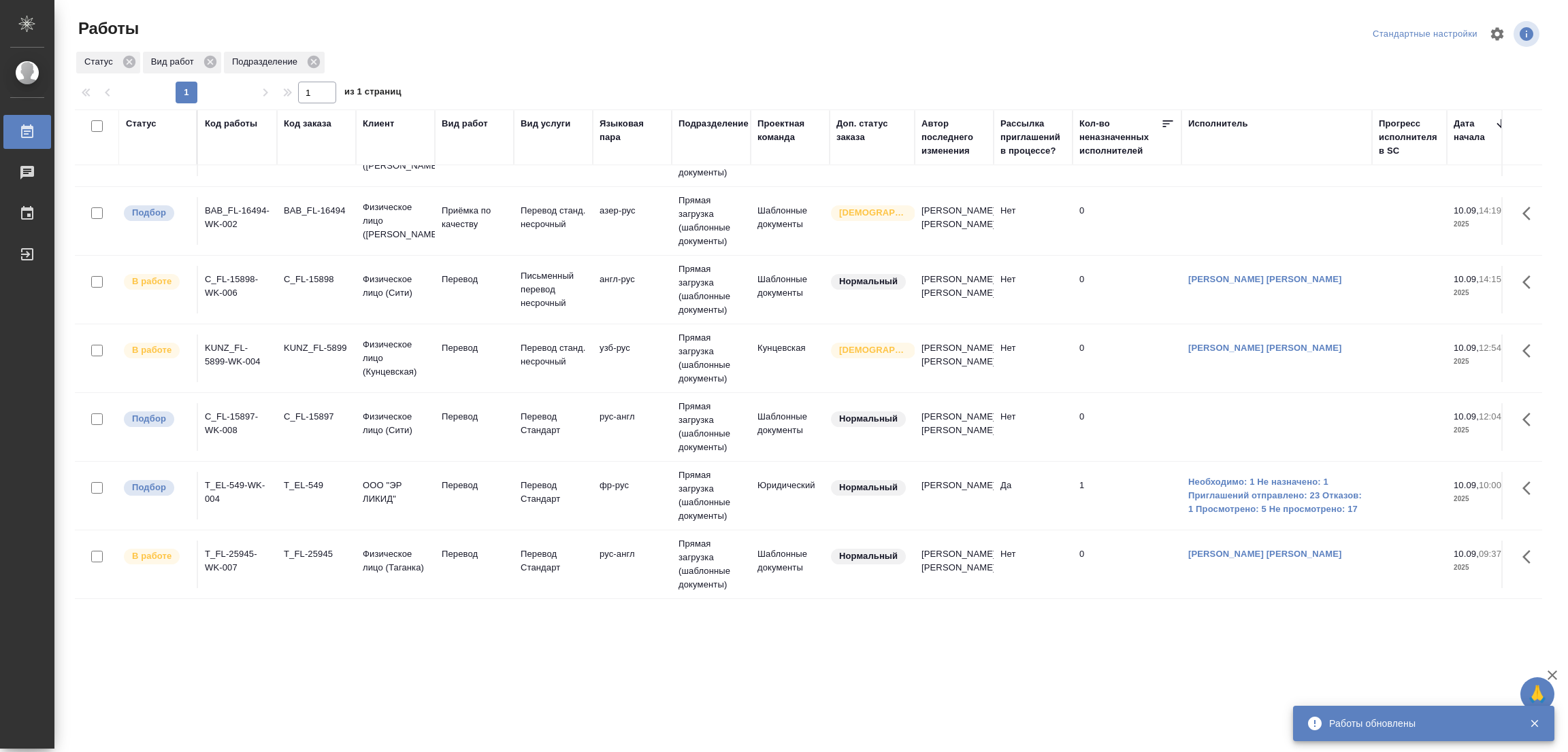
scroll to position [64, 0]
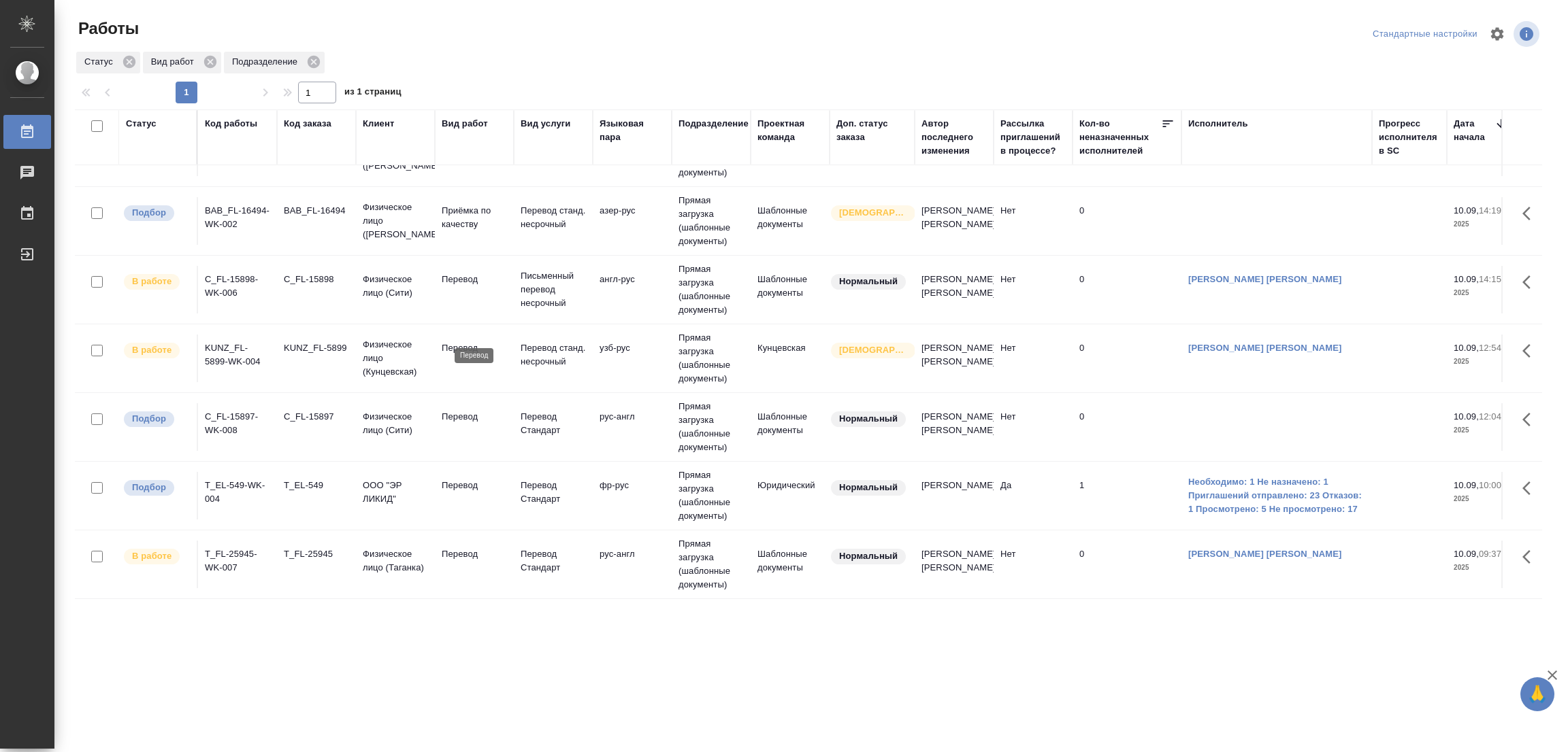
click at [453, 341] on p "Перевод" at bounding box center [475, 348] width 66 height 13
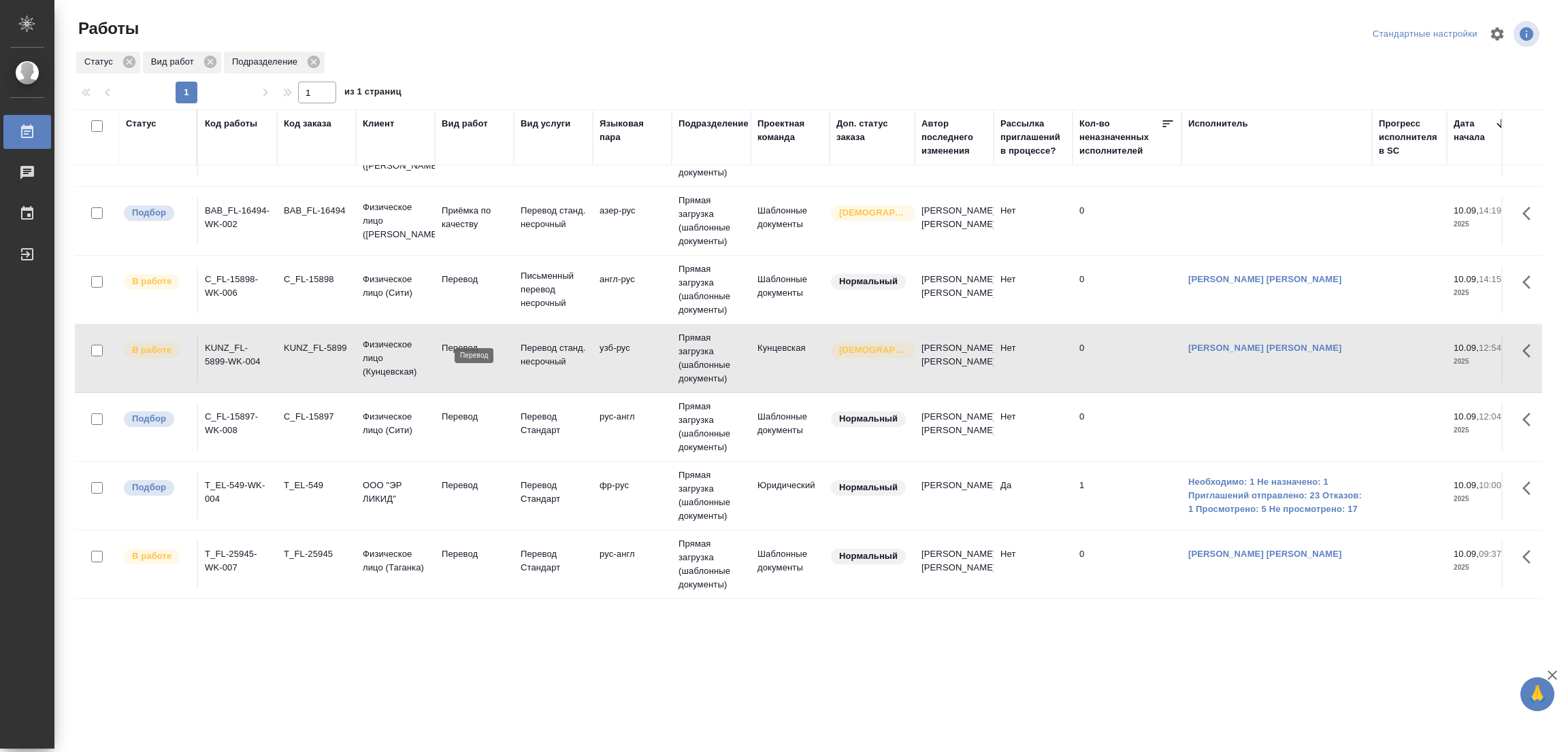
click at [453, 341] on p "Перевод" at bounding box center [475, 348] width 66 height 13
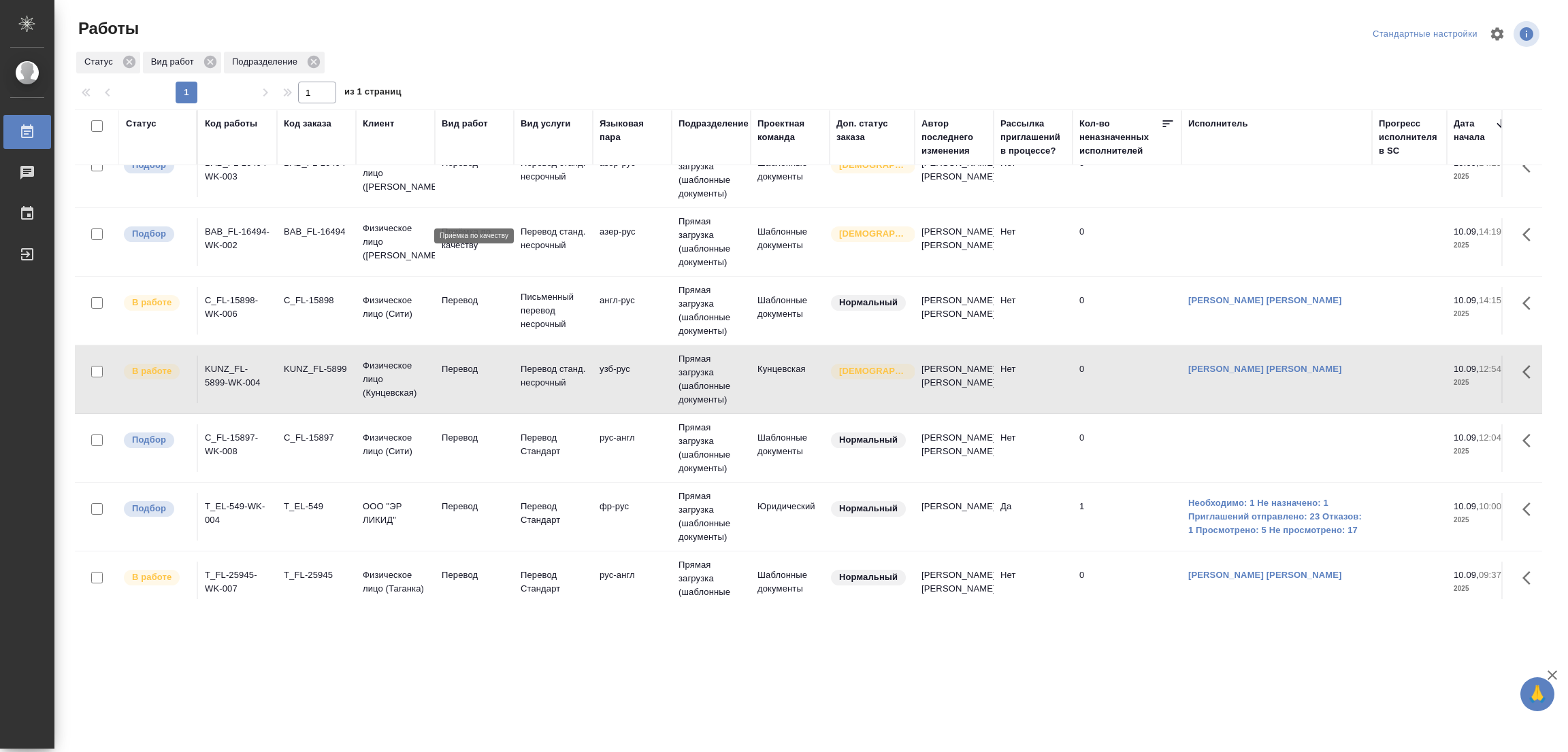
scroll to position [0, 0]
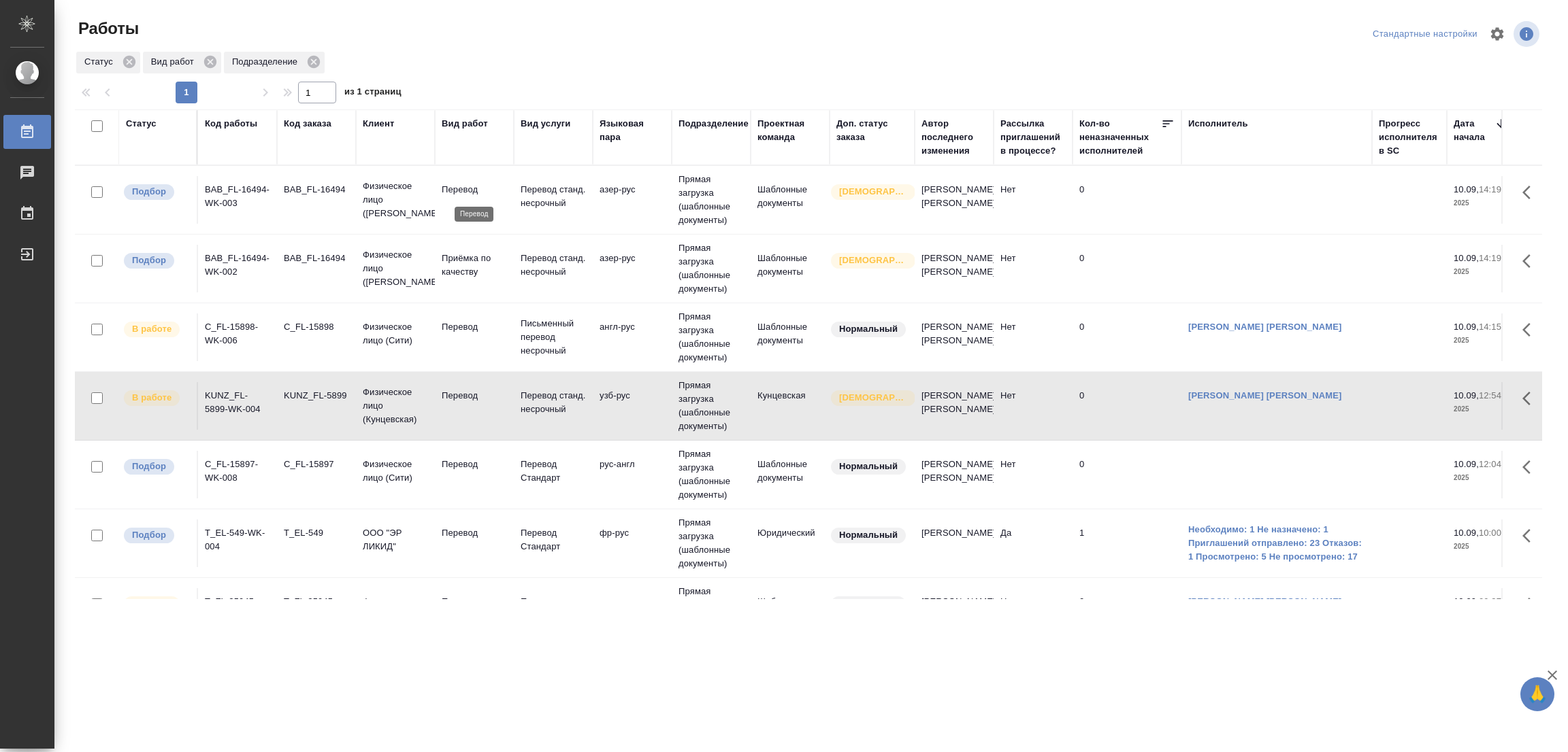
click at [456, 188] on p "Перевод" at bounding box center [475, 189] width 66 height 13
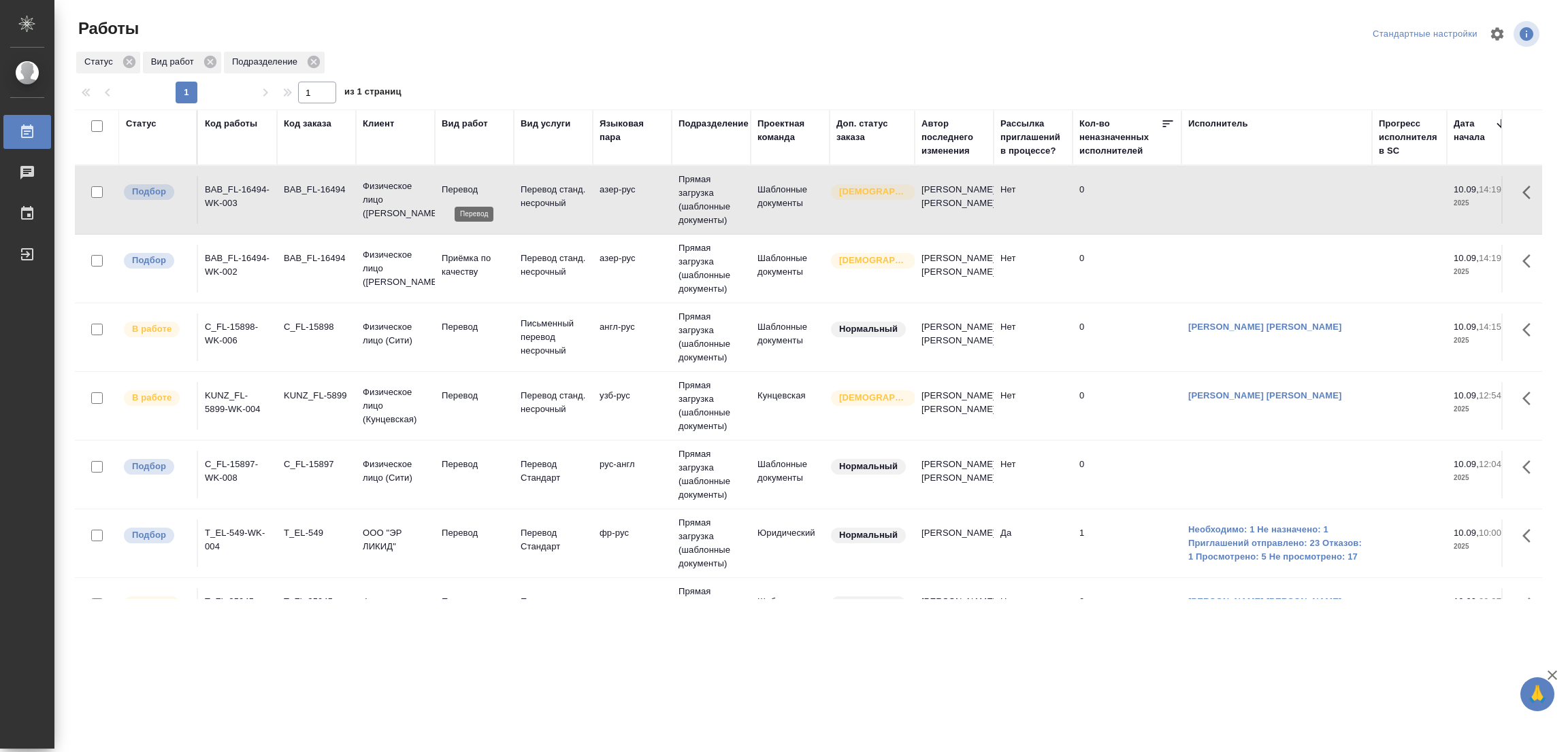
click at [456, 188] on p "Перевод" at bounding box center [475, 189] width 66 height 13
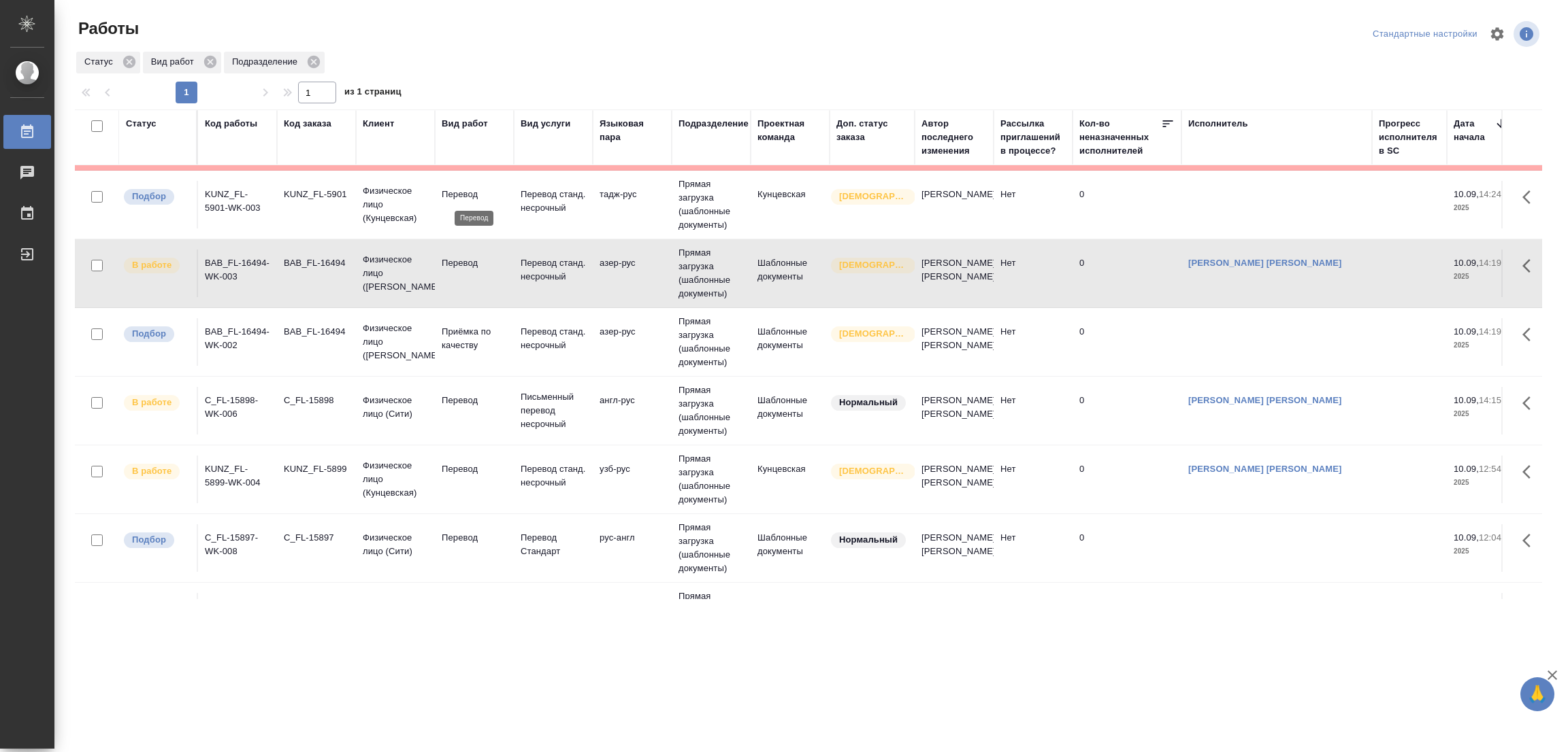
click at [473, 191] on p "Перевод" at bounding box center [475, 194] width 66 height 13
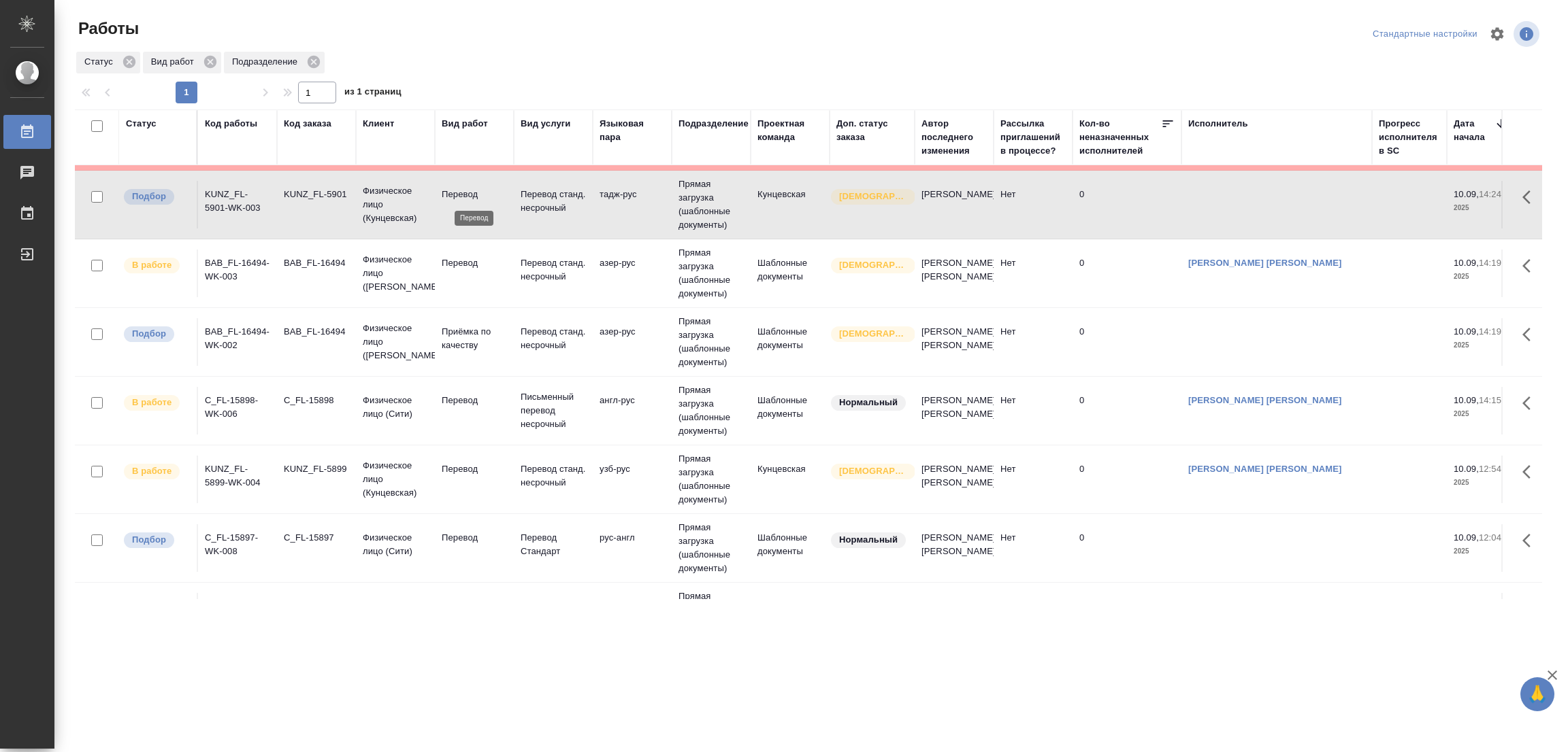
click at [468, 192] on p "Перевод" at bounding box center [475, 194] width 66 height 13
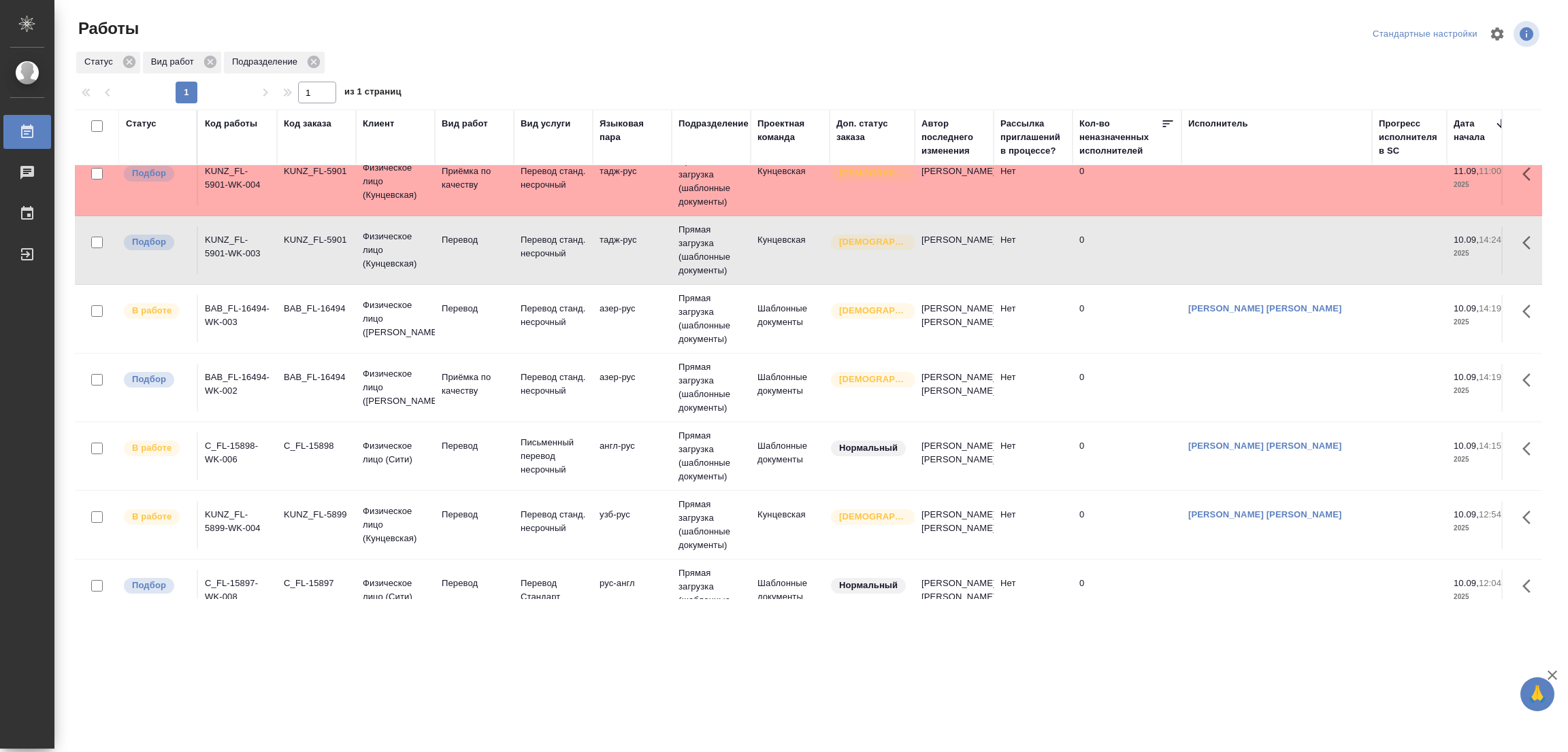
scroll to position [0, 0]
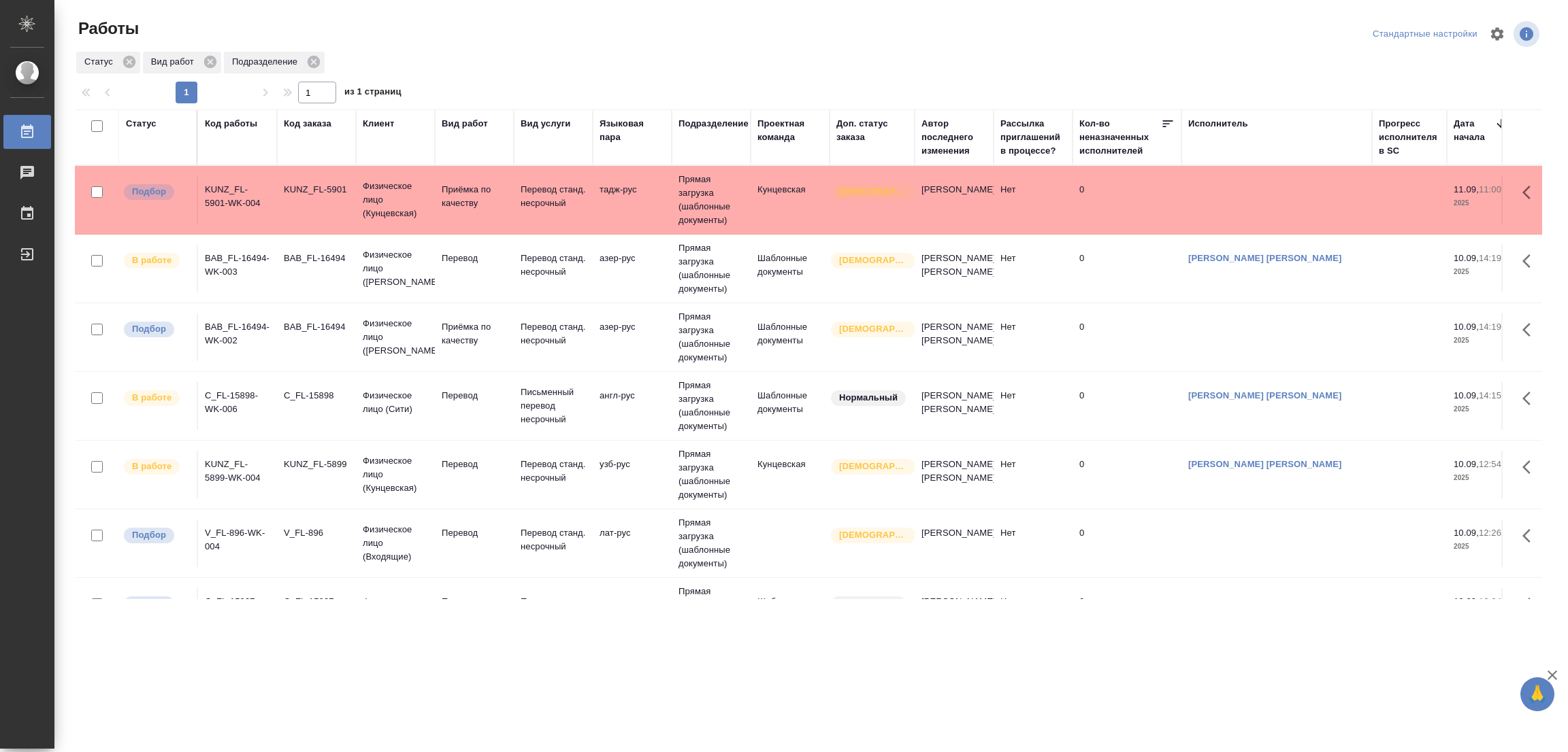
click at [458, 302] on tr "В работе BAB_FL-16494-WK-003 BAB_FL-16494 Физическое лицо (Бабушкинская) Перево…" at bounding box center [1470, 269] width 2790 height 68
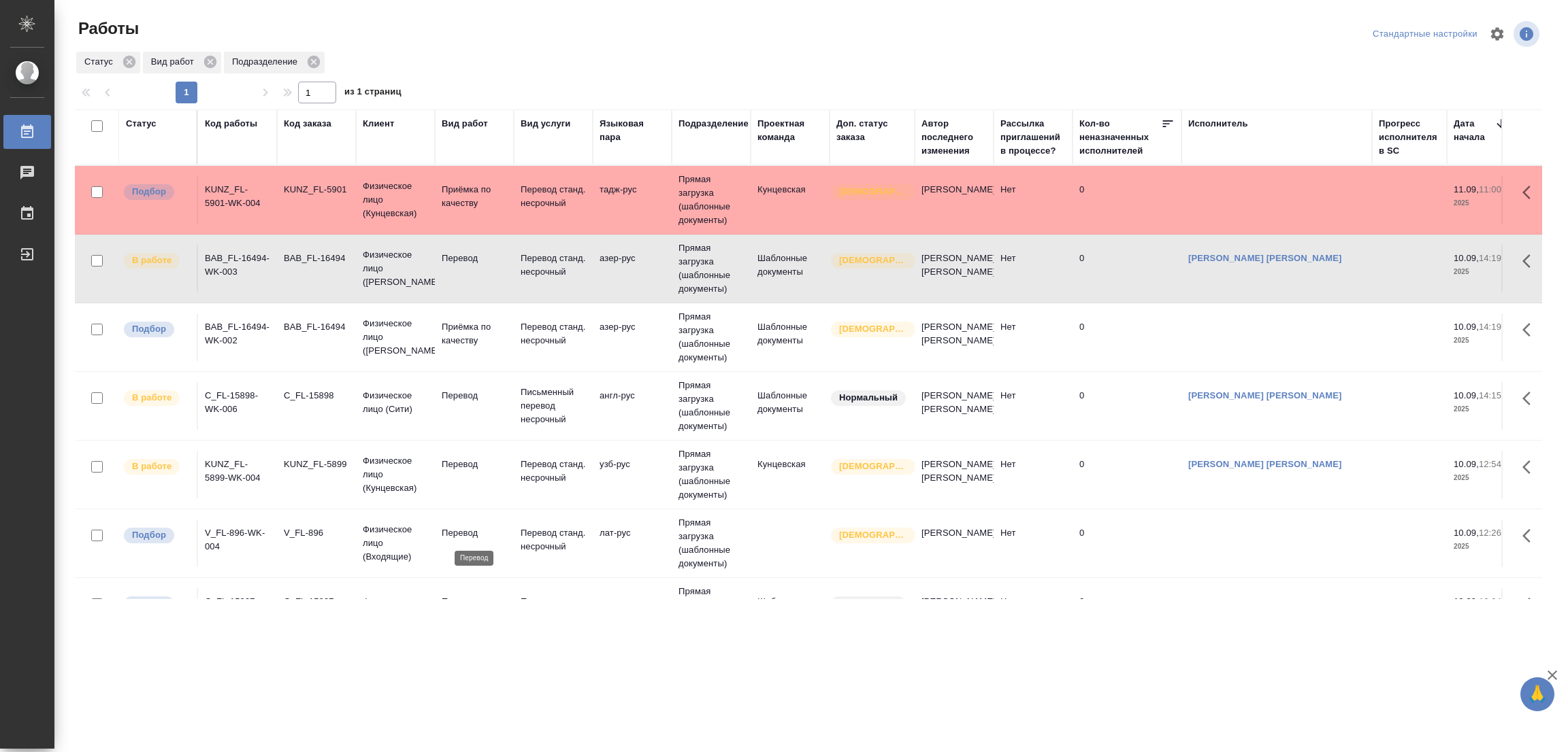
click at [465, 532] on p "Перевод" at bounding box center [475, 533] width 66 height 13
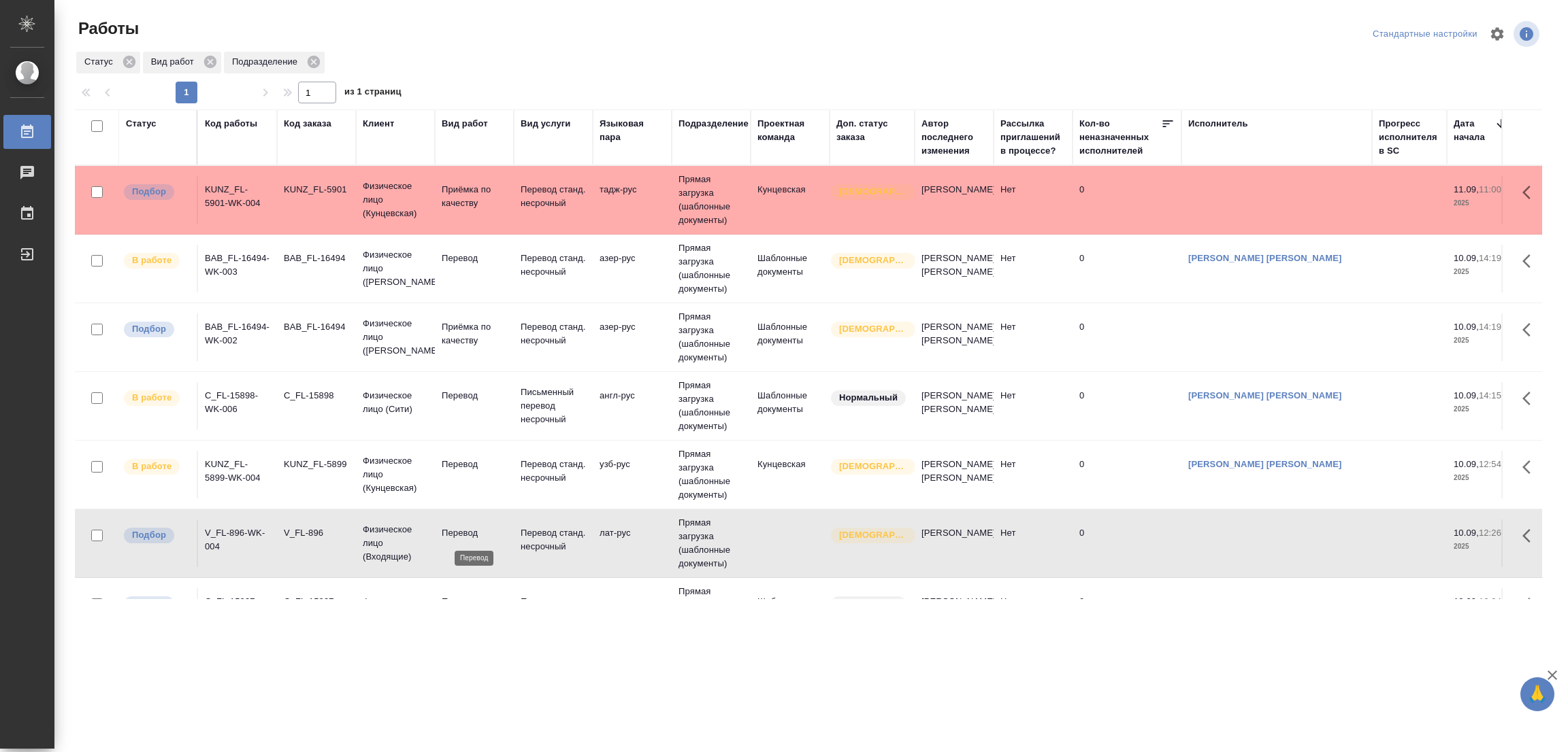
click at [465, 532] on p "Перевод" at bounding box center [475, 533] width 66 height 13
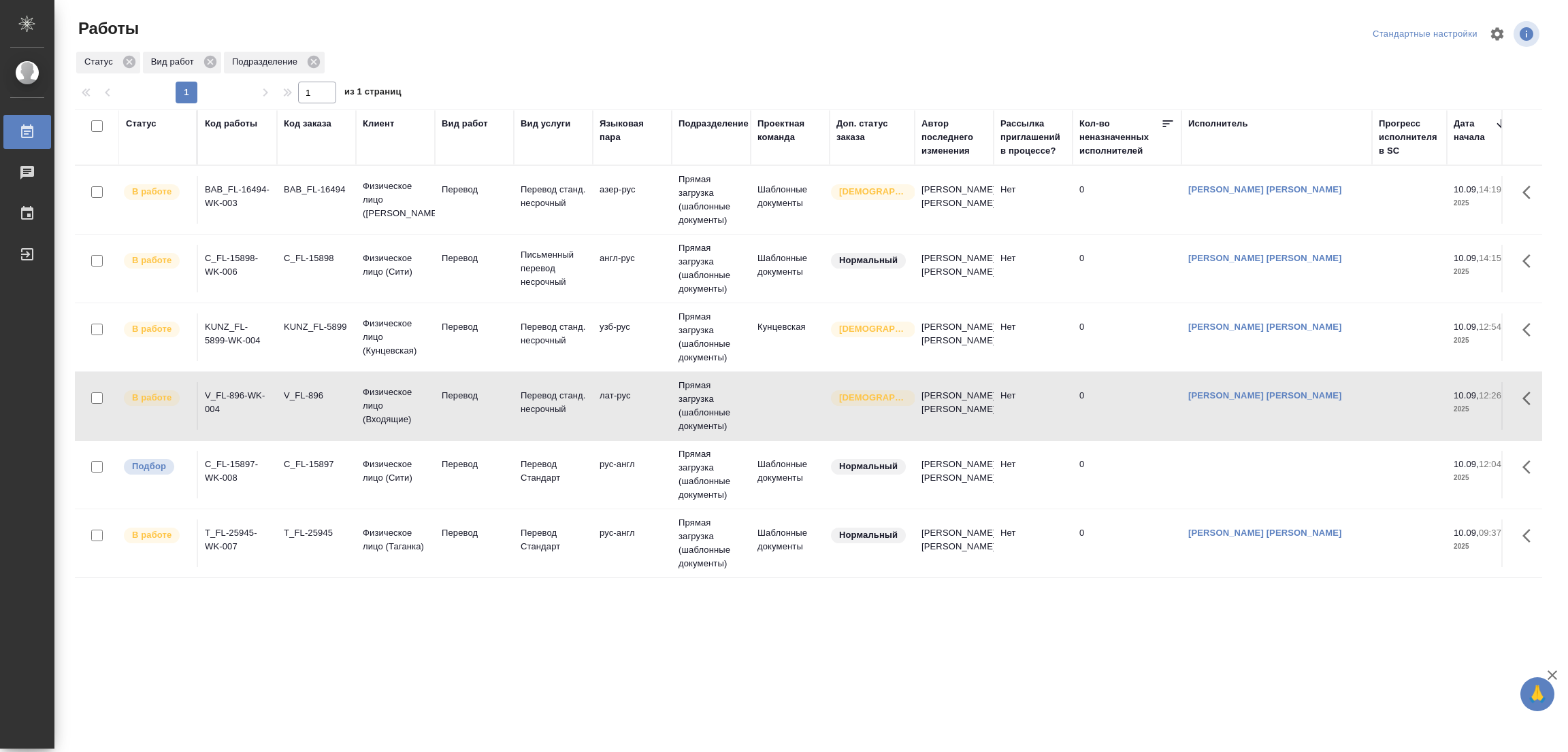
click at [646, 725] on div ".cls-1 fill:#fff; AWATERA Popova Galina Работы 0 Чаты График Выйти Работы Станд…" at bounding box center [784, 376] width 1568 height 752
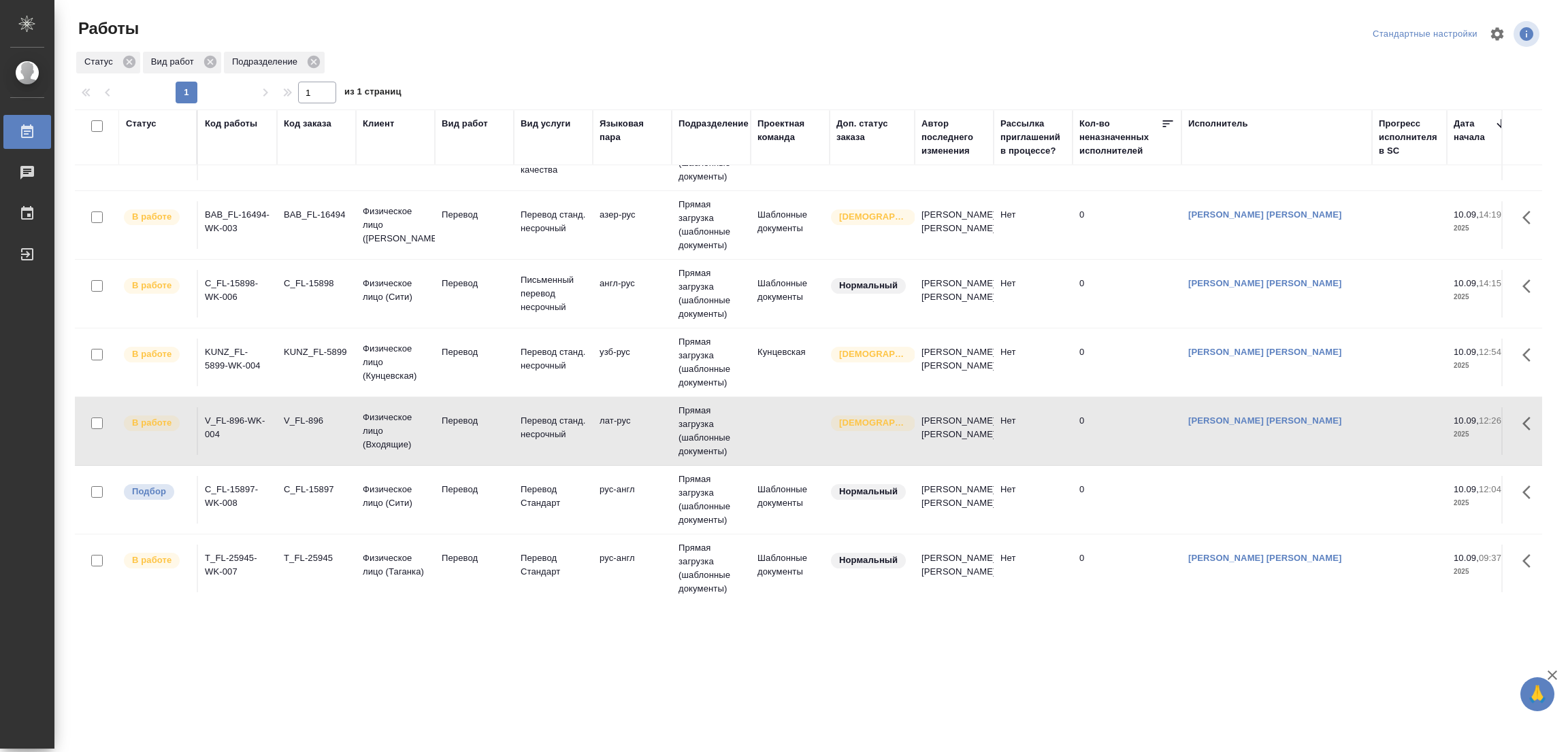
scroll to position [64, 0]
click at [770, 665] on div ".cls-1 fill:#fff; AWATERA Popova Galina Работы 0 Чаты График Выйти Работы Станд…" at bounding box center [784, 376] width 1568 height 752
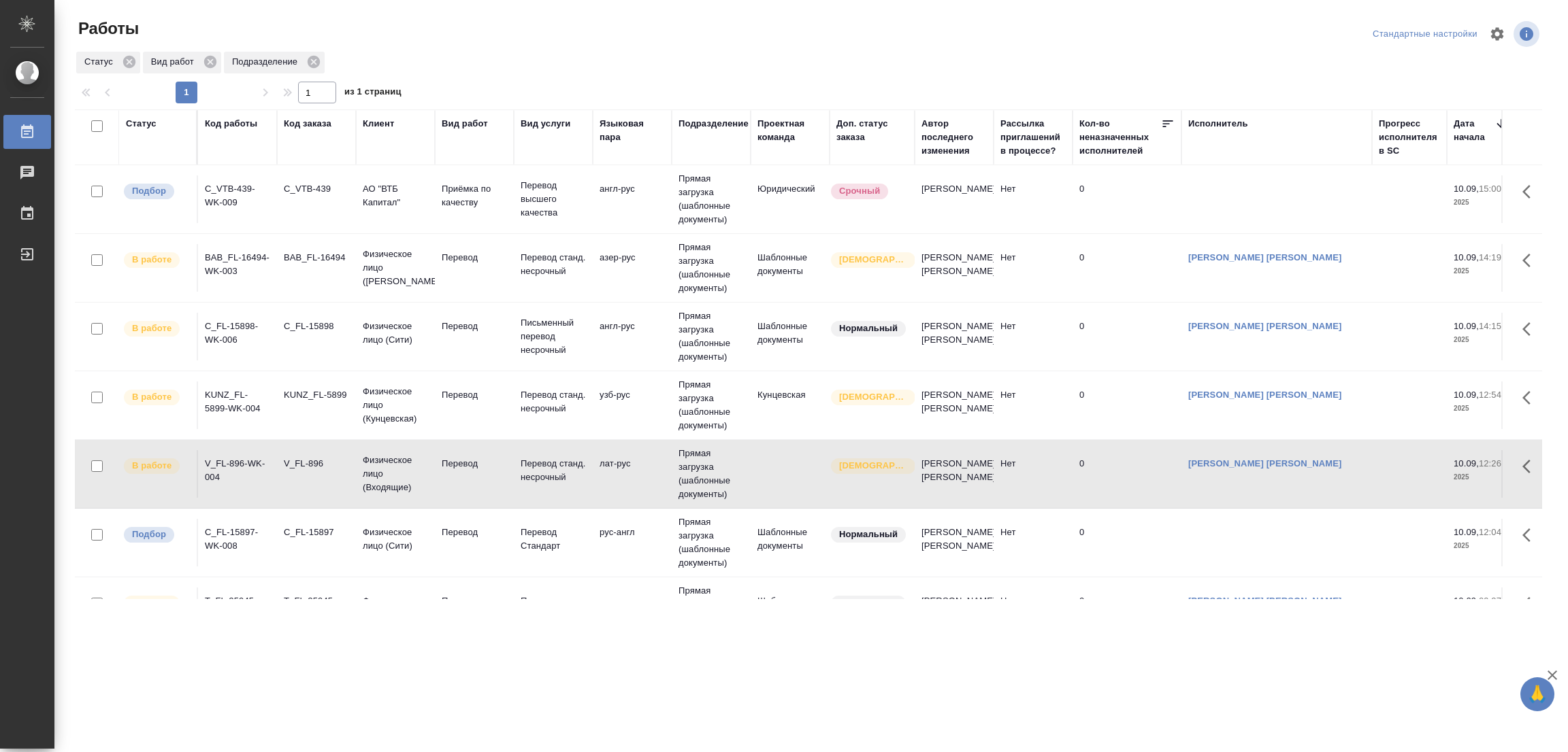
scroll to position [0, 0]
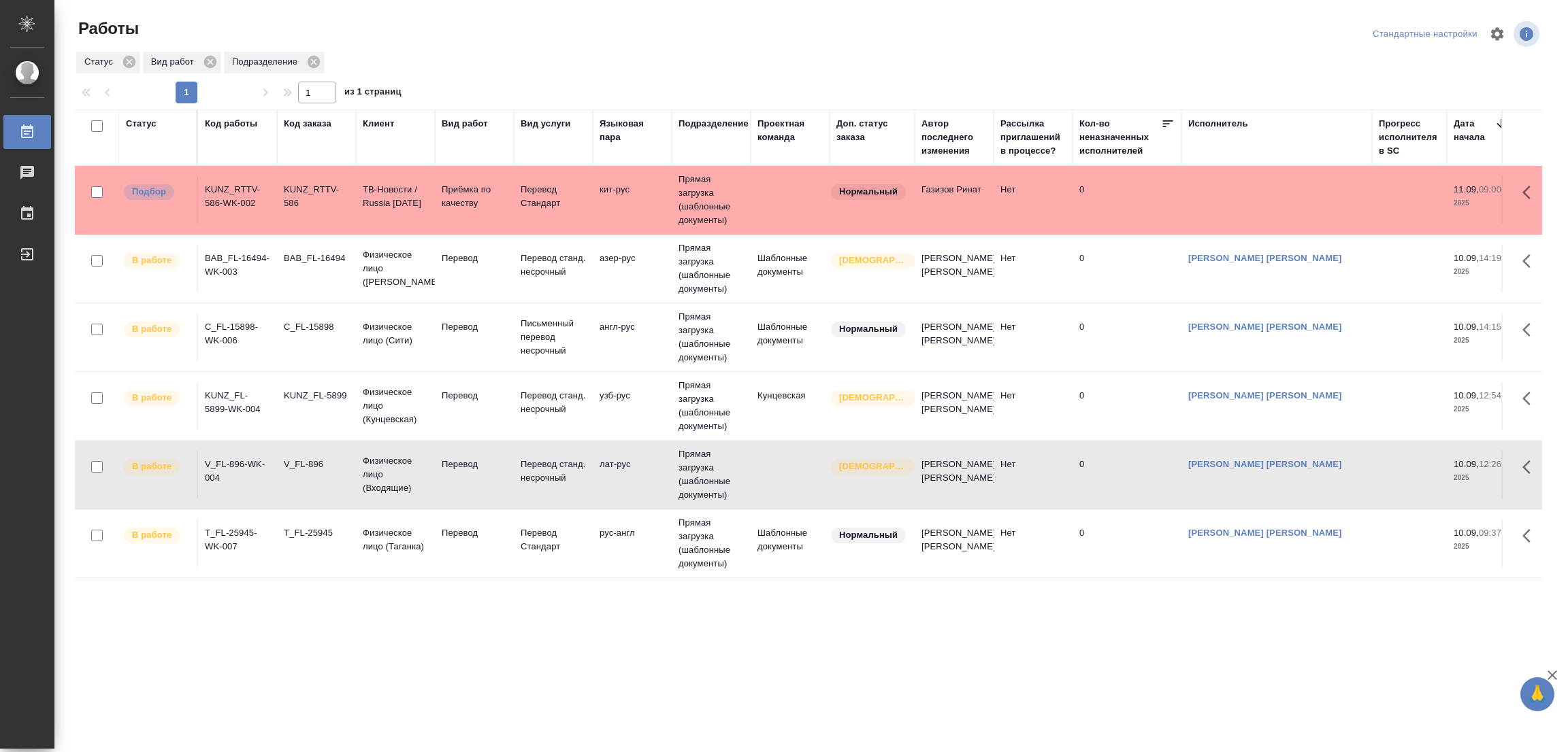
click at [496, 674] on div ".cls-1 fill:#fff; AWATERA Popova Galina Работы 0 Чаты График Выйти Работы Станд…" at bounding box center [784, 376] width 1568 height 752
click at [447, 530] on p "Перевод" at bounding box center [475, 533] width 66 height 13
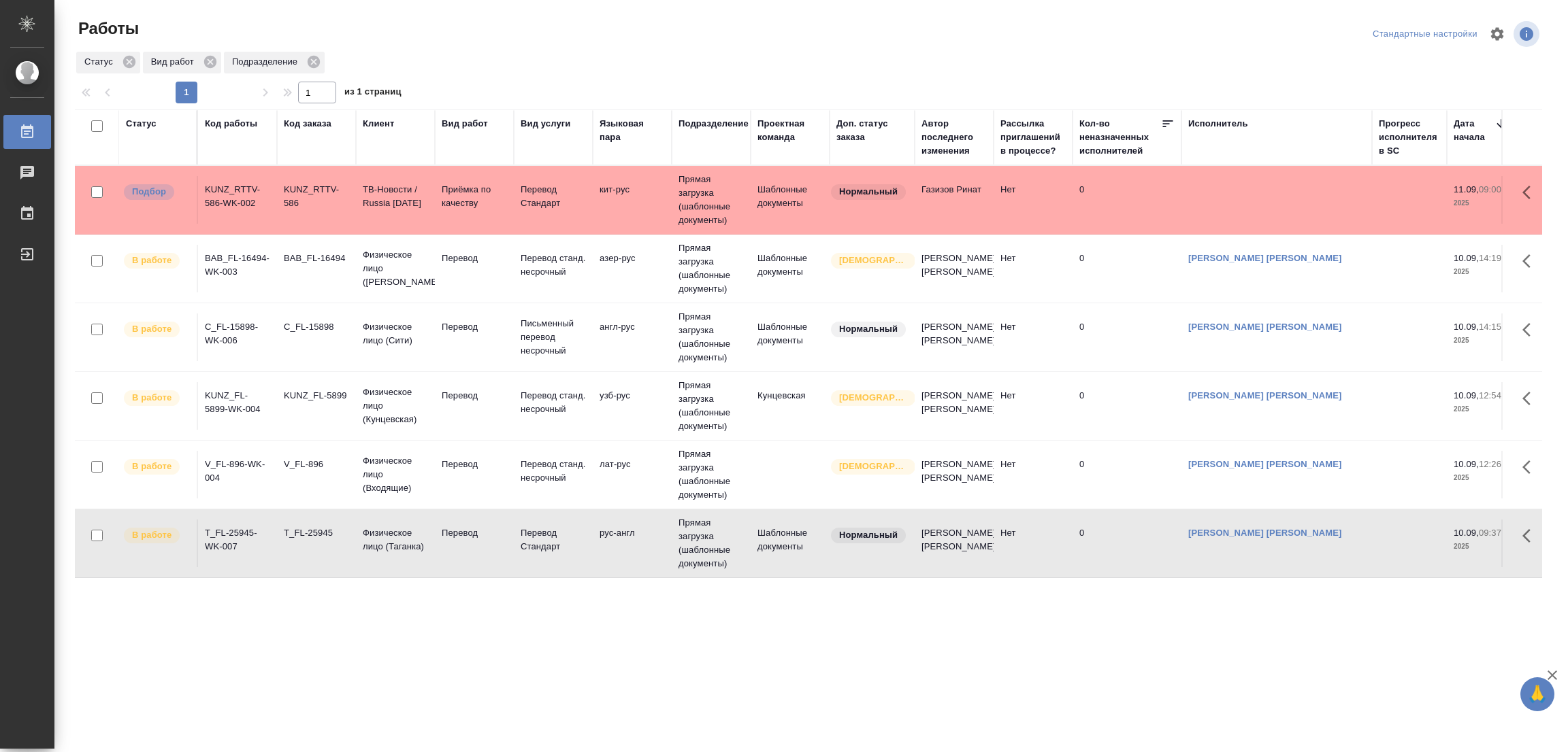
click at [430, 667] on div ".cls-1 fill:#fff; AWATERA Popova Galina Работы 0 Чаты График Выйти Работы Станд…" at bounding box center [784, 376] width 1568 height 752
click at [582, 701] on div ".cls-1 fill:#fff; AWATERA Popova Galina Работы 0 Чаты График Выйти Работы Станд…" at bounding box center [784, 376] width 1568 height 752
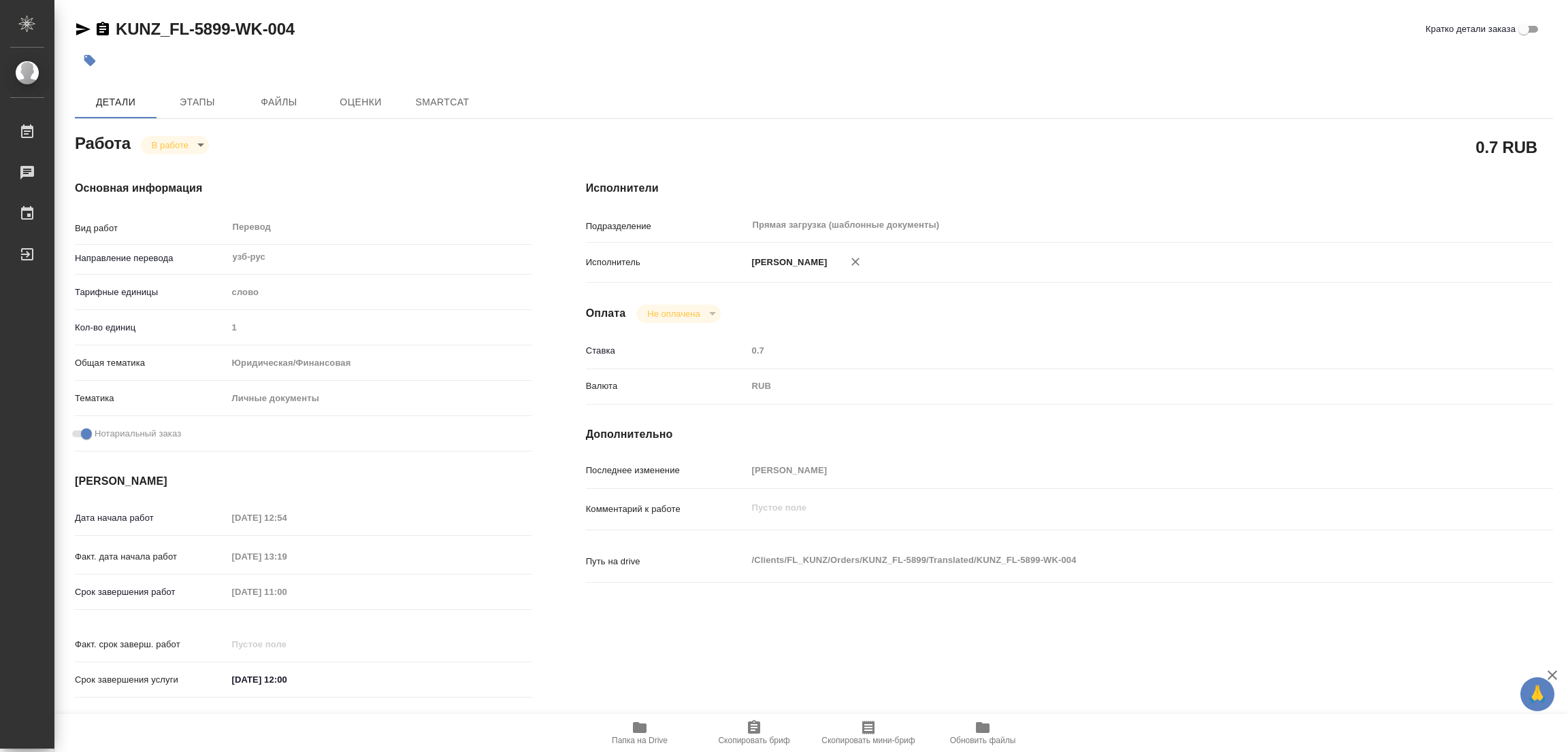
type textarea "x"
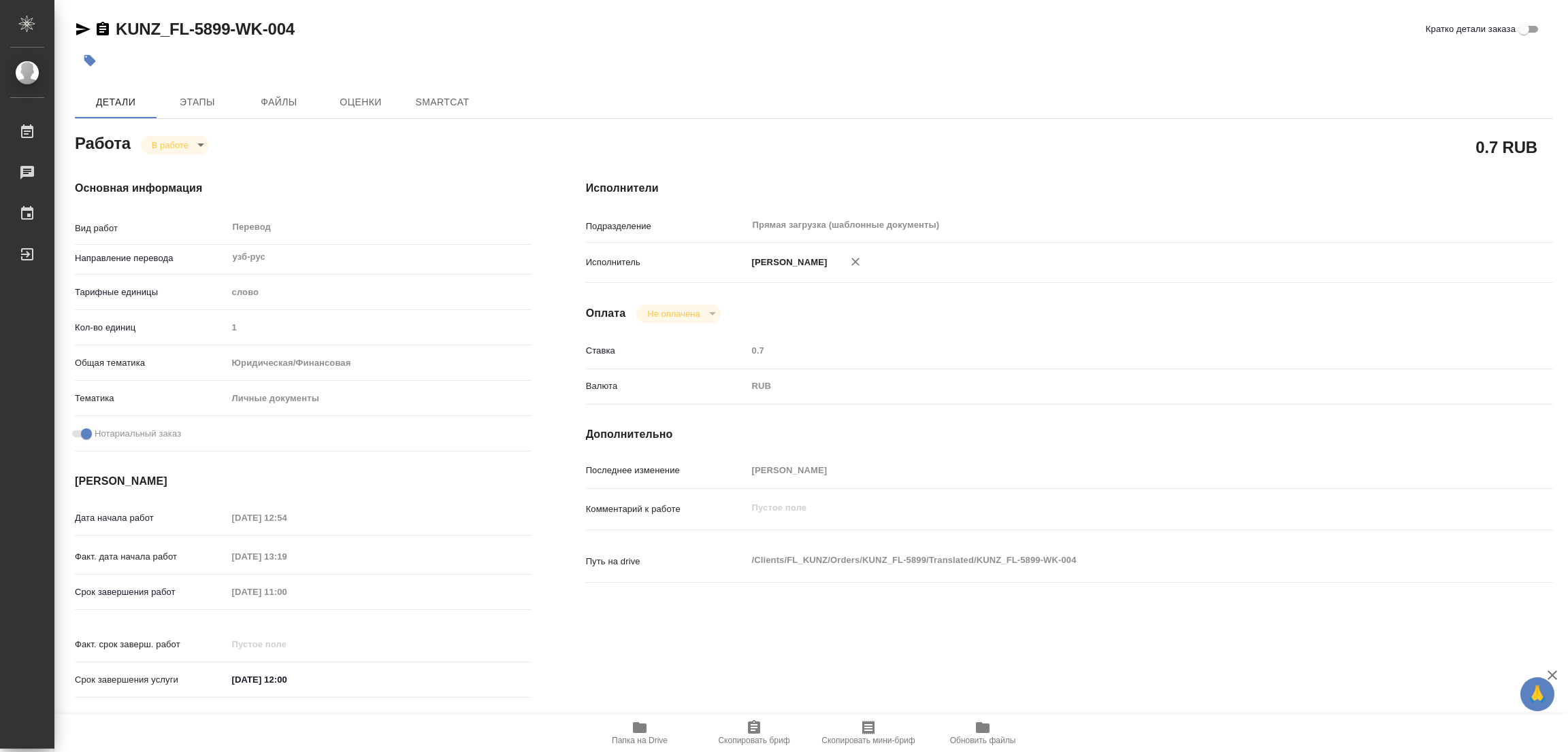
type textarea "x"
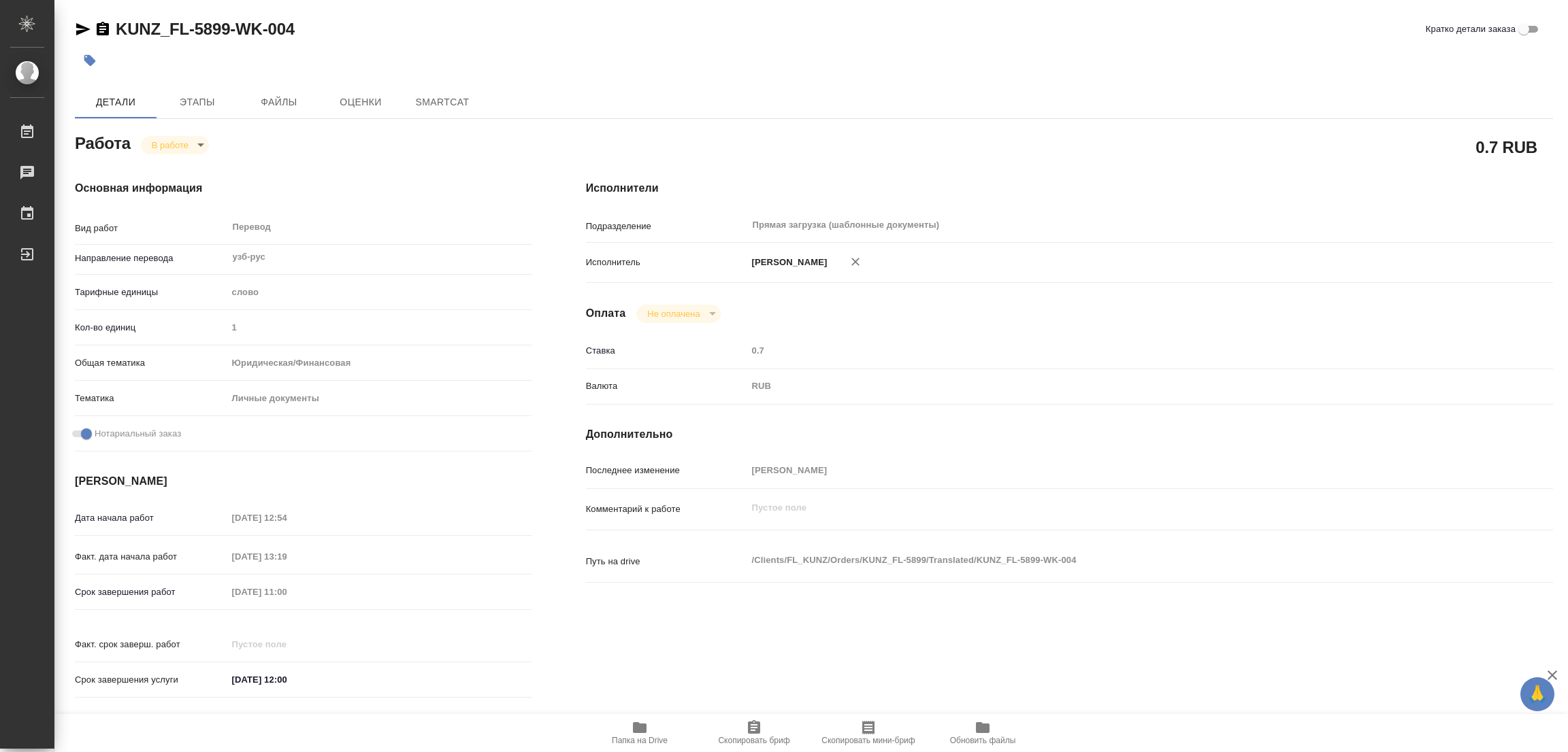
type textarea "x"
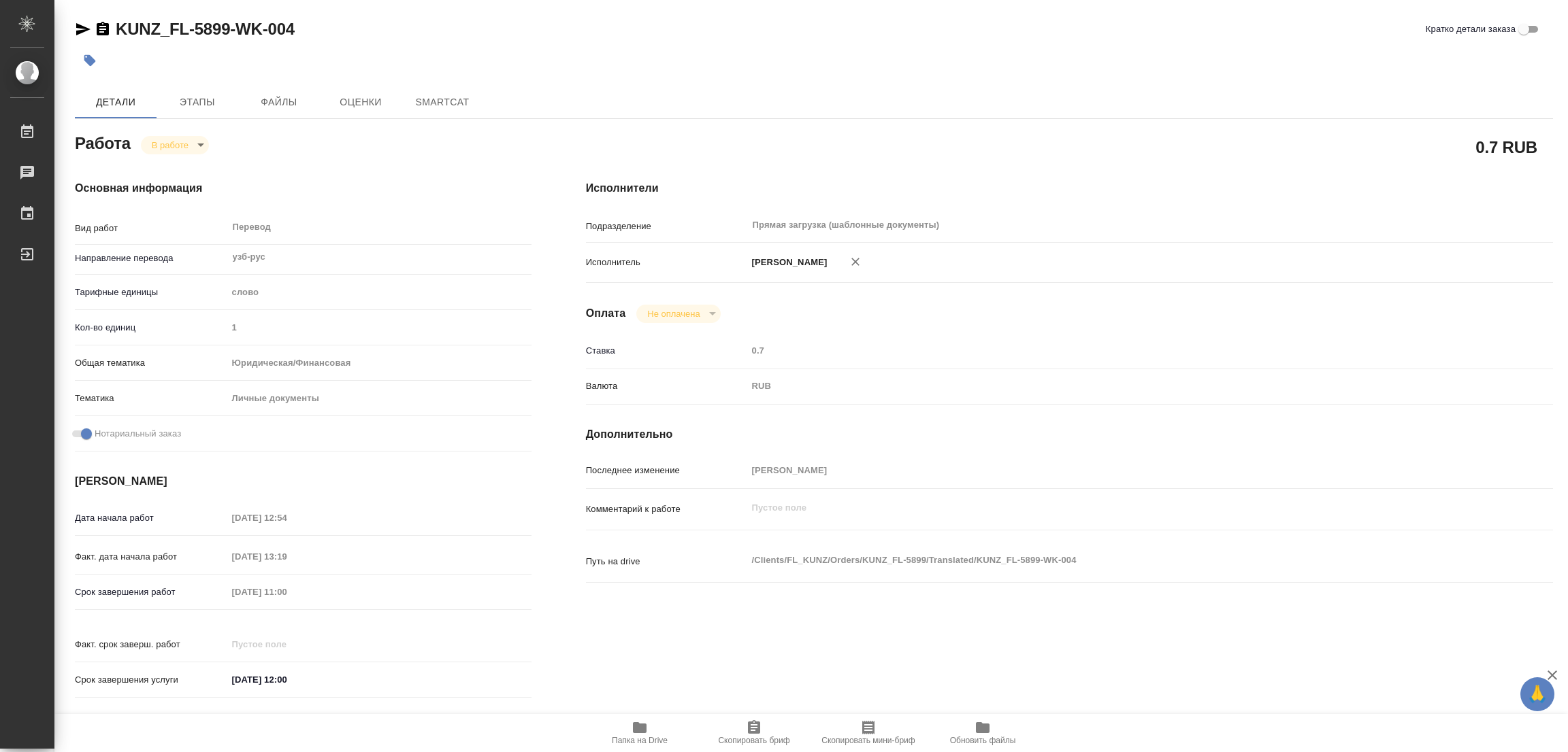
type textarea "x"
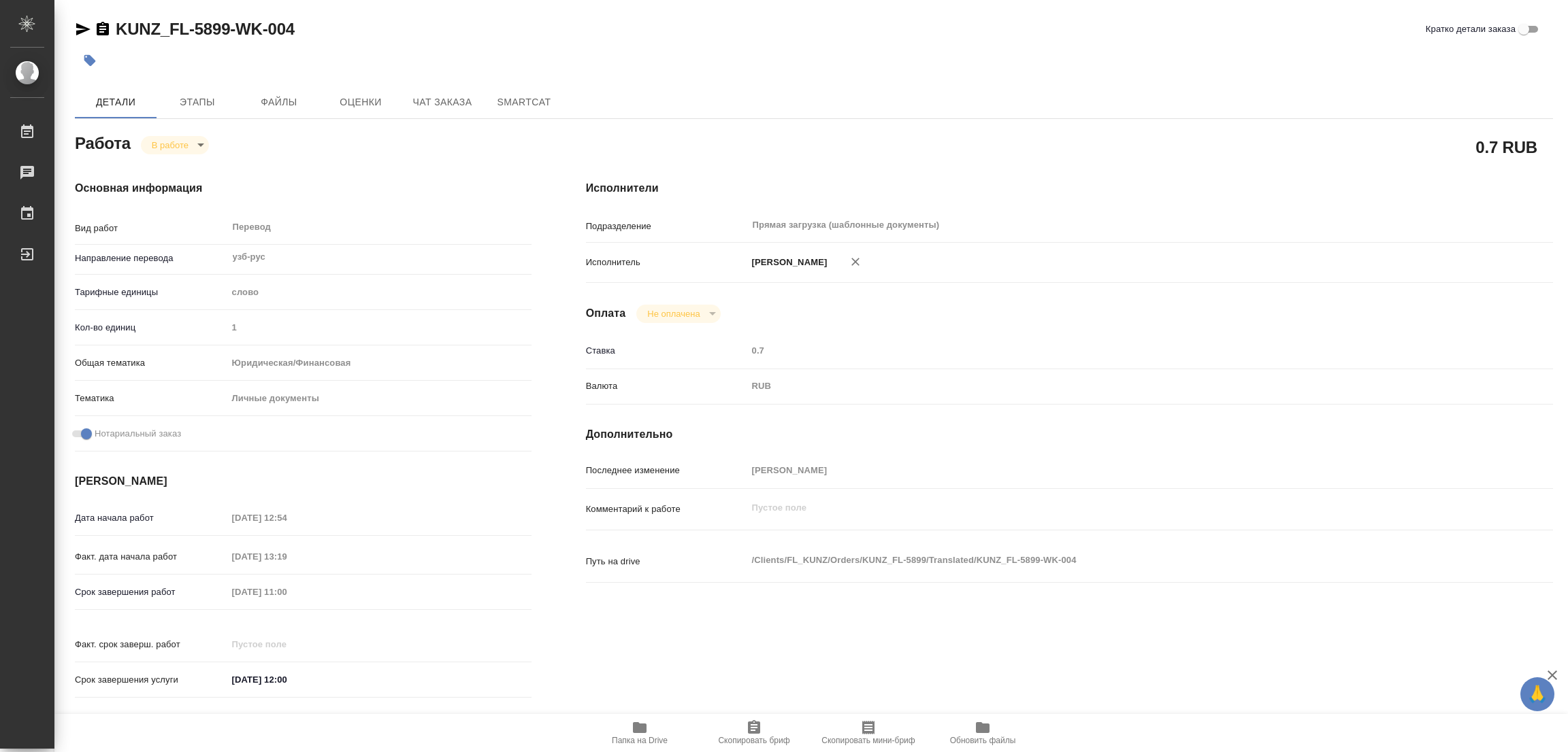
type textarea "x"
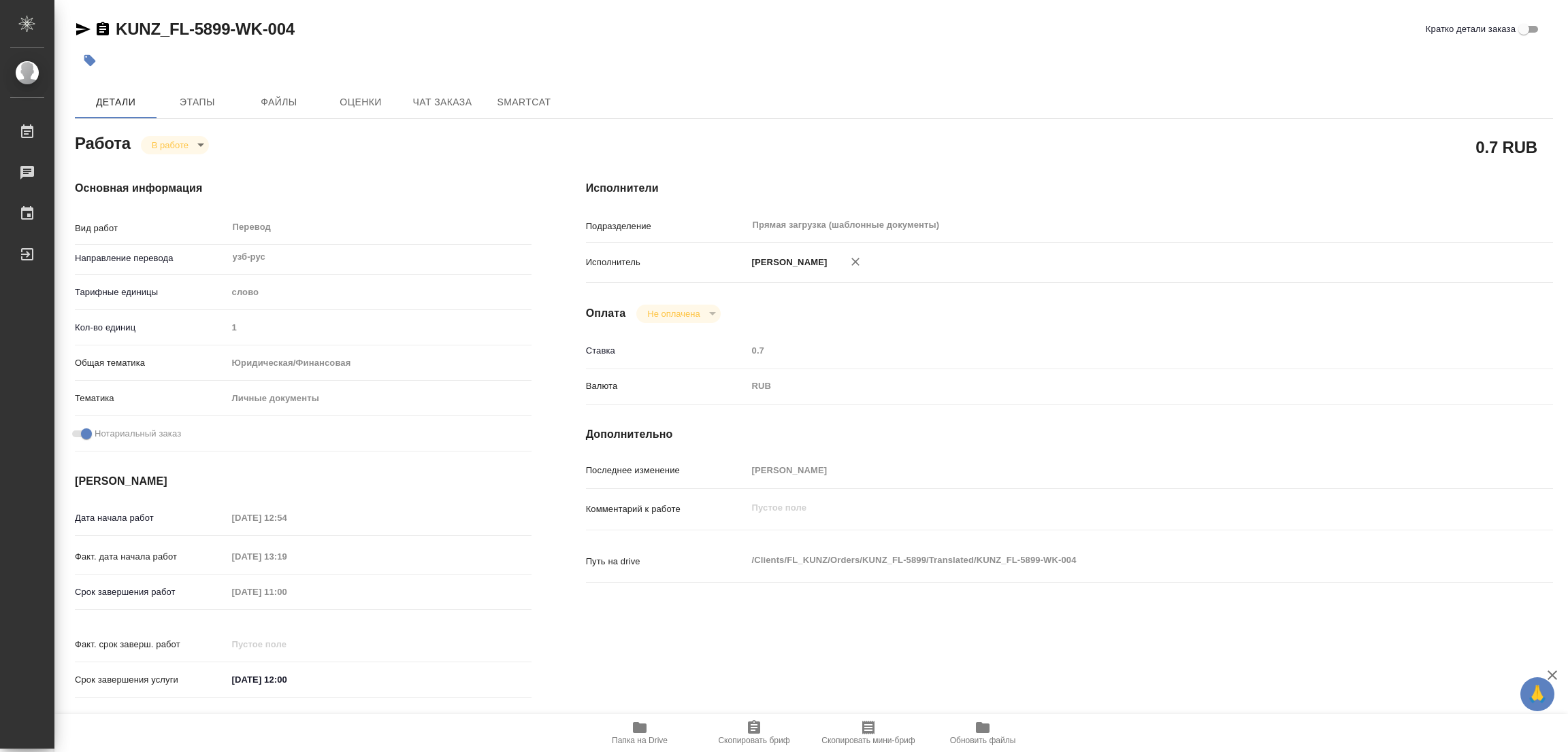
type textarea "x"
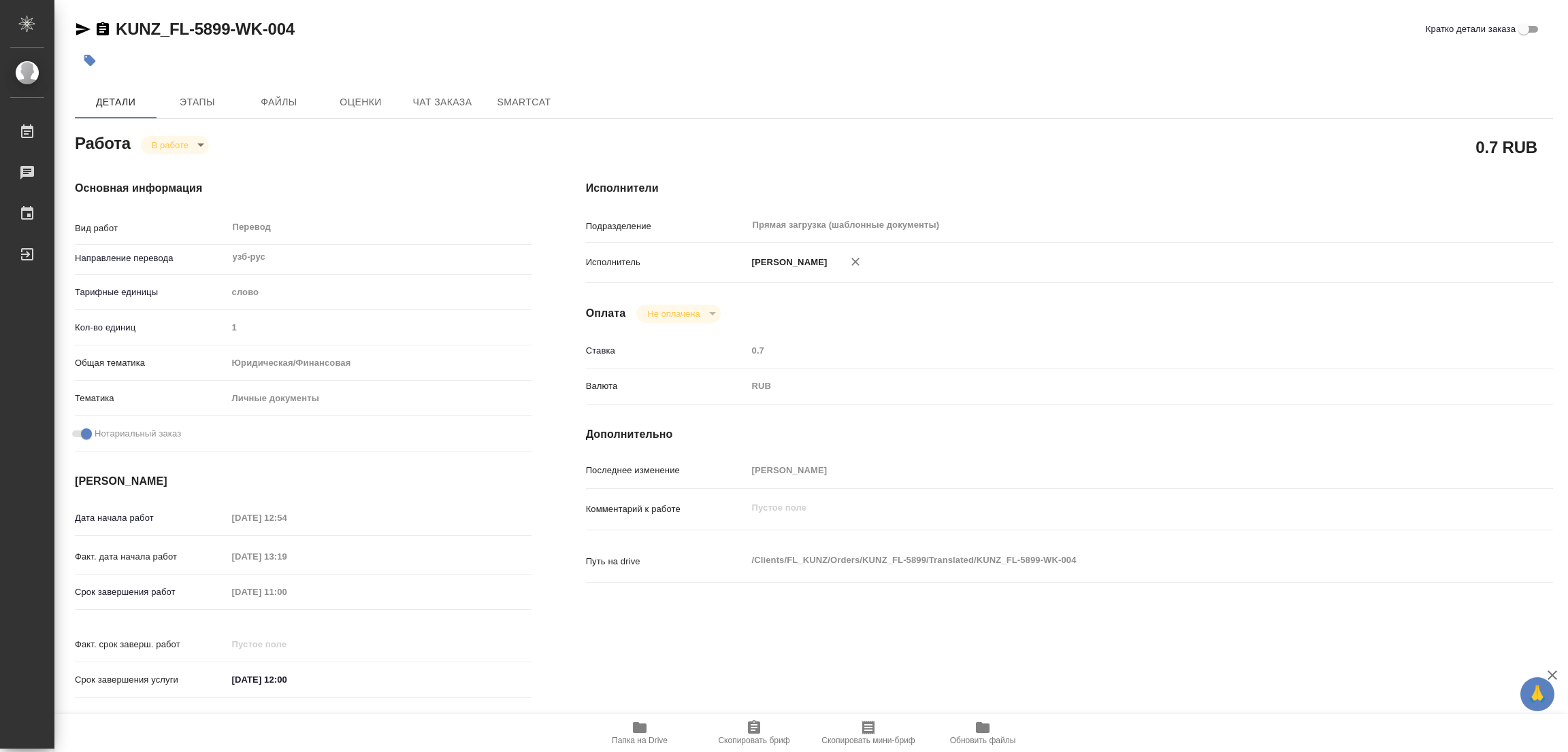
click at [354, 187] on h4 "Основная информация" at bounding box center [303, 188] width 457 height 16
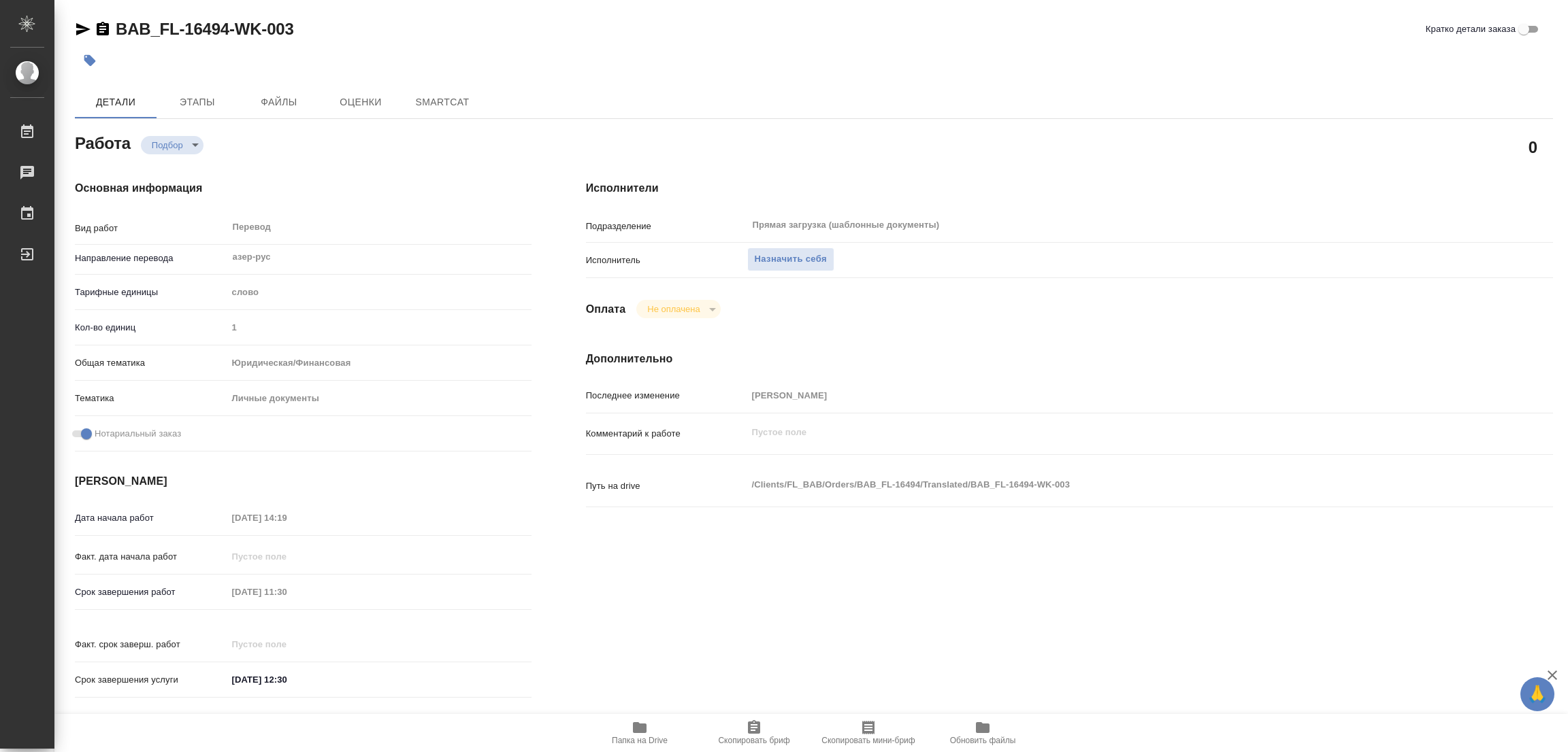
type textarea "x"
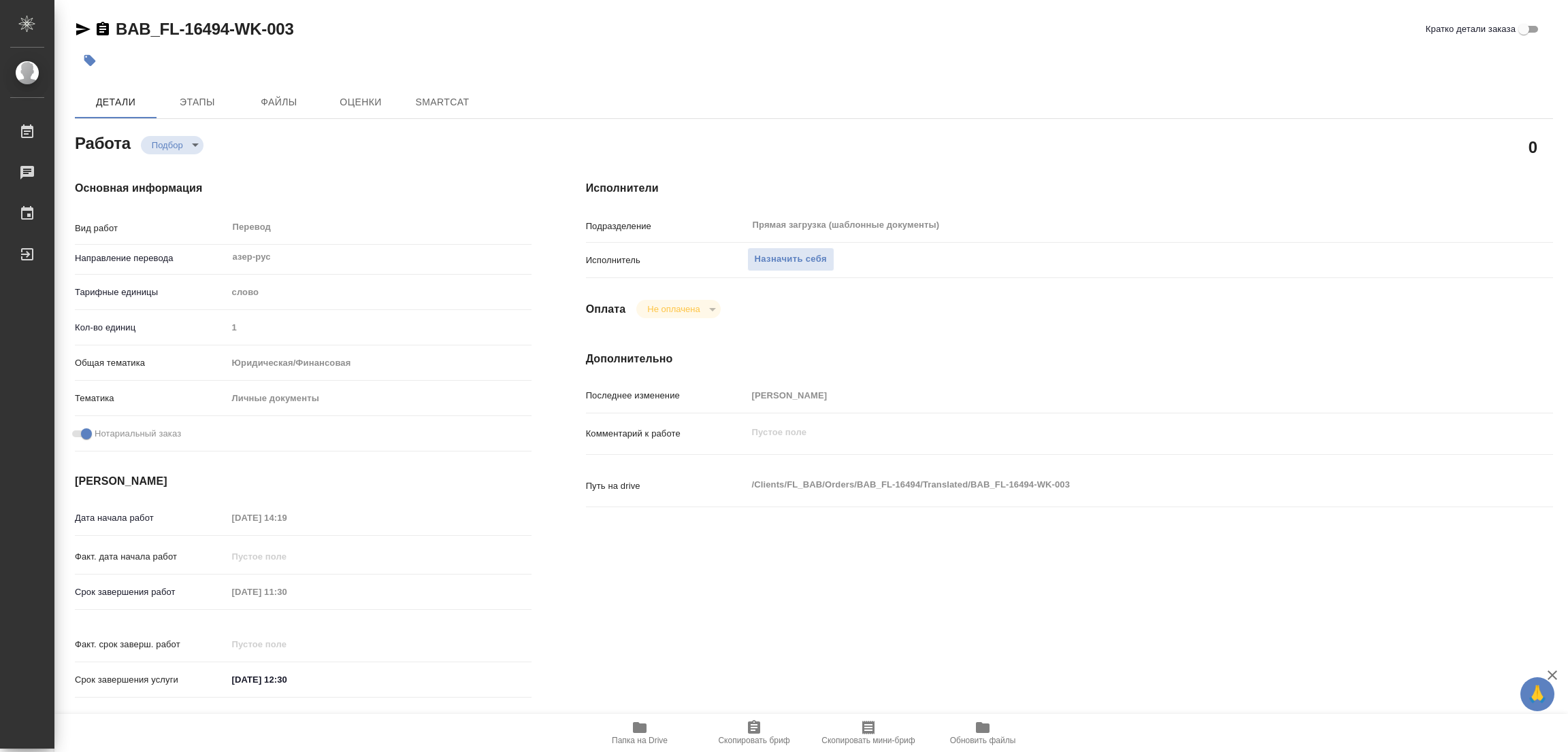
type textarea "x"
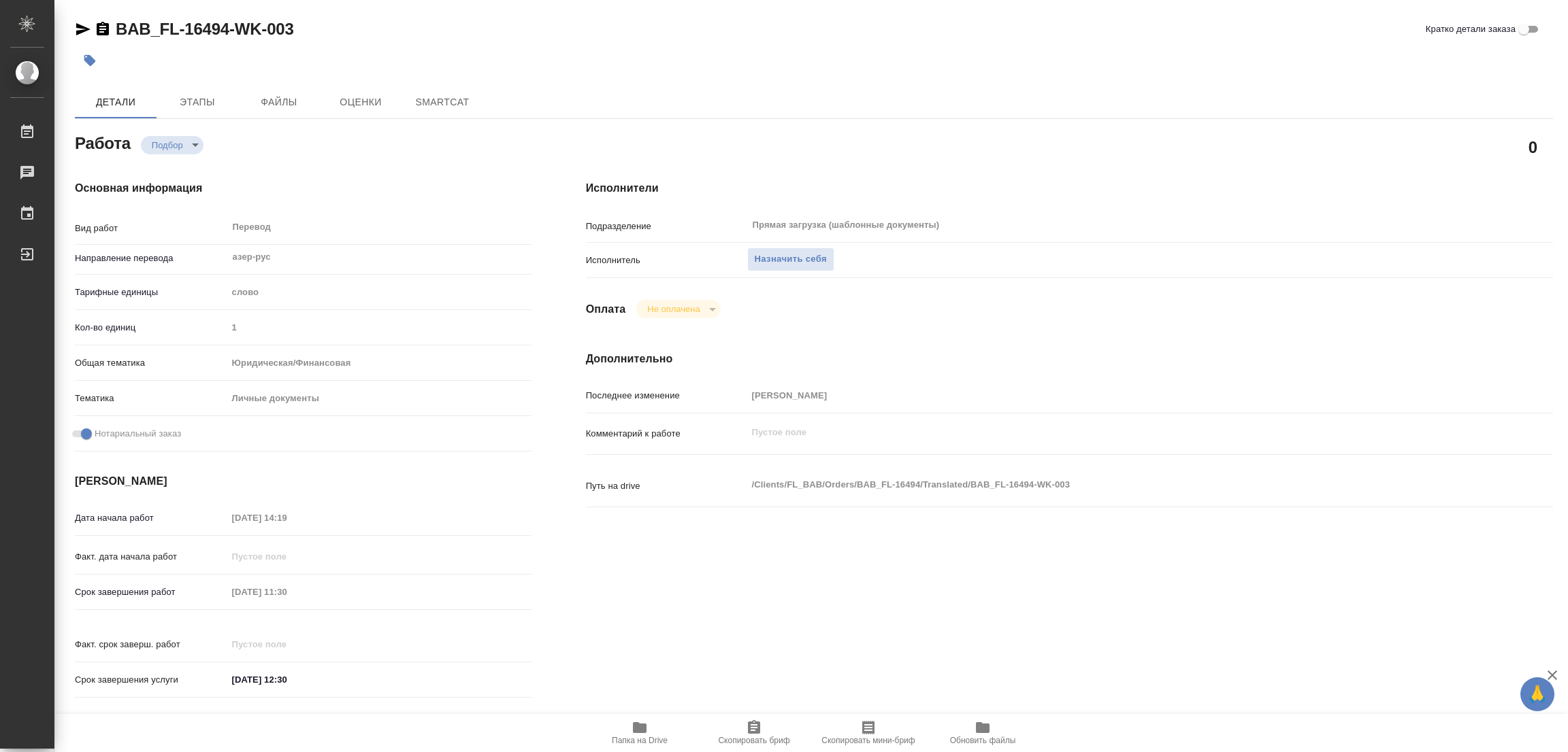
scroll to position [102, 0]
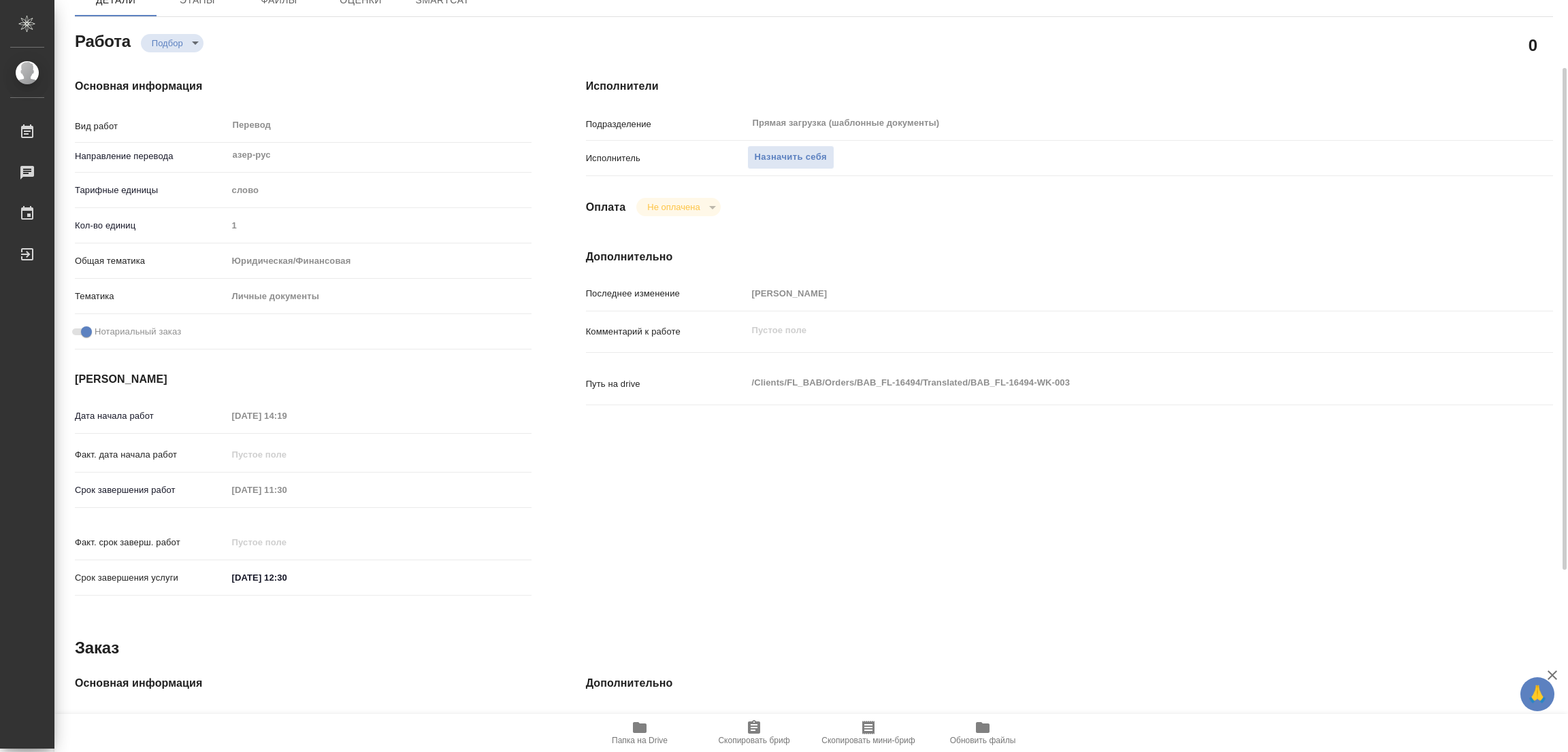
type textarea "x"
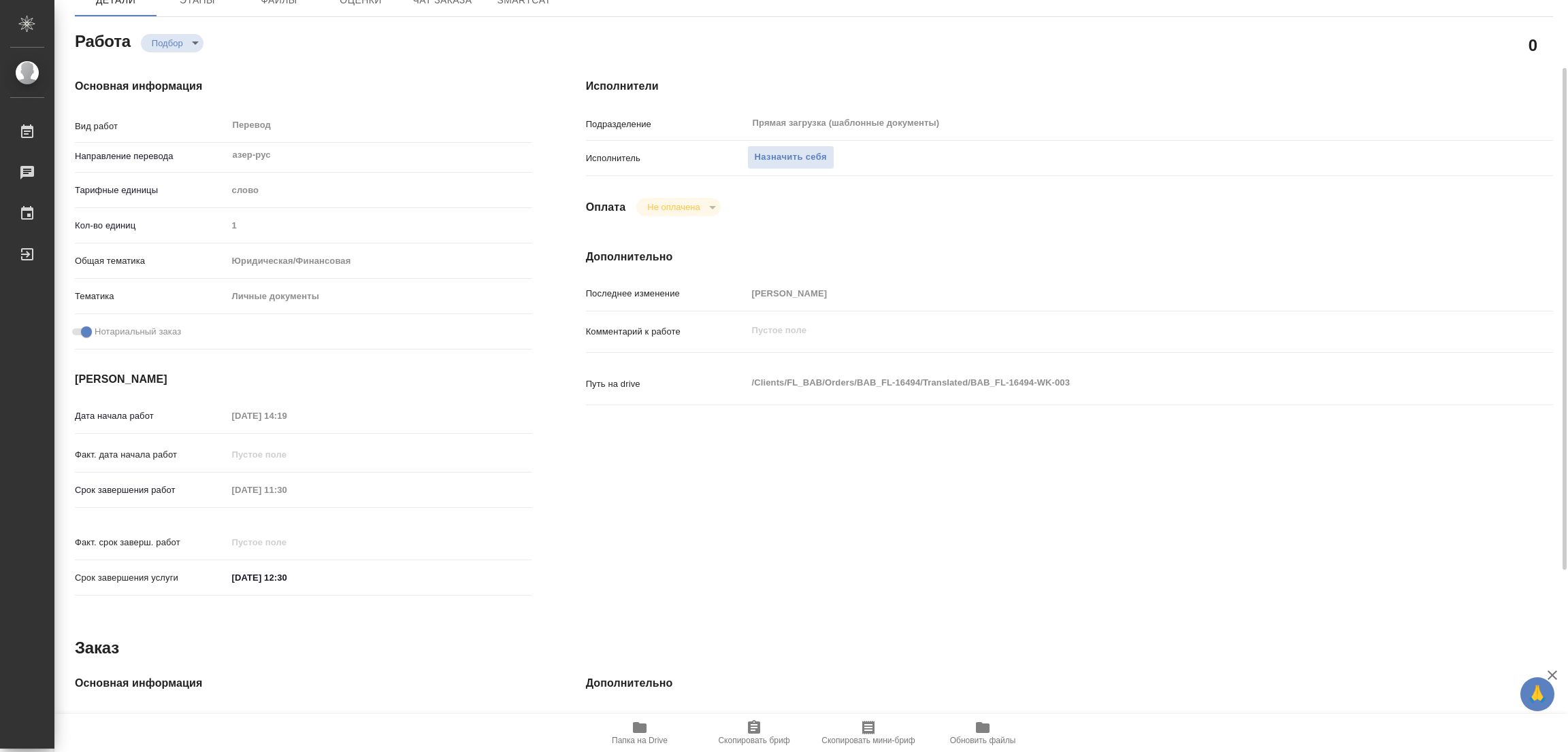
scroll to position [374, 0]
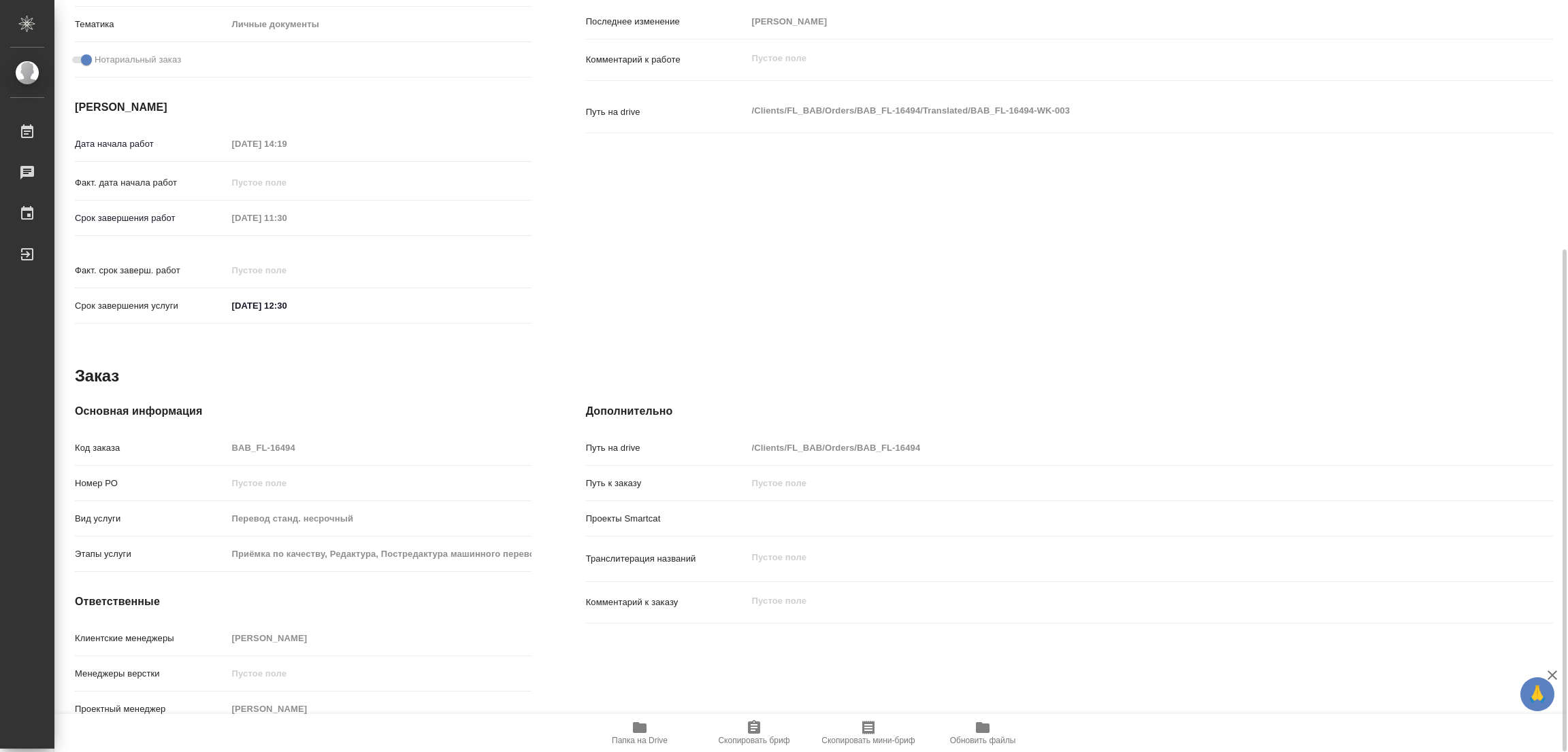
type textarea "x"
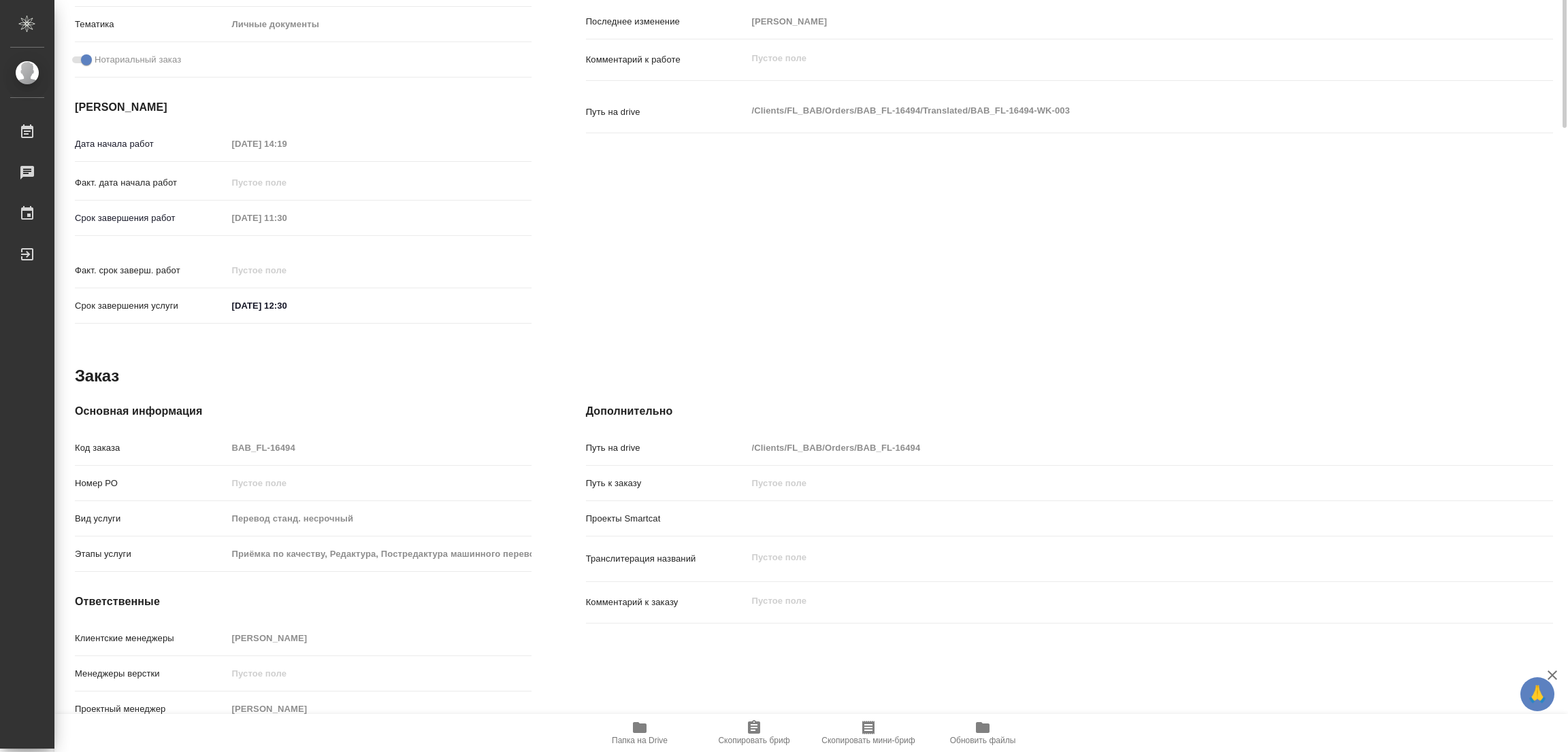
scroll to position [0, 0]
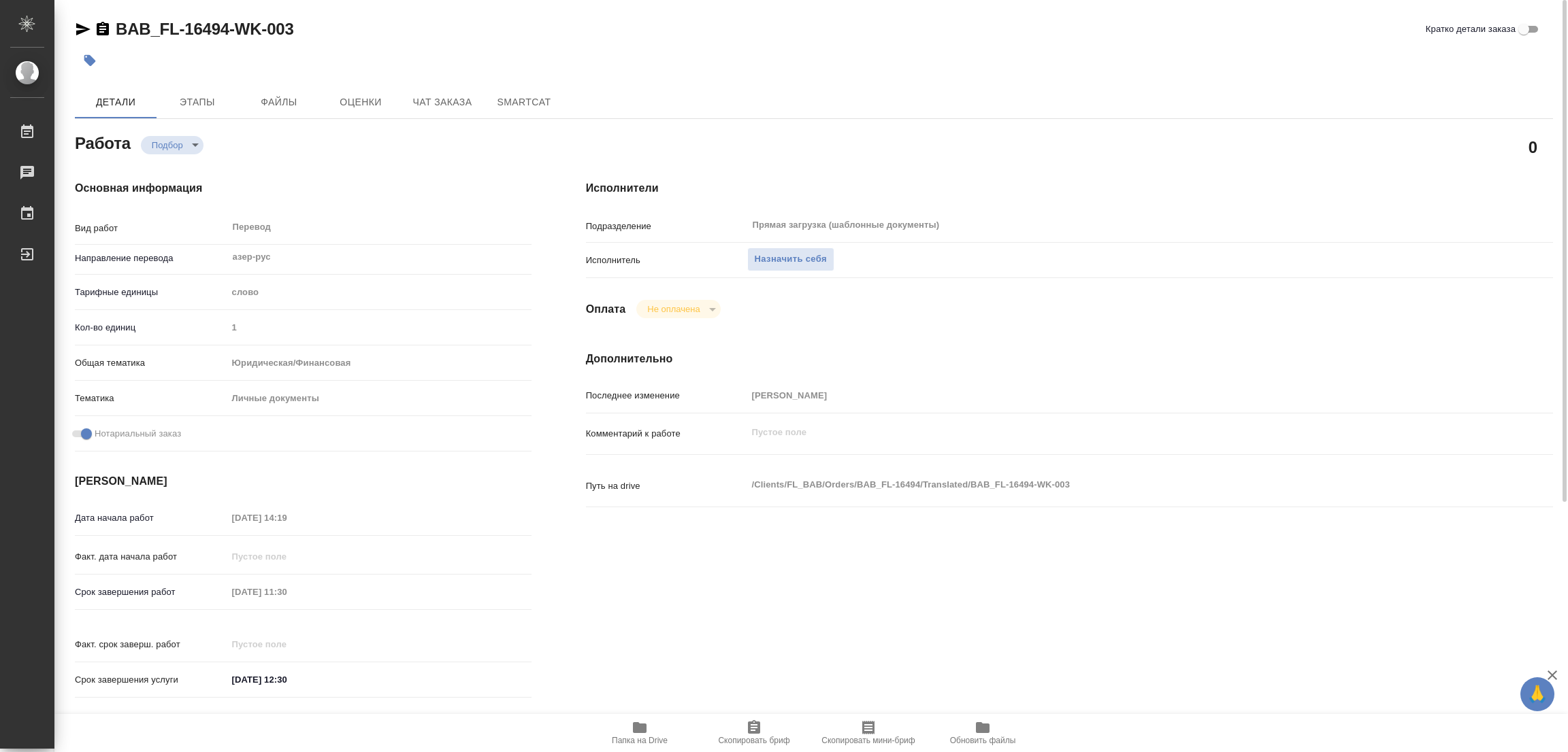
type textarea "x"
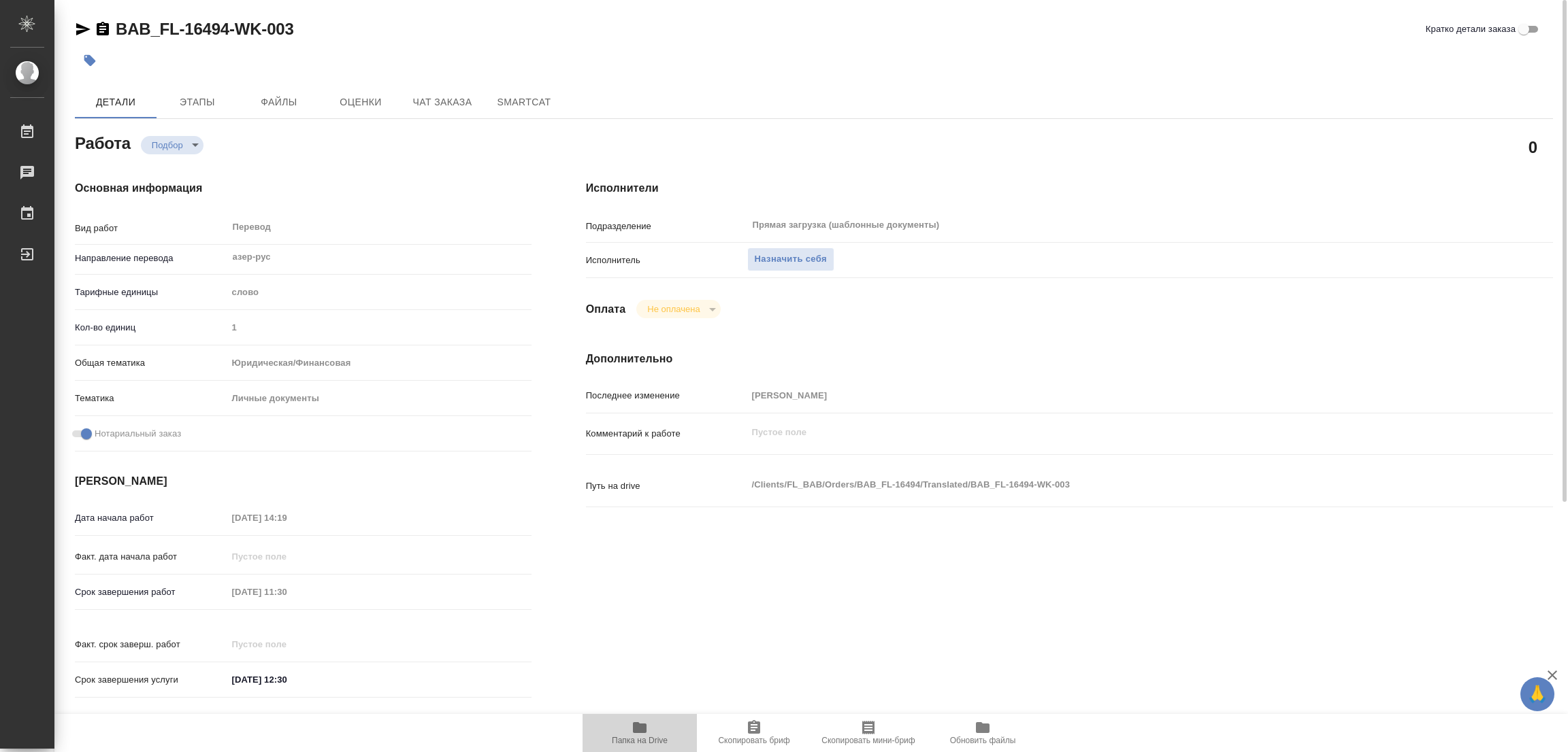
click at [632, 727] on icon "button" at bounding box center [640, 727] width 16 height 16
click at [766, 249] on button "Назначить себя" at bounding box center [791, 259] width 87 height 24
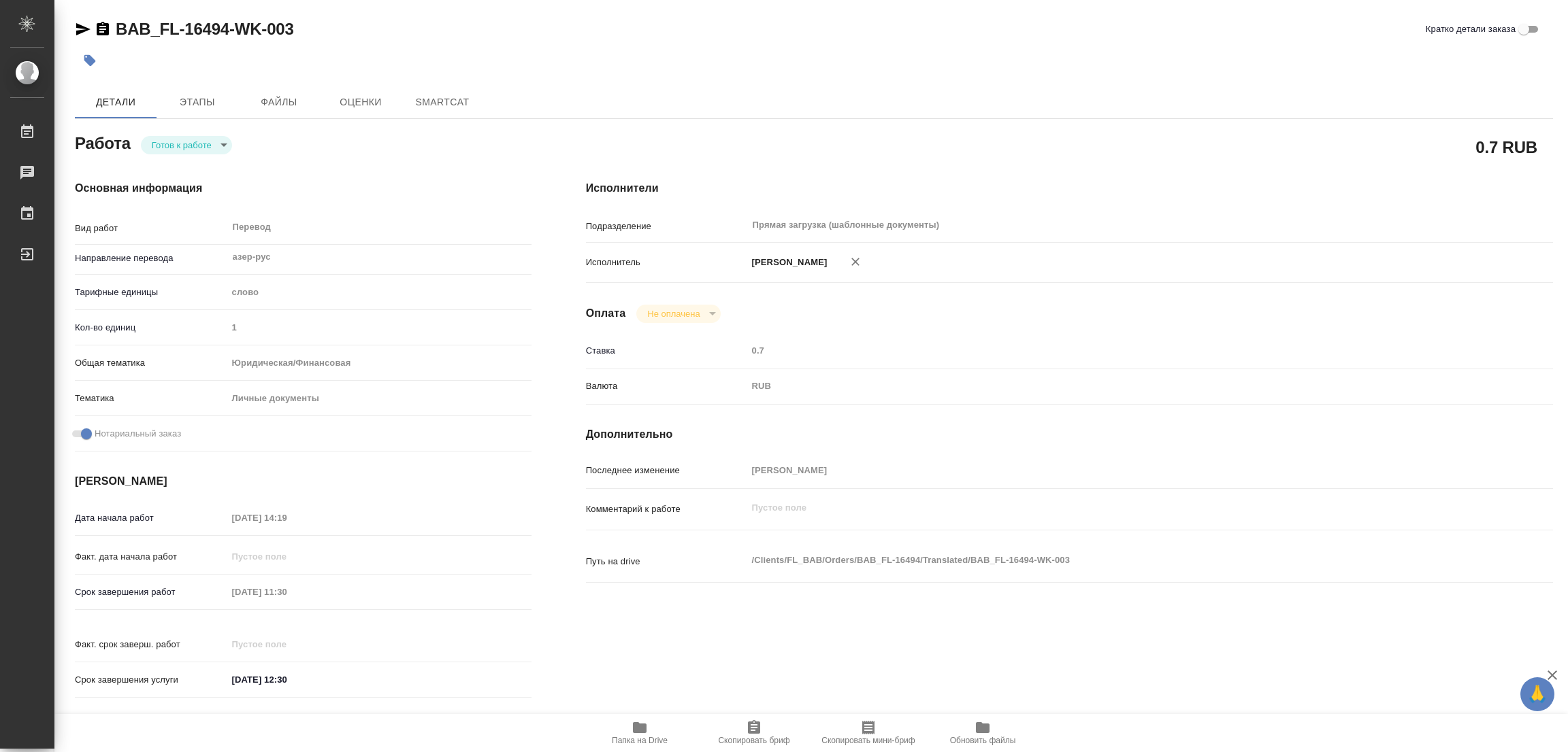
type textarea "x"
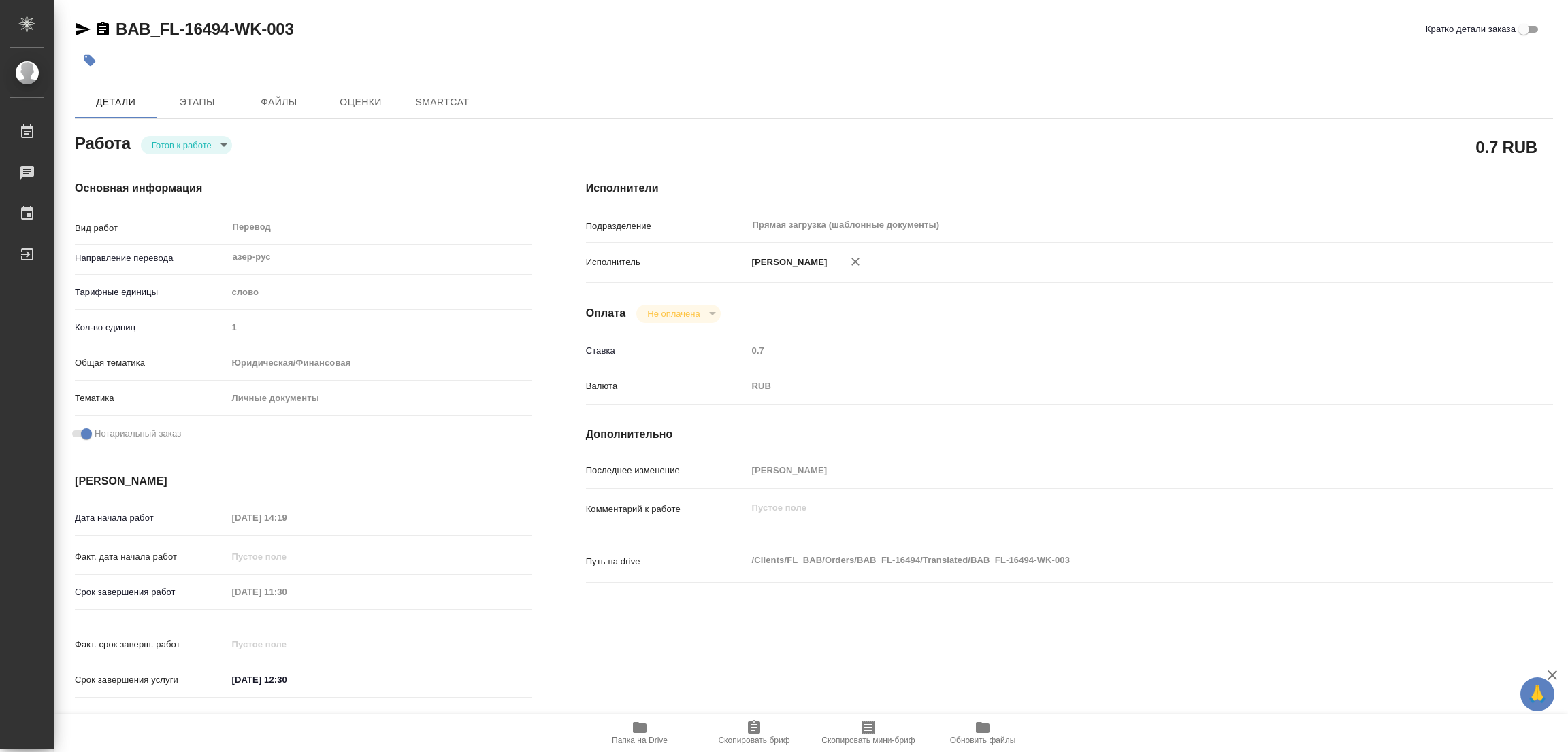
type textarea "x"
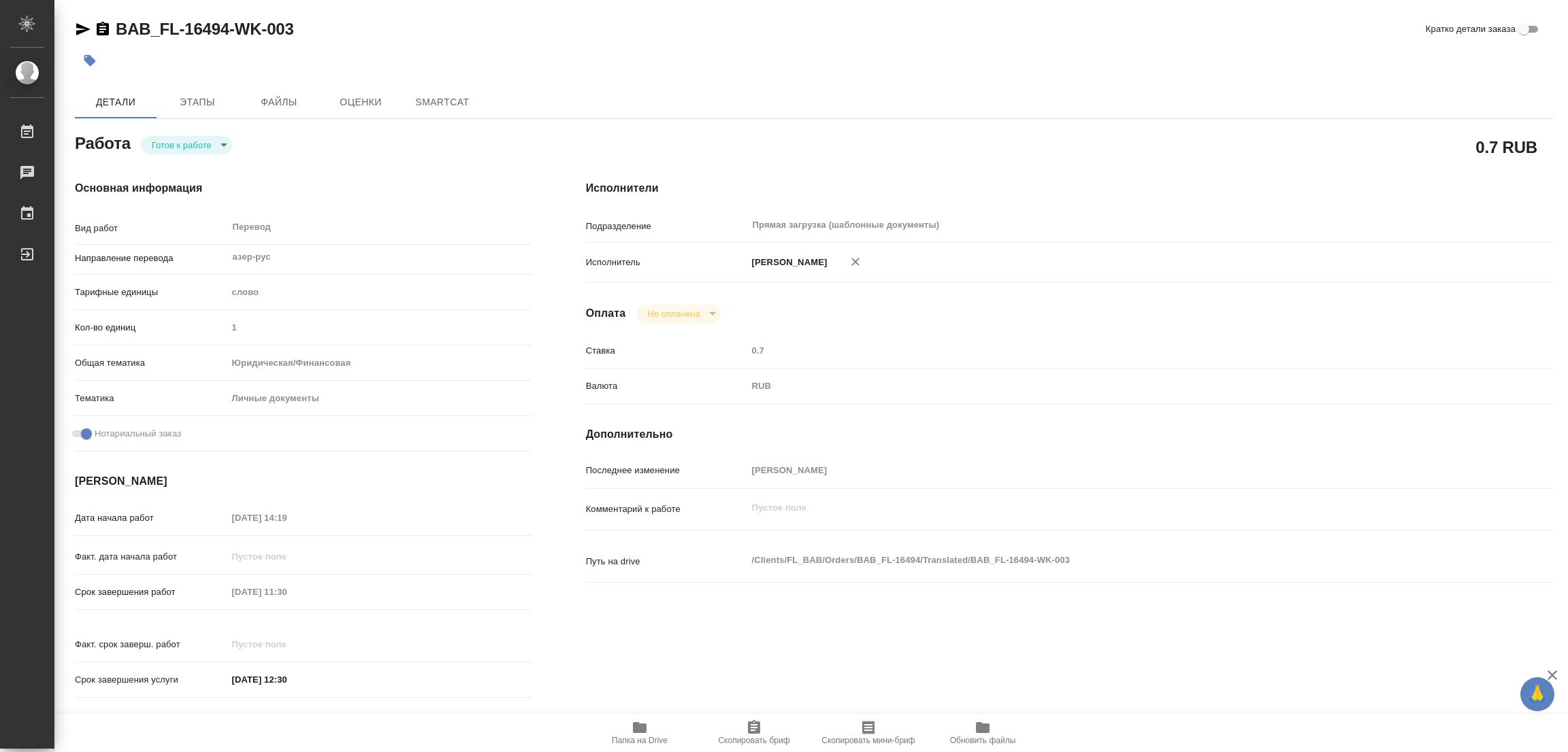
type textarea "x"
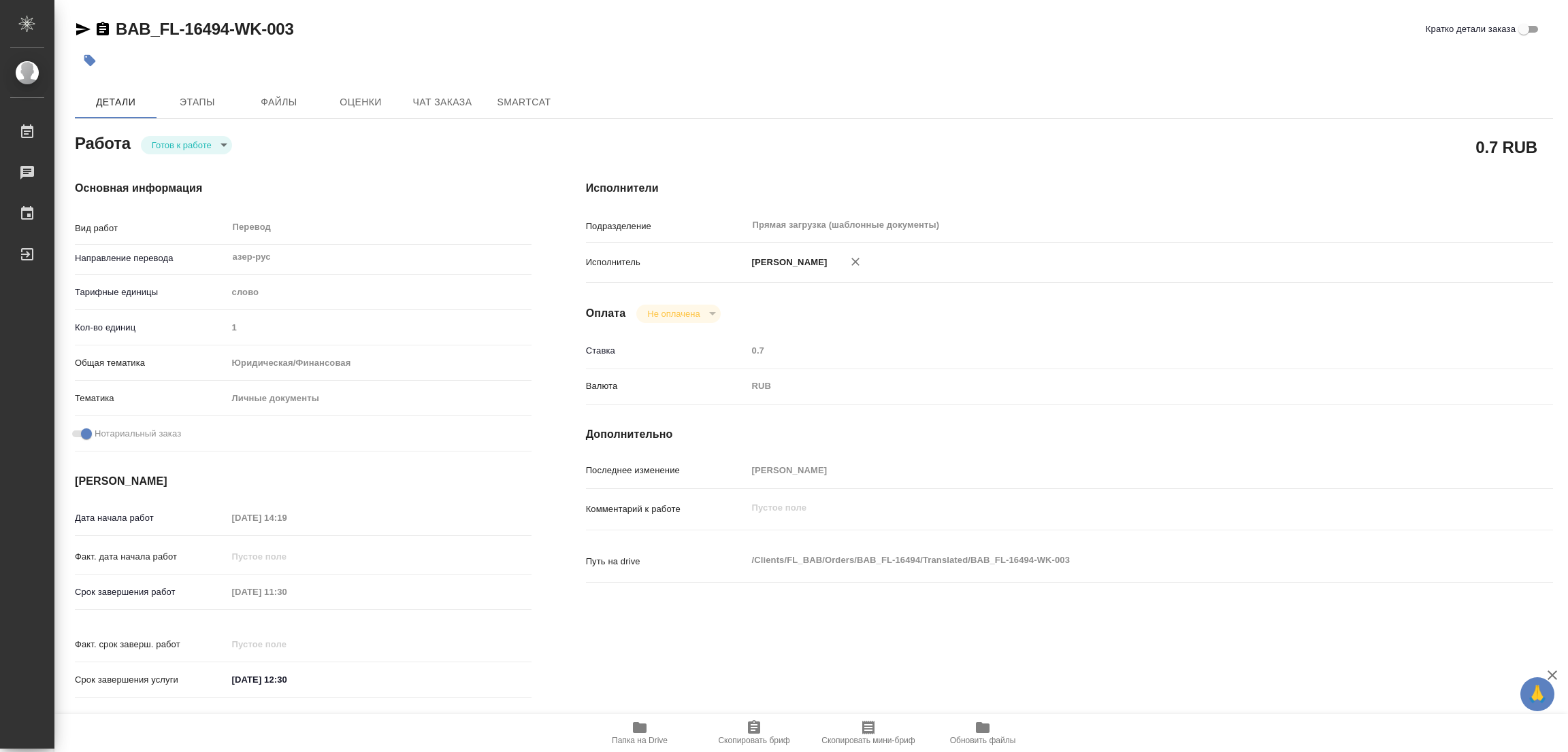
type textarea "x"
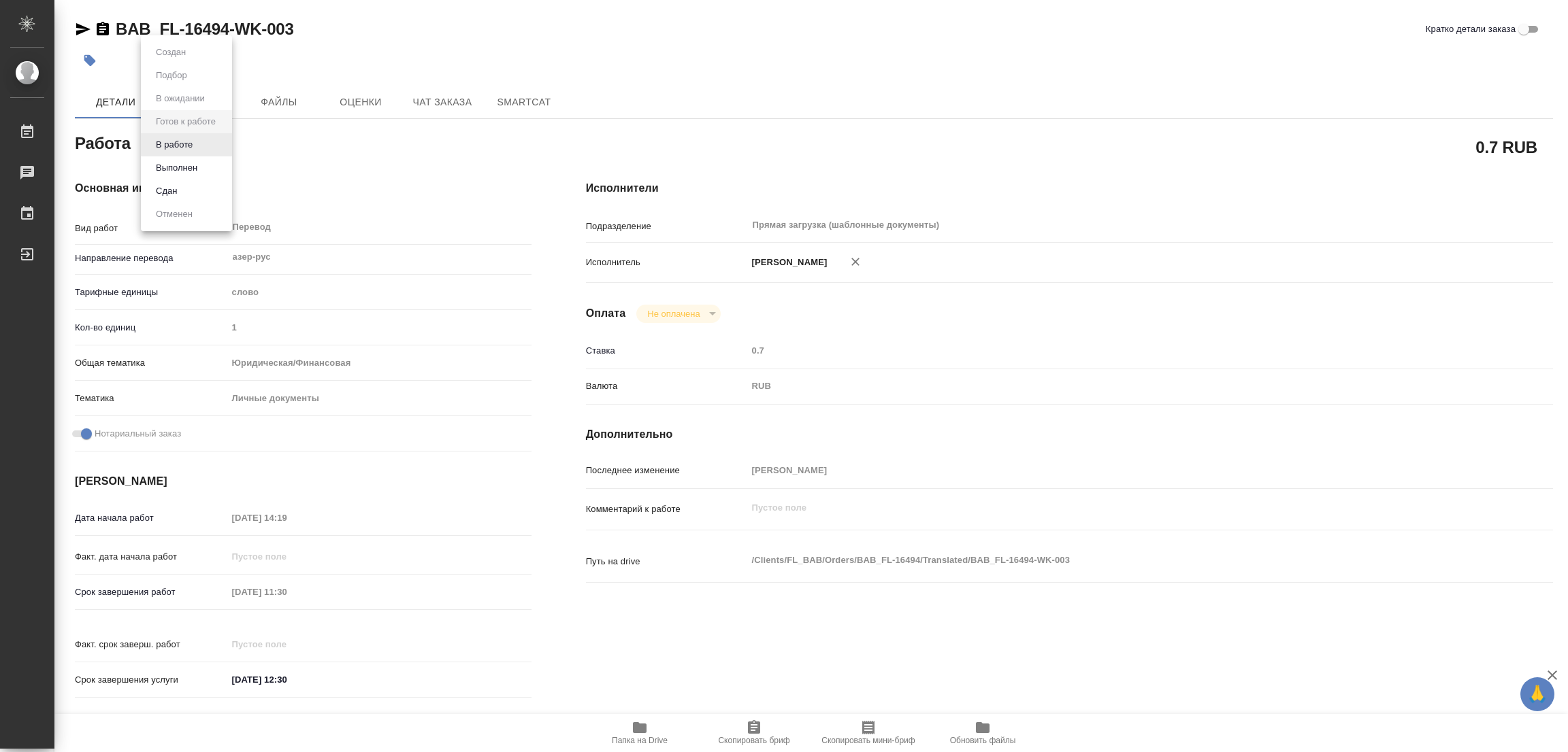
click at [183, 142] on body "🙏 .cls-1 fill:#fff; AWATERA [PERSON_NAME] Работы Чаты График Выйти BAB_FL-16494…" at bounding box center [784, 376] width 1568 height 752
click at [183, 142] on button "В работе" at bounding box center [174, 145] width 45 height 15
type textarea "x"
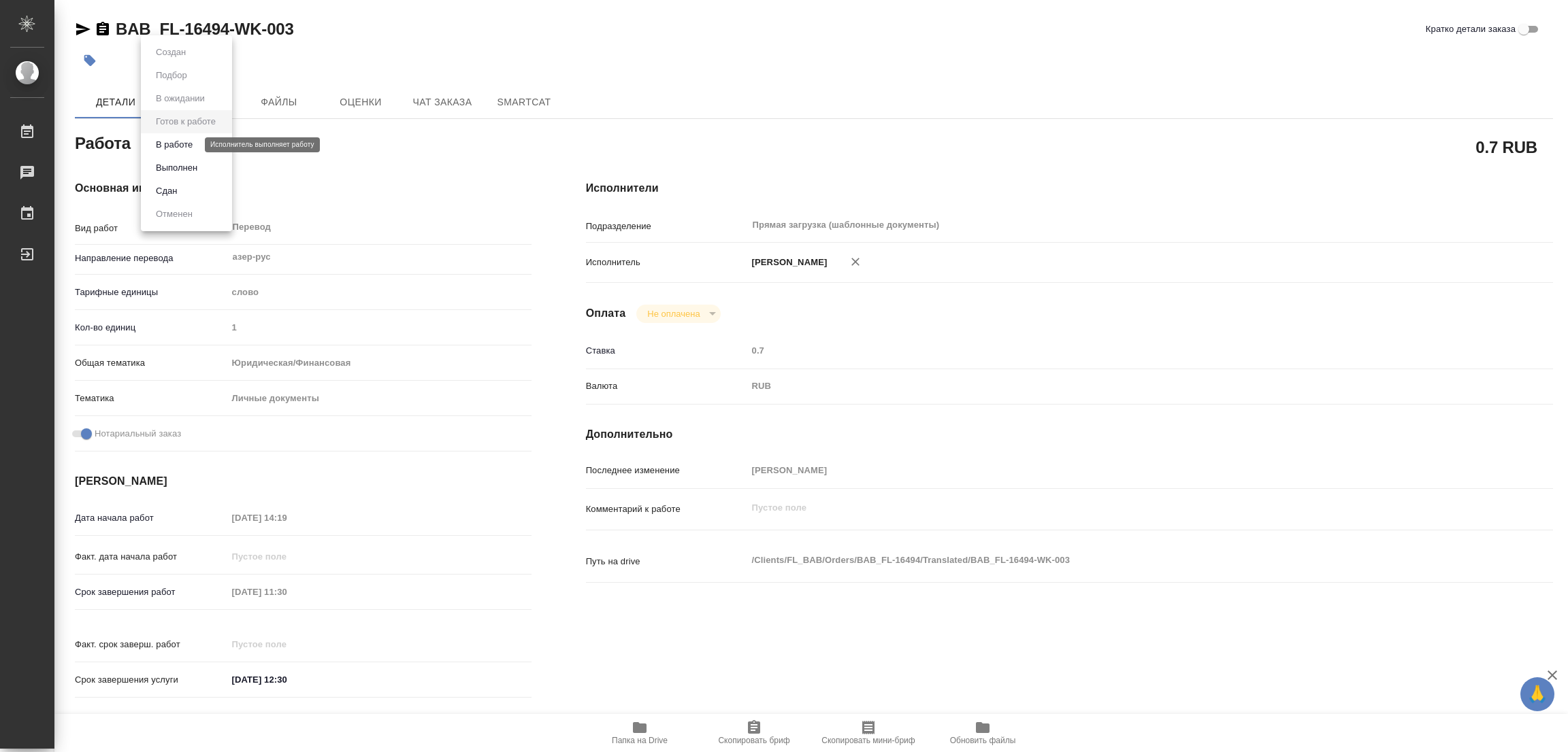
type textarea "x"
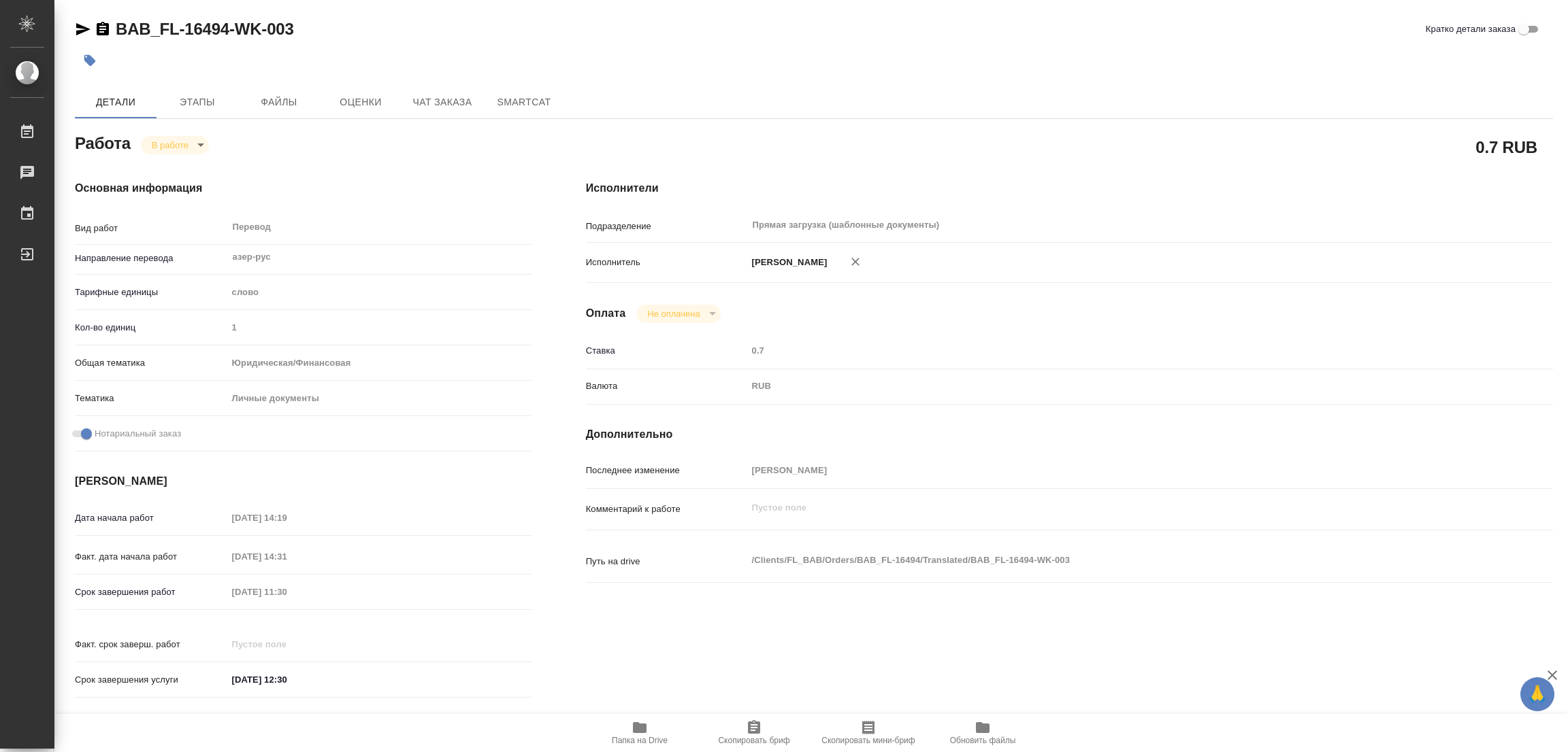
type textarea "x"
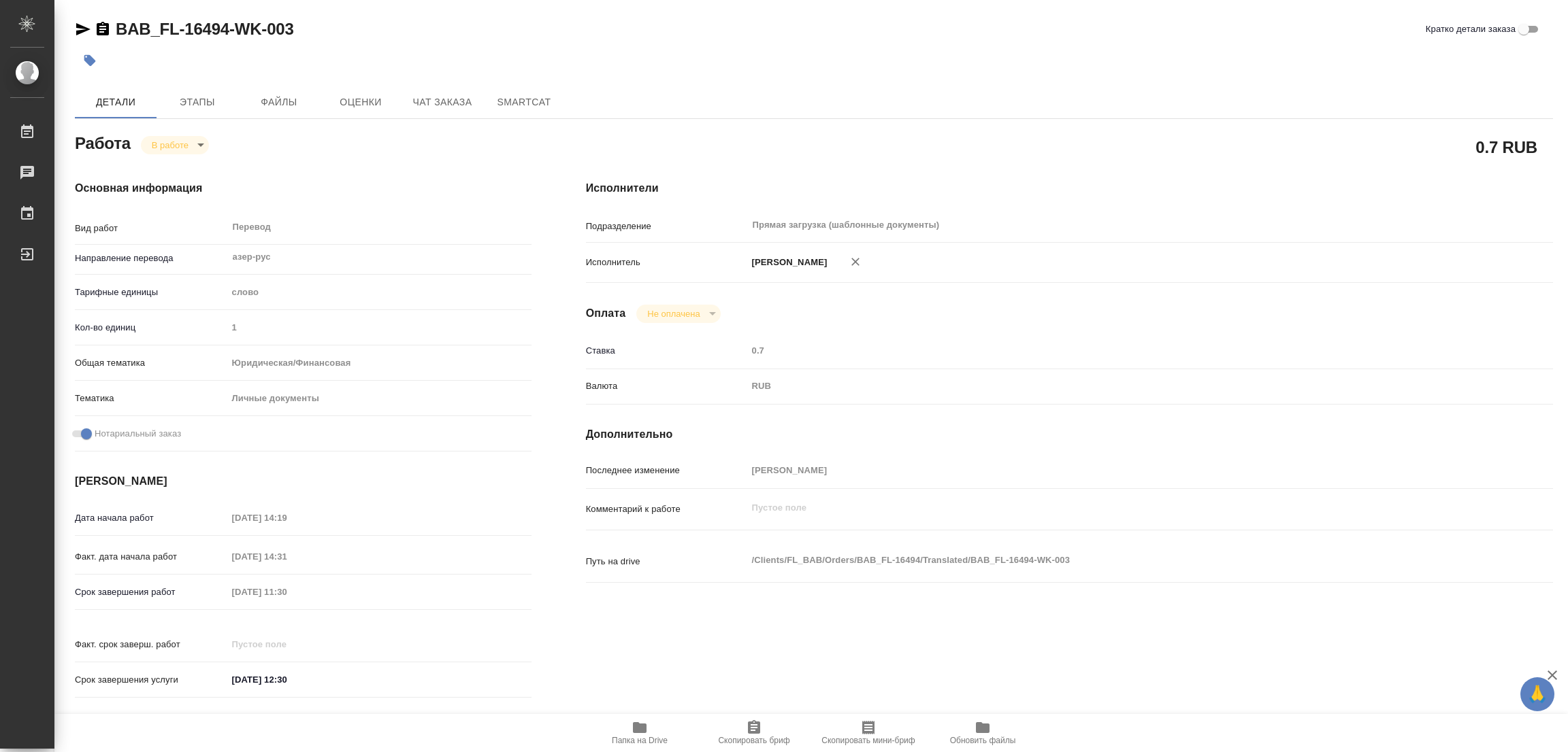
type textarea "x"
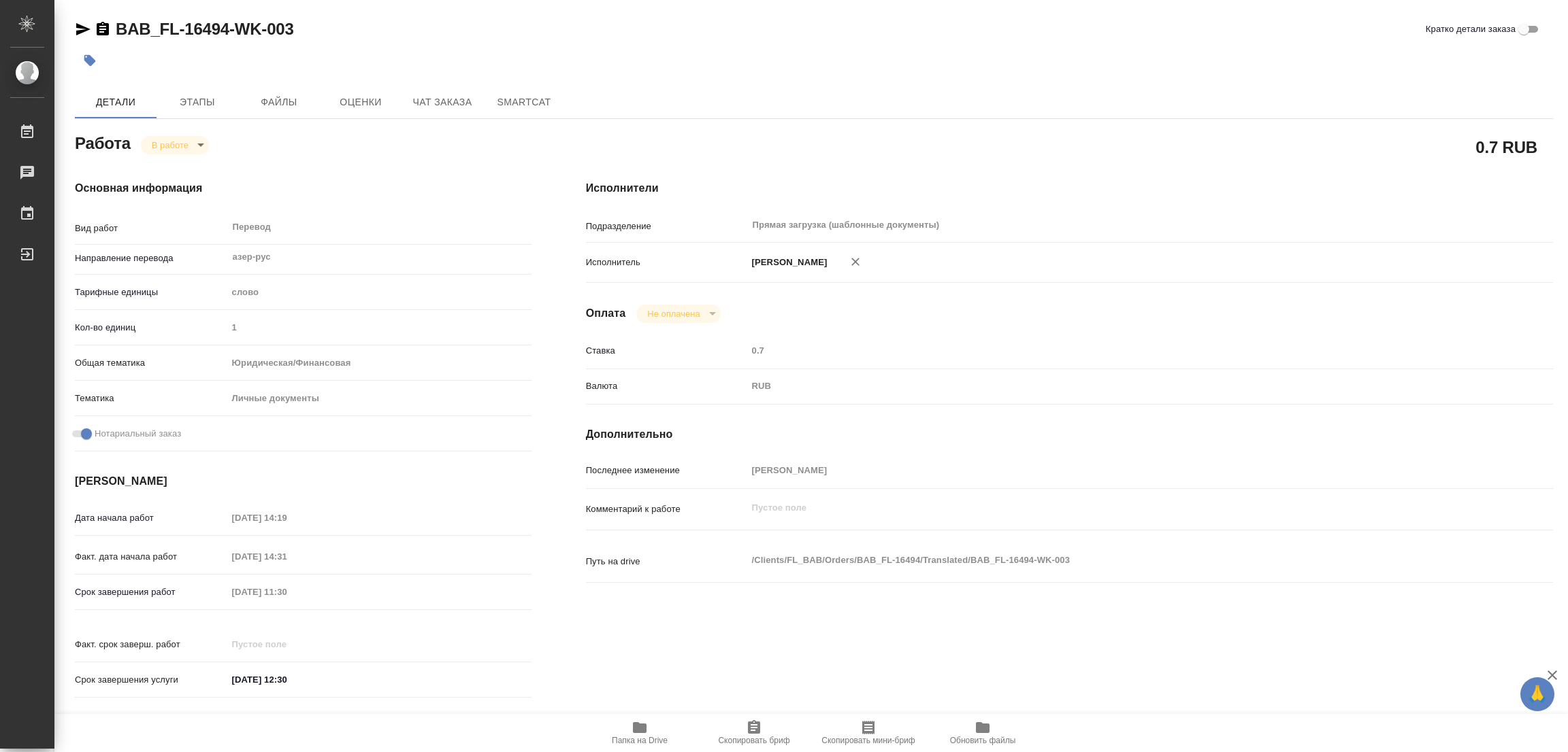
type textarea "x"
drag, startPoint x: 109, startPoint y: 12, endPoint x: 226, endPoint y: 36, distance: 119.4
click at [226, 36] on div "BAB_FL-16494-WK-003 Кратко детали заказа Детали Этапы Файлы Оценки Чат заказа S…" at bounding box center [814, 570] width 1493 height 1141
copy link "BAB_FL-16494"
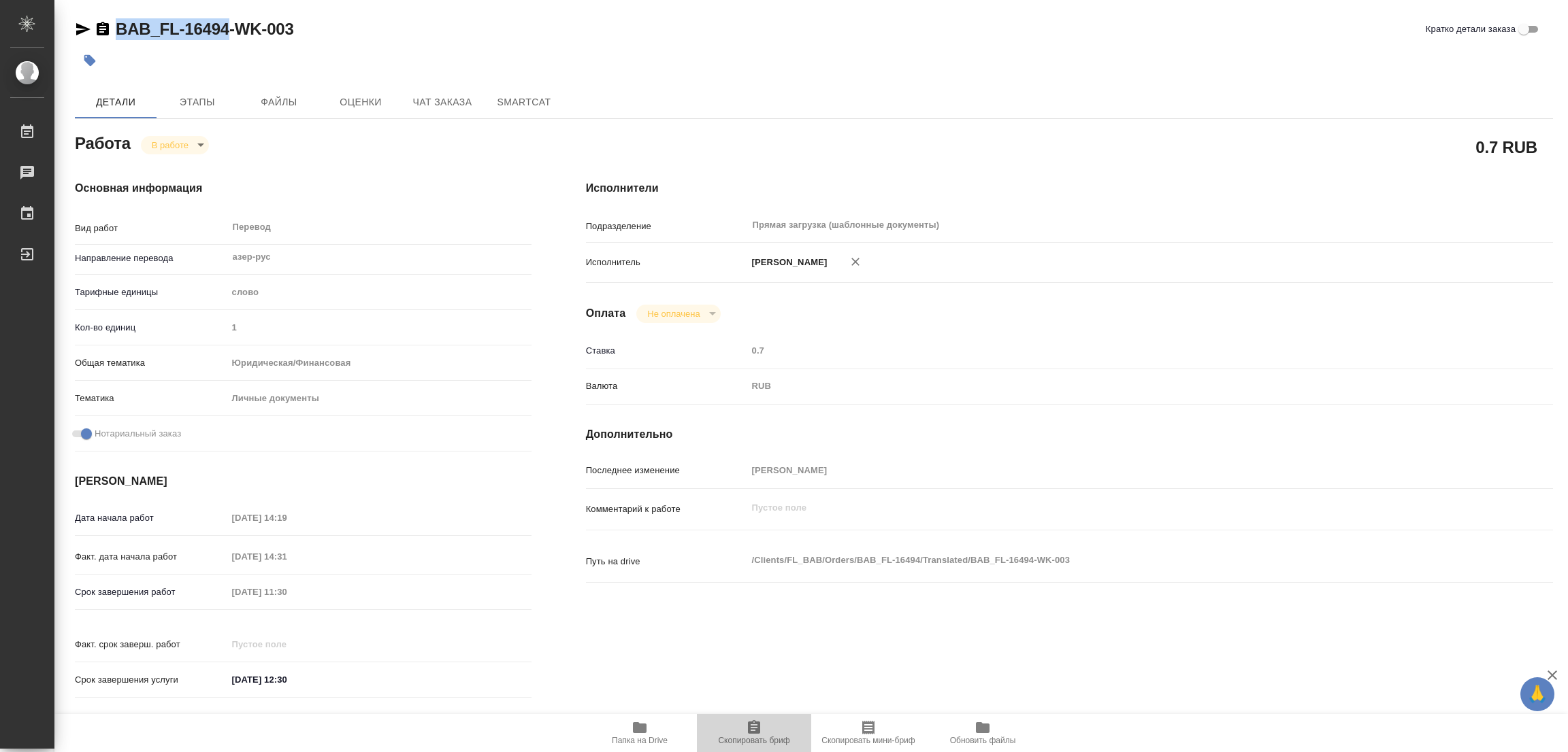
click at [761, 731] on icon "button" at bounding box center [753, 727] width 16 height 16
copy link "BAB_FL-16494"
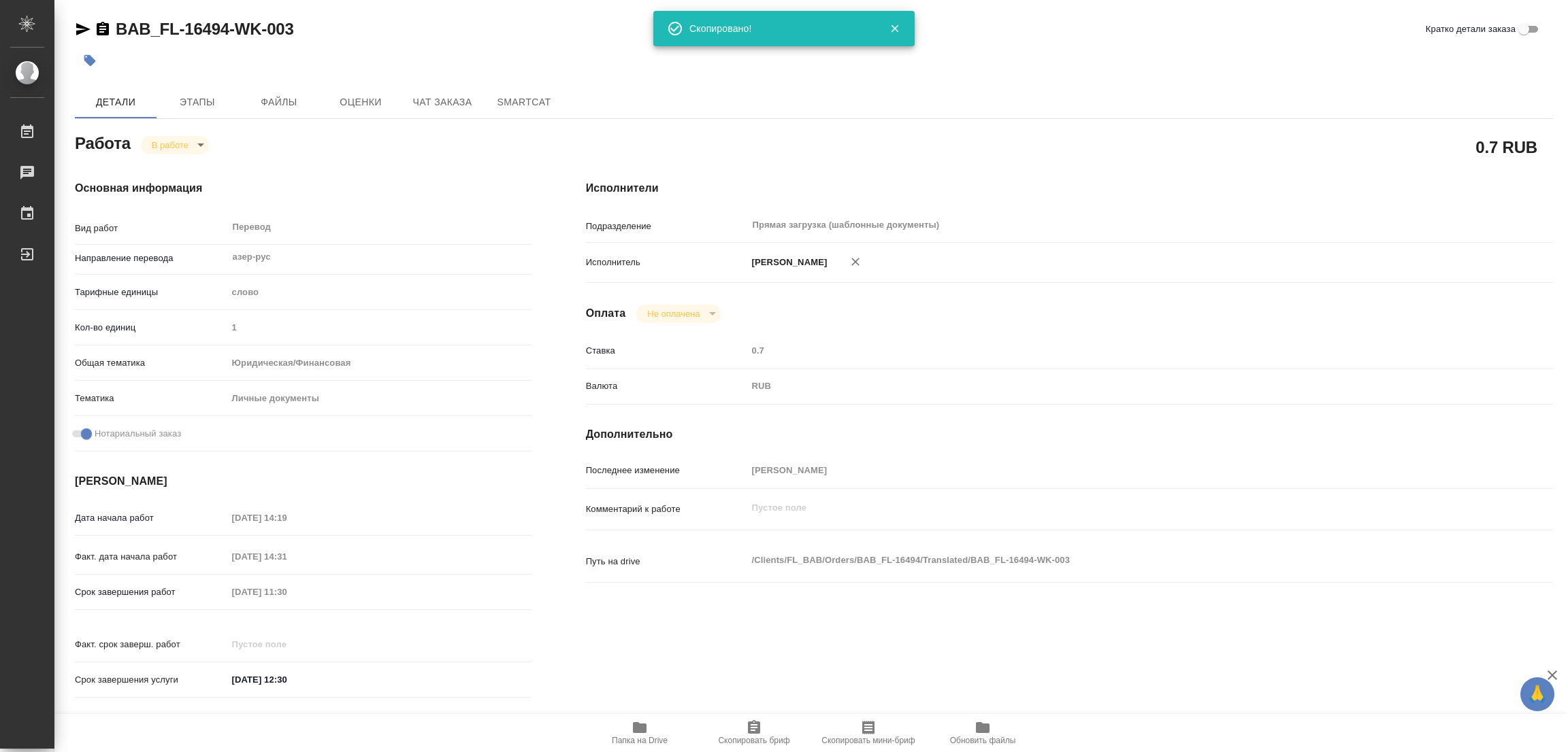
click at [962, 124] on div "0.7 RUB" at bounding box center [1069, 147] width 1021 height 89
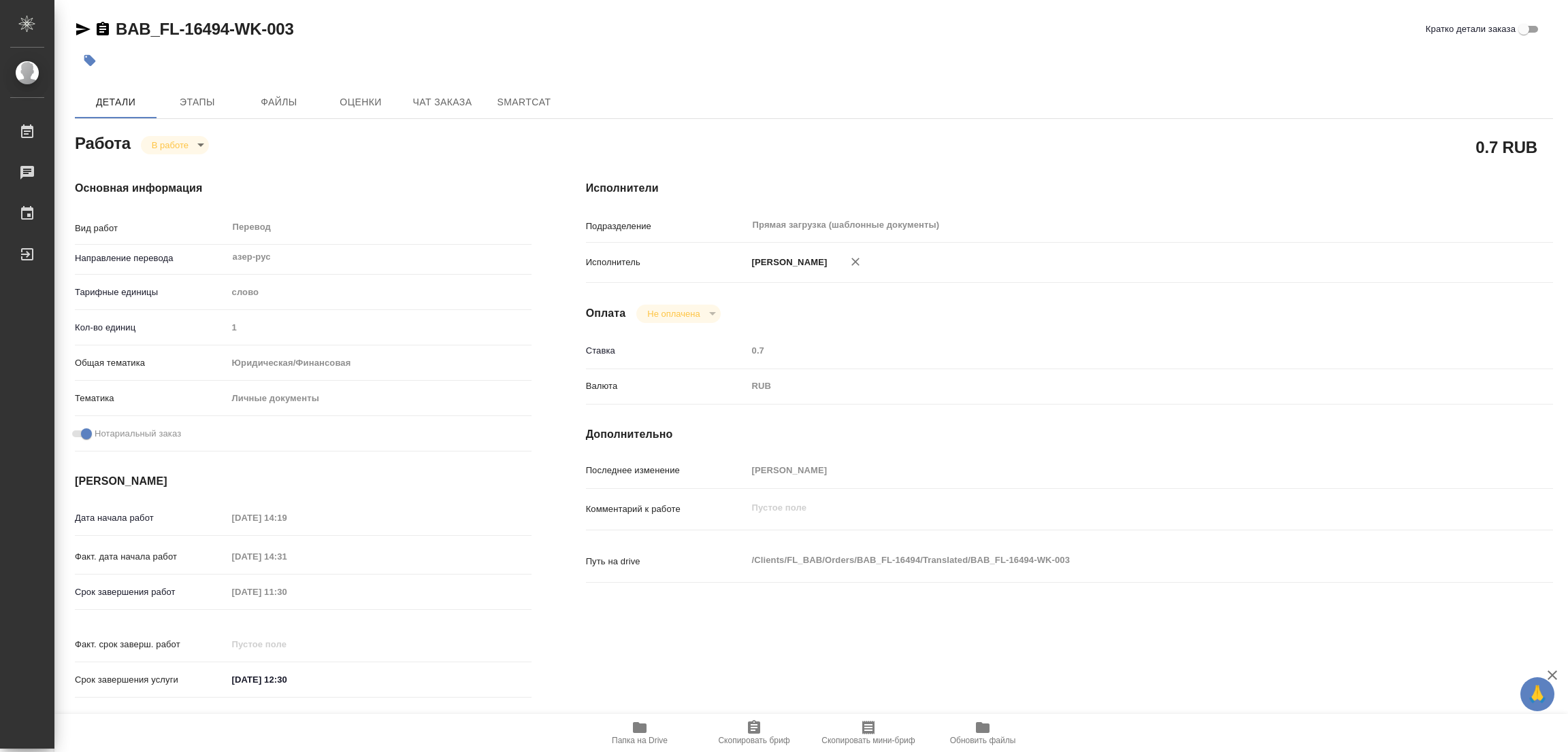
click at [83, 591] on div "Срок завершения работ [DATE] 11:30" at bounding box center [303, 591] width 457 height 24
click at [303, 146] on div "Работа В работе inProgress" at bounding box center [303, 142] width 457 height 25
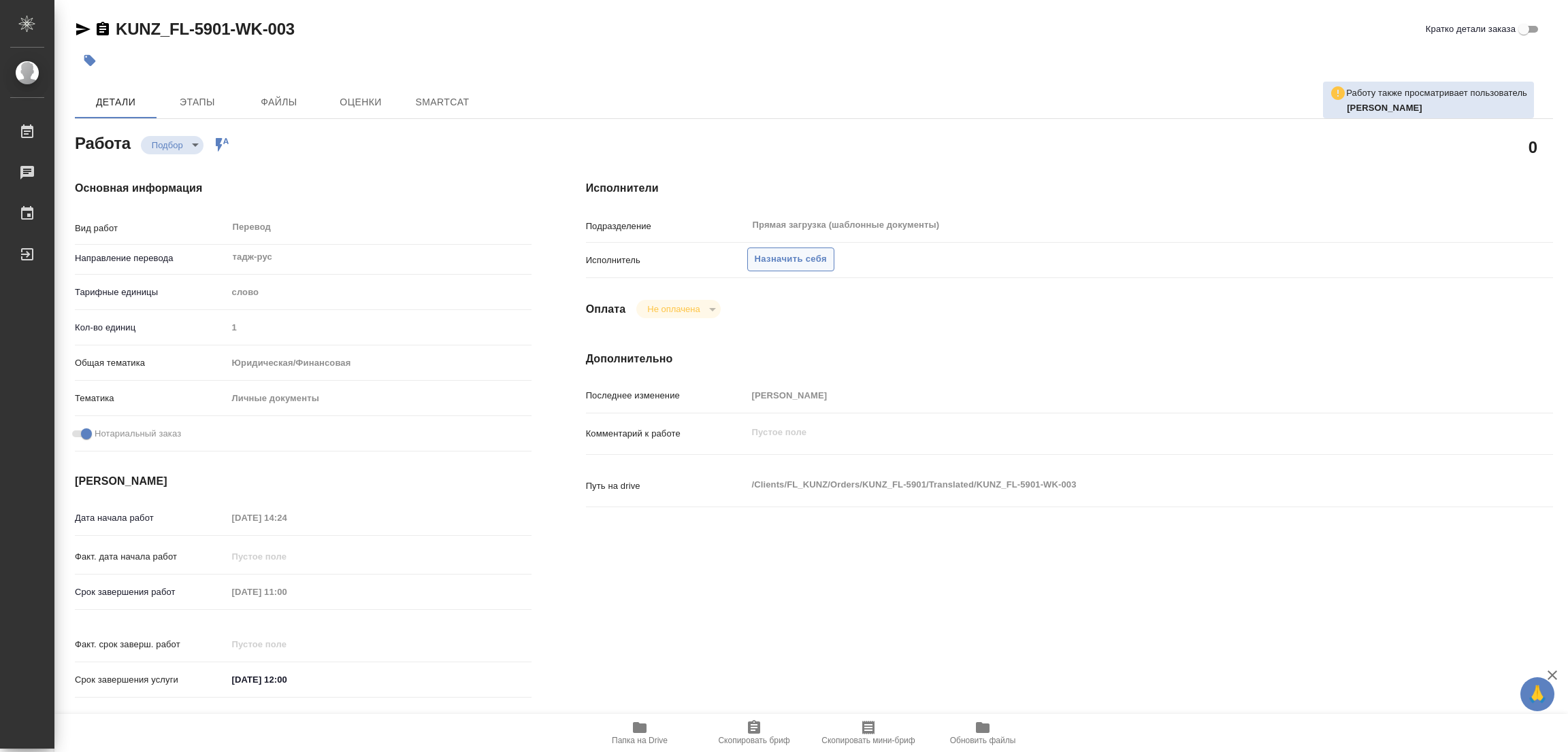
type textarea "x"
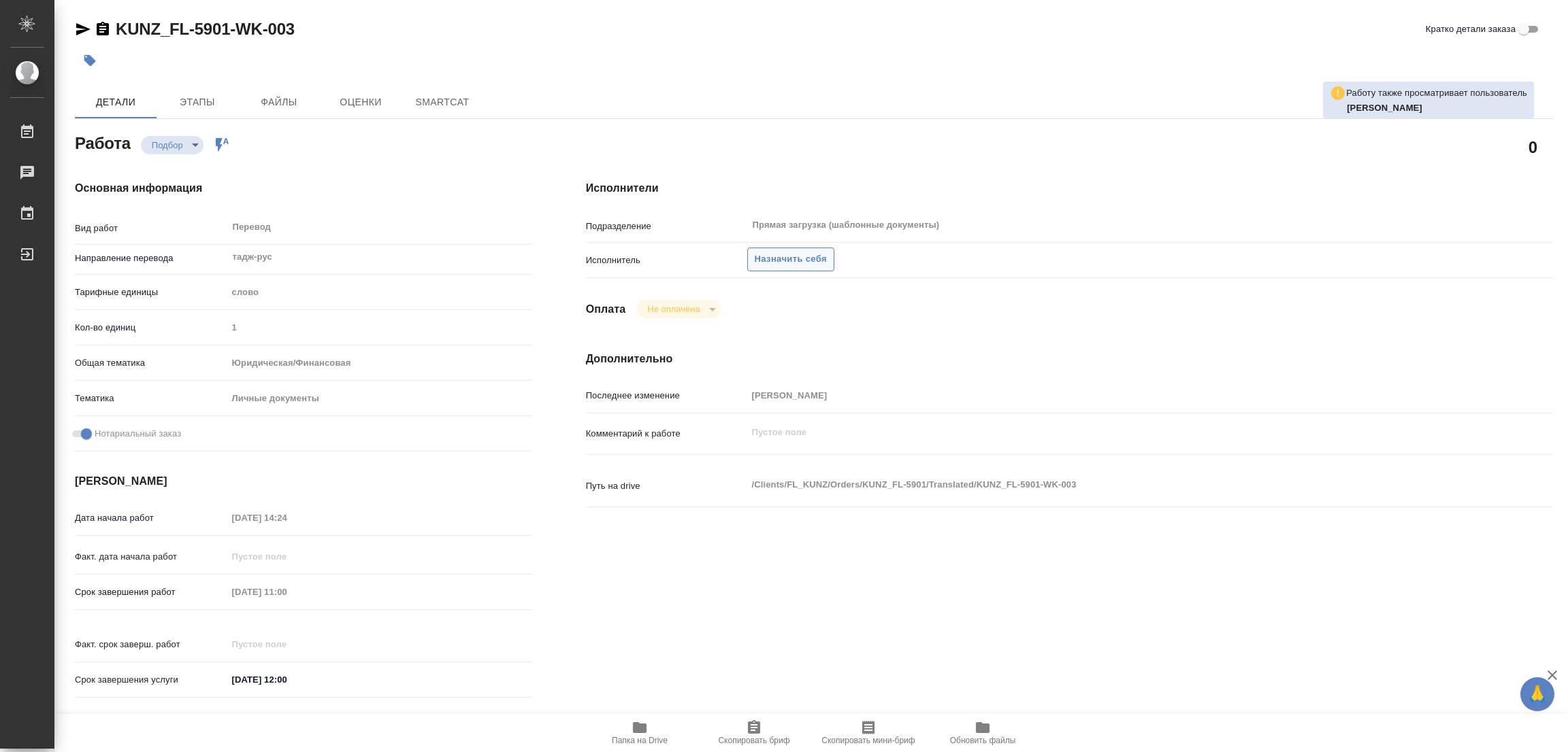
type textarea "x"
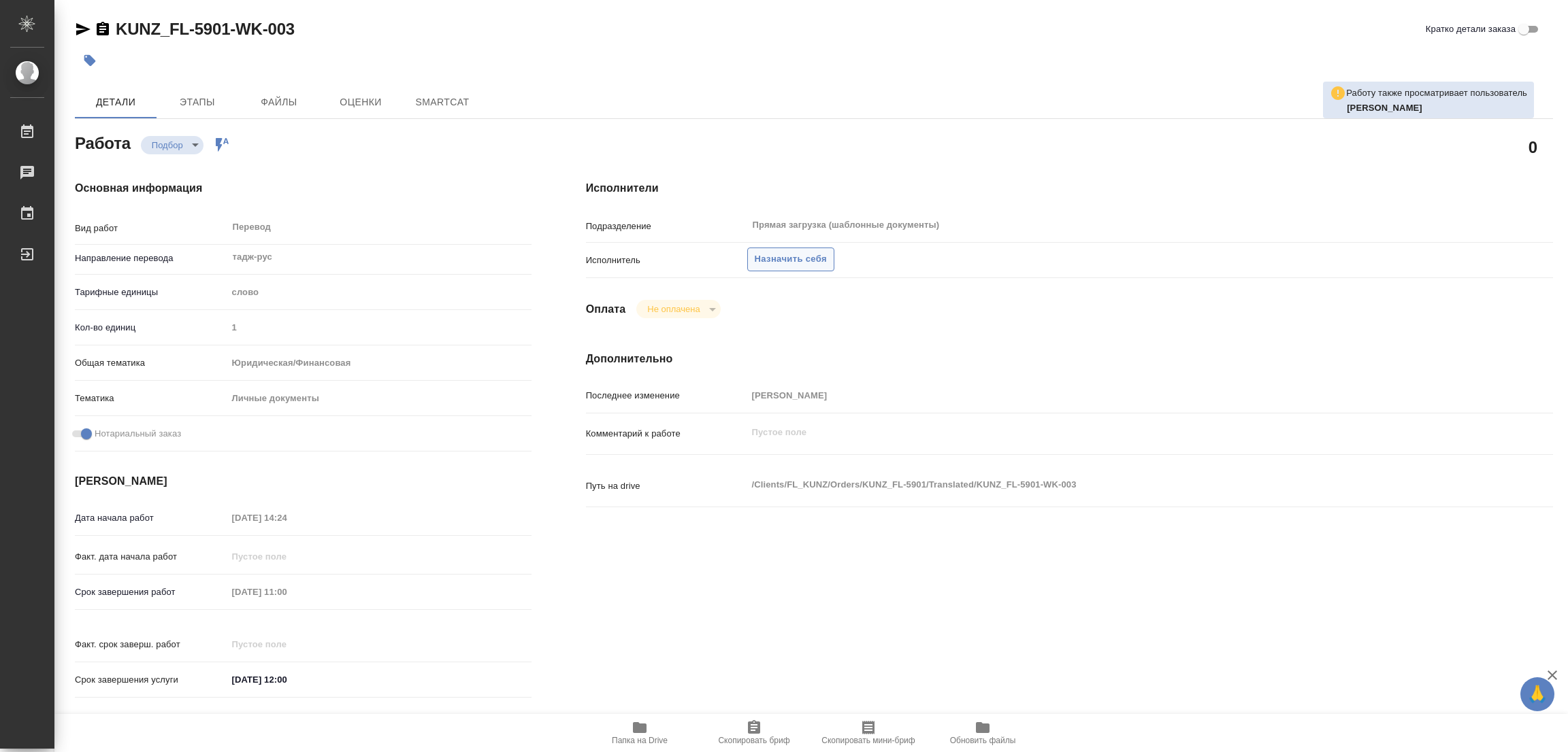
type textarea "x"
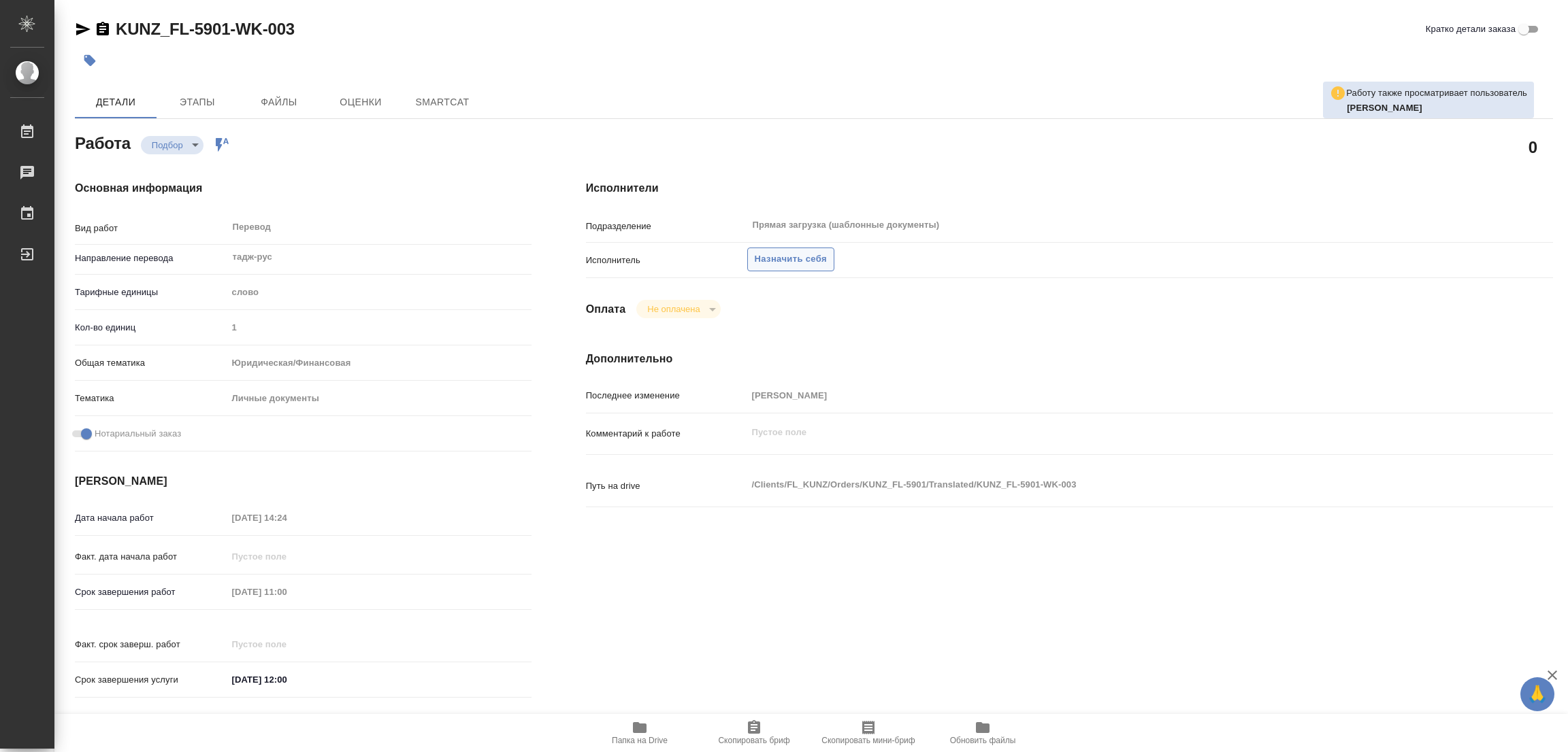
type textarea "x"
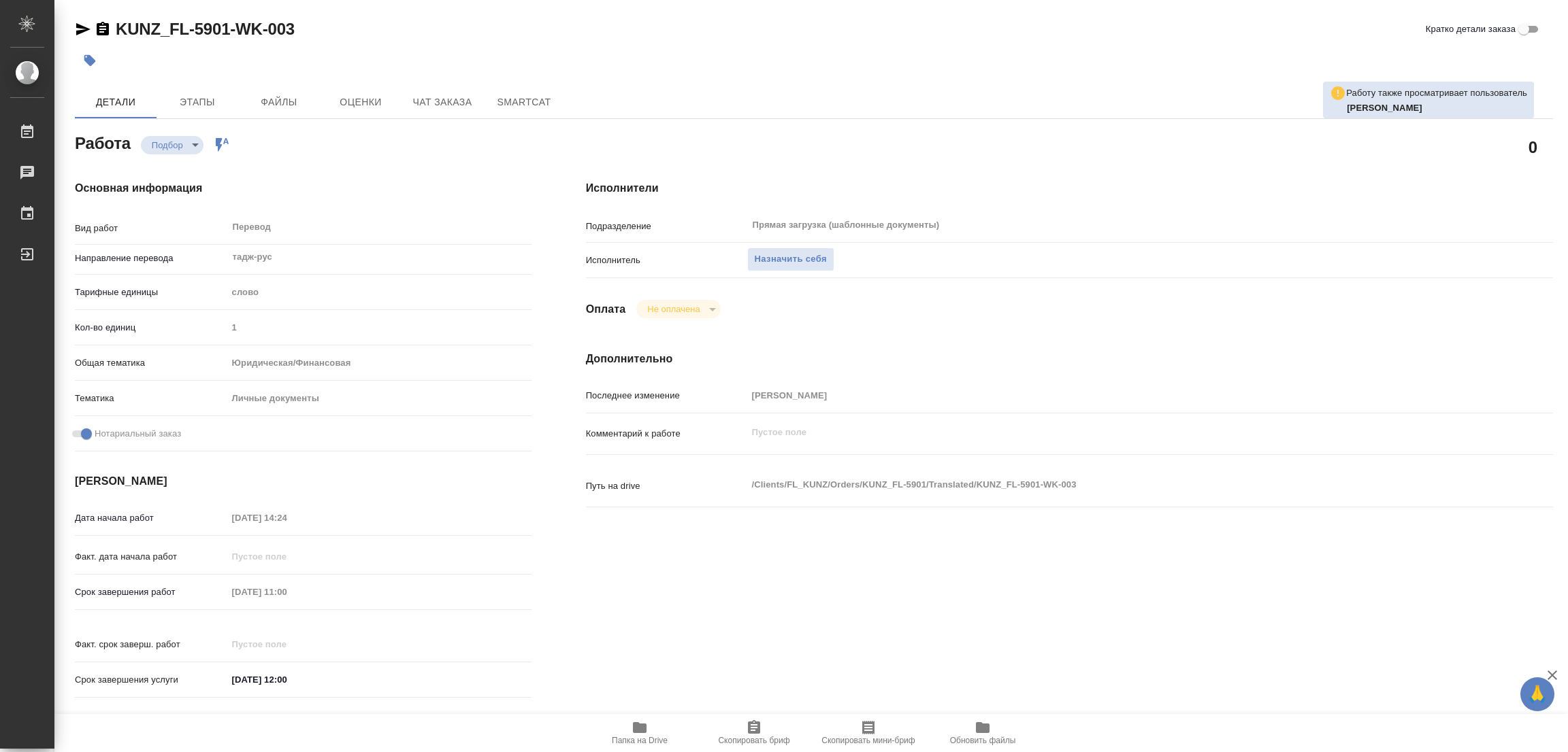
type textarea "x"
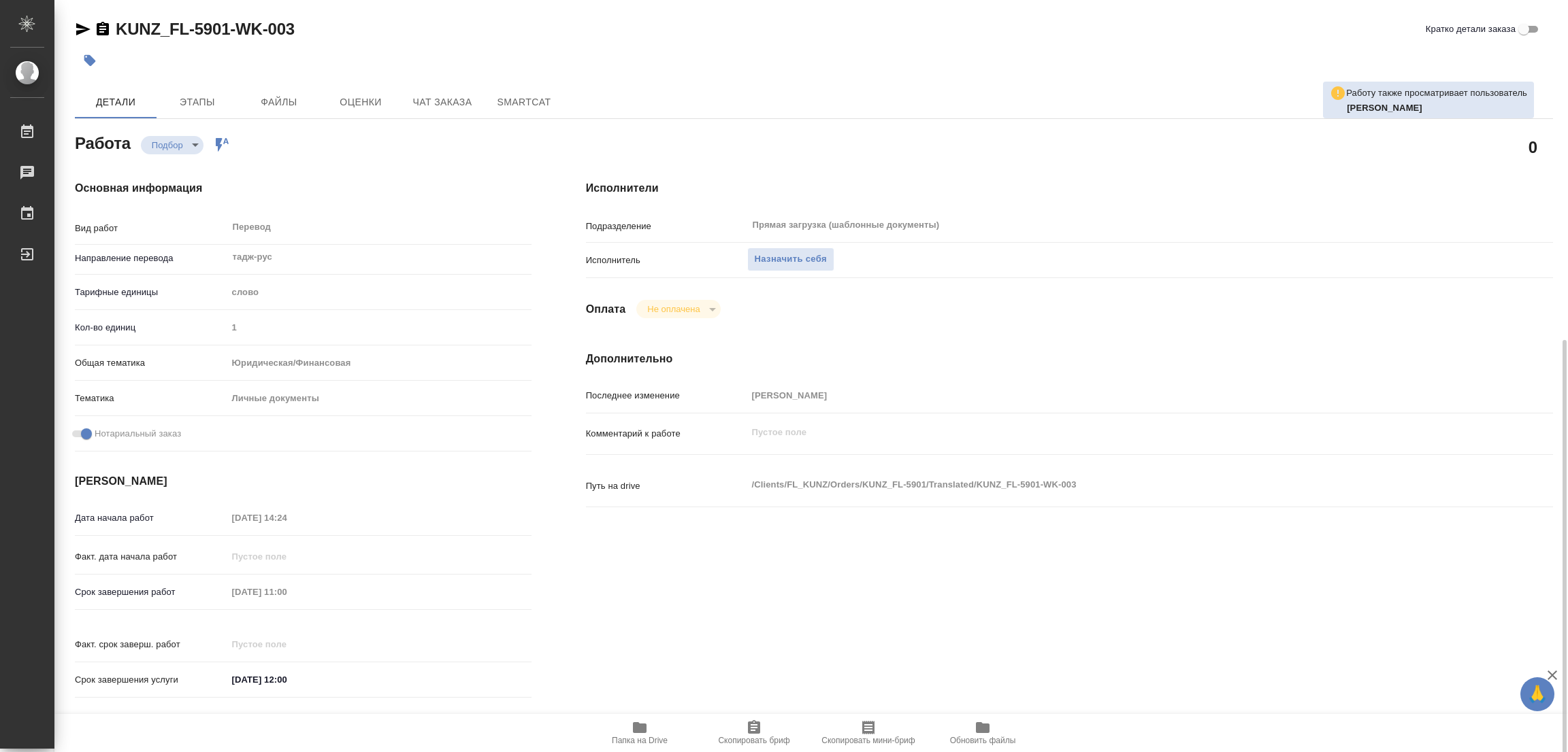
scroll to position [305, 0]
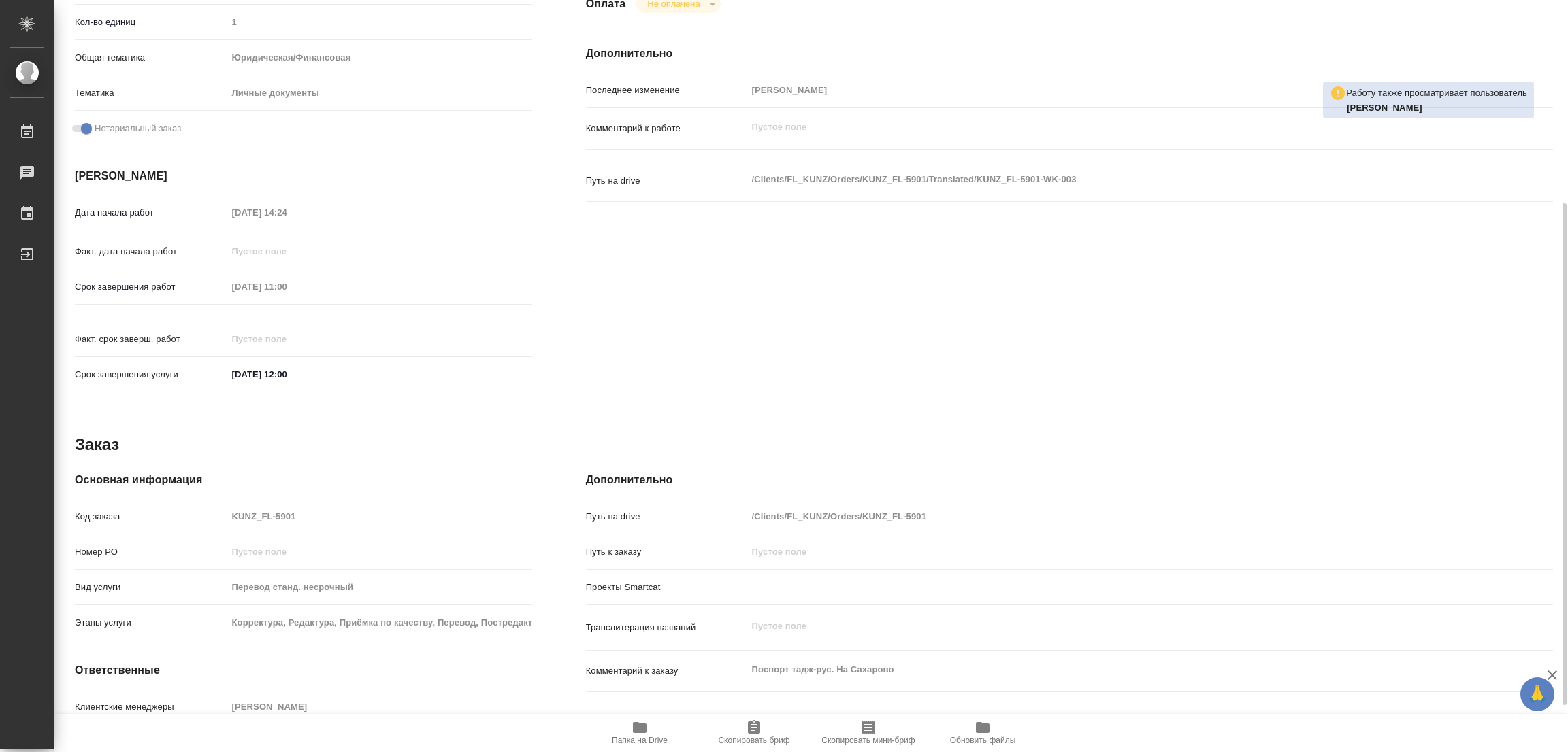
type textarea "x"
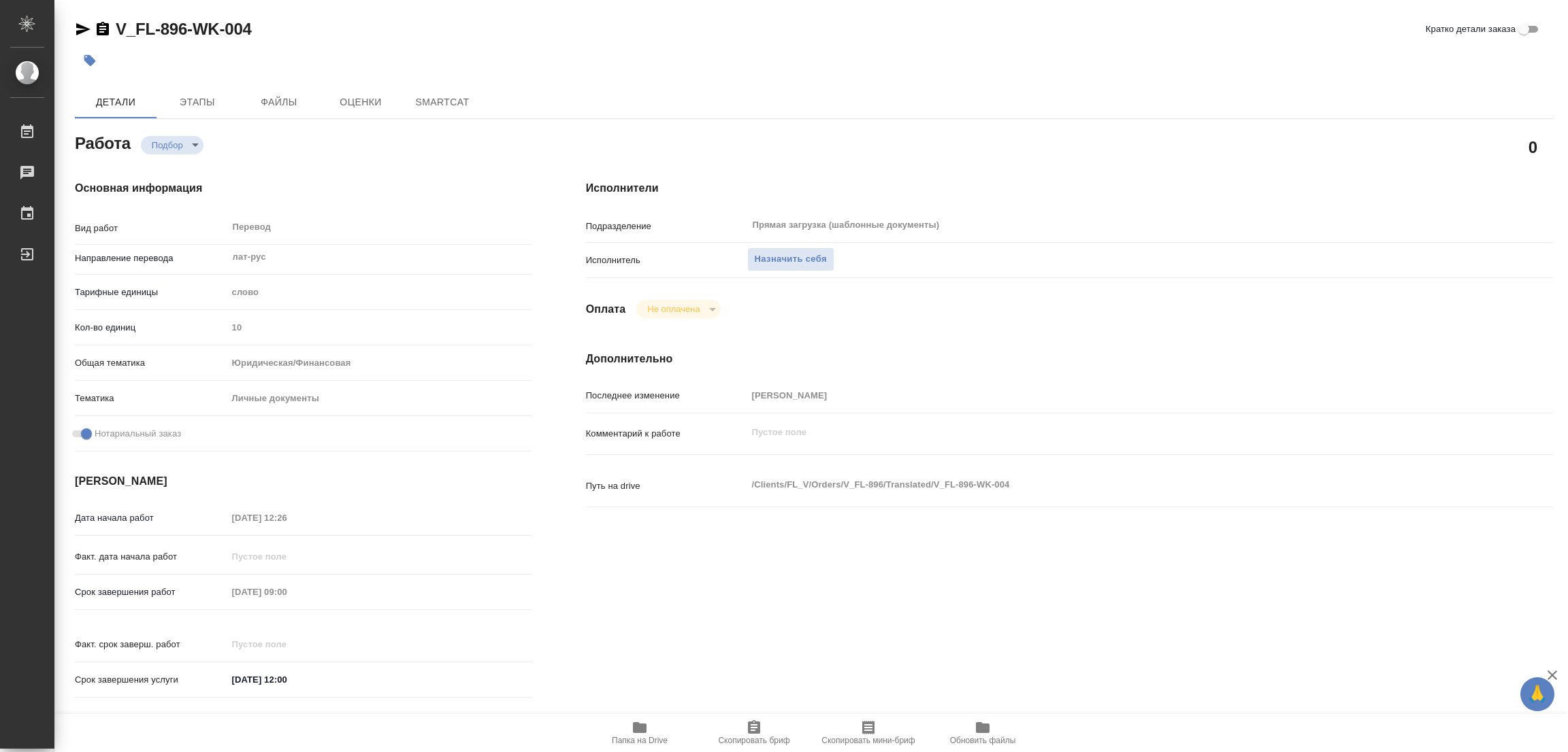
type textarea "x"
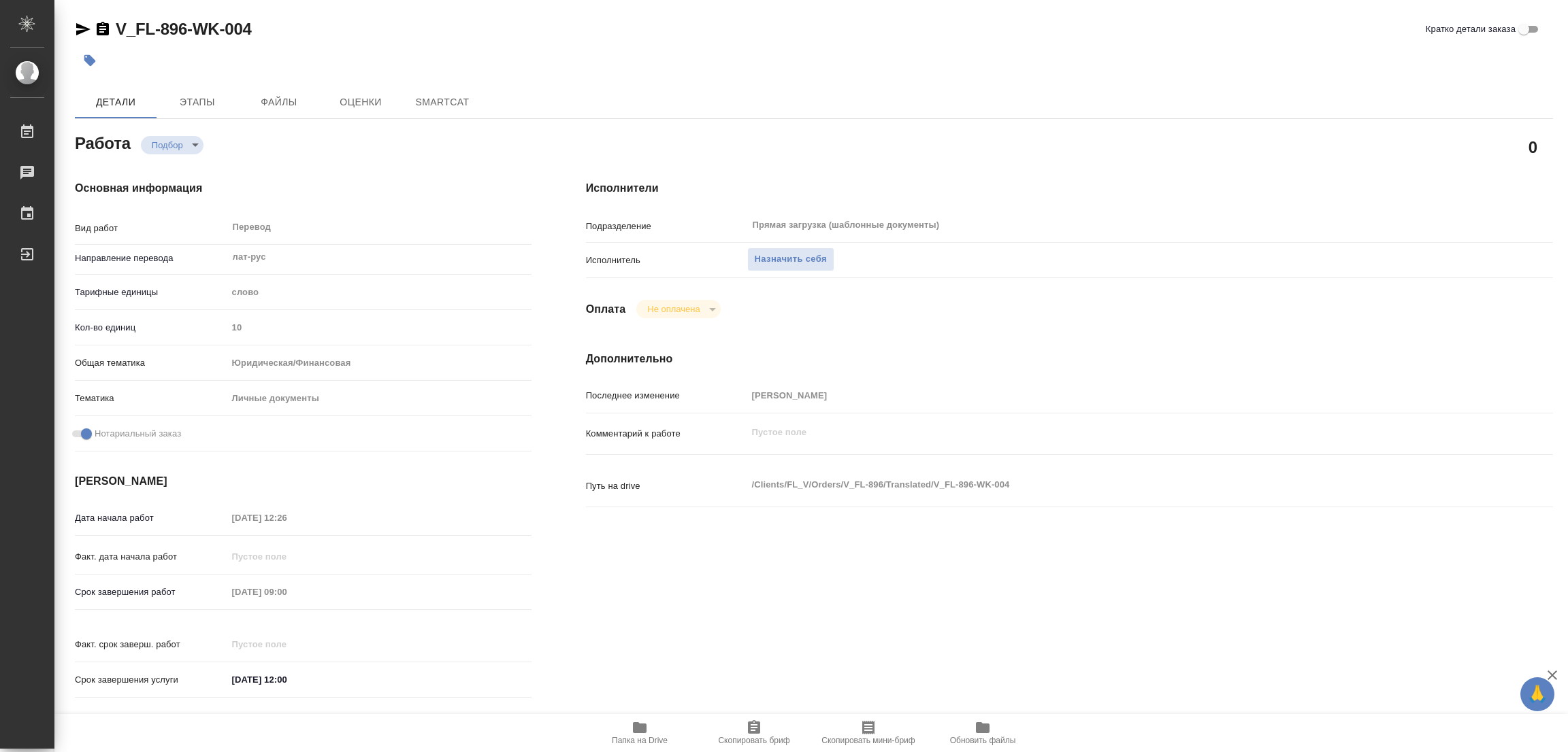
type textarea "x"
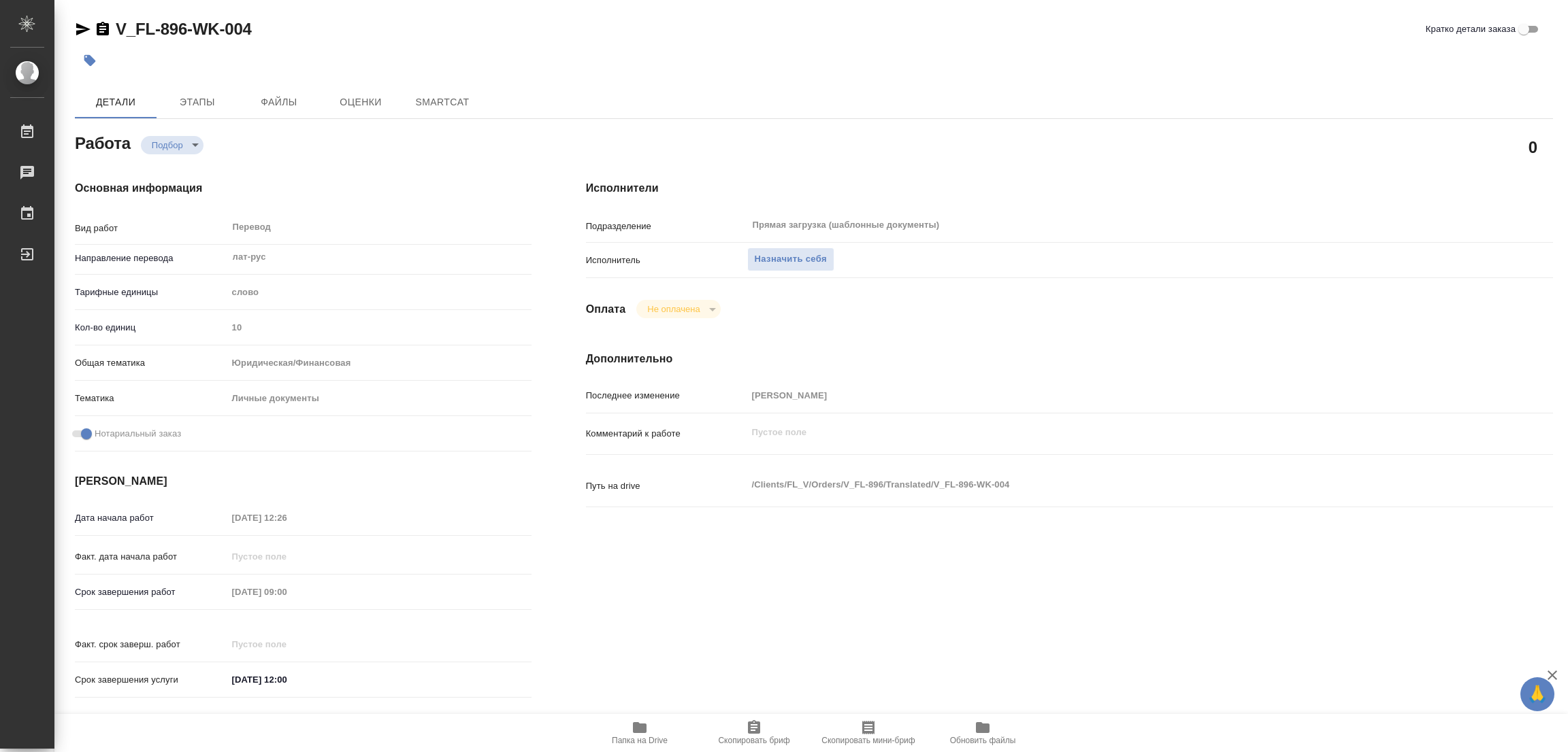
type textarea "x"
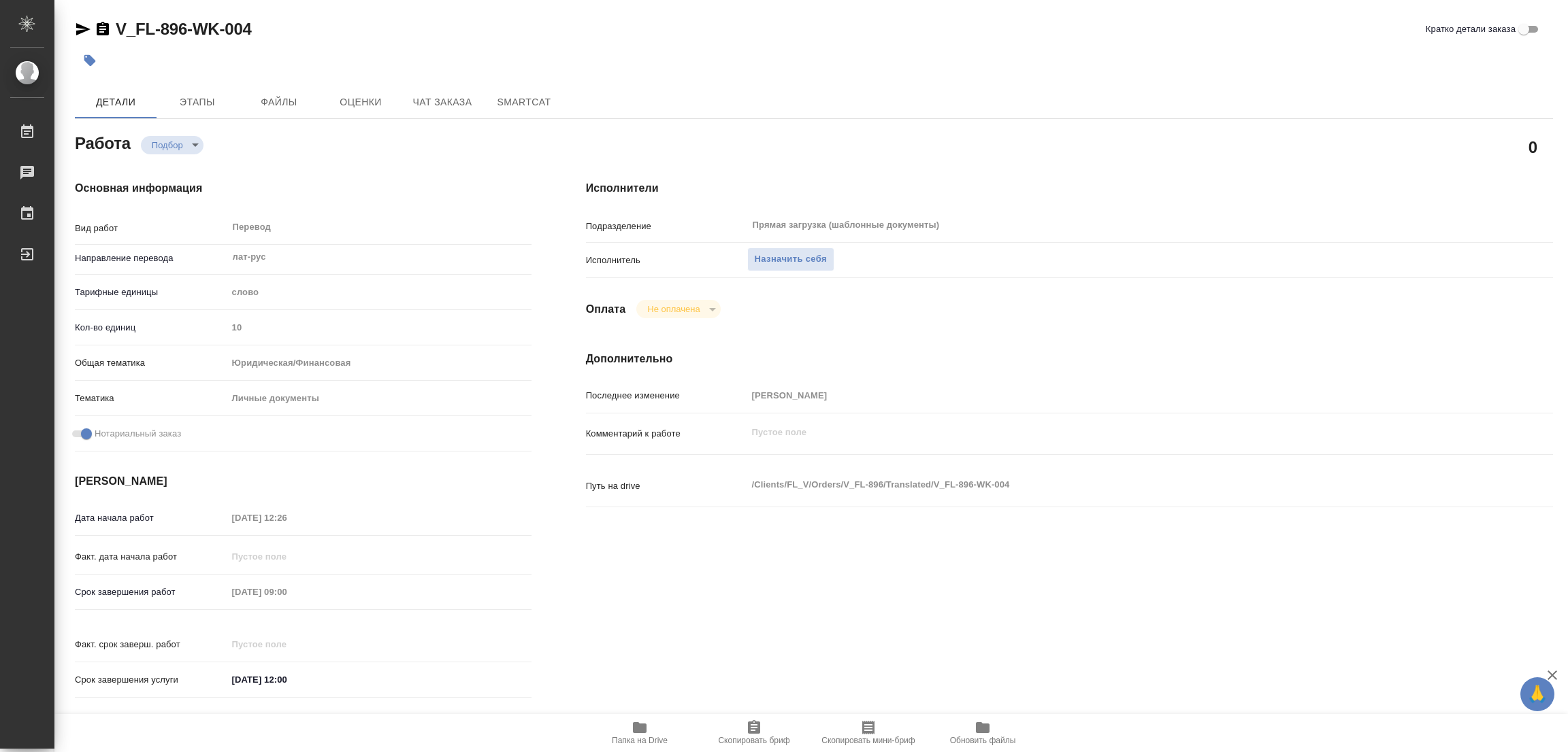
type textarea "x"
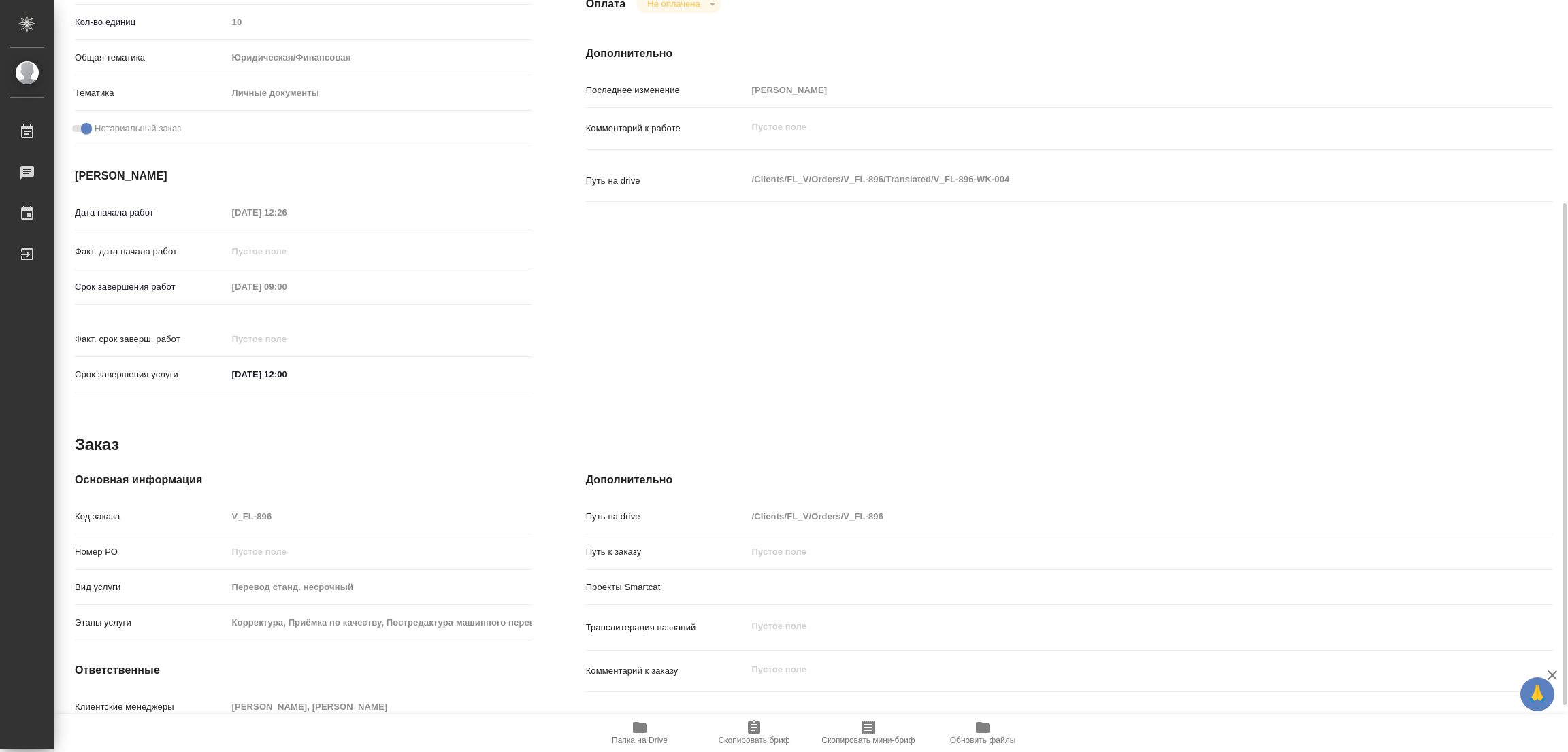
type textarea "x"
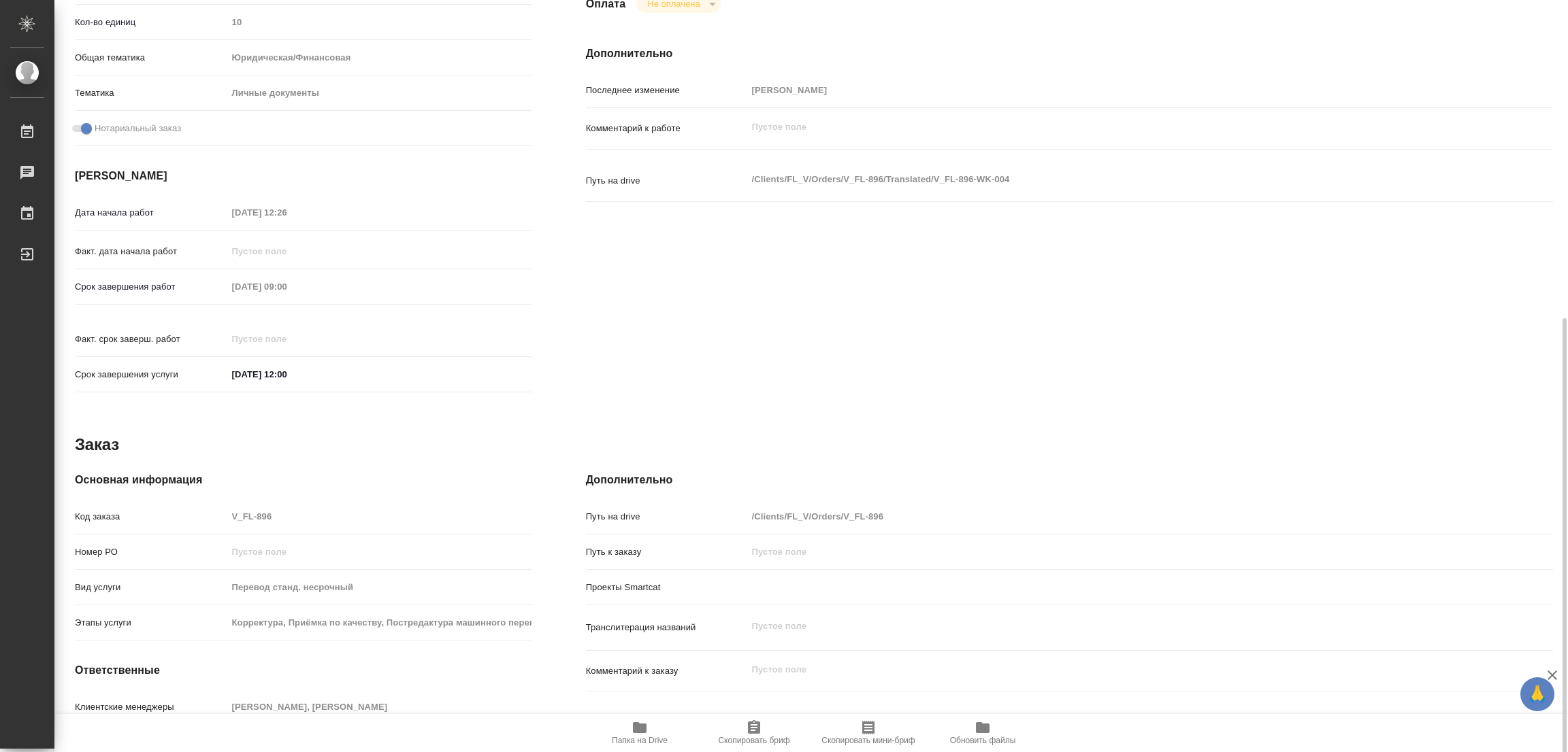
scroll to position [374, 0]
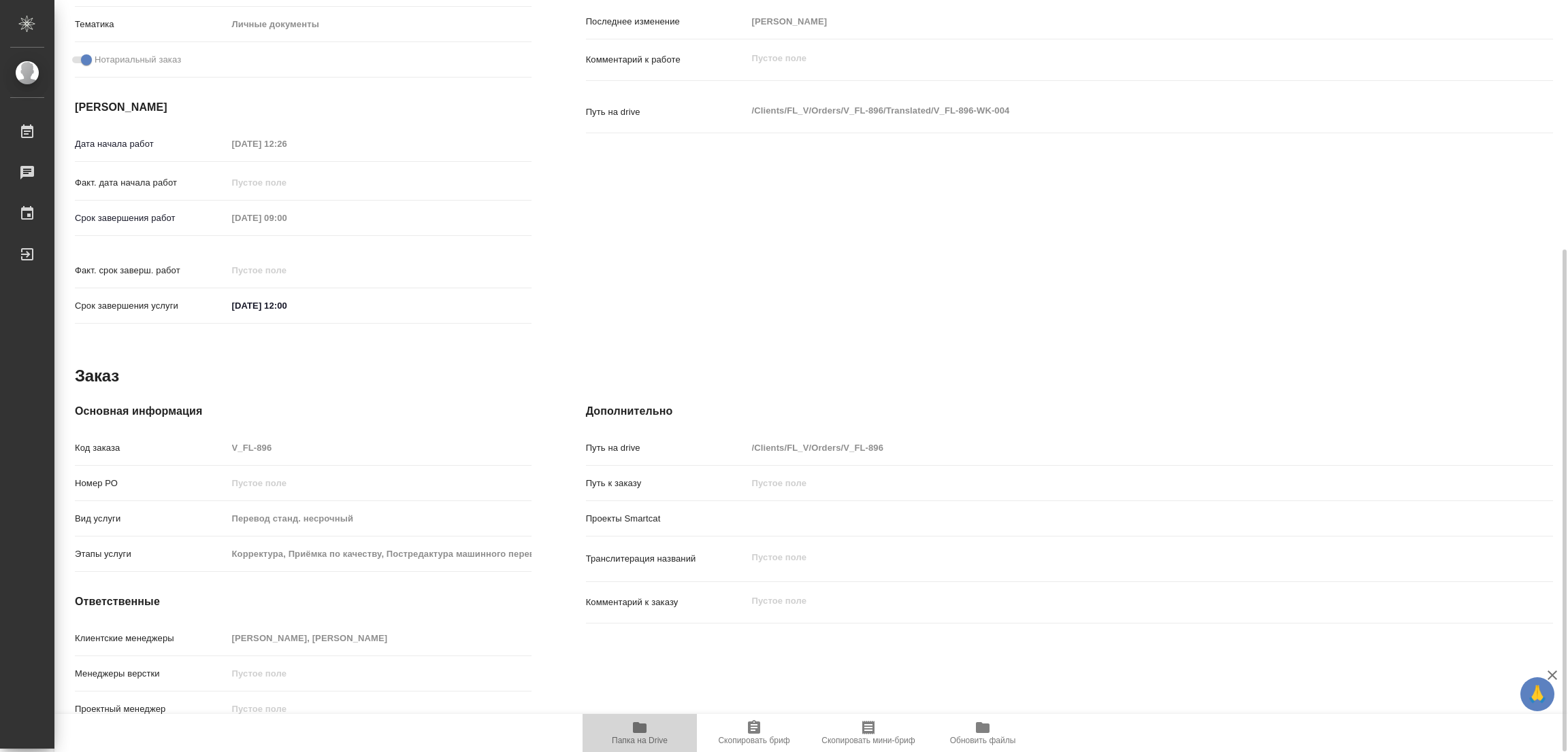
click at [634, 735] on icon "button" at bounding box center [640, 727] width 16 height 16
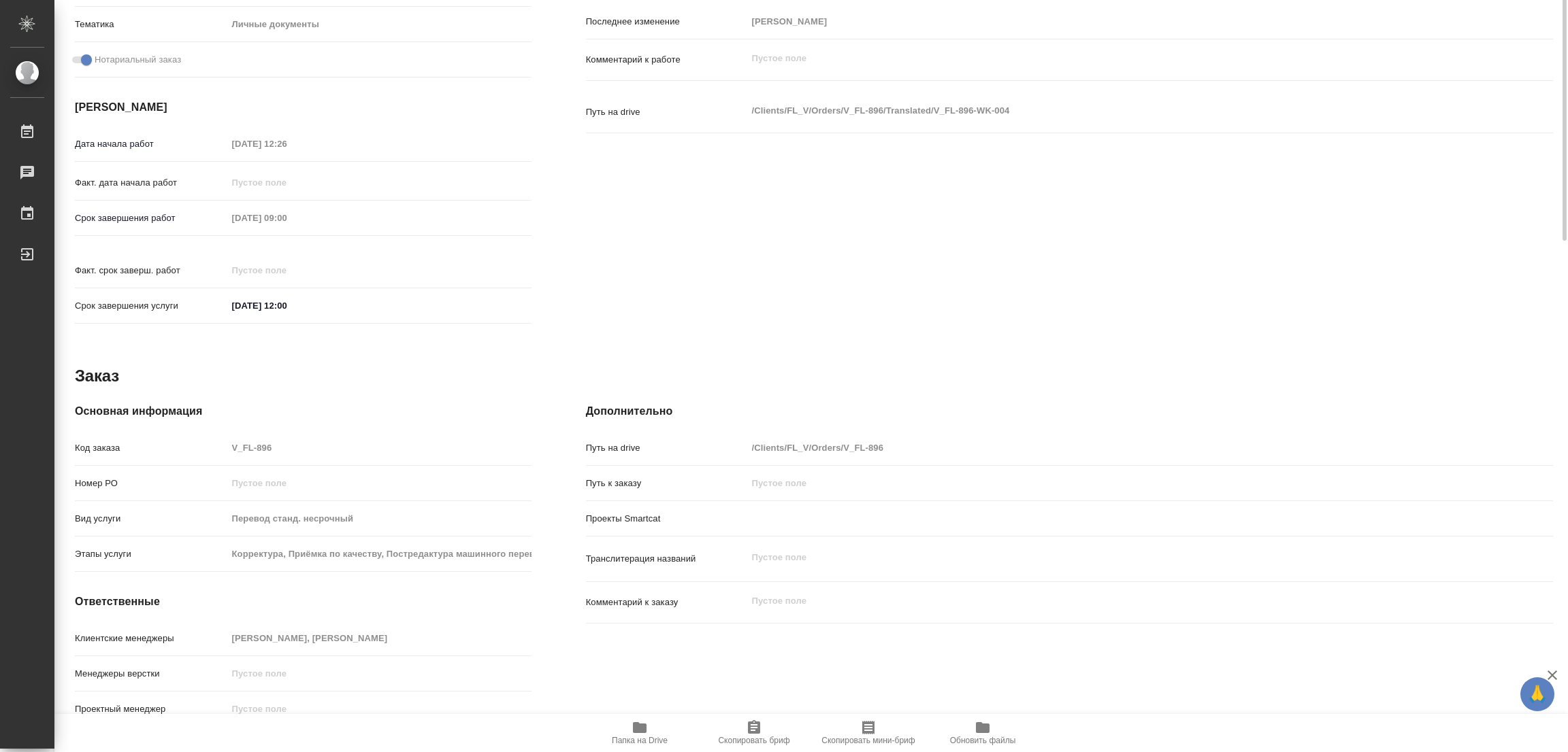
scroll to position [68, 0]
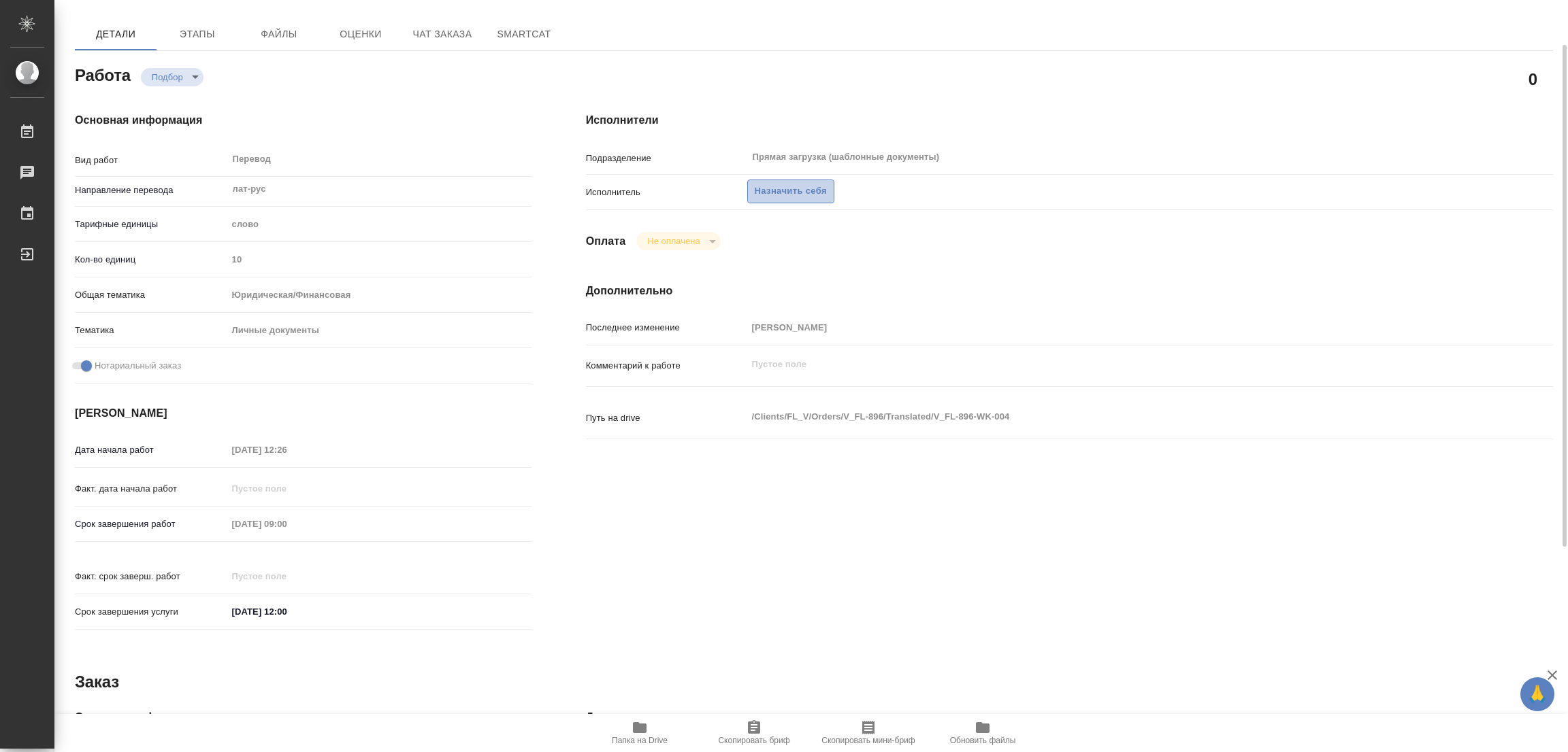
click at [801, 184] on span "Назначить себя" at bounding box center [790, 192] width 72 height 16
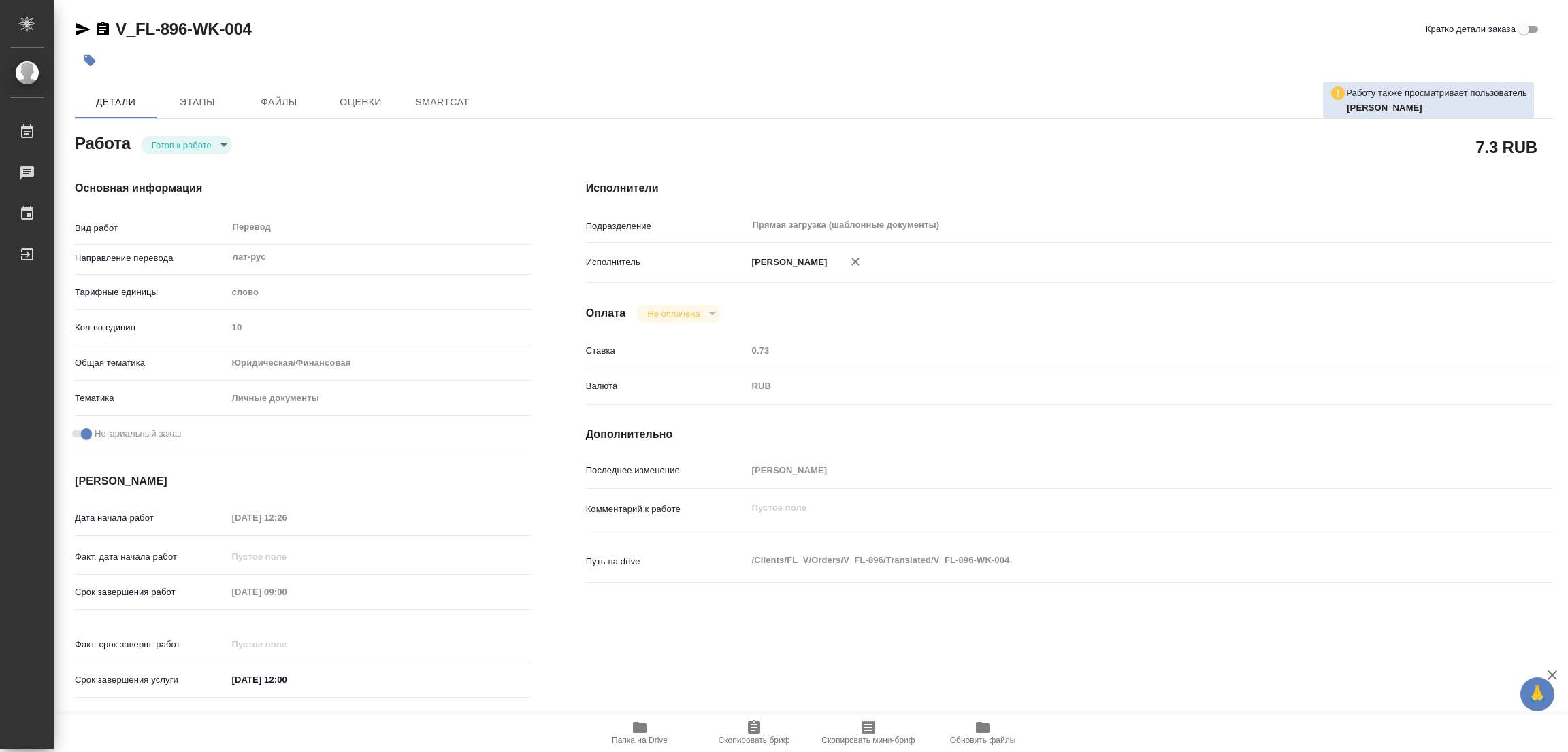
type textarea "x"
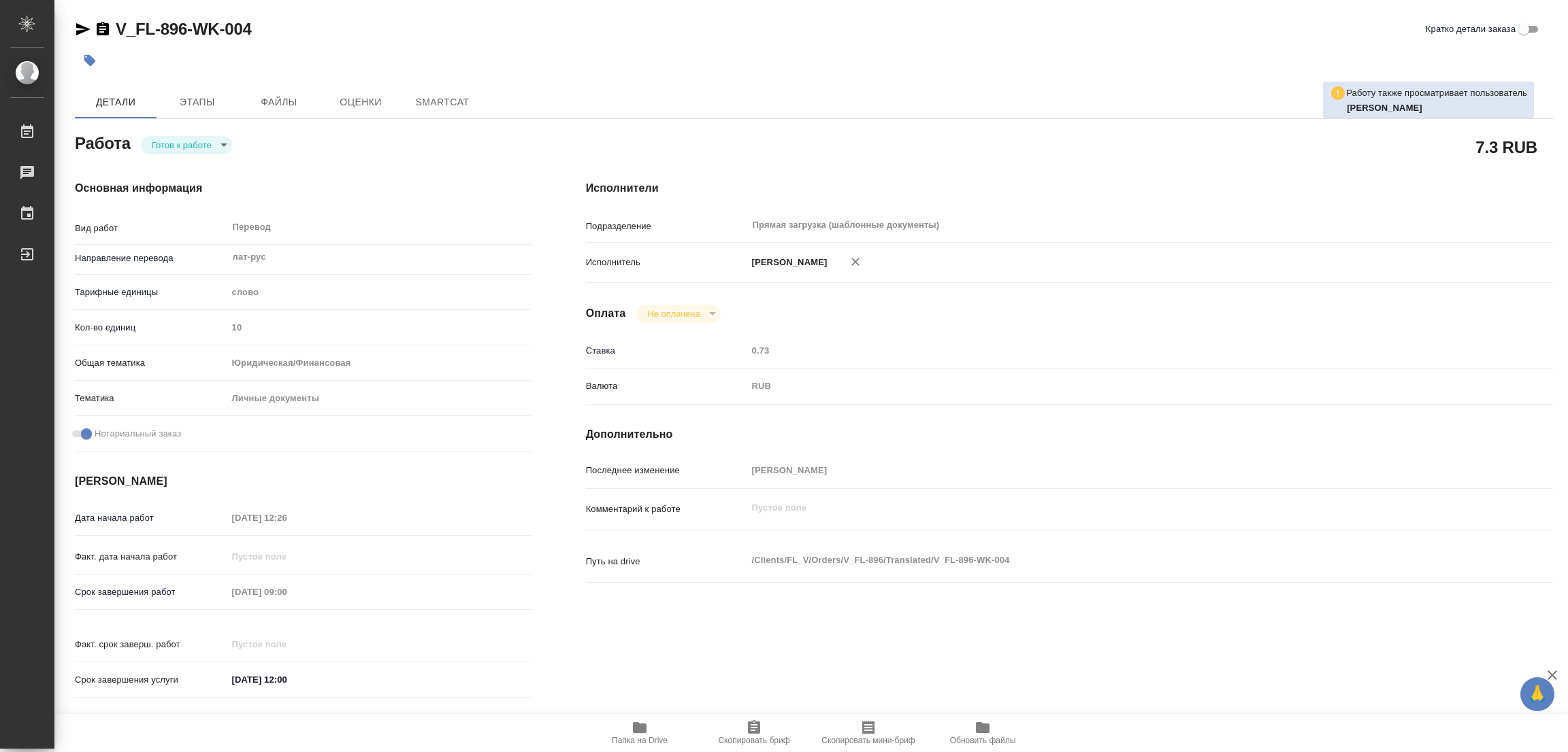
type textarea "x"
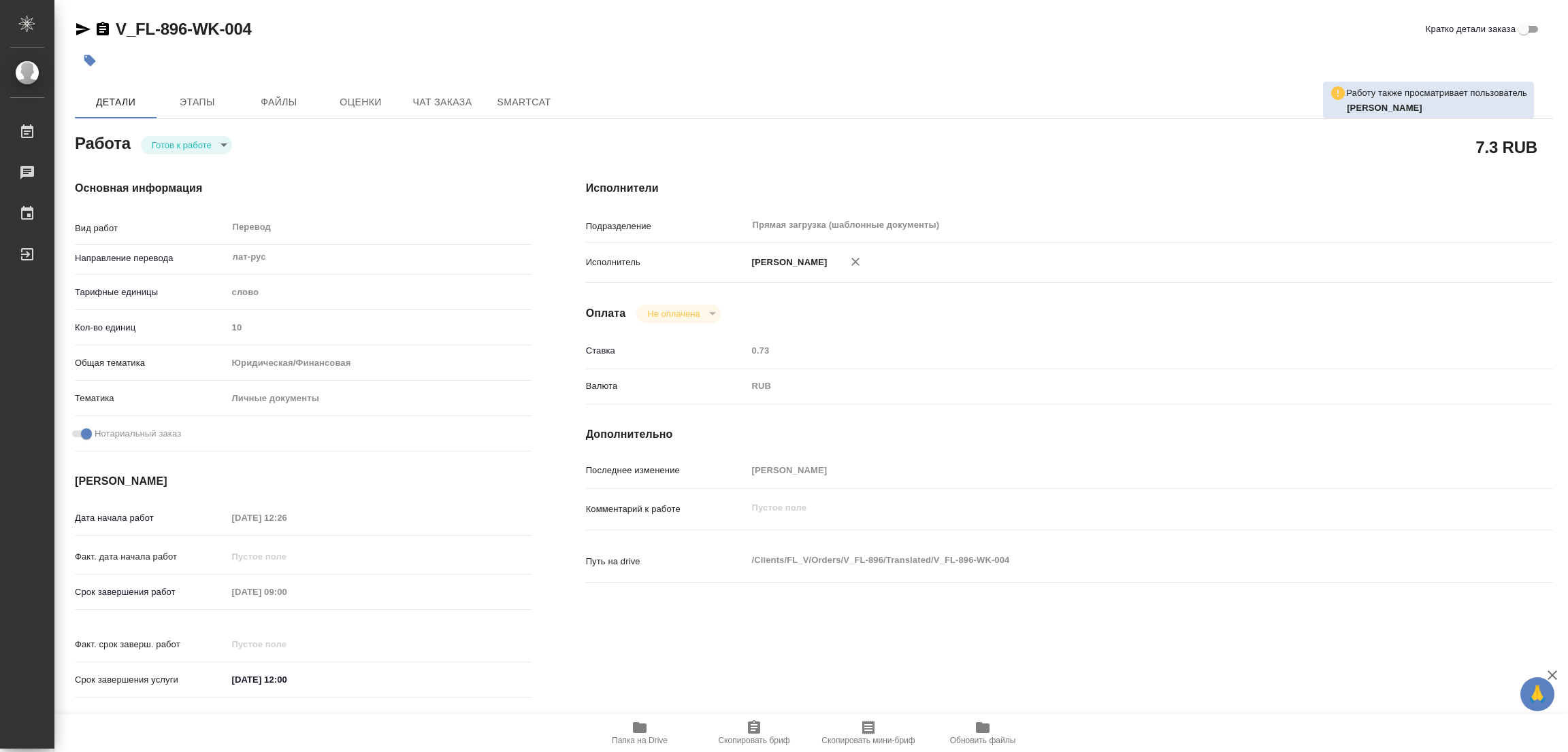
type textarea "x"
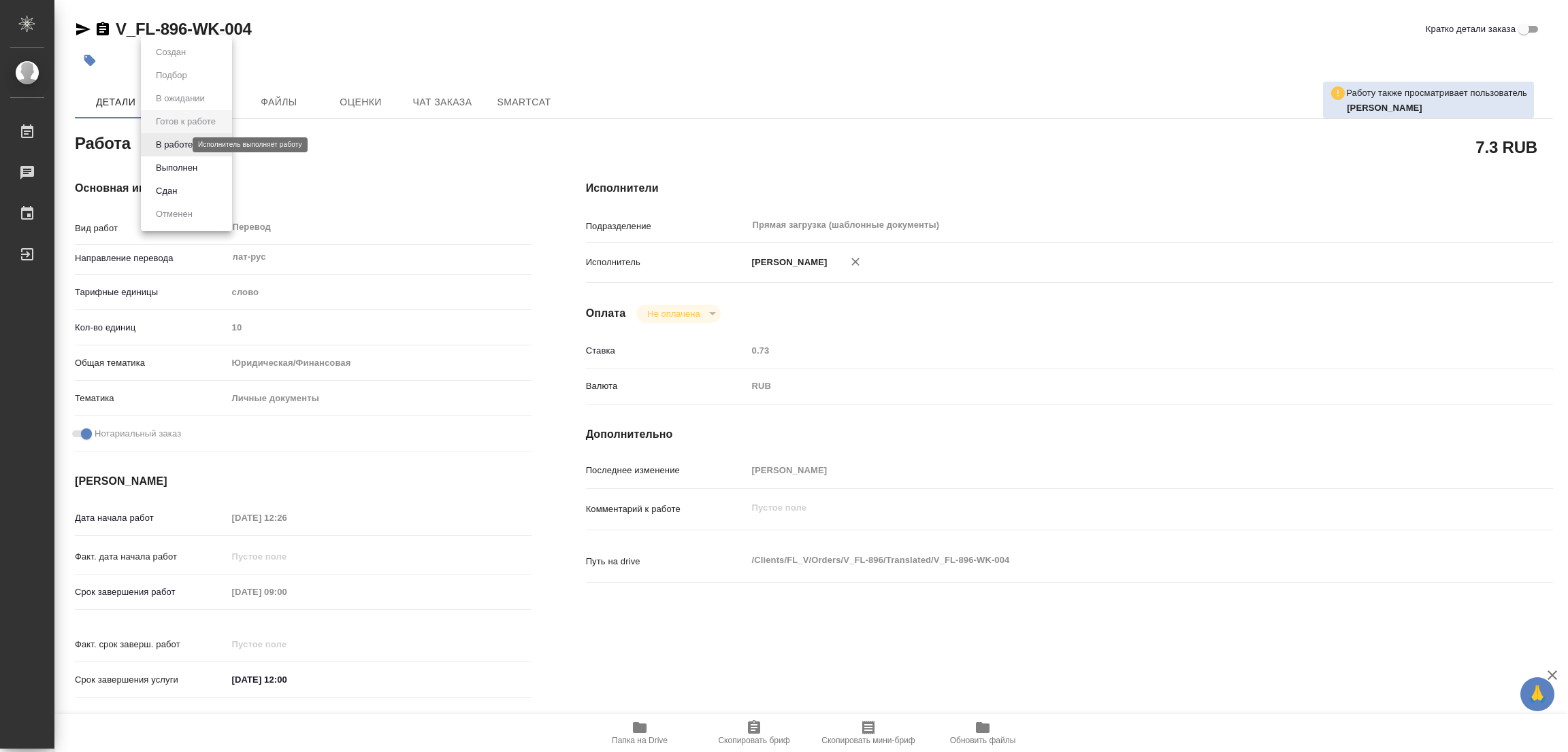
click at [170, 144] on body "🙏 .cls-1 fill:#fff; AWATERA [PERSON_NAME] Работы Чаты График Выйти V_FL-896-WK-…" at bounding box center [784, 376] width 1568 height 752
click at [170, 144] on button "В работе" at bounding box center [174, 145] width 45 height 15
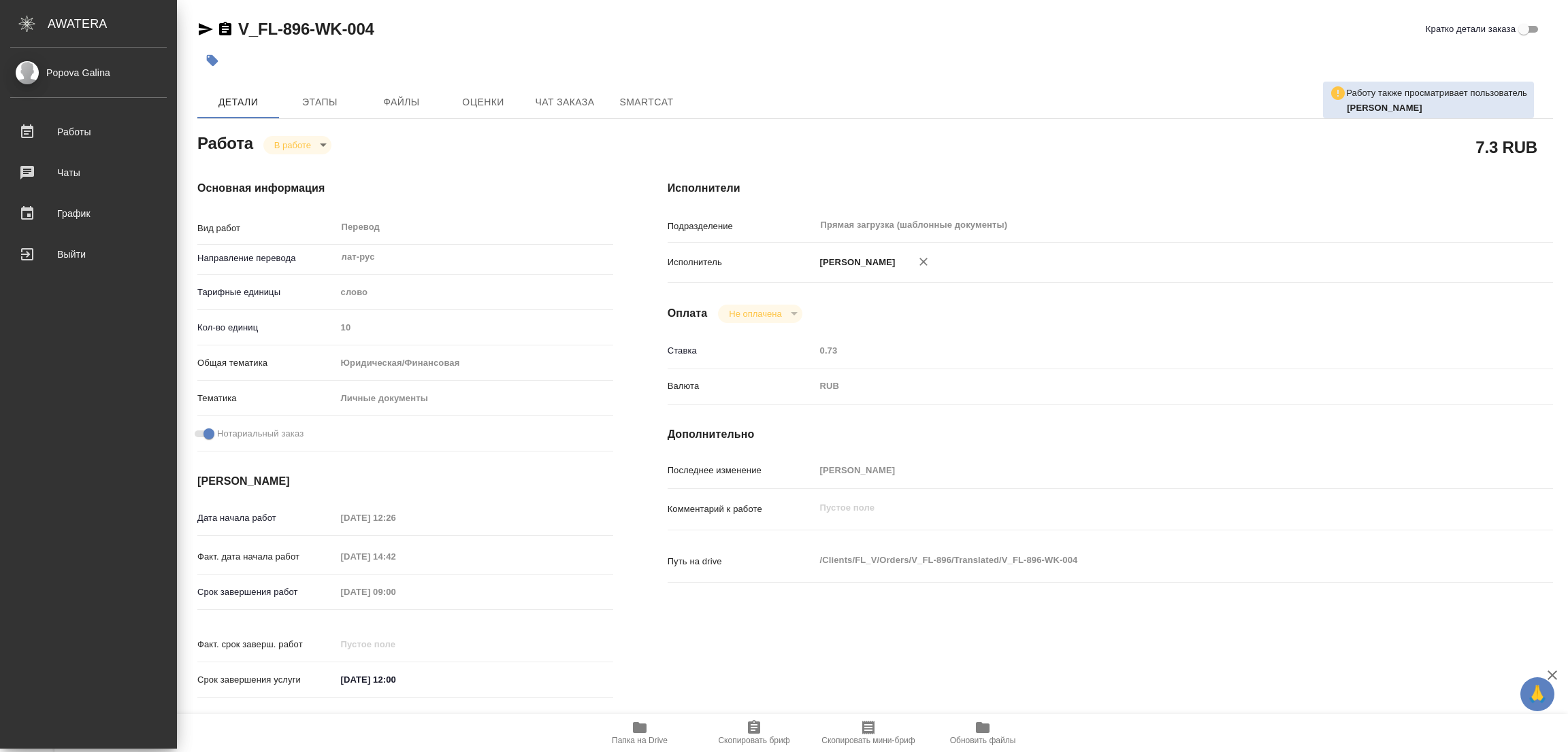
type textarea "x"
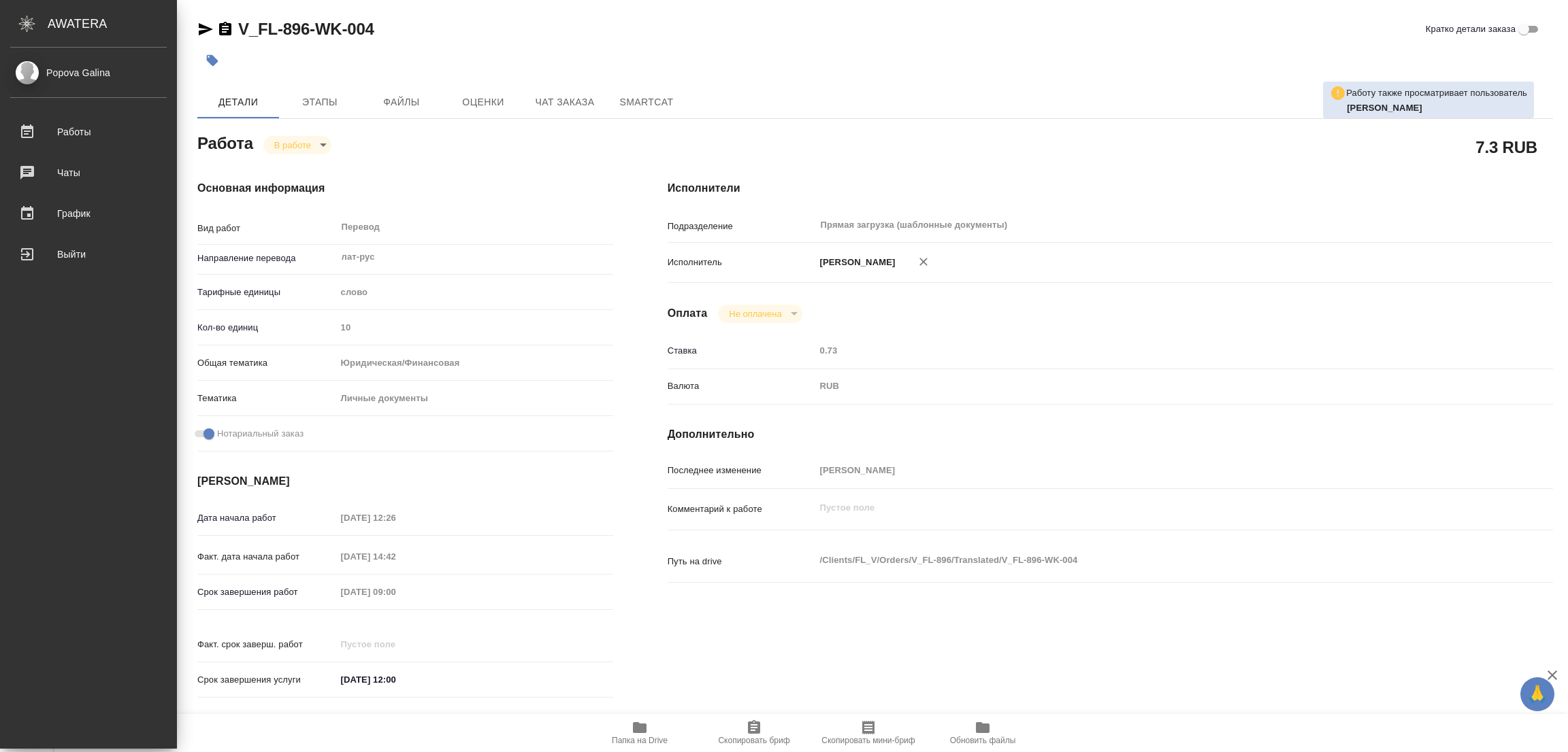
type textarea "x"
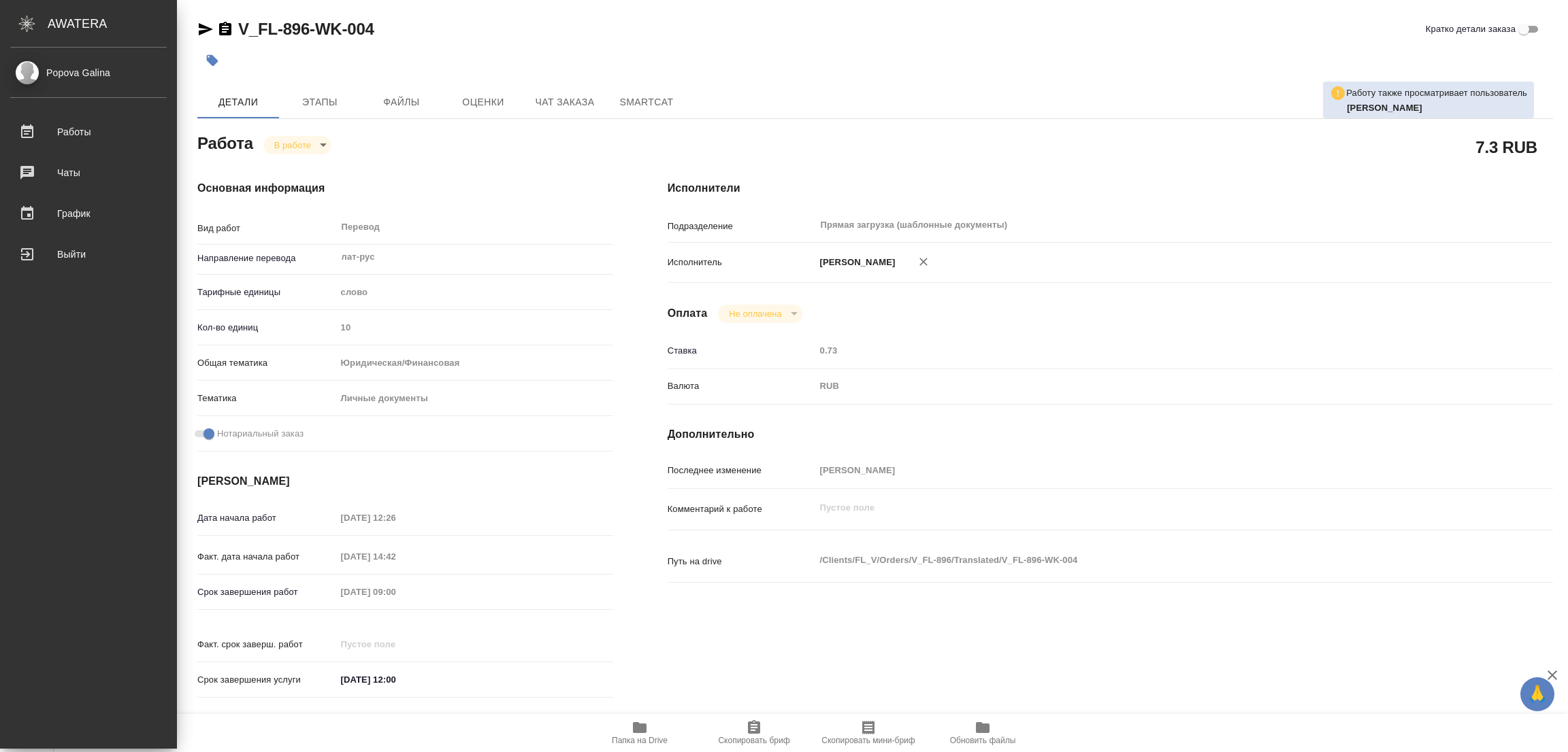
type textarea "x"
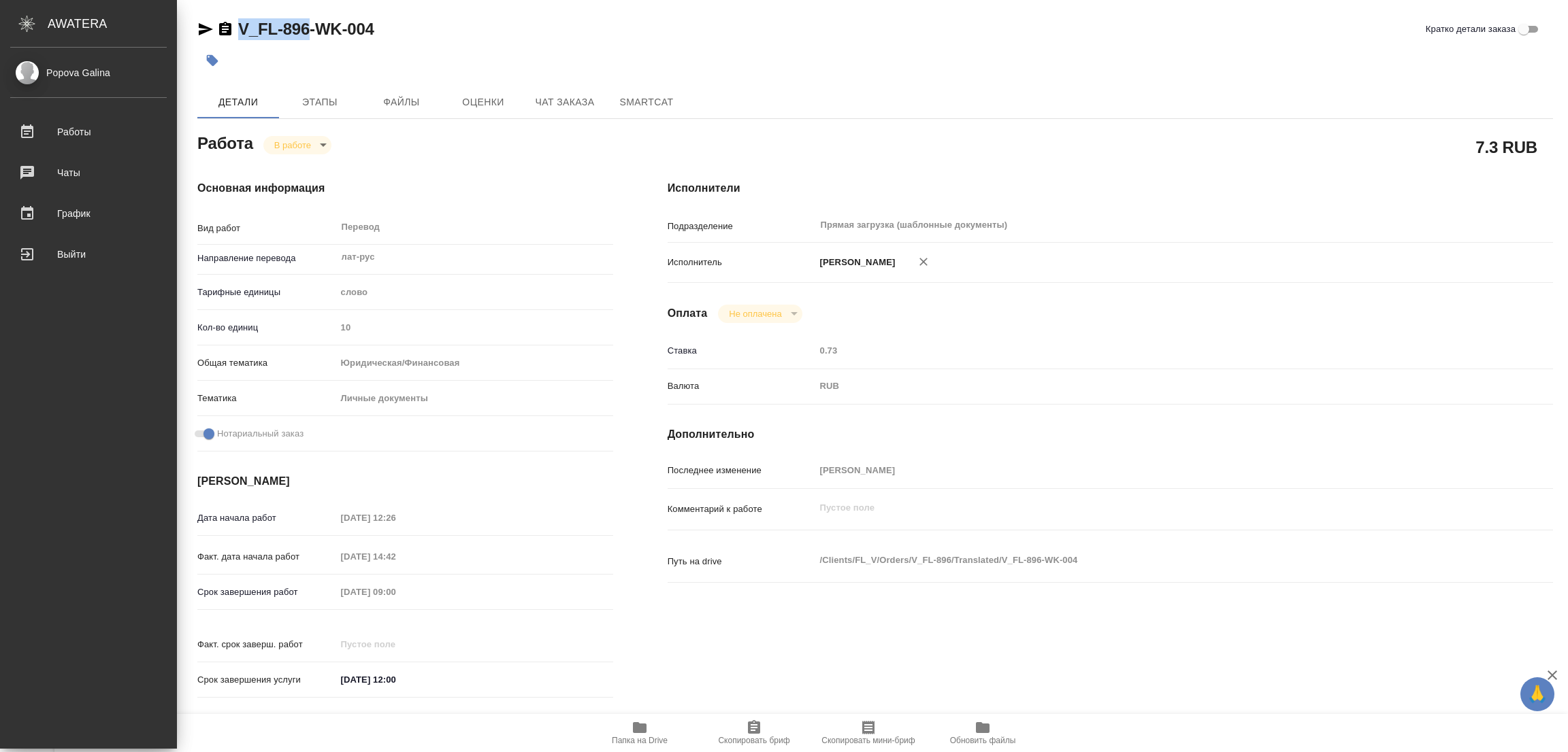
drag, startPoint x: 232, startPoint y: 11, endPoint x: 307, endPoint y: 22, distance: 75.8
click at [307, 22] on div "V_FL-896-WK-004 Кратко детали заказа Детали Этапы Файлы Оценки Чат заказа Smart…" at bounding box center [875, 570] width 1370 height 1141
copy link "V_FL-896"
click at [751, 727] on icon "button" at bounding box center [754, 726] width 12 height 13
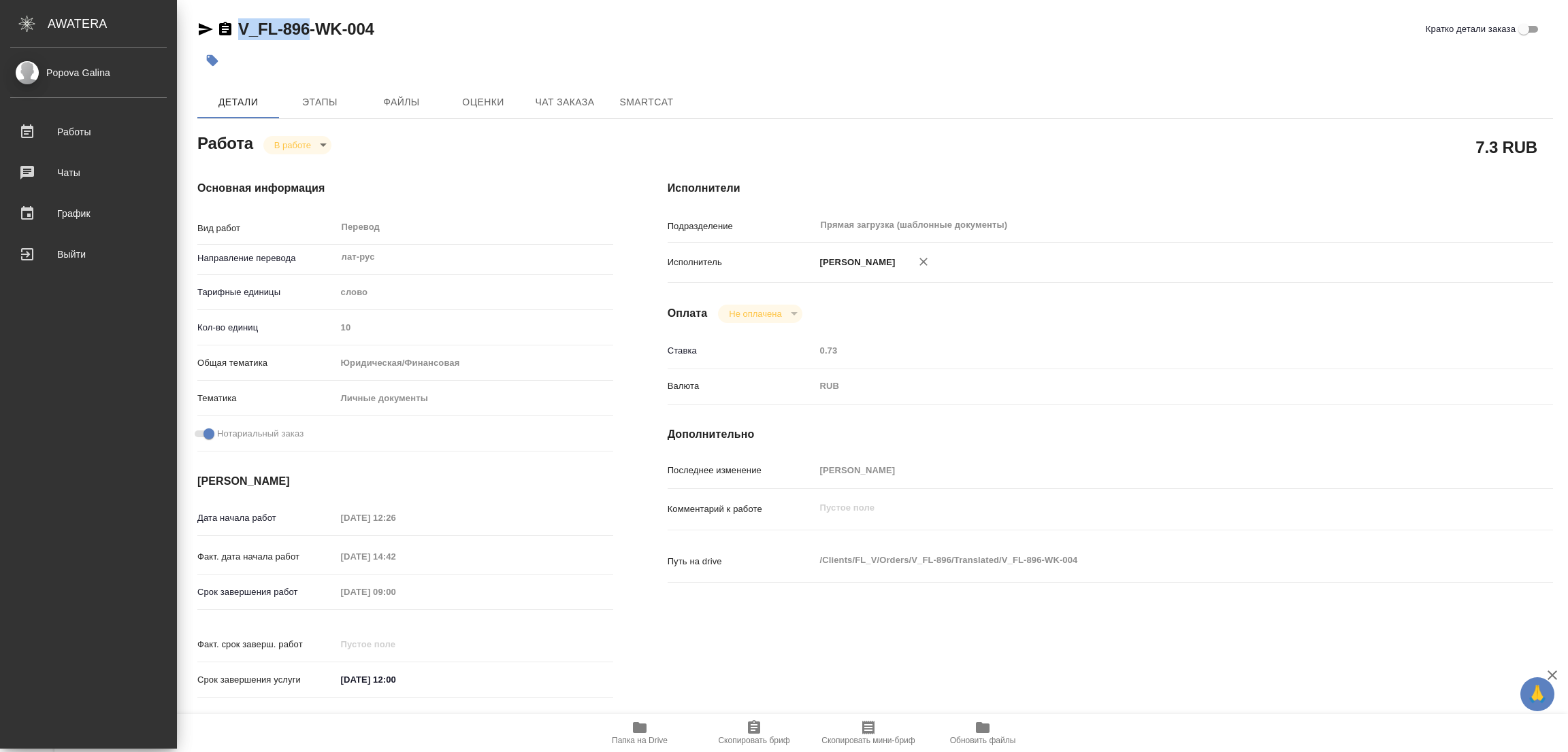
copy link "V_FL-896"
click at [1178, 306] on div "Оплата Не оплачена notPayed" at bounding box center [1110, 314] width 886 height 19
click at [410, 154] on div "Основная информация Вид работ Перевод x ​ Направление перевода лат-рус ​ Тарифн…" at bounding box center [406, 443] width 470 height 581
type textarea "x"
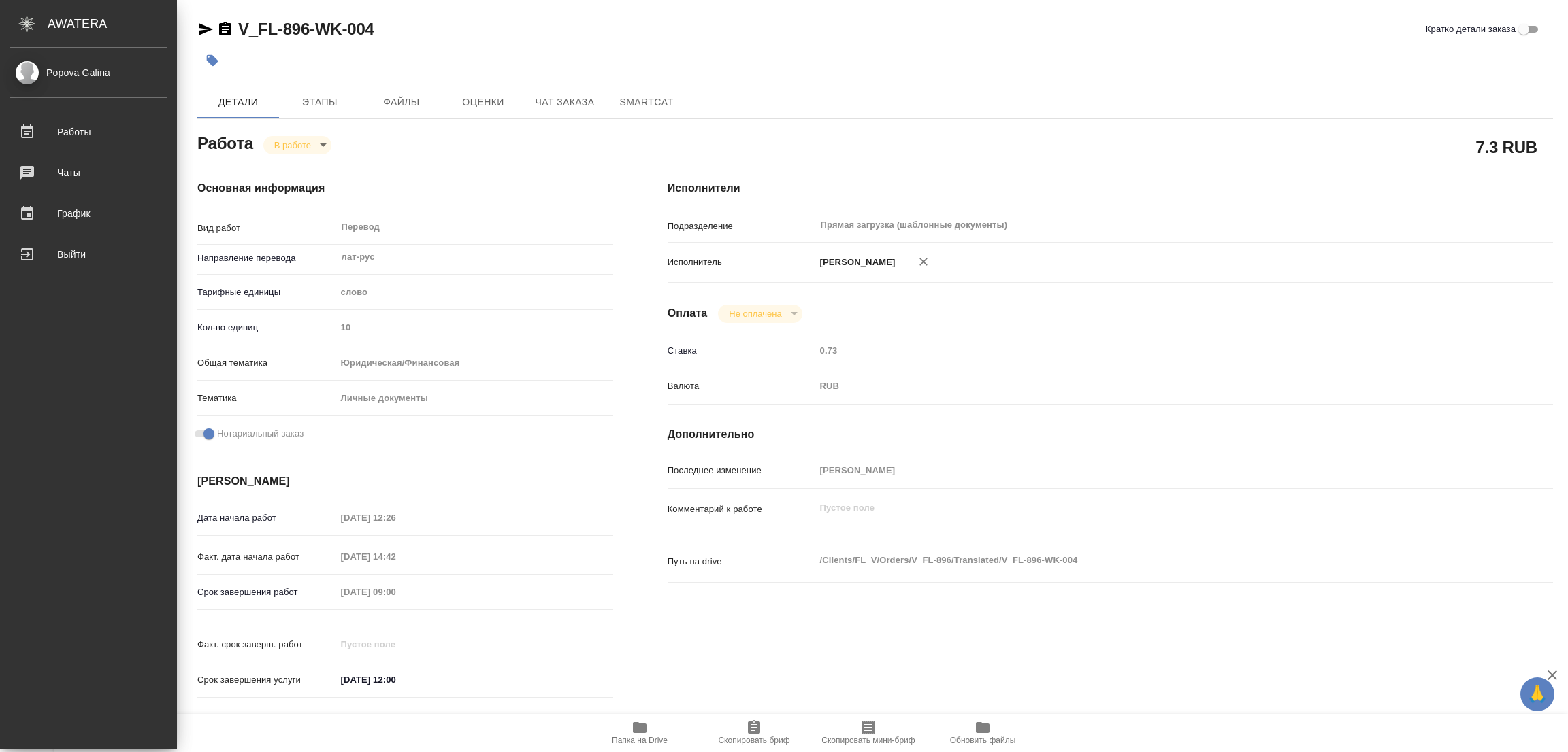
type textarea "x"
drag, startPoint x: 95, startPoint y: 474, endPoint x: 89, endPoint y: 471, distance: 6.7
click at [93, 474] on div "[PERSON_NAME] Работы 0 Чаты График Выйти" at bounding box center [88, 398] width 177 height 701
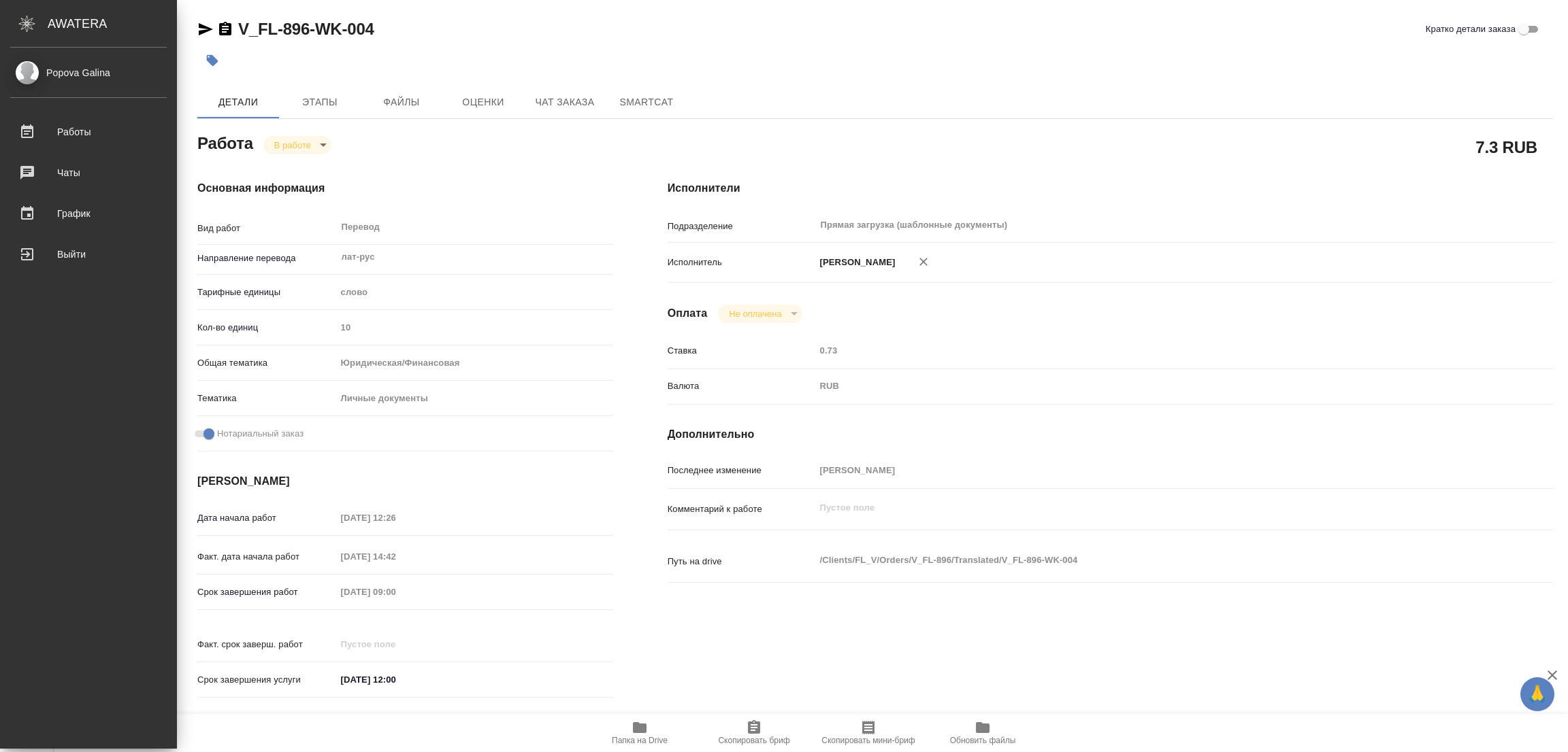
type textarea "x"
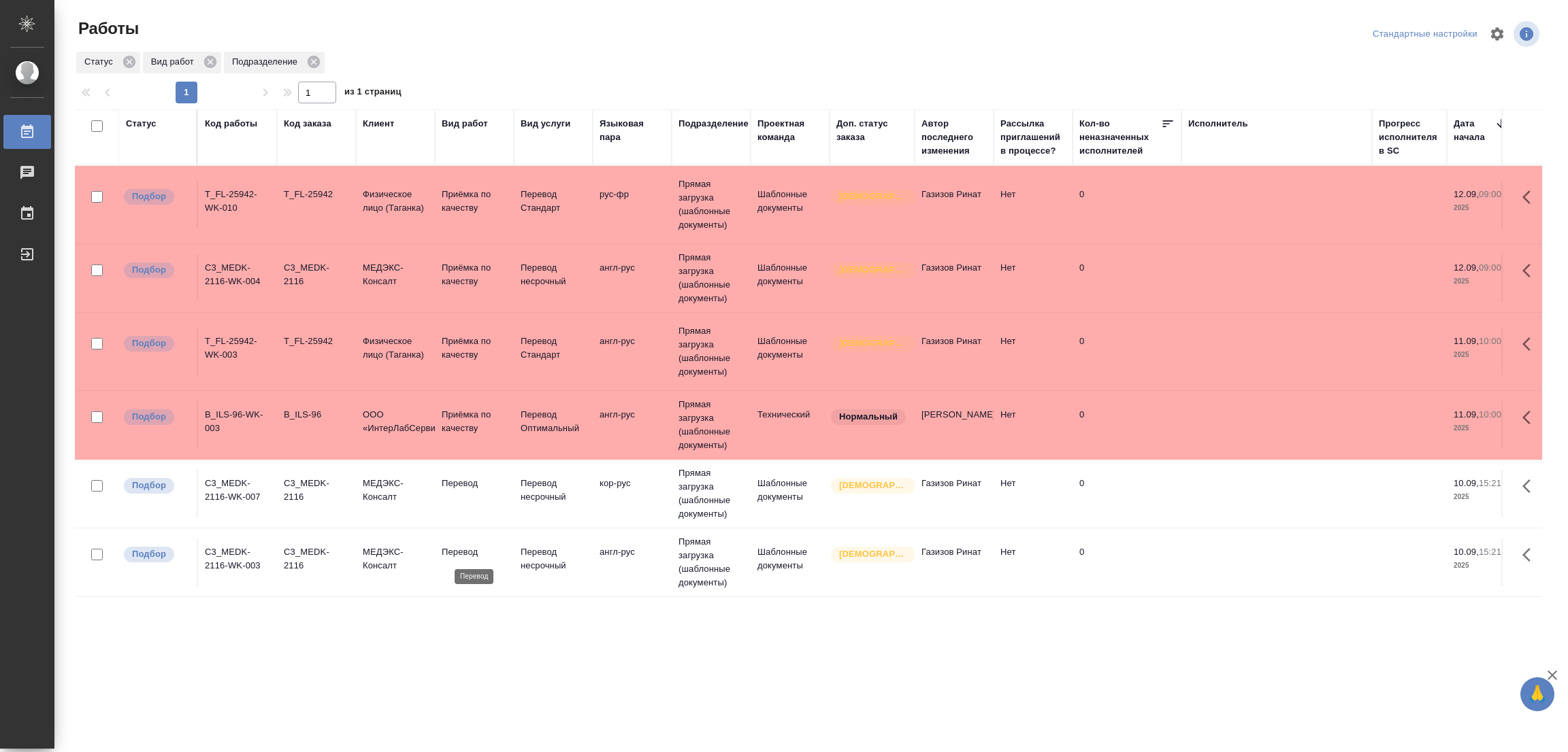
click at [454, 550] on p "Перевод" at bounding box center [475, 552] width 66 height 13
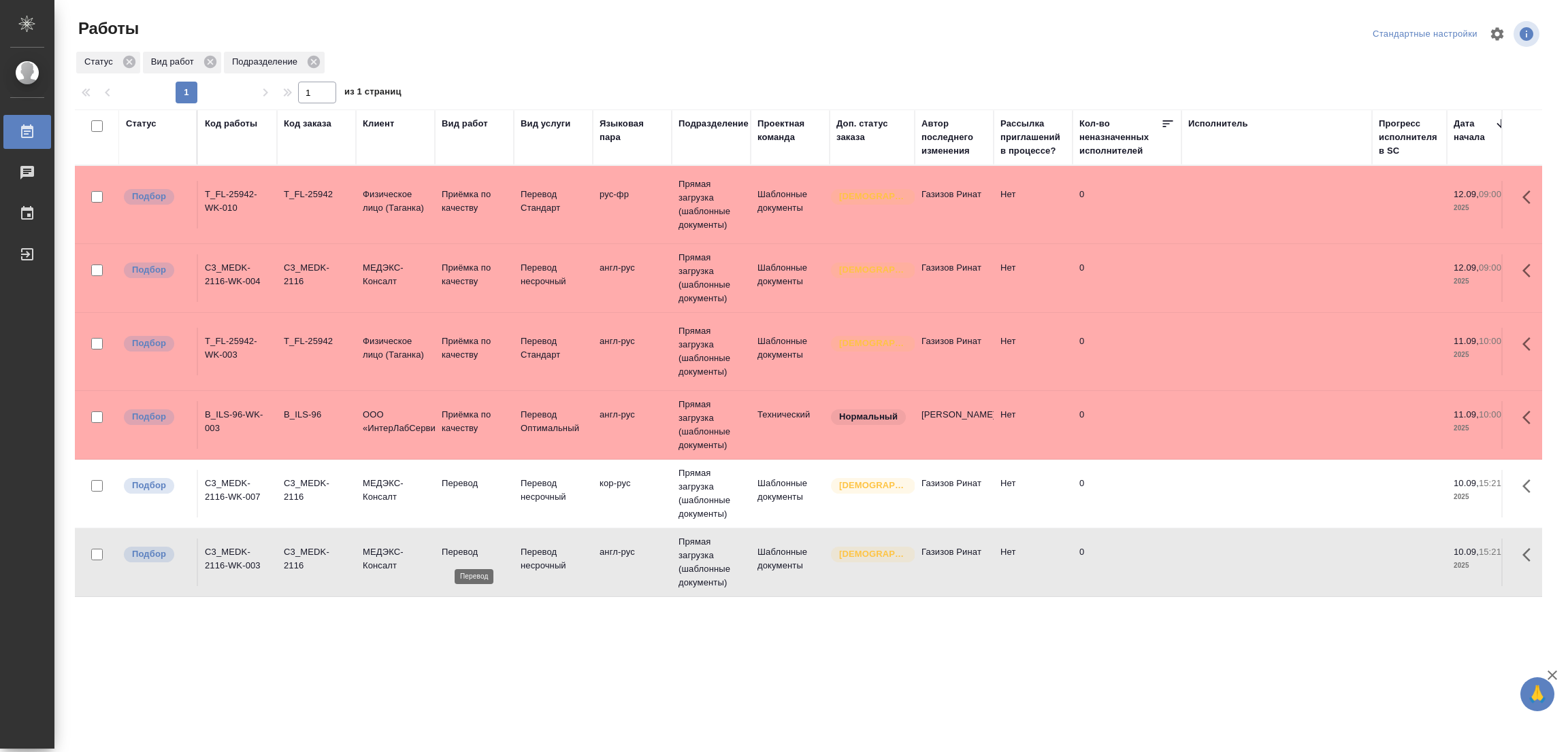
click at [454, 548] on p "Перевод" at bounding box center [475, 552] width 66 height 13
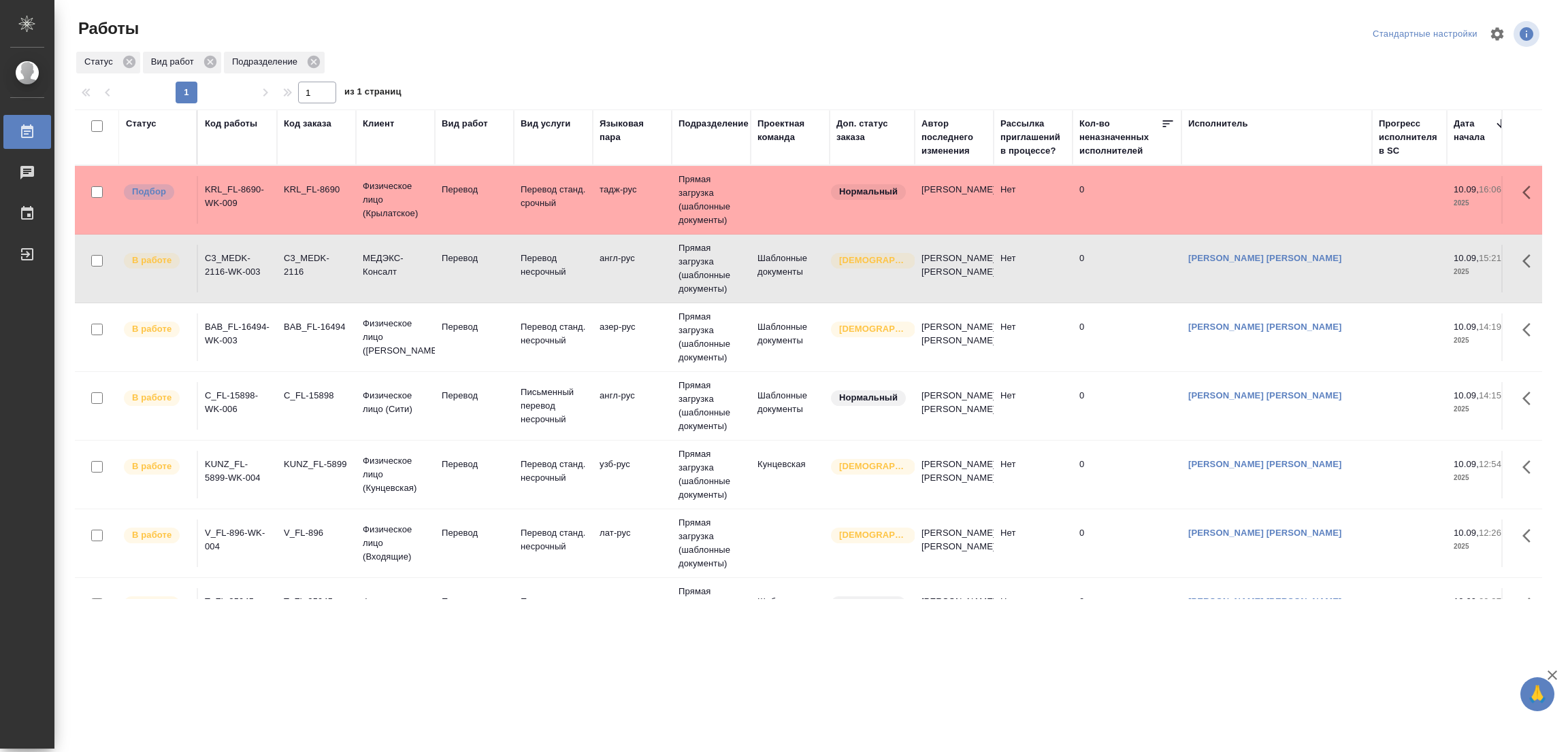
click at [277, 222] on td "KRL_FL-8690" at bounding box center [316, 200] width 79 height 48
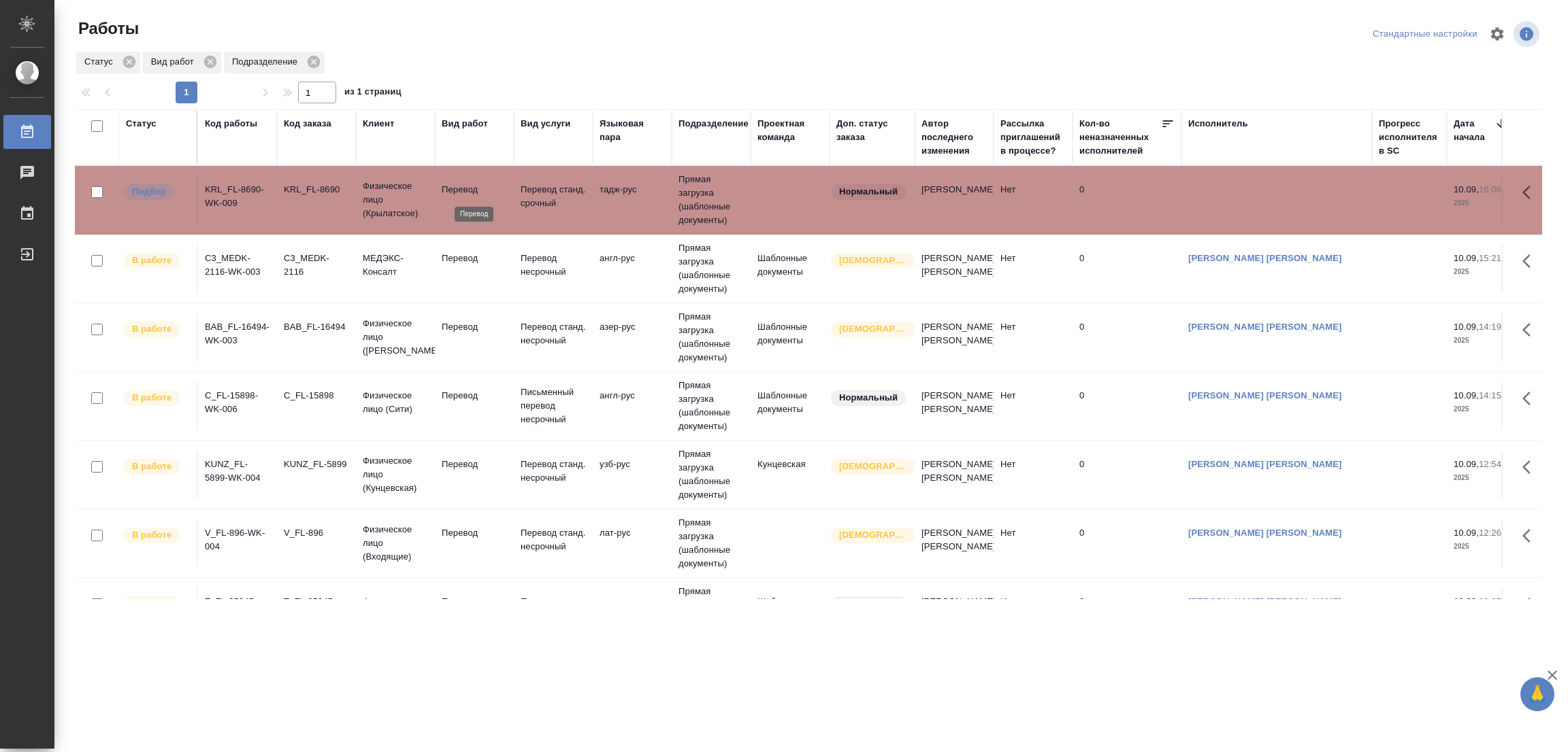
click at [459, 189] on p "Перевод" at bounding box center [475, 189] width 66 height 13
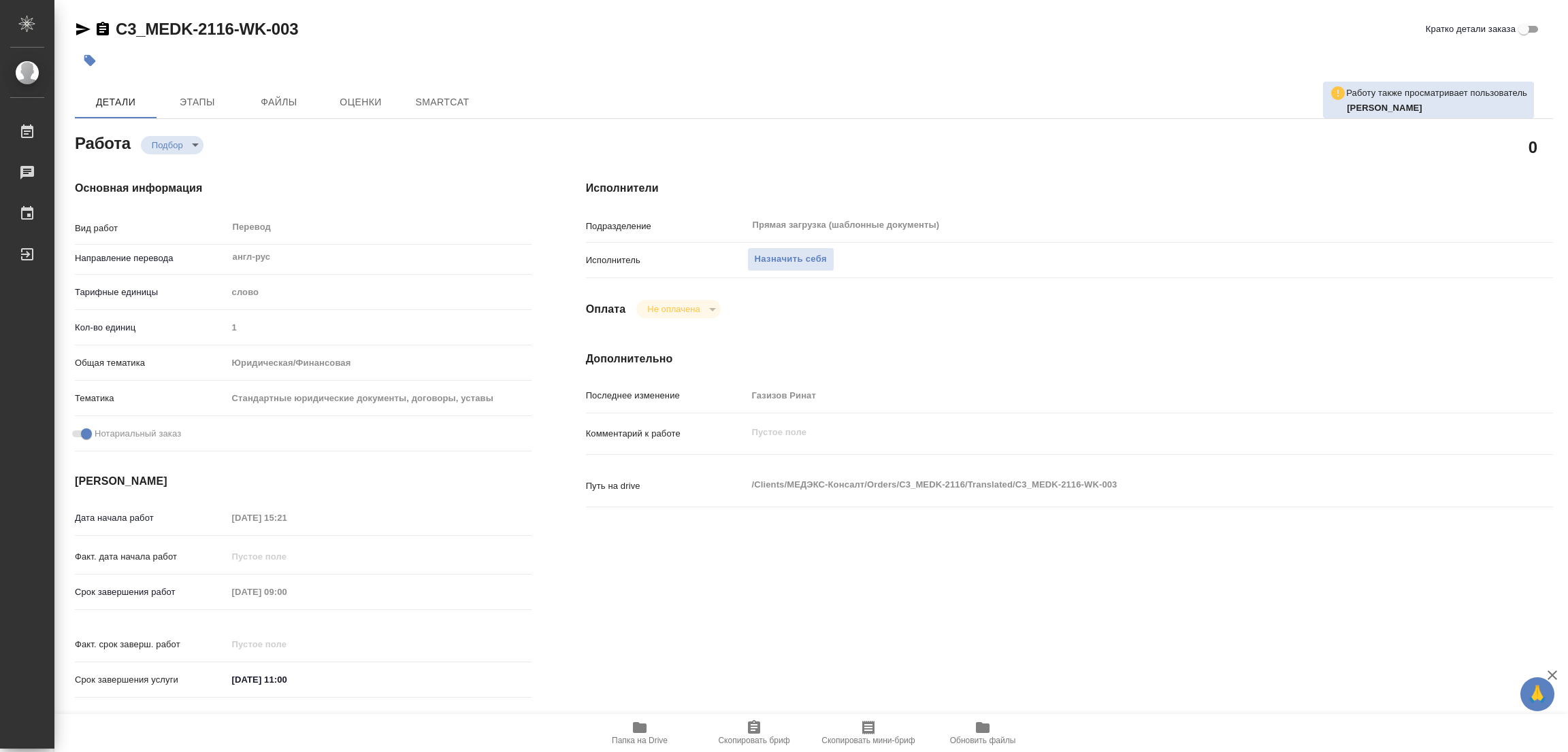
type textarea "x"
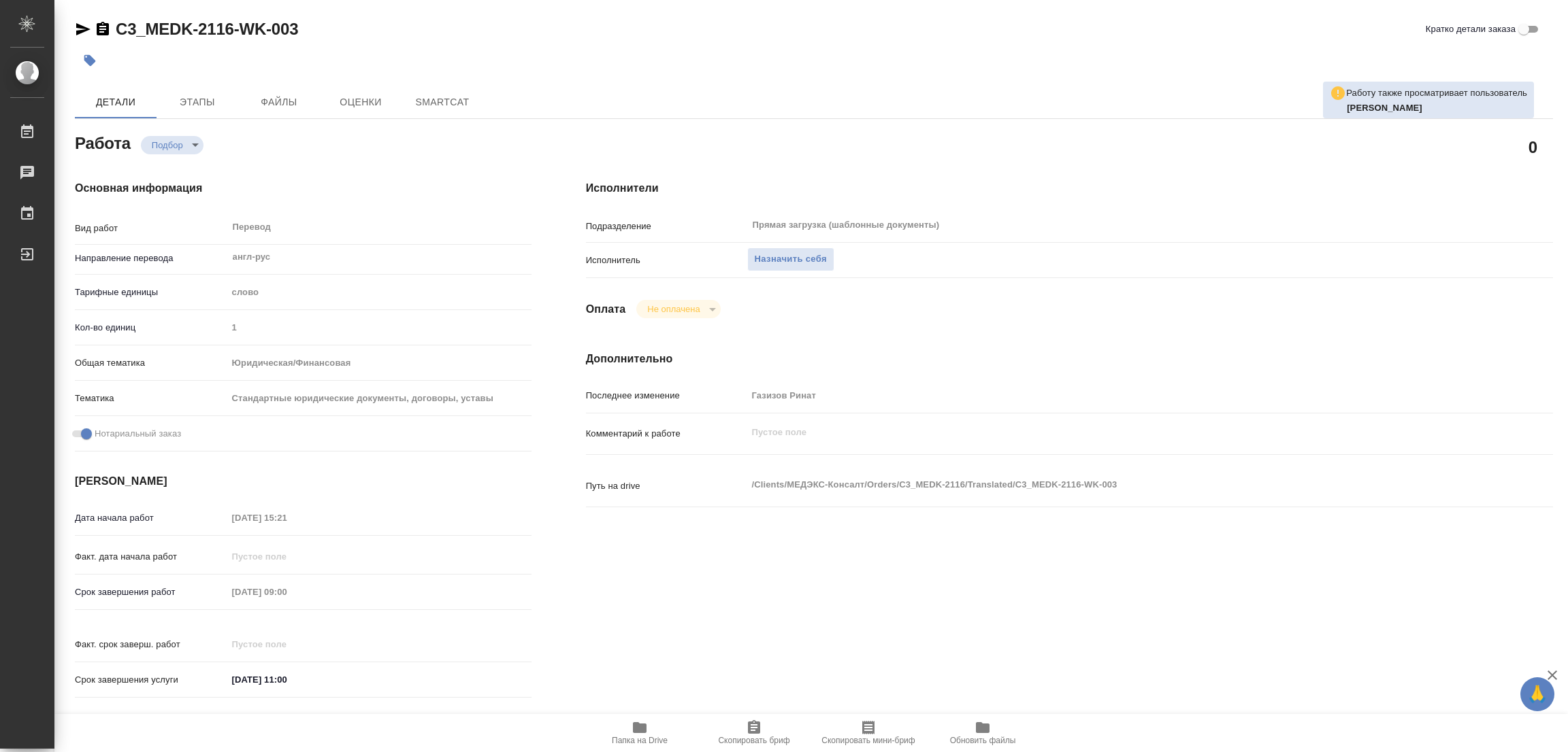
type textarea "x"
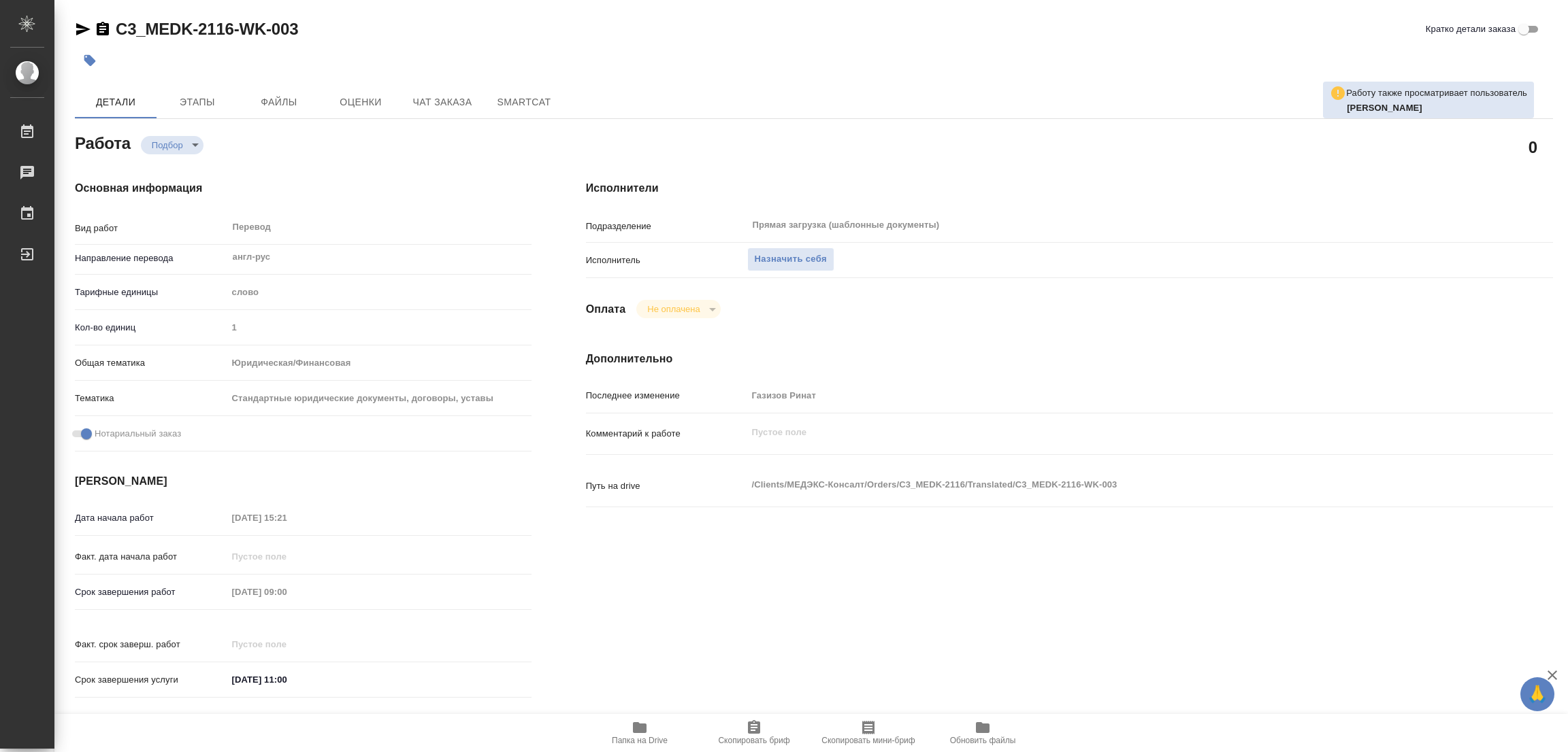
type textarea "x"
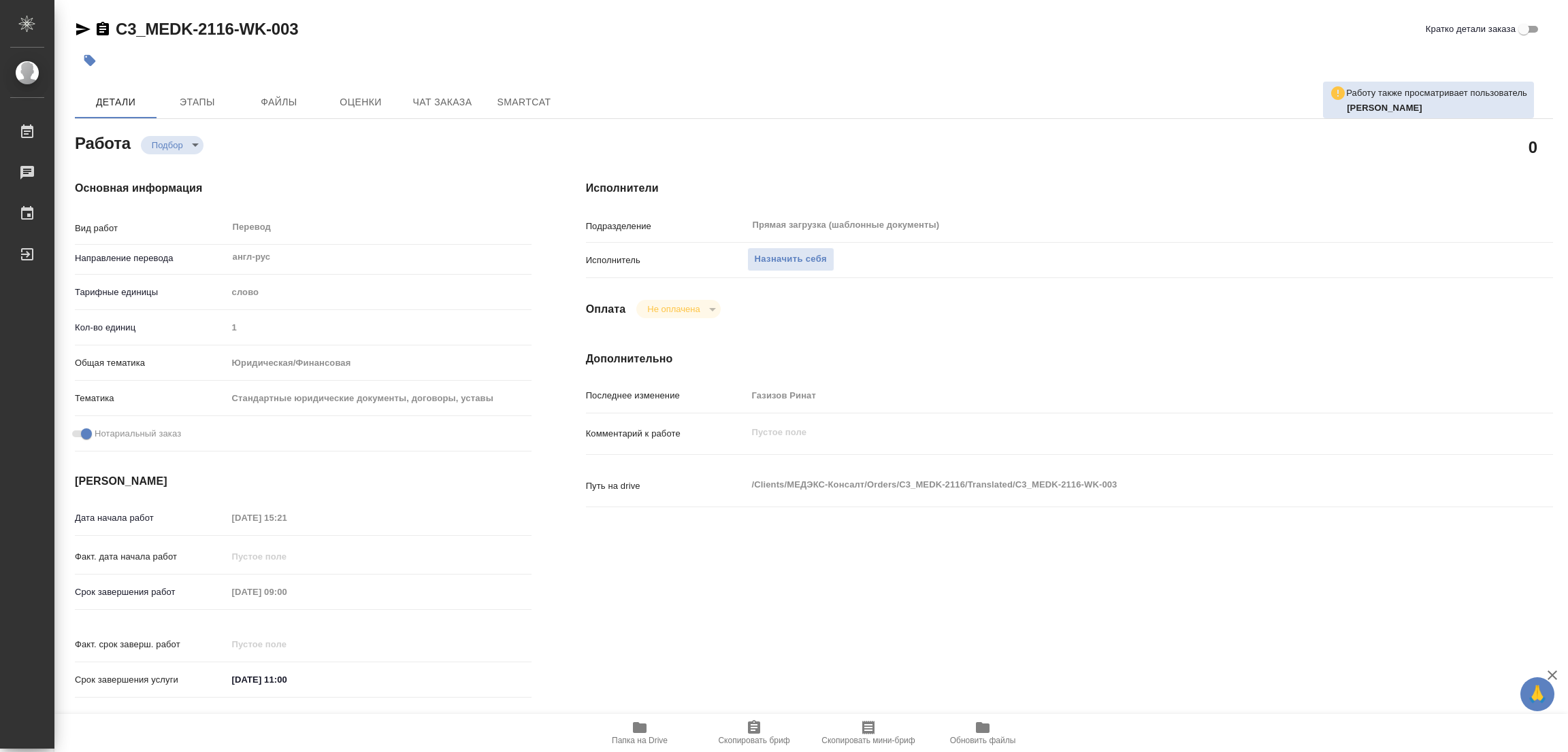
type textarea "x"
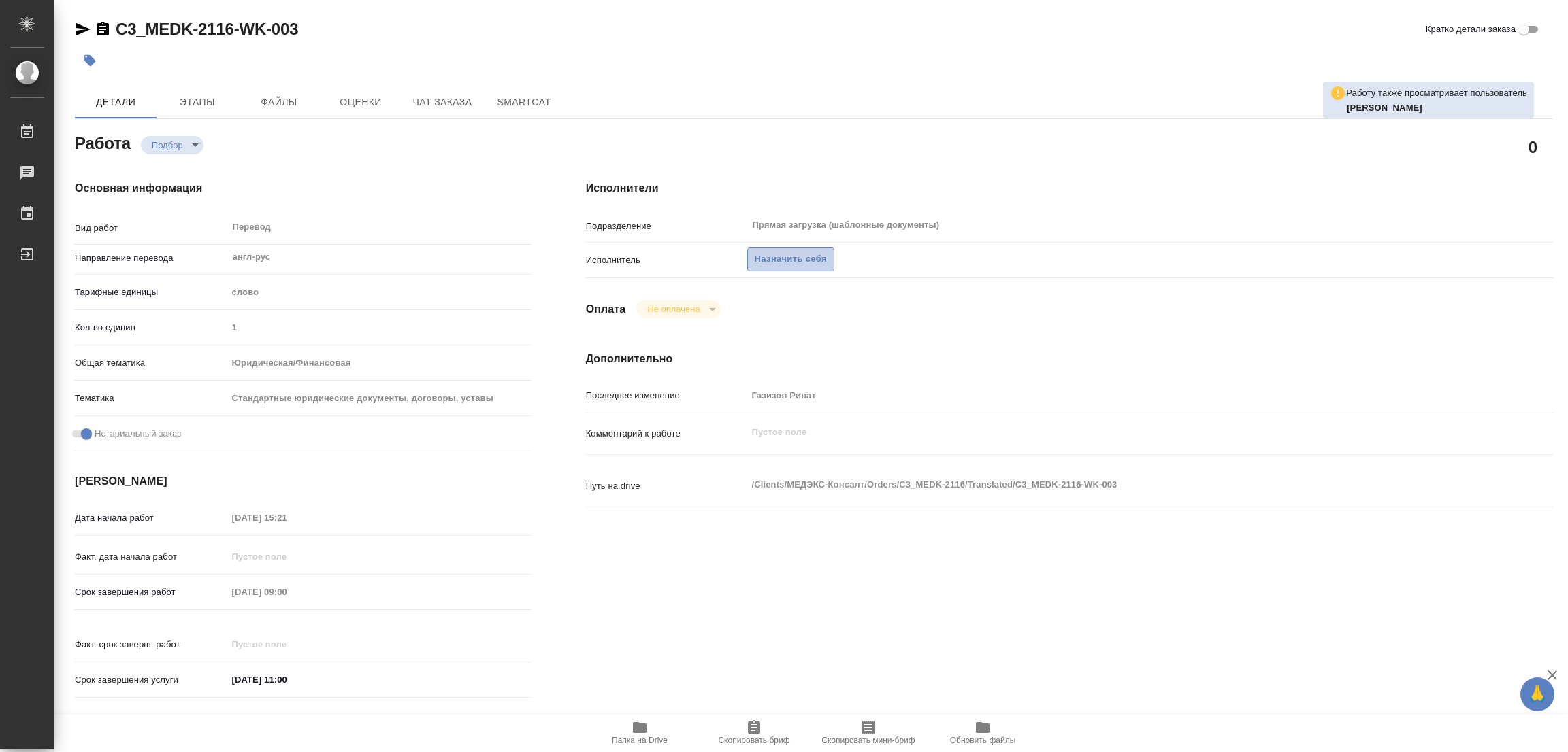
click at [791, 259] on span "Назначить себя" at bounding box center [790, 260] width 72 height 16
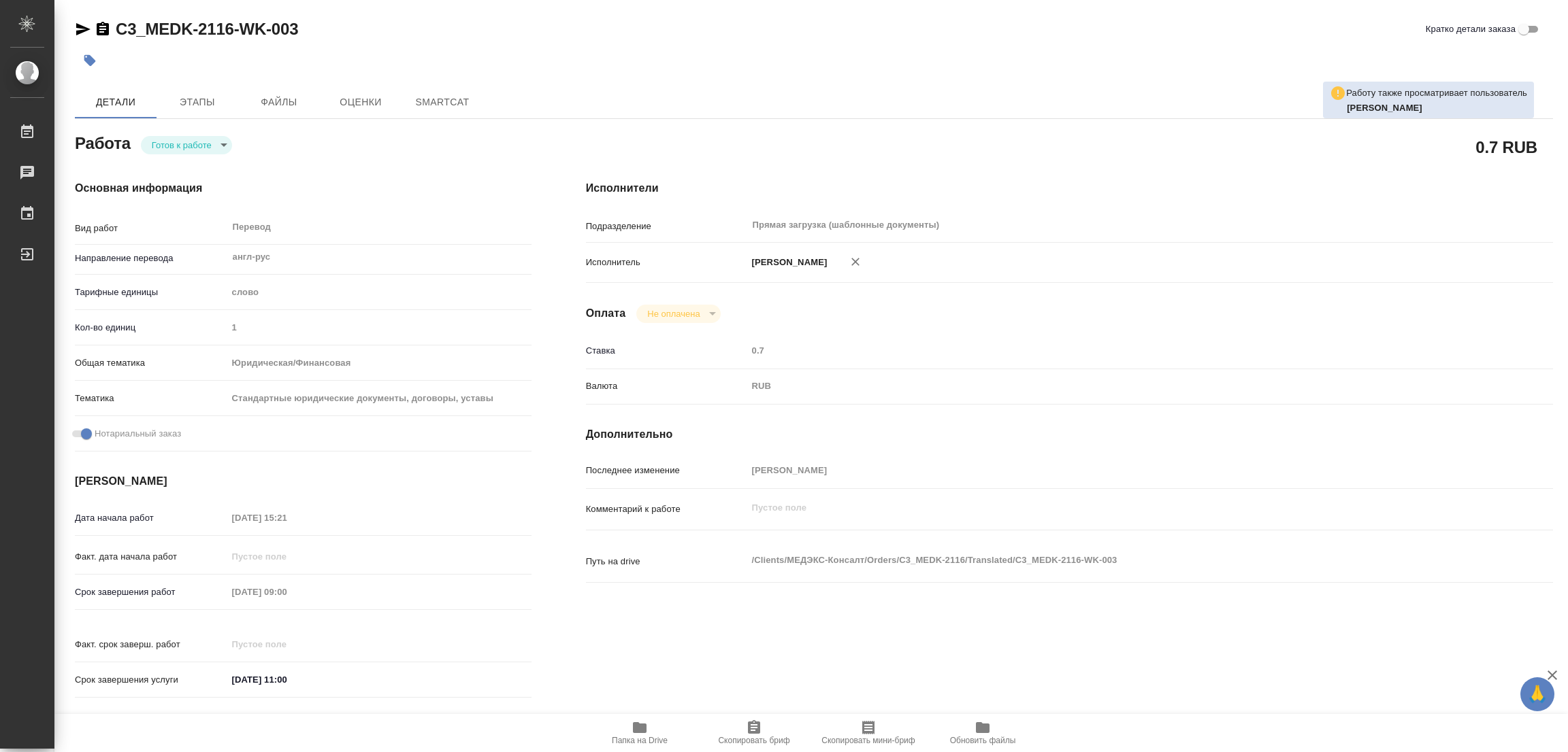
type textarea "x"
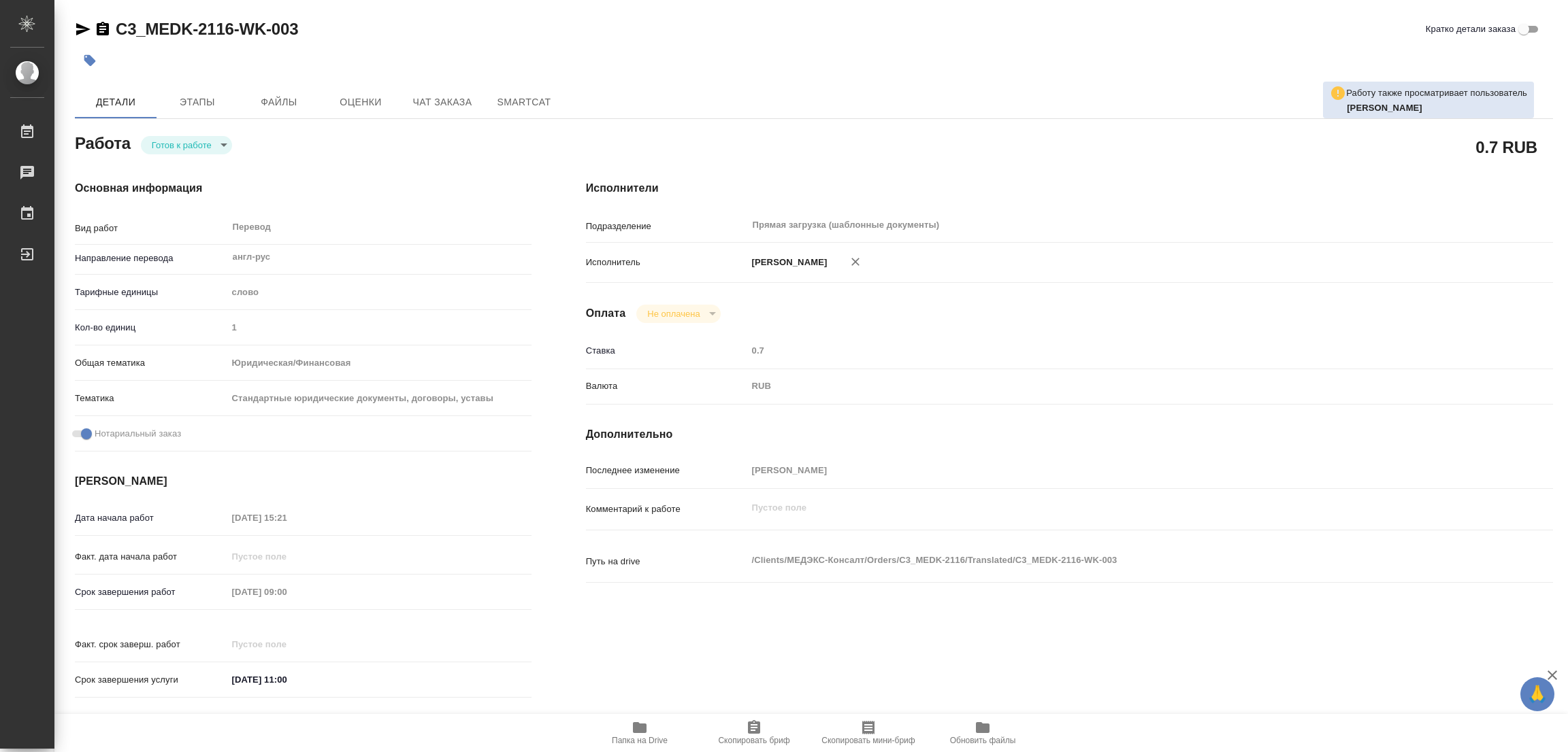
type textarea "x"
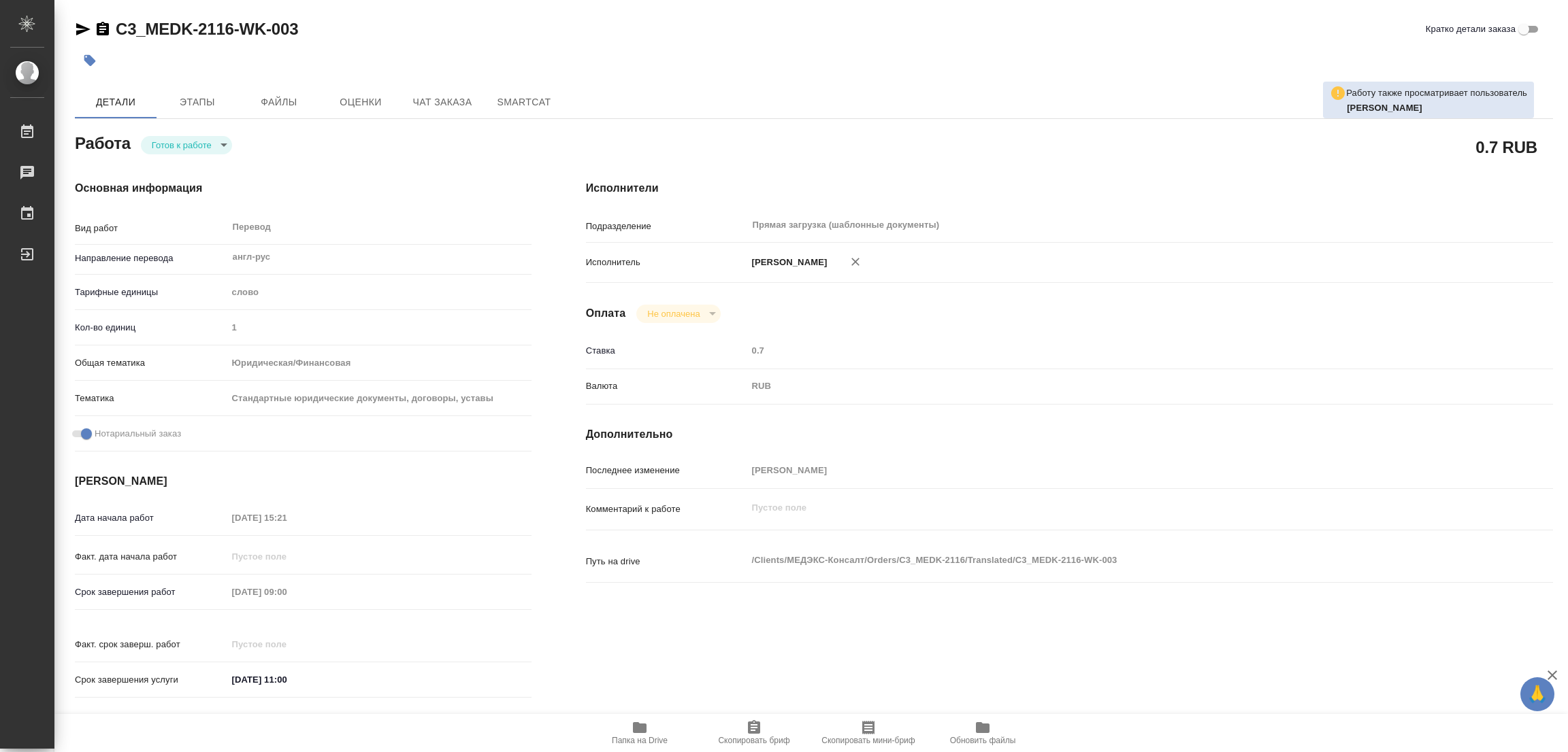
type textarea "x"
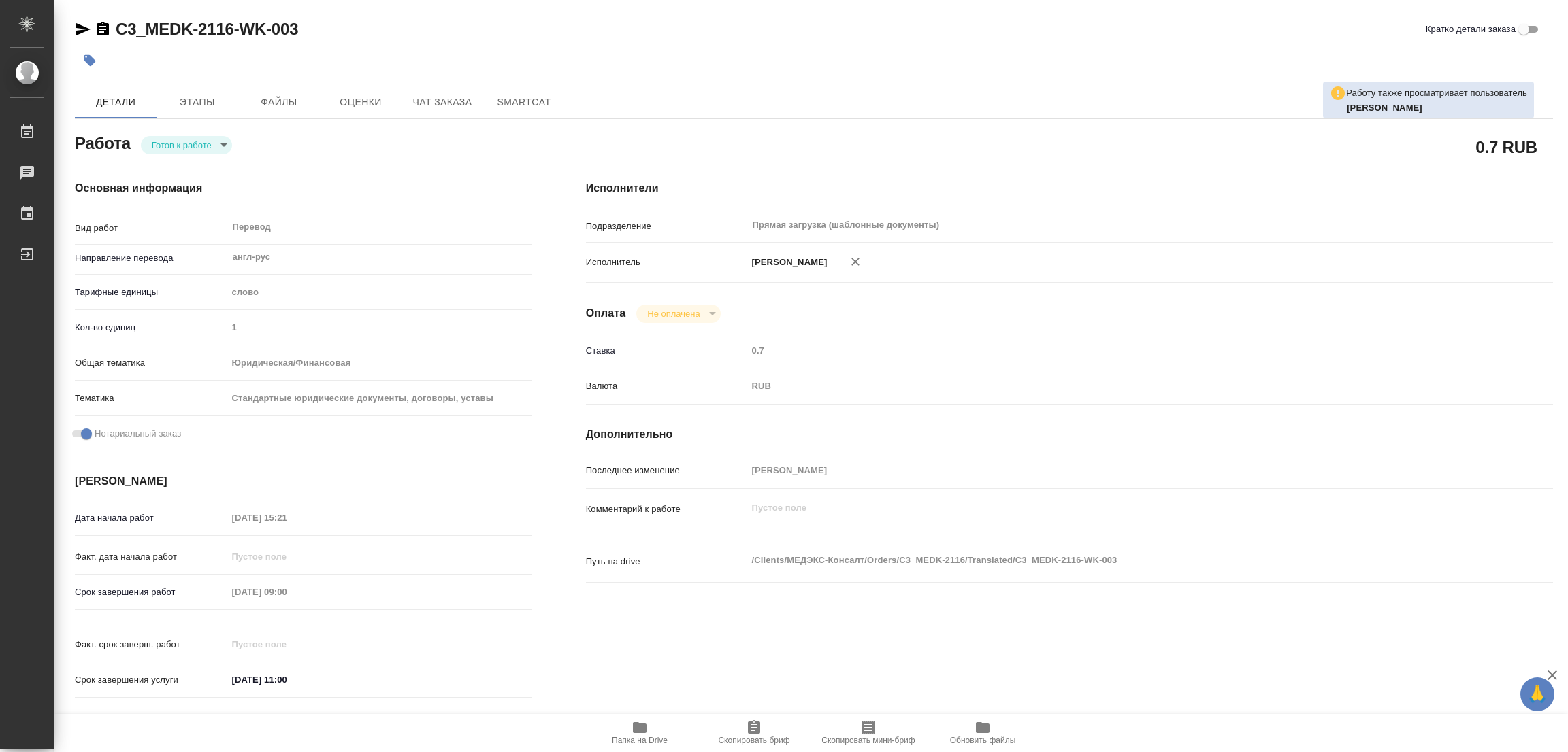
type textarea "x"
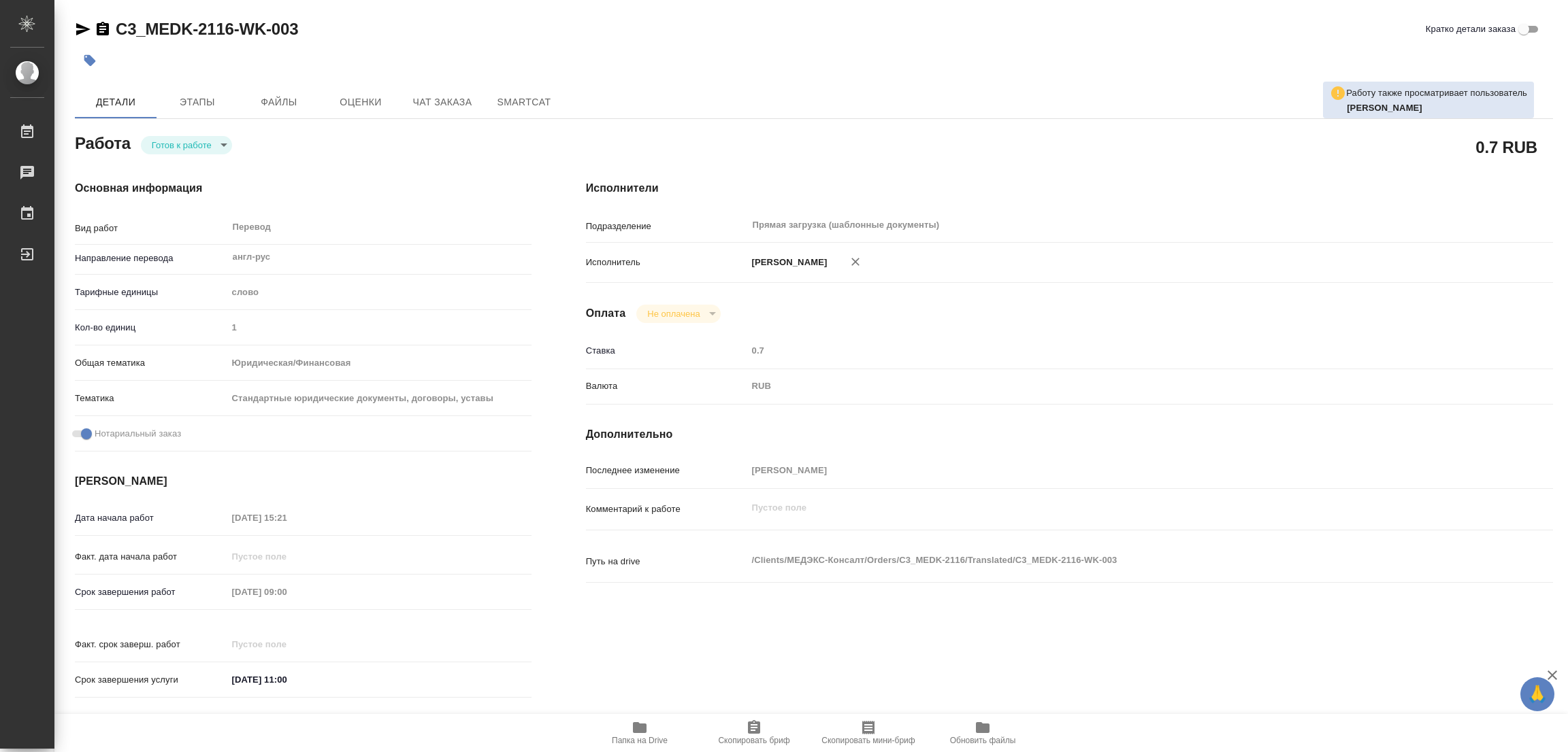
type textarea "x"
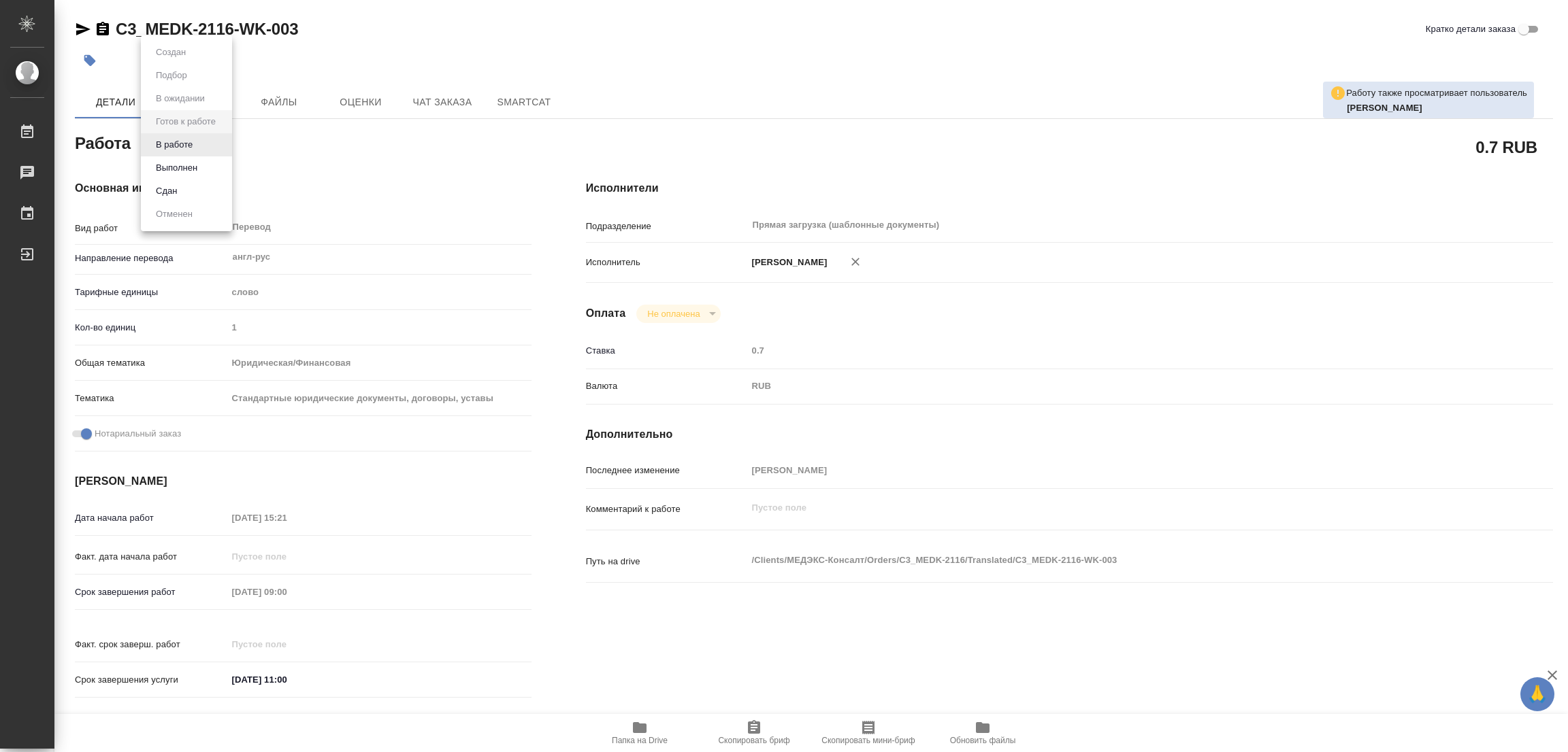
click at [183, 140] on body "🙏 .cls-1 fill:#fff; AWATERA [PERSON_NAME] Работы 0 Чаты График Выйти C3_MEDK-21…" at bounding box center [784, 376] width 1568 height 752
click at [183, 140] on button "В работе" at bounding box center [174, 145] width 45 height 15
type textarea "x"
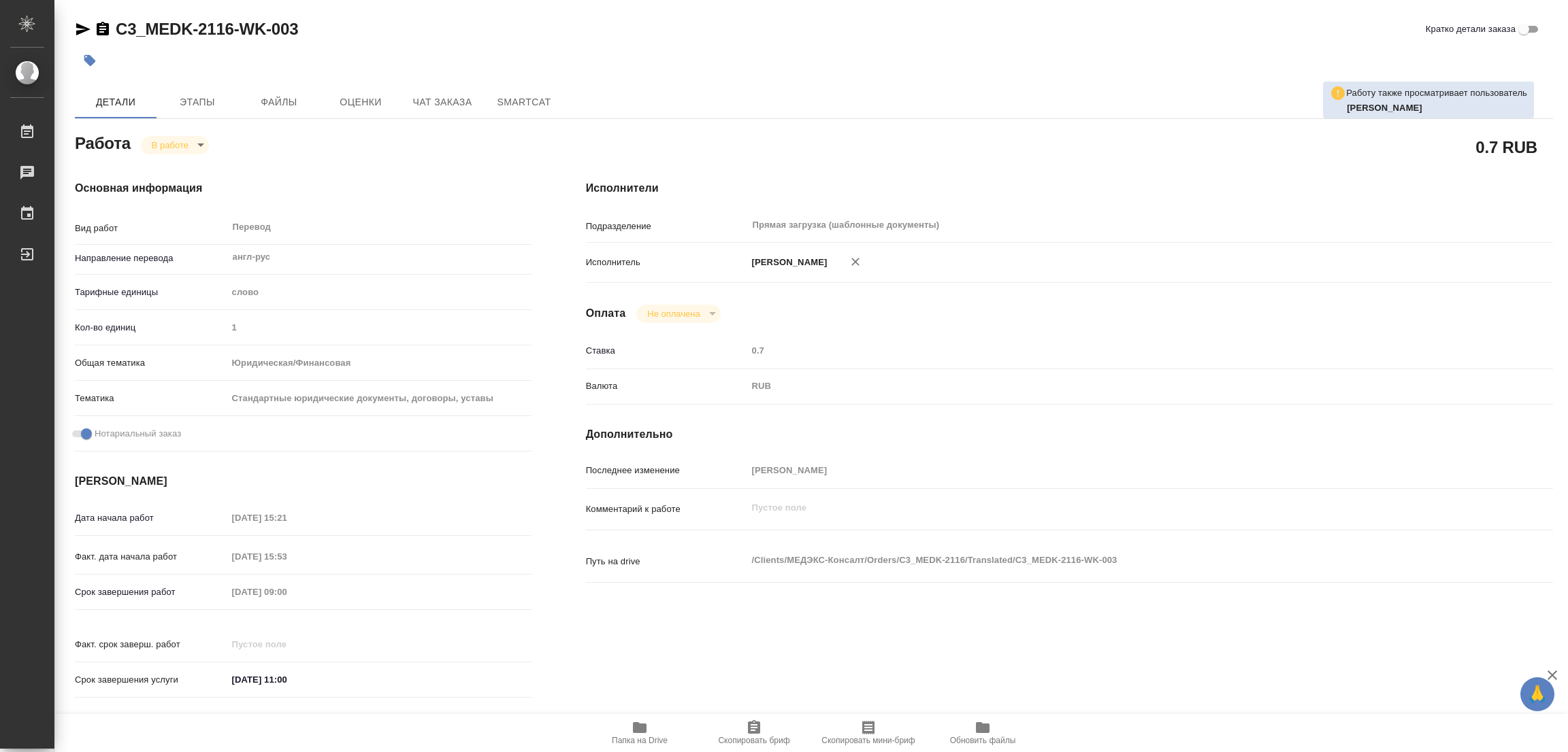
type textarea "x"
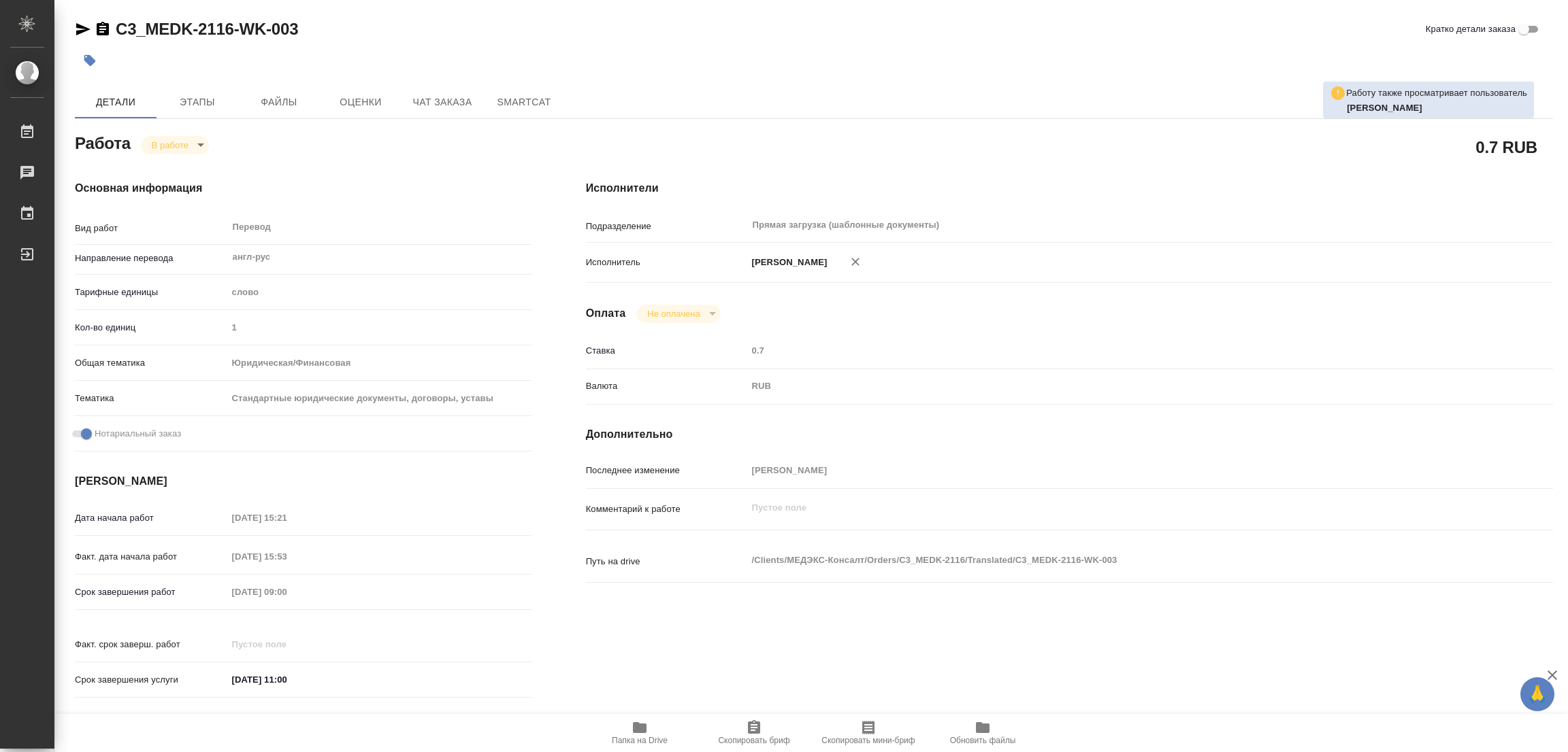
type textarea "x"
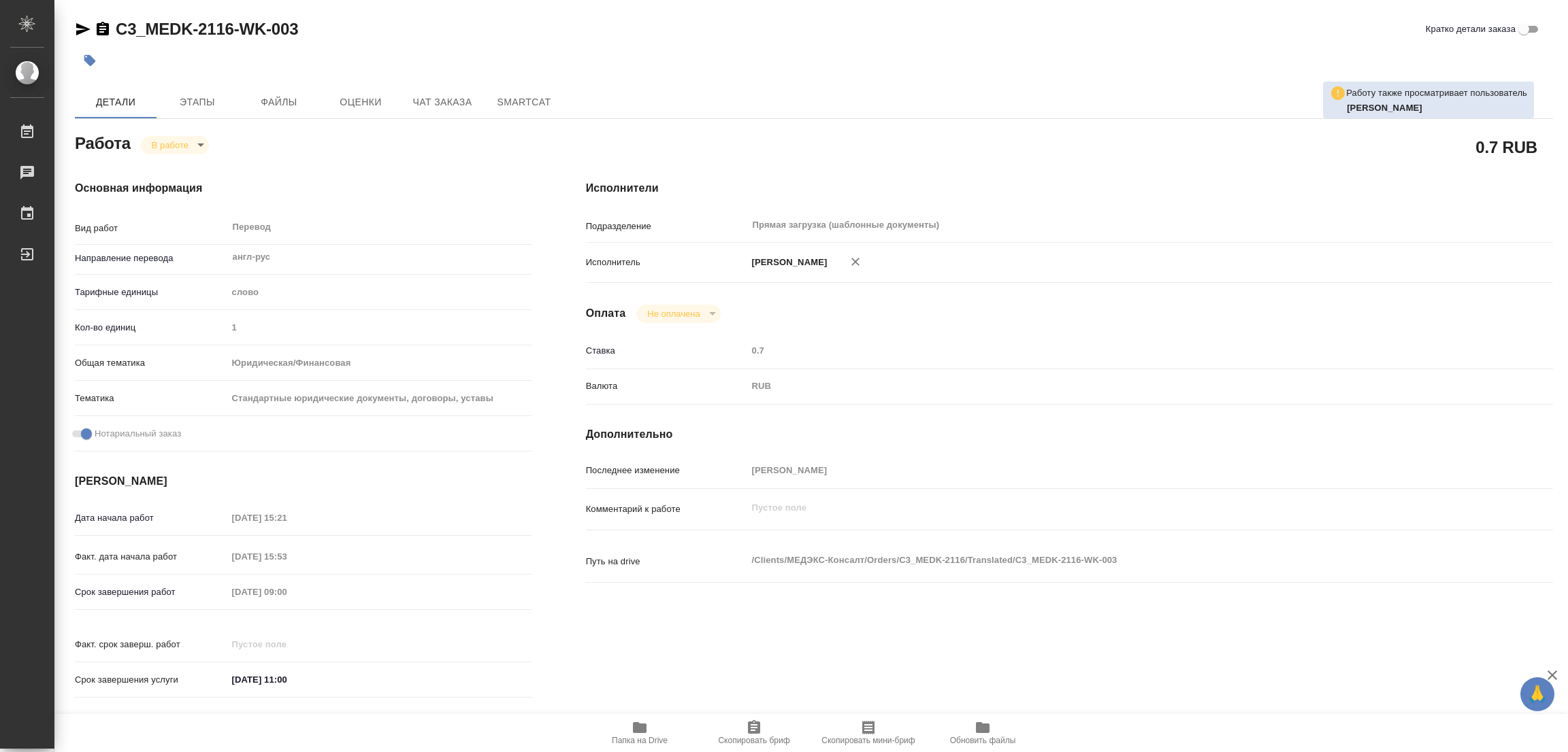
type textarea "x"
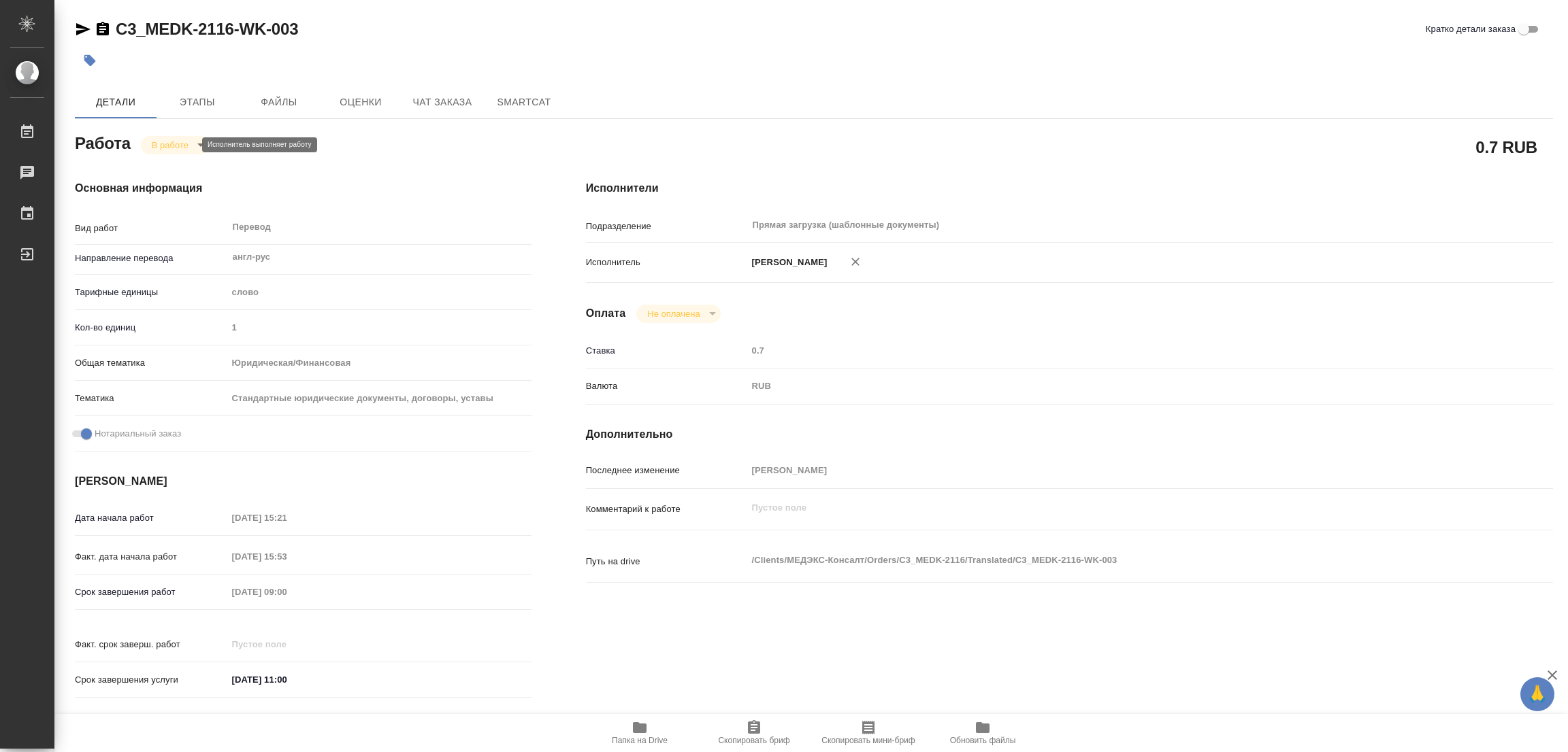
type textarea "x"
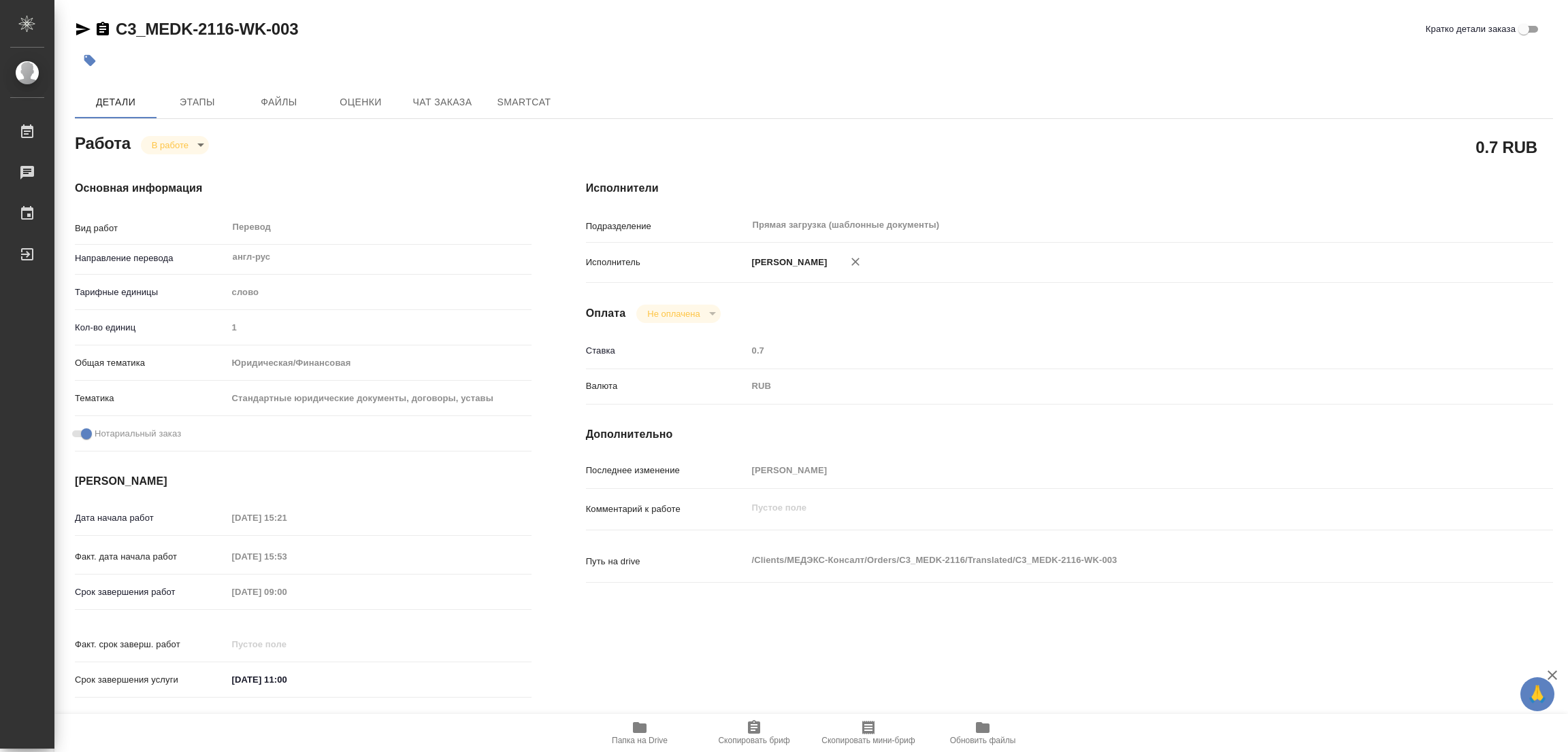
type textarea "x"
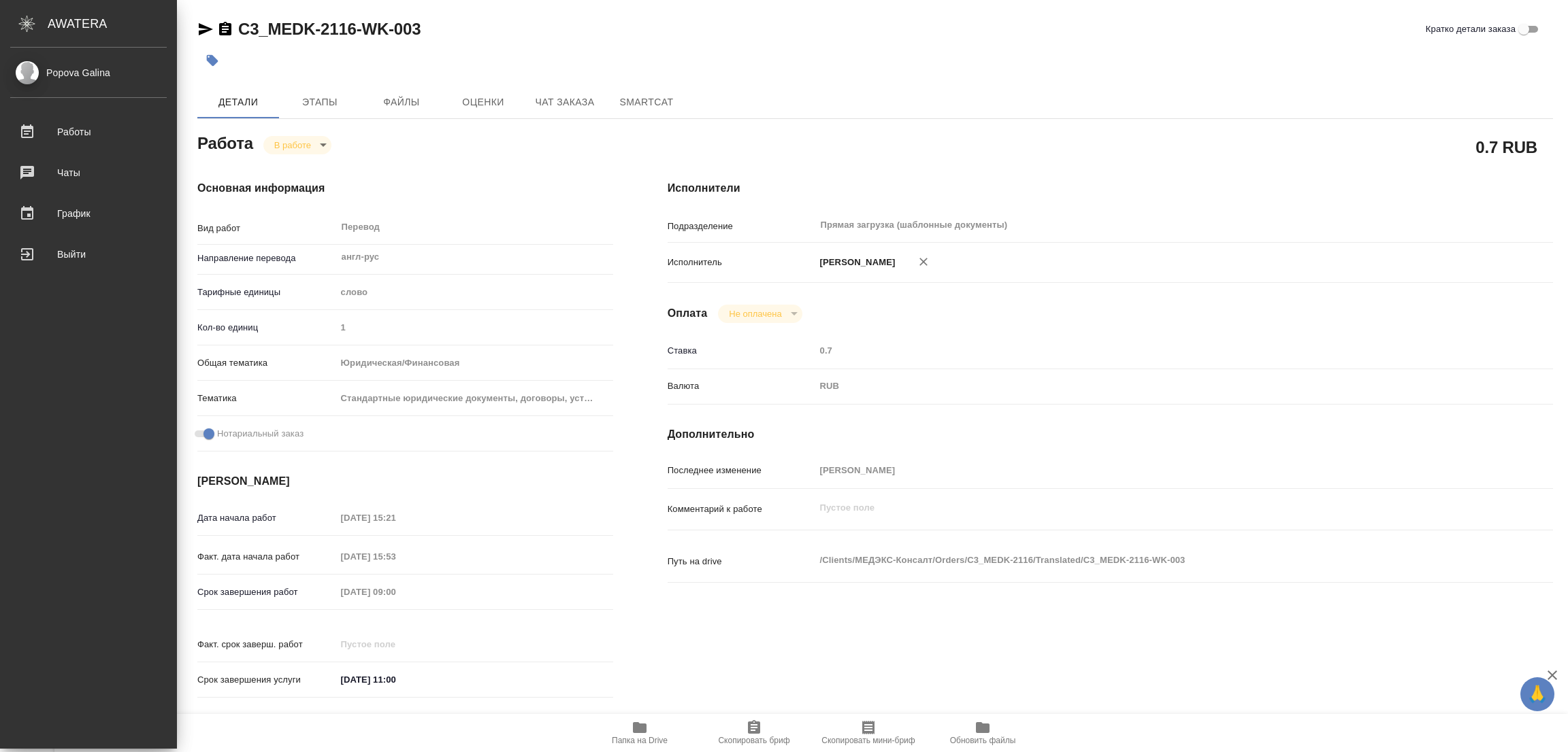
type textarea "x"
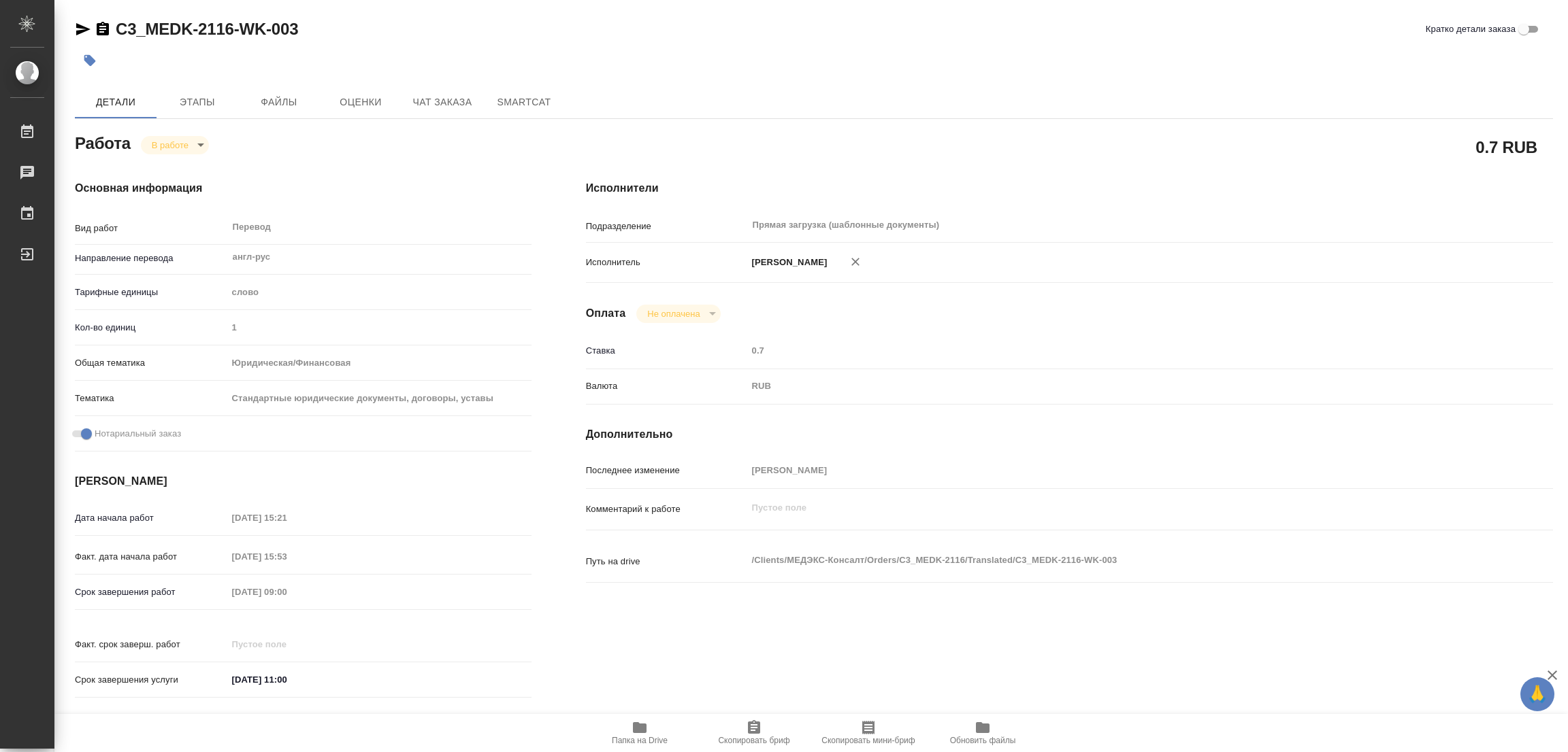
type textarea "x"
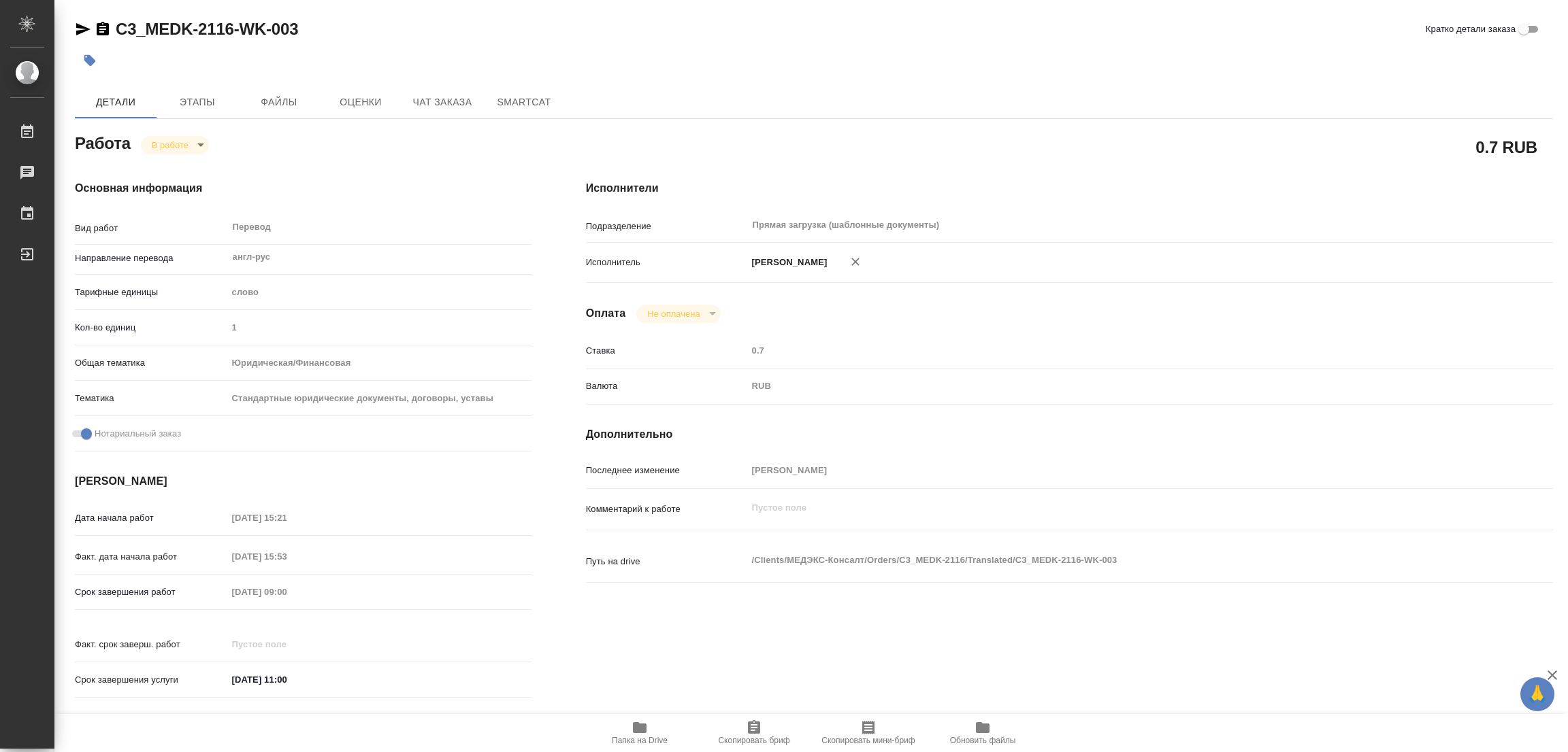
type textarea "x"
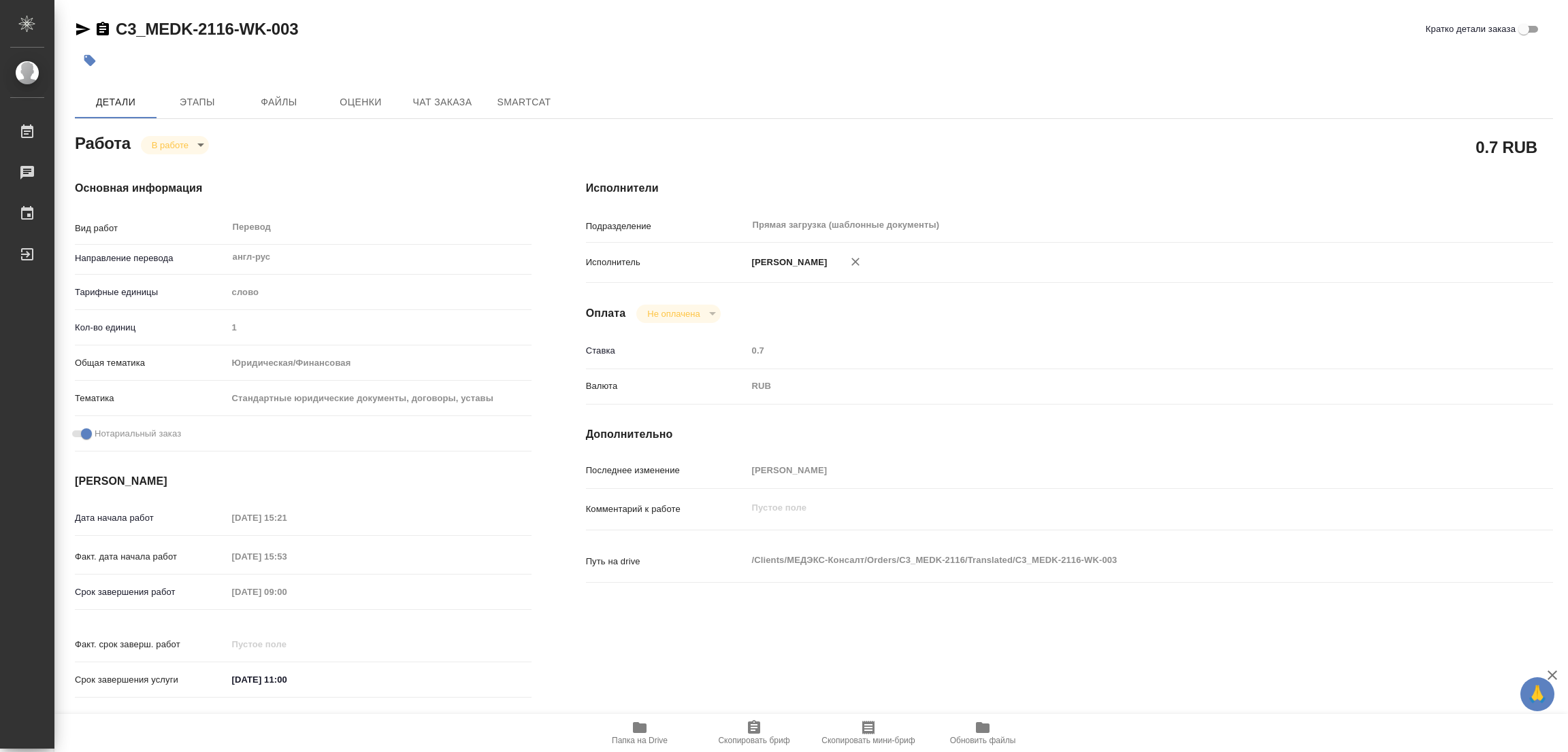
click at [247, 167] on div "Основная информация Вид работ Перевод x ​ Направление перевода англ-рус ​ Тариф…" at bounding box center [303, 443] width 511 height 581
type textarea "x"
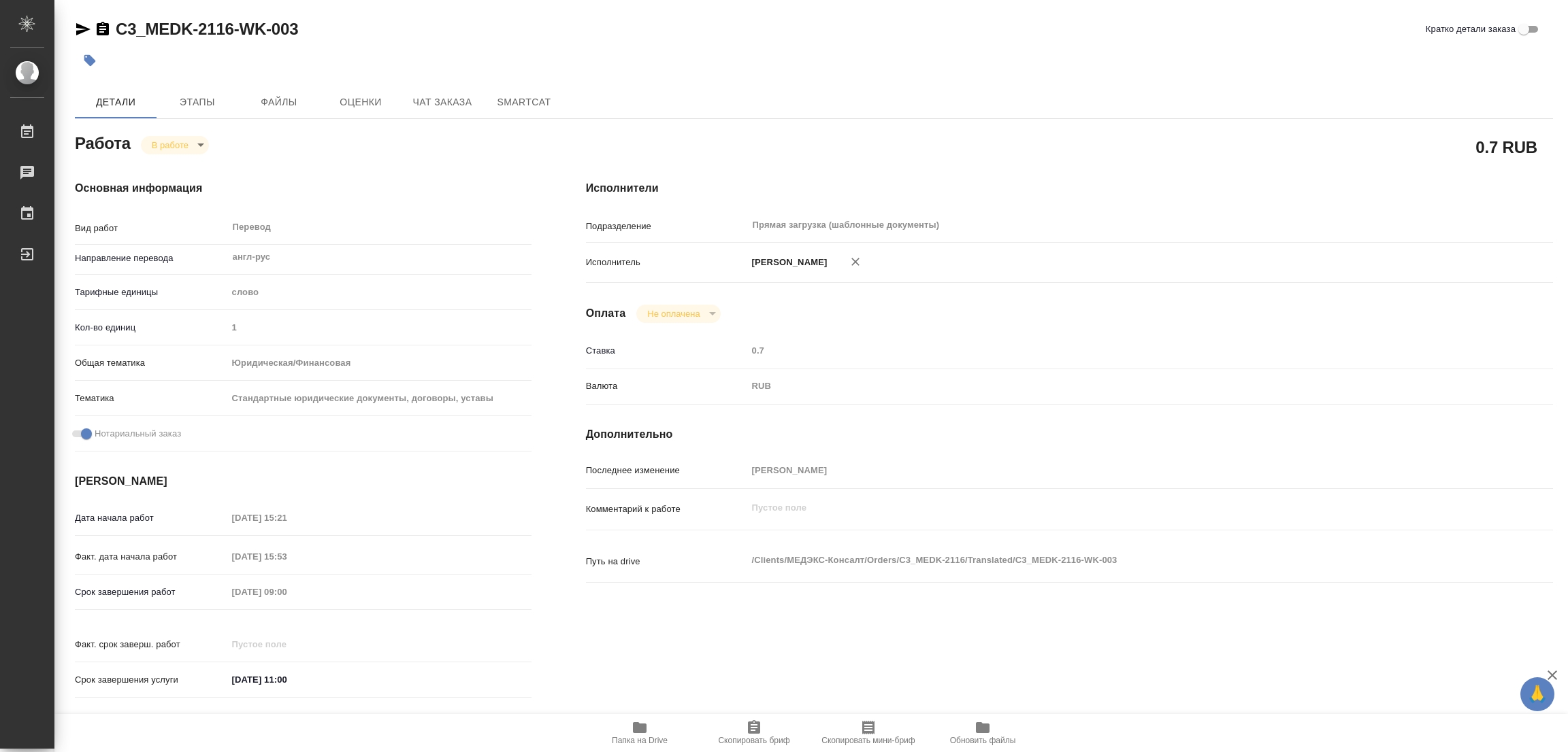
type textarea "x"
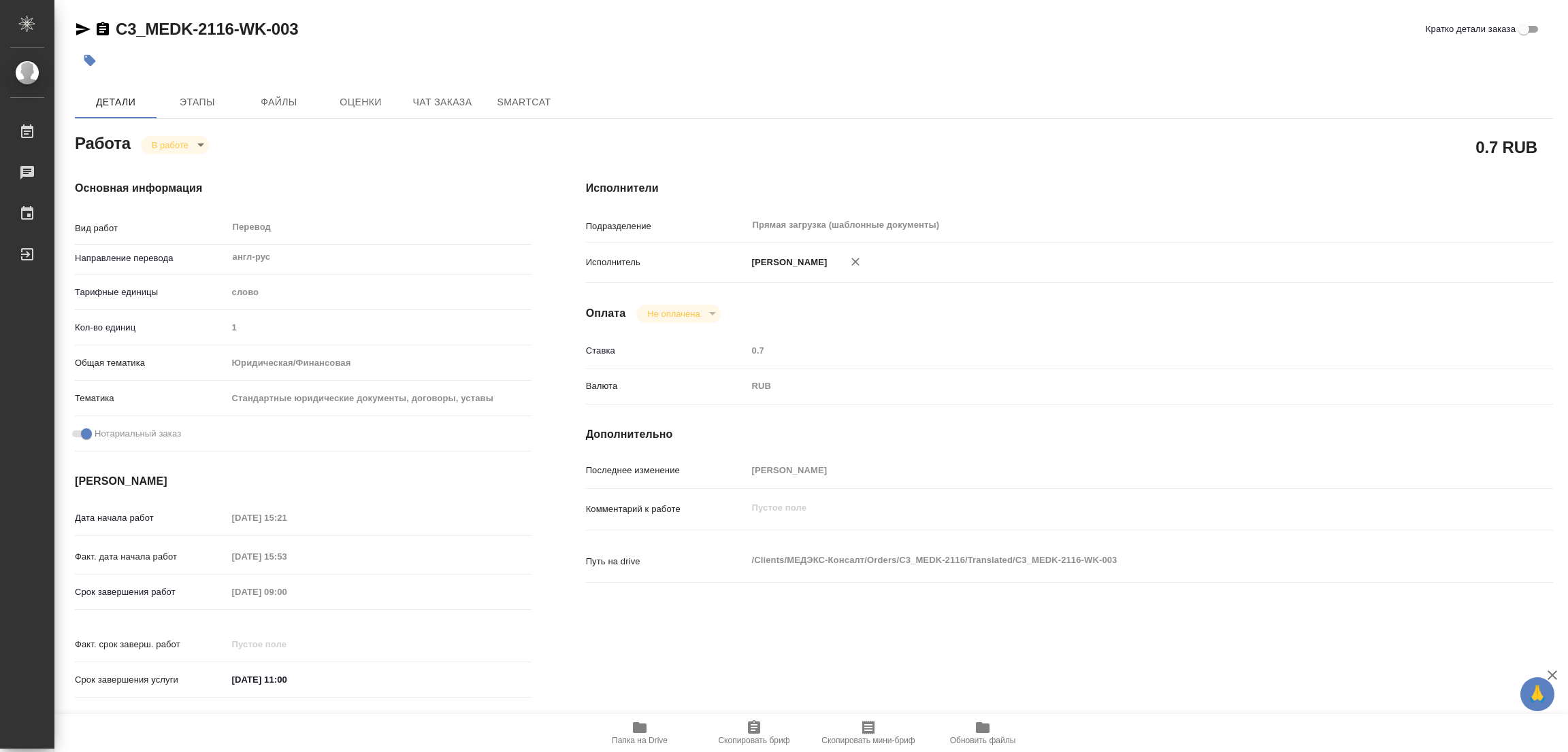
type textarea "x"
click at [649, 731] on span "Папка на Drive" at bounding box center [640, 732] width 98 height 26
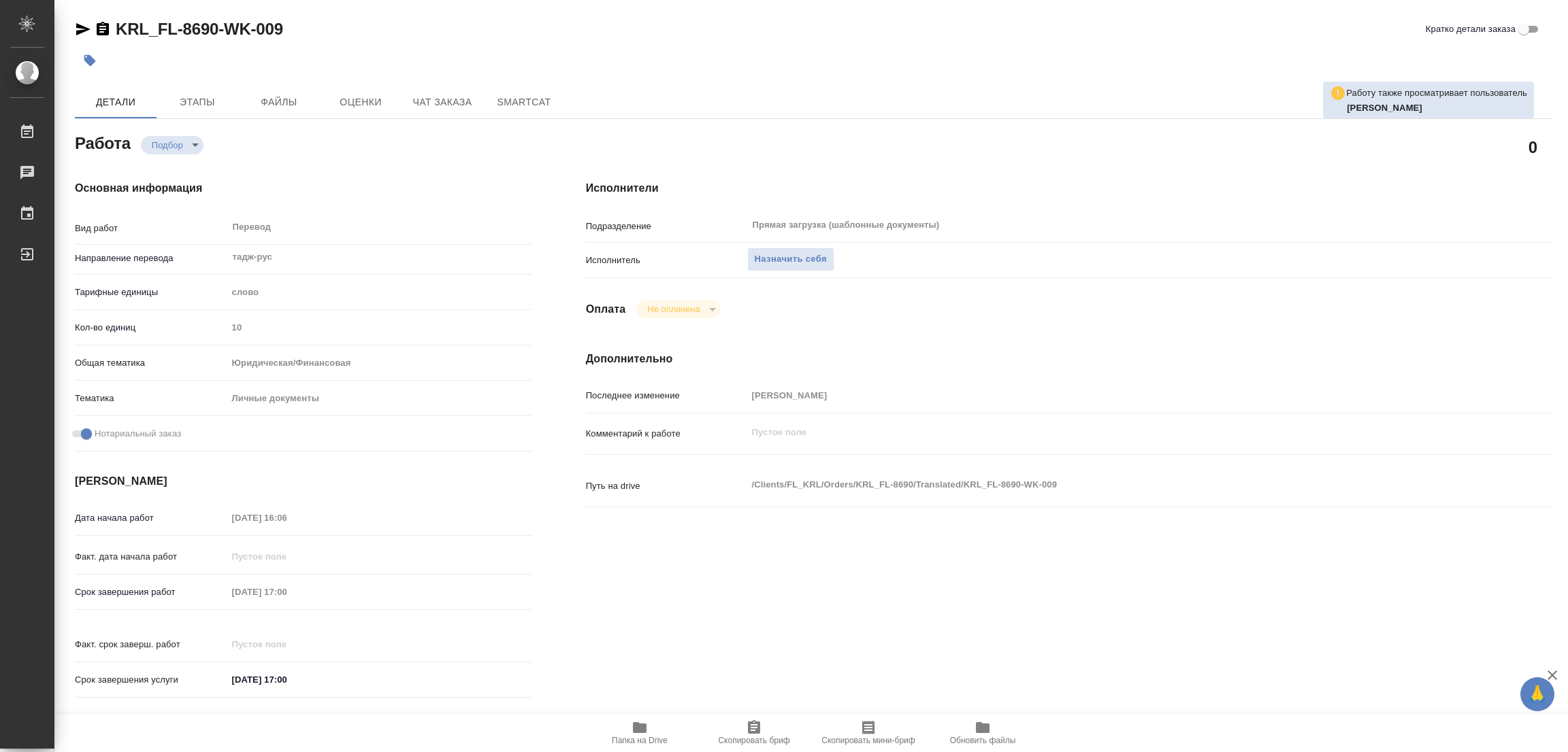
type textarea "x"
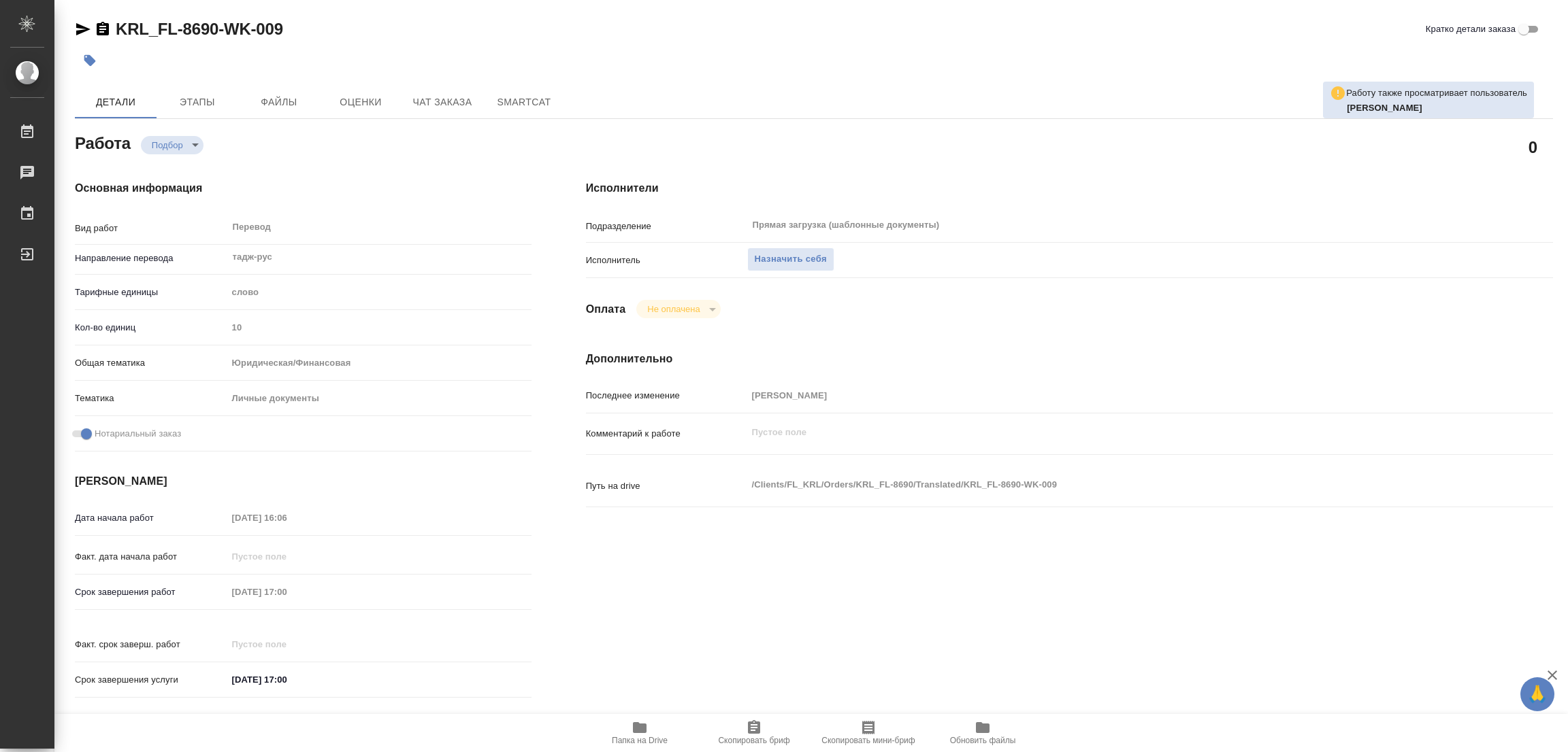
type textarea "x"
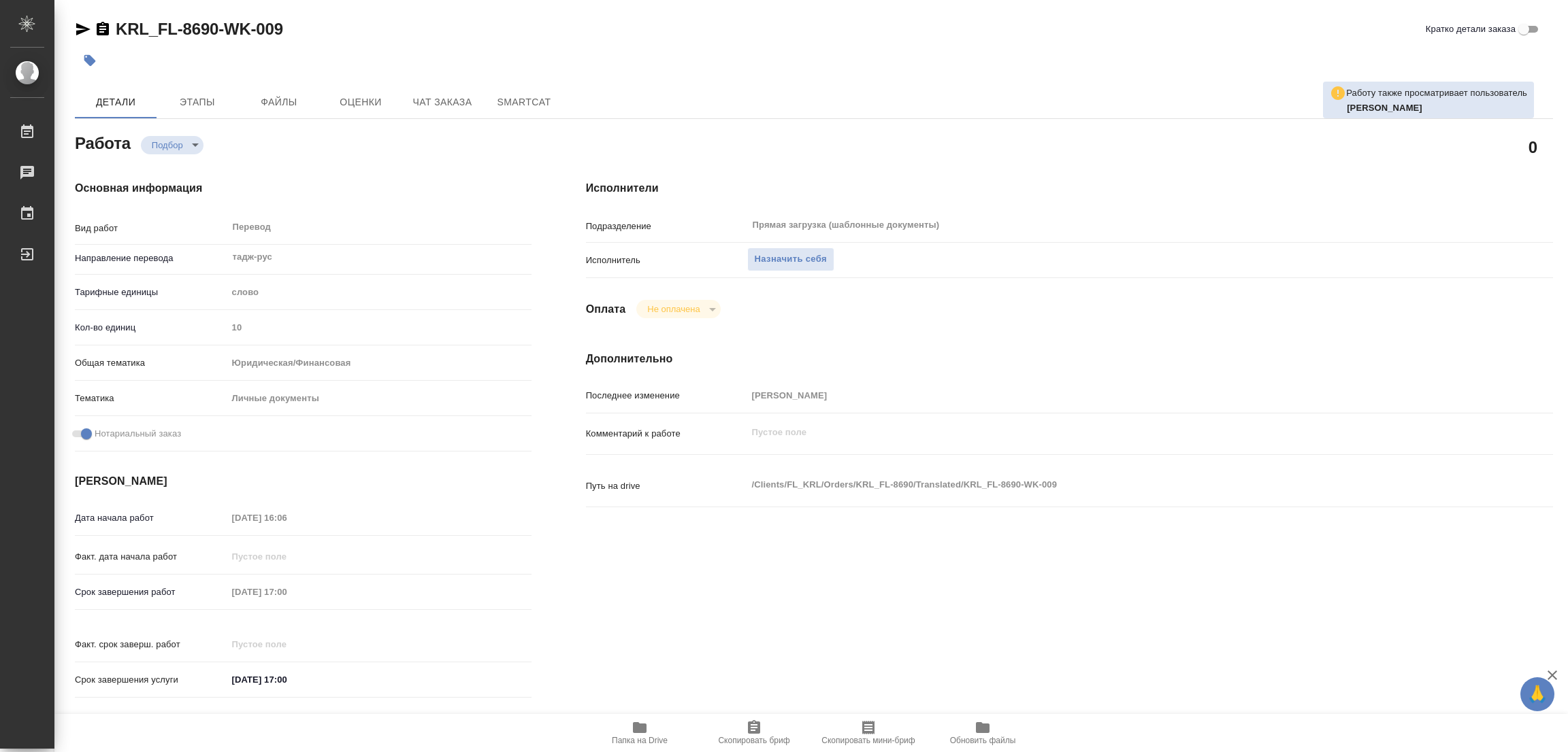
type textarea "x"
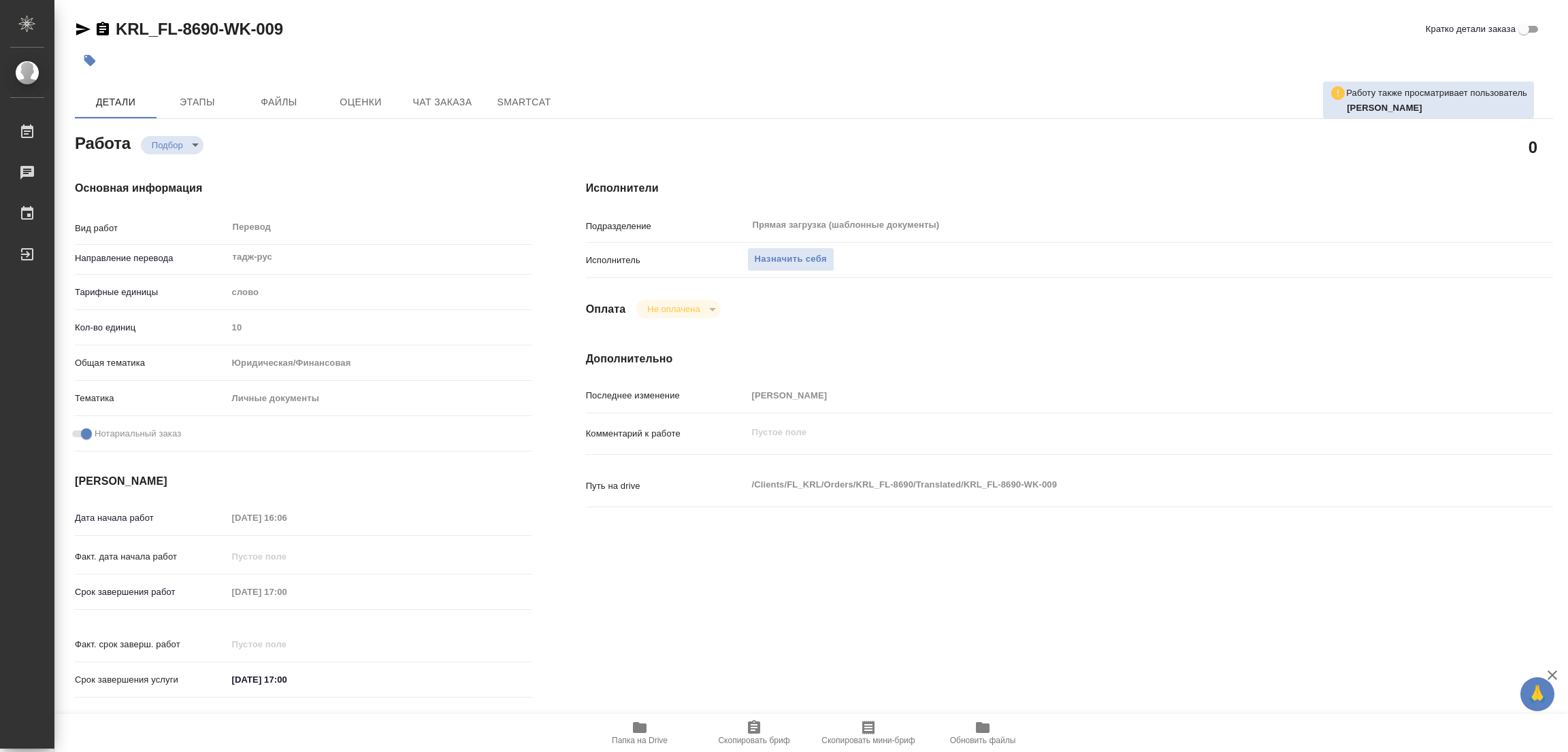
type textarea "x"
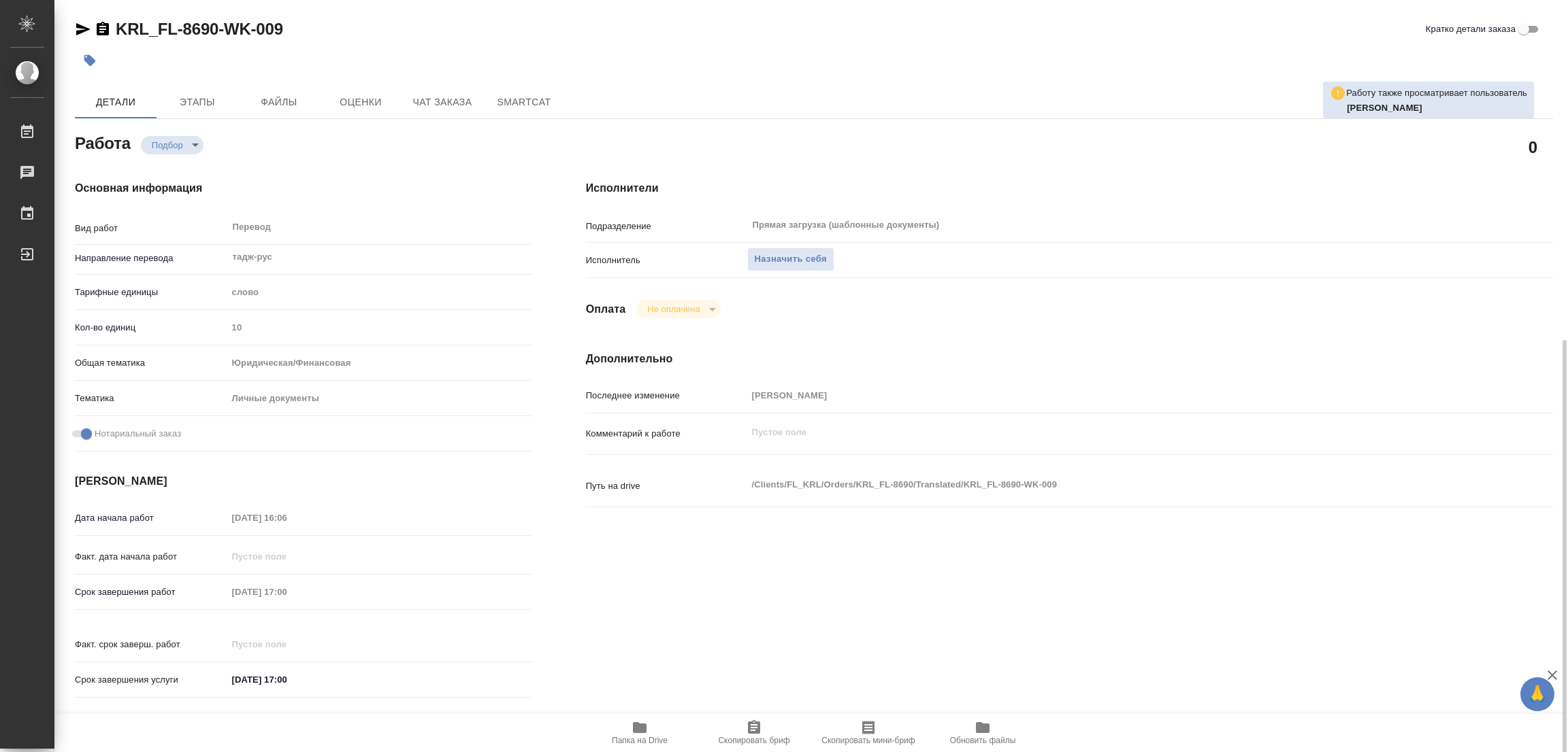
scroll to position [374, 0]
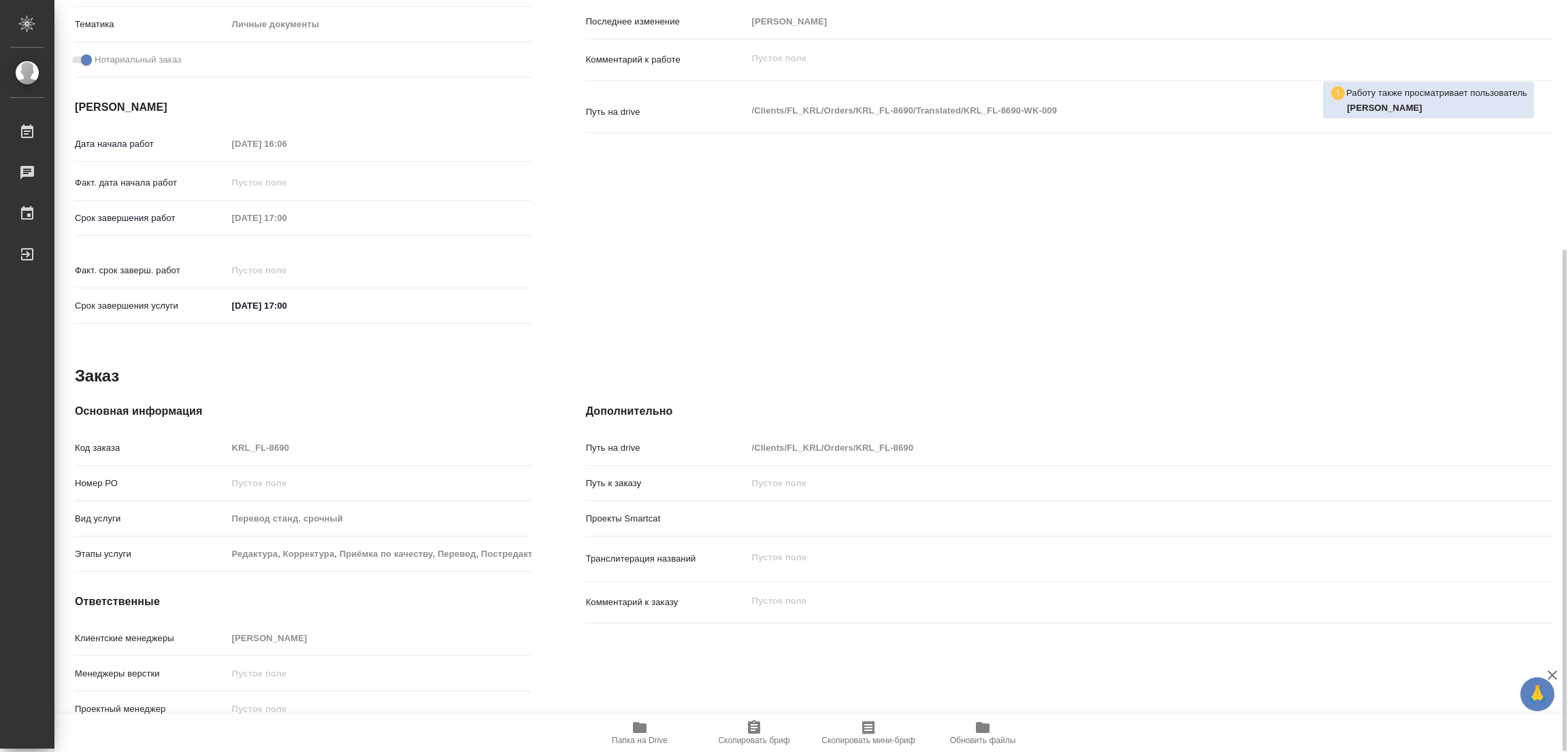
type textarea "x"
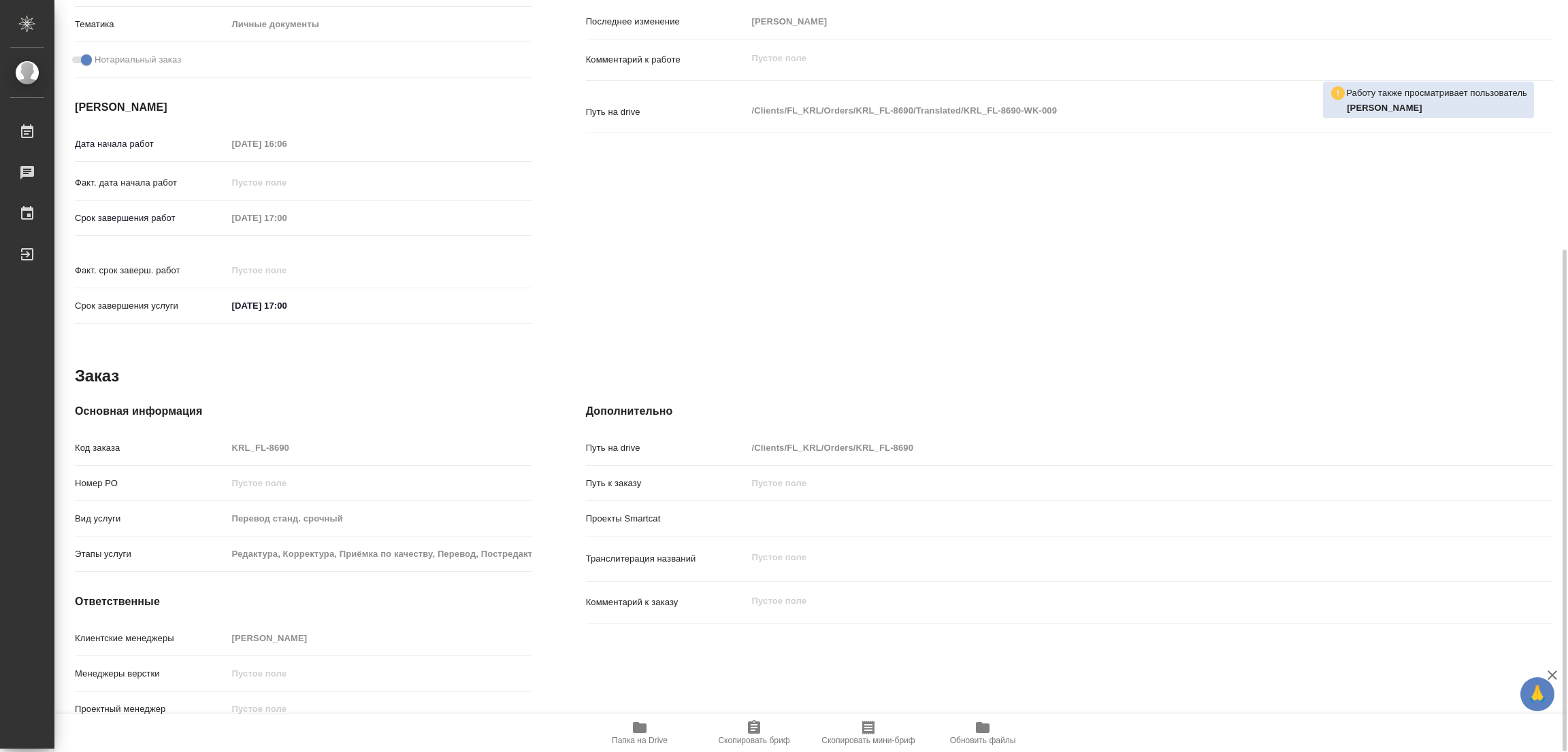
type textarea "x"
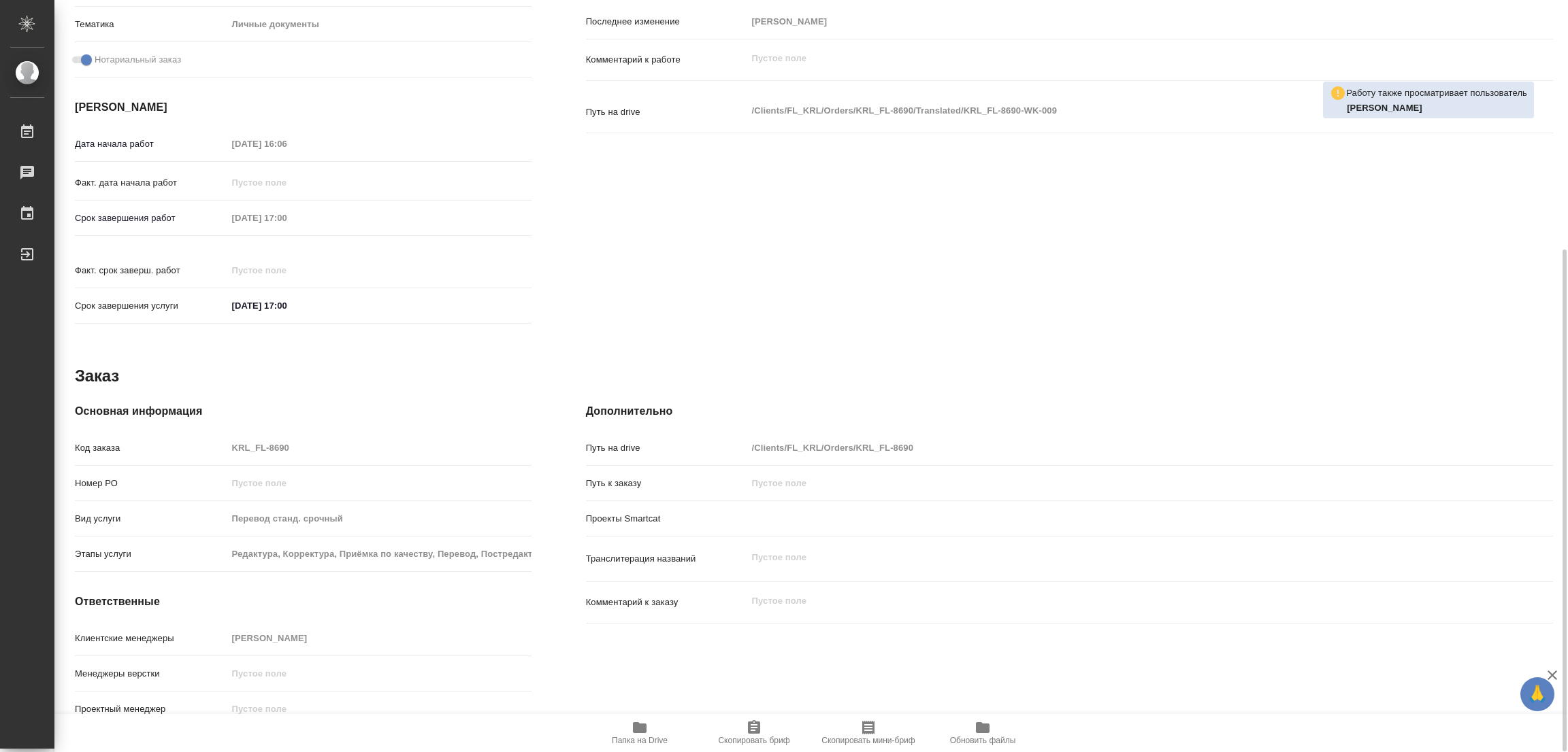
scroll to position [68, 0]
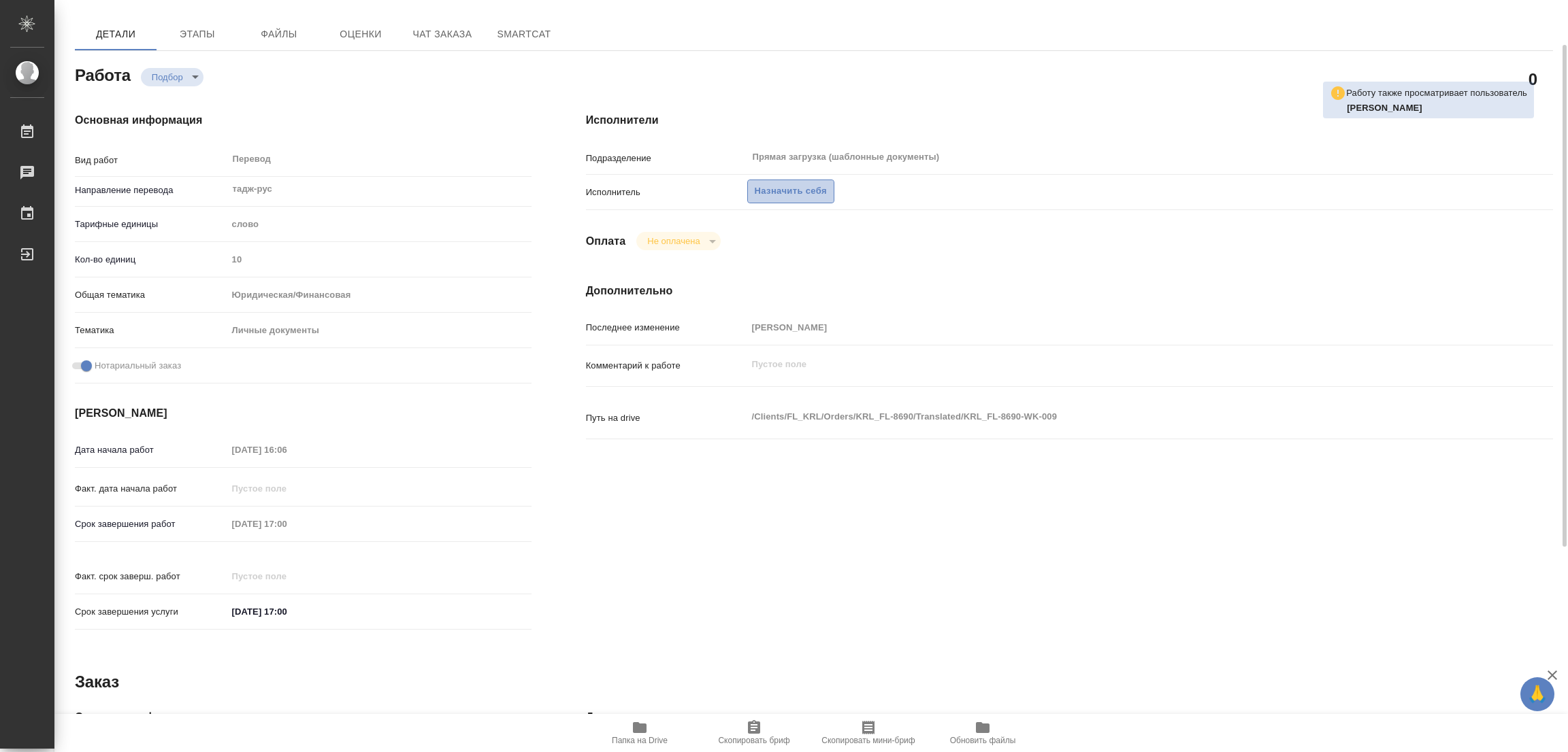
click at [792, 192] on span "Назначить себя" at bounding box center [790, 192] width 72 height 16
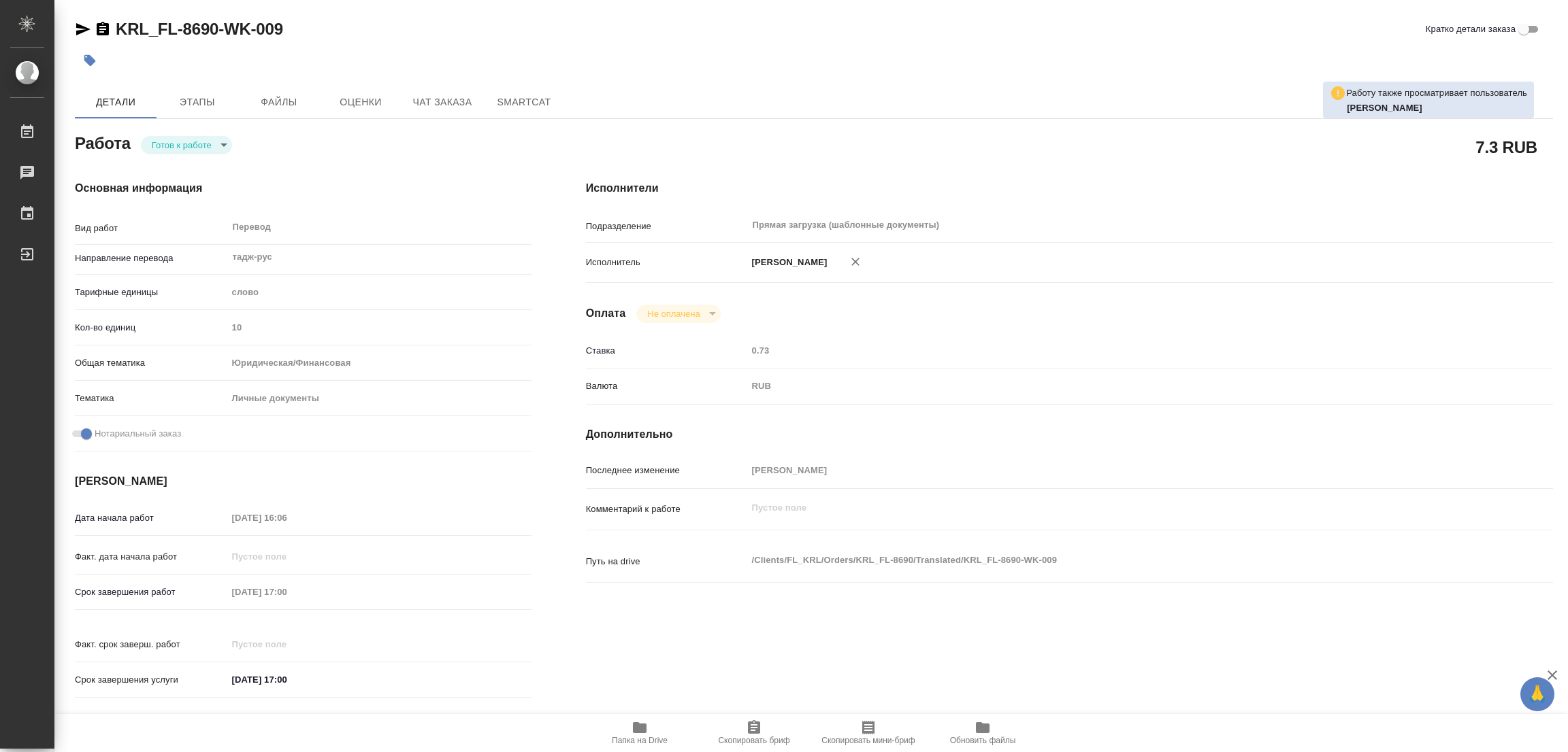
type textarea "x"
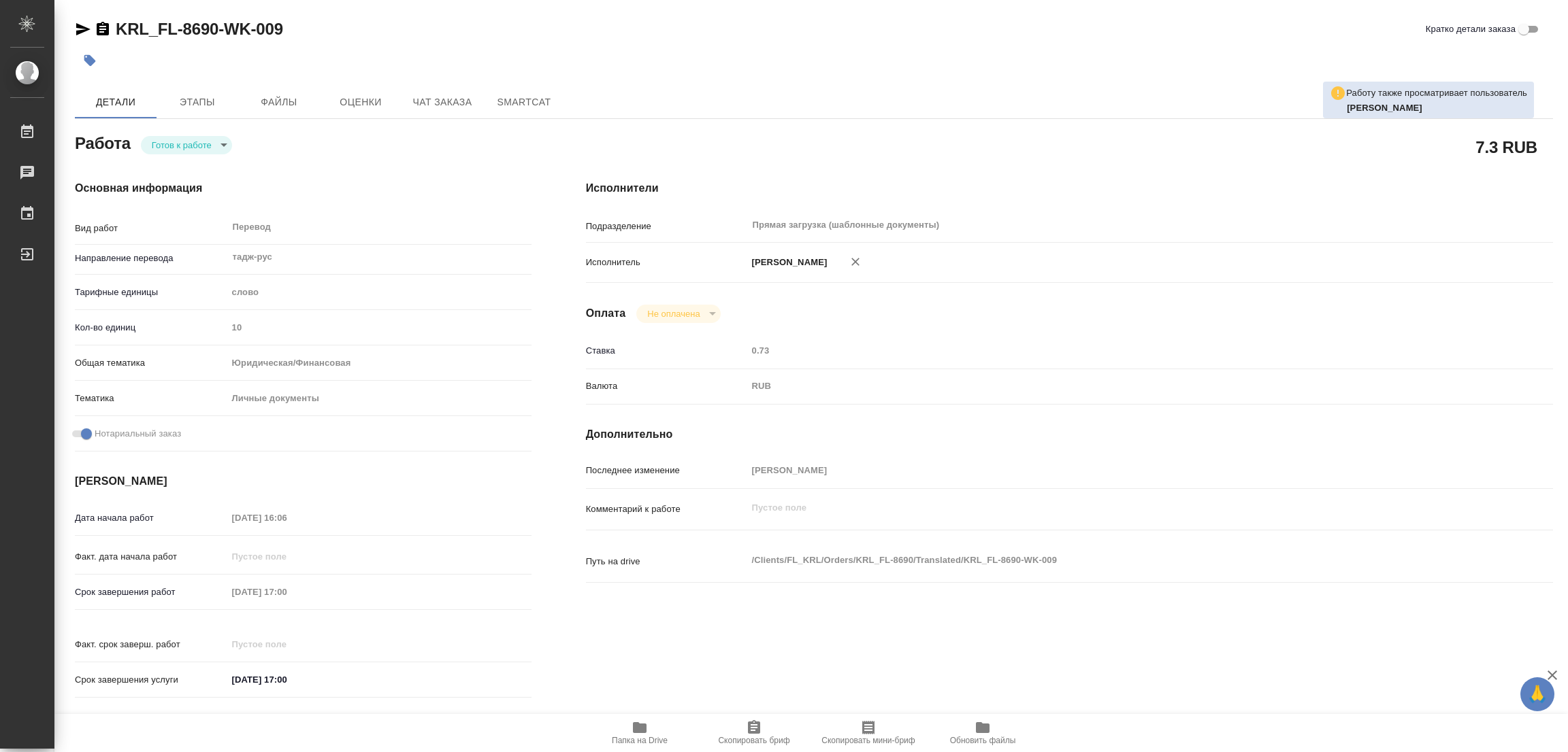
type textarea "x"
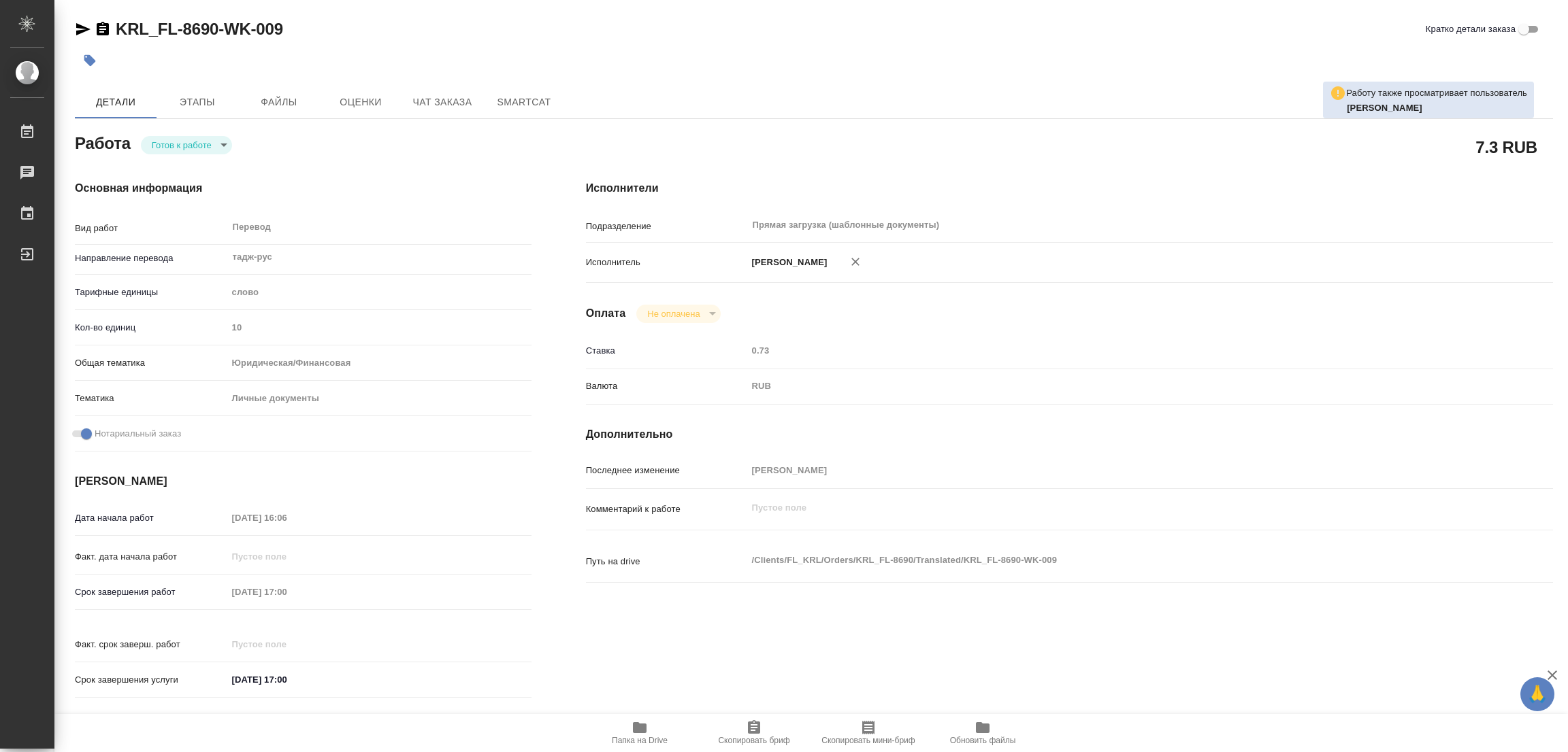
type textarea "x"
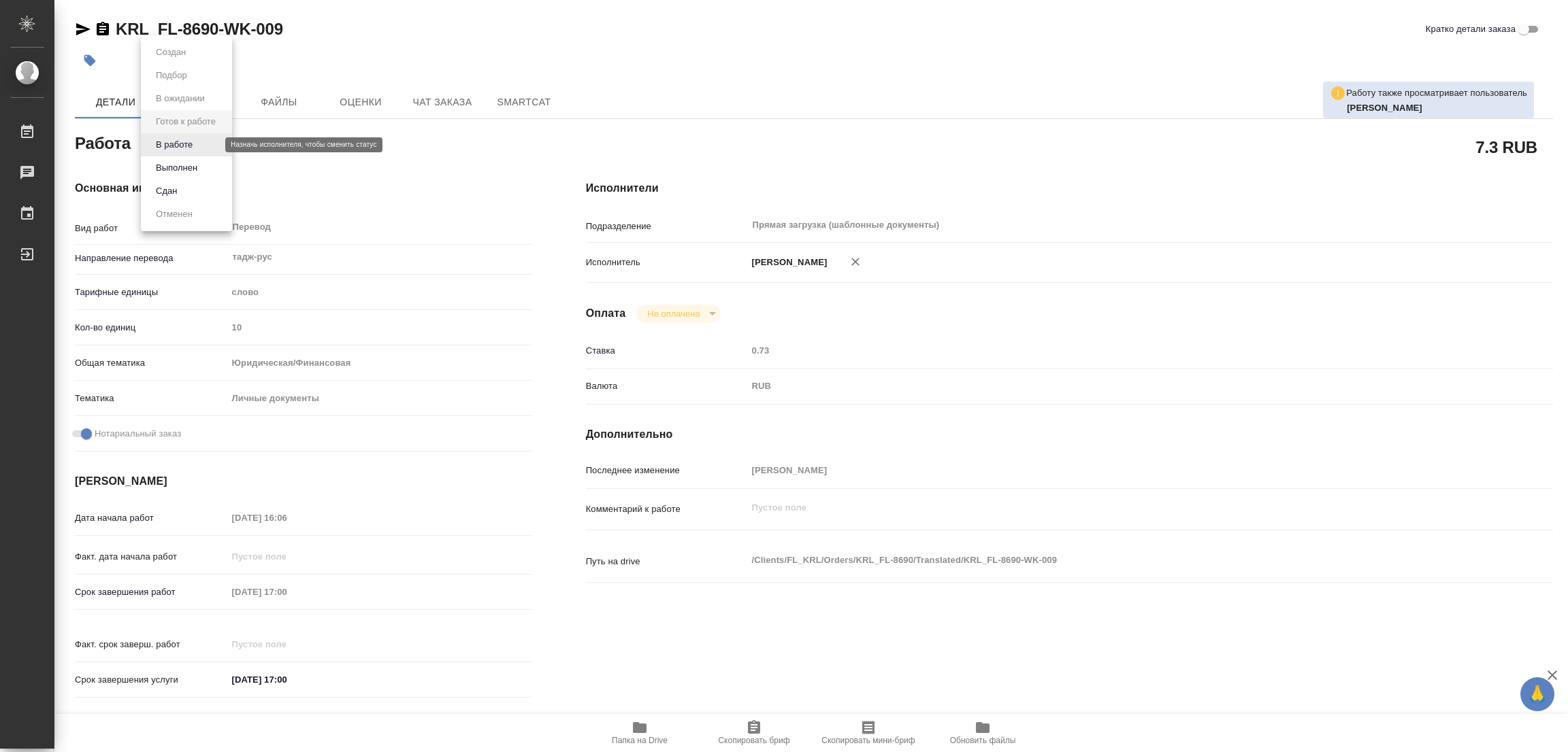
click at [178, 142] on body "🙏 .cls-1 fill:#fff; AWATERA Popova Galina Работы 0 Чаты График Выйти KRL_FL-869…" at bounding box center [784, 376] width 1568 height 752
click at [178, 142] on button "В работе" at bounding box center [174, 145] width 45 height 15
type textarea "x"
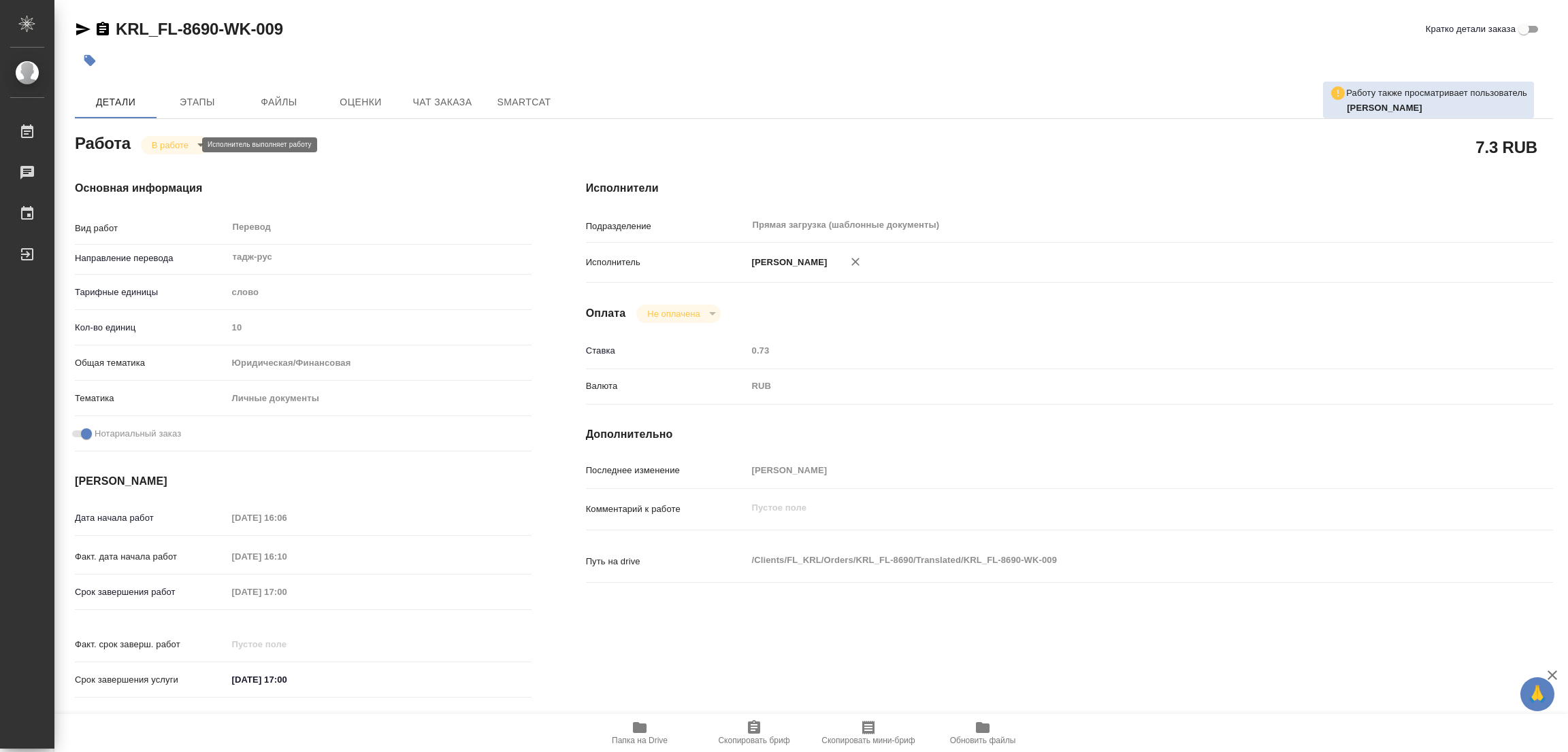
type textarea "x"
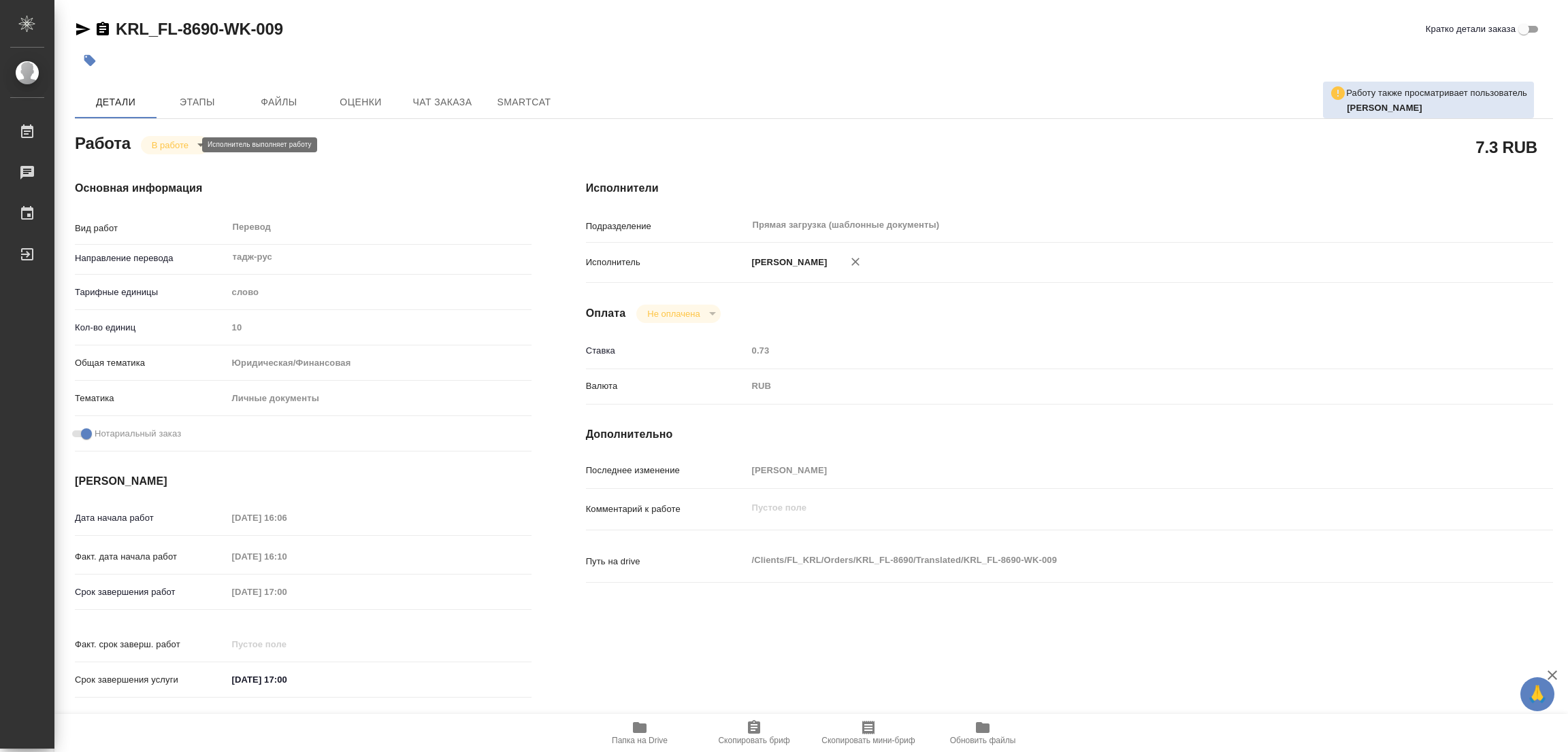
type textarea "x"
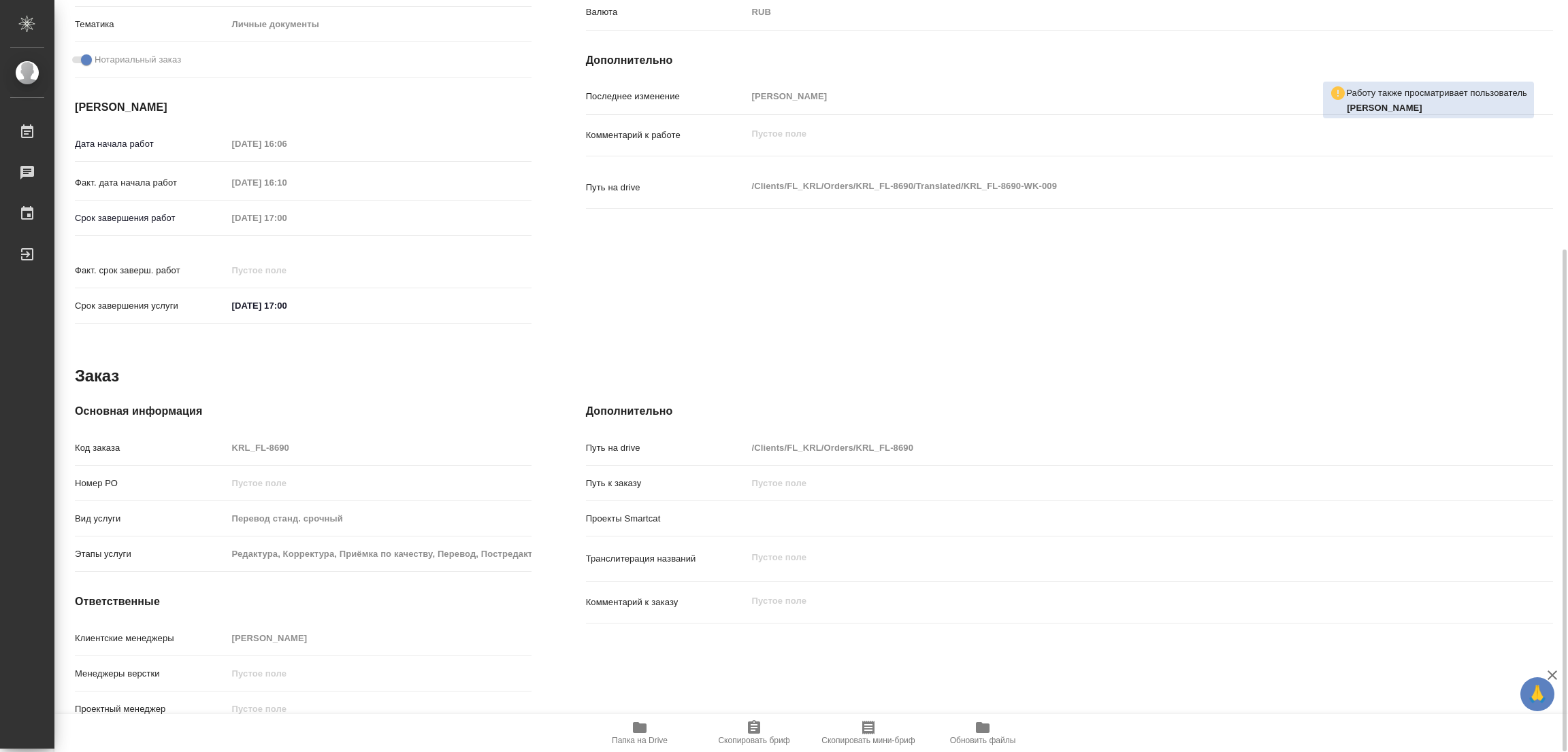
click at [640, 732] on icon "button" at bounding box center [639, 727] width 13 height 11
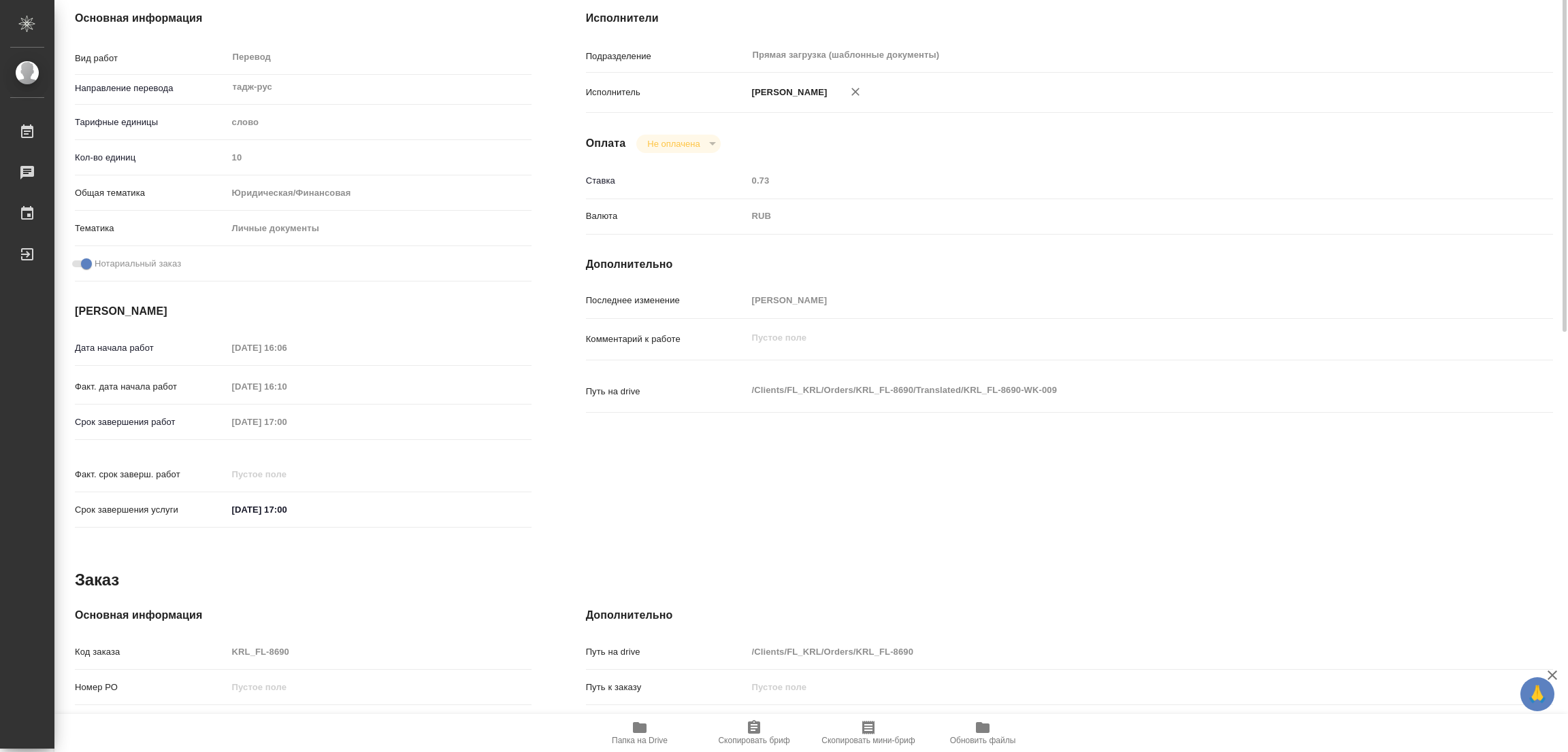
scroll to position [0, 0]
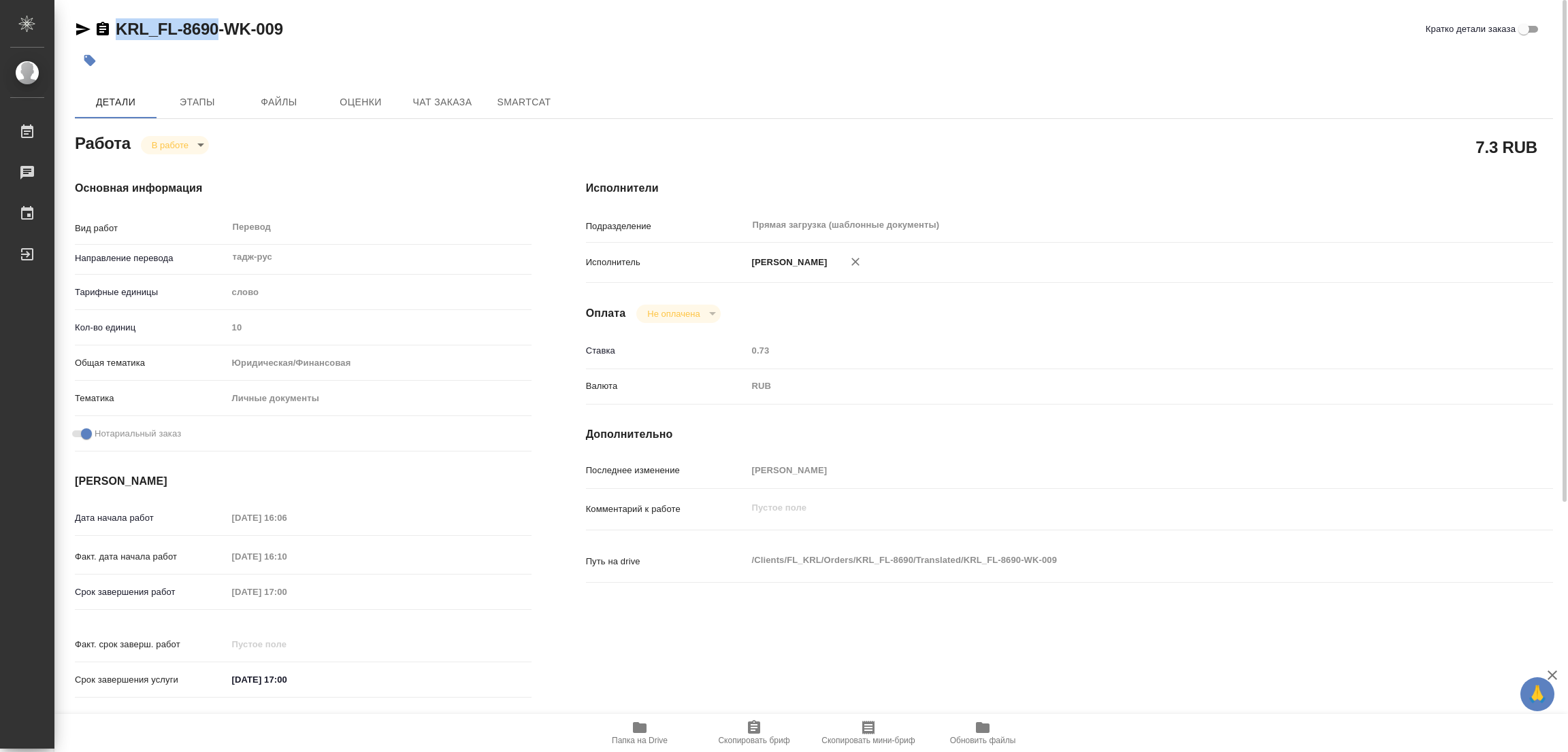
drag, startPoint x: 109, startPoint y: 12, endPoint x: 218, endPoint y: 30, distance: 110.5
click at [218, 30] on div "KRL_FL-8690-WK-009 Кратко детали заказа Детали Этапы Файлы Оценки Чат заказа Sm…" at bounding box center [814, 570] width 1493 height 1141
copy link "KRL_FL-8690"
click at [761, 733] on icon "button" at bounding box center [753, 727] width 16 height 16
copy link "KRL_FL-8690"
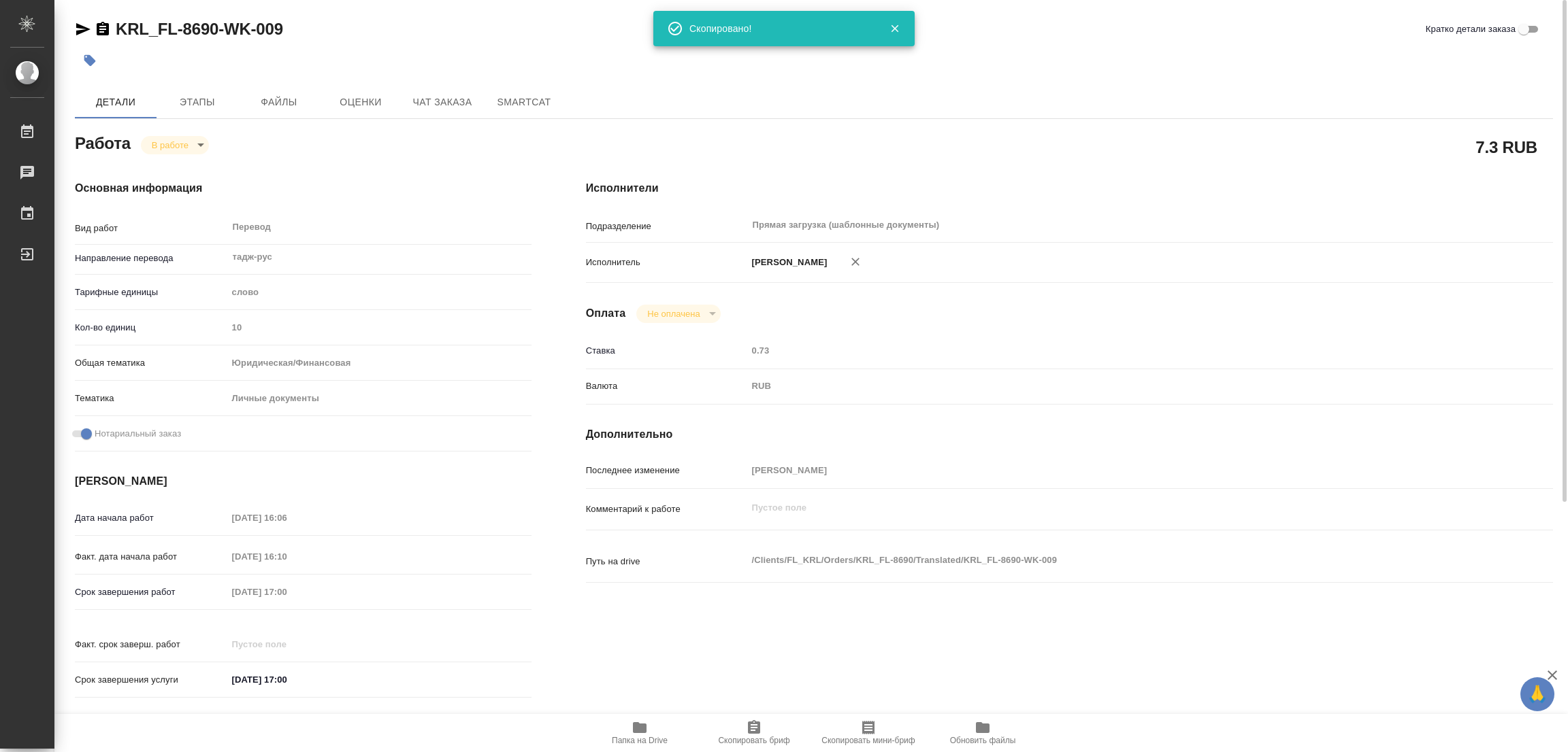
click at [1130, 63] on div at bounding box center [814, 60] width 1478 height 30
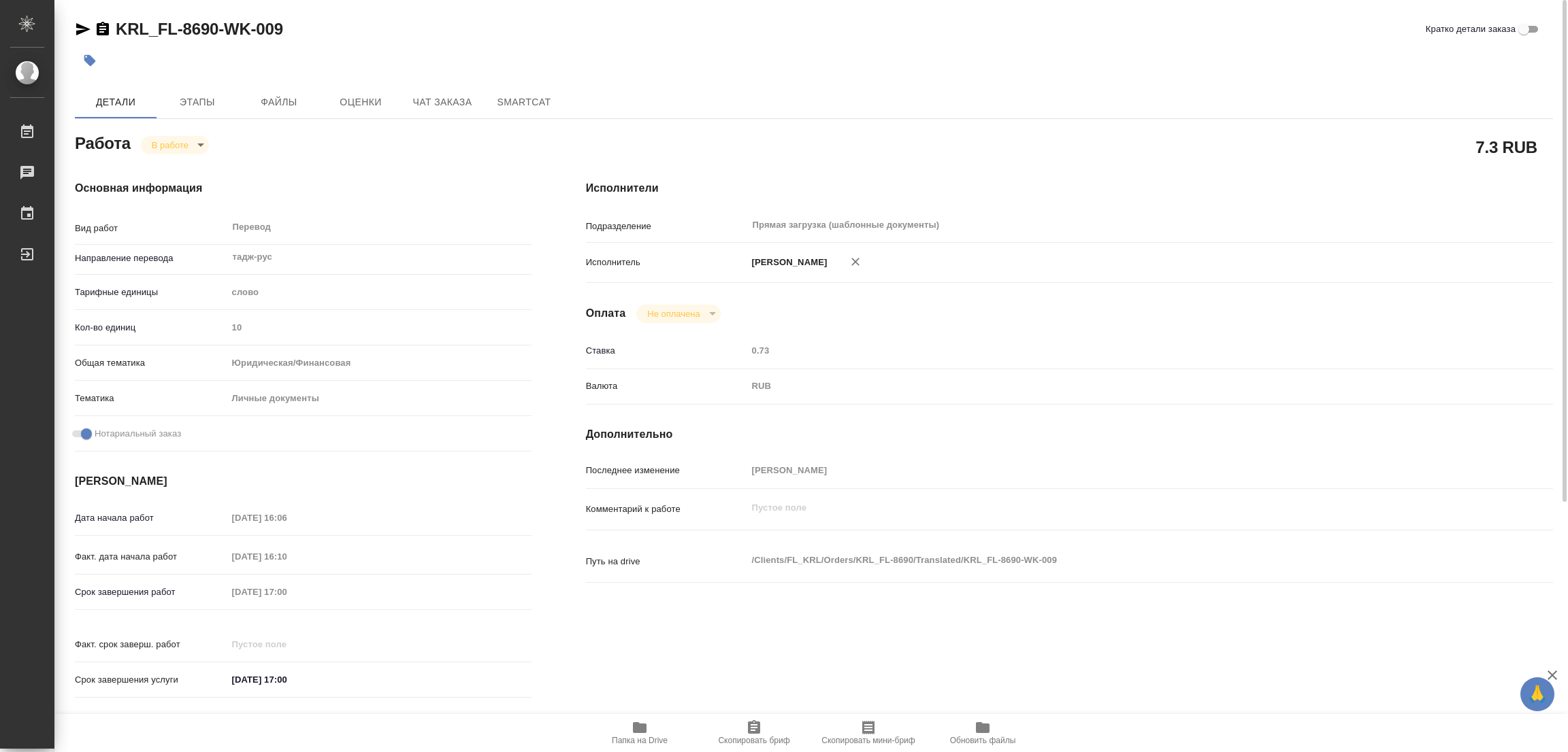
click at [200, 579] on div "Дата начала работ 10.09.2025 16:06 Факт. дата начала работ 10.09.2025 16:10 Сро…" at bounding box center [303, 607] width 457 height 200
click at [345, 33] on div "KRL_FL-8690-WK-009 Кратко детали заказа" at bounding box center [814, 29] width 1478 height 22
